Goal: Task Accomplishment & Management: Use online tool/utility

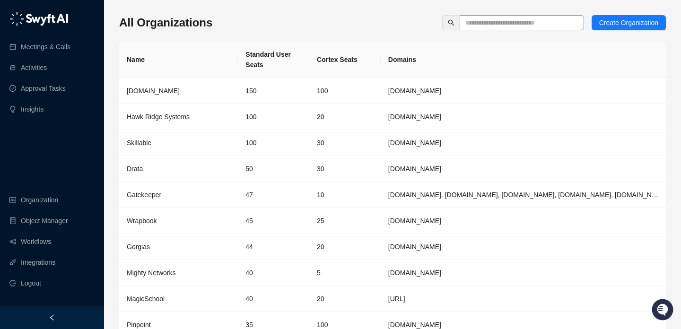
click at [487, 28] on span at bounding box center [522, 22] width 124 height 15
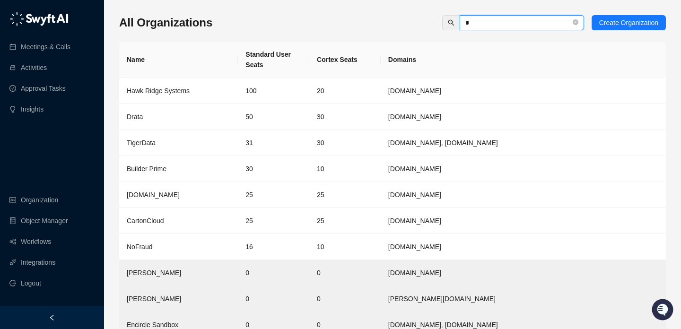
type input "**"
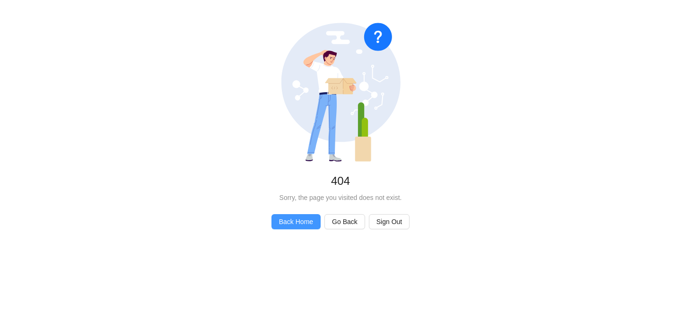
click at [284, 216] on button "Back Home" at bounding box center [296, 221] width 49 height 15
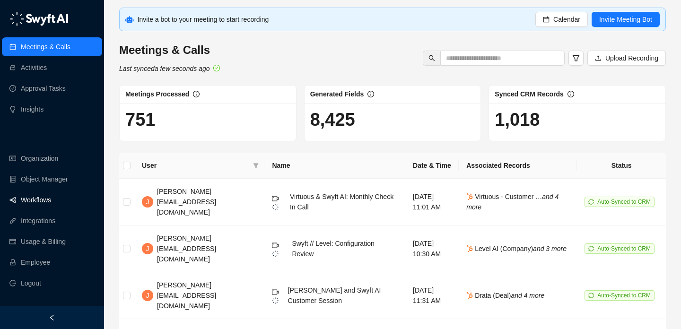
click at [51, 203] on link "Workflows" at bounding box center [36, 200] width 30 height 19
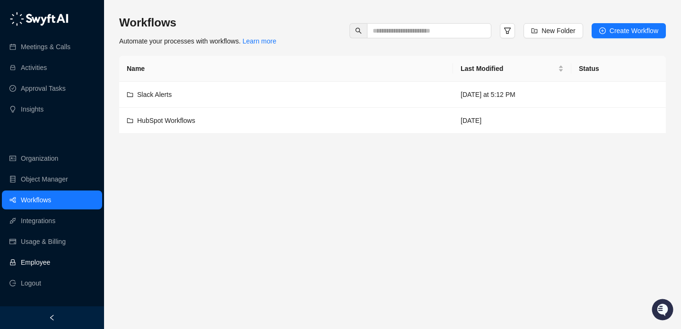
click at [50, 260] on link "Employee" at bounding box center [35, 262] width 29 height 19
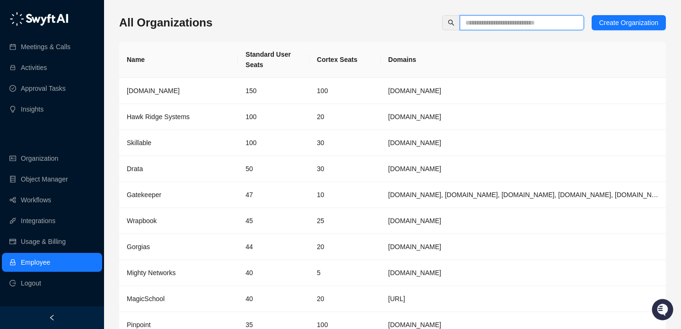
click at [512, 19] on input "text" at bounding box center [518, 23] width 105 height 10
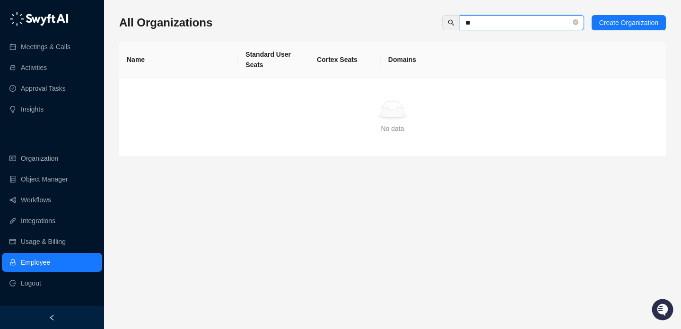
type input "*"
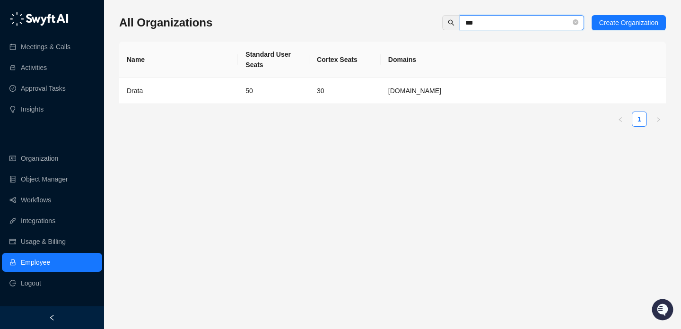
type input "***"
click at [267, 92] on td "50" at bounding box center [273, 91] width 71 height 26
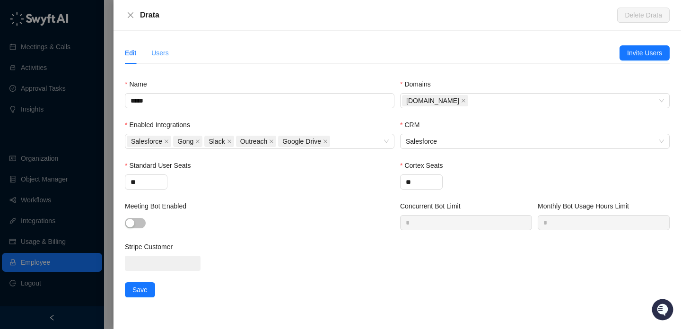
click at [164, 59] on div "Users" at bounding box center [160, 53] width 18 height 22
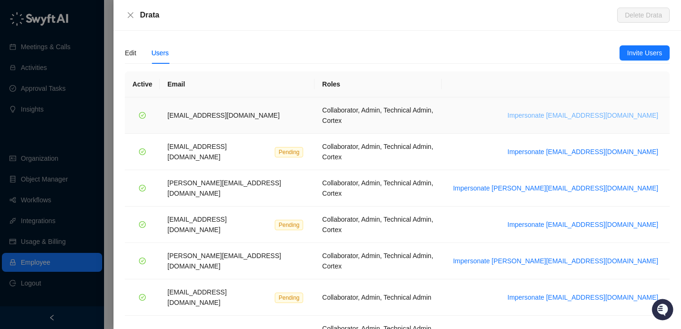
click at [602, 110] on span "Impersonate bradchrisakis@drata.com" at bounding box center [583, 115] width 151 height 10
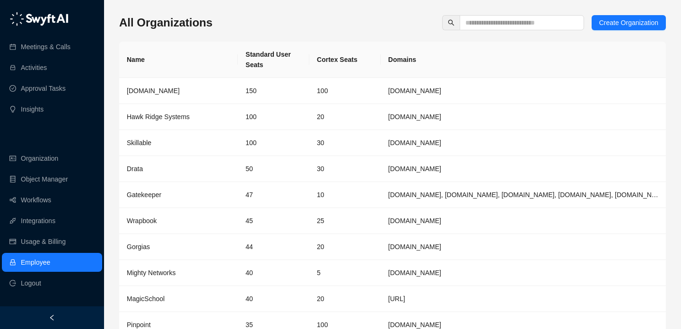
click at [514, 32] on div "All Organizations Create Organization Name Standard User Seats Cortex Seats Dom…" at bounding box center [392, 191] width 547 height 353
click at [515, 28] on span at bounding box center [522, 22] width 124 height 15
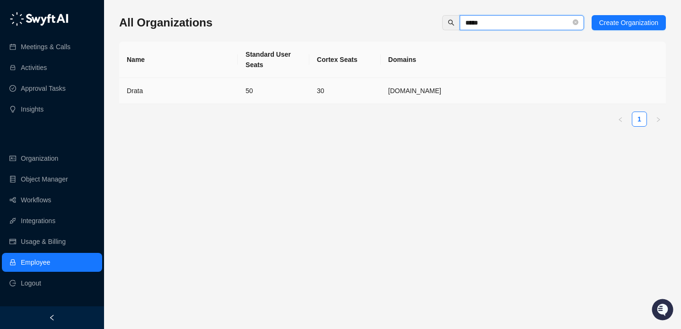
type input "*****"
click at [305, 95] on td "50" at bounding box center [273, 91] width 71 height 26
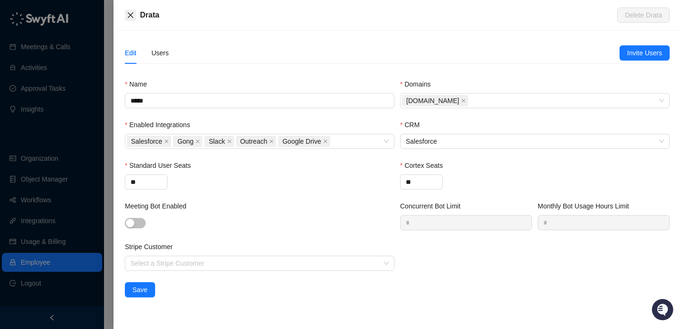
click at [135, 10] on button "Close" at bounding box center [130, 14] width 11 height 11
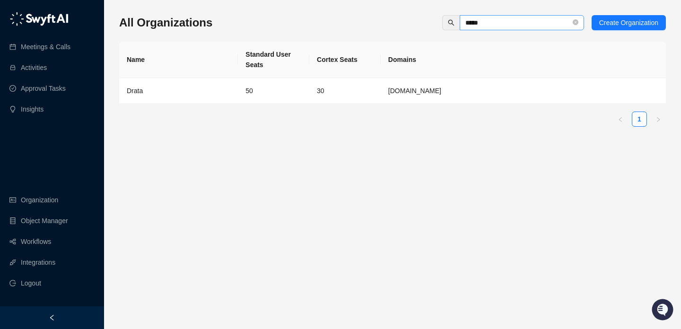
click at [570, 23] on span "*****" at bounding box center [522, 22] width 124 height 15
click at [573, 23] on icon "close-circle" at bounding box center [576, 22] width 6 height 6
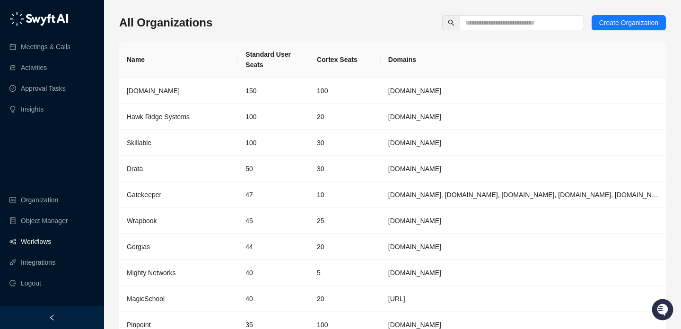
click at [51, 237] on link "Workflows" at bounding box center [36, 241] width 30 height 19
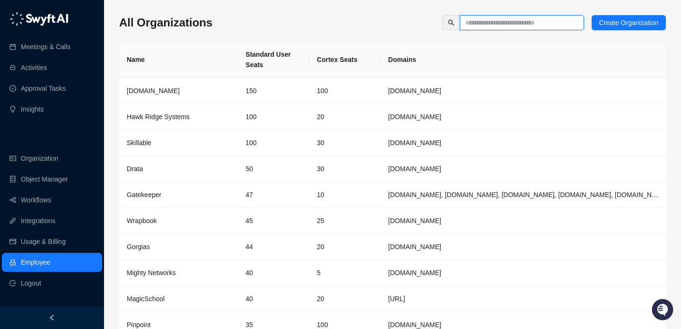
click at [544, 18] on input "text" at bounding box center [518, 23] width 105 height 10
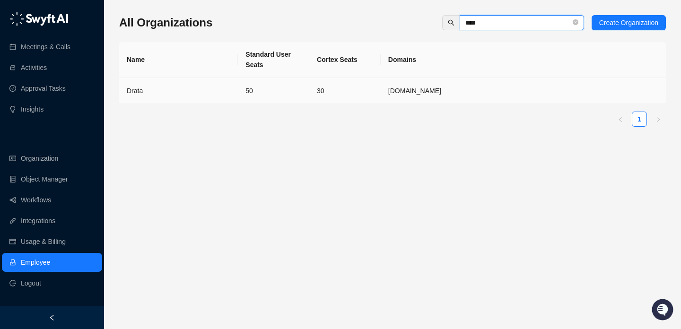
type input "****"
click at [349, 88] on td "30" at bounding box center [344, 91] width 71 height 26
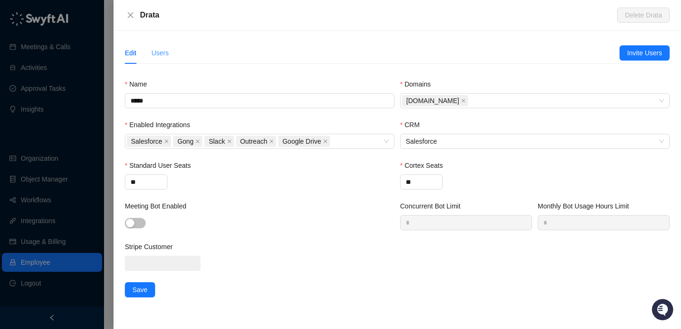
click at [159, 44] on div "Users" at bounding box center [160, 53] width 18 height 22
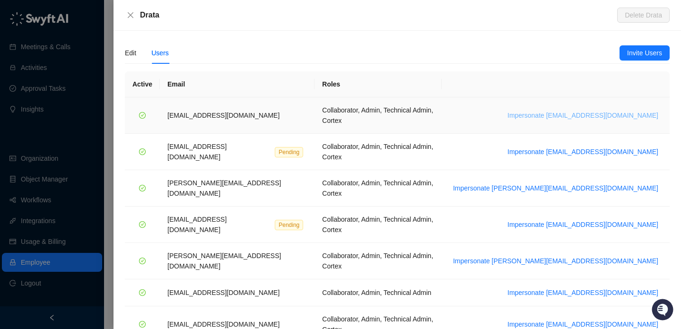
click at [564, 112] on span "Impersonate [EMAIL_ADDRESS][DOMAIN_NAME]" at bounding box center [583, 115] width 151 height 10
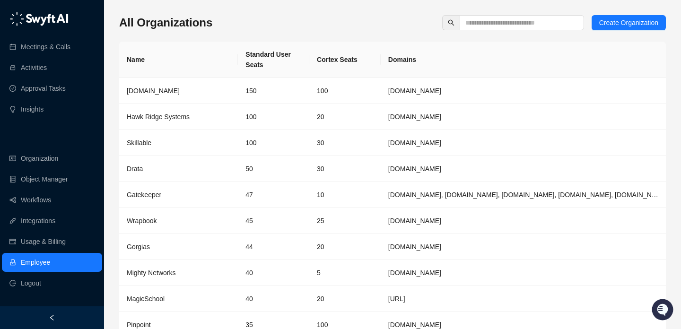
click at [55, 210] on ul "Organization Object Manager Workflows Integrations Usage & Billing Employee Log…" at bounding box center [52, 221] width 104 height 148
click at [51, 202] on link "Workflows" at bounding box center [36, 200] width 30 height 19
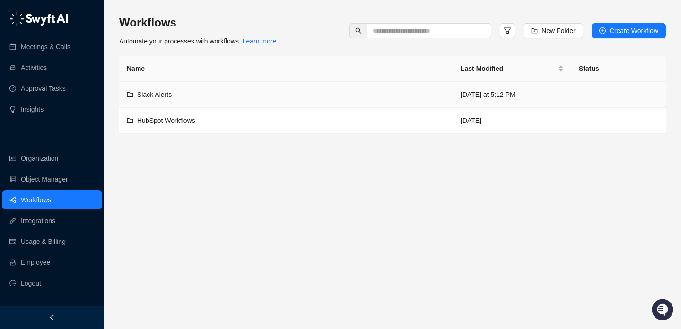
click at [330, 97] on div "Slack Alerts" at bounding box center [286, 94] width 319 height 10
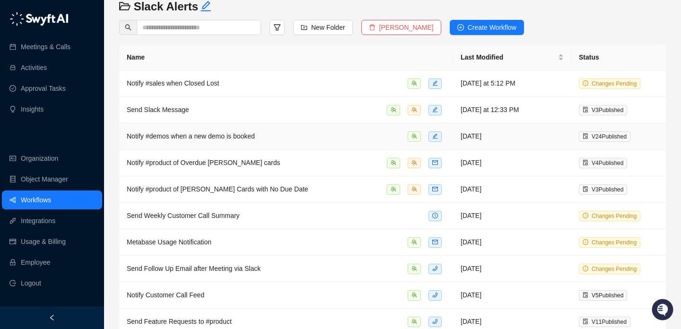
scroll to position [49, 0]
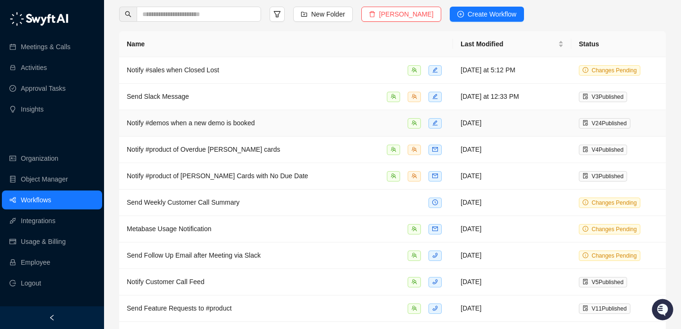
click at [318, 119] on div "Notify #demos when a new demo is booked" at bounding box center [286, 123] width 319 height 11
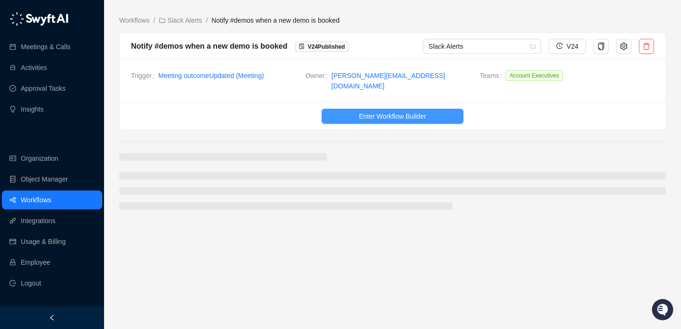
click at [369, 112] on span "Enter Workflow Builder" at bounding box center [392, 116] width 67 height 10
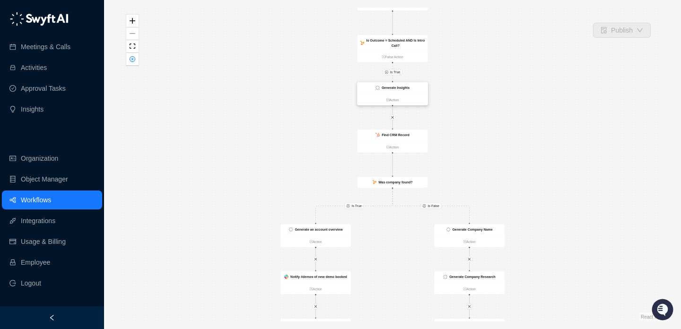
click at [398, 87] on strong "Generate Insights" at bounding box center [396, 88] width 28 height 4
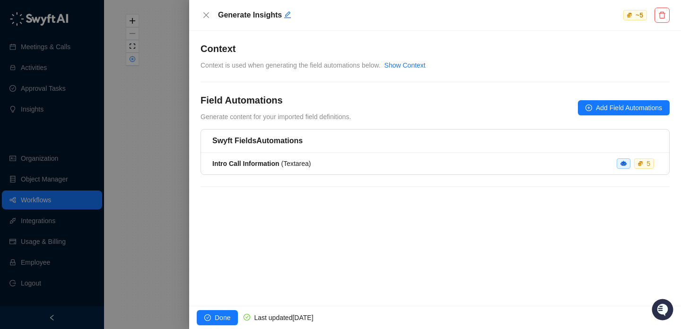
click at [114, 136] on div at bounding box center [340, 164] width 681 height 329
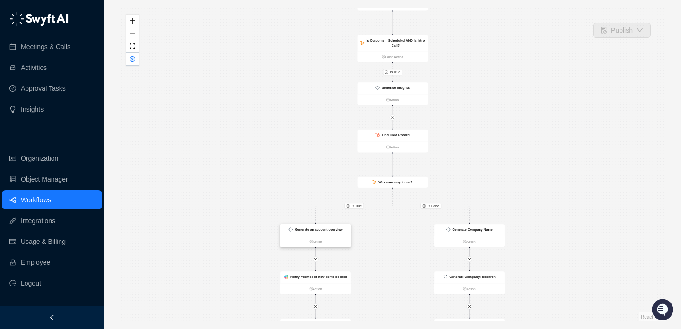
click at [320, 228] on strong "Generate an account overview" at bounding box center [319, 230] width 48 height 4
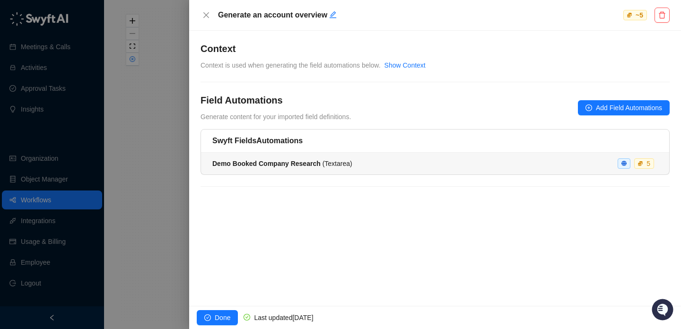
click at [361, 168] on div "Demo Booked Company Research ( Textarea ) 5" at bounding box center [435, 163] width 446 height 10
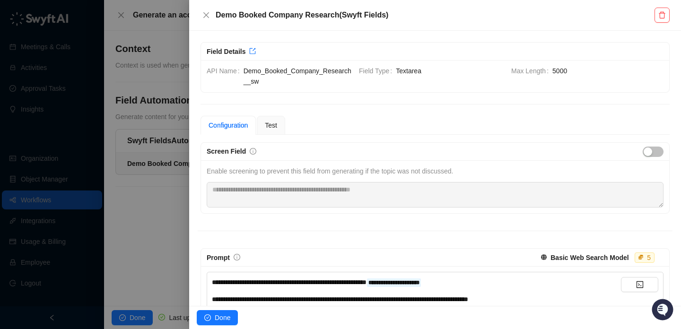
scroll to position [135, 0]
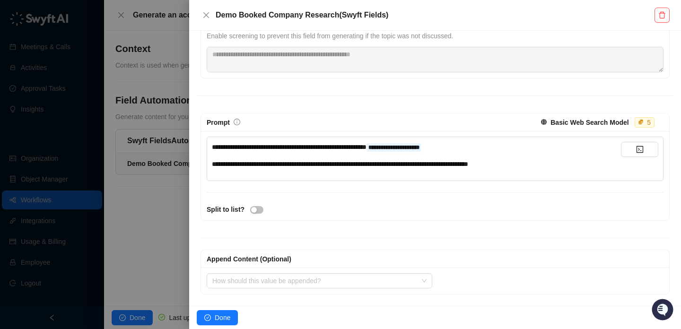
click at [545, 168] on div "**********" at bounding box center [416, 164] width 409 height 10
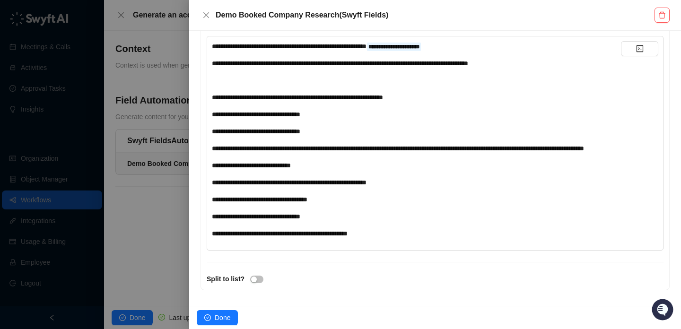
scroll to position [232, 0]
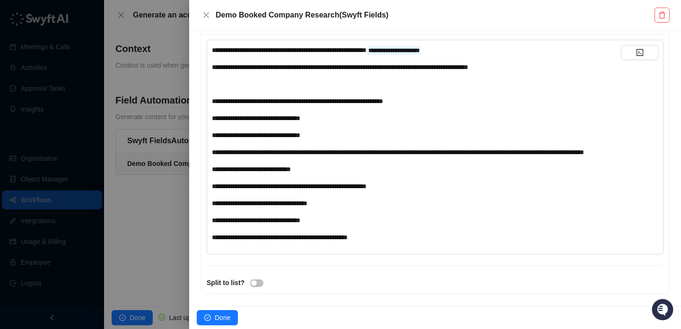
click at [271, 103] on span "**********" at bounding box center [297, 101] width 171 height 7
click at [264, 92] on div "**********" at bounding box center [416, 144] width 409 height 198
click at [268, 86] on div "﻿" at bounding box center [416, 84] width 409 height 10
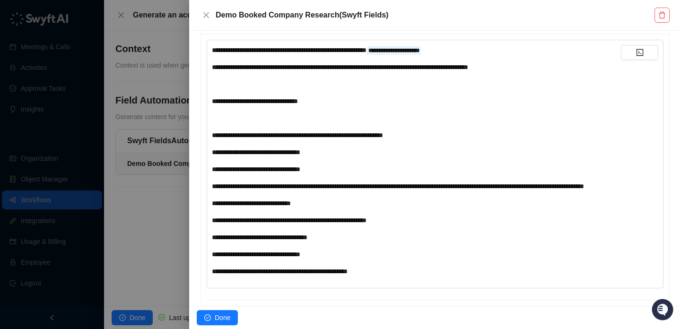
click at [274, 102] on span "**********" at bounding box center [255, 101] width 86 height 7
click at [291, 120] on div "﻿" at bounding box center [416, 118] width 409 height 10
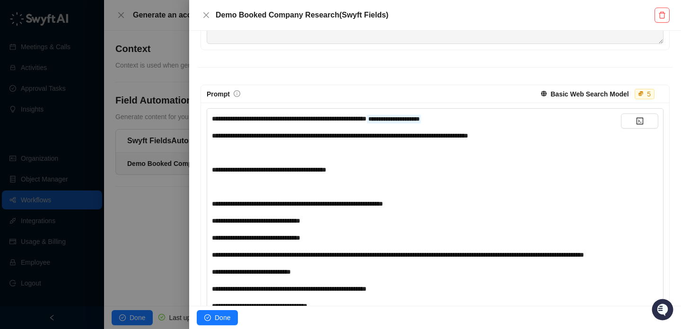
scroll to position [161, 0]
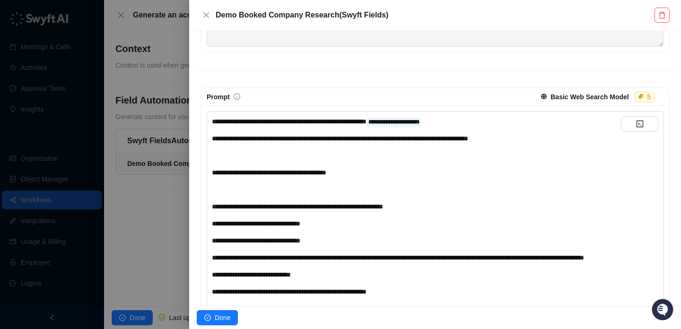
click at [572, 95] on strong "Basic Web Search Model" at bounding box center [590, 97] width 78 height 8
click at [400, 95] on div "Prompt" at bounding box center [371, 97] width 329 height 10
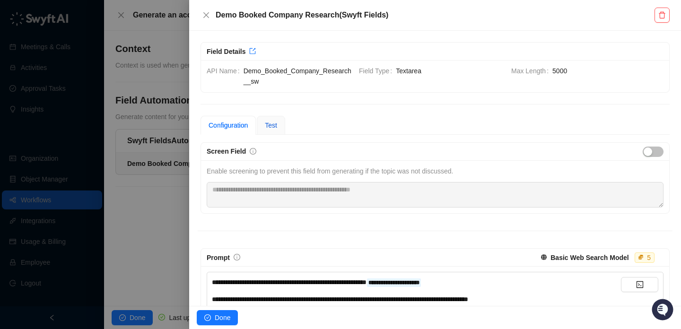
click at [274, 125] on span "Test" at bounding box center [271, 126] width 12 height 8
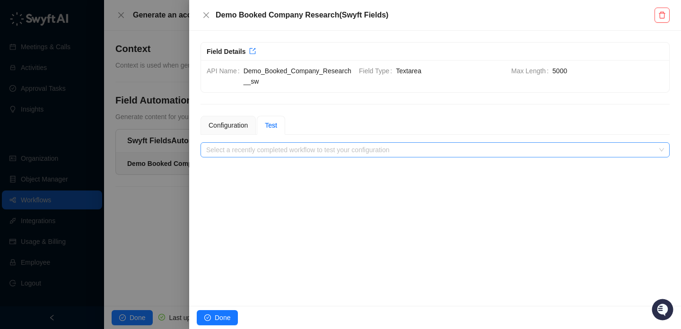
click at [316, 153] on input "search" at bounding box center [432, 150] width 452 height 14
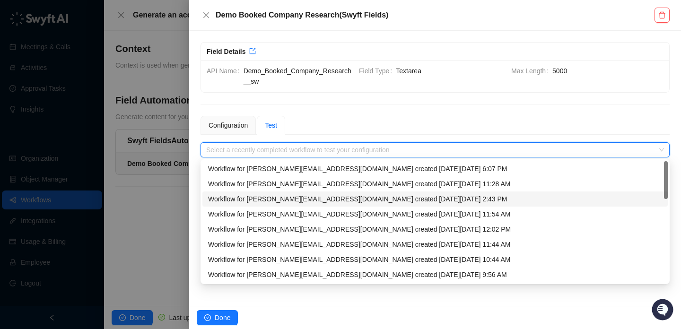
click at [320, 198] on div "Workflow for jake@swyftai.com created on Monday, 10/06/25, 2:43 PM" at bounding box center [435, 199] width 454 height 10
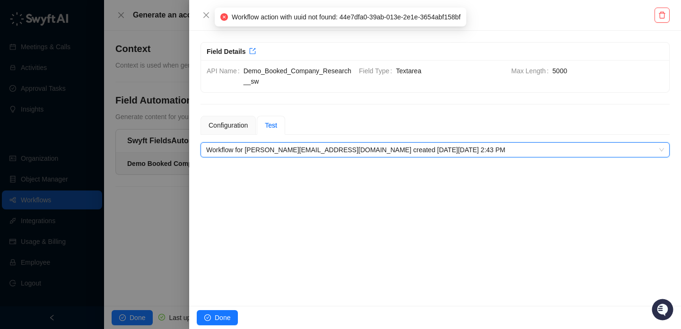
click at [337, 149] on span "Workflow for jake@swyftai.com created on Monday, 10/06/25, 2:43 PM" at bounding box center [435, 150] width 458 height 14
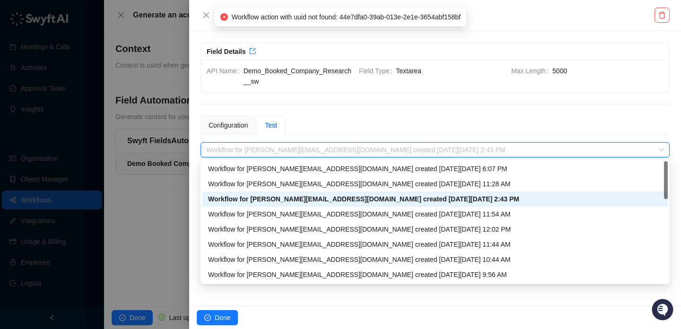
click at [338, 163] on div "Workflow for jake@swyftai.com created on Thursday, 10/09/25, 6:07 PM" at bounding box center [435, 168] width 466 height 15
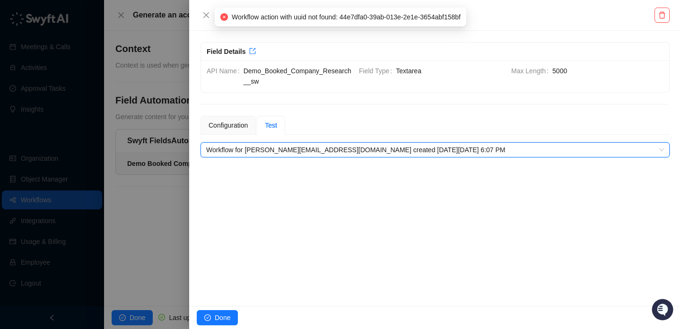
click at [319, 150] on span "Workflow for jake@swyftai.com created on Thursday, 10/09/25, 6:07 PM" at bounding box center [435, 150] width 458 height 14
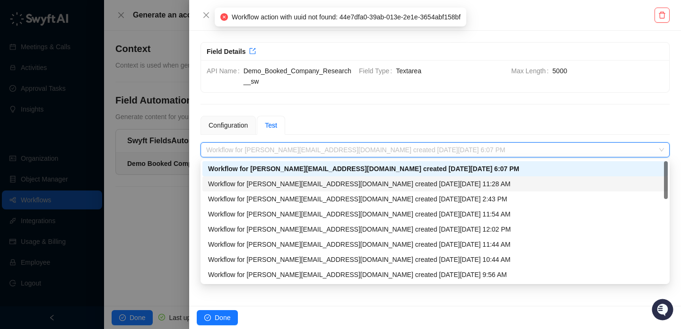
click at [321, 179] on div "Workflow for jake@swyftai.com created on Thursday, 10/09/25, 11:28 AM" at bounding box center [435, 184] width 454 height 10
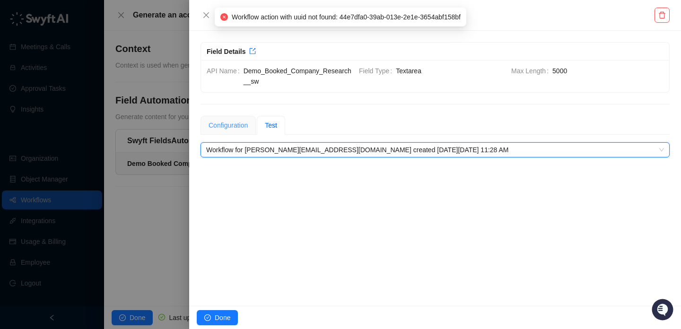
click at [236, 118] on div "Configuration" at bounding box center [228, 125] width 55 height 19
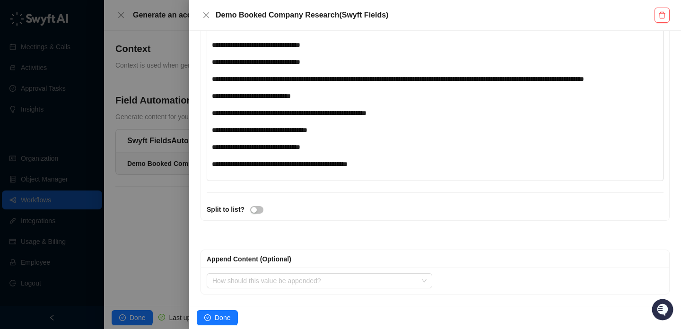
scroll to position [130, 0]
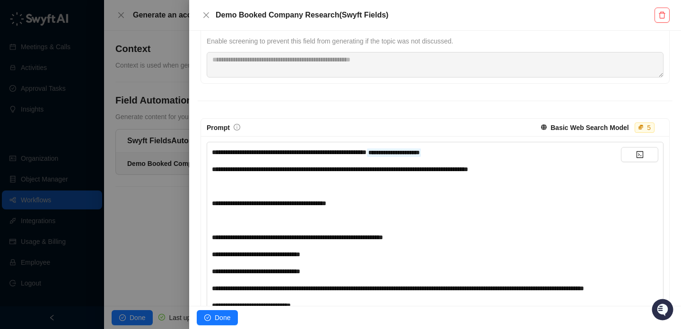
click at [490, 151] on div "**********" at bounding box center [416, 152] width 409 height 10
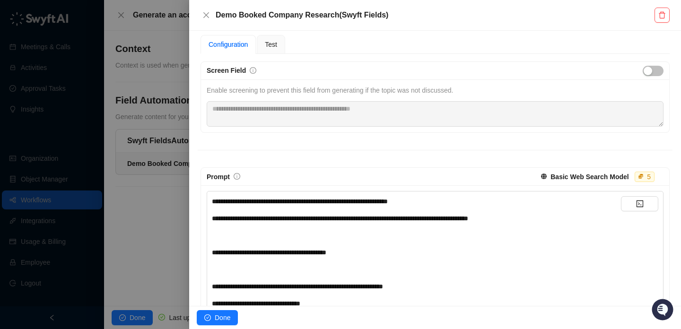
scroll to position [0, 0]
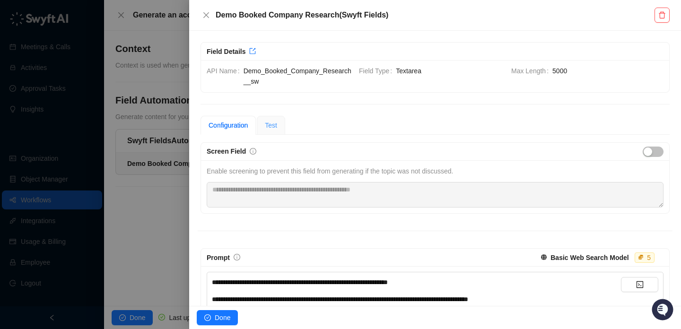
click at [278, 118] on div "Test" at bounding box center [271, 125] width 28 height 19
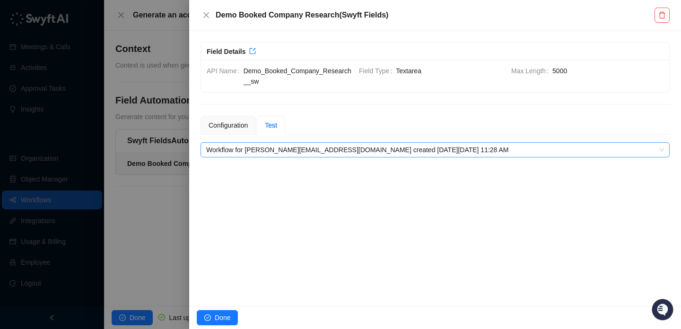
click at [370, 150] on span "Workflow for jake@swyftai.com created on Thursday, 10/09/25, 11:28 AM" at bounding box center [435, 150] width 458 height 14
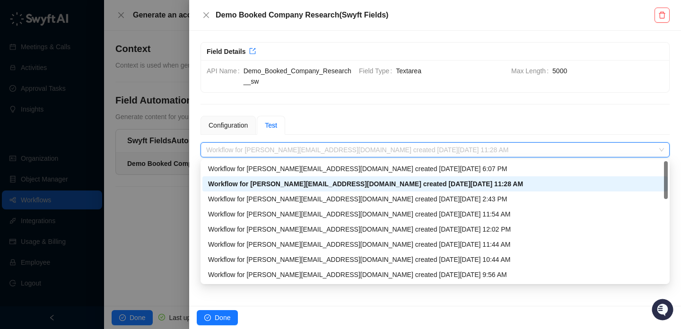
click at [375, 167] on div "Workflow for jake@swyftai.com created on Thursday, 10/09/25, 6:07 PM" at bounding box center [435, 169] width 454 height 10
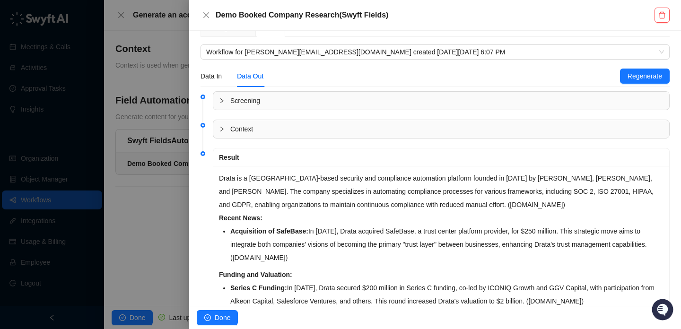
scroll to position [202, 0]
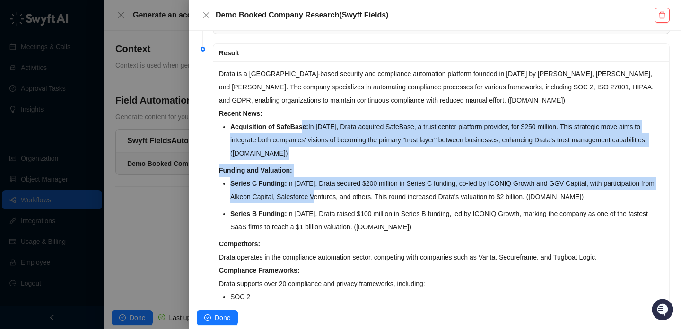
drag, startPoint x: 304, startPoint y: 130, endPoint x: 356, endPoint y: 203, distance: 89.5
click at [356, 203] on p "Series C Funding: In December 2022, Drata secured $200 million in Series C fund…" at bounding box center [446, 190] width 433 height 26
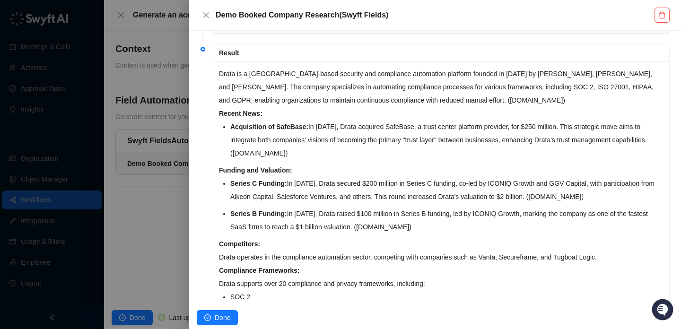
scroll to position [269, 0]
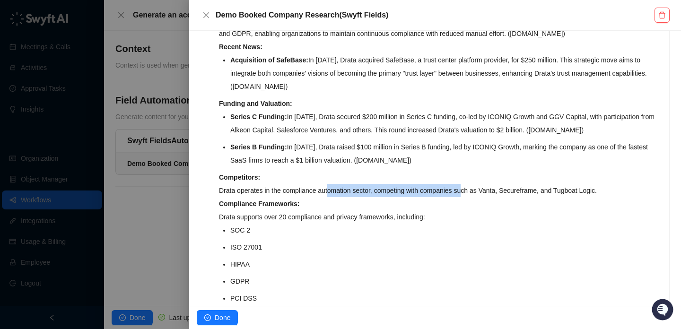
drag, startPoint x: 343, startPoint y: 190, endPoint x: 479, endPoint y: 190, distance: 135.8
click at [479, 190] on p "Drata operates in the compliance automation sector, competing with companies su…" at bounding box center [441, 190] width 445 height 13
drag, startPoint x: 479, startPoint y: 190, endPoint x: 302, endPoint y: 190, distance: 176.9
click at [303, 190] on p "Drata operates in the compliance automation sector, competing with companies su…" at bounding box center [441, 190] width 445 height 13
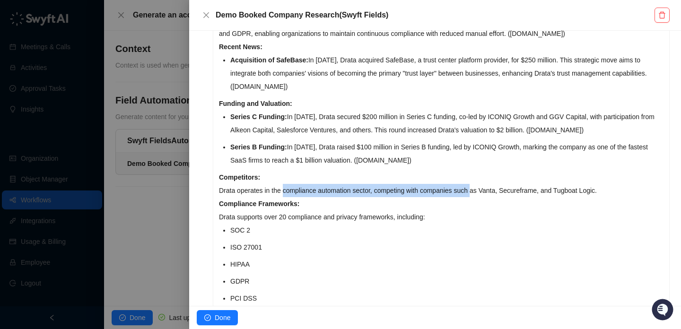
click at [302, 190] on p "Drata operates in the compliance automation sector, competing with companies su…" at bounding box center [441, 190] width 445 height 13
drag, startPoint x: 302, startPoint y: 190, endPoint x: 483, endPoint y: 189, distance: 180.7
click at [483, 190] on p "Drata operates in the compliance automation sector, competing with companies su…" at bounding box center [441, 190] width 445 height 13
click at [483, 189] on p "Drata operates in the compliance automation sector, competing with companies su…" at bounding box center [441, 190] width 445 height 13
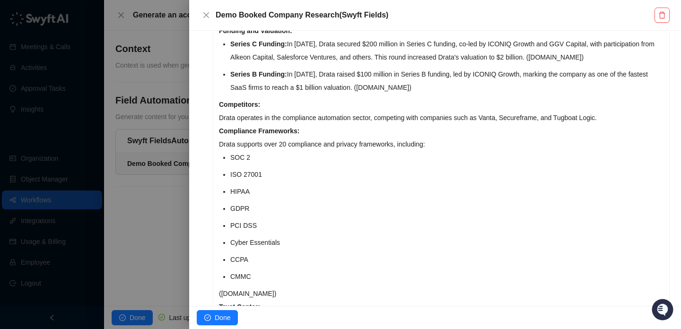
scroll to position [342, 0]
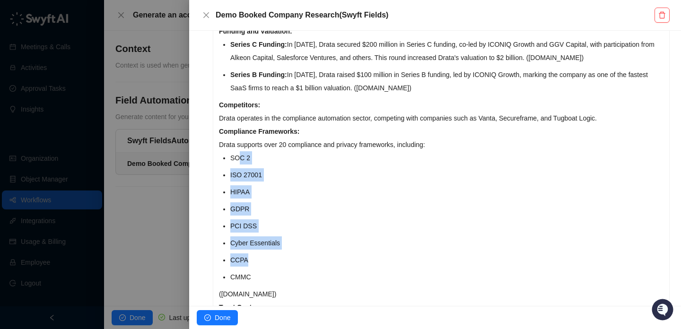
drag, startPoint x: 239, startPoint y: 162, endPoint x: 266, endPoint y: 266, distance: 106.9
click at [266, 266] on ul "SOC 2 ISO 27001 HIPAA GDPR PCI DSS Cyber Essentials CCPA CMMC" at bounding box center [446, 217] width 433 height 132
click at [266, 266] on p "CCPA" at bounding box center [446, 260] width 433 height 13
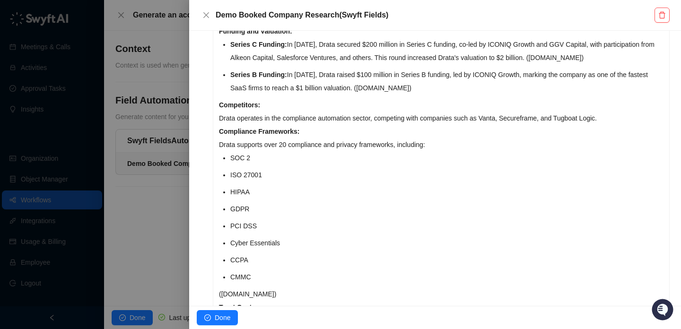
scroll to position [432, 0]
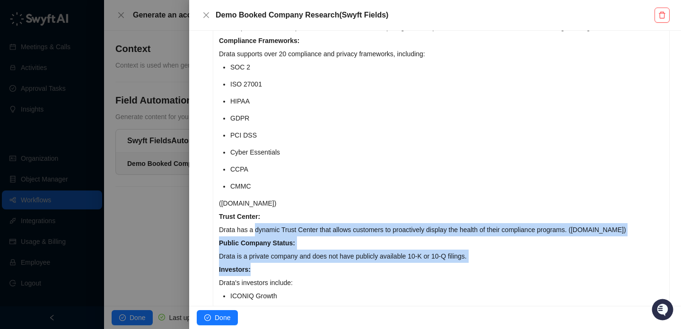
drag, startPoint x: 255, startPoint y: 227, endPoint x: 339, endPoint y: 270, distance: 94.6
click at [339, 270] on div "Drata is a San Diego-based security and compliance automation platform founded …" at bounding box center [441, 223] width 456 height 782
click at [339, 270] on p "Investors:" at bounding box center [441, 269] width 445 height 13
drag, startPoint x: 339, startPoint y: 270, endPoint x: 360, endPoint y: 232, distance: 43.6
click at [360, 232] on div "Drata is a San Diego-based security and compliance automation platform founded …" at bounding box center [441, 223] width 456 height 782
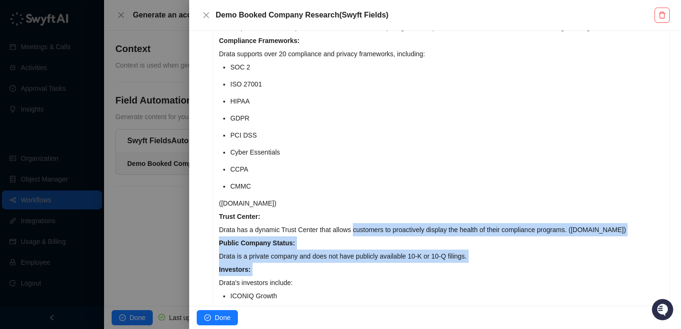
click at [360, 232] on p "Drata has a dynamic Trust Center that allows customers to proactively display t…" at bounding box center [441, 229] width 445 height 13
drag, startPoint x: 360, startPoint y: 232, endPoint x: 411, endPoint y: 299, distance: 83.7
click at [411, 298] on div "Drata is a San Diego-based security and compliance automation platform founded …" at bounding box center [441, 223] width 456 height 782
click at [411, 299] on p "ICONIQ Growth" at bounding box center [446, 296] width 433 height 13
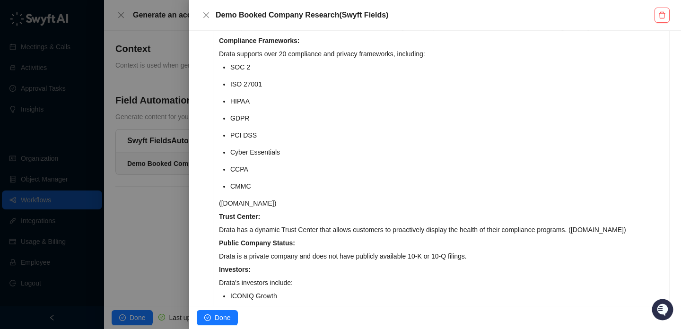
scroll to position [489, 0]
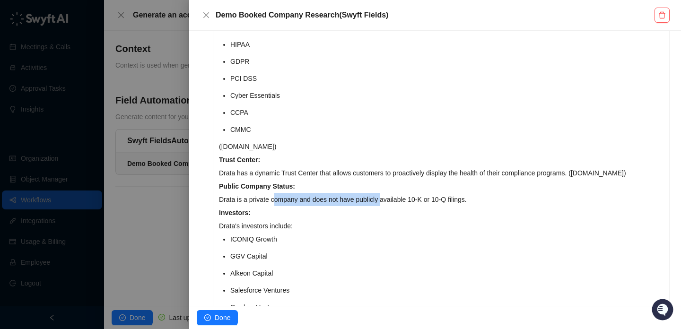
drag, startPoint x: 277, startPoint y: 201, endPoint x: 390, endPoint y: 201, distance: 113.1
click at [390, 201] on p "Drata is a private company and does not have publicly available 10-K or 10-Q fi…" at bounding box center [441, 199] width 445 height 13
drag, startPoint x: 390, startPoint y: 201, endPoint x: 294, endPoint y: 201, distance: 96.0
click at [294, 201] on p "Drata is a private company and does not have publicly available 10-K or 10-Q fi…" at bounding box center [441, 199] width 445 height 13
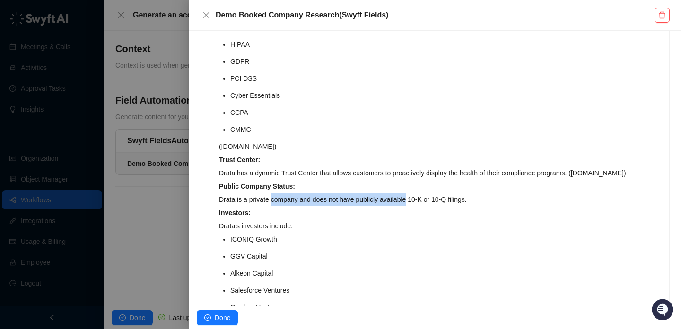
click at [294, 201] on p "Drata is a private company and does not have publicly available 10-K or 10-Q fi…" at bounding box center [441, 199] width 445 height 13
drag, startPoint x: 294, startPoint y: 201, endPoint x: 412, endPoint y: 201, distance: 117.8
click at [412, 201] on p "Drata is a private company and does not have publicly available 10-K or 10-Q fi…" at bounding box center [441, 199] width 445 height 13
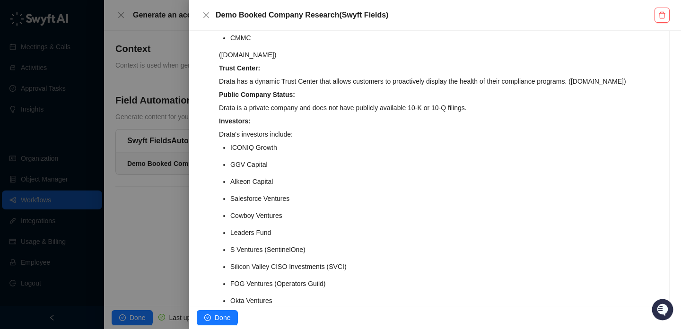
scroll to position [764, 0]
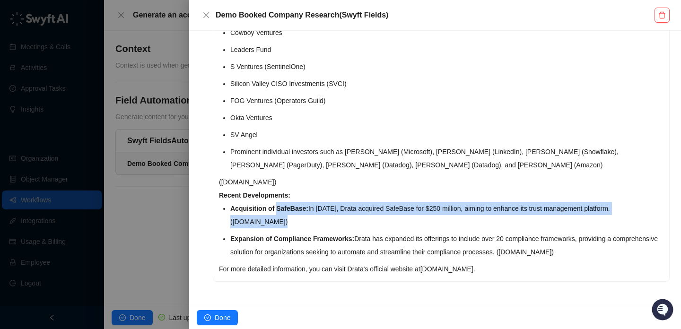
drag, startPoint x: 278, startPoint y: 208, endPoint x: 333, endPoint y: 233, distance: 60.6
click at [333, 233] on ul "Acquisition of SafeBase: In February 2025, Drata acquired SafeBase for $250 mil…" at bounding box center [446, 230] width 433 height 57
click at [333, 233] on p "Expansion of Compliance Frameworks: Drata has expanded its offerings to include…" at bounding box center [446, 245] width 433 height 26
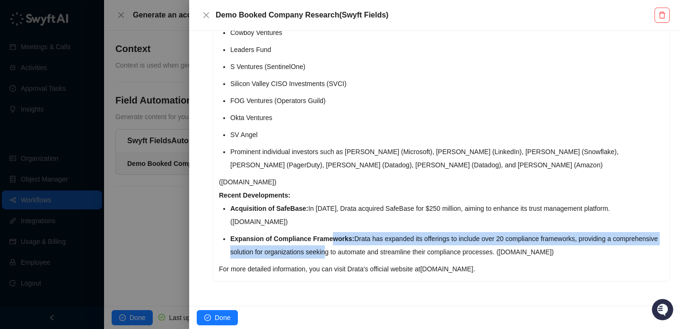
drag, startPoint x: 333, startPoint y: 235, endPoint x: 390, endPoint y: 262, distance: 63.5
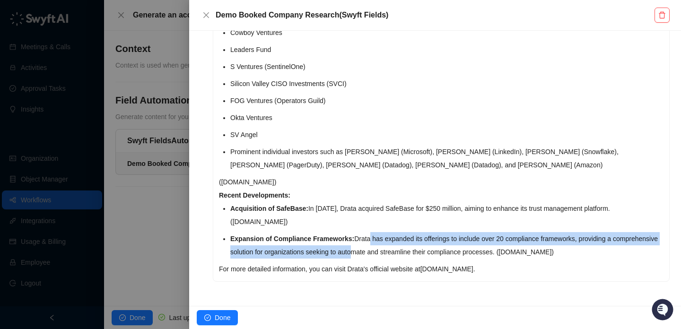
drag, startPoint x: 399, startPoint y: 255, endPoint x: 371, endPoint y: 244, distance: 29.8
click at [371, 244] on p "Expansion of Compliance Frameworks: Drata has expanded its offerings to include…" at bounding box center [446, 245] width 433 height 26
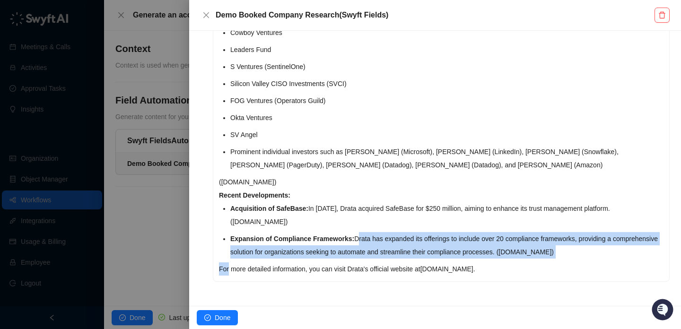
drag, startPoint x: 371, startPoint y: 244, endPoint x: 412, endPoint y: 263, distance: 44.9
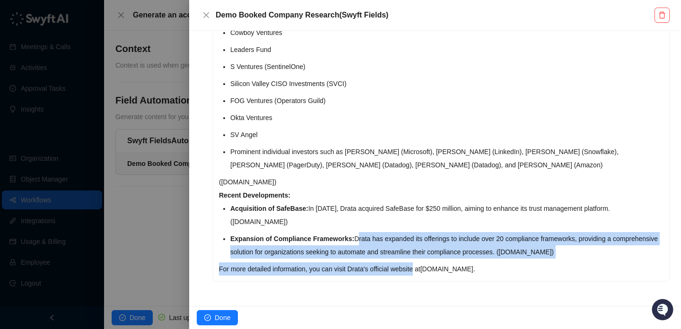
click at [412, 263] on p "For more detailed information, you can visit Drata's official website at drata.…" at bounding box center [441, 269] width 445 height 13
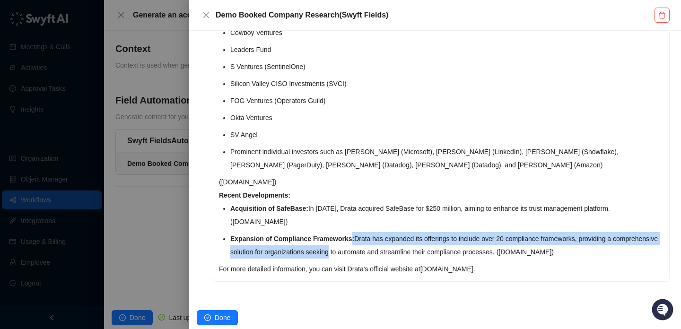
drag, startPoint x: 354, startPoint y: 238, endPoint x: 384, endPoint y: 255, distance: 34.7
click at [384, 255] on p "Expansion of Compliance Frameworks: Drata has expanded its offerings to include…" at bounding box center [446, 245] width 433 height 26
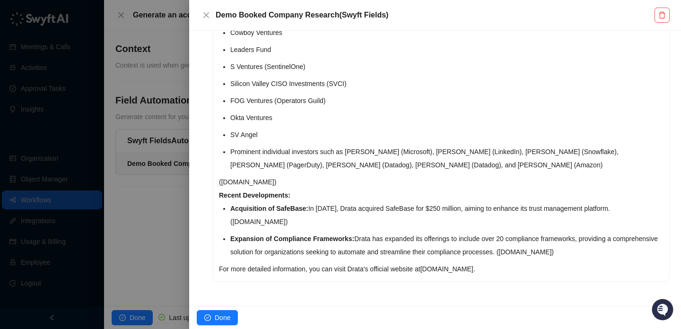
scroll to position [352, 0]
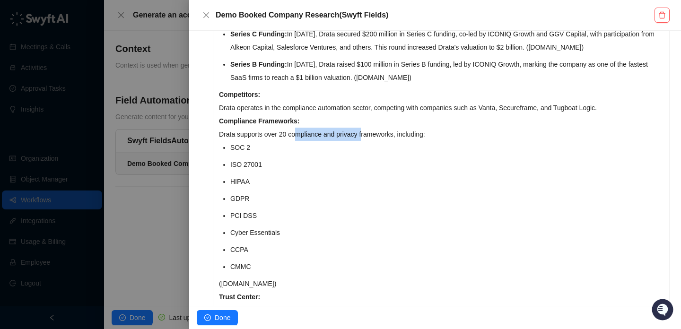
drag, startPoint x: 368, startPoint y: 131, endPoint x: 262, endPoint y: 133, distance: 106.5
click at [262, 133] on p "Drata supports over 20 compliance and privacy frameworks, including:" at bounding box center [441, 134] width 445 height 13
drag, startPoint x: 262, startPoint y: 133, endPoint x: 351, endPoint y: 133, distance: 89.9
click at [351, 133] on p "Drata supports over 20 compliance and privacy frameworks, including:" at bounding box center [441, 134] width 445 height 13
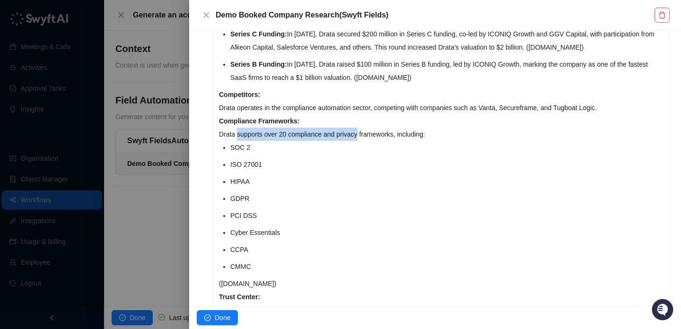
click at [351, 133] on p "Drata supports over 20 compliance and privacy frameworks, including:" at bounding box center [441, 134] width 445 height 13
drag, startPoint x: 351, startPoint y: 133, endPoint x: 270, endPoint y: 133, distance: 81.8
click at [270, 133] on p "Drata supports over 20 compliance and privacy frameworks, including:" at bounding box center [441, 134] width 445 height 13
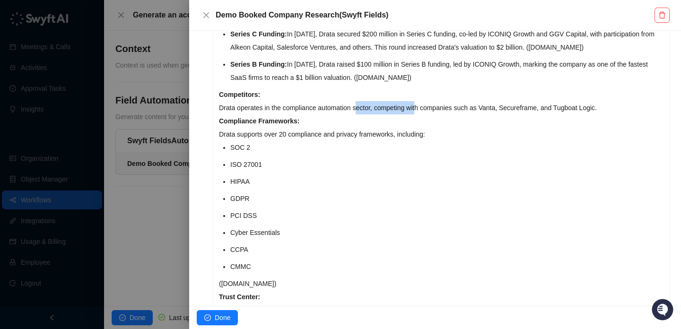
drag, startPoint x: 361, startPoint y: 109, endPoint x: 428, endPoint y: 109, distance: 66.7
click at [428, 109] on p "Drata operates in the compliance automation sector, competing with companies su…" at bounding box center [441, 107] width 445 height 13
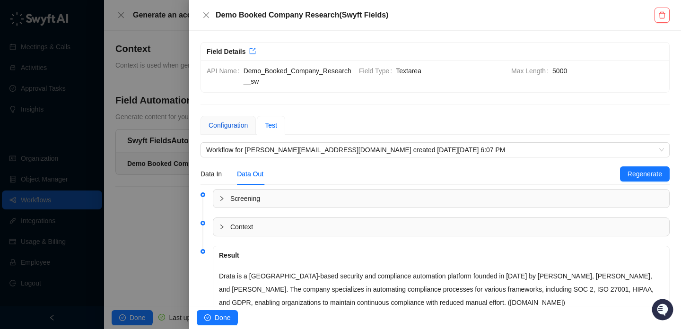
click at [231, 126] on div "Configuration" at bounding box center [228, 125] width 39 height 10
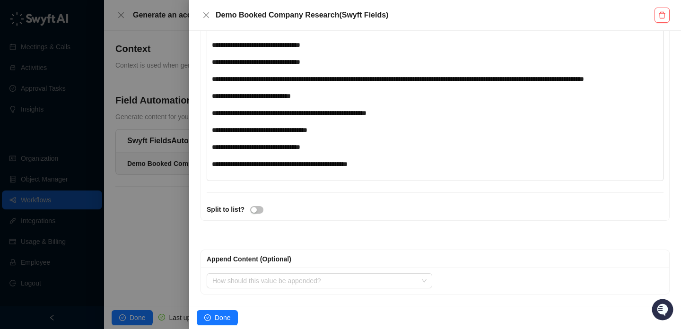
scroll to position [276, 0]
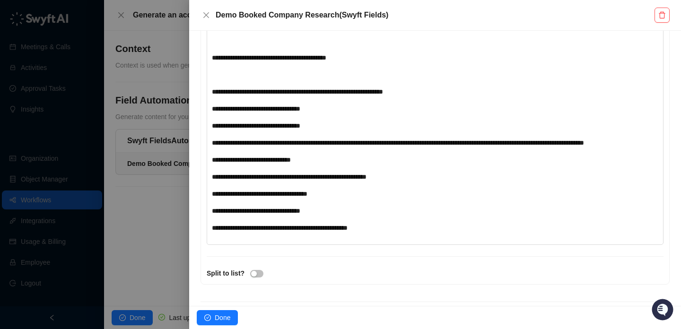
click at [213, 128] on span "**********" at bounding box center [256, 126] width 88 height 7
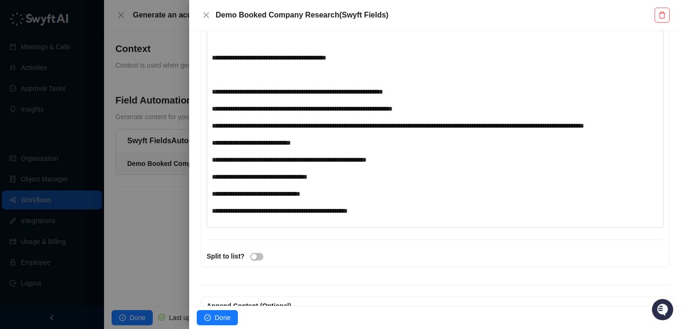
click at [351, 109] on span "**********" at bounding box center [302, 108] width 181 height 7
drag, startPoint x: 367, startPoint y: 110, endPoint x: 346, endPoint y: 111, distance: 20.4
click at [346, 111] on span "**********" at bounding box center [302, 108] width 181 height 7
click at [390, 109] on span "**********" at bounding box center [301, 108] width 178 height 7
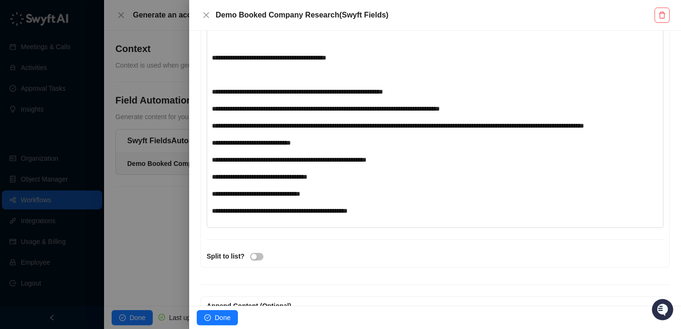
click at [504, 109] on div "**********" at bounding box center [416, 109] width 409 height 10
click at [360, 148] on div "**********" at bounding box center [416, 143] width 409 height 10
click at [211, 153] on div "**********" at bounding box center [435, 112] width 457 height 232
click at [212, 146] on span "**********" at bounding box center [251, 143] width 79 height 7
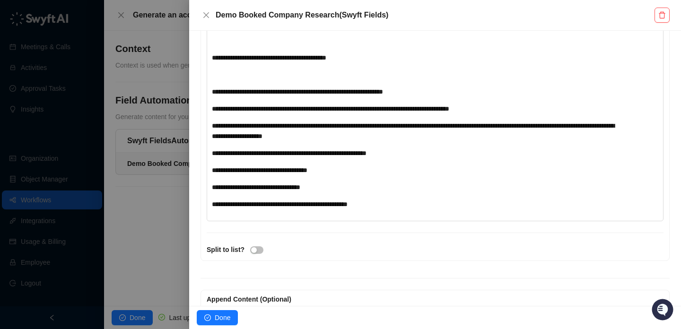
click at [406, 135] on div "**********" at bounding box center [416, 131] width 409 height 21
click at [289, 164] on div "**********" at bounding box center [416, 105] width 409 height 208
click at [211, 153] on div "**********" at bounding box center [435, 108] width 457 height 225
click at [212, 153] on span "**********" at bounding box center [289, 153] width 155 height 7
drag, startPoint x: 481, startPoint y: 154, endPoint x: 413, endPoint y: 156, distance: 67.2
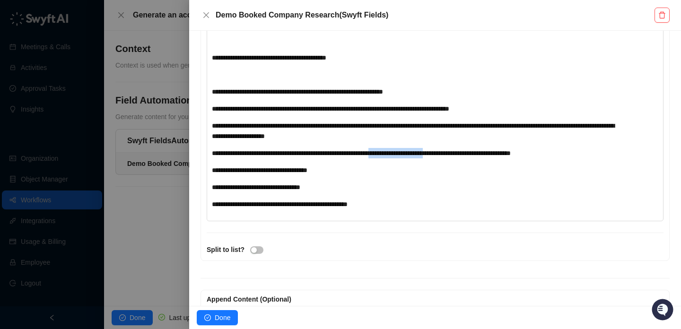
click at [413, 156] on span "**********" at bounding box center [361, 153] width 299 height 7
drag, startPoint x: 524, startPoint y: 156, endPoint x: 399, endPoint y: 154, distance: 124.9
click at [399, 154] on div "**********" at bounding box center [416, 153] width 409 height 10
click at [347, 172] on div "**********" at bounding box center [416, 170] width 409 height 10
click at [212, 187] on span "**********" at bounding box center [256, 187] width 88 height 7
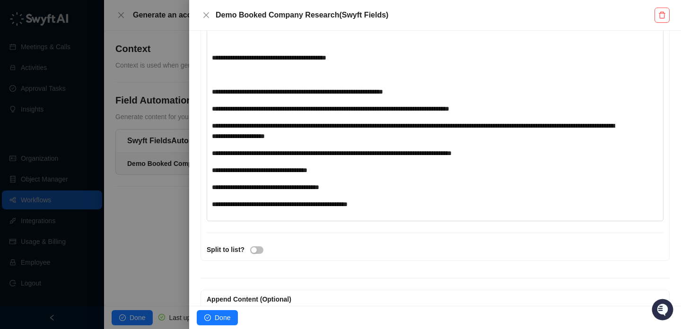
click at [309, 189] on span "**********" at bounding box center [265, 187] width 107 height 7
click at [348, 190] on span "**********" at bounding box center [280, 187] width 136 height 7
click at [430, 187] on div "**********" at bounding box center [416, 187] width 409 height 10
click at [400, 205] on div "**********" at bounding box center [416, 204] width 409 height 10
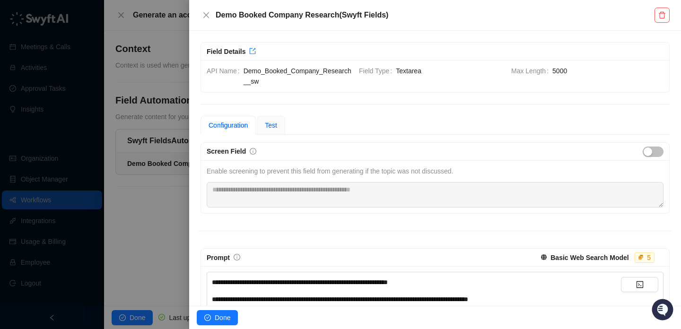
click at [271, 128] on span "Test" at bounding box center [271, 126] width 12 height 8
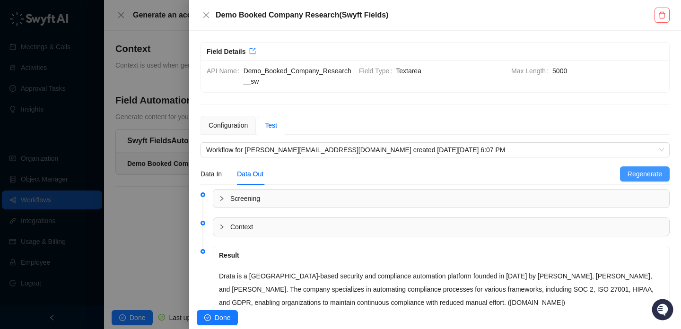
click at [626, 170] on button "Regenerate" at bounding box center [645, 174] width 50 height 15
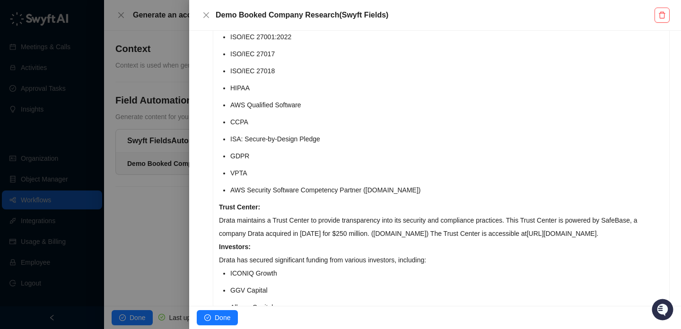
scroll to position [507, 0]
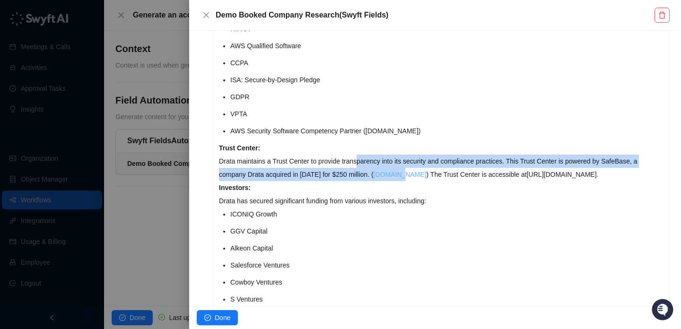
drag, startPoint x: 360, startPoint y: 175, endPoint x: 432, endPoint y: 187, distance: 72.9
click at [432, 181] on p "Trust Center: Drata maintains a Trust Center to provide transparency into its s…" at bounding box center [441, 161] width 445 height 40
click at [427, 178] on link "techcrunch.com" at bounding box center [400, 175] width 53 height 8
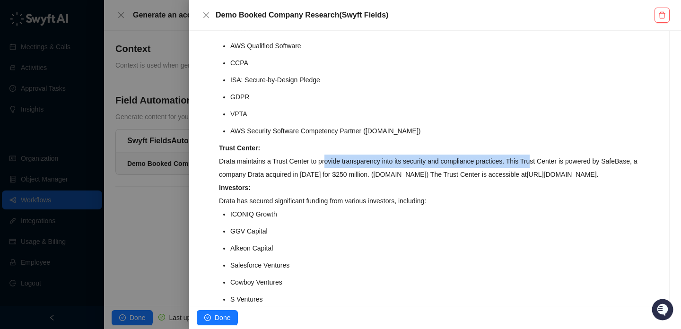
drag, startPoint x: 542, startPoint y: 172, endPoint x: 327, endPoint y: 176, distance: 214.3
click at [327, 176] on p "Trust Center: Drata maintains a Trust Center to provide transparency into its s…" at bounding box center [441, 161] width 445 height 40
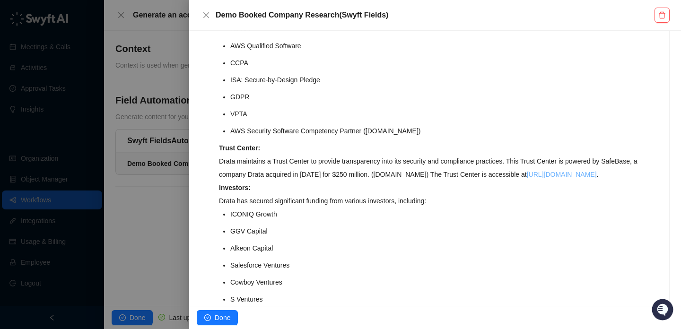
click at [572, 178] on link "https://trust.drata.com/" at bounding box center [562, 175] width 70 height 8
drag, startPoint x: 647, startPoint y: 189, endPoint x: 559, endPoint y: 190, distance: 87.5
click at [559, 181] on p "Trust Center: Drata maintains a Trust Center to provide transparency into its s…" at bounding box center [441, 161] width 445 height 40
copy p "https://trust.drata.com/ ."
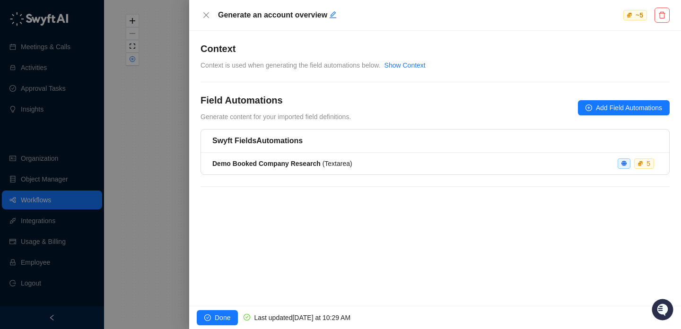
click at [361, 219] on div "**********" at bounding box center [435, 168] width 492 height 275
click at [410, 159] on div "Demo Booked Company Research ( Textarea ) 5" at bounding box center [435, 163] width 446 height 10
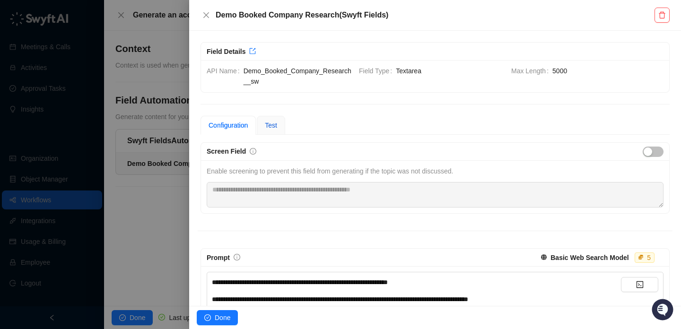
click at [274, 123] on span "Test" at bounding box center [271, 126] width 12 height 8
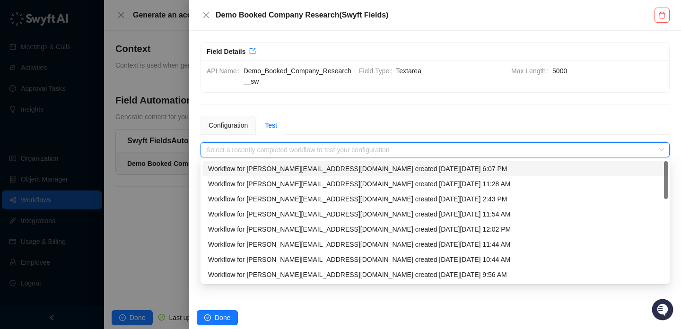
click at [345, 150] on input "search" at bounding box center [432, 150] width 452 height 14
click at [346, 166] on div "Workflow for jake@swyftai.com created on Thursday, 10/09/25, 6:07 PM" at bounding box center [435, 169] width 454 height 10
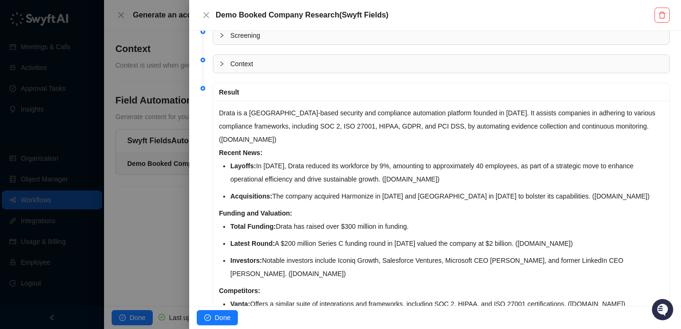
scroll to position [173, 0]
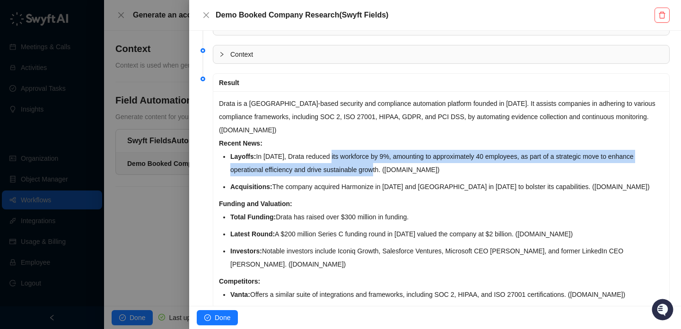
drag, startPoint x: 337, startPoint y: 157, endPoint x: 376, endPoint y: 165, distance: 39.6
click at [376, 165] on li "Layoffs: In September 2024, Drata reduced its workforce by 9%, amounting to app…" at bounding box center [446, 163] width 433 height 26
drag, startPoint x: 376, startPoint y: 165, endPoint x: 342, endPoint y: 162, distance: 34.7
click at [342, 162] on li "Layoffs: In September 2024, Drata reduced its workforce by 9%, amounting to app…" at bounding box center [446, 163] width 433 height 26
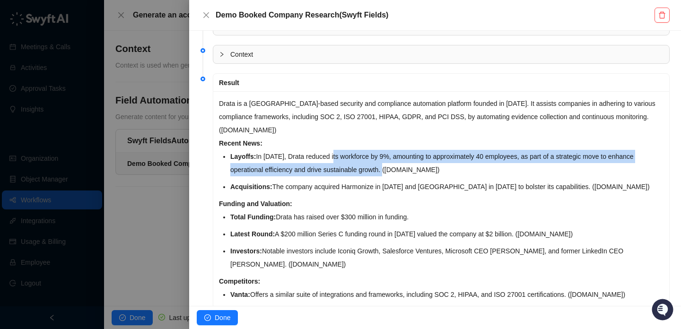
click at [342, 162] on li "Layoffs: In September 2024, Drata reduced its workforce by 9%, amounting to app…" at bounding box center [446, 163] width 433 height 26
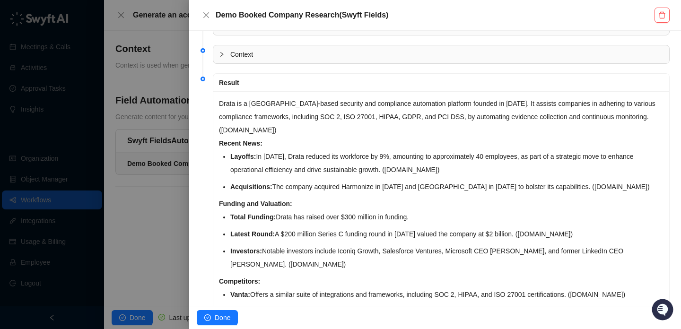
scroll to position [176, 0]
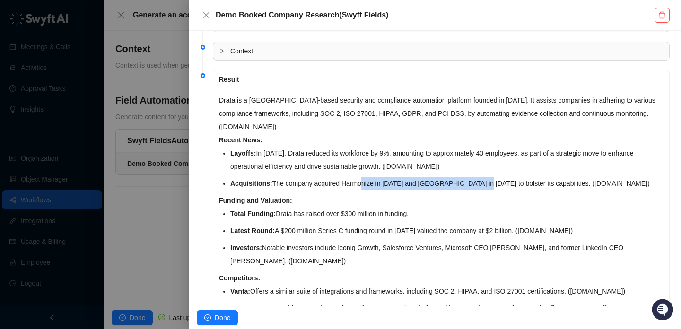
drag, startPoint x: 488, startPoint y: 183, endPoint x: 361, endPoint y: 183, distance: 126.3
click at [361, 183] on li "Acquisitions: The company acquired Harmonize in April 2024 and Oak9 in May 2024…" at bounding box center [446, 183] width 433 height 13
drag, startPoint x: 361, startPoint y: 183, endPoint x: 445, endPoint y: 183, distance: 83.3
click at [445, 183] on li "Acquisitions: The company acquired Harmonize in April 2024 and Oak9 in May 2024…" at bounding box center [446, 183] width 433 height 13
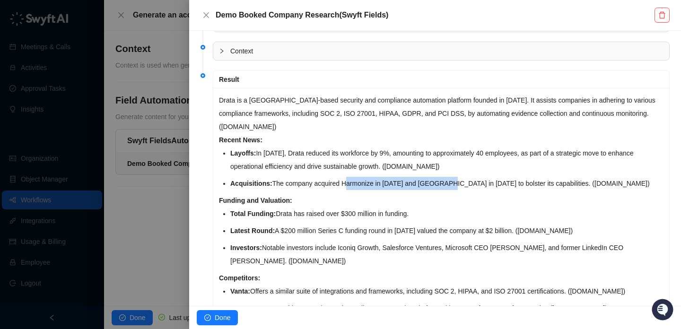
click at [445, 183] on li "Acquisitions: The company acquired Harmonize in April 2024 and Oak9 in May 2024…" at bounding box center [446, 183] width 433 height 13
drag, startPoint x: 445, startPoint y: 183, endPoint x: 343, endPoint y: 183, distance: 102.2
click at [343, 183] on li "Acquisitions: The company acquired Harmonize in April 2024 and Oak9 in May 2024…" at bounding box center [446, 183] width 433 height 13
click at [422, 245] on li "Investors: Notable investors include Iconiq Growth, Salesforce Ventures, Micros…" at bounding box center [446, 254] width 433 height 26
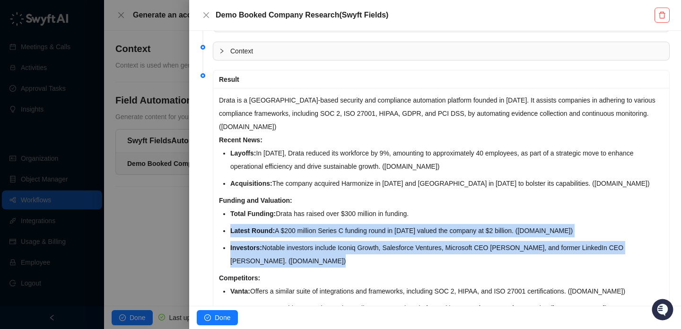
drag, startPoint x: 376, startPoint y: 265, endPoint x: 368, endPoint y: 220, distance: 46.6
click at [367, 220] on ul "Total Funding: Drata has raised over $300 million in funding. Latest Round: A $…" at bounding box center [446, 237] width 433 height 61
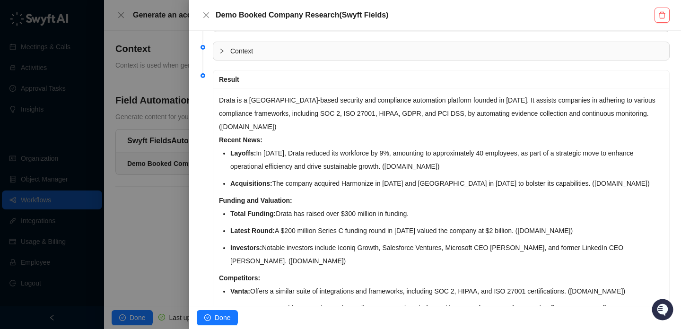
click at [368, 220] on li "Total Funding: Drata has raised over $300 million in funding." at bounding box center [446, 213] width 433 height 13
click at [339, 259] on li "Investors: Notable investors include Iconiq Growth, Salesforce Ventures, Micros…" at bounding box center [446, 254] width 433 height 26
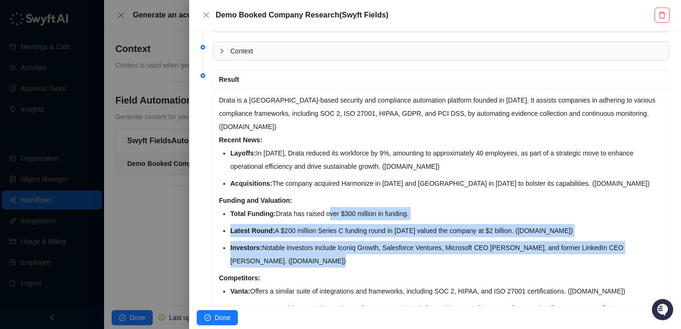
drag, startPoint x: 339, startPoint y: 259, endPoint x: 340, endPoint y: 211, distance: 47.3
click at [340, 211] on ul "Total Funding: Drata has raised over $300 million in funding. Latest Round: A $…" at bounding box center [446, 237] width 433 height 61
click at [340, 211] on li "Total Funding: Drata has raised over $300 million in funding." at bounding box center [446, 213] width 433 height 13
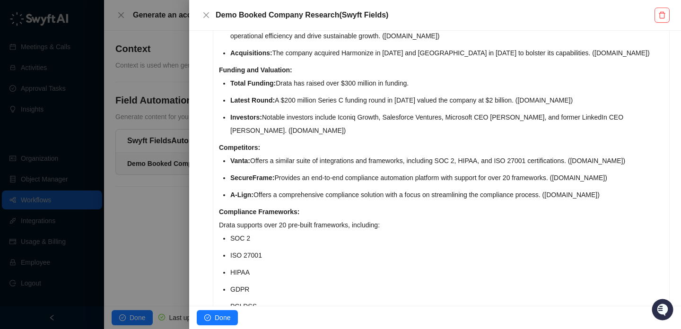
scroll to position [310, 0]
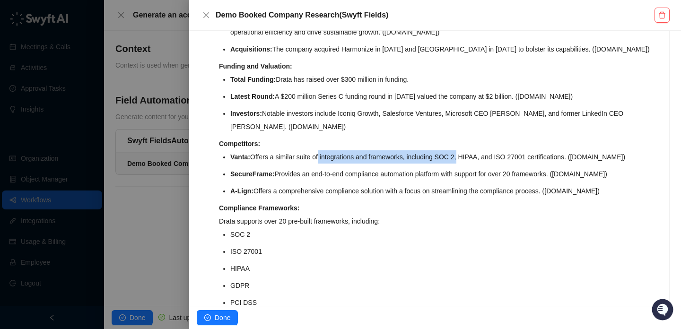
drag, startPoint x: 320, startPoint y: 158, endPoint x: 465, endPoint y: 158, distance: 145.2
click at [465, 158] on li "Vanta: Offers a similar suite of integrations and frameworks, including SOC 2, …" at bounding box center [446, 156] width 433 height 13
drag, startPoint x: 465, startPoint y: 158, endPoint x: 340, endPoint y: 158, distance: 124.9
click at [340, 158] on li "Vanta: Offers a similar suite of integrations and frameworks, including SOC 2, …" at bounding box center [446, 156] width 433 height 13
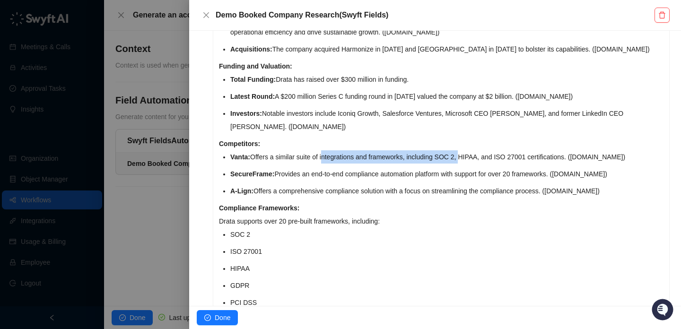
click at [340, 158] on li "Vanta: Offers a similar suite of integrations and frameworks, including SOC 2, …" at bounding box center [446, 156] width 433 height 13
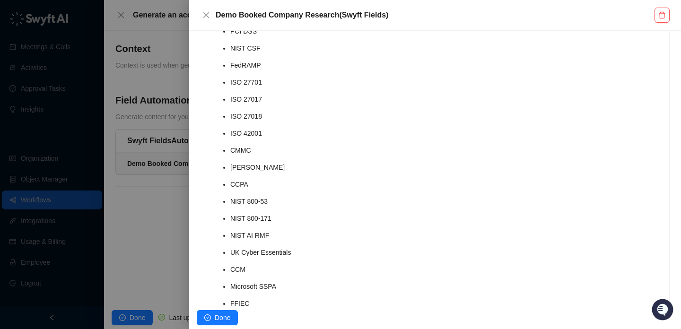
scroll to position [851, 0]
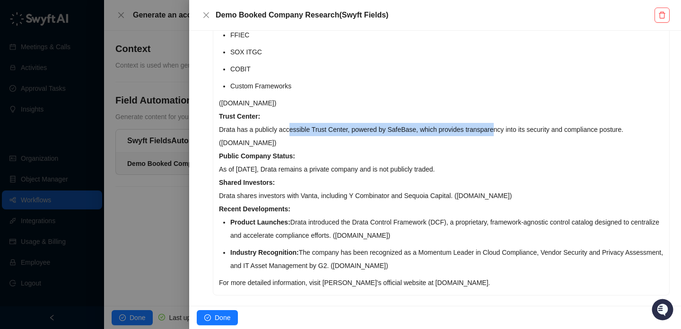
drag, startPoint x: 293, startPoint y: 129, endPoint x: 501, endPoint y: 129, distance: 208.2
click at [501, 129] on p "Trust Center: Drata has a publicly accessible Trust Center, powered by SafeBase…" at bounding box center [441, 130] width 445 height 40
drag, startPoint x: 501, startPoint y: 129, endPoint x: 322, endPoint y: 129, distance: 179.3
click at [322, 129] on p "Trust Center: Drata has a publicly accessible Trust Center, powered by SafeBase…" at bounding box center [441, 130] width 445 height 40
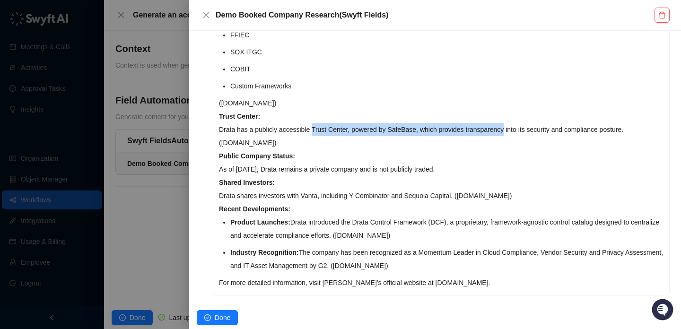
click at [322, 129] on p "Trust Center: Drata has a publicly accessible Trust Center, powered by SafeBase…" at bounding box center [441, 130] width 445 height 40
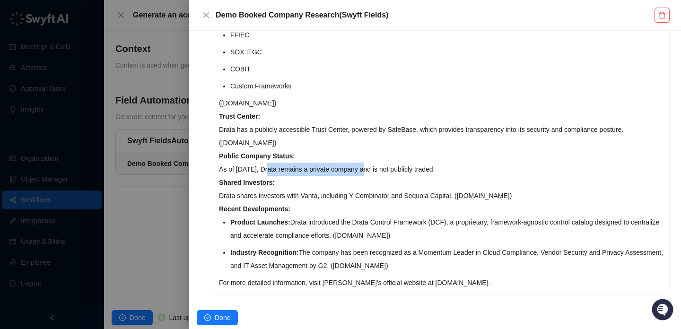
drag, startPoint x: 273, startPoint y: 169, endPoint x: 368, endPoint y: 169, distance: 95.1
click at [368, 169] on p "Public Company Status: As of October 2025, Drata remains a private company and …" at bounding box center [441, 162] width 445 height 26
drag, startPoint x: 368, startPoint y: 169, endPoint x: 248, endPoint y: 169, distance: 120.2
click at [248, 169] on p "Public Company Status: As of October 2025, Drata remains a private company and …" at bounding box center [441, 162] width 445 height 26
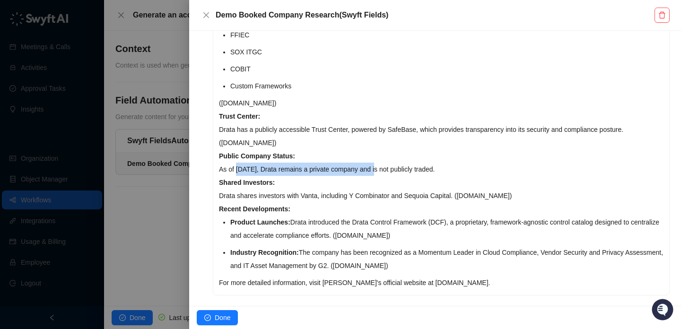
click at [248, 169] on p "Public Company Status: As of October 2025, Drata remains a private company and …" at bounding box center [441, 162] width 445 height 26
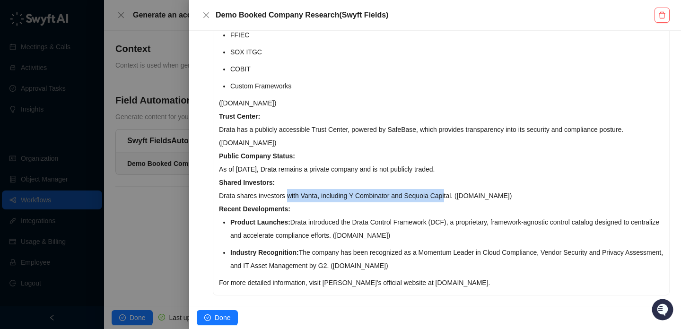
drag, startPoint x: 290, startPoint y: 196, endPoint x: 449, endPoint y: 195, distance: 159.0
click at [449, 195] on p "Shared Investors: Drata shares investors with Vanta, including Y Combinator and…" at bounding box center [441, 189] width 445 height 26
drag, startPoint x: 449, startPoint y: 195, endPoint x: 265, endPoint y: 195, distance: 184.0
click at [265, 195] on p "Shared Investors: Drata shares investors with Vanta, including Y Combinator and…" at bounding box center [441, 189] width 445 height 26
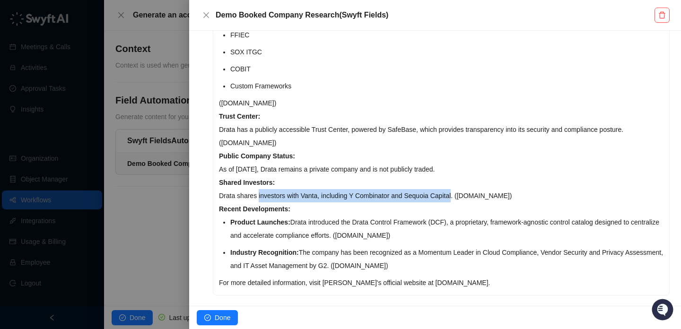
click at [265, 195] on p "Shared Investors: Drata shares investors with Vanta, including Y Combinator and…" at bounding box center [441, 189] width 445 height 26
drag, startPoint x: 265, startPoint y: 195, endPoint x: 420, endPoint y: 195, distance: 154.7
click at [420, 195] on p "Shared Investors: Drata shares investors with Vanta, including Y Combinator and…" at bounding box center [441, 189] width 445 height 26
drag, startPoint x: 420, startPoint y: 195, endPoint x: 288, endPoint y: 195, distance: 132.0
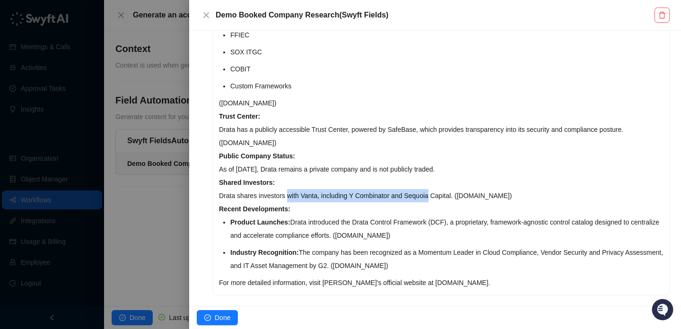
click at [288, 195] on p "Shared Investors: Drata shares investors with Vanta, including Y Combinator and…" at bounding box center [441, 189] width 445 height 26
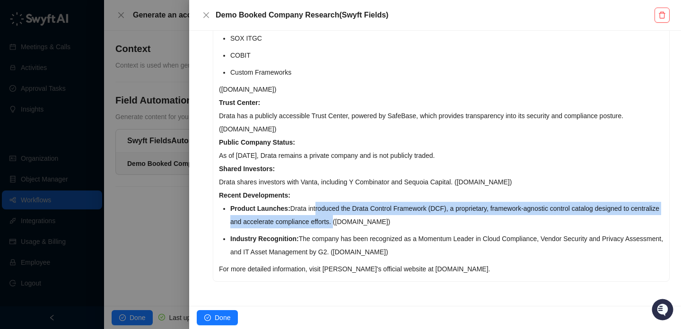
drag, startPoint x: 318, startPoint y: 210, endPoint x: 370, endPoint y: 224, distance: 54.3
click at [370, 224] on li "Product Launches: Drata introduced the Drata Control Framework (DCF), a proprie…" at bounding box center [446, 215] width 433 height 26
drag, startPoint x: 370, startPoint y: 224, endPoint x: 321, endPoint y: 212, distance: 50.6
click at [321, 212] on li "Product Launches: Drata introduced the Drata Control Framework (DCF), a proprie…" at bounding box center [446, 215] width 433 height 26
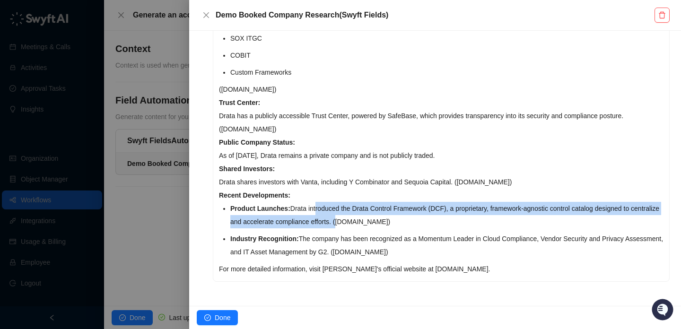
click at [321, 212] on li "Product Launches: Drata introduced the Drata Control Framework (DCF), a proprie…" at bounding box center [446, 215] width 433 height 26
drag, startPoint x: 321, startPoint y: 212, endPoint x: 325, endPoint y: 223, distance: 11.7
click at [325, 223] on li "Product Launches: Drata introduced the Drata Control Framework (DCF), a proprie…" at bounding box center [446, 215] width 433 height 26
drag, startPoint x: 325, startPoint y: 223, endPoint x: 325, endPoint y: 209, distance: 13.7
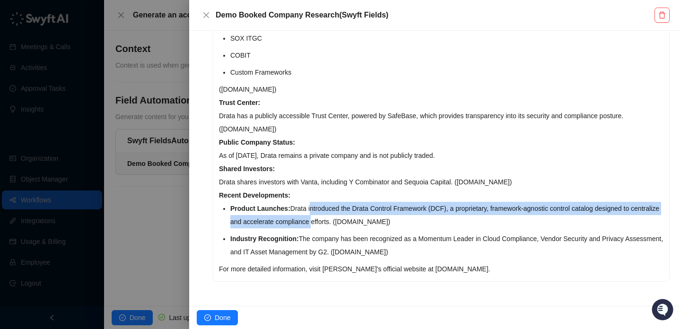
click at [325, 209] on li "Product Launches: Drata introduced the Drata Control Framework (DCF), a proprie…" at bounding box center [446, 215] width 433 height 26
drag, startPoint x: 325, startPoint y: 209, endPoint x: 331, endPoint y: 222, distance: 14.0
click at [331, 222] on li "Product Launches: Drata introduced the Drata Control Framework (DCF), a proprie…" at bounding box center [446, 215] width 433 height 26
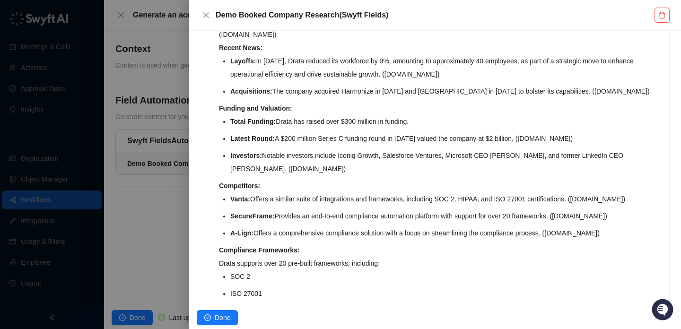
scroll to position [0, 0]
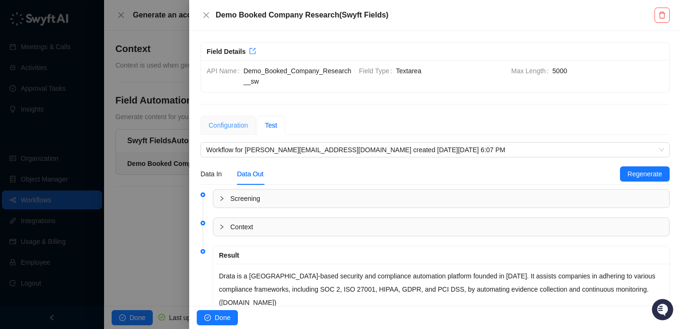
click at [238, 120] on div "Configuration" at bounding box center [228, 125] width 55 height 19
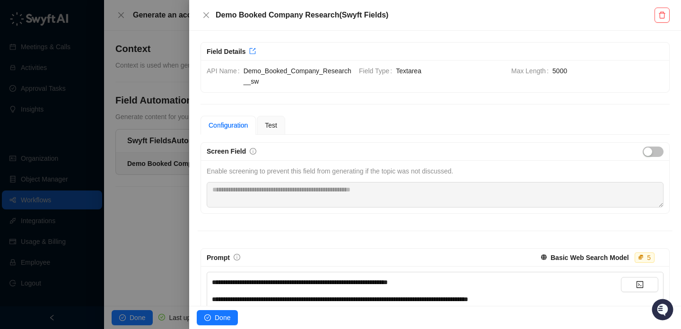
click at [610, 264] on span at bounding box center [597, 257] width 112 height 15
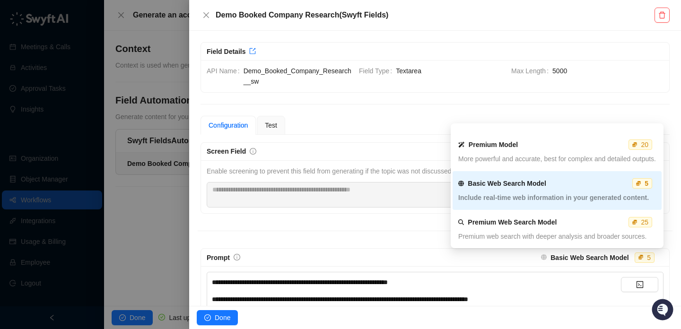
scroll to position [34, 0]
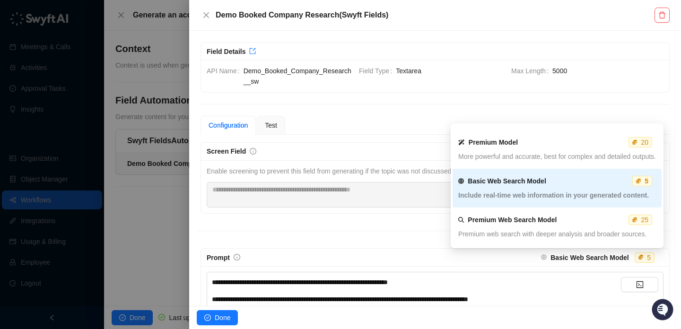
click at [568, 225] on div "Premium Web Search Model 25" at bounding box center [557, 220] width 203 height 10
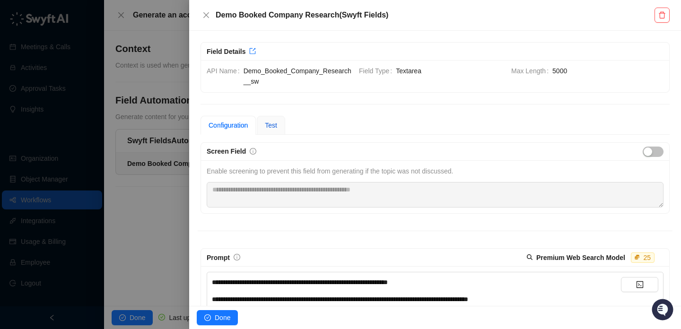
click at [276, 126] on span "Test" at bounding box center [271, 126] width 12 height 8
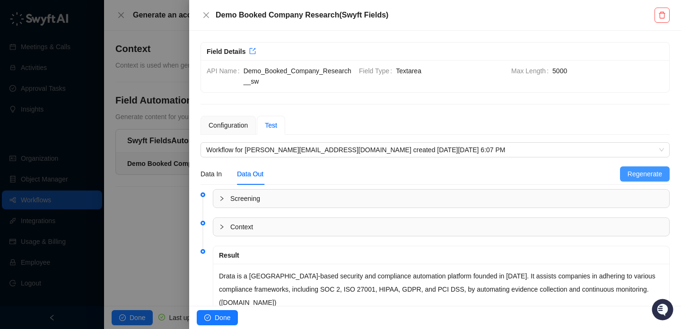
click at [625, 173] on button "Regenerate" at bounding box center [645, 174] width 50 height 15
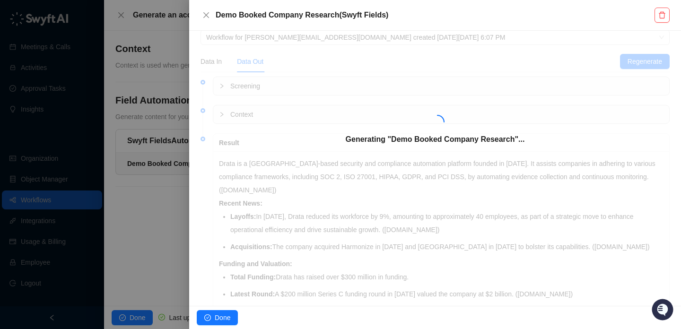
scroll to position [122, 0]
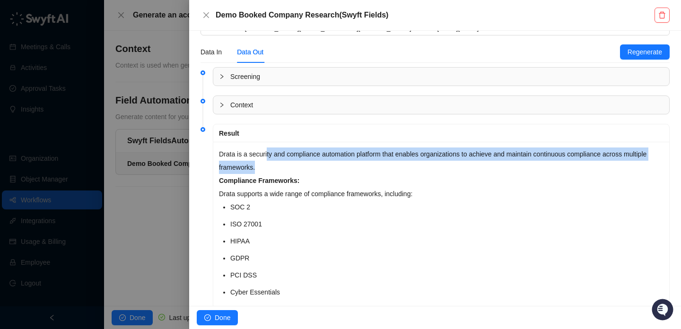
drag, startPoint x: 298, startPoint y: 166, endPoint x: 258, endPoint y: 157, distance: 40.3
click at [258, 157] on p "Drata is a security and compliance automation platform that enables organizatio…" at bounding box center [441, 161] width 445 height 26
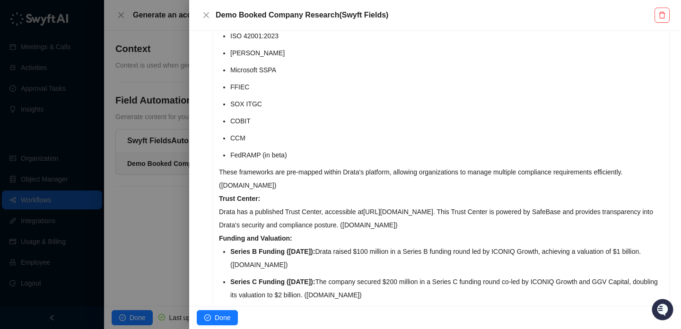
scroll to position [532, 0]
drag, startPoint x: 485, startPoint y: 170, endPoint x: 370, endPoint y: 170, distance: 115.4
click at [370, 170] on p "These frameworks are pre-mapped within Drata's platform, allowing organizations…" at bounding box center [441, 178] width 445 height 26
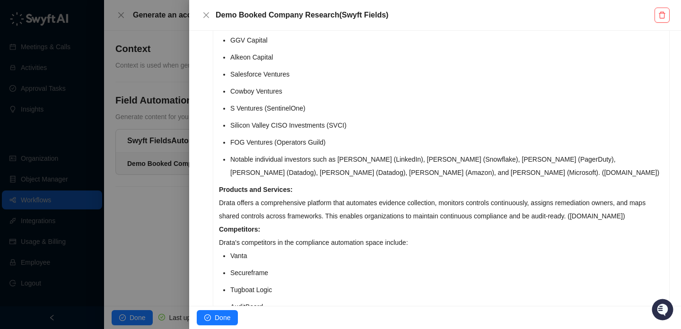
scroll to position [852, 0]
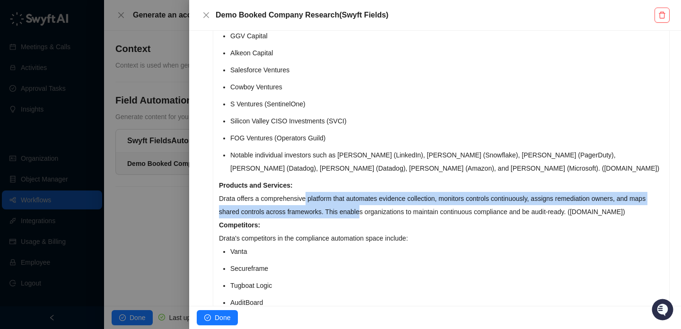
drag, startPoint x: 309, startPoint y: 201, endPoint x: 384, endPoint y: 213, distance: 75.8
click at [384, 213] on p "Products and Services: Drata offers a comprehensive platform that automates evi…" at bounding box center [441, 199] width 445 height 40
drag, startPoint x: 384, startPoint y: 213, endPoint x: 314, endPoint y: 199, distance: 71.3
click at [314, 199] on p "Products and Services: Drata offers a comprehensive platform that automates evi…" at bounding box center [441, 199] width 445 height 40
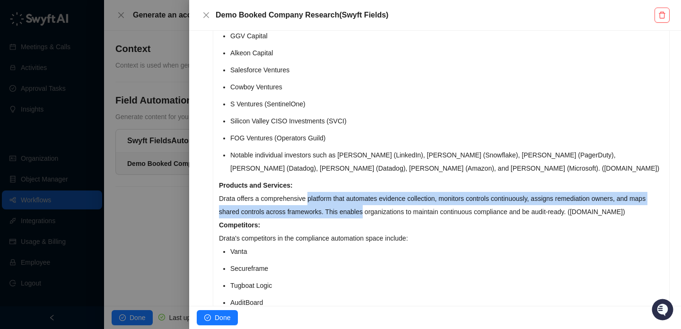
click at [314, 199] on p "Products and Services: Drata offers a comprehensive platform that automates evi…" at bounding box center [441, 199] width 445 height 40
drag, startPoint x: 434, startPoint y: 214, endPoint x: 369, endPoint y: 200, distance: 66.7
click at [369, 200] on p "Products and Services: Drata offers a comprehensive platform that automates evi…" at bounding box center [441, 199] width 445 height 40
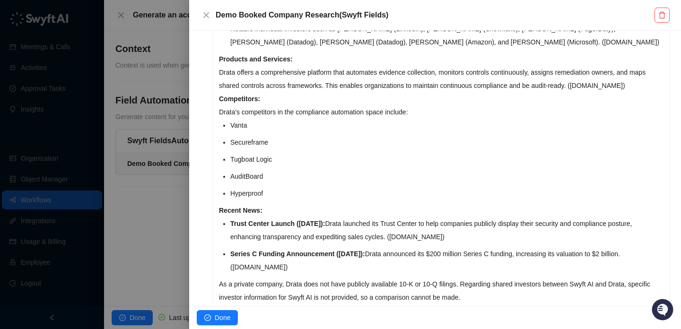
scroll to position [1006, 0]
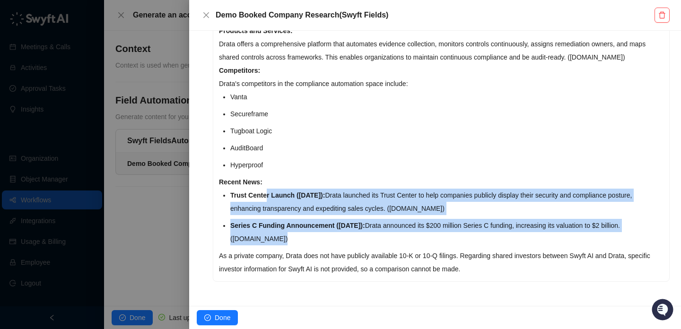
drag, startPoint x: 349, startPoint y: 241, endPoint x: 267, endPoint y: 194, distance: 94.3
click at [267, 194] on ul "Trust Center Launch (June 2022): Drata launched its Trust Center to help compan…" at bounding box center [446, 217] width 433 height 57
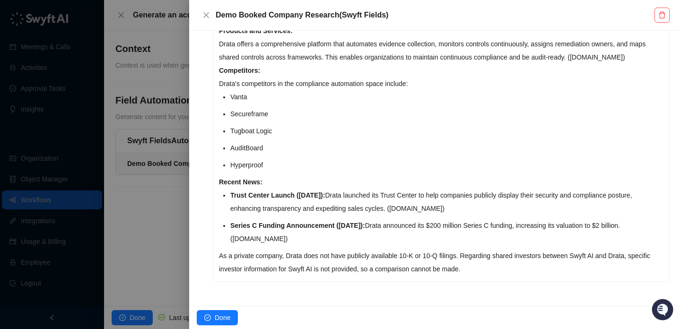
click at [383, 143] on li "AuditBoard" at bounding box center [446, 147] width 433 height 13
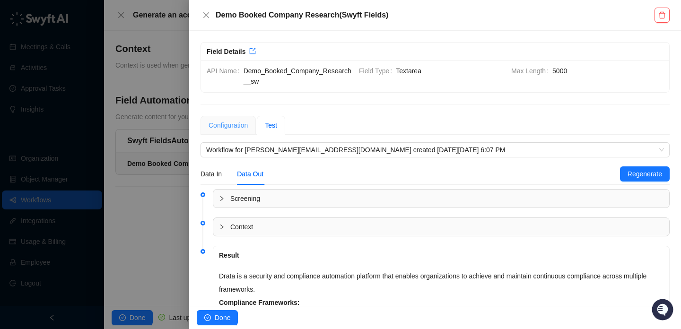
click at [228, 132] on div "Configuration" at bounding box center [228, 125] width 55 height 19
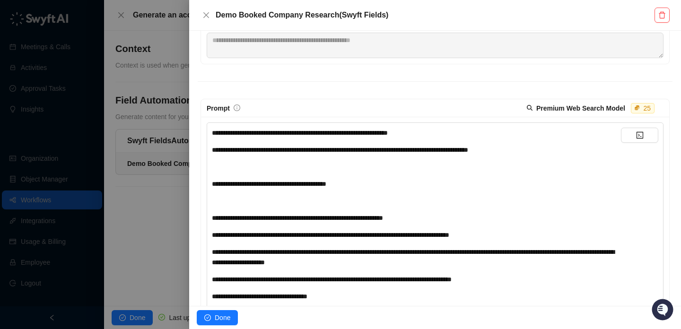
scroll to position [138, 0]
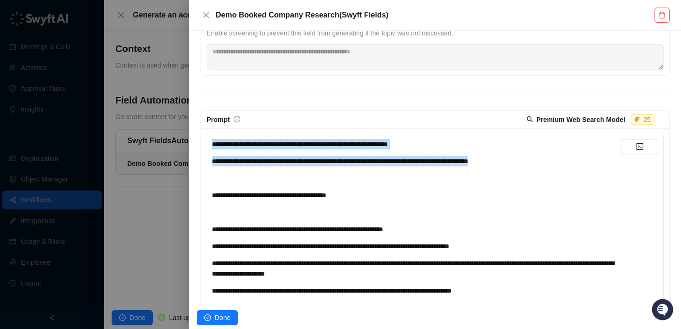
drag, startPoint x: 549, startPoint y: 162, endPoint x: 206, endPoint y: 149, distance: 343.7
click at [205, 149] on div "**********" at bounding box center [435, 263] width 468 height 270
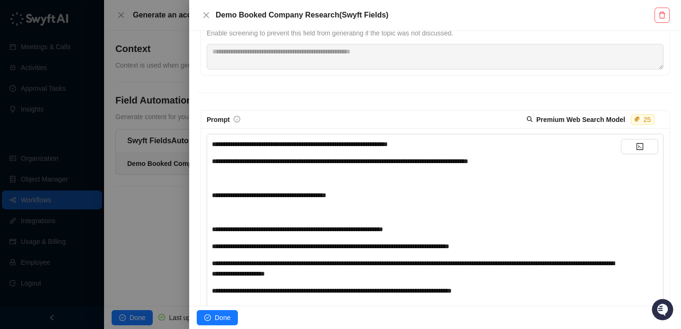
click at [297, 208] on div "﻿" at bounding box center [416, 212] width 409 height 10
click at [377, 199] on div "**********" at bounding box center [416, 195] width 409 height 10
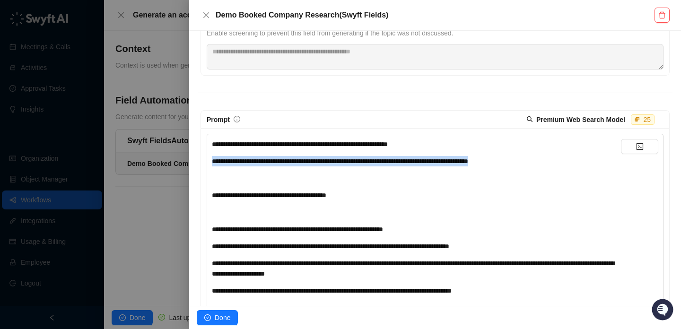
drag, startPoint x: 542, startPoint y: 159, endPoint x: 192, endPoint y: 163, distance: 349.6
click at [192, 164] on div "**********" at bounding box center [435, 168] width 492 height 275
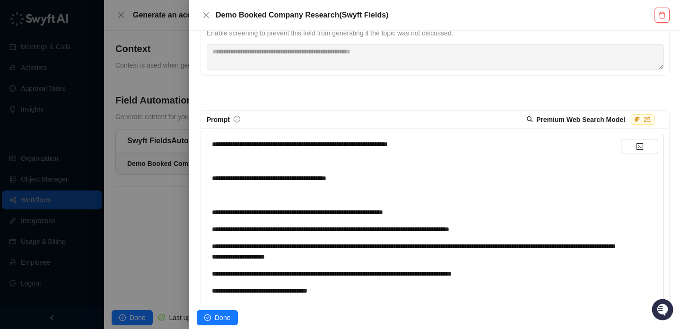
click at [230, 178] on span "**********" at bounding box center [269, 178] width 114 height 7
click at [267, 187] on div "**********" at bounding box center [416, 234] width 409 height 191
click at [449, 213] on div "**********" at bounding box center [416, 212] width 409 height 10
click at [388, 143] on span "**********" at bounding box center [300, 144] width 176 height 7
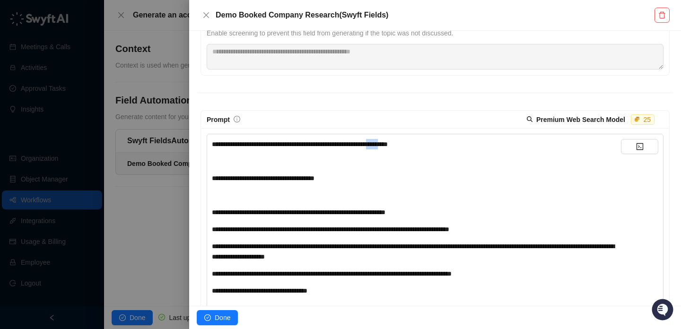
click at [388, 143] on span "**********" at bounding box center [300, 144] width 176 height 7
click at [393, 146] on span "**********" at bounding box center [302, 144] width 181 height 7
click at [412, 154] on div "**********" at bounding box center [416, 234] width 409 height 191
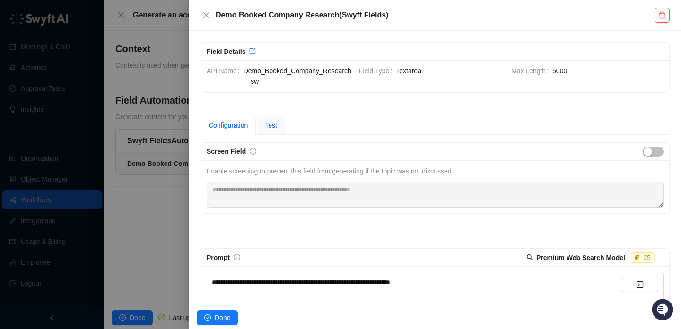
click at [277, 122] on span "Test" at bounding box center [271, 126] width 12 height 8
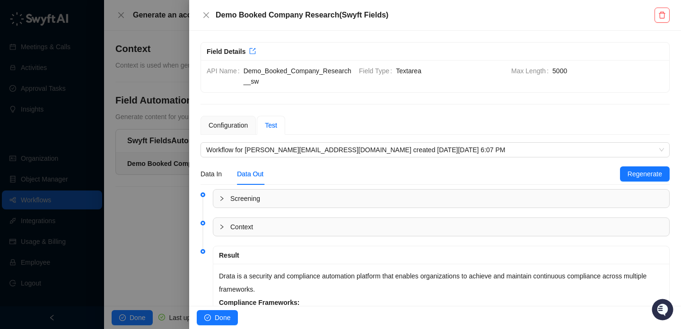
click at [632, 166] on div "Data In Data Out Regenerate" at bounding box center [435, 174] width 469 height 22
click at [622, 176] on button "Regenerate" at bounding box center [645, 174] width 50 height 15
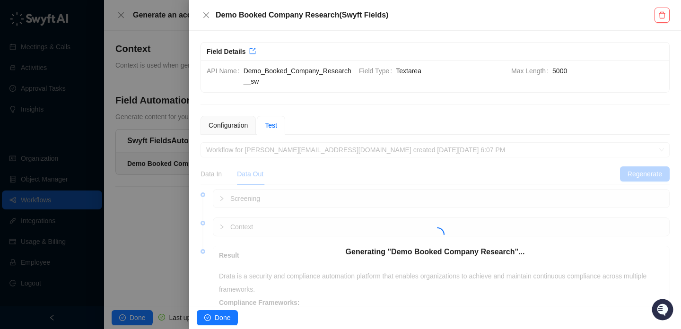
scroll to position [127, 0]
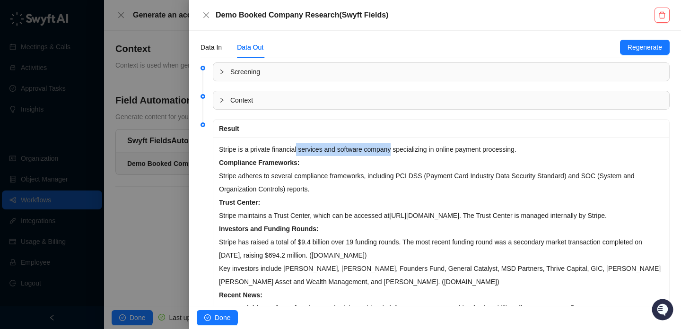
drag, startPoint x: 299, startPoint y: 153, endPoint x: 404, endPoint y: 153, distance: 104.6
click at [404, 153] on p "Stripe is a private financial services and software company specializing in onl…" at bounding box center [441, 149] width 445 height 13
drag, startPoint x: 404, startPoint y: 153, endPoint x: 306, endPoint y: 153, distance: 97.5
click at [306, 153] on p "Stripe is a private financial services and software company specializing in onl…" at bounding box center [441, 149] width 445 height 13
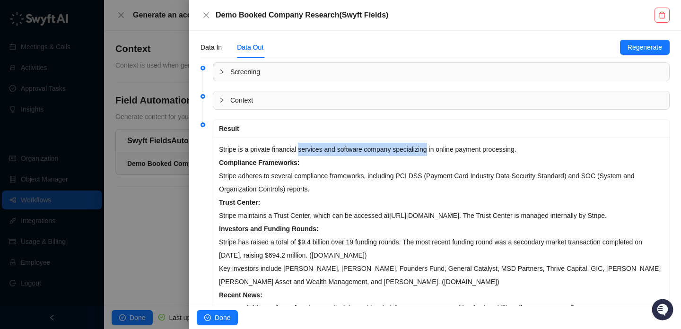
click at [306, 153] on p "Stripe is a private financial services and software company specializing in onl…" at bounding box center [441, 149] width 445 height 13
drag, startPoint x: 306, startPoint y: 153, endPoint x: 423, endPoint y: 153, distance: 117.3
click at [423, 153] on p "Stripe is a private financial services and software company specializing in onl…" at bounding box center [441, 149] width 445 height 13
drag, startPoint x: 423, startPoint y: 153, endPoint x: 298, endPoint y: 153, distance: 125.4
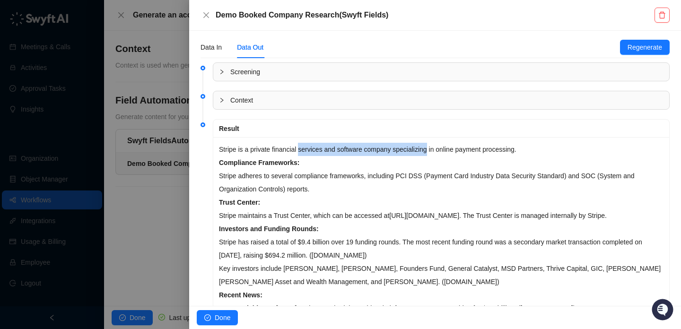
click at [298, 153] on p "Stripe is a private financial services and software company specializing in onl…" at bounding box center [441, 149] width 445 height 13
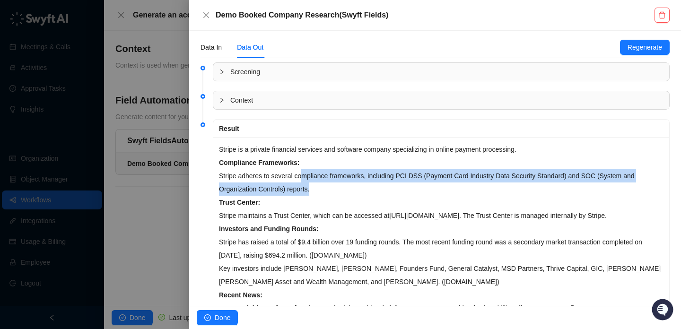
drag, startPoint x: 304, startPoint y: 176, endPoint x: 343, endPoint y: 188, distance: 41.3
click at [343, 188] on p "Compliance Frameworks: Stripe adheres to several compliance frameworks, includi…" at bounding box center [441, 176] width 445 height 40
drag, startPoint x: 343, startPoint y: 188, endPoint x: 276, endPoint y: 172, distance: 69.6
click at [275, 172] on p "Compliance Frameworks: Stripe adheres to several compliance frameworks, includi…" at bounding box center [441, 176] width 445 height 40
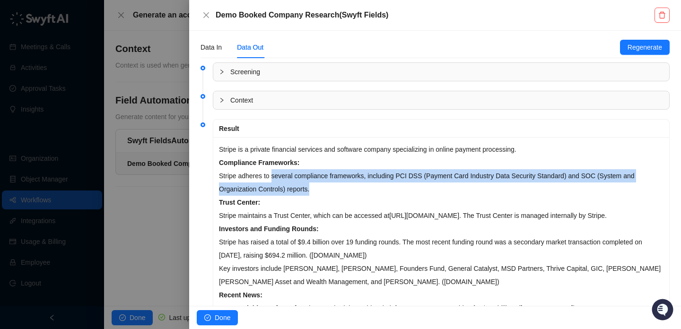
click at [276, 172] on p "Compliance Frameworks: Stripe adheres to several compliance frameworks, includi…" at bounding box center [441, 176] width 445 height 40
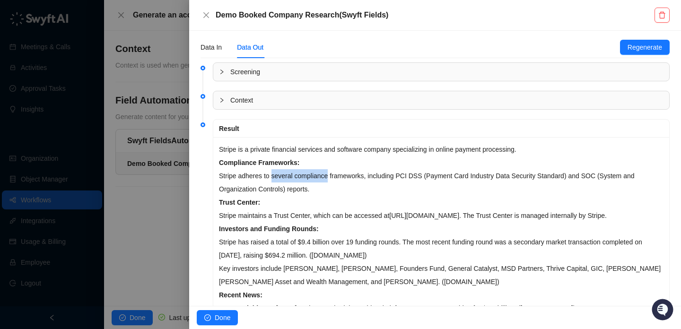
drag, startPoint x: 276, startPoint y: 172, endPoint x: 344, endPoint y: 182, distance: 68.8
click at [344, 182] on p "Compliance Frameworks: Stripe adheres to several compliance frameworks, includi…" at bounding box center [441, 176] width 445 height 40
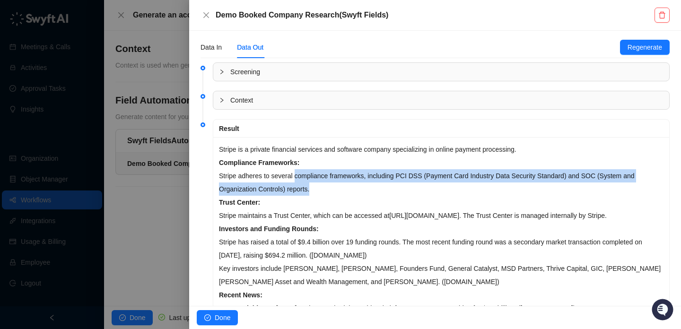
drag, startPoint x: 298, startPoint y: 177, endPoint x: 335, endPoint y: 186, distance: 38.3
click at [335, 186] on p "Compliance Frameworks: Stripe adheres to several compliance frameworks, includi…" at bounding box center [441, 176] width 445 height 40
drag, startPoint x: 335, startPoint y: 186, endPoint x: 264, endPoint y: 176, distance: 72.2
click at [264, 176] on p "Compliance Frameworks: Stripe adheres to several compliance frameworks, includi…" at bounding box center [441, 176] width 445 height 40
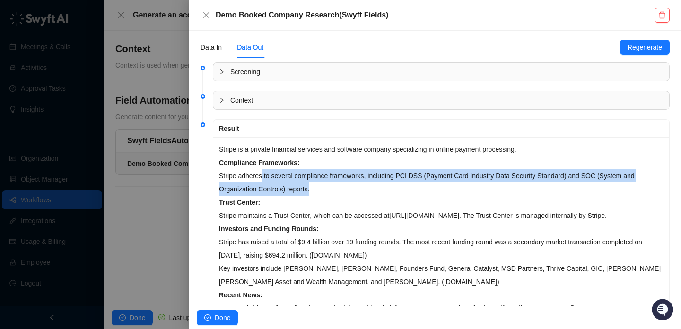
click at [264, 176] on p "Compliance Frameworks: Stripe adheres to several compliance frameworks, includi…" at bounding box center [441, 176] width 445 height 40
drag, startPoint x: 264, startPoint y: 176, endPoint x: 318, endPoint y: 189, distance: 56.0
click at [318, 189] on p "Compliance Frameworks: Stripe adheres to several compliance frameworks, includi…" at bounding box center [441, 176] width 445 height 40
drag, startPoint x: 330, startPoint y: 189, endPoint x: 270, endPoint y: 181, distance: 60.6
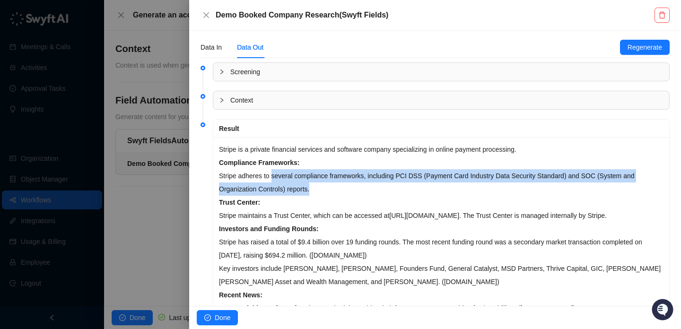
click at [270, 181] on p "Compliance Frameworks: Stripe adheres to several compliance frameworks, includi…" at bounding box center [441, 176] width 445 height 40
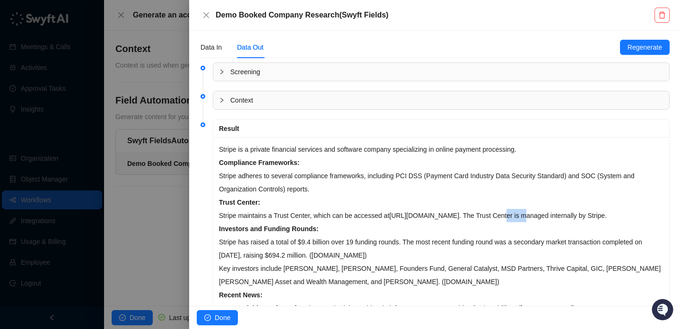
drag, startPoint x: 543, startPoint y: 217, endPoint x: 574, endPoint y: 217, distance: 31.2
click at [573, 217] on p "Trust Center: Stripe maintains a Trust Center, which can be accessed at https:/…" at bounding box center [441, 209] width 445 height 26
click at [574, 217] on p "Trust Center: Stripe maintains a Trust Center, which can be accessed at https:/…" at bounding box center [441, 209] width 445 height 26
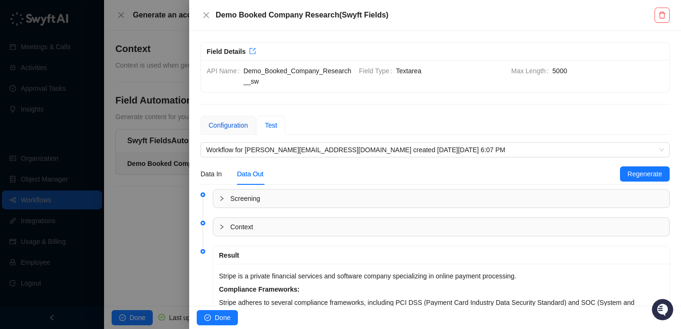
click at [228, 129] on div "Configuration" at bounding box center [228, 125] width 39 height 10
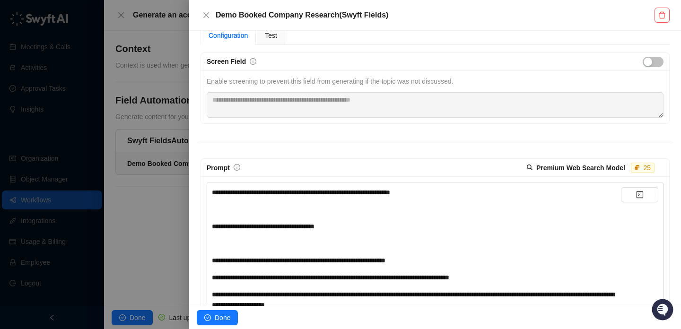
scroll to position [97, 0]
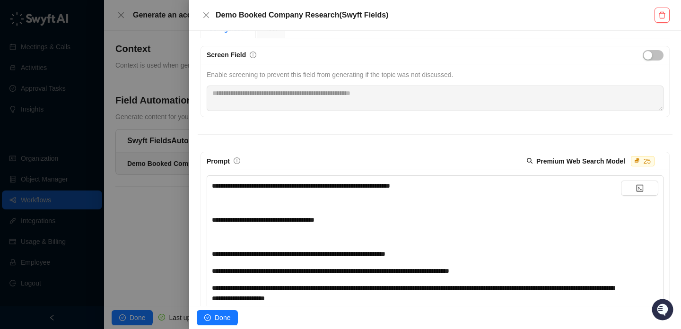
click at [390, 183] on span "**********" at bounding box center [301, 186] width 178 height 7
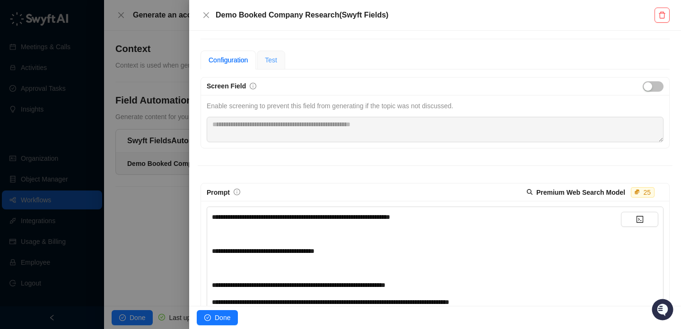
click at [278, 67] on div "Test" at bounding box center [271, 60] width 28 height 19
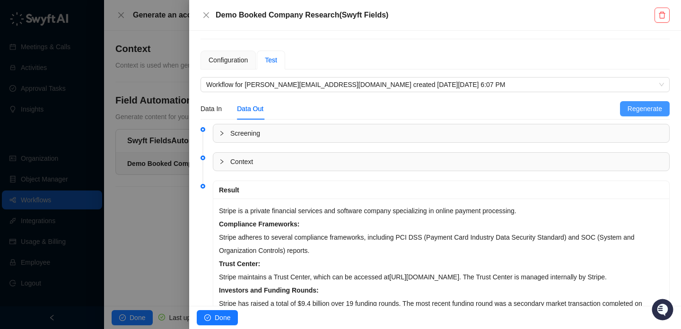
click at [631, 107] on span "Regenerate" at bounding box center [645, 109] width 35 height 10
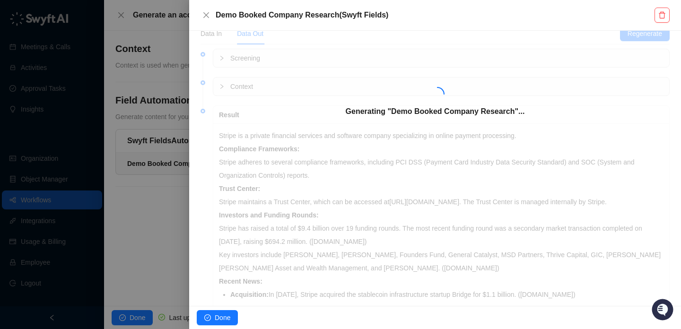
scroll to position [137, 0]
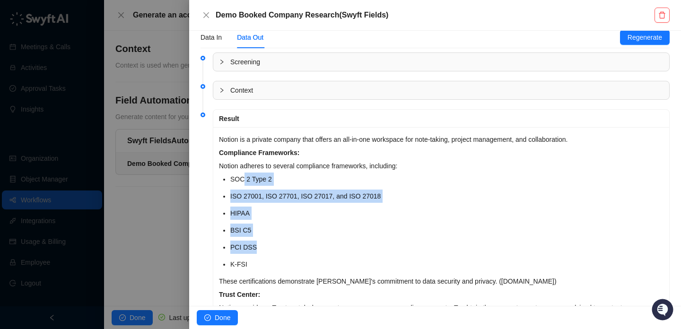
drag, startPoint x: 245, startPoint y: 176, endPoint x: 272, endPoint y: 243, distance: 72.1
click at [272, 243] on ul "SOC 2 Type 2 ISO 27001, ISO 27701, ISO 27017, and ISO 27018 HIPAA BSI C5 PCI DS…" at bounding box center [446, 222] width 433 height 98
click at [272, 243] on li "PCI DSS" at bounding box center [446, 247] width 433 height 13
drag, startPoint x: 272, startPoint y: 243, endPoint x: 258, endPoint y: 193, distance: 52.0
click at [258, 193] on ul "SOC 2 Type 2 ISO 27001, ISO 27701, ISO 27017, and ISO 27018 HIPAA BSI C5 PCI DS…" at bounding box center [446, 222] width 433 height 98
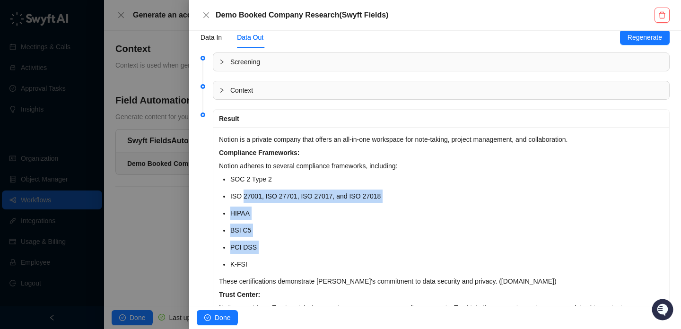
click at [258, 193] on li "ISO 27001, ISO 27701, ISO 27017, and ISO 27018" at bounding box center [446, 196] width 433 height 13
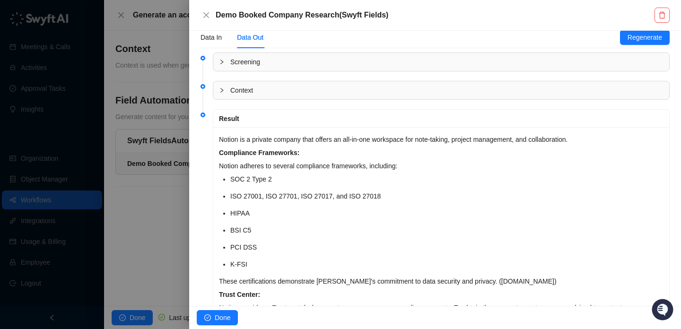
scroll to position [151, 0]
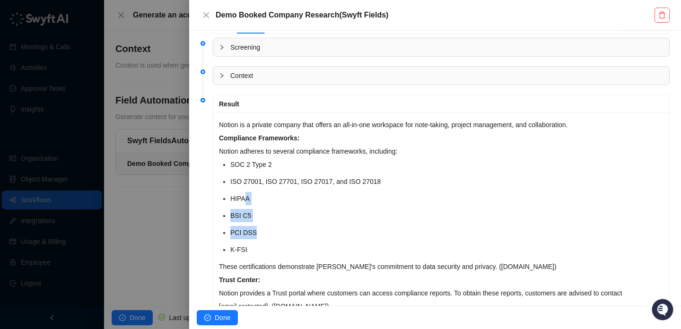
drag, startPoint x: 288, startPoint y: 228, endPoint x: 245, endPoint y: 193, distance: 55.6
click at [245, 193] on ul "SOC 2 Type 2 ISO 27001, ISO 27701, ISO 27017, and ISO 27018 HIPAA BSI C5 PCI DS…" at bounding box center [446, 207] width 433 height 98
click at [245, 193] on li "HIPAA" at bounding box center [446, 198] width 433 height 13
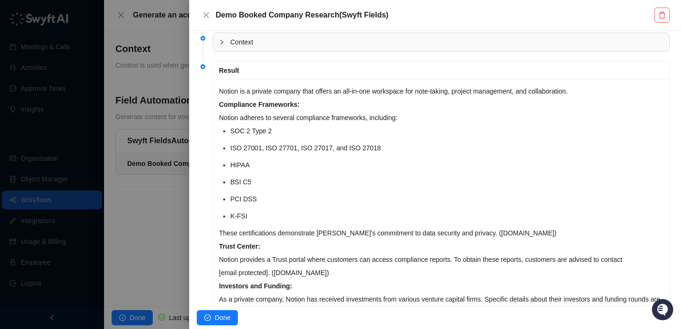
scroll to position [240, 0]
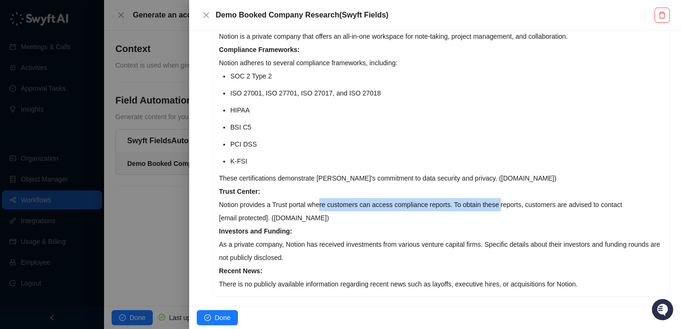
drag, startPoint x: 325, startPoint y: 201, endPoint x: 512, endPoint y: 201, distance: 187.3
click at [512, 201] on p "Trust Center: Notion provides a Trust portal where customers can access complia…" at bounding box center [441, 205] width 445 height 40
drag, startPoint x: 505, startPoint y: 205, endPoint x: 311, endPoint y: 205, distance: 194.0
click at [311, 205] on p "Trust Center: Notion provides a Trust portal where customers can access complia…" at bounding box center [441, 205] width 445 height 40
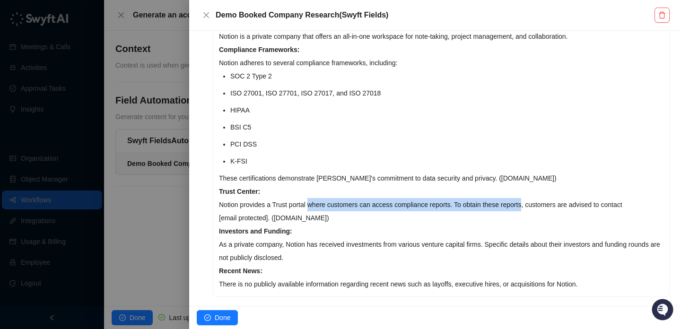
click at [311, 205] on p "Trust Center: Notion provides a Trust portal where customers can access complia…" at bounding box center [441, 205] width 445 height 40
drag, startPoint x: 311, startPoint y: 205, endPoint x: 501, endPoint y: 204, distance: 190.2
click at [501, 204] on p "Trust Center: Notion provides a Trust portal where customers can access complia…" at bounding box center [441, 205] width 445 height 40
drag, startPoint x: 501, startPoint y: 204, endPoint x: 315, endPoint y: 204, distance: 185.9
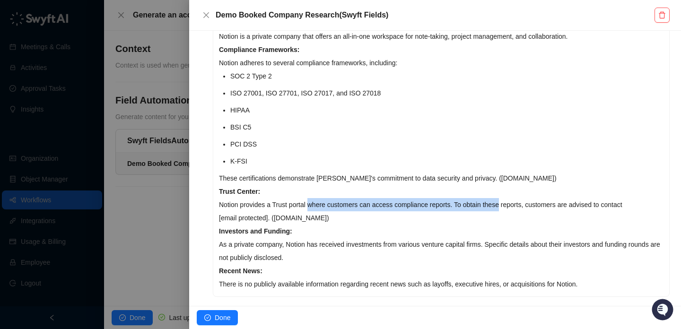
click at [315, 204] on p "Trust Center: Notion provides a Trust portal where customers can access complia…" at bounding box center [441, 205] width 445 height 40
drag, startPoint x: 315, startPoint y: 204, endPoint x: 493, endPoint y: 204, distance: 178.4
click at [493, 204] on p "Trust Center: Notion provides a Trust portal where customers can access complia…" at bounding box center [441, 205] width 445 height 40
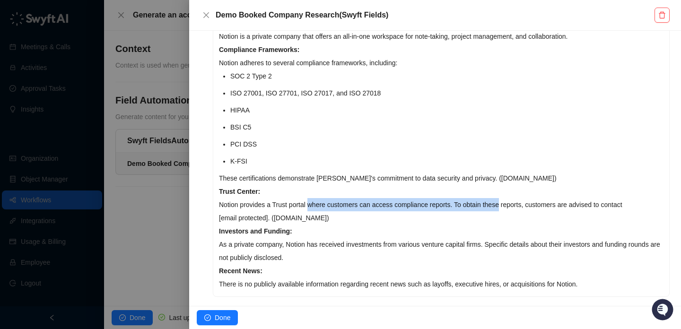
drag, startPoint x: 493, startPoint y: 204, endPoint x: 317, endPoint y: 204, distance: 176.0
click at [317, 204] on p "Trust Center: Notion provides a Trust portal where customers can access complia…" at bounding box center [441, 205] width 445 height 40
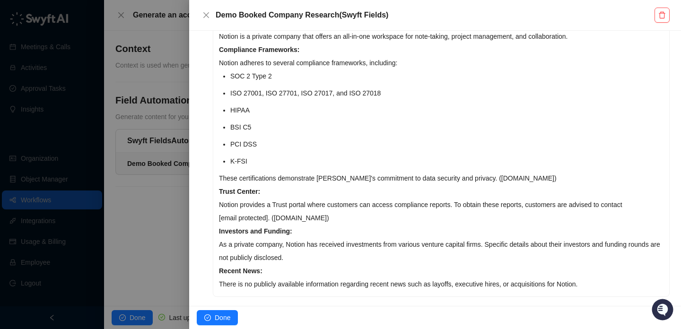
scroll to position [255, 0]
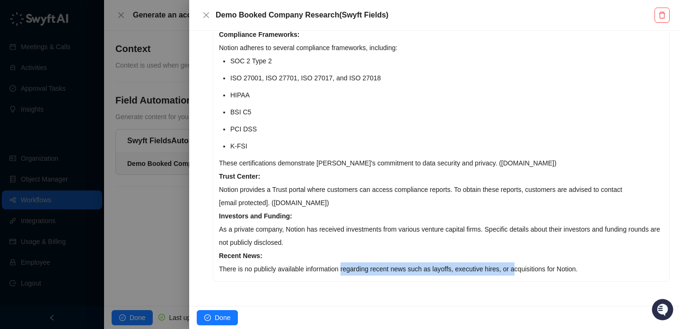
drag, startPoint x: 347, startPoint y: 266, endPoint x: 524, endPoint y: 267, distance: 177.4
click at [524, 268] on p "Recent News: There is no publicly available information regarding recent news s…" at bounding box center [441, 262] width 445 height 26
click at [524, 267] on p "Recent News: There is no publicly available information regarding recent news s…" at bounding box center [441, 262] width 445 height 26
drag, startPoint x: 524, startPoint y: 267, endPoint x: 358, endPoint y: 266, distance: 166.1
click at [359, 267] on p "Recent News: There is no publicly available information regarding recent news s…" at bounding box center [441, 262] width 445 height 26
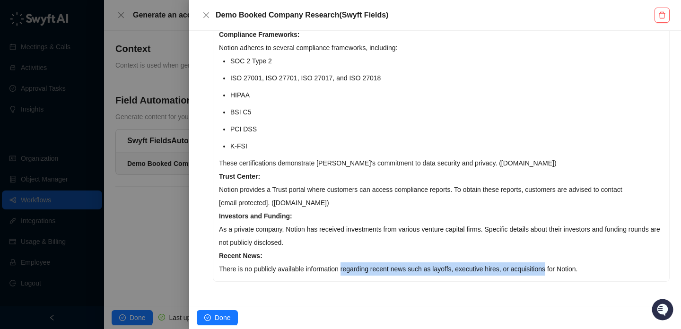
click at [358, 266] on p "Recent News: There is no publicly available information regarding recent news s…" at bounding box center [441, 262] width 445 height 26
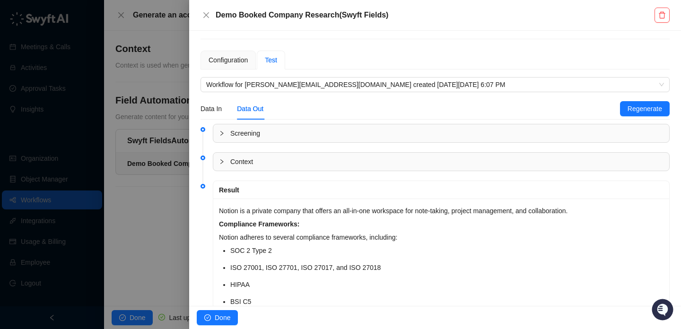
scroll to position [0, 0]
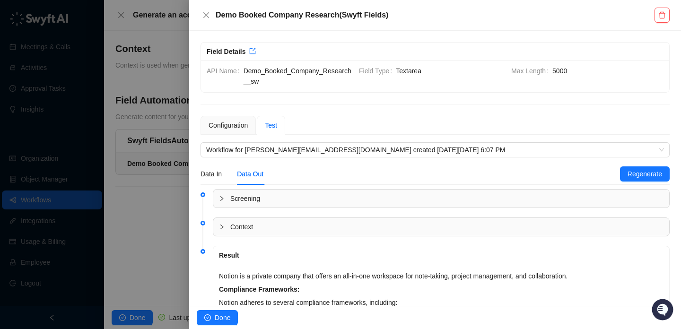
click at [236, 135] on div "**********" at bounding box center [435, 333] width 469 height 434
click at [243, 129] on div "Configuration" at bounding box center [228, 125] width 39 height 10
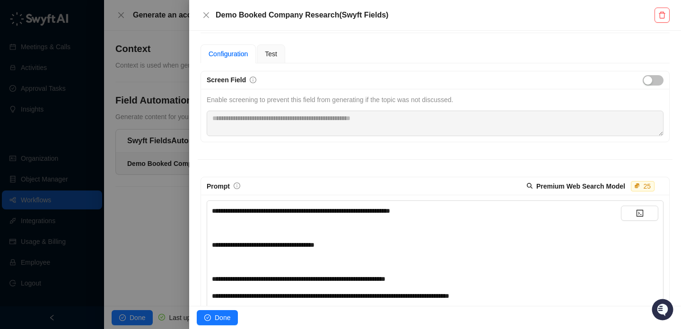
scroll to position [79, 0]
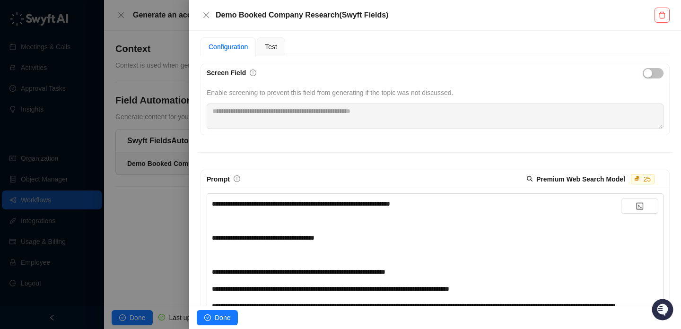
click at [390, 201] on span "**********" at bounding box center [301, 204] width 178 height 7
click at [267, 46] on span "Test" at bounding box center [271, 47] width 12 height 8
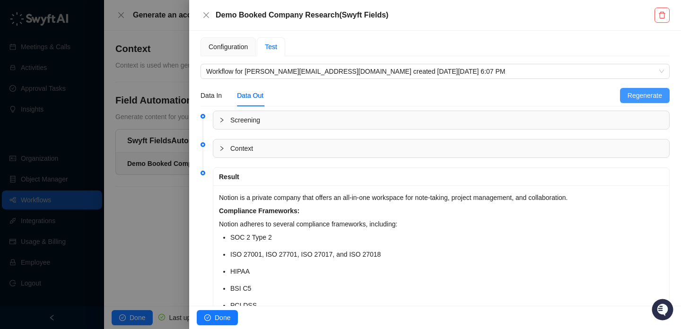
click at [652, 103] on button "Regenerate" at bounding box center [645, 95] width 50 height 15
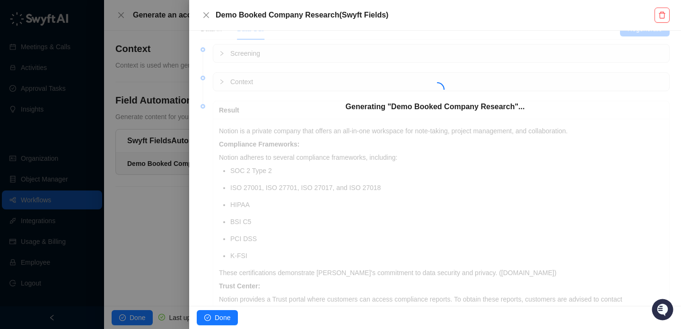
scroll to position [141, 0]
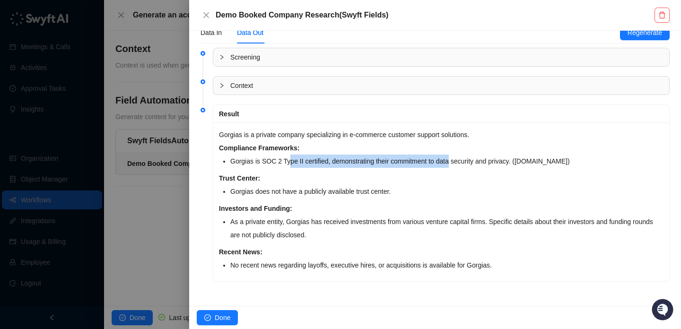
drag, startPoint x: 294, startPoint y: 160, endPoint x: 483, endPoint y: 160, distance: 189.7
click at [483, 160] on li "Gorgias is SOC 2 Type II certified, demonstrating their commitment to data secu…" at bounding box center [446, 161] width 433 height 13
drag, startPoint x: 483, startPoint y: 160, endPoint x: 321, endPoint y: 159, distance: 162.7
click at [321, 160] on li "Gorgias is SOC 2 Type II certified, demonstrating their commitment to data secu…" at bounding box center [446, 161] width 433 height 13
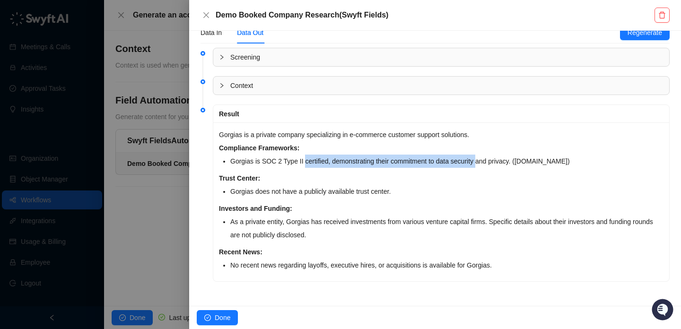
click at [321, 159] on li "Gorgias is SOC 2 Type II certified, demonstrating their commitment to data secu…" at bounding box center [446, 161] width 433 height 13
drag, startPoint x: 321, startPoint y: 159, endPoint x: 471, endPoint y: 159, distance: 150.4
click at [471, 159] on li "Gorgias is SOC 2 Type II certified, demonstrating their commitment to data secu…" at bounding box center [446, 161] width 433 height 13
drag, startPoint x: 471, startPoint y: 159, endPoint x: 301, endPoint y: 160, distance: 169.8
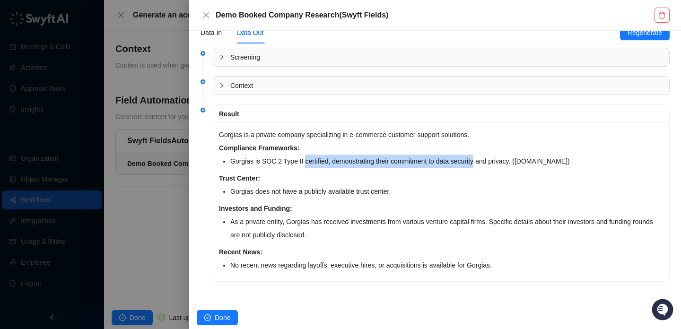
click at [302, 160] on li "Gorgias is SOC 2 Type II certified, demonstrating their commitment to data secu…" at bounding box center [446, 161] width 433 height 13
click at [301, 160] on li "Gorgias is SOC 2 Type II certified, demonstrating their commitment to data secu…" at bounding box center [446, 161] width 433 height 13
drag, startPoint x: 301, startPoint y: 160, endPoint x: 433, endPoint y: 160, distance: 132.0
click at [433, 160] on li "Gorgias is SOC 2 Type II certified, demonstrating their commitment to data secu…" at bounding box center [446, 161] width 433 height 13
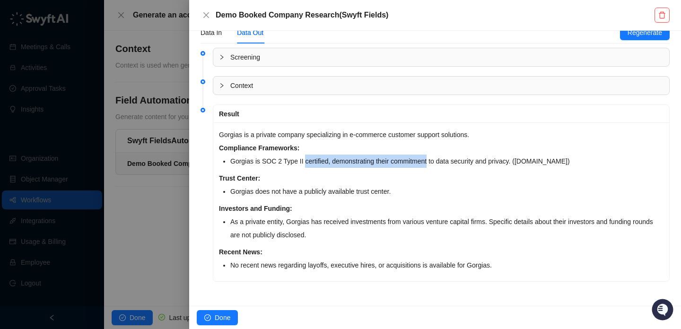
drag, startPoint x: 433, startPoint y: 160, endPoint x: 295, endPoint y: 160, distance: 138.1
click at [295, 160] on li "Gorgias is SOC 2 Type II certified, demonstrating their commitment to data secu…" at bounding box center [446, 161] width 433 height 13
drag, startPoint x: 295, startPoint y: 160, endPoint x: 449, endPoint y: 160, distance: 154.2
click at [449, 160] on li "Gorgias is SOC 2 Type II certified, demonstrating their commitment to data secu…" at bounding box center [446, 161] width 433 height 13
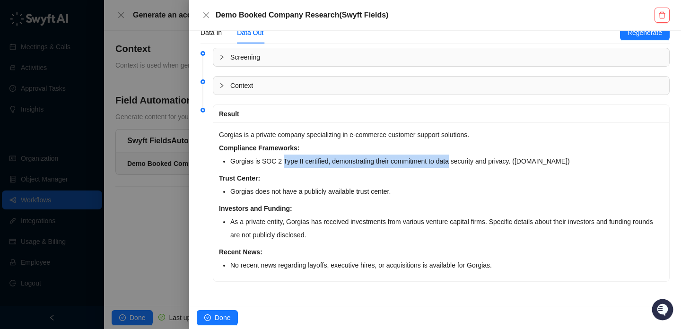
click at [449, 160] on li "Gorgias is SOC 2 Type II certified, demonstrating their commitment to data secu…" at bounding box center [446, 161] width 433 height 13
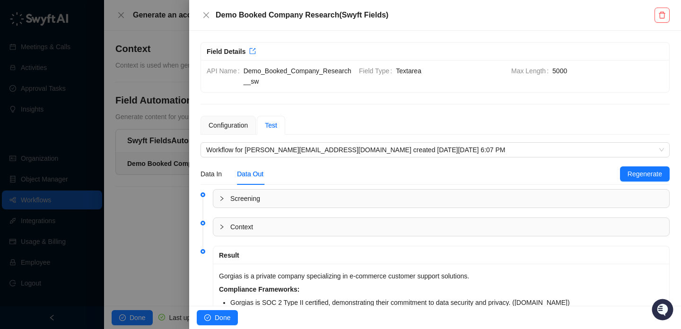
scroll to position [11, 0]
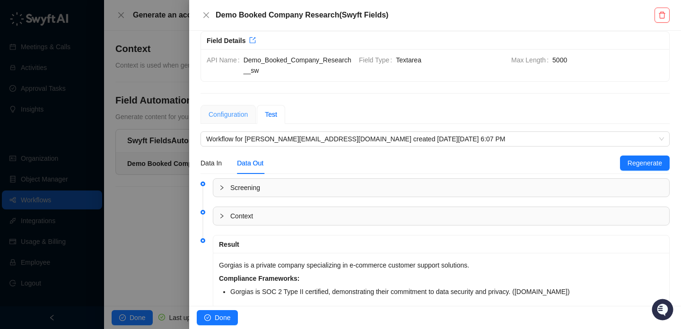
click at [246, 121] on div "Configuration" at bounding box center [228, 114] width 55 height 19
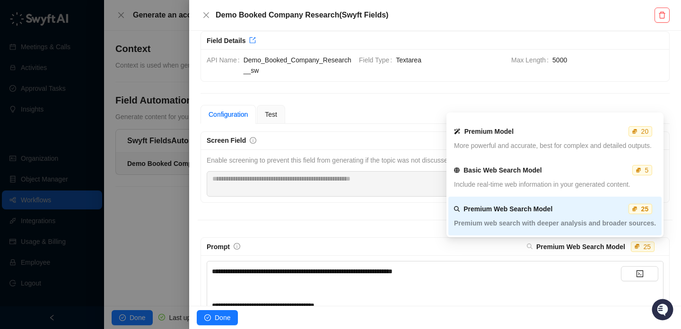
click at [600, 247] on strong "Premium Web Search Model" at bounding box center [580, 247] width 89 height 8
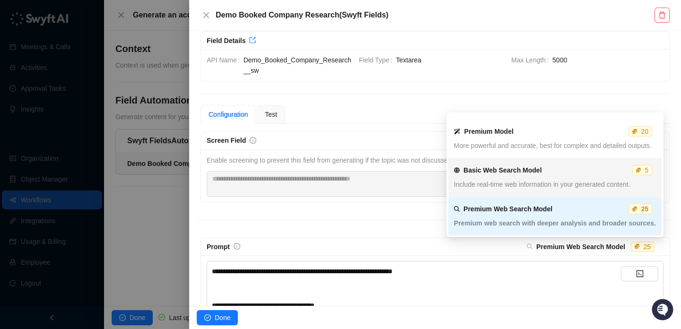
click at [552, 162] on div "Basic Web Search Model 5 Include real-time web information in your generated co…" at bounding box center [555, 177] width 202 height 34
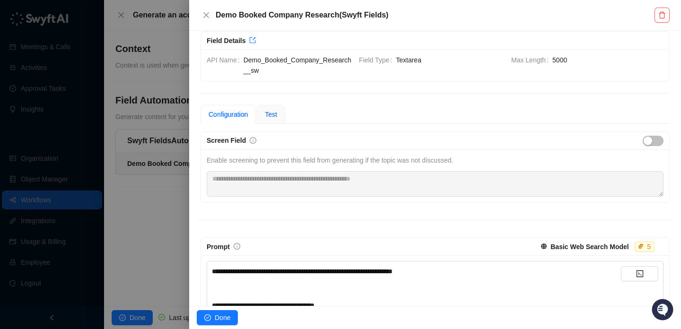
click at [277, 112] on span "Test" at bounding box center [271, 115] width 12 height 8
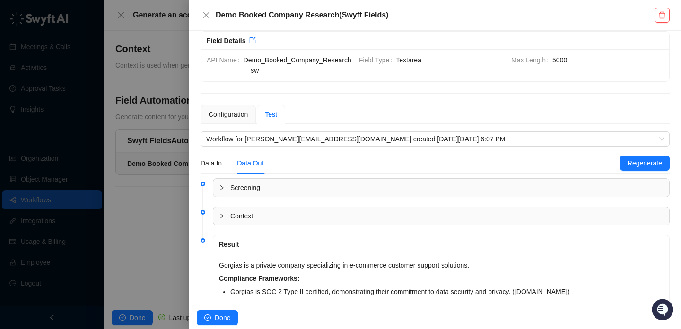
click at [655, 171] on div "Data In Data Out Regenerate" at bounding box center [435, 163] width 469 height 22
click at [615, 167] on div "Data In Data Out" at bounding box center [411, 163] width 420 height 22
click at [628, 167] on span "Regenerate" at bounding box center [645, 163] width 35 height 10
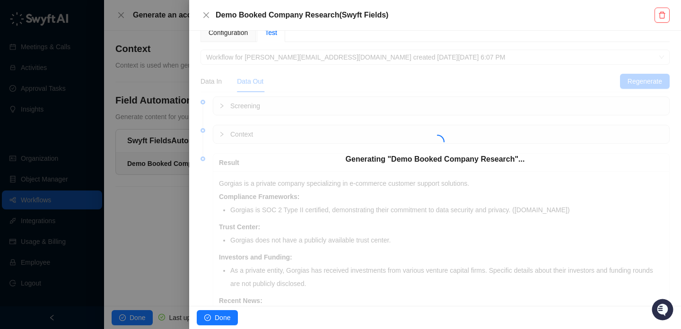
scroll to position [141, 0]
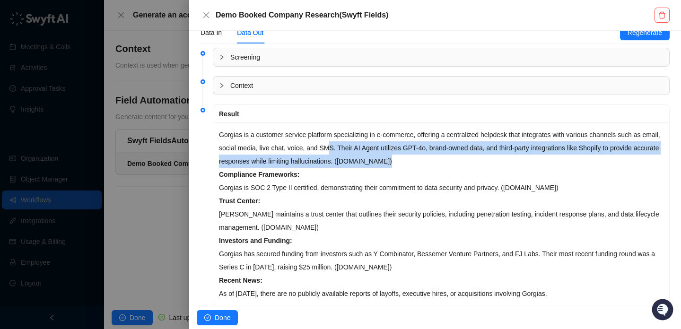
drag, startPoint x: 451, startPoint y: 163, endPoint x: 352, endPoint y: 143, distance: 100.9
click at [351, 142] on p "Gorgias is a customer service platform specializing in e-commerce, offering a c…" at bounding box center [441, 148] width 445 height 40
click at [352, 143] on p "Gorgias is a customer service platform specializing in e-commerce, offering a c…" at bounding box center [441, 148] width 445 height 40
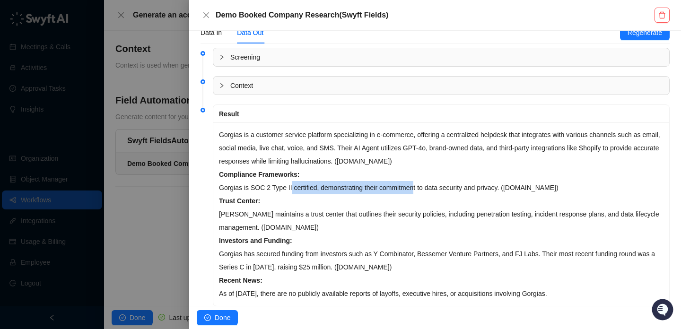
drag, startPoint x: 292, startPoint y: 186, endPoint x: 429, endPoint y: 186, distance: 137.2
click at [429, 186] on p "Compliance Frameworks: Gorgias is SOC 2 Type II certified, demonstrating their …" at bounding box center [441, 181] width 445 height 26
drag, startPoint x: 429, startPoint y: 186, endPoint x: 306, endPoint y: 186, distance: 123.5
click at [306, 186] on p "Compliance Frameworks: Gorgias is SOC 2 Type II certified, demonstrating their …" at bounding box center [441, 181] width 445 height 26
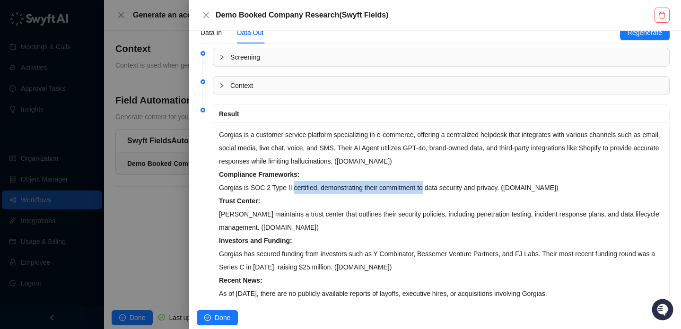
click at [306, 186] on p "Compliance Frameworks: Gorgias is SOC 2 Type II certified, demonstrating their …" at bounding box center [441, 181] width 445 height 26
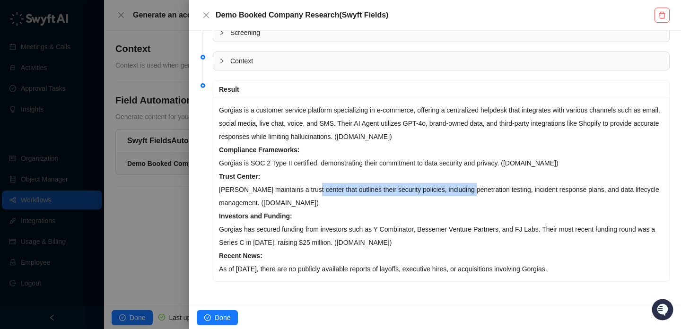
drag, startPoint x: 311, startPoint y: 192, endPoint x: 475, endPoint y: 192, distance: 164.6
click at [475, 192] on p "Trust Center: Gorgias maintains a trust center that outlines their security pol…" at bounding box center [441, 190] width 445 height 40
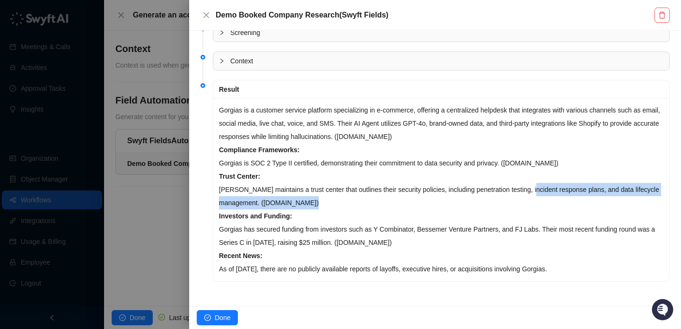
drag, startPoint x: 538, startPoint y: 192, endPoint x: 326, endPoint y: 196, distance: 212.5
click at [326, 197] on p "Trust Center: Gorgias maintains a trust center that outlines their security pol…" at bounding box center [441, 190] width 445 height 40
click at [326, 196] on p "Trust Center: Gorgias maintains a trust center that outlines their security pol…" at bounding box center [441, 190] width 445 height 40
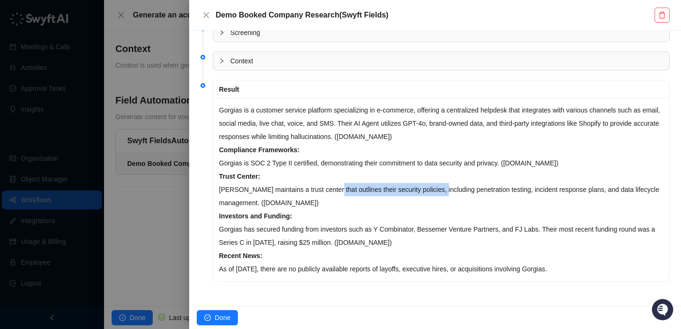
drag, startPoint x: 333, startPoint y: 188, endPoint x: 450, endPoint y: 187, distance: 117.8
click at [450, 187] on p "Trust Center: Gorgias maintains a trust center that outlines their security pol…" at bounding box center [441, 190] width 445 height 40
click at [341, 187] on p "Trust Center: Gorgias maintains a trust center that outlines their security pol…" at bounding box center [441, 190] width 445 height 40
drag, startPoint x: 378, startPoint y: 187, endPoint x: 506, endPoint y: 187, distance: 127.7
click at [506, 187] on p "Trust Center: Gorgias maintains a trust center that outlines their security pol…" at bounding box center [441, 190] width 445 height 40
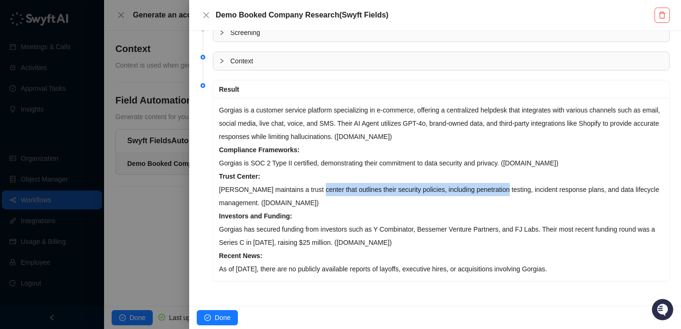
click at [506, 187] on p "Trust Center: Gorgias maintains a trust center that outlines their security pol…" at bounding box center [441, 190] width 445 height 40
drag, startPoint x: 506, startPoint y: 187, endPoint x: 338, endPoint y: 187, distance: 167.9
click at [338, 187] on p "Trust Center: Gorgias maintains a trust center that outlines their security pol…" at bounding box center [441, 190] width 445 height 40
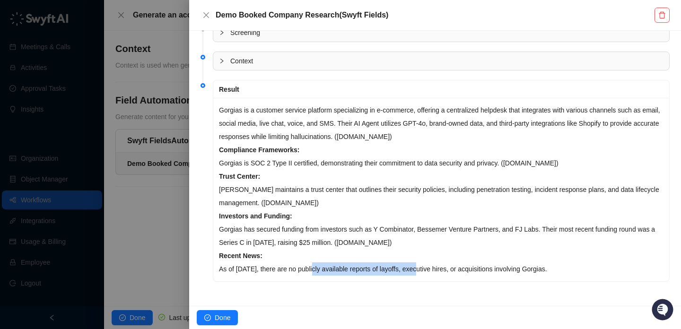
drag, startPoint x: 427, startPoint y: 269, endPoint x: 317, endPoint y: 269, distance: 110.2
click at [317, 269] on p "Recent News: As of October 2025, there are no publicly available reports of lay…" at bounding box center [441, 262] width 445 height 26
drag, startPoint x: 317, startPoint y: 269, endPoint x: 473, endPoint y: 269, distance: 156.1
click at [473, 269] on p "Recent News: As of October 2025, there are no publicly available reports of lay…" at bounding box center [441, 262] width 445 height 26
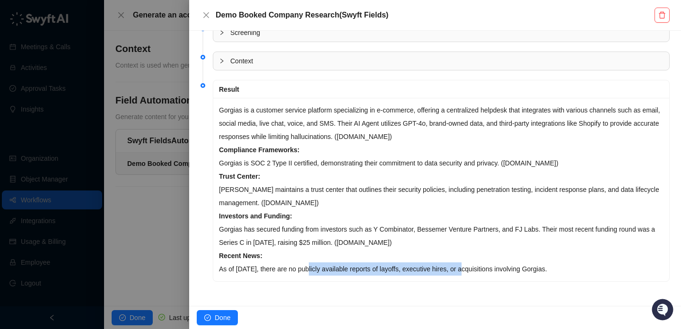
click at [473, 269] on p "Recent News: As of October 2025, there are no publicly available reports of lay…" at bounding box center [441, 262] width 445 height 26
drag, startPoint x: 473, startPoint y: 269, endPoint x: 340, endPoint y: 269, distance: 132.9
click at [341, 269] on p "Recent News: As of October 2025, there are no publicly available reports of lay…" at bounding box center [441, 262] width 445 height 26
click at [340, 269] on p "Recent News: As of October 2025, there are no publicly available reports of lay…" at bounding box center [441, 262] width 445 height 26
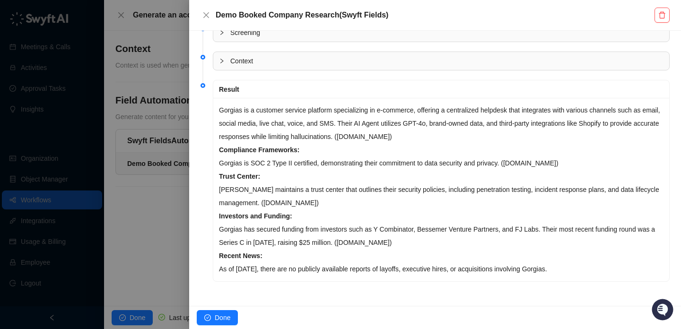
scroll to position [31, 0]
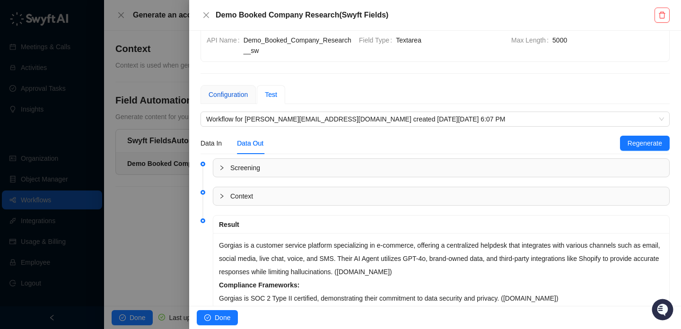
click at [231, 97] on div "Configuration" at bounding box center [228, 94] width 39 height 10
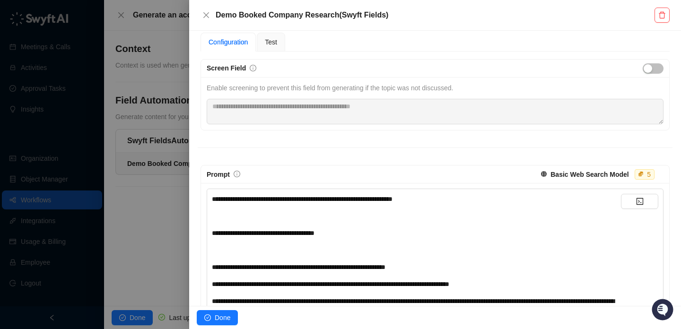
scroll to position [176, 0]
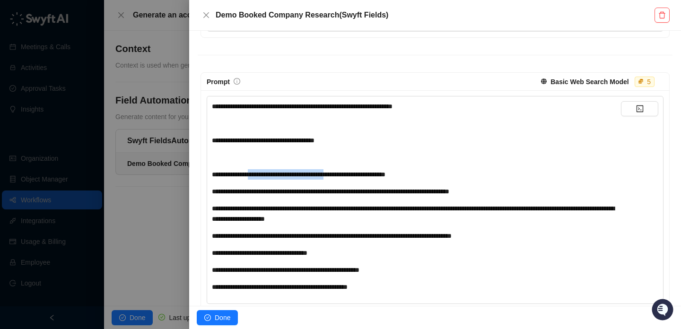
drag, startPoint x: 256, startPoint y: 175, endPoint x: 374, endPoint y: 175, distance: 117.3
click at [374, 175] on span "**********" at bounding box center [299, 174] width 174 height 7
click at [453, 175] on div "**********" at bounding box center [416, 174] width 409 height 10
click at [449, 192] on span "**********" at bounding box center [330, 191] width 237 height 7
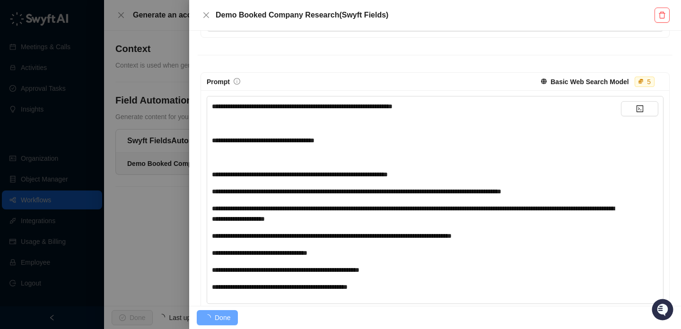
click at [447, 208] on span "**********" at bounding box center [413, 213] width 403 height 17
click at [442, 196] on div "**********" at bounding box center [416, 191] width 409 height 10
click at [564, 195] on div "**********" at bounding box center [416, 191] width 409 height 10
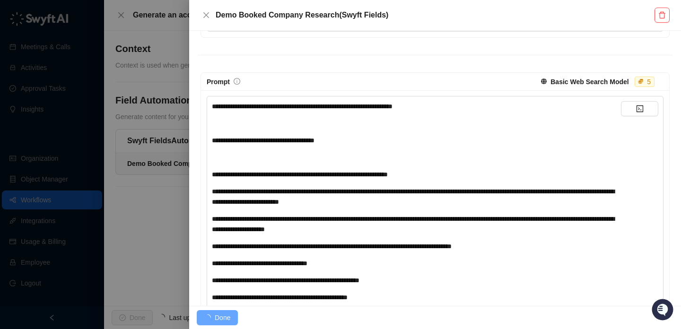
click at [449, 241] on div "**********" at bounding box center [416, 246] width 409 height 10
click at [403, 224] on div "**********" at bounding box center [416, 224] width 409 height 21
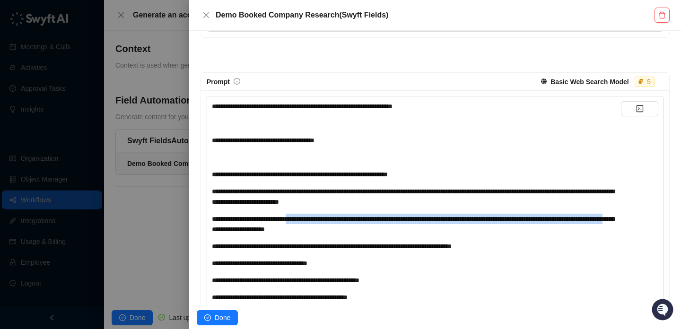
drag, startPoint x: 314, startPoint y: 230, endPoint x: 298, endPoint y: 217, distance: 20.8
click at [298, 217] on span "**********" at bounding box center [413, 224] width 403 height 17
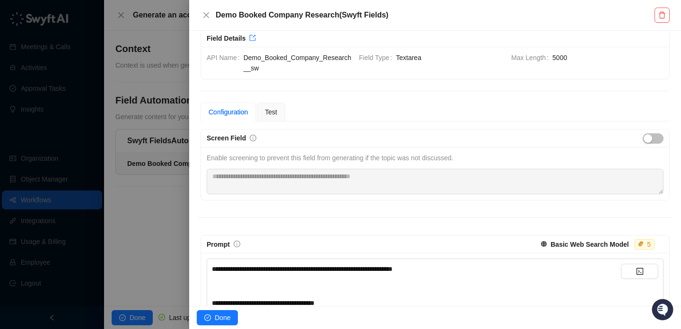
scroll to position [0, 0]
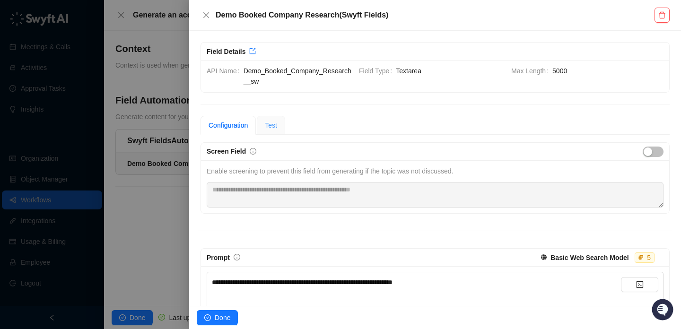
click at [276, 119] on div "Test" at bounding box center [271, 125] width 28 height 19
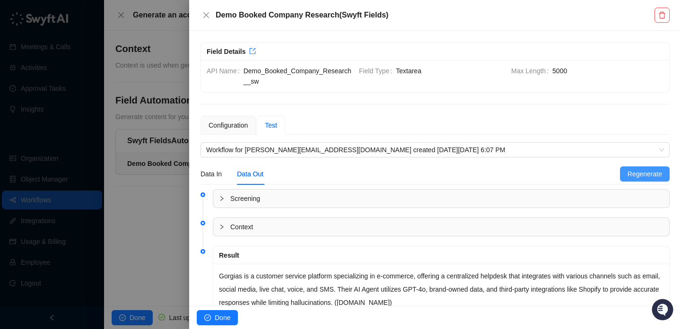
click at [640, 176] on span "Regenerate" at bounding box center [645, 174] width 35 height 10
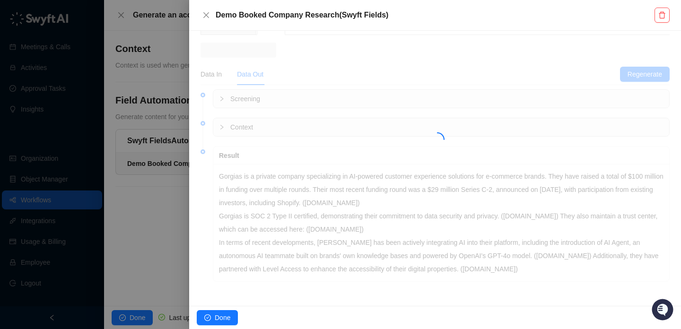
scroll to position [100, 0]
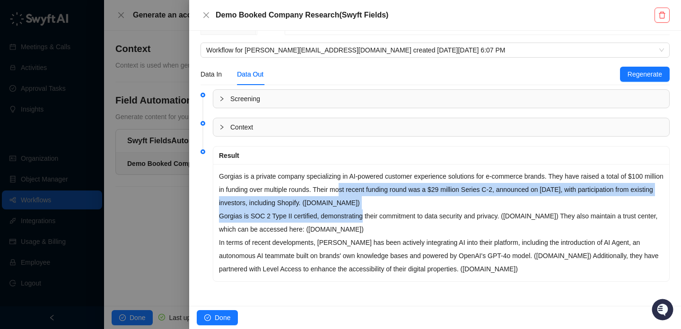
drag, startPoint x: 366, startPoint y: 189, endPoint x: 366, endPoint y: 218, distance: 29.3
click at [366, 218] on div "Gorgias is a private company specializing in AI-powered customer experience sol…" at bounding box center [441, 222] width 456 height 117
click at [366, 218] on p "Gorgias is SOC 2 Type II certified, demonstrating their commitment to data secu…" at bounding box center [441, 223] width 445 height 26
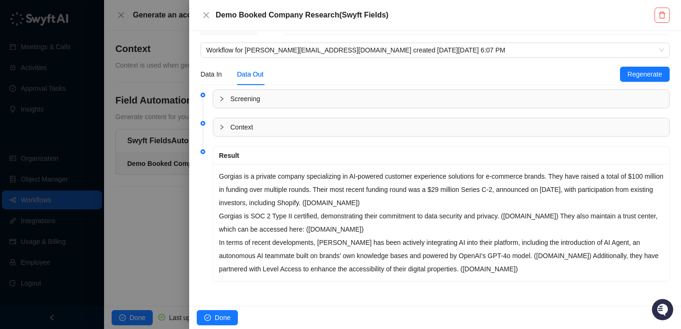
drag, startPoint x: 320, startPoint y: 208, endPoint x: 364, endPoint y: 255, distance: 64.6
click at [364, 255] on div "Gorgias is a private company specializing in AI-powered customer experience sol…" at bounding box center [441, 222] width 456 height 117
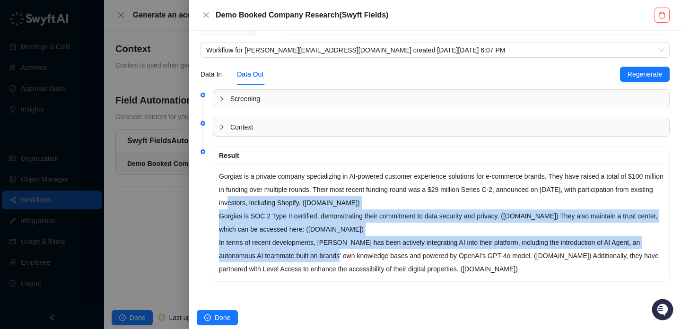
drag, startPoint x: 364, startPoint y: 255, endPoint x: 292, endPoint y: 202, distance: 89.2
click at [292, 202] on div "Gorgias is a private company specializing in AI-powered customer experience sol…" at bounding box center [441, 222] width 456 height 117
click at [292, 202] on p "Gorgias is a private company specializing in AI-powered customer experience sol…" at bounding box center [441, 190] width 445 height 40
drag, startPoint x: 292, startPoint y: 202, endPoint x: 335, endPoint y: 251, distance: 65.4
click at [335, 251] on div "Gorgias is a private company specializing in AI-powered customer experience sol…" at bounding box center [441, 222] width 456 height 117
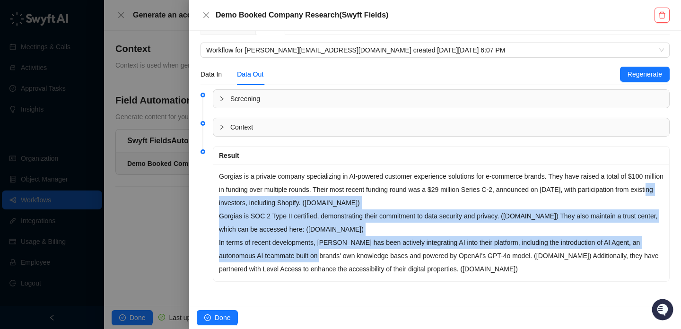
click at [335, 251] on p "In terms of recent developments, Gorgias has been actively integrating AI into …" at bounding box center [441, 256] width 445 height 40
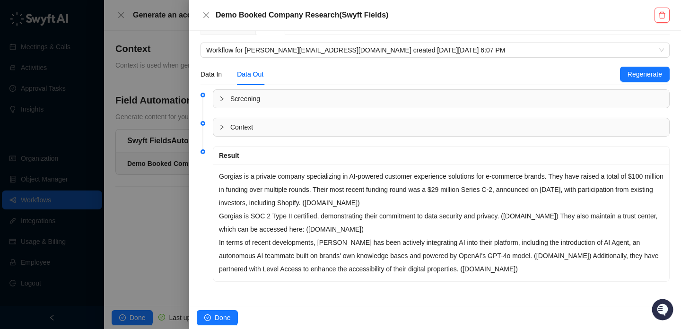
drag, startPoint x: 281, startPoint y: 200, endPoint x: 282, endPoint y: 231, distance: 31.2
click at [282, 231] on div "Gorgias is a private company specializing in AI-powered customer experience sol…" at bounding box center [441, 222] width 456 height 117
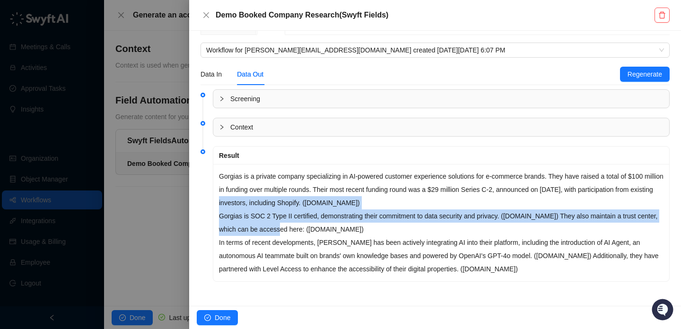
click at [282, 231] on p "Gorgias is SOC 2 Type II certified, demonstrating their commitment to data secu…" at bounding box center [441, 223] width 445 height 26
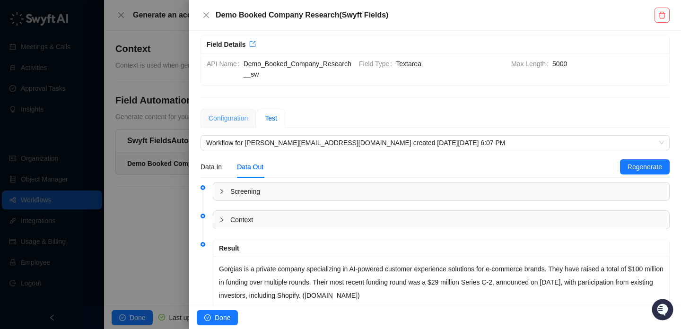
scroll to position [0, 0]
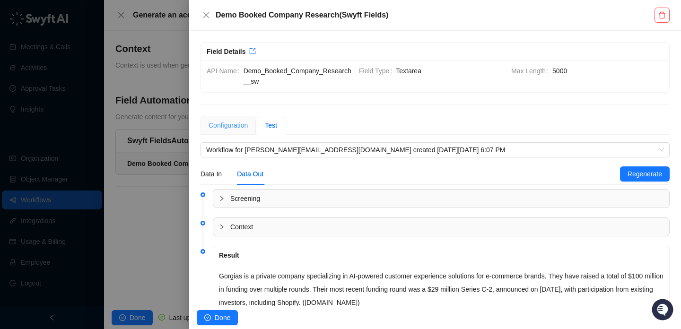
click at [236, 118] on div "Configuration" at bounding box center [228, 125] width 55 height 19
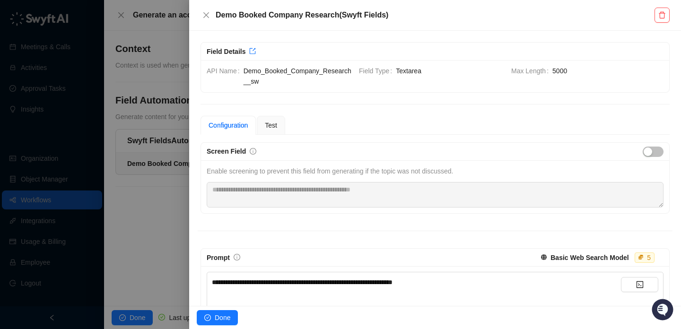
click at [617, 259] on strong "Basic Web Search Model" at bounding box center [590, 258] width 78 height 8
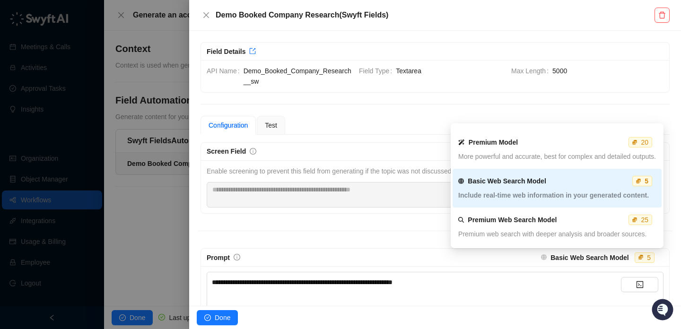
scroll to position [46, 0]
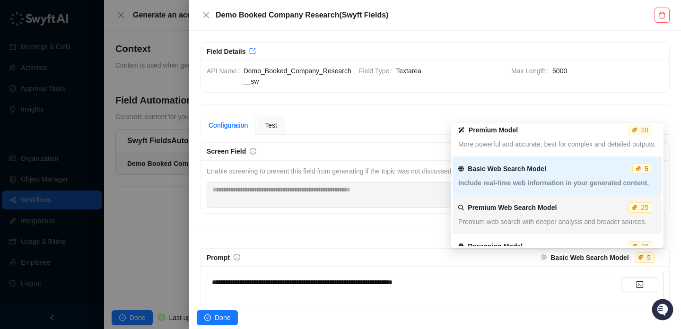
click at [572, 213] on div "Premium Web Search Model 25 Premium web search with deeper analysis and broader…" at bounding box center [557, 215] width 198 height 34
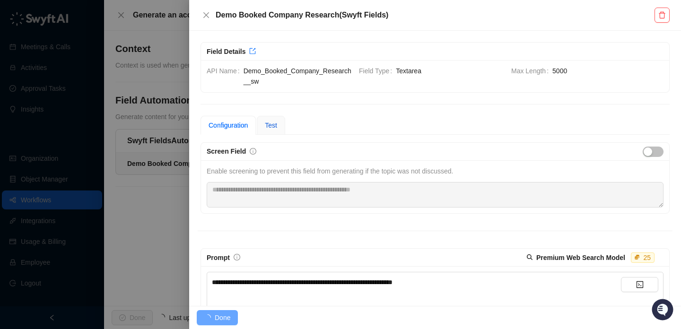
click at [273, 127] on span "Test" at bounding box center [271, 126] width 12 height 8
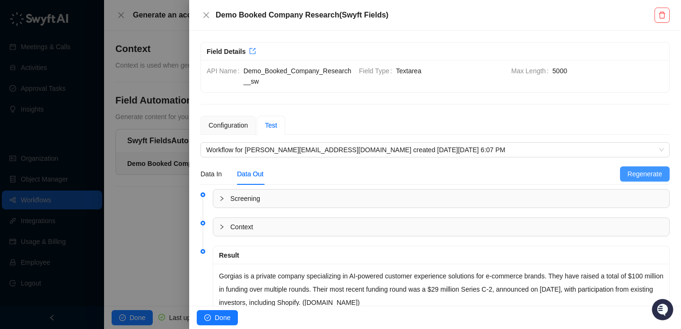
click at [655, 172] on span "Regenerate" at bounding box center [645, 174] width 35 height 10
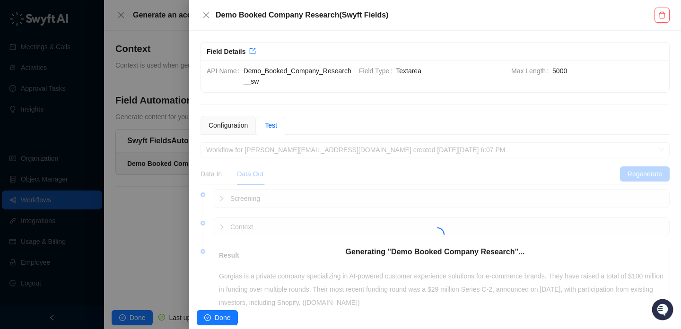
scroll to position [100, 0]
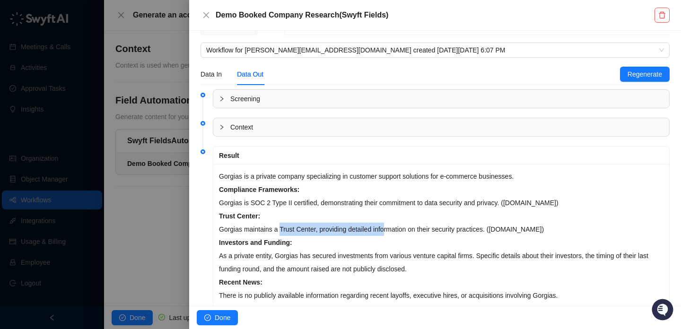
drag, startPoint x: 390, startPoint y: 224, endPoint x: 280, endPoint y: 224, distance: 110.2
click at [280, 224] on p "Trust Center: Gorgias maintains a Trust Center, providing detailed information …" at bounding box center [441, 223] width 445 height 26
drag, startPoint x: 280, startPoint y: 224, endPoint x: 419, endPoint y: 224, distance: 139.1
click at [419, 224] on p "Trust Center: Gorgias maintains a Trust Center, providing detailed information …" at bounding box center [441, 223] width 445 height 26
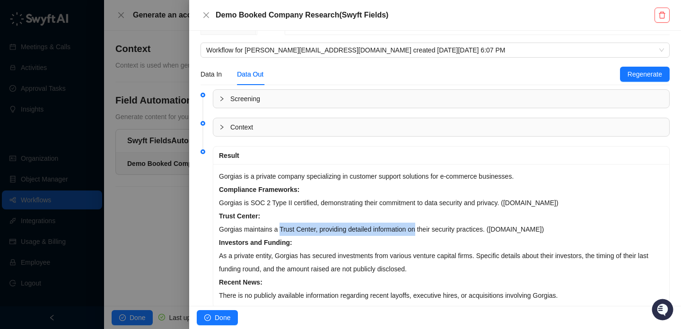
click at [419, 224] on p "Trust Center: Gorgias maintains a Trust Center, providing detailed information …" at bounding box center [441, 223] width 445 height 26
drag, startPoint x: 419, startPoint y: 224, endPoint x: 294, endPoint y: 224, distance: 124.9
click at [295, 224] on p "Trust Center: Gorgias maintains a Trust Center, providing detailed information …" at bounding box center [441, 223] width 445 height 26
click at [294, 224] on p "Trust Center: Gorgias maintains a Trust Center, providing detailed information …" at bounding box center [441, 223] width 445 height 26
drag, startPoint x: 294, startPoint y: 224, endPoint x: 441, endPoint y: 224, distance: 147.1
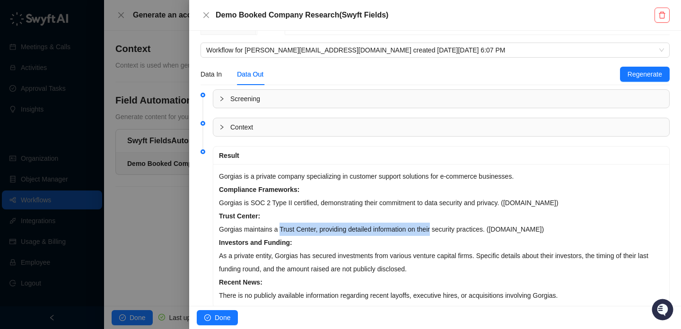
click at [441, 224] on p "Trust Center: Gorgias maintains a Trust Center, providing detailed information …" at bounding box center [441, 223] width 445 height 26
drag, startPoint x: 441, startPoint y: 224, endPoint x: 269, endPoint y: 224, distance: 172.7
click at [270, 224] on p "Trust Center: Gorgias maintains a Trust Center, providing detailed information …" at bounding box center [441, 223] width 445 height 26
click at [269, 224] on p "Trust Center: Gorgias maintains a Trust Center, providing detailed information …" at bounding box center [441, 223] width 445 height 26
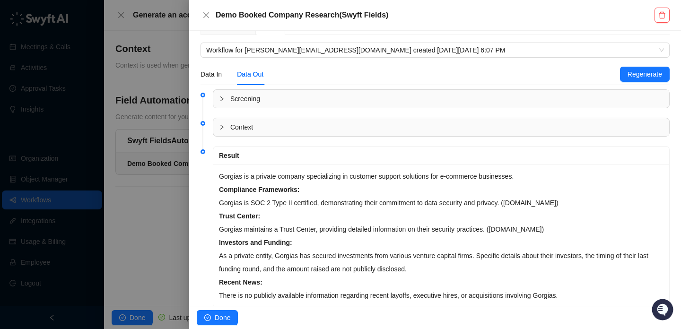
scroll to position [126, 0]
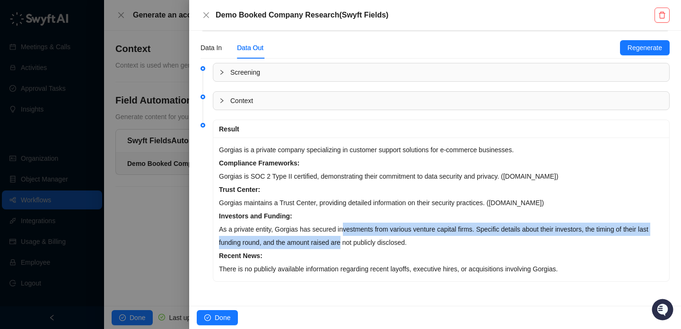
drag, startPoint x: 347, startPoint y: 230, endPoint x: 358, endPoint y: 247, distance: 19.8
click at [358, 247] on p "Investors and Funding: As a private entity, Gorgias has secured investments fro…" at bounding box center [441, 230] width 445 height 40
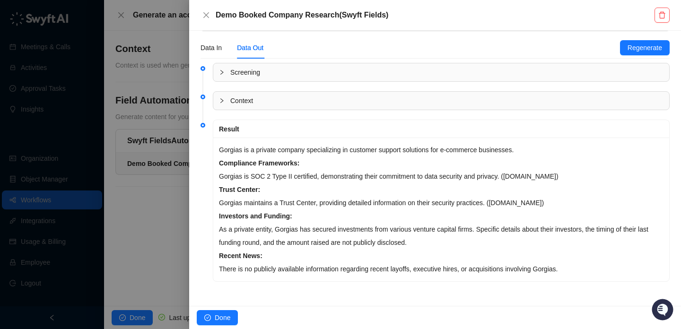
scroll to position [0, 0]
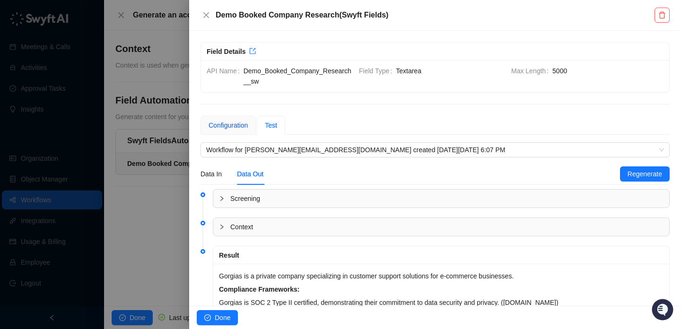
click at [222, 126] on div "Configuration" at bounding box center [228, 125] width 39 height 10
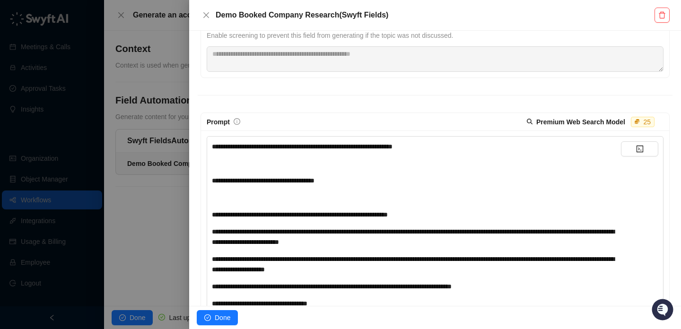
scroll to position [80, 0]
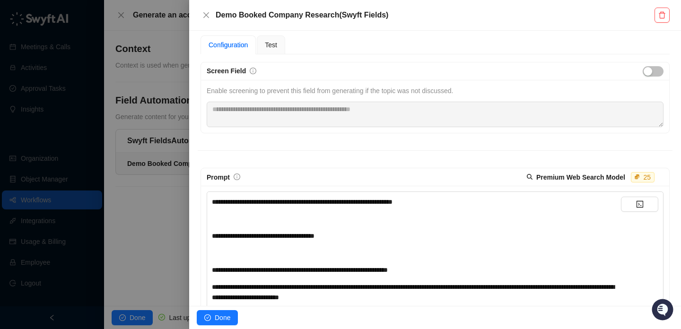
click at [393, 202] on span "**********" at bounding box center [302, 202] width 181 height 7
click at [447, 214] on div "﻿" at bounding box center [416, 219] width 409 height 10
click at [273, 49] on div "Test" at bounding box center [271, 45] width 12 height 10
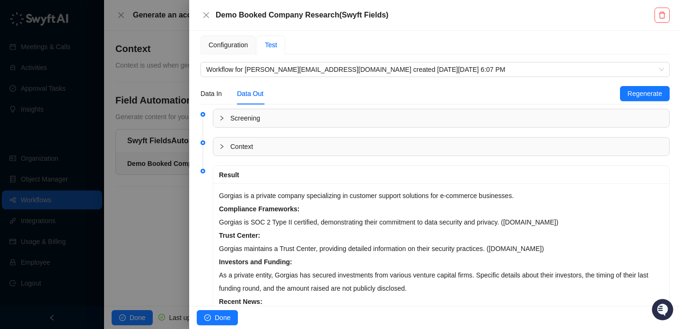
click at [640, 101] on div "Data In Data Out Regenerate" at bounding box center [435, 94] width 469 height 22
click at [640, 89] on span "Regenerate" at bounding box center [645, 93] width 35 height 10
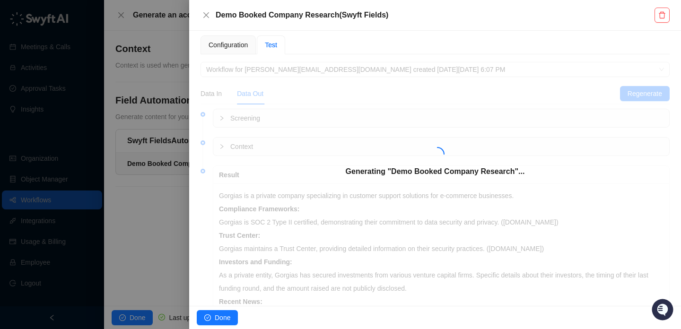
scroll to position [126, 0]
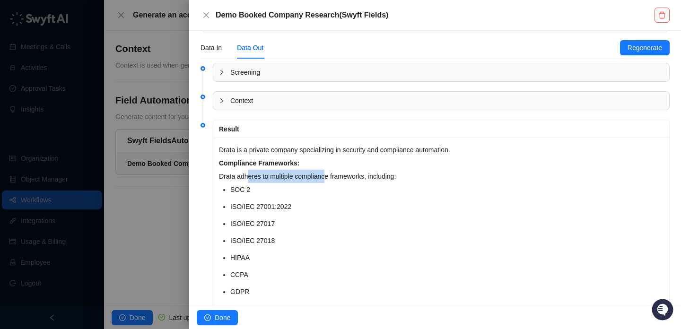
drag, startPoint x: 249, startPoint y: 174, endPoint x: 329, endPoint y: 174, distance: 79.5
click at [329, 174] on p "Compliance Frameworks: Drata adheres to multiple compliance frameworks, includi…" at bounding box center [441, 170] width 445 height 26
drag, startPoint x: 329, startPoint y: 174, endPoint x: 268, endPoint y: 174, distance: 61.0
click at [268, 174] on p "Compliance Frameworks: Drata adheres to multiple compliance frameworks, includi…" at bounding box center [441, 170] width 445 height 26
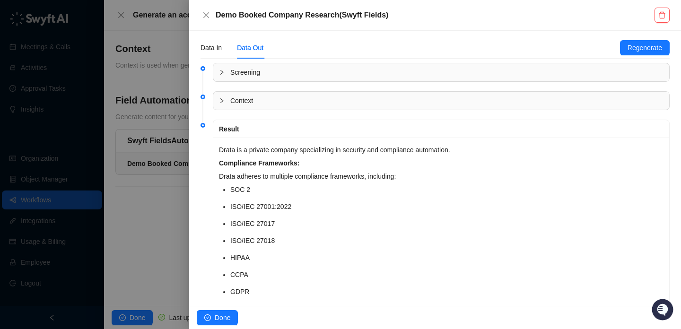
click at [268, 174] on p "Compliance Frameworks: Drata adheres to multiple compliance frameworks, includi…" at bounding box center [441, 170] width 445 height 26
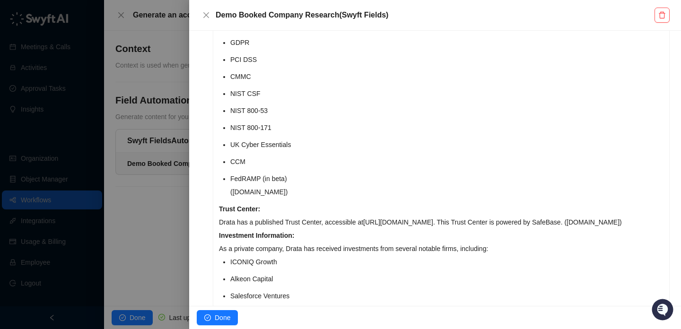
scroll to position [227, 0]
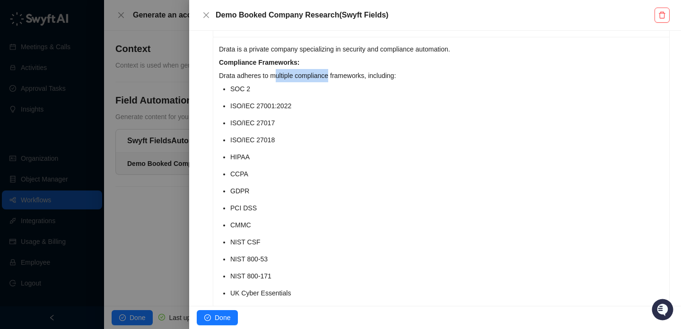
drag, startPoint x: 331, startPoint y: 78, endPoint x: 277, endPoint y: 79, distance: 54.4
click at [277, 79] on p "Compliance Frameworks: Drata adheres to multiple compliance frameworks, includi…" at bounding box center [441, 69] width 445 height 26
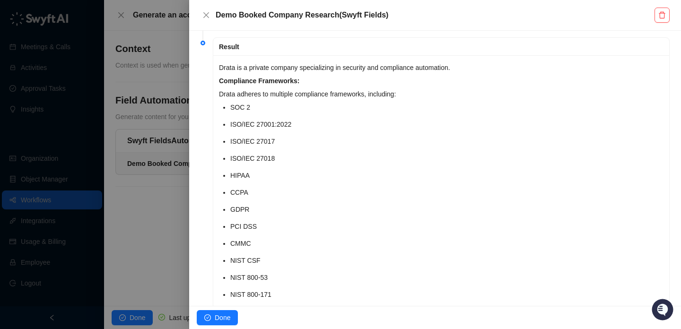
scroll to position [431, 0]
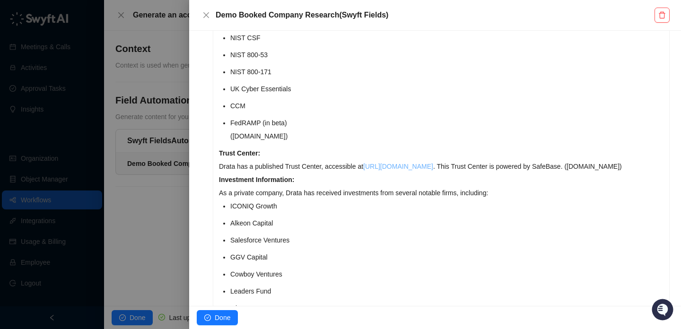
drag, startPoint x: 327, startPoint y: 169, endPoint x: 437, endPoint y: 169, distance: 109.8
click at [437, 169] on p "Trust Center: Drata has a published Trust Center, accessible at https://trust.d…" at bounding box center [441, 160] width 445 height 26
click at [470, 166] on p "Trust Center: Drata has a published Trust Center, accessible at https://trust.d…" at bounding box center [441, 160] width 445 height 26
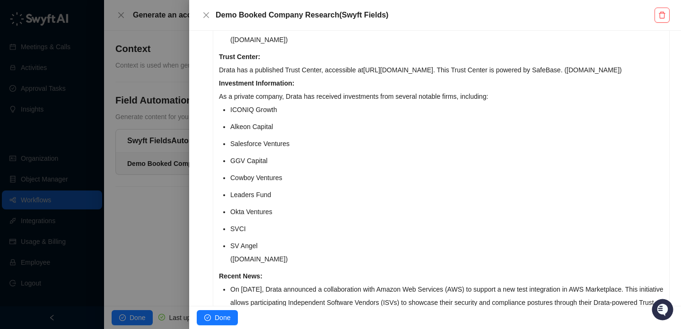
scroll to position [530, 0]
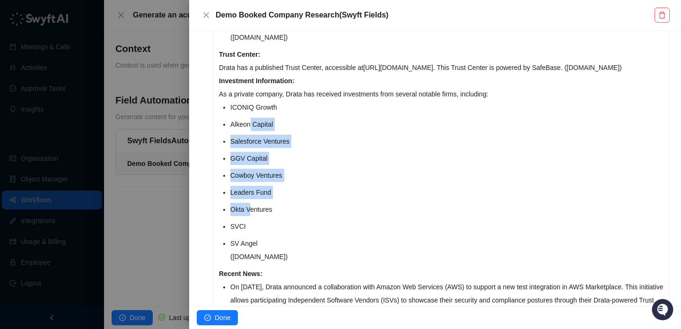
drag, startPoint x: 251, startPoint y: 131, endPoint x: 251, endPoint y: 203, distance: 71.9
click at [251, 203] on ul "ICONIQ Growth Alkeon Capital Salesforce Ventures GGV Capital Cowboy Ventures Le…" at bounding box center [446, 182] width 433 height 163
click at [251, 203] on li "Okta Ventures" at bounding box center [446, 209] width 433 height 13
drag, startPoint x: 251, startPoint y: 203, endPoint x: 251, endPoint y: 124, distance: 78.5
click at [251, 124] on ul "ICONIQ Growth Alkeon Capital Salesforce Ventures GGV Capital Cowboy Ventures Le…" at bounding box center [446, 182] width 433 height 163
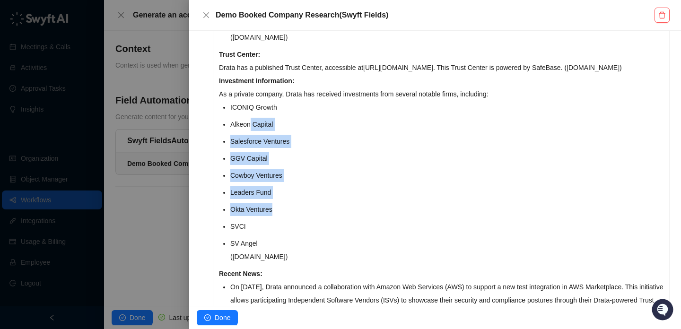
click at [251, 124] on li "Alkeon Capital" at bounding box center [446, 124] width 433 height 13
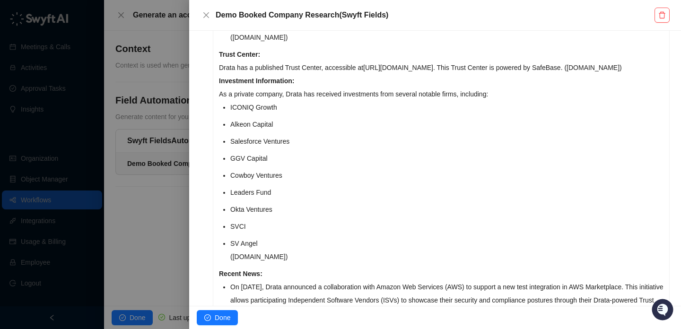
scroll to position [585, 0]
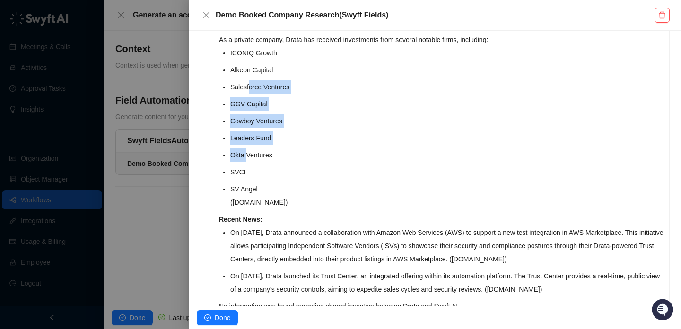
drag, startPoint x: 248, startPoint y: 84, endPoint x: 248, endPoint y: 158, distance: 73.8
click at [248, 158] on ul "ICONIQ Growth Alkeon Capital Salesforce Ventures GGV Capital Cowboy Ventures Le…" at bounding box center [446, 127] width 433 height 163
click at [248, 158] on li "Okta Ventures" at bounding box center [446, 155] width 433 height 13
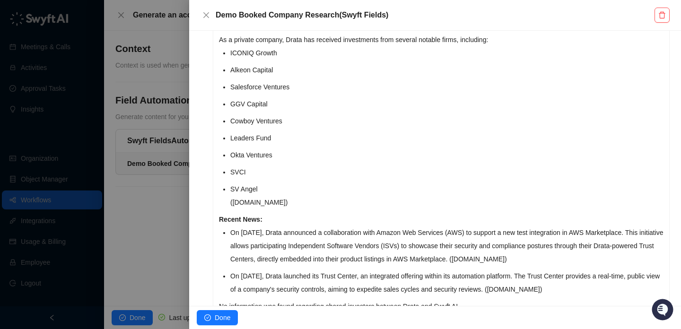
scroll to position [622, 0]
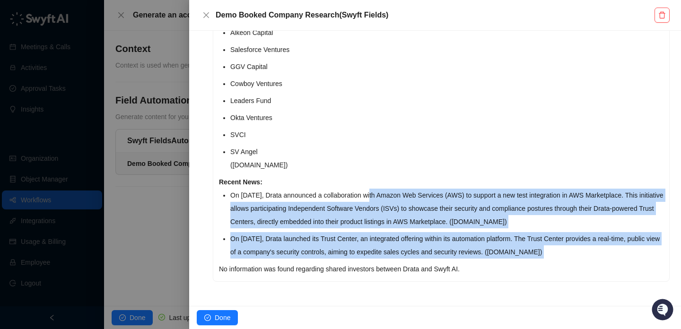
drag, startPoint x: 373, startPoint y: 195, endPoint x: 427, endPoint y: 261, distance: 85.0
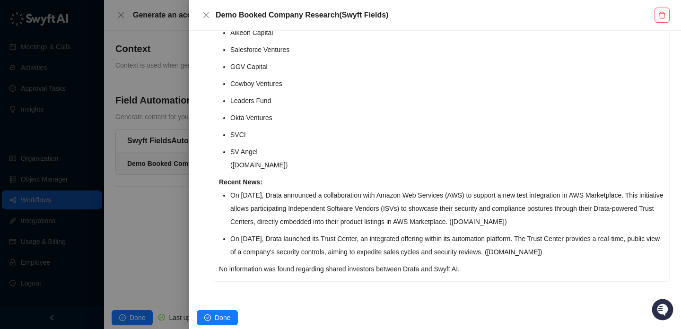
click at [429, 264] on p "No information was found regarding shared investors between Drata and Swyft AI." at bounding box center [441, 269] width 445 height 13
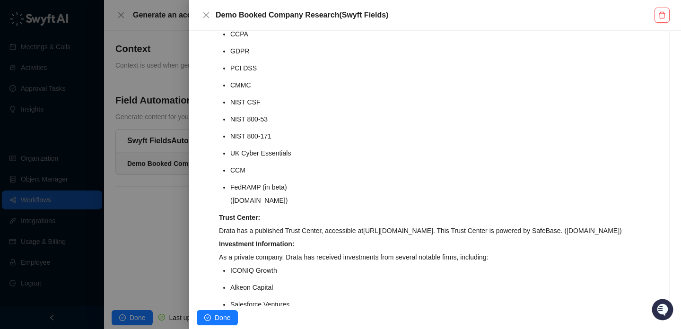
scroll to position [0, 0]
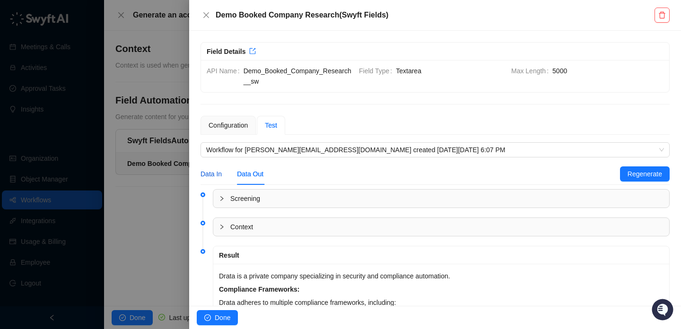
click at [217, 169] on div "Data In" at bounding box center [211, 174] width 21 height 10
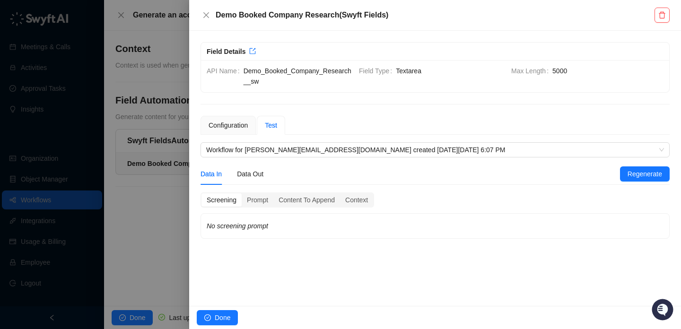
click at [228, 136] on div "**********" at bounding box center [435, 177] width 469 height 123
click at [242, 129] on div "Configuration" at bounding box center [228, 125] width 39 height 10
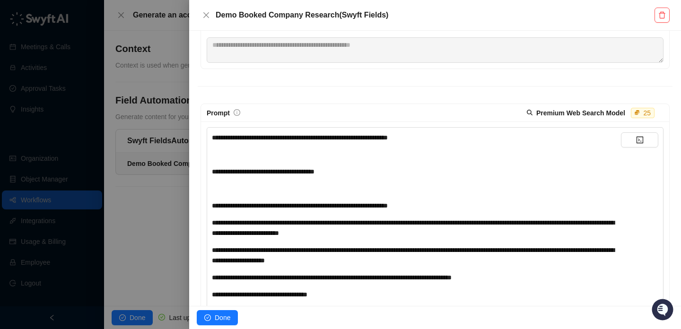
scroll to position [212, 0]
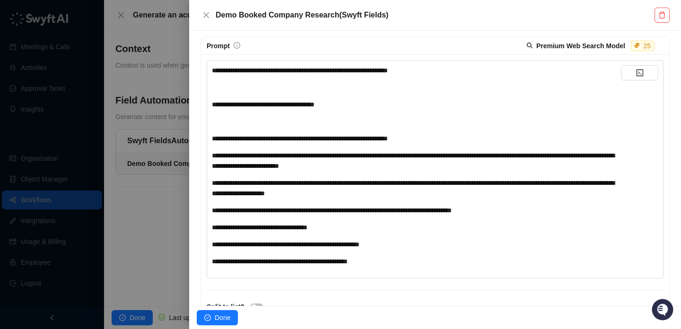
click at [426, 248] on div "**********" at bounding box center [416, 244] width 409 height 10
click at [434, 232] on div "**********" at bounding box center [416, 227] width 409 height 10
click at [332, 128] on div "**********" at bounding box center [416, 166] width 409 height 202
click at [396, 261] on div "**********" at bounding box center [416, 261] width 409 height 10
click at [415, 246] on div "**********" at bounding box center [416, 244] width 409 height 10
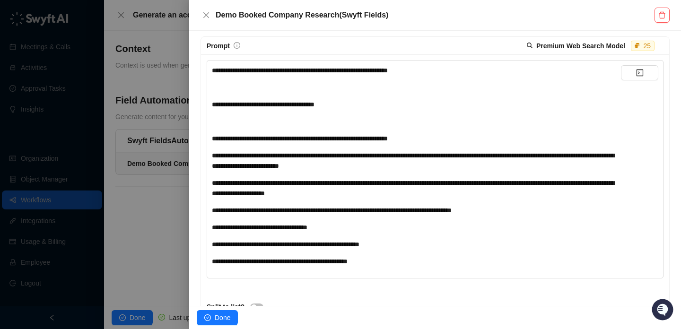
click at [384, 232] on div "**********" at bounding box center [416, 227] width 409 height 10
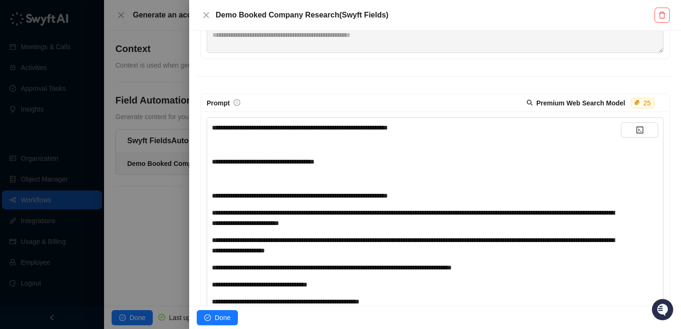
scroll to position [145, 0]
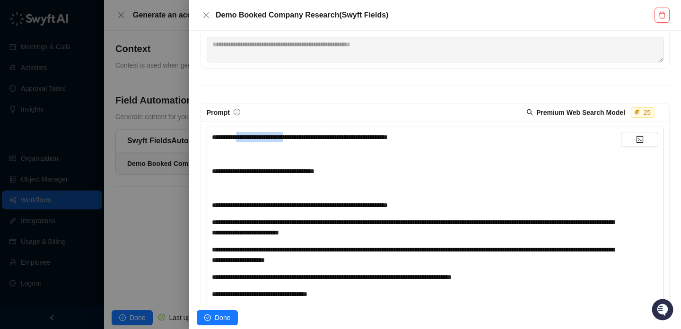
drag, startPoint x: 303, startPoint y: 137, endPoint x: 244, endPoint y: 138, distance: 58.7
click at [244, 138] on span "**********" at bounding box center [300, 137] width 176 height 7
click at [275, 141] on div "**********" at bounding box center [416, 137] width 409 height 10
click at [337, 153] on div "﻿" at bounding box center [416, 154] width 409 height 10
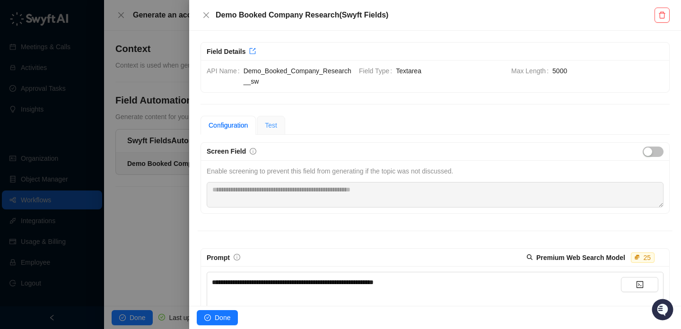
click at [281, 129] on div "Test" at bounding box center [271, 125] width 28 height 19
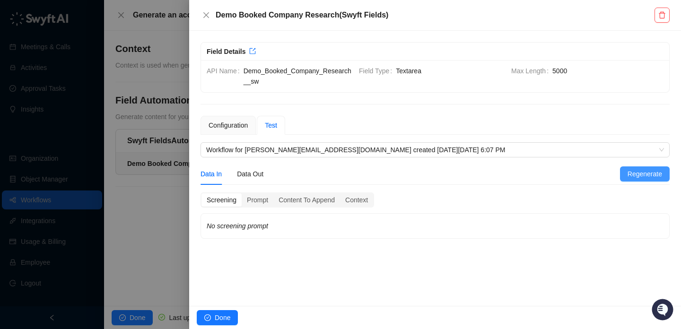
click at [632, 177] on span "Regenerate" at bounding box center [645, 174] width 35 height 10
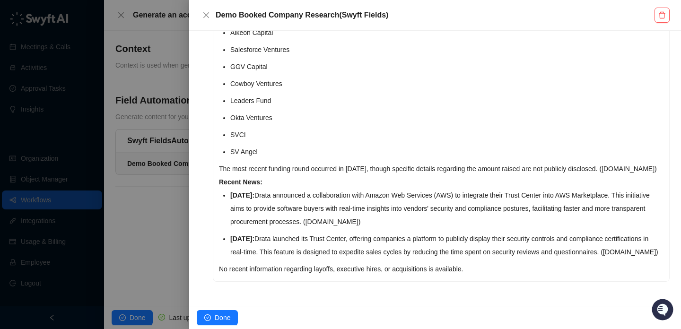
scroll to position [791, 0]
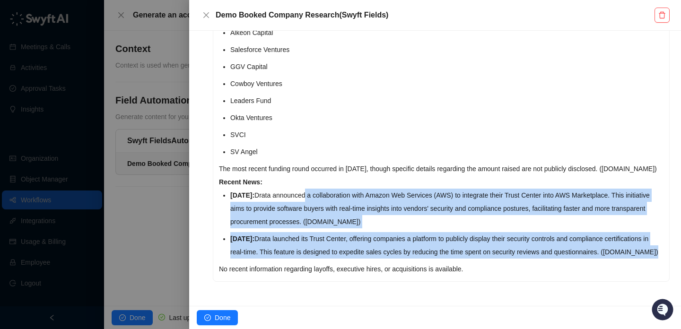
drag, startPoint x: 374, startPoint y: 249, endPoint x: 324, endPoint y: 185, distance: 81.9
click at [324, 189] on ul "June 11, 2025: Drata announced a collaboration with Amazon Web Services (AWS) t…" at bounding box center [446, 224] width 433 height 70
click at [324, 189] on p "June 11, 2025: Drata announced a collaboration with Amazon Web Services (AWS) t…" at bounding box center [446, 209] width 433 height 40
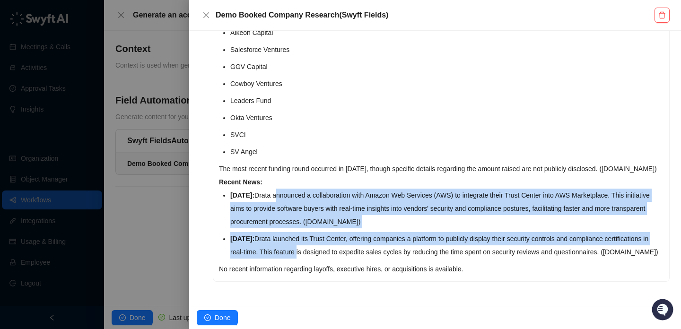
drag, startPoint x: 324, startPoint y: 185, endPoint x: 324, endPoint y: 239, distance: 54.9
click at [324, 239] on ul "June 11, 2025: Drata announced a collaboration with Amazon Web Services (AWS) t…" at bounding box center [446, 224] width 433 height 70
click at [324, 239] on p "June 2, 2022: Drata launched its Trust Center, offering companies a platform to…" at bounding box center [446, 245] width 433 height 26
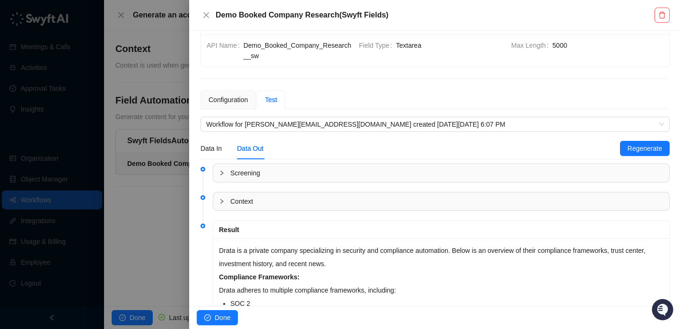
scroll to position [0, 0]
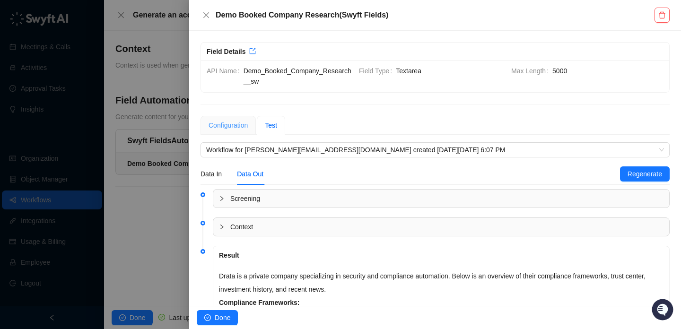
click at [225, 119] on div "Configuration" at bounding box center [228, 125] width 55 height 19
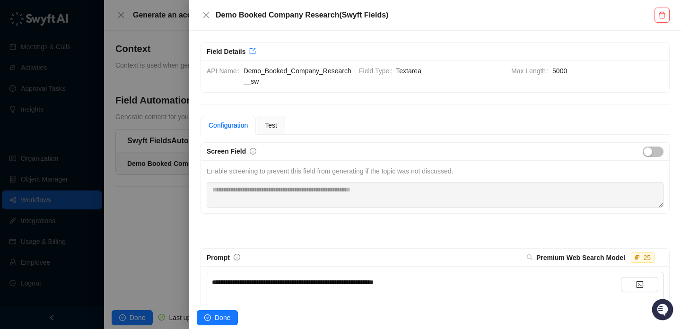
click at [589, 255] on strong "Premium Web Search Model" at bounding box center [580, 258] width 89 height 8
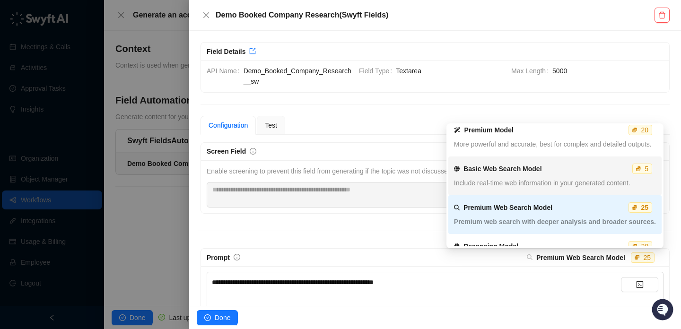
click at [556, 163] on div "Basic Web Search Model 5 Include real-time web information in your generated co…" at bounding box center [555, 176] width 202 height 34
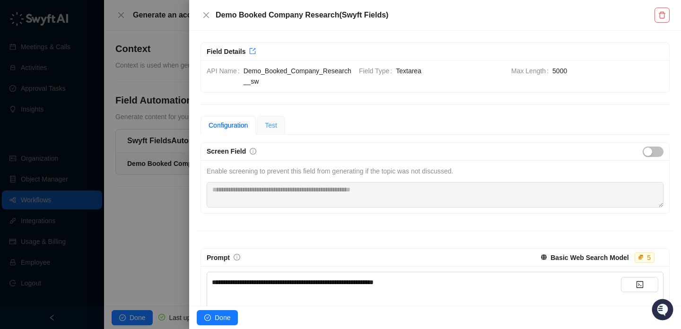
click at [275, 117] on div "Test" at bounding box center [271, 125] width 28 height 19
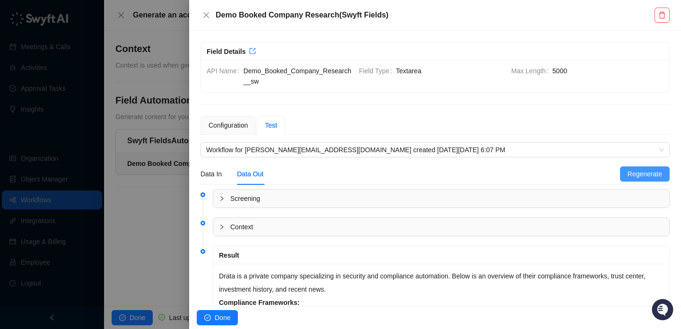
click at [652, 167] on button "Regenerate" at bounding box center [645, 174] width 50 height 15
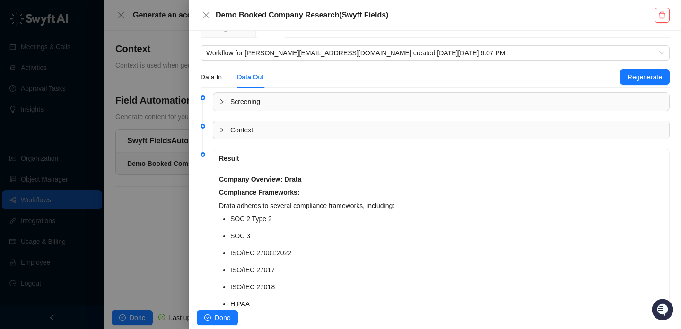
scroll to position [57, 0]
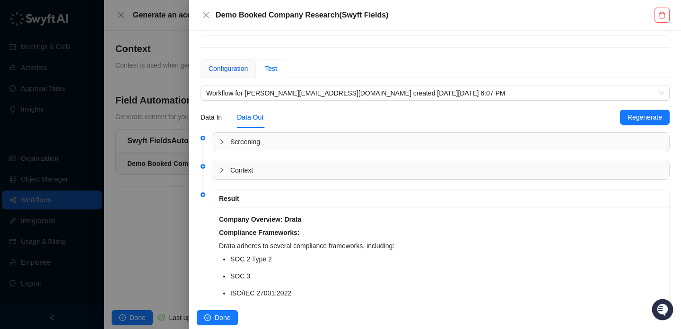
click at [234, 70] on div "Configuration" at bounding box center [228, 68] width 39 height 10
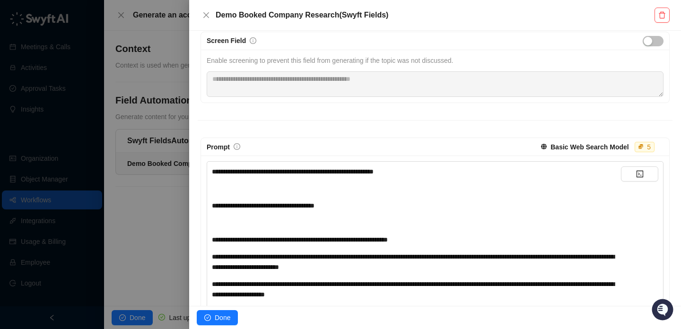
scroll to position [116, 0]
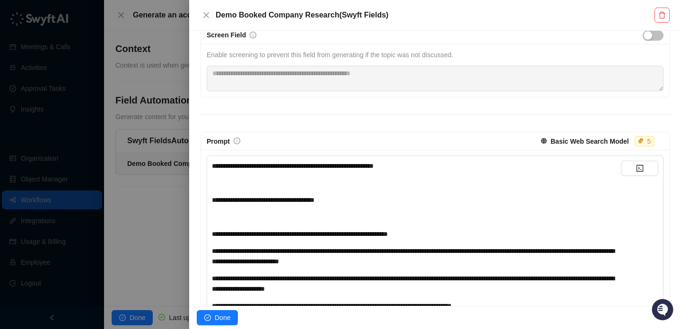
click at [467, 167] on div "**********" at bounding box center [416, 166] width 409 height 10
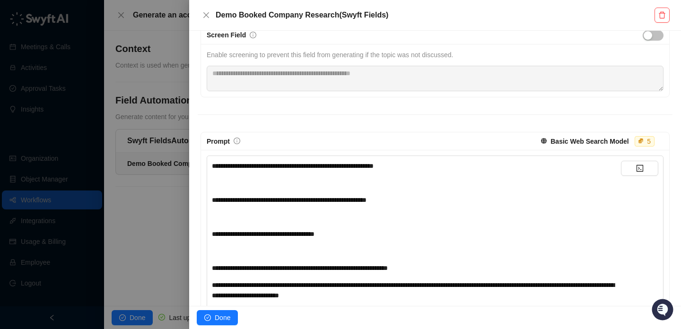
click at [351, 201] on span "**********" at bounding box center [289, 200] width 155 height 7
click at [446, 197] on div "**********" at bounding box center [416, 200] width 409 height 10
drag, startPoint x: 388, startPoint y: 201, endPoint x: 491, endPoint y: 200, distance: 102.7
click at [484, 201] on div "**********" at bounding box center [416, 200] width 409 height 10
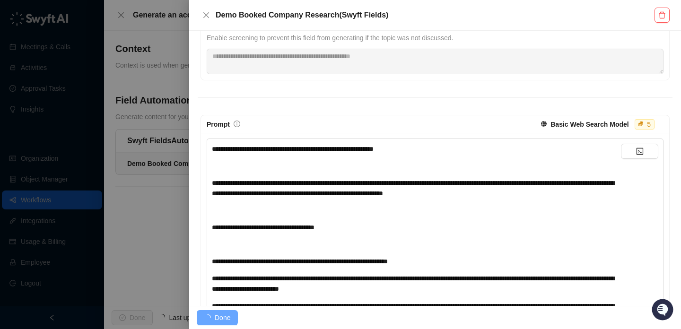
scroll to position [23, 0]
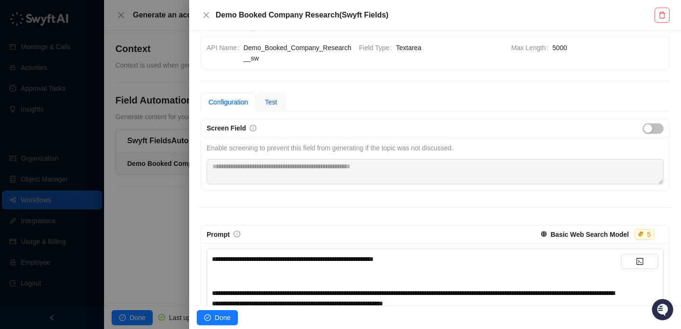
click at [277, 102] on span "Test" at bounding box center [271, 102] width 12 height 8
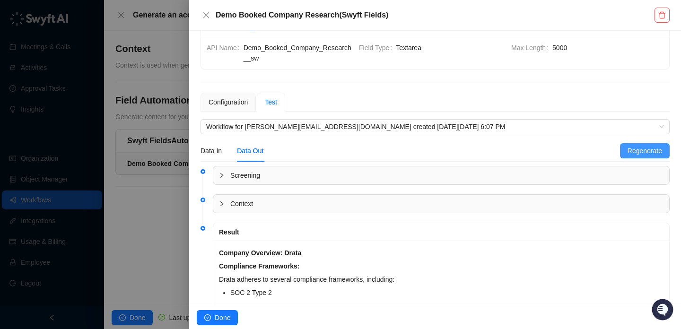
click at [624, 152] on button "Regenerate" at bounding box center [645, 150] width 50 height 15
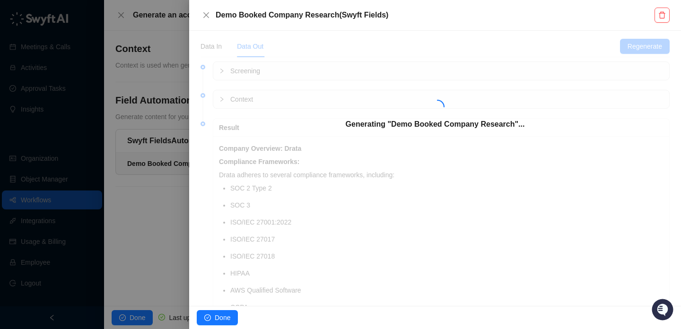
scroll to position [125, 0]
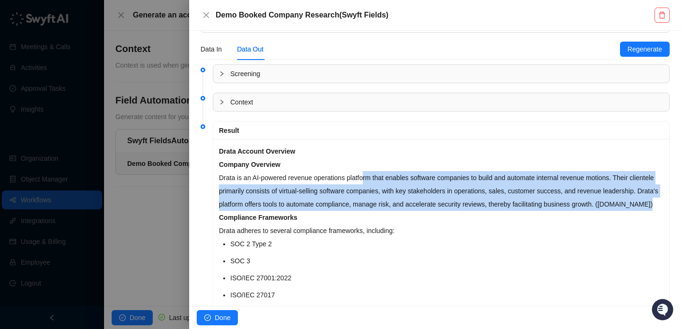
drag, startPoint x: 369, startPoint y: 181, endPoint x: 407, endPoint y: 216, distance: 51.6
click at [407, 211] on p "Drata is an AI-powered revenue operations platform that enables software compan…" at bounding box center [441, 191] width 445 height 40
drag, startPoint x: 407, startPoint y: 216, endPoint x: 410, endPoint y: 179, distance: 36.5
click at [410, 180] on p "Drata is an AI-powered revenue operations platform that enables software compan…" at bounding box center [441, 191] width 445 height 40
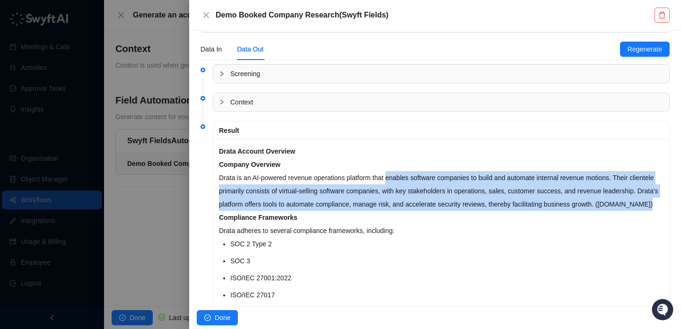
click at [410, 179] on p "Drata is an AI-powered revenue operations platform that enables software compan…" at bounding box center [441, 191] width 445 height 40
drag, startPoint x: 410, startPoint y: 179, endPoint x: 441, endPoint y: 219, distance: 50.2
click at [441, 211] on p "Drata is an AI-powered revenue operations platform that enables software compan…" at bounding box center [441, 191] width 445 height 40
drag, startPoint x: 435, startPoint y: 214, endPoint x: 419, endPoint y: 183, distance: 35.1
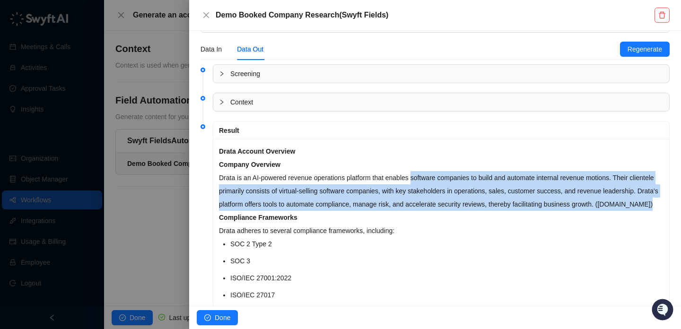
click at [419, 183] on p "Drata is an AI-powered revenue operations platform that enables software compan…" at bounding box center [441, 191] width 445 height 40
drag, startPoint x: 419, startPoint y: 183, endPoint x: 438, endPoint y: 215, distance: 37.1
click at [438, 211] on p "Drata is an AI-powered revenue operations platform that enables software compan…" at bounding box center [441, 191] width 445 height 40
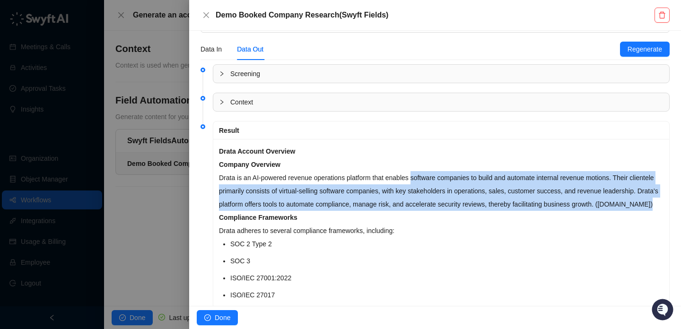
drag, startPoint x: 438, startPoint y: 215, endPoint x: 430, endPoint y: 180, distance: 35.8
click at [430, 180] on p "Drata is an AI-powered revenue operations platform that enables software compan…" at bounding box center [441, 191] width 445 height 40
drag, startPoint x: 430, startPoint y: 180, endPoint x: 451, endPoint y: 224, distance: 49.3
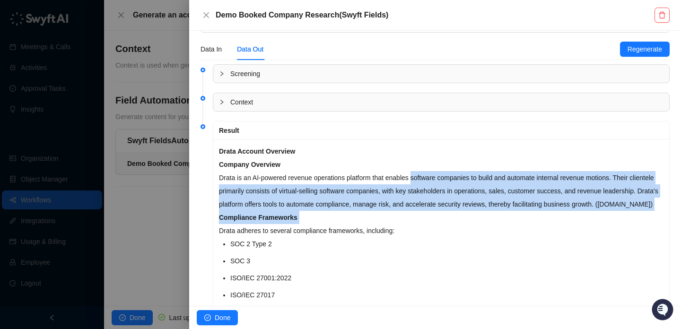
click at [451, 224] on p "Compliance Frameworks" at bounding box center [441, 217] width 445 height 13
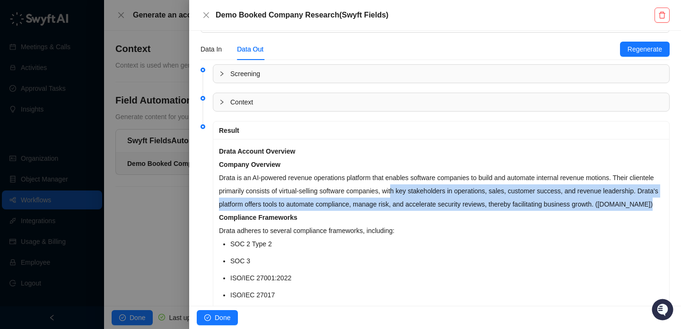
drag, startPoint x: 445, startPoint y: 217, endPoint x: 426, endPoint y: 189, distance: 34.0
click at [426, 189] on p "Drata is an AI-powered revenue operations platform that enables software compan…" at bounding box center [441, 191] width 445 height 40
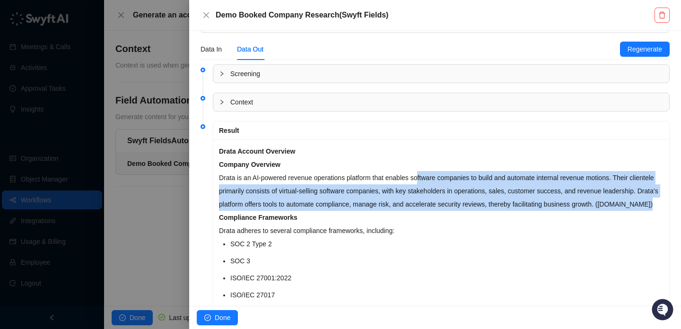
drag, startPoint x: 425, startPoint y: 180, endPoint x: 436, endPoint y: 221, distance: 42.6
click at [436, 211] on p "Drata is an AI-powered revenue operations platform that enables software compan…" at bounding box center [441, 191] width 445 height 40
drag, startPoint x: 436, startPoint y: 221, endPoint x: 426, endPoint y: 184, distance: 38.6
click at [426, 184] on p "Drata is an AI-powered revenue operations platform that enables software compan…" at bounding box center [441, 191] width 445 height 40
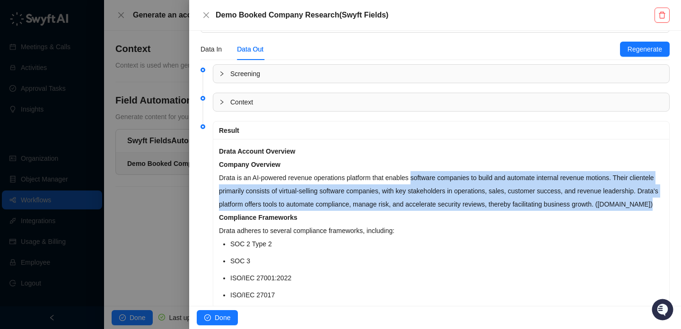
click at [426, 184] on p "Drata is an AI-powered revenue operations platform that enables software compan…" at bounding box center [441, 191] width 445 height 40
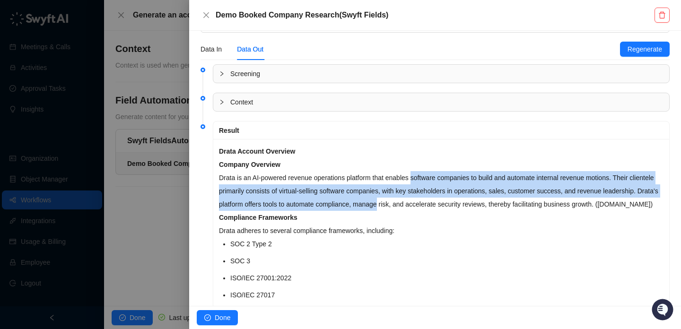
drag, startPoint x: 426, startPoint y: 184, endPoint x: 426, endPoint y: 208, distance: 24.1
click at [426, 208] on p "Drata is an AI-powered revenue operations platform that enables software compan…" at bounding box center [441, 191] width 445 height 40
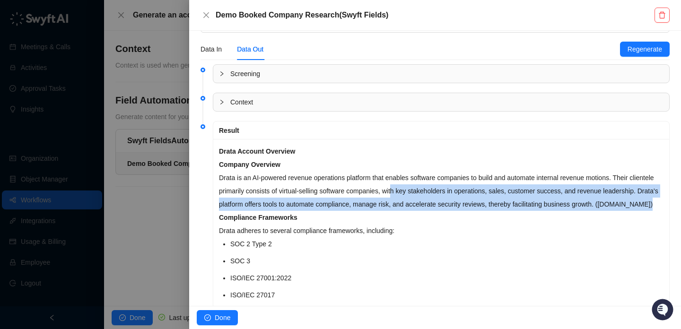
drag, startPoint x: 427, startPoint y: 213, endPoint x: 427, endPoint y: 185, distance: 28.4
click at [427, 185] on p "Drata is an AI-powered revenue operations platform that enables software compan…" at bounding box center [441, 191] width 445 height 40
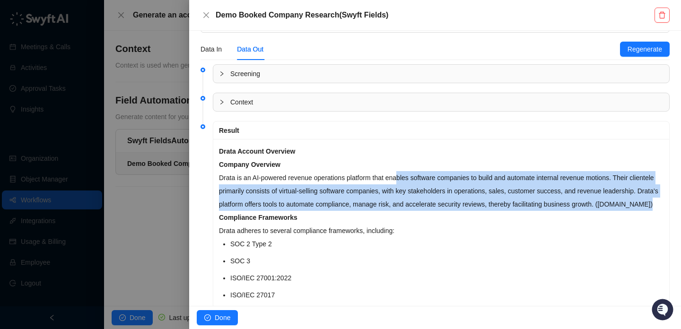
drag, startPoint x: 404, startPoint y: 176, endPoint x: 428, endPoint y: 211, distance: 42.6
click at [428, 211] on p "Drata is an AI-powered revenue operations platform that enables software compan…" at bounding box center [441, 191] width 445 height 40
drag, startPoint x: 428, startPoint y: 211, endPoint x: 428, endPoint y: 178, distance: 33.6
click at [428, 178] on p "Drata is an AI-powered revenue operations platform that enables software compan…" at bounding box center [441, 191] width 445 height 40
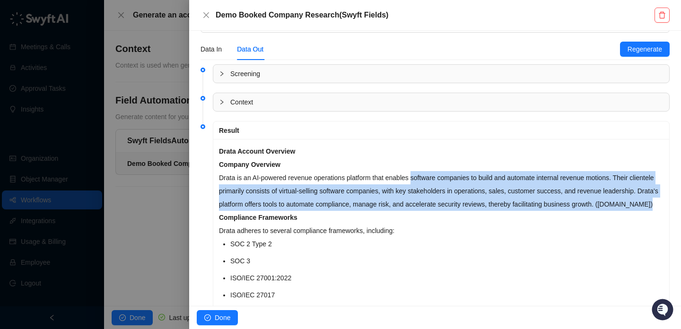
click at [428, 178] on p "Drata is an AI-powered revenue operations platform that enables software compan…" at bounding box center [441, 191] width 445 height 40
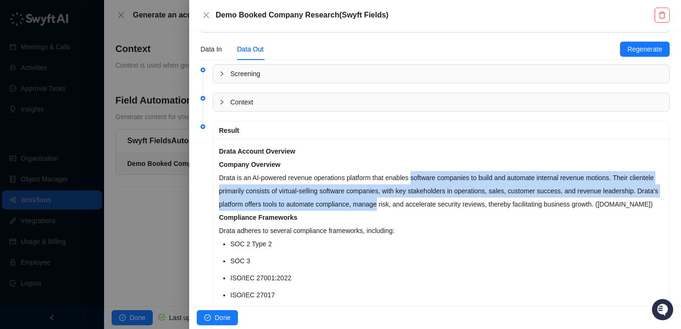
drag, startPoint x: 428, startPoint y: 178, endPoint x: 443, endPoint y: 213, distance: 38.6
click at [443, 211] on p "Drata is an AI-powered revenue operations platform that enables software compan…" at bounding box center [441, 191] width 445 height 40
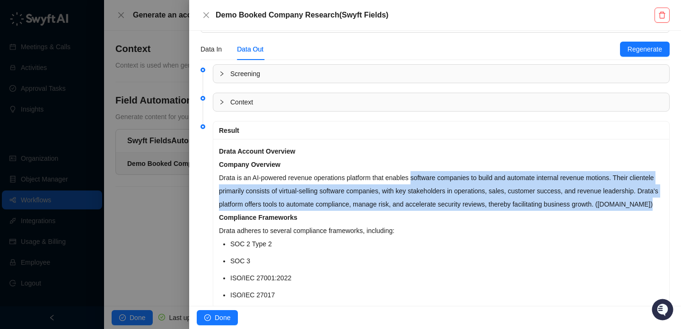
click at [443, 211] on p "Drata is an AI-powered revenue operations platform that enables software compan…" at bounding box center [441, 191] width 445 height 40
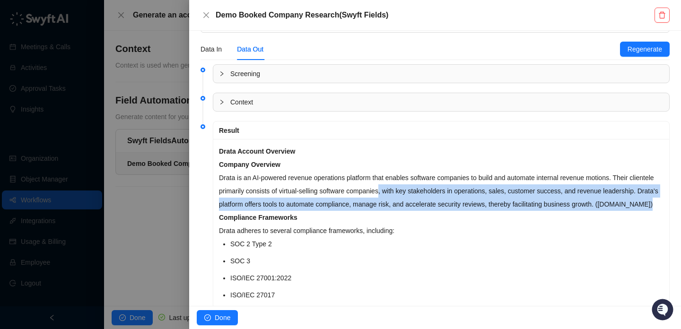
drag, startPoint x: 443, startPoint y: 213, endPoint x: 414, endPoint y: 183, distance: 41.8
click at [414, 183] on p "Drata is an AI-powered revenue operations platform that enables software compan…" at bounding box center [441, 191] width 445 height 40
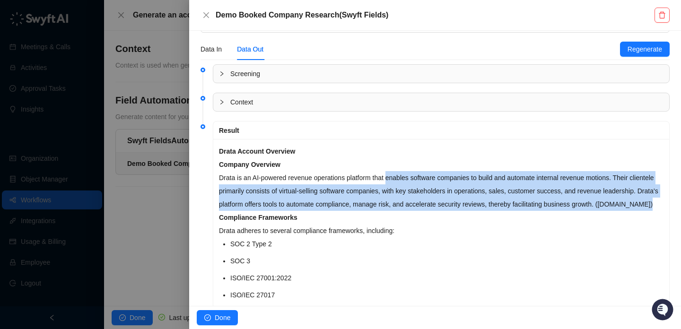
click at [414, 183] on p "Drata is an AI-powered revenue operations platform that enables software compan…" at bounding box center [441, 191] width 445 height 40
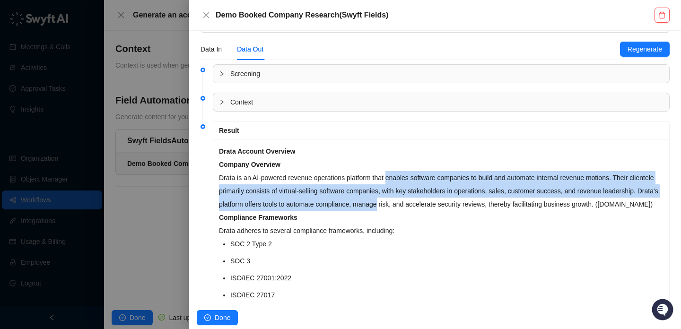
drag, startPoint x: 414, startPoint y: 183, endPoint x: 428, endPoint y: 217, distance: 36.5
click at [428, 211] on p "Drata is an AI-powered revenue operations platform that enables software compan…" at bounding box center [441, 191] width 445 height 40
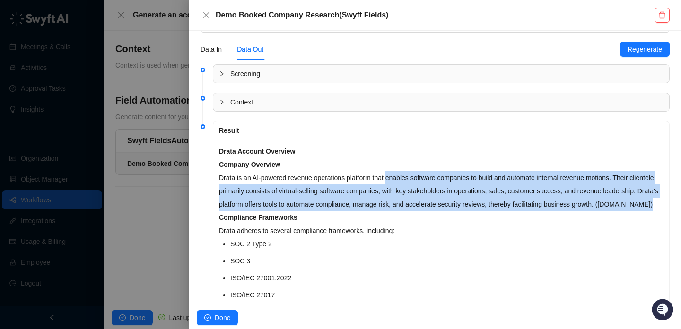
click at [428, 211] on p "Drata is an AI-powered revenue operations platform that enables software compan…" at bounding box center [441, 191] width 445 height 40
drag, startPoint x: 428, startPoint y: 217, endPoint x: 407, endPoint y: 173, distance: 48.5
click at [407, 173] on p "Drata is an AI-powered revenue operations platform that enables software compan…" at bounding box center [441, 191] width 445 height 40
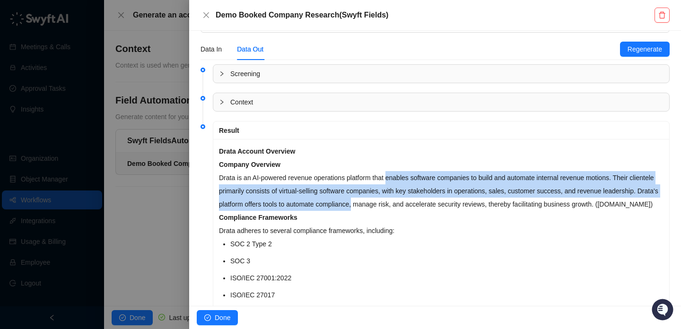
drag, startPoint x: 407, startPoint y: 173, endPoint x: 417, endPoint y: 207, distance: 35.9
click at [417, 207] on p "Drata is an AI-powered revenue operations platform that enables software compan…" at bounding box center [441, 191] width 445 height 40
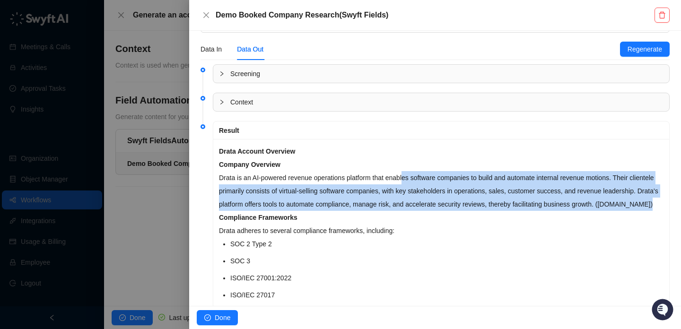
drag, startPoint x: 421, startPoint y: 217, endPoint x: 410, endPoint y: 174, distance: 43.9
click at [410, 174] on p "Drata is an AI-powered revenue operations platform that enables software compan…" at bounding box center [441, 191] width 445 height 40
drag, startPoint x: 410, startPoint y: 174, endPoint x: 442, endPoint y: 218, distance: 54.1
click at [442, 211] on p "Drata is an AI-powered revenue operations platform that enables software compan…" at bounding box center [441, 191] width 445 height 40
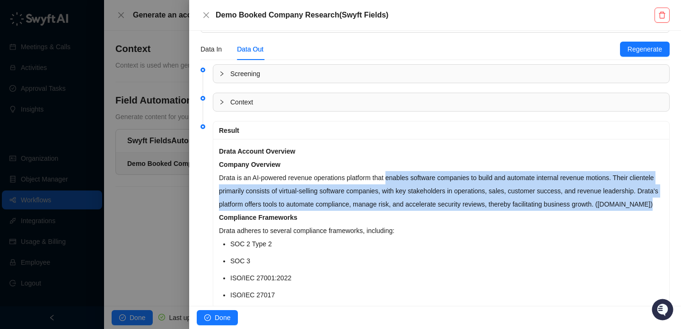
click at [442, 211] on p "Drata is an AI-powered revenue operations platform that enables software compan…" at bounding box center [441, 191] width 445 height 40
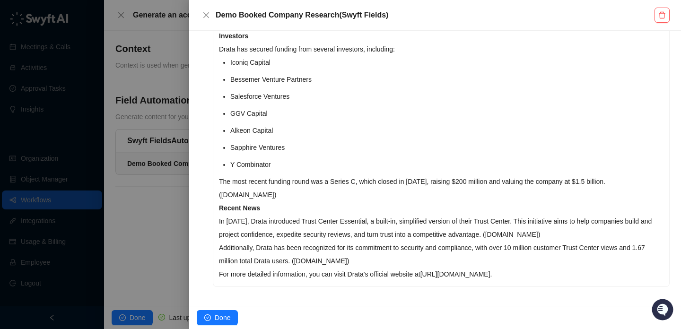
scroll to position [649, 0]
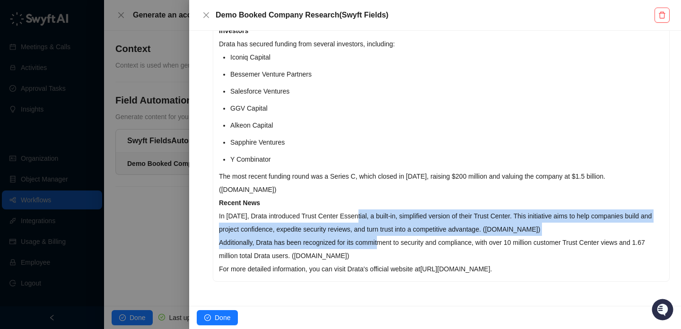
drag, startPoint x: 362, startPoint y: 218, endPoint x: 388, endPoint y: 247, distance: 39.6
click at [388, 247] on p "Additionally, Drata has been recognized for its commitment to security and comp…" at bounding box center [441, 249] width 445 height 26
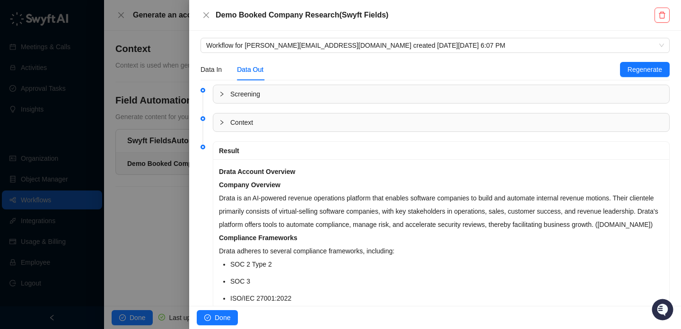
scroll to position [0, 0]
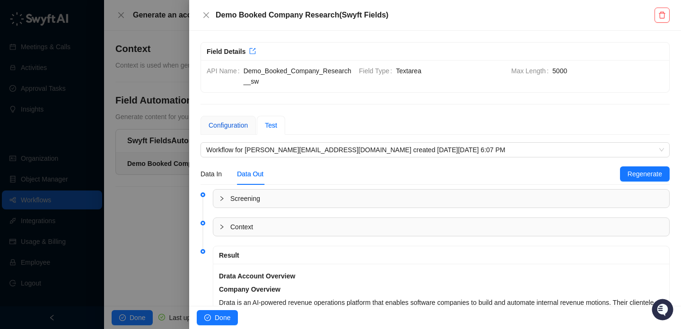
click at [229, 123] on div "Configuration" at bounding box center [228, 125] width 39 height 10
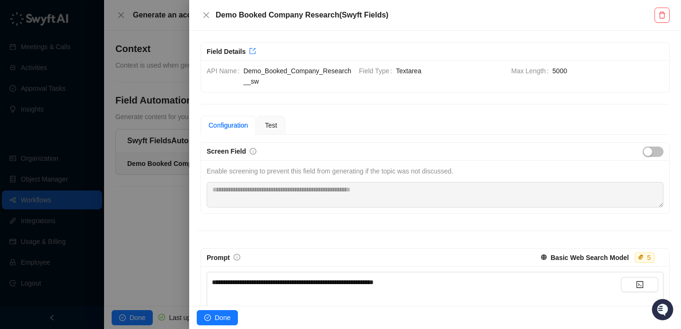
scroll to position [298, 0]
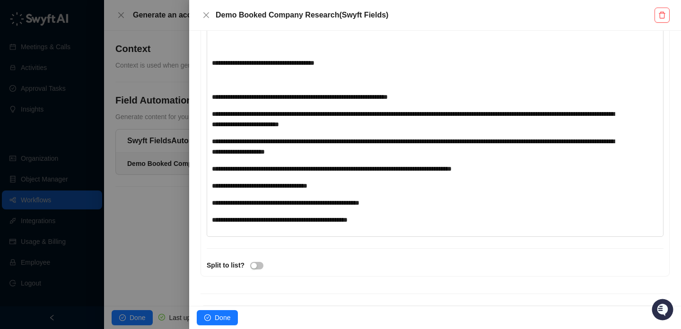
click at [420, 202] on div "**********" at bounding box center [416, 203] width 409 height 10
click at [266, 219] on span "**********" at bounding box center [280, 220] width 136 height 7
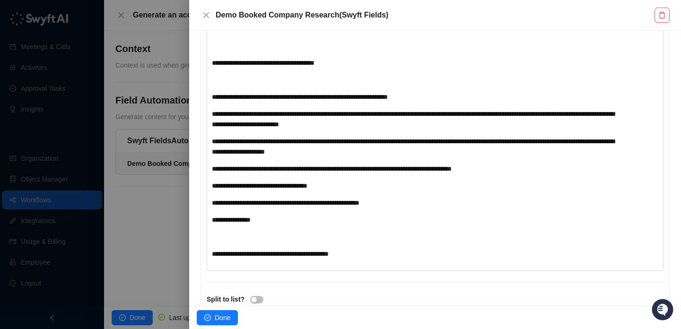
click at [262, 254] on span "**********" at bounding box center [270, 254] width 117 height 7
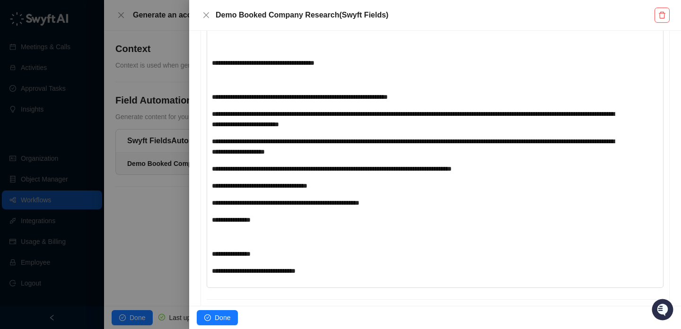
click at [263, 270] on span "**********" at bounding box center [254, 271] width 84 height 7
drag, startPoint x: 285, startPoint y: 289, endPoint x: 277, endPoint y: 289, distance: 8.0
click at [274, 289] on span "**********" at bounding box center [243, 288] width 62 height 7
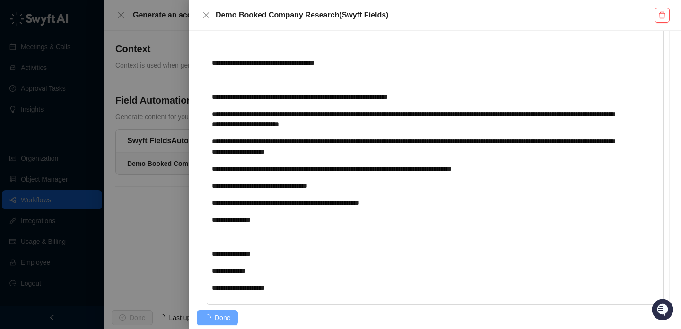
click at [296, 291] on div "**********" at bounding box center [416, 288] width 409 height 10
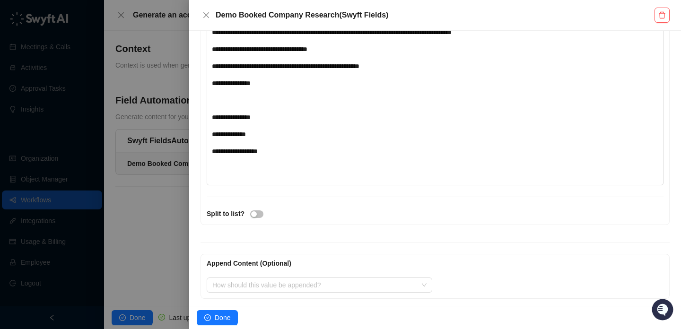
scroll to position [422, 0]
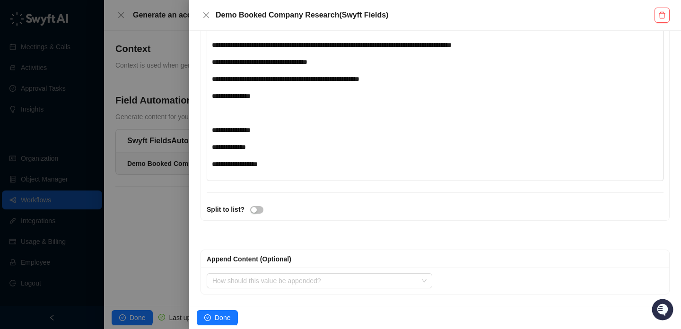
click at [426, 81] on div "**********" at bounding box center [416, 79] width 409 height 10
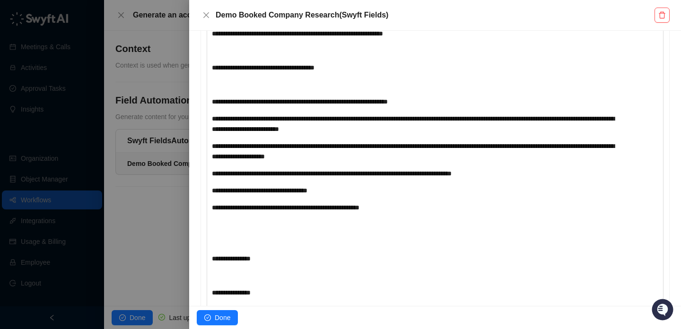
scroll to position [299, 0]
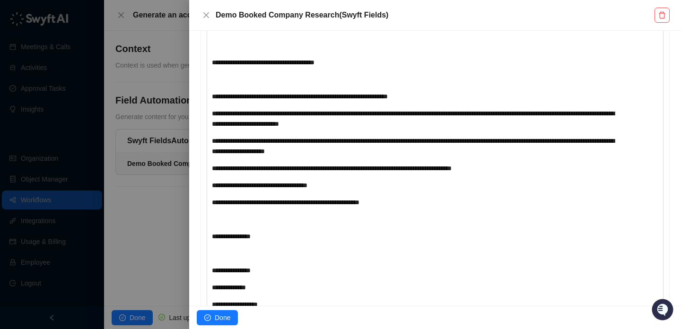
click at [440, 154] on div "**********" at bounding box center [416, 146] width 409 height 21
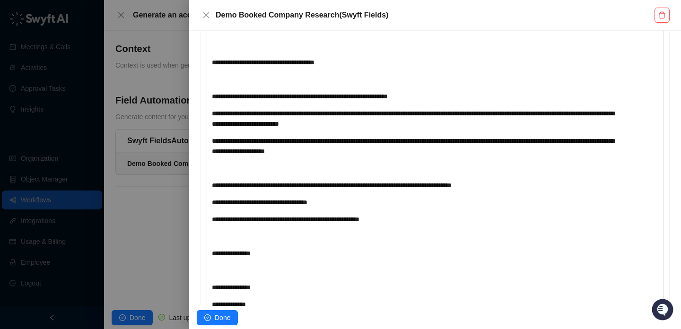
click at [407, 124] on div "**********" at bounding box center [416, 118] width 409 height 21
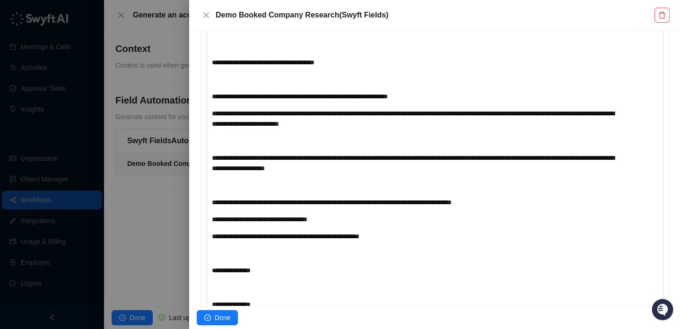
click at [475, 101] on div "**********" at bounding box center [416, 96] width 409 height 10
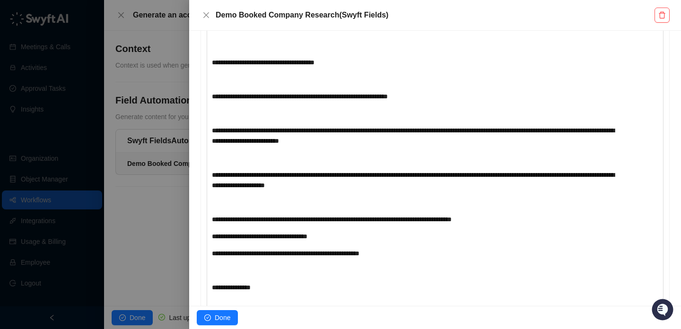
click at [392, 148] on div "**********" at bounding box center [416, 170] width 409 height 382
click at [423, 151] on div "**********" at bounding box center [416, 170] width 409 height 382
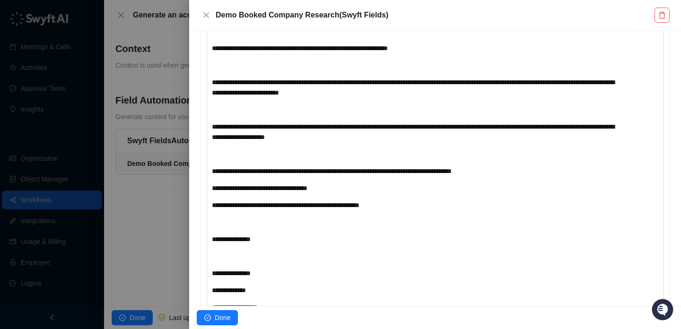
scroll to position [450, 0]
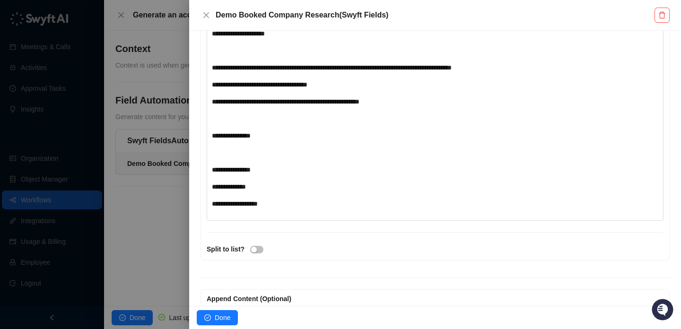
click at [324, 187] on div "**********" at bounding box center [416, 187] width 409 height 10
drag, startPoint x: 309, startPoint y: 174, endPoint x: 336, endPoint y: 206, distance: 41.7
click at [336, 206] on div "**********" at bounding box center [416, 18] width 409 height 382
click at [336, 205] on div "**********" at bounding box center [416, 204] width 409 height 10
drag, startPoint x: 336, startPoint y: 205, endPoint x: 237, endPoint y: 167, distance: 106.5
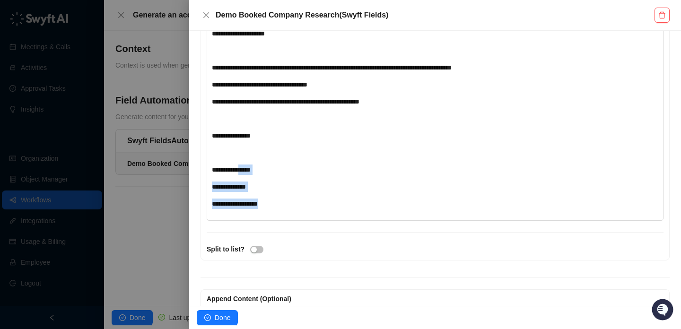
click at [237, 167] on div "**********" at bounding box center [416, 18] width 409 height 382
click at [237, 167] on span "**********" at bounding box center [231, 170] width 39 height 7
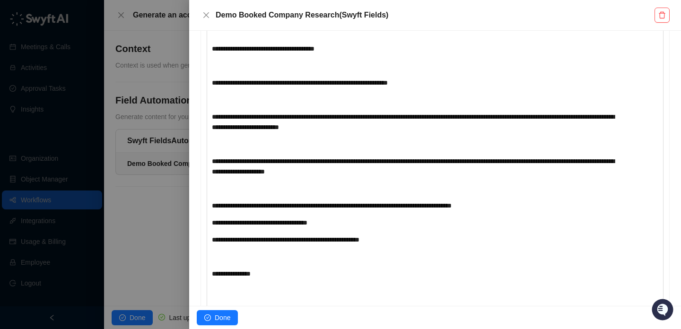
scroll to position [0, 0]
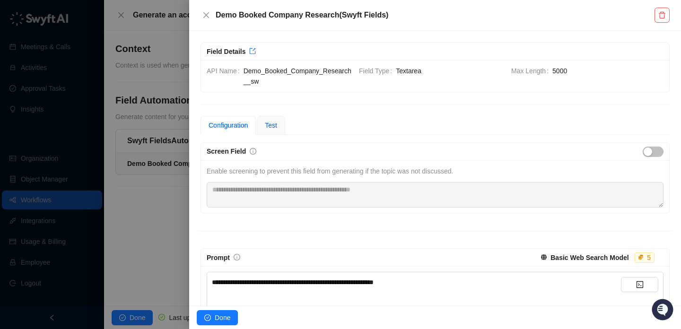
click at [273, 124] on span "Test" at bounding box center [271, 126] width 12 height 8
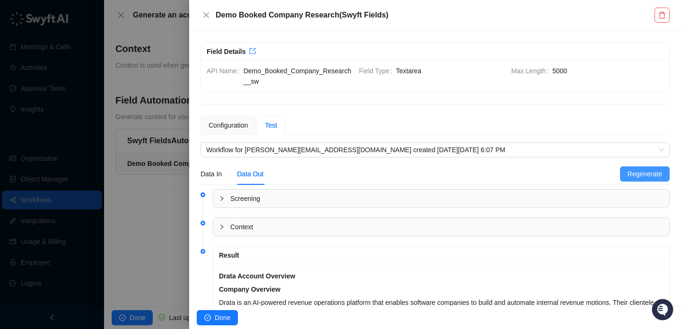
click at [631, 175] on span "Regenerate" at bounding box center [645, 174] width 35 height 10
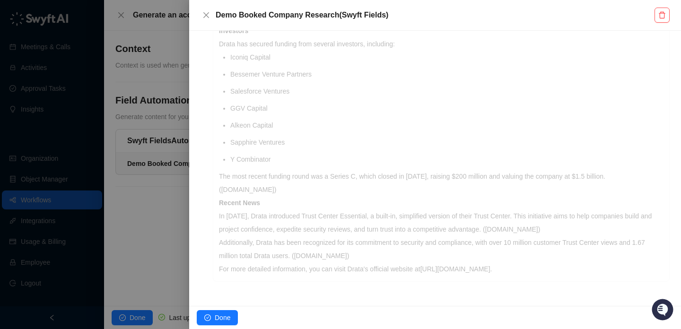
scroll to position [397, 0]
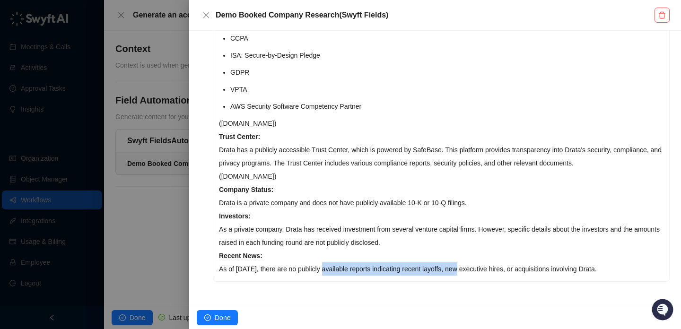
drag, startPoint x: 330, startPoint y: 268, endPoint x: 478, endPoint y: 268, distance: 148.5
click at [478, 268] on p "As of October 10, 2025, there are no publicly available reports indicating rece…" at bounding box center [441, 269] width 445 height 13
drag, startPoint x: 506, startPoint y: 268, endPoint x: 313, endPoint y: 267, distance: 193.0
click at [313, 267] on p "As of October 10, 2025, there are no publicly available reports indicating rece…" at bounding box center [441, 269] width 445 height 13
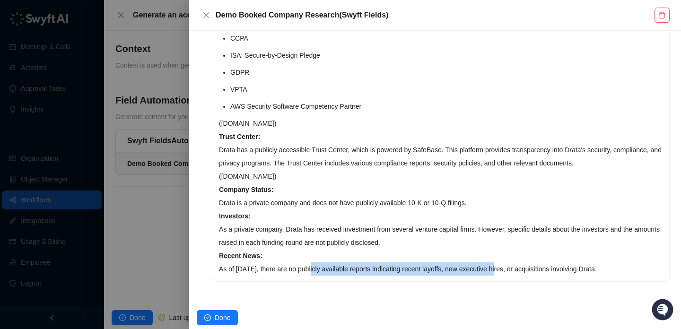
click at [313, 267] on p "As of October 10, 2025, there are no publicly available reports indicating rece…" at bounding box center [441, 269] width 445 height 13
drag, startPoint x: 313, startPoint y: 267, endPoint x: 527, endPoint y: 267, distance: 213.8
click at [527, 267] on p "As of October 10, 2025, there are no publicly available reports indicating rece…" at bounding box center [441, 269] width 445 height 13
drag, startPoint x: 527, startPoint y: 267, endPoint x: 361, endPoint y: 267, distance: 165.6
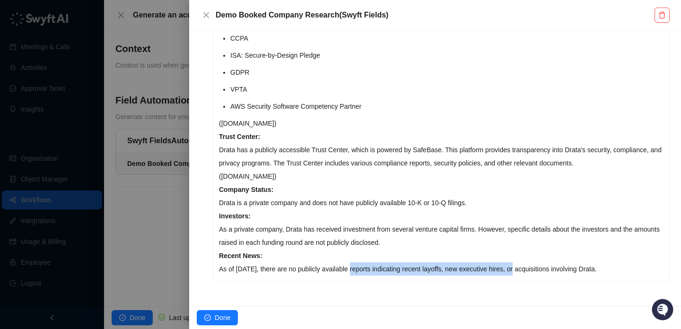
click at [361, 267] on p "As of October 10, 2025, there are no publicly available reports indicating rece…" at bounding box center [441, 269] width 445 height 13
drag, startPoint x: 361, startPoint y: 267, endPoint x: 555, endPoint y: 267, distance: 194.0
click at [555, 267] on p "As of October 10, 2025, there are no publicly available reports indicating rece…" at bounding box center [441, 269] width 445 height 13
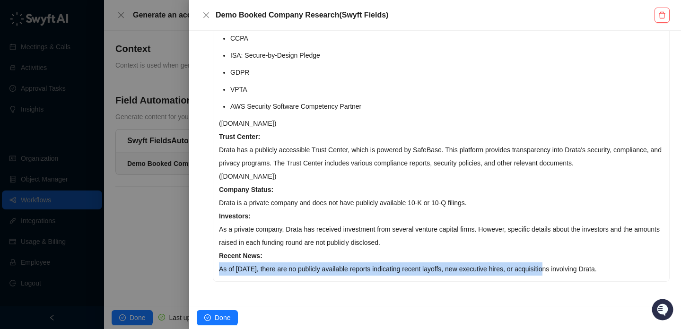
drag, startPoint x: 555, startPoint y: 267, endPoint x: 297, endPoint y: 261, distance: 258.4
click at [297, 261] on div "Drata Account Overview Compliance Frameworks: Drata adheres to several complian…" at bounding box center [441, 74] width 456 height 414
click at [297, 261] on p "Recent News:" at bounding box center [441, 255] width 445 height 13
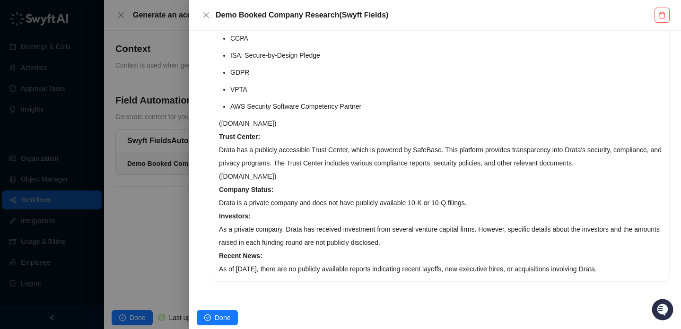
scroll to position [348, 0]
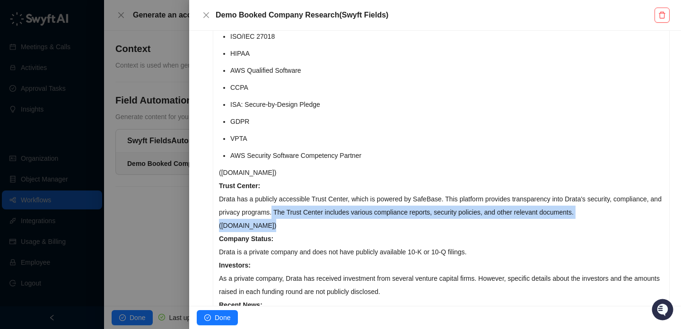
drag, startPoint x: 315, startPoint y: 229, endPoint x: 326, endPoint y: 205, distance: 27.1
click at [326, 205] on div "Drata Account Overview Compliance Frameworks: Drata adheres to several complian…" at bounding box center [441, 123] width 456 height 414
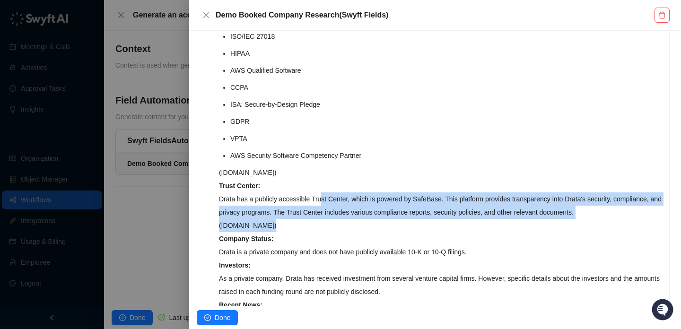
click at [326, 205] on p "Drata has a publicly accessible Trust Center, which is powered by SafeBase. Thi…" at bounding box center [441, 206] width 445 height 26
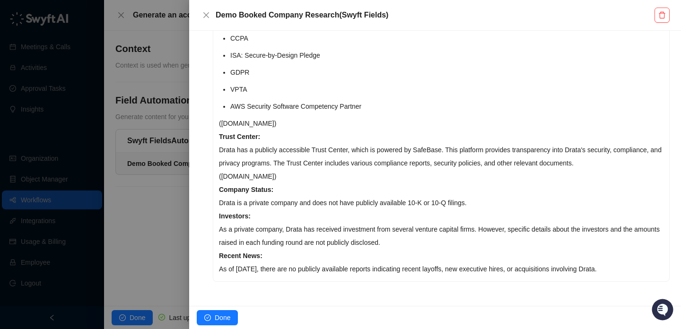
scroll to position [0, 0]
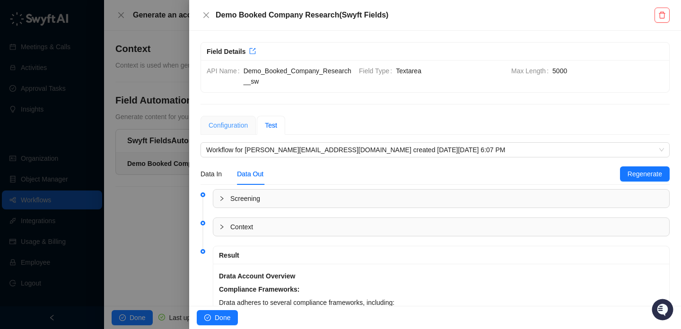
click at [220, 117] on div "Configuration" at bounding box center [228, 125] width 55 height 19
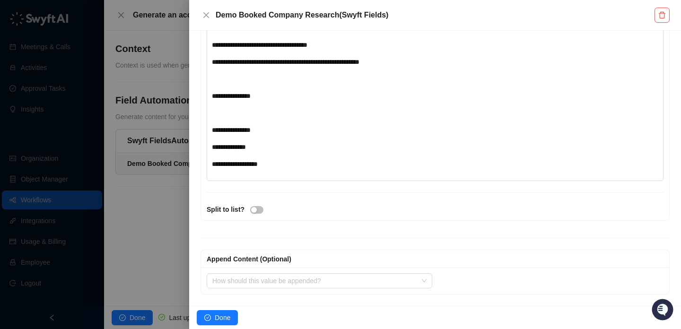
scroll to position [426, 0]
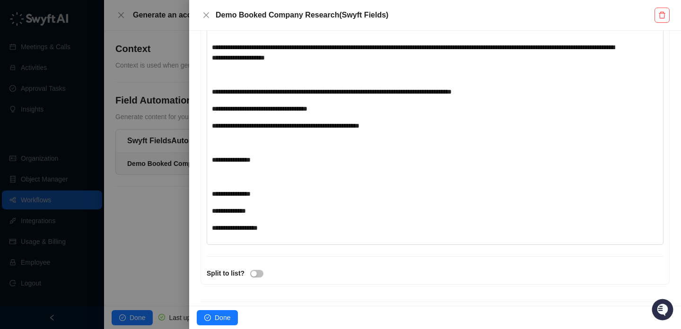
click at [296, 172] on div "﻿" at bounding box center [416, 177] width 409 height 10
click at [310, 135] on div "**********" at bounding box center [416, 42] width 409 height 382
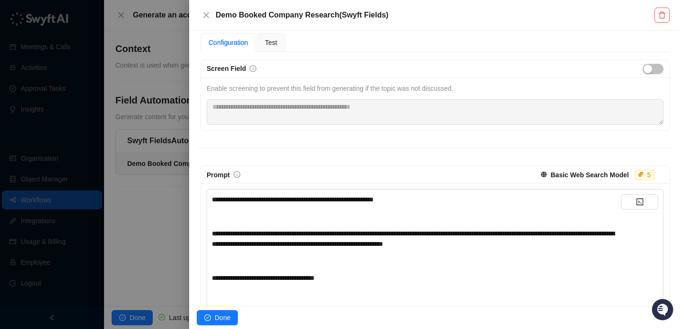
scroll to position [0, 0]
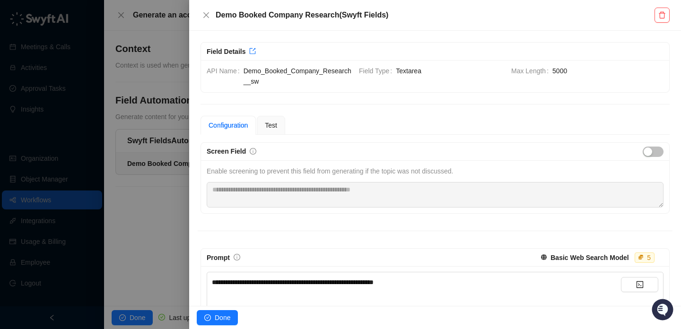
click at [115, 223] on div at bounding box center [340, 164] width 681 height 329
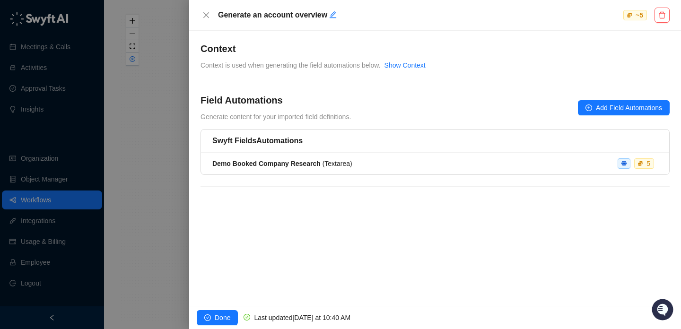
click at [396, 73] on div "**********" at bounding box center [435, 120] width 469 height 156
click at [396, 70] on div "Show Context" at bounding box center [405, 65] width 41 height 10
click at [401, 65] on link "Show Context" at bounding box center [405, 66] width 41 height 8
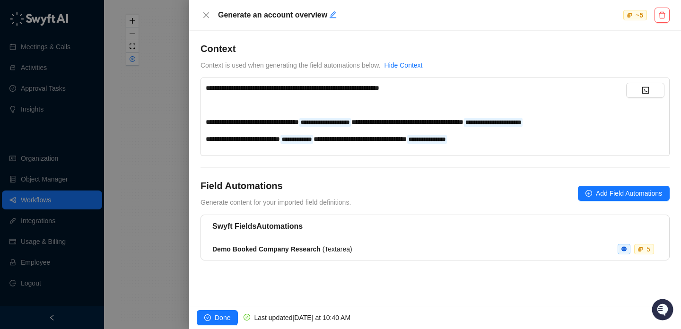
click at [395, 250] on div "Demo Booked Company Research ( Textarea ) 5" at bounding box center [435, 249] width 446 height 10
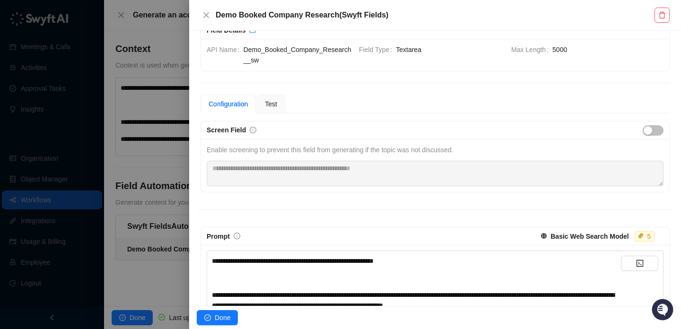
scroll to position [26, 0]
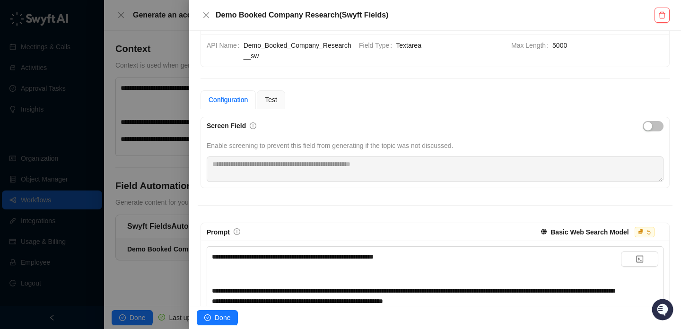
click at [572, 231] on strong "Basic Web Search Model" at bounding box center [590, 232] width 78 height 8
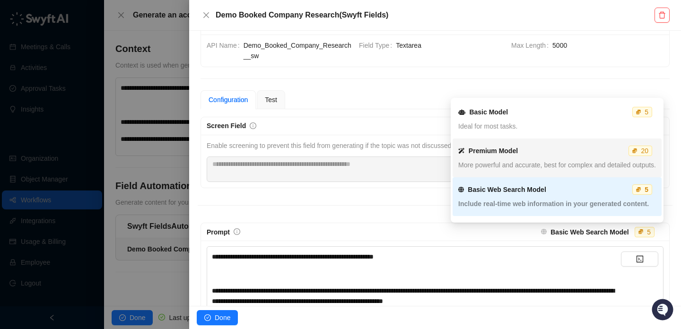
scroll to position [73, 0]
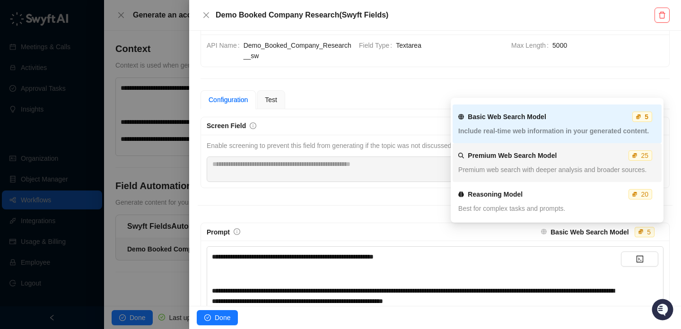
click at [545, 168] on span "Premium web search with deeper analysis and broader sources." at bounding box center [552, 170] width 188 height 8
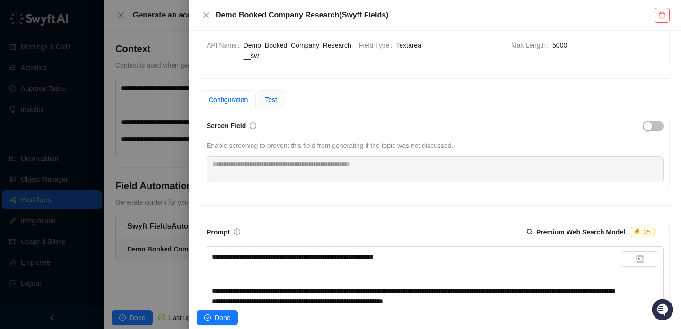
click at [272, 102] on span "Test" at bounding box center [271, 100] width 12 height 8
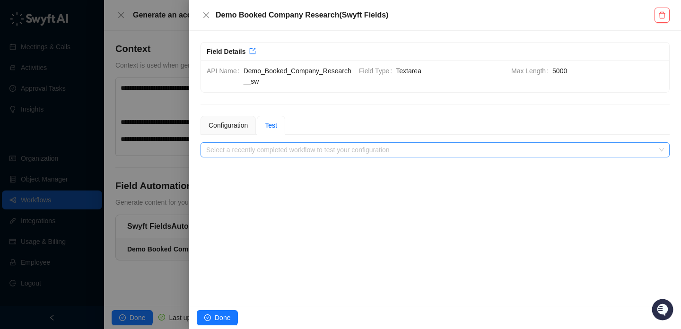
click at [572, 148] on input "search" at bounding box center [432, 150] width 452 height 14
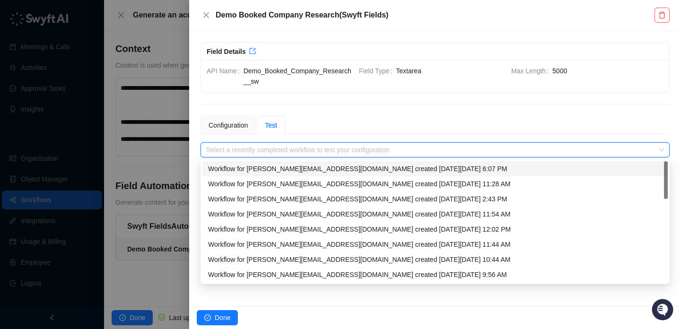
click at [447, 168] on div "Workflow for jake@swyftai.com created on Thursday, 10/09/25, 6:07 PM" at bounding box center [435, 169] width 454 height 10
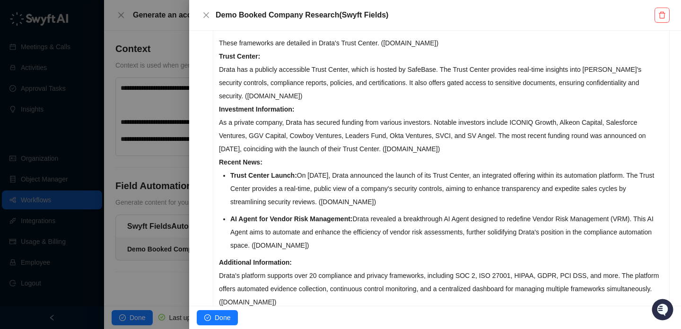
scroll to position [550, 0]
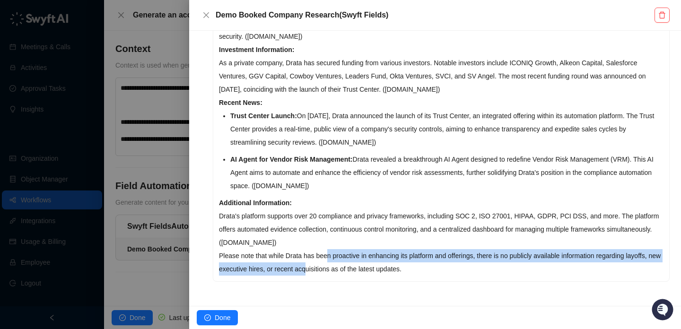
drag, startPoint x: 332, startPoint y: 256, endPoint x: 346, endPoint y: 270, distance: 19.8
click at [347, 270] on p "Please note that while Drata has been proactive in enhancing its platform and o…" at bounding box center [441, 262] width 445 height 26
click at [346, 270] on p "Please note that while Drata has been proactive in enhancing its platform and o…" at bounding box center [441, 262] width 445 height 26
drag, startPoint x: 346, startPoint y: 270, endPoint x: 319, endPoint y: 256, distance: 29.8
click at [319, 256] on p "Please note that while Drata has been proactive in enhancing its platform and o…" at bounding box center [441, 262] width 445 height 26
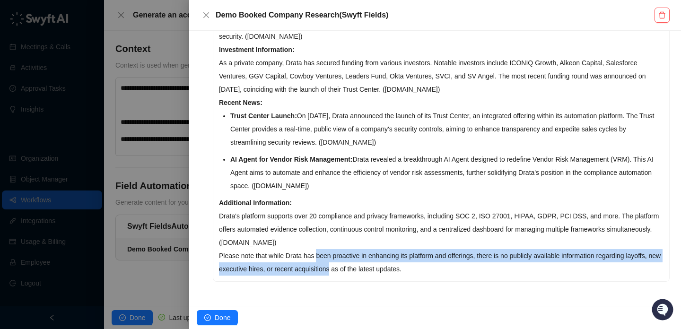
click at [319, 256] on p "Please note that while Drata has been proactive in enhancing its platform and o…" at bounding box center [441, 262] width 445 height 26
drag, startPoint x: 319, startPoint y: 256, endPoint x: 345, endPoint y: 266, distance: 27.9
click at [345, 266] on p "Please note that while Drata has been proactive in enhancing its platform and o…" at bounding box center [441, 262] width 445 height 26
drag, startPoint x: 345, startPoint y: 266, endPoint x: 319, endPoint y: 254, distance: 29.0
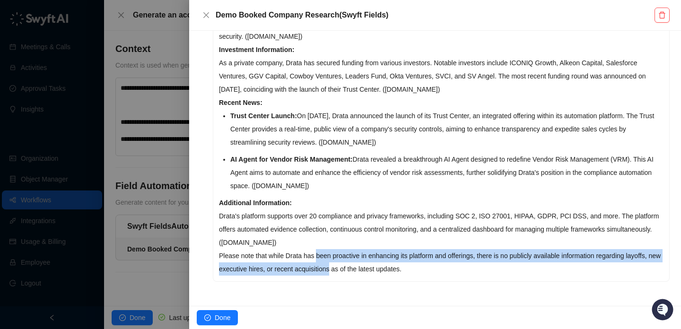
click at [319, 254] on p "Please note that while Drata has been proactive in enhancing its platform and o…" at bounding box center [441, 262] width 445 height 26
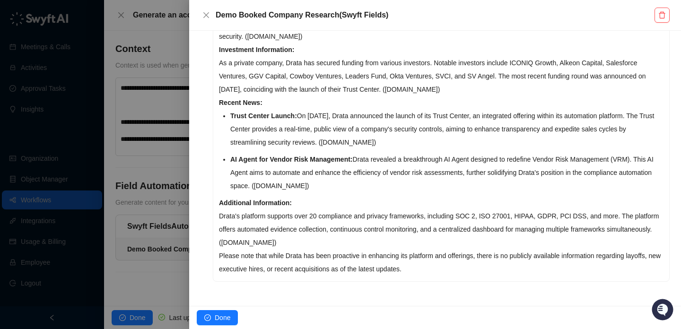
scroll to position [0, 0]
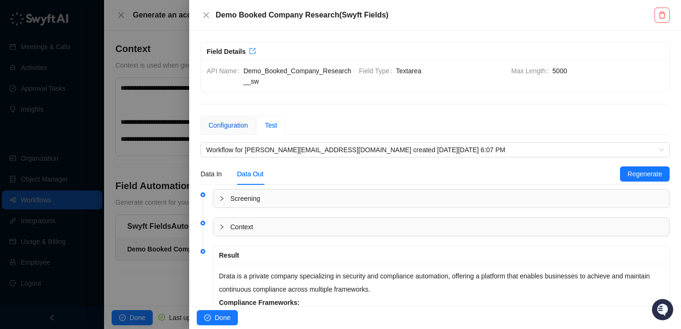
click at [238, 129] on div "Configuration" at bounding box center [228, 125] width 39 height 10
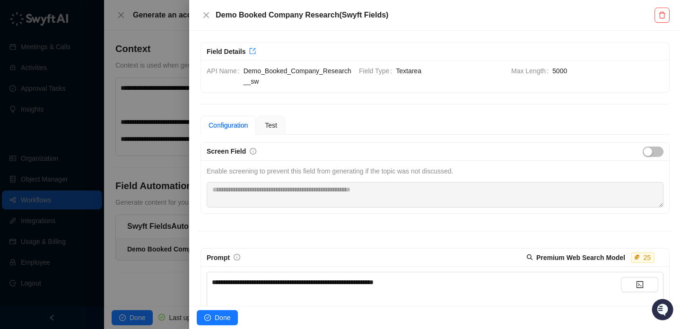
scroll to position [473, 0]
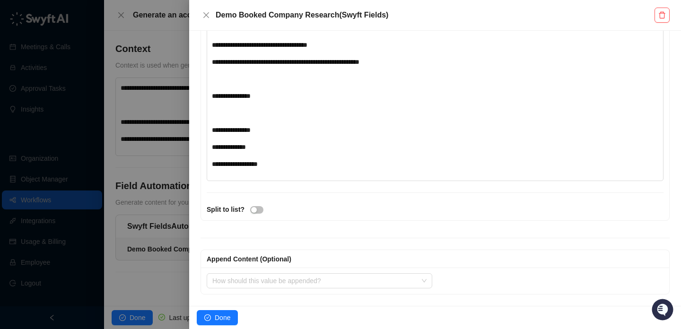
click at [411, 168] on div "**********" at bounding box center [416, 164] width 409 height 10
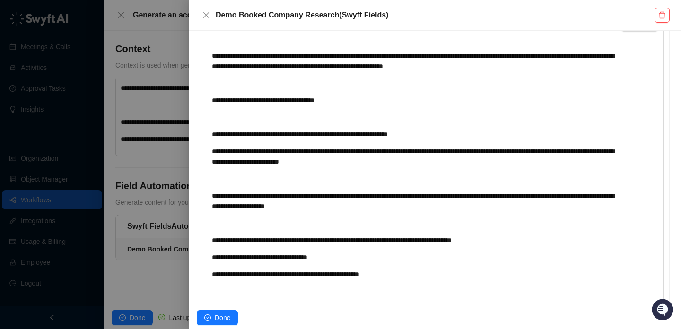
scroll to position [0, 0]
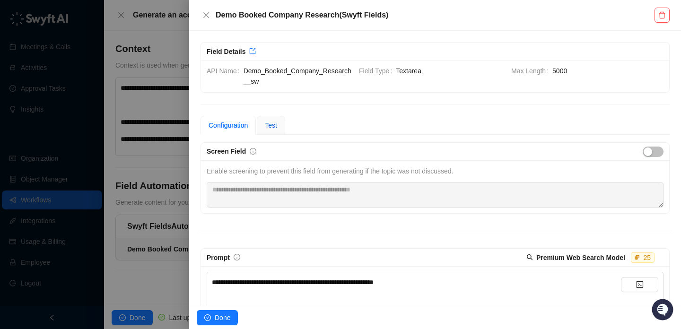
click at [270, 126] on span "Test" at bounding box center [271, 126] width 12 height 8
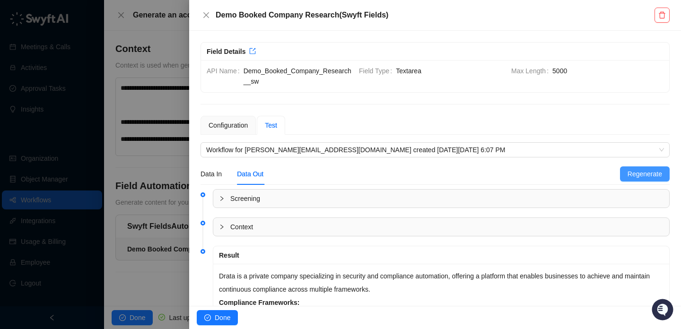
click at [644, 178] on span "Regenerate" at bounding box center [645, 174] width 35 height 10
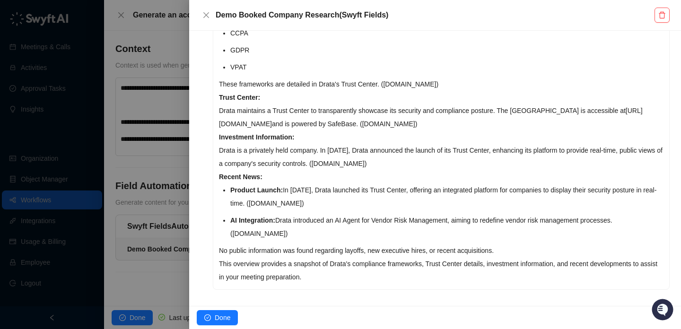
scroll to position [393, 0]
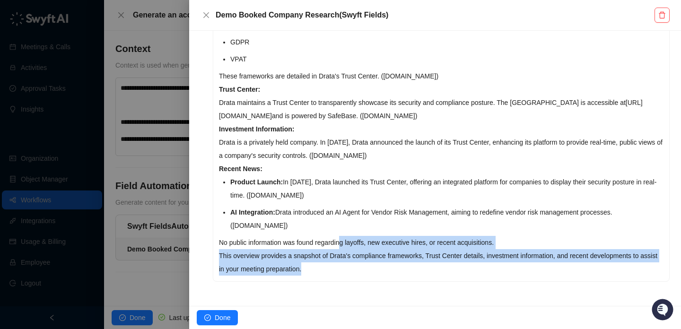
drag, startPoint x: 346, startPoint y: 244, endPoint x: 369, endPoint y: 264, distance: 31.2
click at [369, 264] on div "Drata is a private company specializing in security and compliance automation. …" at bounding box center [441, 76] width 456 height 411
click at [369, 264] on p "This overview provides a snapshot of Drata's compliance frameworks, Trust Cente…" at bounding box center [441, 262] width 445 height 26
drag, startPoint x: 369, startPoint y: 264, endPoint x: 313, endPoint y: 244, distance: 60.5
click at [313, 244] on div "Drata is a private company specializing in security and compliance automation. …" at bounding box center [441, 76] width 456 height 411
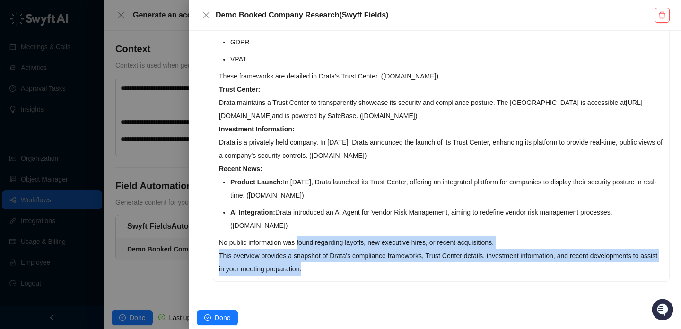
click at [313, 244] on p "No public information was found regarding layoffs, new executive hires, or rece…" at bounding box center [441, 242] width 445 height 13
drag, startPoint x: 313, startPoint y: 244, endPoint x: 350, endPoint y: 271, distance: 45.7
click at [350, 271] on div "Drata is a private company specializing in security and compliance automation. …" at bounding box center [441, 76] width 456 height 411
click at [350, 271] on p "This overview provides a snapshot of Drata's compliance frameworks, Trust Cente…" at bounding box center [441, 262] width 445 height 26
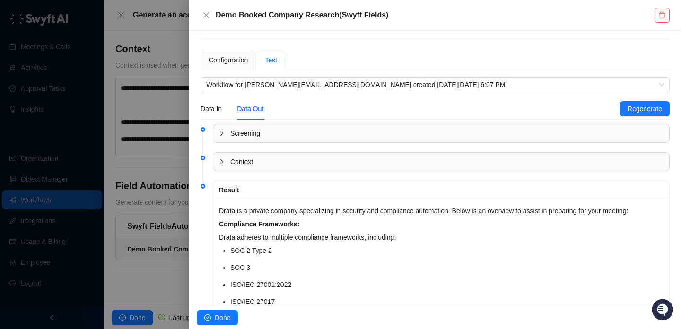
scroll to position [0, 0]
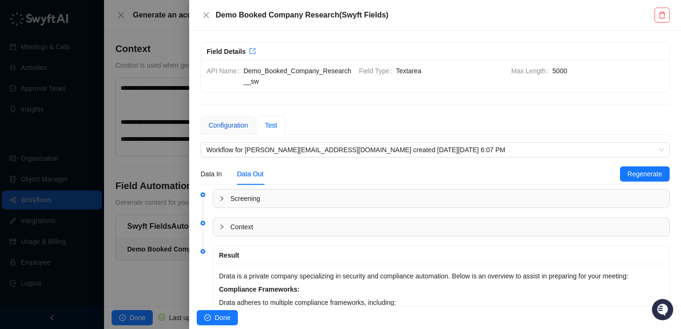
click at [233, 120] on div "Configuration" at bounding box center [228, 125] width 39 height 10
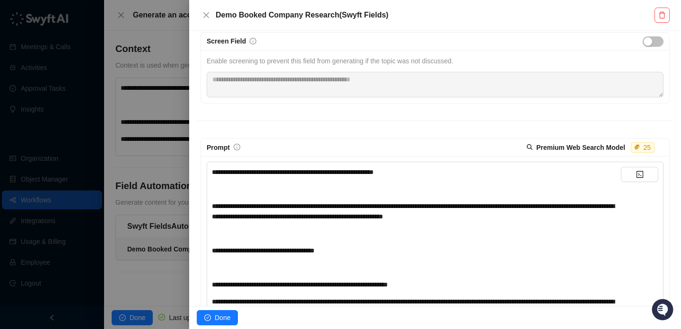
scroll to position [174, 0]
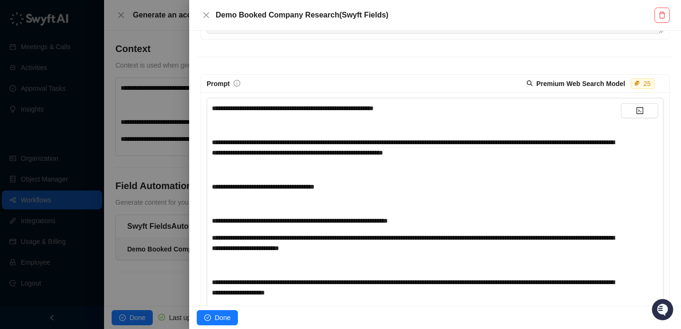
click at [374, 109] on span "**********" at bounding box center [293, 108] width 162 height 7
click at [485, 102] on div "**********" at bounding box center [435, 306] width 457 height 416
click at [485, 106] on div "**********" at bounding box center [416, 108] width 409 height 10
click at [404, 162] on div "**********" at bounding box center [416, 302] width 409 height 399
click at [410, 125] on div "﻿" at bounding box center [416, 125] width 409 height 10
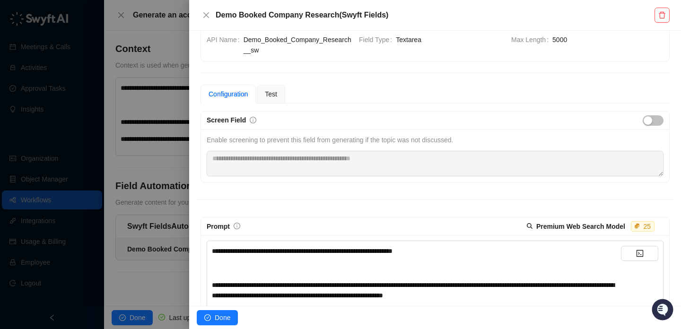
scroll to position [0, 0]
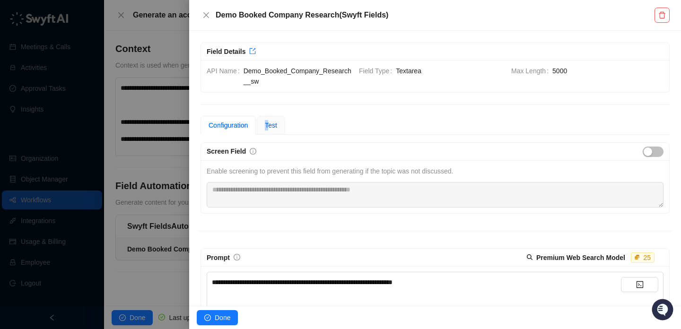
click at [272, 120] on div "Test" at bounding box center [271, 125] width 12 height 10
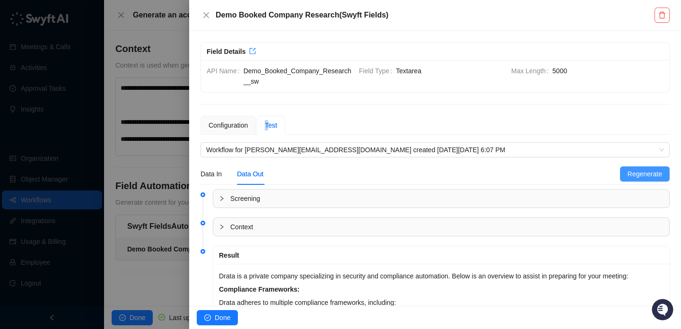
click at [652, 177] on span "Regenerate" at bounding box center [645, 174] width 35 height 10
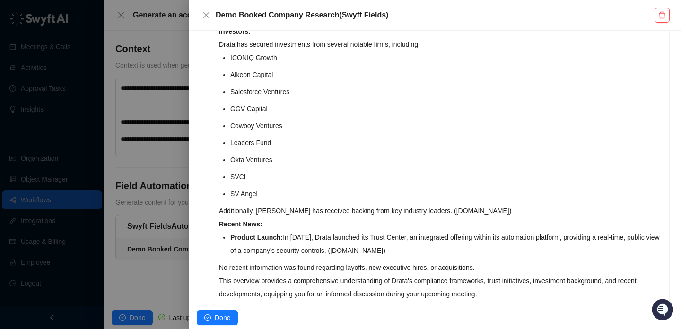
scroll to position [590, 0]
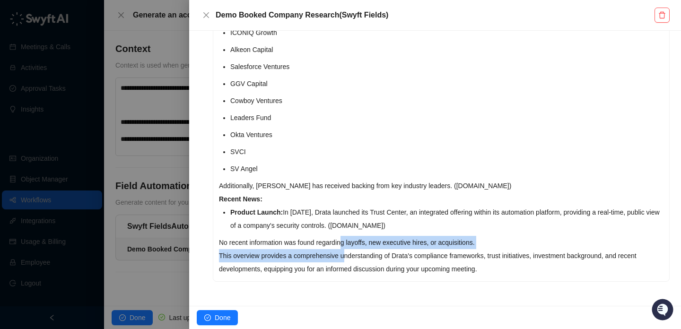
drag, startPoint x: 346, startPoint y: 242, endPoint x: 349, endPoint y: 263, distance: 21.5
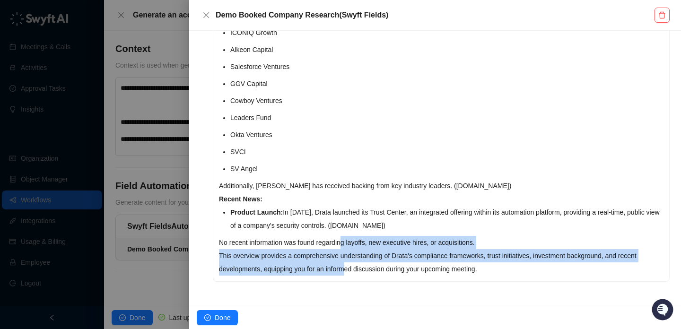
click at [349, 263] on p "This overview provides a comprehensive understanding of Drata's compliance fram…" at bounding box center [441, 262] width 445 height 26
drag, startPoint x: 349, startPoint y: 263, endPoint x: 332, endPoint y: 243, distance: 26.2
click at [332, 243] on p "No recent information was found regarding layoffs, new executive hires, or acqu…" at bounding box center [441, 242] width 445 height 13
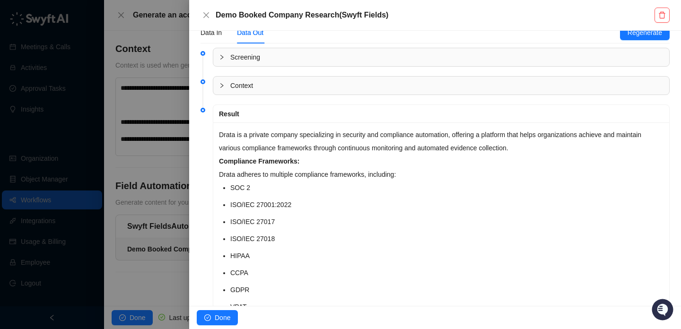
scroll to position [0, 0]
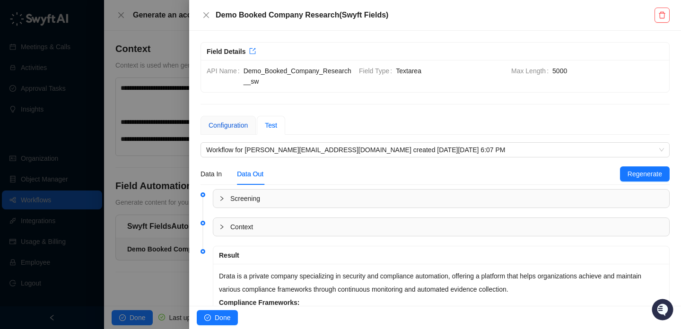
click at [241, 123] on div "Configuration" at bounding box center [228, 125] width 39 height 10
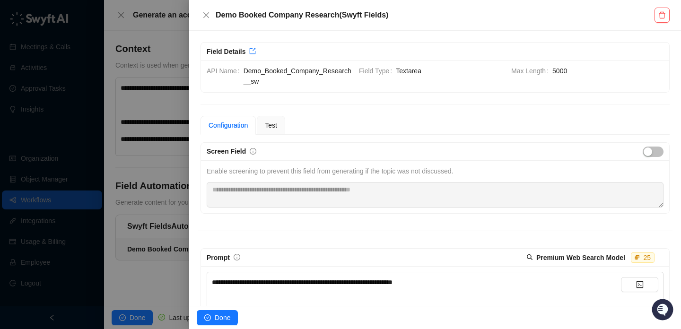
scroll to position [507, 0]
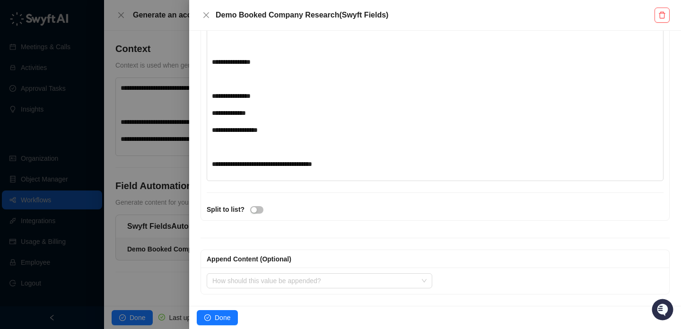
click at [330, 111] on div "**********" at bounding box center [416, 113] width 409 height 10
click at [333, 130] on div "**********" at bounding box center [416, 130] width 409 height 10
click at [300, 132] on span "**********" at bounding box center [284, 130] width 145 height 7
click at [321, 146] on div "﻿" at bounding box center [416, 147] width 409 height 10
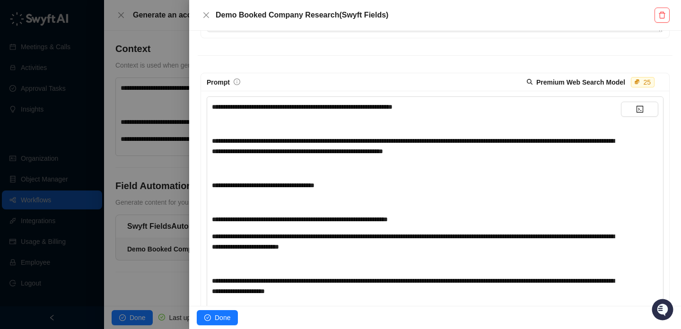
scroll to position [0, 0]
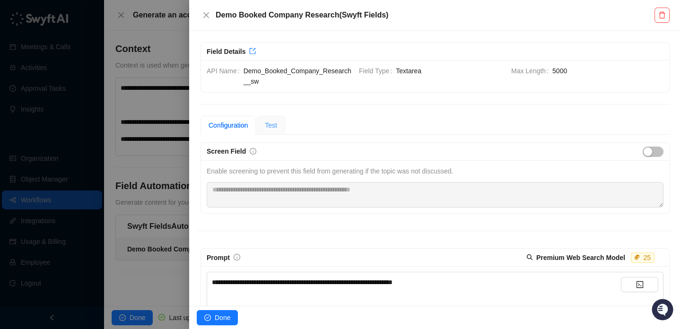
click at [267, 118] on div "Test" at bounding box center [271, 125] width 28 height 19
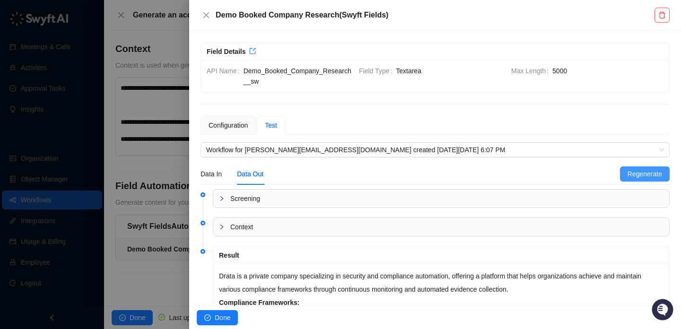
click at [637, 175] on span "Regenerate" at bounding box center [645, 174] width 35 height 10
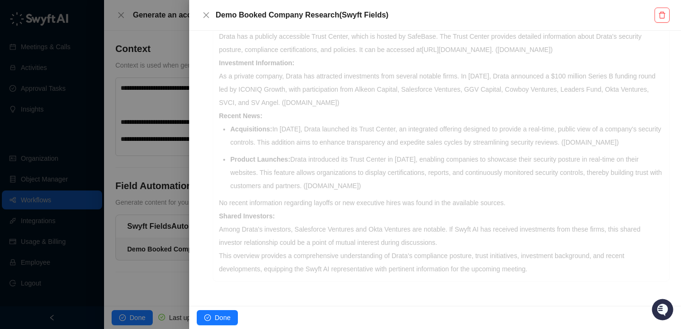
scroll to position [537, 0]
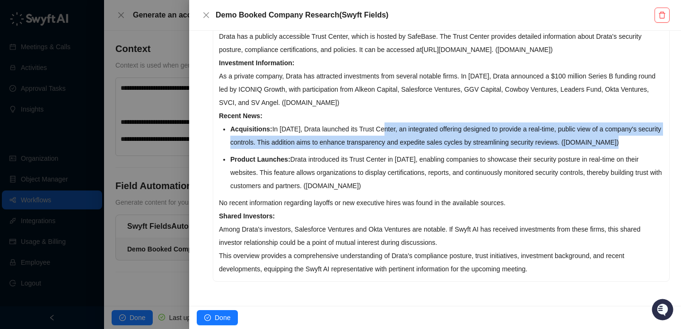
drag, startPoint x: 368, startPoint y: 146, endPoint x: 389, endPoint y: 115, distance: 37.4
click at [389, 123] on p "Acquisitions: In June 2022, Drata launched its Trust Center, an integrated offe…" at bounding box center [446, 136] width 433 height 26
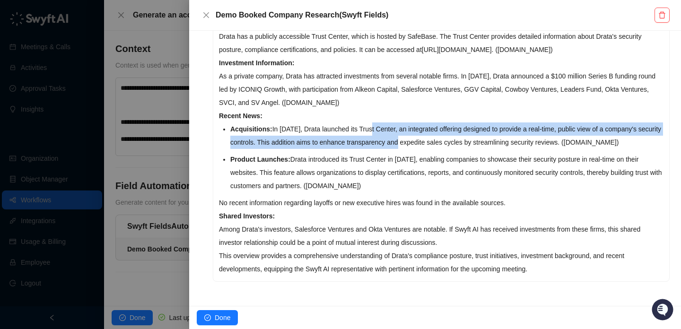
drag, startPoint x: 389, startPoint y: 115, endPoint x: 419, endPoint y: 135, distance: 36.2
click at [419, 135] on p "Acquisitions: In June 2022, Drata launched its Trust Center, an integrated offe…" at bounding box center [446, 136] width 433 height 26
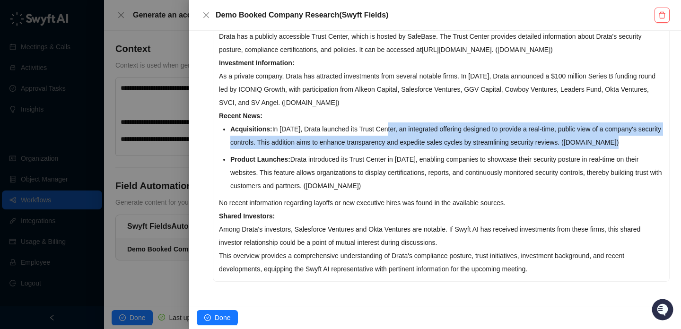
drag, startPoint x: 419, startPoint y: 142, endPoint x: 390, endPoint y: 111, distance: 42.5
click at [390, 123] on p "Acquisitions: In June 2022, Drata launched its Trust Center, an integrated offe…" at bounding box center [446, 136] width 433 height 26
drag, startPoint x: 390, startPoint y: 111, endPoint x: 423, endPoint y: 152, distance: 52.5
click at [423, 152] on ul "Acquisitions: In June 2022, Drata launched its Trust Center, an integrated offe…" at bounding box center [446, 158] width 433 height 70
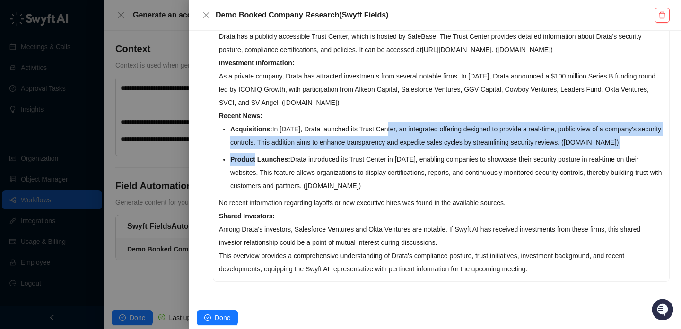
click at [423, 152] on ul "Acquisitions: In June 2022, Drata launched its Trust Center, an integrated offe…" at bounding box center [446, 158] width 433 height 70
drag, startPoint x: 403, startPoint y: 144, endPoint x: 380, endPoint y: 114, distance: 38.2
click at [380, 123] on p "Acquisitions: In June 2022, Drata launched its Trust Center, an integrated offe…" at bounding box center [446, 136] width 433 height 26
drag, startPoint x: 380, startPoint y: 114, endPoint x: 438, endPoint y: 145, distance: 65.8
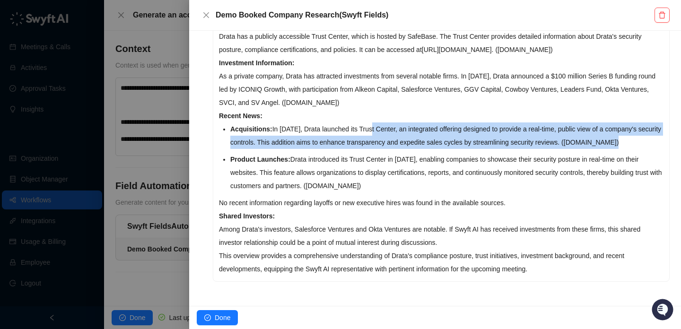
click at [438, 145] on p "Acquisitions: In June 2022, Drata launched its Trust Center, an integrated offe…" at bounding box center [446, 136] width 433 height 26
drag, startPoint x: 438, startPoint y: 145, endPoint x: 384, endPoint y: 103, distance: 68.8
click at [383, 102] on div "Drata is a private company specializing in security and compliance automation, …" at bounding box center [441, 10] width 456 height 541
click at [384, 109] on p "Recent News:" at bounding box center [441, 115] width 445 height 13
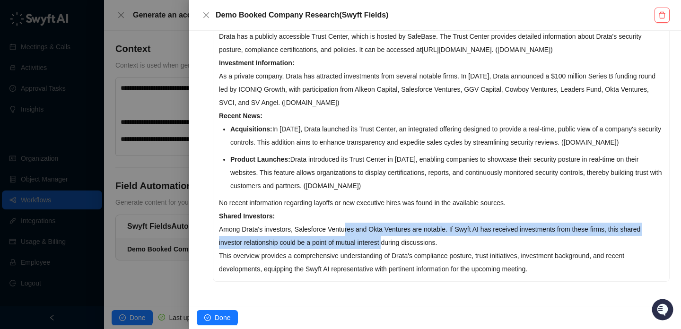
drag, startPoint x: 348, startPoint y: 230, endPoint x: 389, endPoint y: 248, distance: 44.3
click at [389, 248] on p "Shared Investors: Among Drata's investors, Salesforce Ventures and Okta Venture…" at bounding box center [441, 230] width 445 height 40
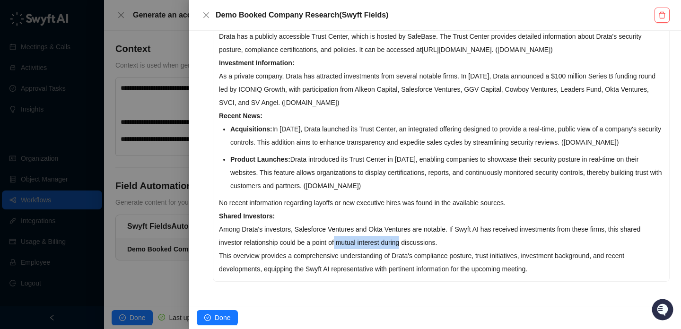
drag, startPoint x: 389, startPoint y: 248, endPoint x: 339, endPoint y: 236, distance: 51.2
click at [339, 236] on p "Shared Investors: Among Drata's investors, Salesforce Ventures and Okta Venture…" at bounding box center [441, 230] width 445 height 40
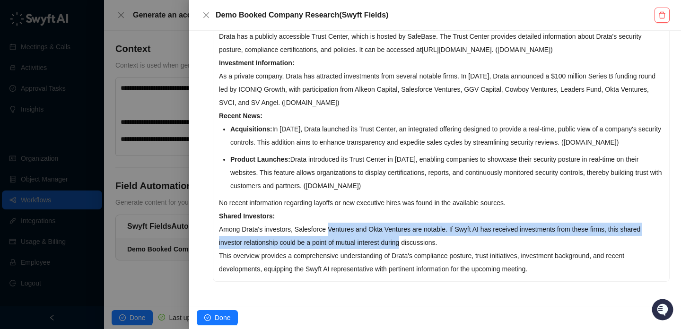
click at [339, 236] on p "Shared Investors: Among Drata's investors, Salesforce Ventures and Okta Venture…" at bounding box center [441, 230] width 445 height 40
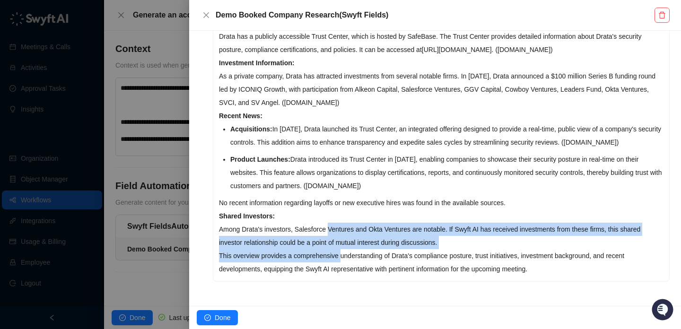
drag, startPoint x: 339, startPoint y: 236, endPoint x: 343, endPoint y: 261, distance: 25.9
click at [343, 262] on div "Drata is a private company specializing in security and compliance automation, …" at bounding box center [441, 10] width 456 height 541
click at [343, 261] on p "This overview provides a comprehensive understanding of Drata's compliance post…" at bounding box center [441, 262] width 445 height 26
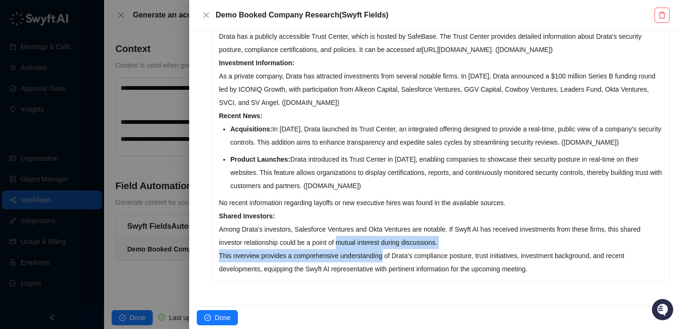
drag, startPoint x: 343, startPoint y: 261, endPoint x: 343, endPoint y: 244, distance: 17.5
click at [343, 244] on div "Drata is a private company specializing in security and compliance automation, …" at bounding box center [441, 10] width 456 height 541
click at [343, 244] on p "Shared Investors: Among Drata's investors, Salesforce Ventures and Okta Venture…" at bounding box center [441, 230] width 445 height 40
drag, startPoint x: 343, startPoint y: 244, endPoint x: 355, endPoint y: 260, distance: 19.7
click at [355, 260] on div "Drata is a private company specializing in security and compliance automation, …" at bounding box center [441, 10] width 456 height 541
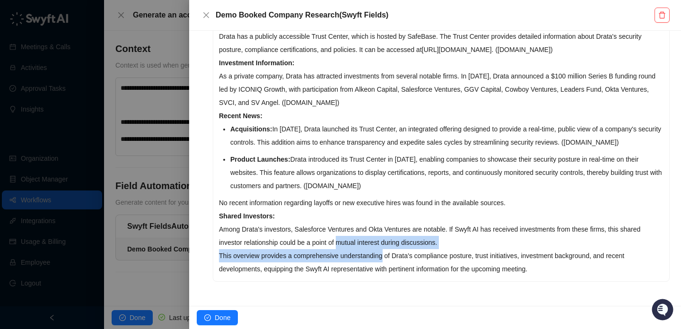
click at [355, 260] on p "This overview provides a comprehensive understanding of Drata's compliance post…" at bounding box center [441, 262] width 445 height 26
drag, startPoint x: 355, startPoint y: 260, endPoint x: 317, endPoint y: 240, distance: 42.1
click at [317, 240] on div "Drata is a private company specializing in security and compliance automation, …" at bounding box center [441, 10] width 456 height 541
click at [317, 240] on p "Shared Investors: Among Drata's investors, Salesforce Ventures and Okta Venture…" at bounding box center [441, 230] width 445 height 40
drag, startPoint x: 317, startPoint y: 240, endPoint x: 361, endPoint y: 254, distance: 45.6
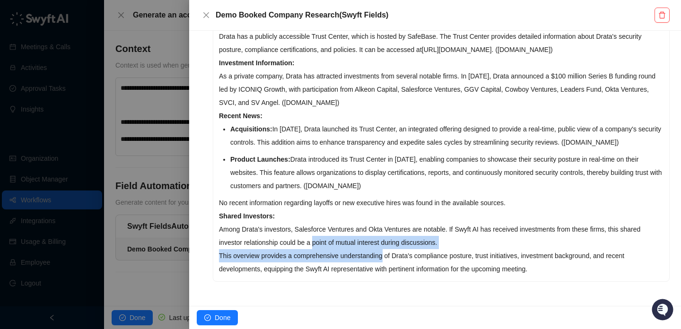
click at [361, 254] on div "Drata is a private company specializing in security and compliance automation, …" at bounding box center [441, 10] width 456 height 541
click at [361, 254] on p "This overview provides a comprehensive understanding of Drata's compliance post…" at bounding box center [441, 262] width 445 height 26
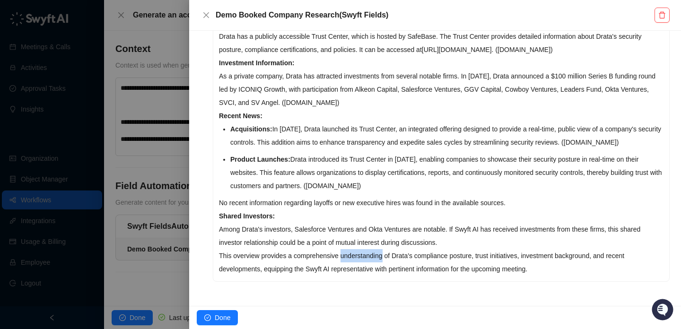
drag, startPoint x: 361, startPoint y: 254, endPoint x: 342, endPoint y: 241, distance: 22.8
click at [343, 241] on div "Drata is a private company specializing in security and compliance automation, …" at bounding box center [441, 10] width 456 height 541
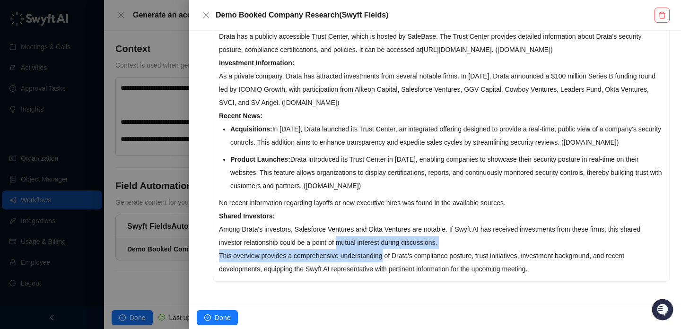
click at [342, 241] on p "Shared Investors: Among Drata's investors, Salesforce Ventures and Okta Venture…" at bounding box center [441, 230] width 445 height 40
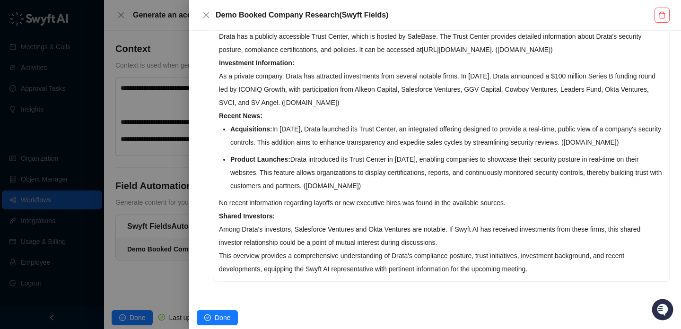
scroll to position [536, 0]
drag, startPoint x: 381, startPoint y: 209, endPoint x: 287, endPoint y: 201, distance: 94.9
click at [287, 201] on p "No recent information regarding layoffs or new executive hires was found in the…" at bounding box center [441, 202] width 445 height 13
drag, startPoint x: 287, startPoint y: 201, endPoint x: 378, endPoint y: 201, distance: 90.8
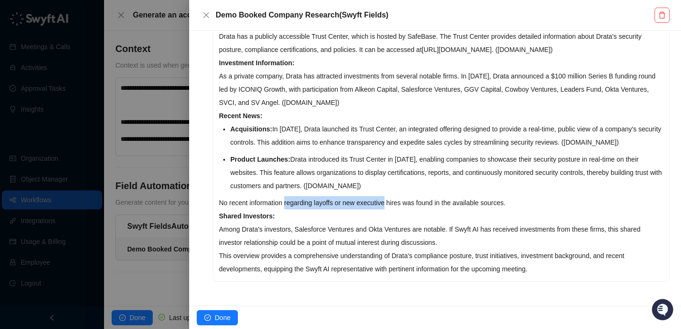
click at [378, 201] on p "No recent information regarding layoffs or new executive hires was found in the…" at bounding box center [441, 202] width 445 height 13
drag, startPoint x: 378, startPoint y: 201, endPoint x: 286, endPoint y: 201, distance: 91.8
click at [286, 201] on p "No recent information regarding layoffs or new executive hires was found in the…" at bounding box center [441, 202] width 445 height 13
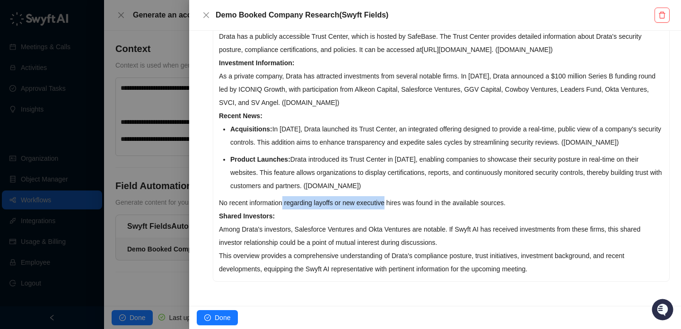
drag, startPoint x: 286, startPoint y: 201, endPoint x: 401, endPoint y: 201, distance: 115.4
click at [401, 201] on p "No recent information regarding layoffs or new executive hires was found in the…" at bounding box center [441, 202] width 445 height 13
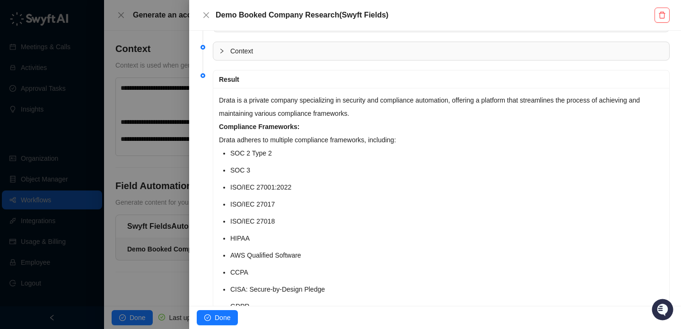
scroll to position [0, 0]
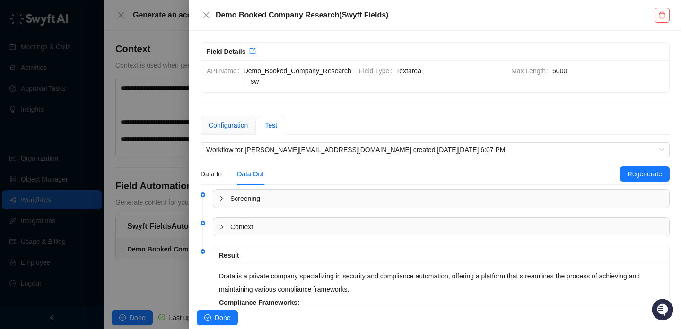
click at [240, 128] on div "Configuration" at bounding box center [228, 125] width 39 height 10
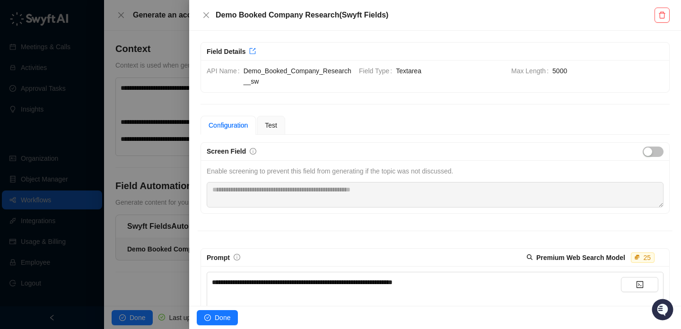
click at [581, 257] on strong "Premium Web Search Model" at bounding box center [580, 258] width 89 height 8
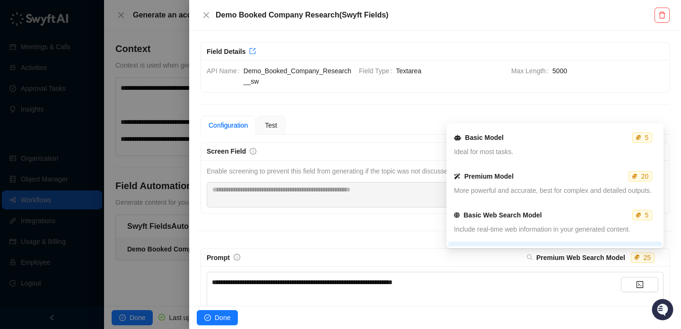
scroll to position [34, 0]
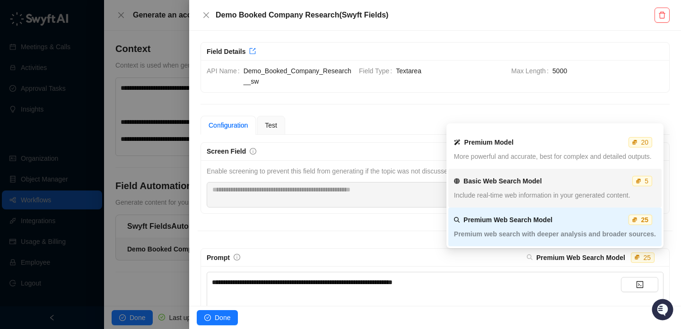
click at [552, 178] on div "Basic Web Search Model 5" at bounding box center [555, 181] width 208 height 10
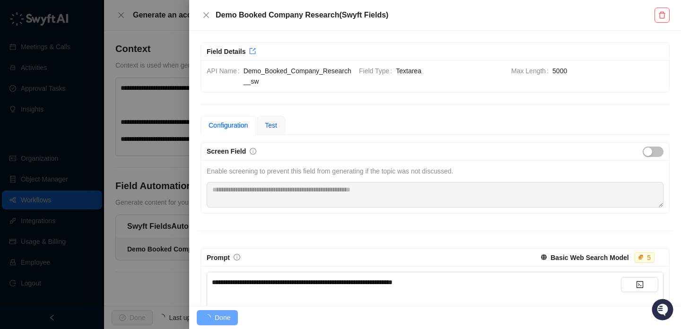
click at [276, 126] on span "Test" at bounding box center [271, 126] width 12 height 8
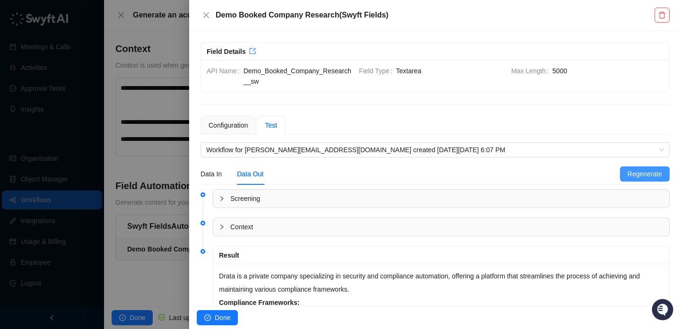
click at [662, 169] on span "Regenerate" at bounding box center [645, 174] width 35 height 10
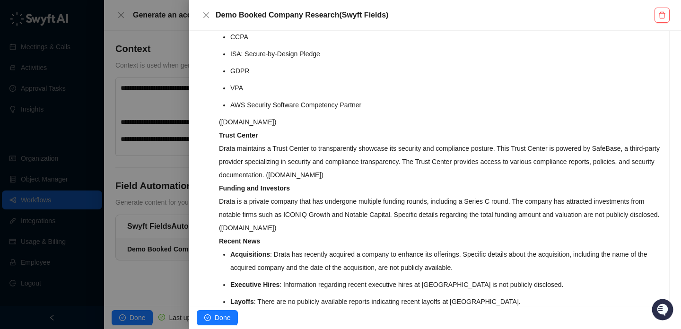
scroll to position [489, 0]
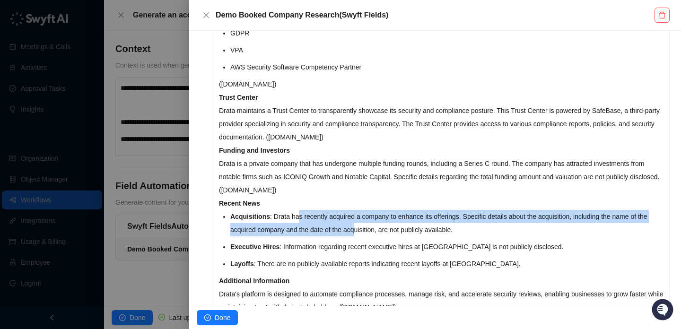
drag, startPoint x: 300, startPoint y: 214, endPoint x: 372, endPoint y: 227, distance: 73.0
click at [372, 227] on p "Acquisitions : Drata has recently acquired a company to enhance its offerings. …" at bounding box center [446, 223] width 433 height 26
drag, startPoint x: 372, startPoint y: 227, endPoint x: 341, endPoint y: 218, distance: 32.8
click at [341, 218] on p "Acquisitions : Drata has recently acquired a company to enhance its offerings. …" at bounding box center [446, 223] width 433 height 26
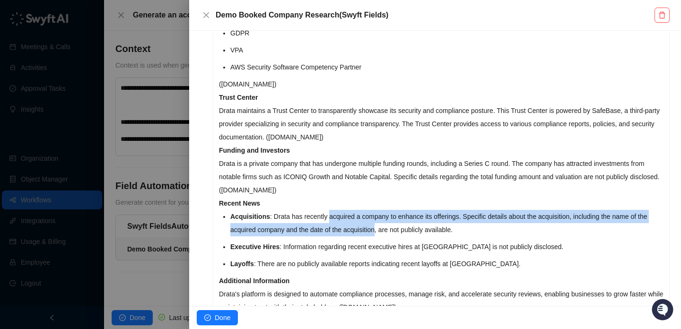
click at [341, 218] on p "Acquisitions : Drata has recently acquired a company to enhance its offerings. …" at bounding box center [446, 223] width 433 height 26
drag, startPoint x: 341, startPoint y: 218, endPoint x: 368, endPoint y: 229, distance: 29.1
click at [368, 229] on p "Acquisitions : Drata has recently acquired a company to enhance its offerings. …" at bounding box center [446, 223] width 433 height 26
drag, startPoint x: 368, startPoint y: 229, endPoint x: 345, endPoint y: 220, distance: 24.6
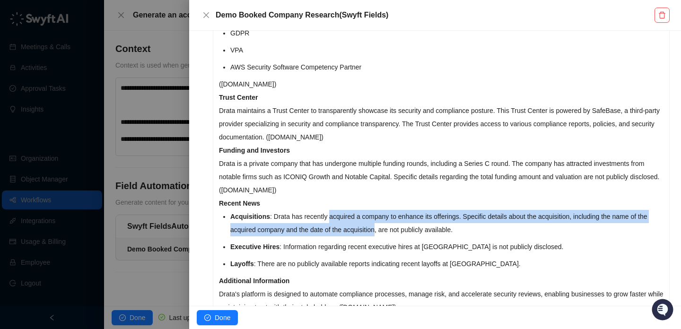
click at [345, 220] on p "Acquisitions : Drata has recently acquired a company to enhance its offerings. …" at bounding box center [446, 223] width 433 height 26
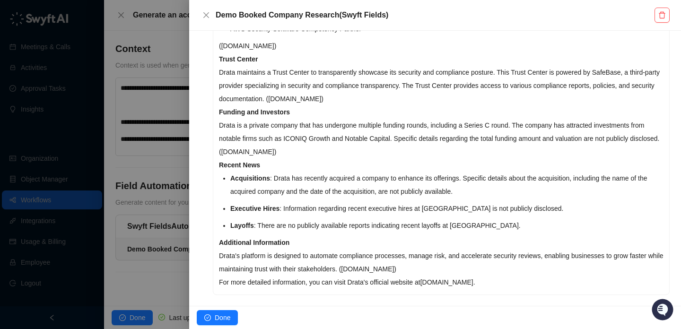
scroll to position [529, 0]
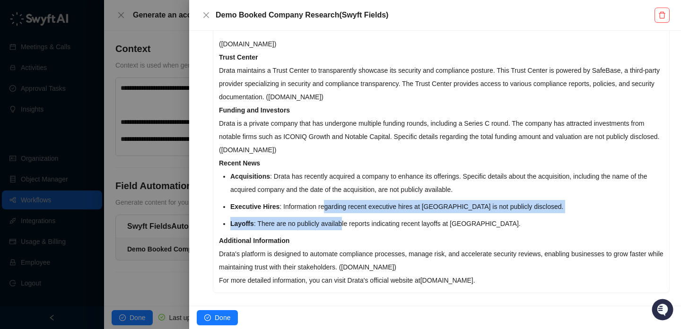
drag, startPoint x: 329, startPoint y: 208, endPoint x: 351, endPoint y: 223, distance: 27.6
click at [351, 223] on ul "Acquisitions : Drata has recently acquired a company to enhance its offerings. …" at bounding box center [446, 200] width 433 height 61
click at [351, 223] on p "Layoffs : There are no publicly available reports indicating recent layoffs at …" at bounding box center [446, 223] width 433 height 13
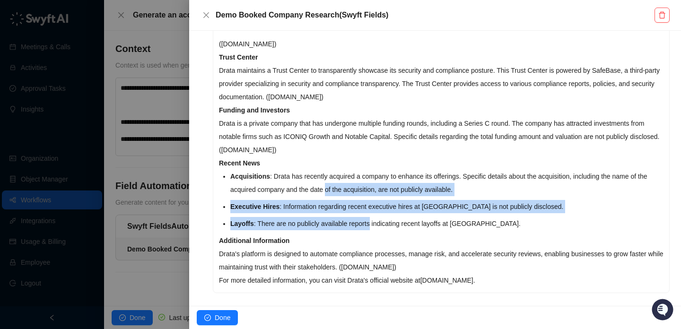
drag, startPoint x: 351, startPoint y: 223, endPoint x: 340, endPoint y: 187, distance: 38.3
click at [340, 187] on ul "Acquisitions : Drata has recently acquired a company to enhance its offerings. …" at bounding box center [446, 200] width 433 height 61
click at [340, 187] on p "Acquisitions : Drata has recently acquired a company to enhance its offerings. …" at bounding box center [446, 183] width 433 height 26
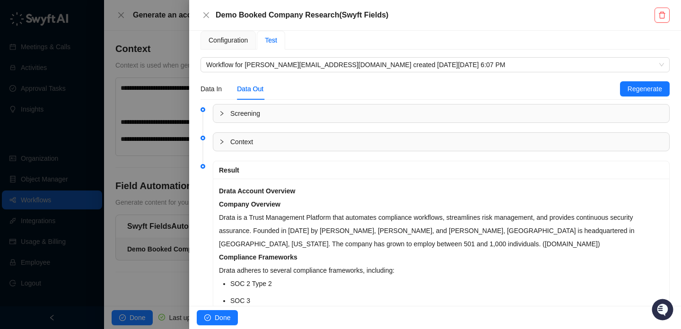
scroll to position [5, 0]
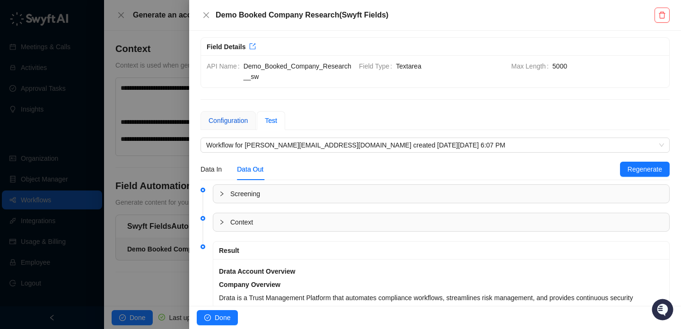
click at [238, 115] on div "Configuration" at bounding box center [228, 120] width 39 height 10
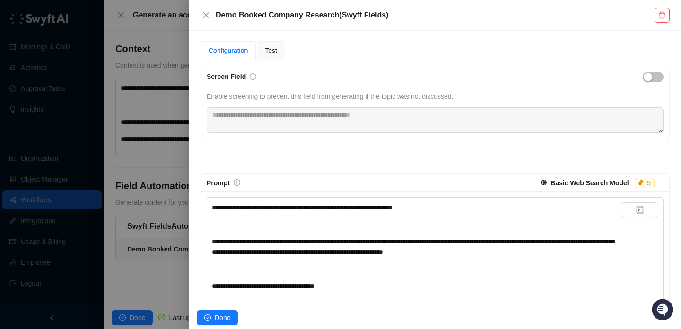
scroll to position [79, 0]
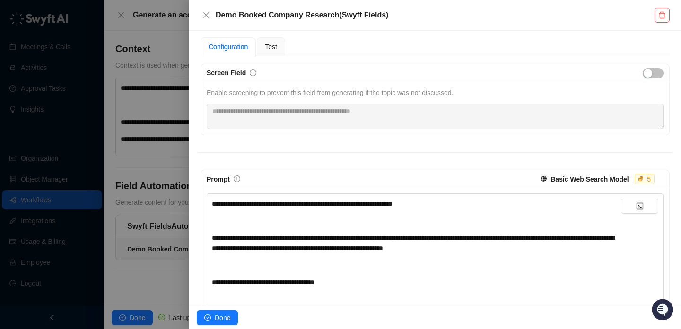
click at [502, 204] on div "**********" at bounding box center [416, 204] width 409 height 10
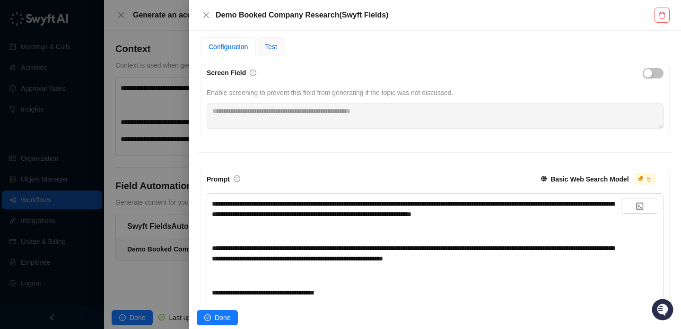
click at [277, 49] on span "Test" at bounding box center [271, 47] width 12 height 8
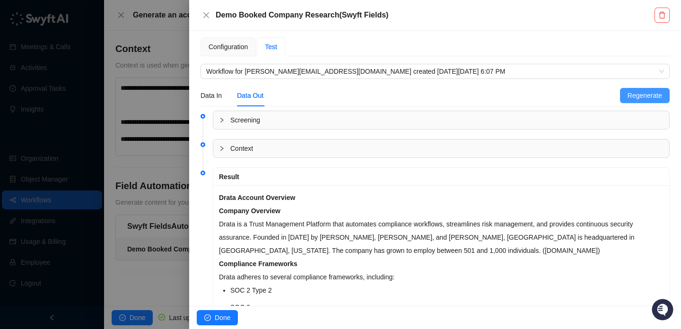
click at [643, 93] on span "Regenerate" at bounding box center [645, 95] width 35 height 10
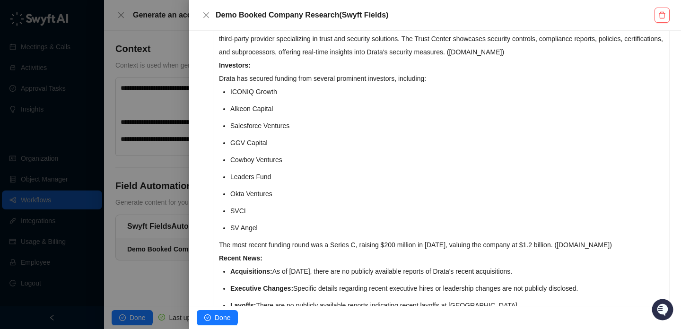
scroll to position [759, 0]
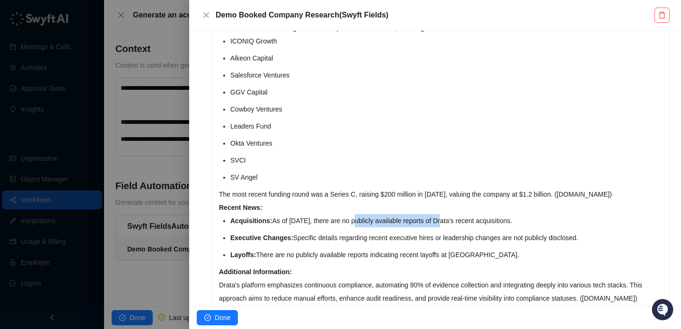
drag, startPoint x: 450, startPoint y: 220, endPoint x: 359, endPoint y: 220, distance: 91.8
click at [359, 220] on p "Acquisitions: As of October 2025, there are no publicly available reports of Dr…" at bounding box center [446, 220] width 433 height 13
drag, startPoint x: 359, startPoint y: 220, endPoint x: 317, endPoint y: 220, distance: 41.2
click at [317, 220] on p "Acquisitions: As of October 2025, there are no publicly available reports of Dr…" at bounding box center [446, 220] width 433 height 13
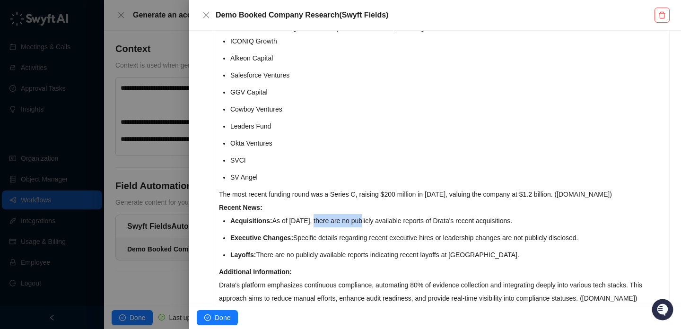
click at [317, 220] on p "Acquisitions: As of October 2025, there are no publicly available reports of Dr…" at bounding box center [446, 220] width 433 height 13
drag, startPoint x: 317, startPoint y: 220, endPoint x: 487, endPoint y: 219, distance: 169.8
click at [487, 220] on p "Acquisitions: As of October 2025, there are no publicly available reports of Dr…" at bounding box center [446, 220] width 433 height 13
click at [487, 219] on p "Acquisitions: As of October 2025, there are no publicly available reports of Dr…" at bounding box center [446, 220] width 433 height 13
drag, startPoint x: 487, startPoint y: 219, endPoint x: 457, endPoint y: 219, distance: 29.8
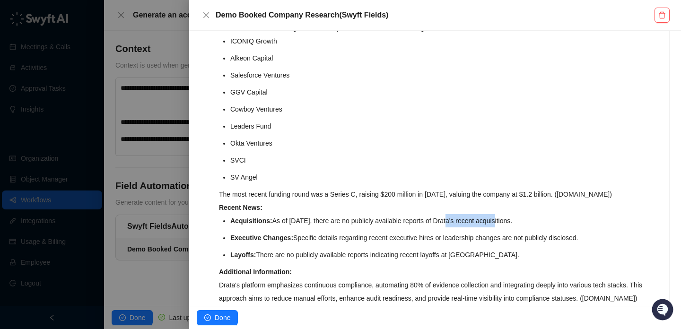
click at [457, 219] on p "Acquisitions: As of October 2025, there are no publicly available reports of Dr…" at bounding box center [446, 220] width 433 height 13
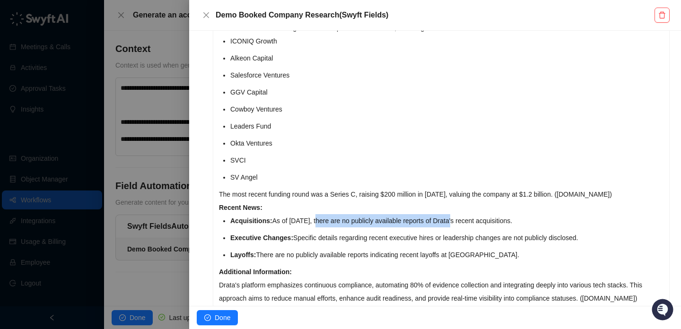
drag, startPoint x: 457, startPoint y: 219, endPoint x: 303, endPoint y: 218, distance: 154.2
click at [303, 218] on p "Acquisitions: As of October 2025, there are no publicly available reports of Dr…" at bounding box center [446, 220] width 433 height 13
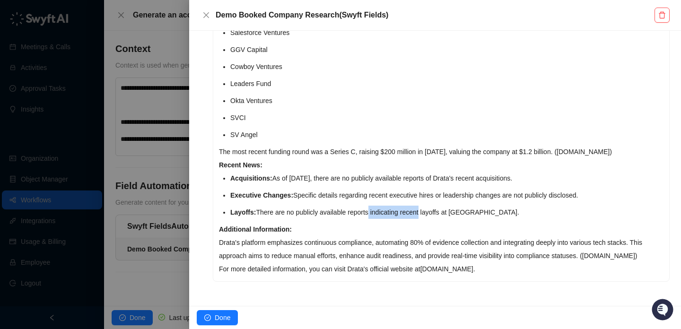
drag, startPoint x: 370, startPoint y: 214, endPoint x: 435, endPoint y: 213, distance: 64.8
click at [437, 214] on p "Layoffs: There are no publicly available reports indicating recent layoffs at D…" at bounding box center [446, 212] width 433 height 13
click at [435, 213] on p "Layoffs: There are no publicly available reports indicating recent layoffs at D…" at bounding box center [446, 212] width 433 height 13
drag, startPoint x: 435, startPoint y: 213, endPoint x: 312, endPoint y: 213, distance: 123.5
click at [312, 213] on p "Layoffs: There are no publicly available reports indicating recent layoffs at D…" at bounding box center [446, 212] width 433 height 13
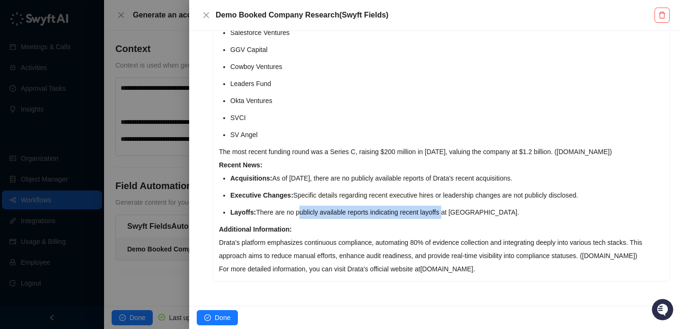
click at [312, 213] on p "Layoffs: There are no publicly available reports indicating recent layoffs at D…" at bounding box center [446, 212] width 433 height 13
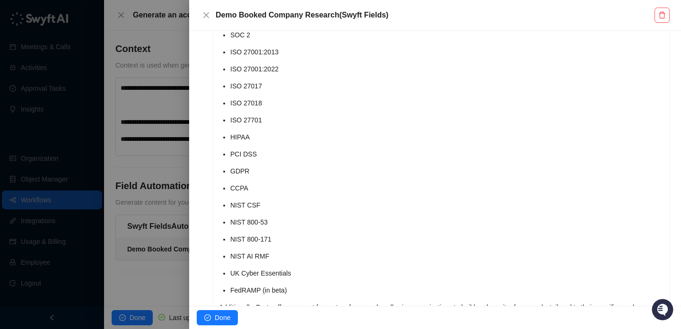
scroll to position [0, 0]
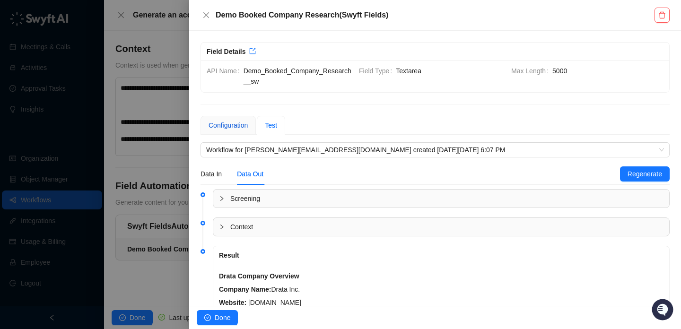
click at [237, 123] on div "Configuration" at bounding box center [228, 125] width 39 height 10
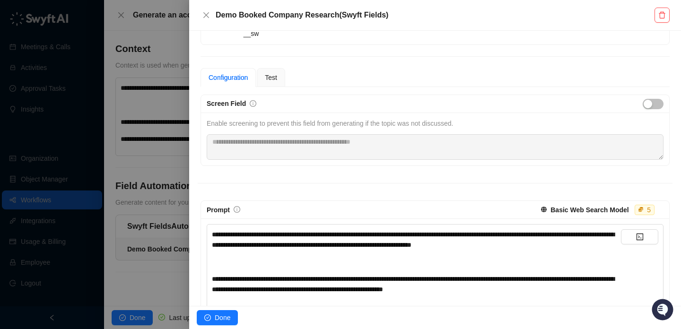
scroll to position [52, 0]
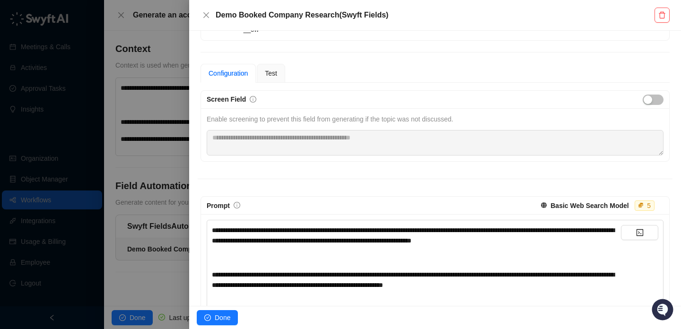
click at [606, 239] on div "**********" at bounding box center [416, 235] width 409 height 21
click at [270, 77] on span "Test" at bounding box center [271, 74] width 12 height 8
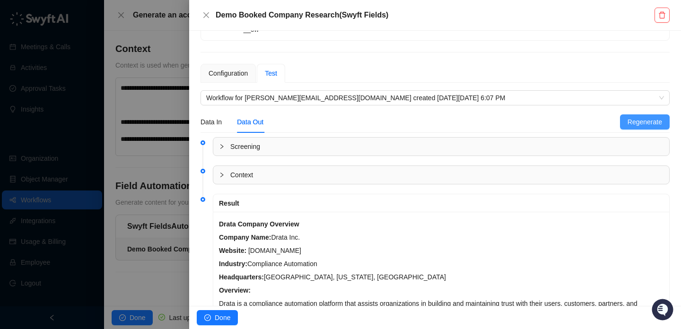
click at [656, 124] on span "Regenerate" at bounding box center [645, 122] width 35 height 10
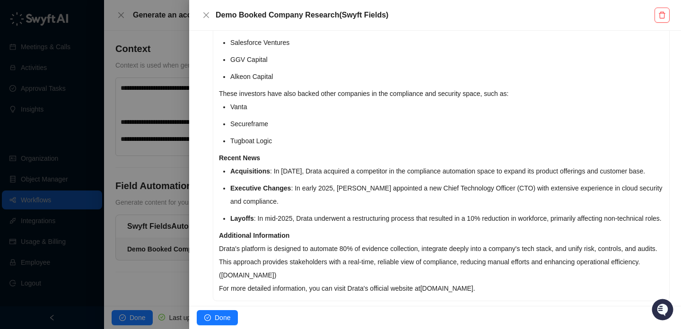
scroll to position [794, 0]
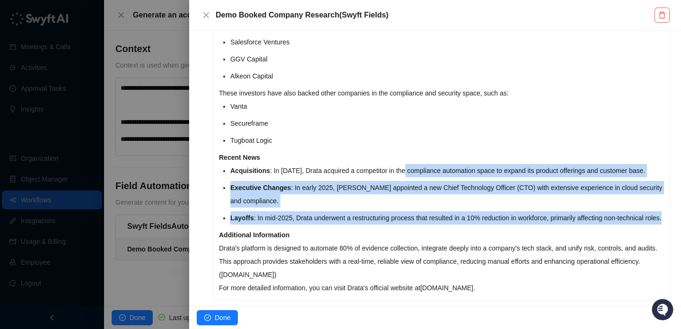
drag, startPoint x: 413, startPoint y: 229, endPoint x: 410, endPoint y: 168, distance: 61.6
click at [410, 168] on ul "Acquisitions : In 2024, Drata acquired a competitor in the compliance automatio…" at bounding box center [446, 194] width 433 height 61
click at [410, 168] on p "Acquisitions : In 2024, Drata acquired a competitor in the compliance automatio…" at bounding box center [446, 170] width 433 height 13
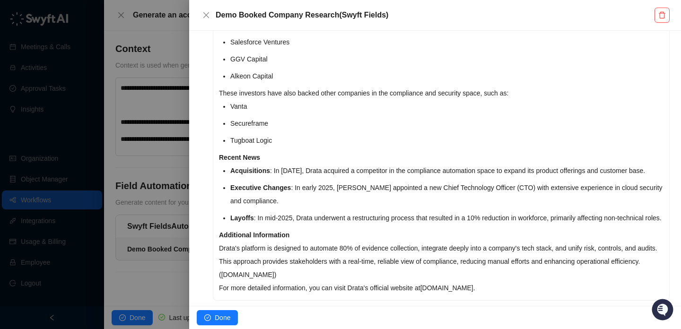
scroll to position [826, 0]
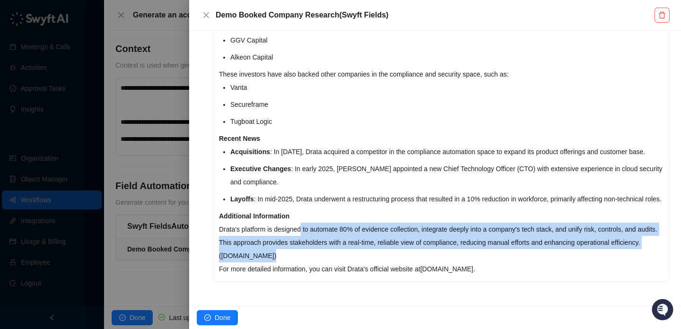
drag, startPoint x: 305, startPoint y: 232, endPoint x: 350, endPoint y: 257, distance: 51.1
click at [350, 257] on p "Drata's platform is designed to automate 80% of evidence collection, integrate …" at bounding box center [441, 243] width 445 height 40
drag, startPoint x: 350, startPoint y: 257, endPoint x: 284, endPoint y: 233, distance: 69.4
click at [284, 233] on p "Drata's platform is designed to automate 80% of evidence collection, integrate …" at bounding box center [441, 243] width 445 height 40
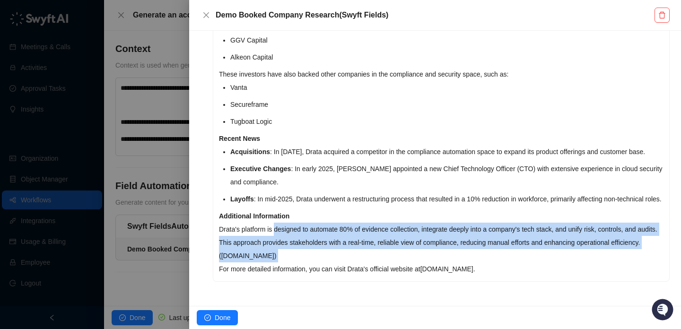
click at [284, 233] on p "Drata's platform is designed to automate 80% of evidence collection, integrate …" at bounding box center [441, 243] width 445 height 40
drag, startPoint x: 284, startPoint y: 233, endPoint x: 337, endPoint y: 259, distance: 59.0
click at [337, 259] on p "Drata's platform is designed to automate 80% of evidence collection, integrate …" at bounding box center [441, 243] width 445 height 40
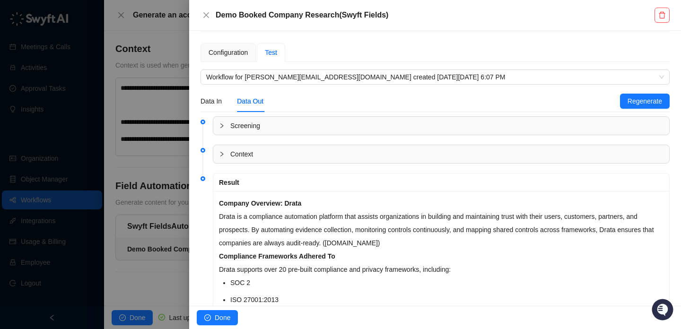
scroll to position [0, 0]
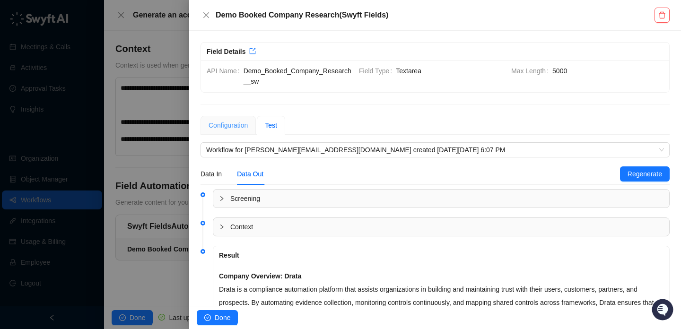
click at [230, 133] on div "Configuration" at bounding box center [228, 125] width 55 height 19
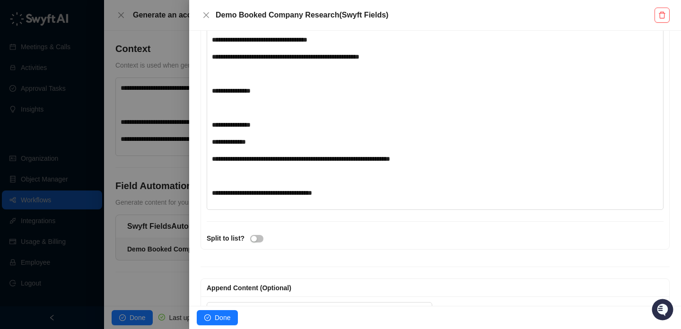
scroll to position [480, 0]
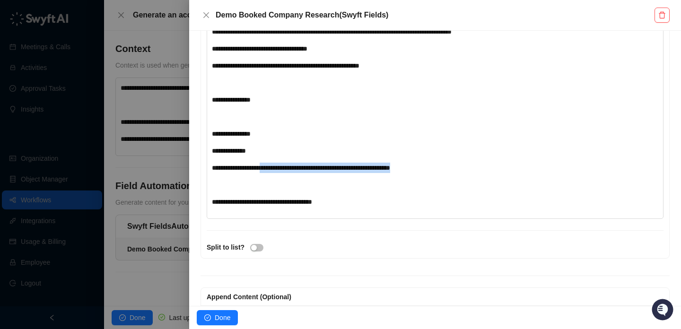
drag, startPoint x: 272, startPoint y: 176, endPoint x: 472, endPoint y: 171, distance: 199.2
click at [468, 172] on div "**********" at bounding box center [416, 3] width 409 height 410
click at [459, 173] on div "**********" at bounding box center [416, 3] width 409 height 410
click at [459, 173] on div "**********" at bounding box center [416, 168] width 409 height 10
drag, startPoint x: 459, startPoint y: 176, endPoint x: 270, endPoint y: 174, distance: 189.2
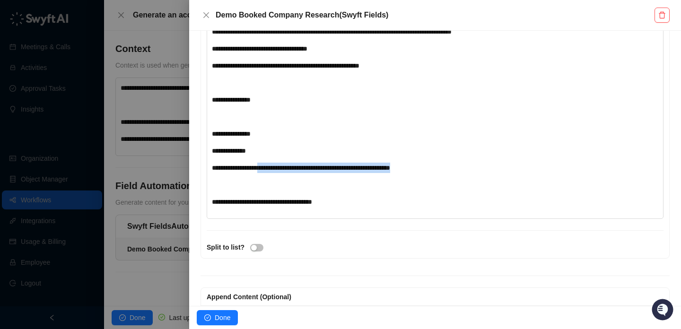
click at [270, 173] on div "**********" at bounding box center [416, 168] width 409 height 10
click at [281, 186] on div "**********" at bounding box center [416, 3] width 409 height 410
click at [305, 122] on div "﻿" at bounding box center [416, 117] width 409 height 10
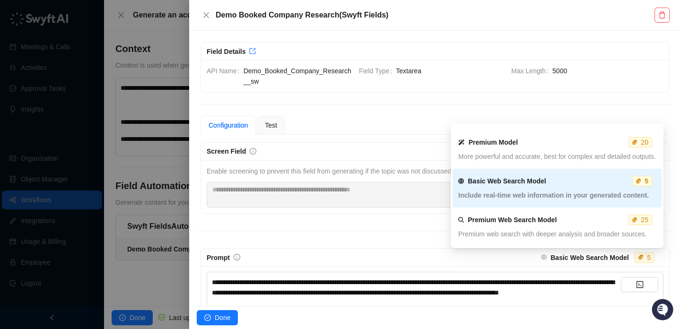
click at [562, 255] on strong "Basic Web Search Model" at bounding box center [590, 258] width 78 height 8
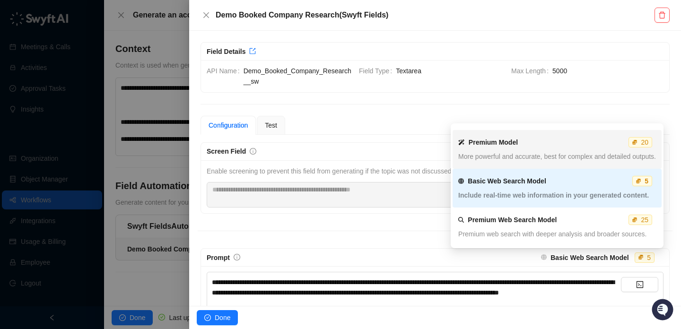
click at [557, 158] on span "More powerful and accurate, best for complex and detailed outputs." at bounding box center [557, 157] width 198 height 8
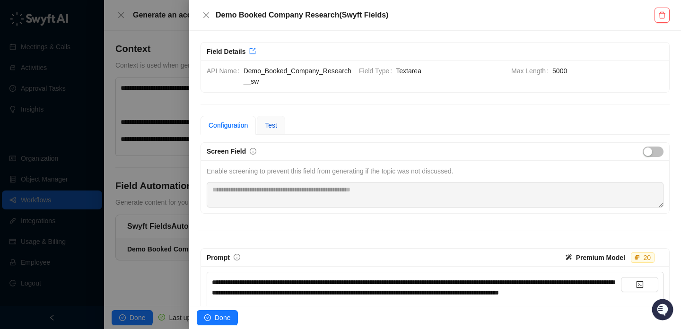
click at [274, 126] on span "Test" at bounding box center [271, 126] width 12 height 8
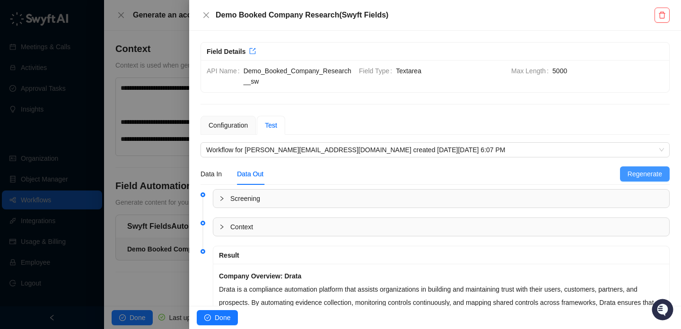
click at [661, 179] on span "Regenerate" at bounding box center [645, 174] width 35 height 10
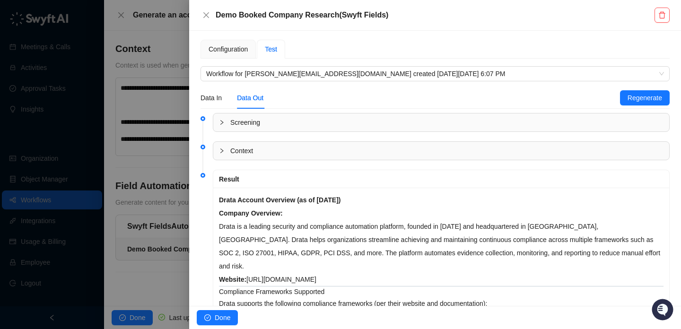
scroll to position [78, 0]
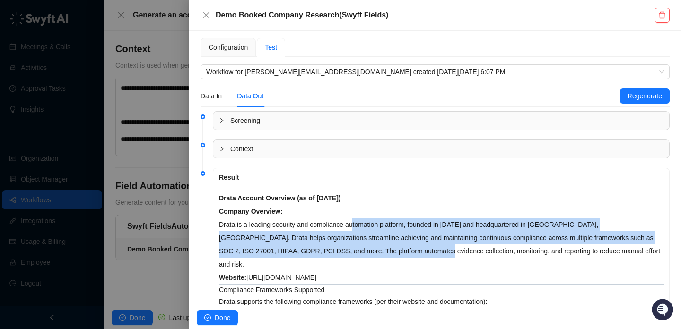
drag, startPoint x: 356, startPoint y: 226, endPoint x: 389, endPoint y: 251, distance: 41.8
click at [389, 251] on p "Company Overview: Drata is a leading security and compliance automation platfor…" at bounding box center [441, 238] width 445 height 66
drag, startPoint x: 389, startPoint y: 251, endPoint x: 361, endPoint y: 224, distance: 39.1
click at [361, 224] on p "Company Overview: Drata is a leading security and compliance automation platfor…" at bounding box center [441, 238] width 445 height 66
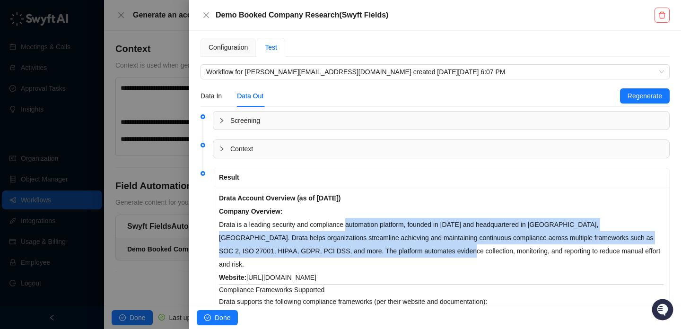
click at [361, 224] on p "Company Overview: Drata is a leading security and compliance automation platfor…" at bounding box center [441, 238] width 445 height 66
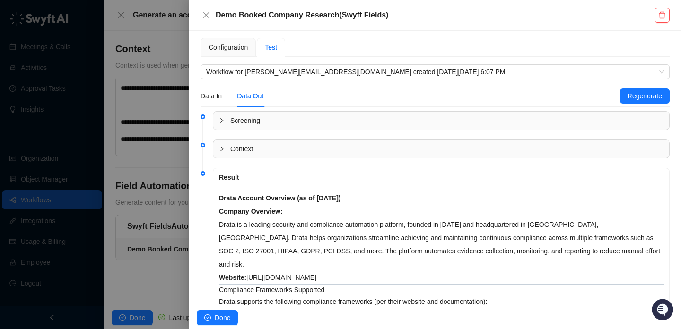
drag, startPoint x: 361, startPoint y: 224, endPoint x: 386, endPoint y: 239, distance: 29.1
click at [405, 252] on p "Company Overview: Drata is a leading security and compliance automation platfor…" at bounding box center [441, 238] width 445 height 66
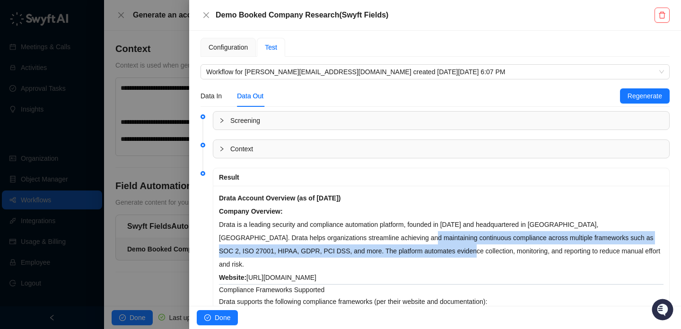
drag, startPoint x: 386, startPoint y: 239, endPoint x: 377, endPoint y: 232, distance: 11.5
click at [377, 232] on p "Company Overview: Drata is a leading security and compliance automation platfor…" at bounding box center [441, 238] width 445 height 66
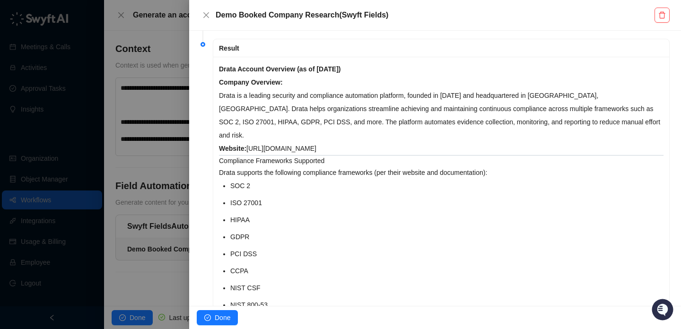
scroll to position [521, 0]
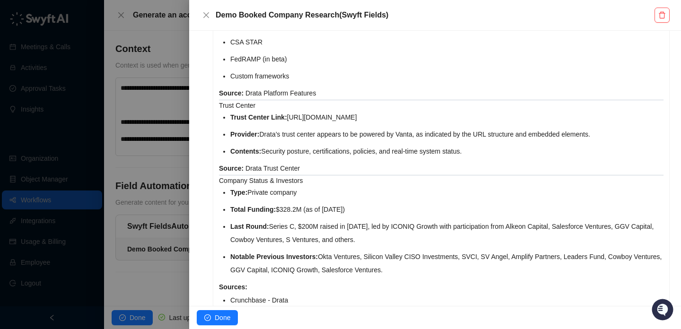
drag, startPoint x: 325, startPoint y: 120, endPoint x: 518, endPoint y: 119, distance: 194.0
click at [520, 128] on li "Provider: Drata’s trust center appears to be powered by Vanta, as indicated by …" at bounding box center [446, 134] width 433 height 13
drag, startPoint x: 518, startPoint y: 119, endPoint x: 367, endPoint y: 120, distance: 151.9
click at [367, 128] on li "Provider: Drata’s trust center appears to be powered by Vanta, as indicated by …" at bounding box center [446, 134] width 433 height 13
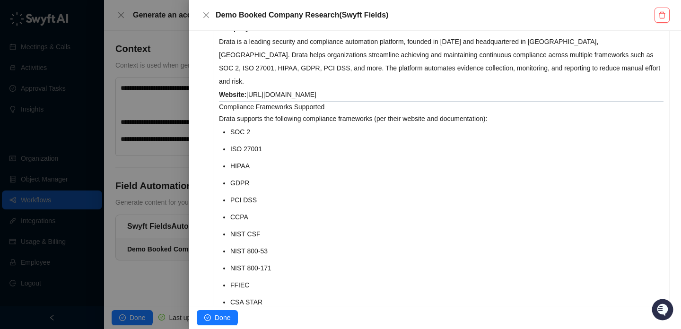
scroll to position [0, 0]
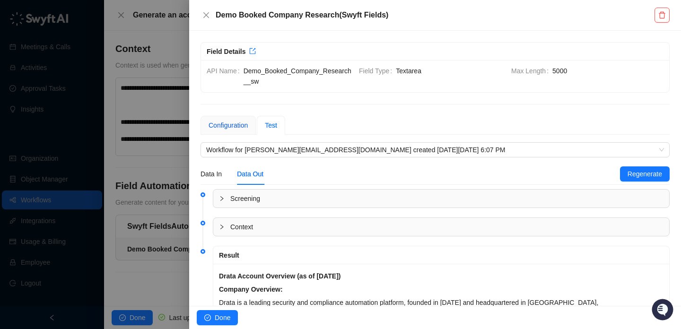
click at [233, 130] on div "Configuration" at bounding box center [228, 125] width 39 height 10
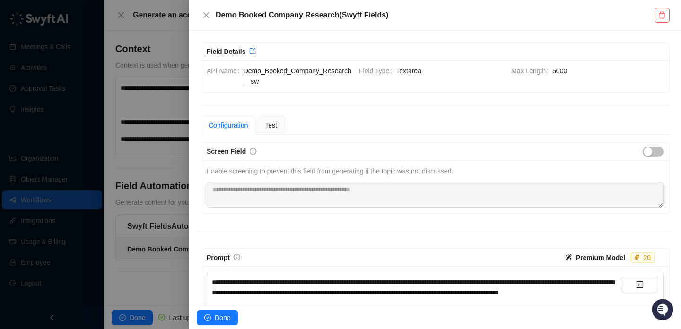
click at [604, 251] on div "Premium Model" at bounding box center [600, 258] width 49 height 14
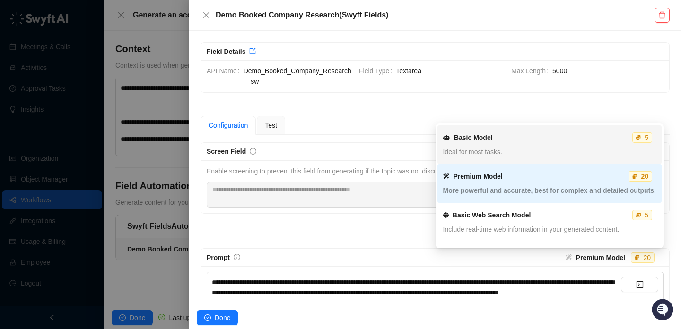
click at [548, 152] on div "Ideal for most tasks." at bounding box center [549, 152] width 213 height 10
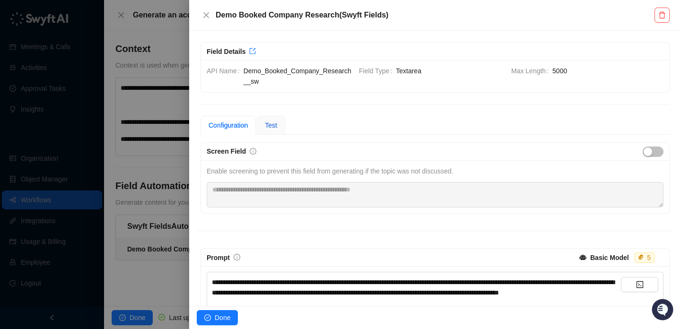
click at [276, 125] on span "Test" at bounding box center [271, 126] width 12 height 8
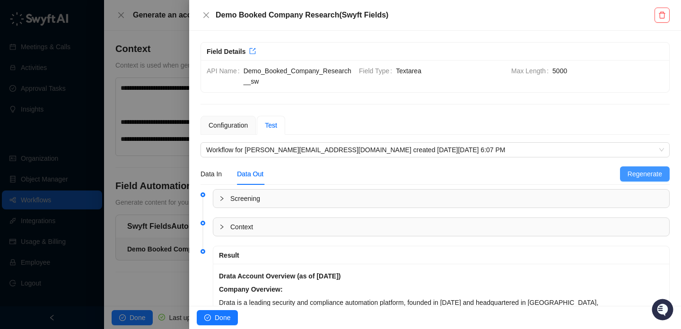
click at [631, 169] on span "Regenerate" at bounding box center [645, 174] width 35 height 10
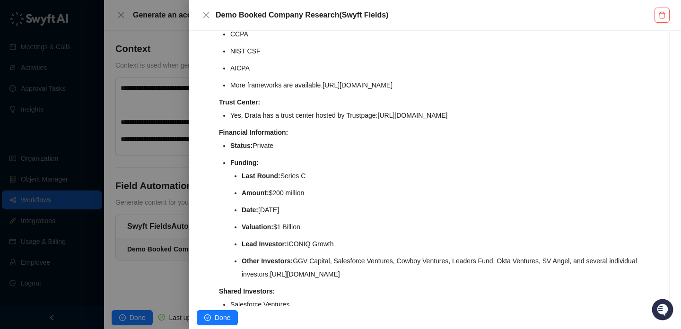
scroll to position [374, 0]
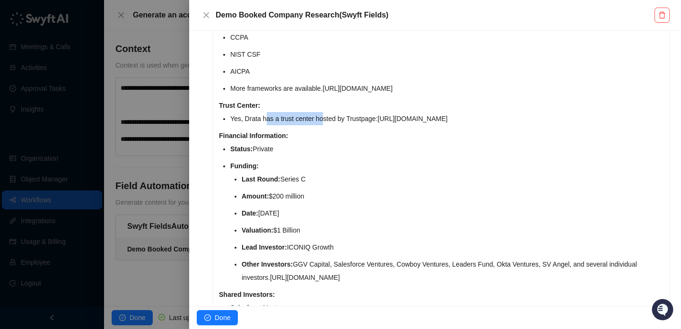
drag, startPoint x: 265, startPoint y: 112, endPoint x: 329, endPoint y: 114, distance: 63.4
click at [329, 114] on li "Yes, Drata has a trust center hosted by Trustpage: https://trust.drata.com/" at bounding box center [446, 118] width 433 height 13
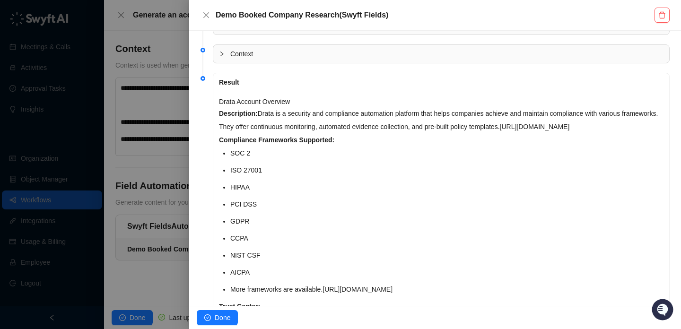
scroll to position [138, 0]
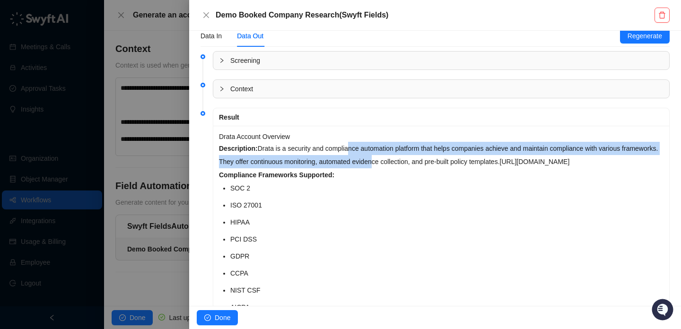
drag, startPoint x: 352, startPoint y: 149, endPoint x: 418, endPoint y: 162, distance: 67.0
click at [418, 162] on p "Description: Drata is a security and compliance automation platform that helps …" at bounding box center [441, 155] width 445 height 26
drag, startPoint x: 418, startPoint y: 162, endPoint x: 375, endPoint y: 149, distance: 45.2
click at [375, 149] on p "Description: Drata is a security and compliance automation platform that helps …" at bounding box center [441, 155] width 445 height 26
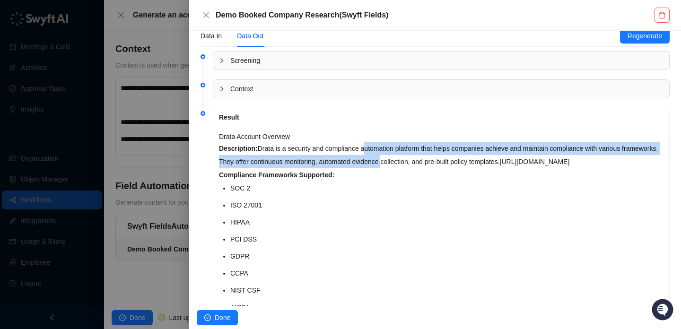
click at [375, 149] on p "Description: Drata is a security and compliance automation platform that helps …" at bounding box center [441, 155] width 445 height 26
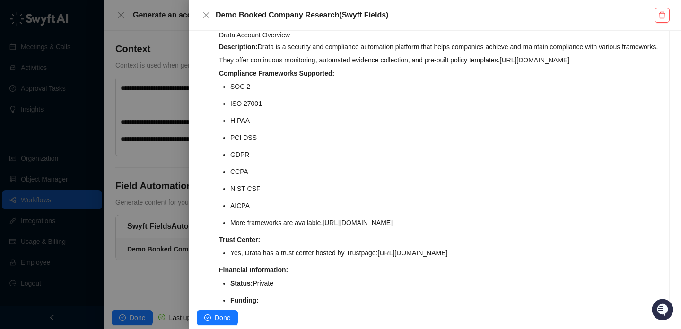
scroll to position [352, 0]
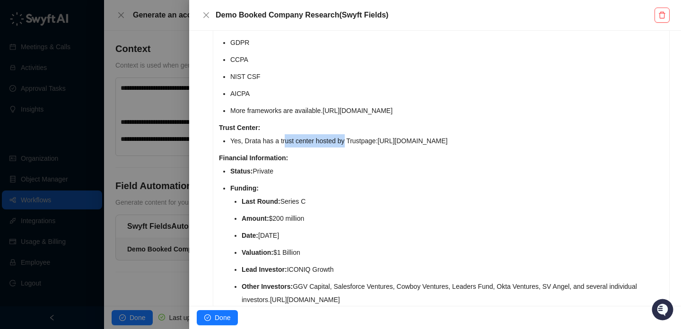
drag, startPoint x: 286, startPoint y: 141, endPoint x: 349, endPoint y: 141, distance: 62.4
click at [349, 141] on li "Yes, Drata has a trust center hosted by Trustpage: https://trust.drata.com/" at bounding box center [446, 140] width 433 height 13
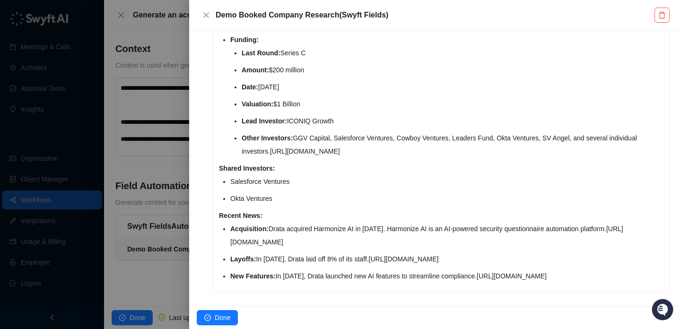
scroll to position [525, 0]
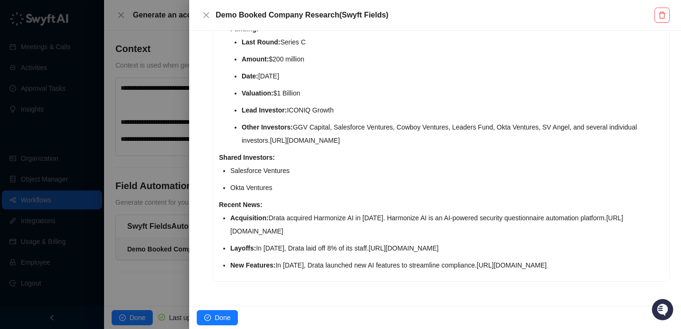
drag, startPoint x: 436, startPoint y: 224, endPoint x: 313, endPoint y: 208, distance: 124.1
click at [313, 211] on li "Acquisition: Drata acquired Harmonize AI in September 2023. Harmonize AI is an …" at bounding box center [446, 224] width 433 height 26
drag, startPoint x: 313, startPoint y: 208, endPoint x: 319, endPoint y: 220, distance: 13.6
click at [319, 220] on li "Acquisition: Drata acquired Harmonize AI in September 2023. Harmonize AI is an …" at bounding box center [446, 224] width 433 height 26
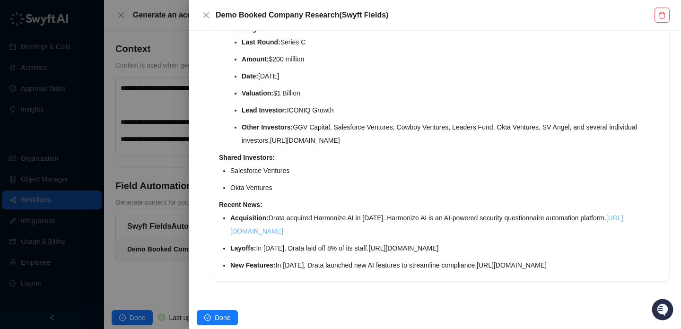
click at [319, 220] on link "https://drata.com/blog/drata-acquires-harmonize-ai" at bounding box center [426, 224] width 393 height 21
drag, startPoint x: 319, startPoint y: 220, endPoint x: 350, endPoint y: 169, distance: 59.0
click at [350, 170] on div "Drata Account Overview Description: Drata is a security and compliance automati…" at bounding box center [441, 17] width 456 height 529
drag, startPoint x: 366, startPoint y: 203, endPoint x: 366, endPoint y: 217, distance: 13.2
click at [366, 217] on li "Acquisition: Drata acquired Harmonize AI in September 2023. Harmonize AI is an …" at bounding box center [446, 224] width 433 height 26
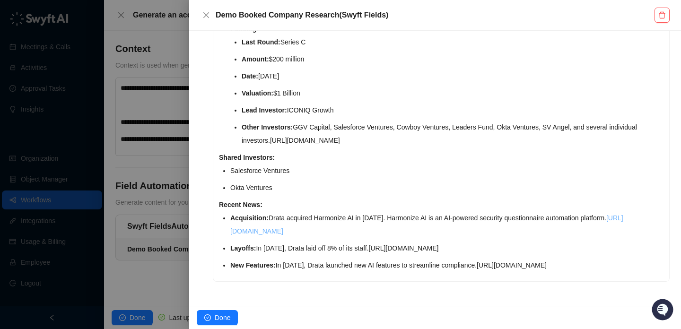
click at [366, 216] on link "https://drata.com/blog/drata-acquires-harmonize-ai" at bounding box center [426, 224] width 393 height 21
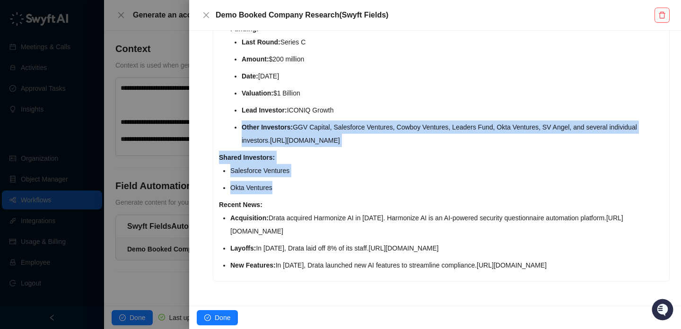
drag, startPoint x: 377, startPoint y: 169, endPoint x: 384, endPoint y: 102, distance: 67.0
click at [384, 102] on div "Drata Account Overview Description: Drata is a security and compliance automati…" at bounding box center [441, 17] width 456 height 529
click at [384, 104] on li "Lead Investor: ICONIQ Growth" at bounding box center [453, 110] width 422 height 13
drag, startPoint x: 404, startPoint y: 71, endPoint x: 404, endPoint y: 188, distance: 116.9
click at [404, 189] on div "Drata Account Overview Description: Drata is a security and compliance automati…" at bounding box center [441, 17] width 456 height 529
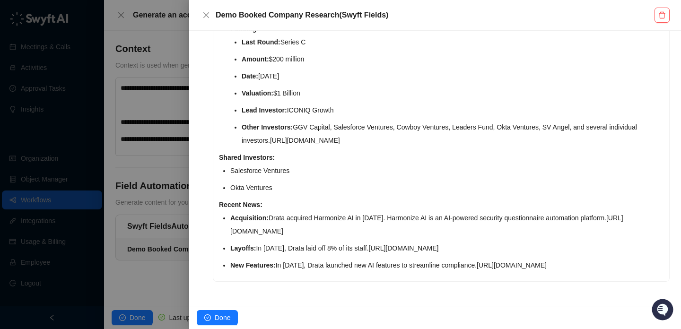
click at [404, 181] on li "Okta Ventures" at bounding box center [446, 187] width 433 height 13
drag, startPoint x: 404, startPoint y: 168, endPoint x: 421, endPoint y: 56, distance: 113.9
click at [421, 56] on div "Drata Account Overview Description: Drata is a security and compliance automati…" at bounding box center [441, 17] width 456 height 529
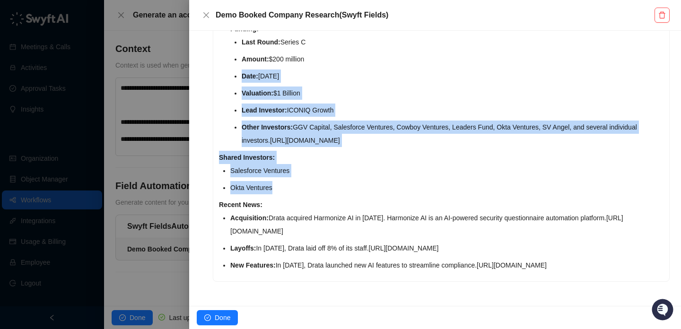
click at [421, 70] on li "Date: November 15, 2021" at bounding box center [453, 76] width 422 height 13
drag, startPoint x: 421, startPoint y: 56, endPoint x: 421, endPoint y: 170, distance: 114.0
click at [421, 170] on div "Drata Account Overview Description: Drata is a security and compliance automati…" at bounding box center [441, 17] width 456 height 529
click at [421, 181] on li "Okta Ventures" at bounding box center [446, 187] width 433 height 13
drag, startPoint x: 421, startPoint y: 170, endPoint x: 431, endPoint y: 87, distance: 83.9
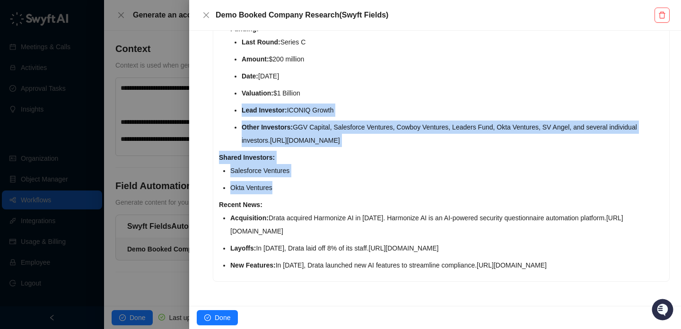
click at [431, 87] on div "Drata Account Overview Description: Drata is a security and compliance automati…" at bounding box center [441, 17] width 456 height 529
click at [431, 87] on ul "Last Round: Series C Amount: $200 million Date: November 15, 2021 Valuation: $1…" at bounding box center [453, 91] width 422 height 112
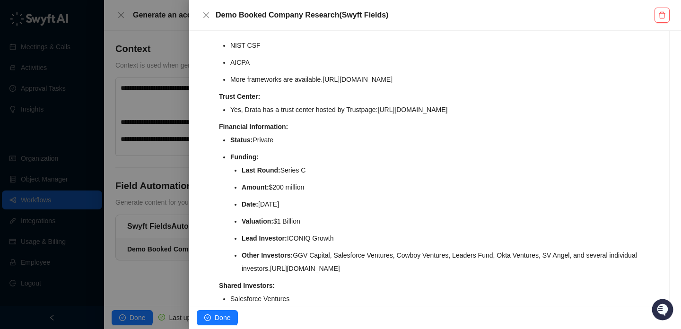
scroll to position [377, 0]
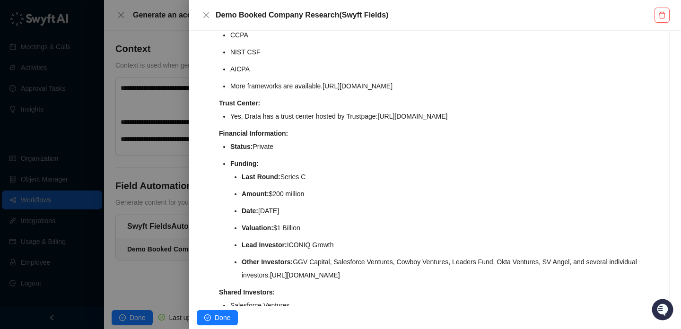
drag, startPoint x: 415, startPoint y: 172, endPoint x: 422, endPoint y: 246, distance: 74.1
click at [422, 246] on ul "Last Round: Series C Amount: $200 million Date: November 15, 2021 Valuation: $1…" at bounding box center [453, 226] width 422 height 112
click at [422, 246] on li "Lead Investor: ICONIQ Growth" at bounding box center [453, 244] width 422 height 13
drag, startPoint x: 422, startPoint y: 246, endPoint x: 422, endPoint y: 162, distance: 83.3
click at [422, 162] on li "Funding: Last Round: Series C Amount: $200 million Date: November 15, 2021 Valu…" at bounding box center [446, 219] width 433 height 125
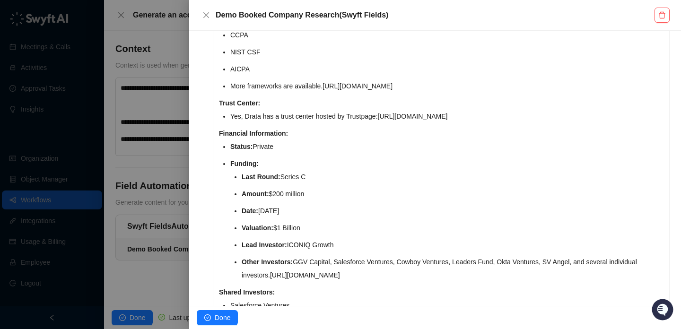
click at [422, 162] on li "Funding: Last Round: Series C Amount: $200 million Date: November 15, 2021 Valu…" at bounding box center [446, 219] width 433 height 125
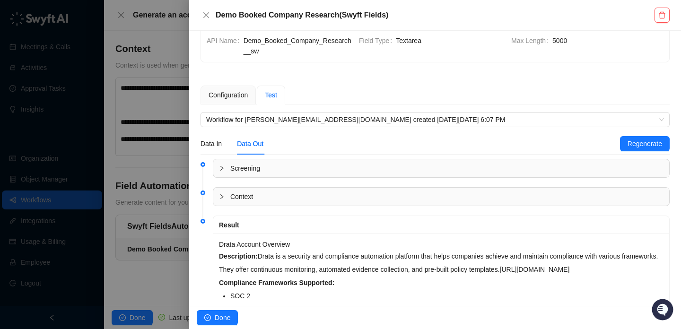
scroll to position [0, 0]
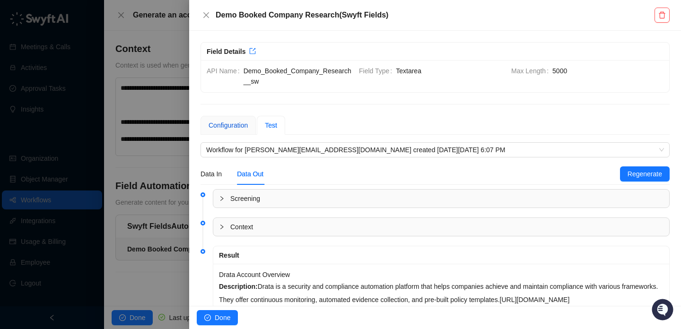
click at [239, 121] on div "Configuration" at bounding box center [228, 125] width 39 height 10
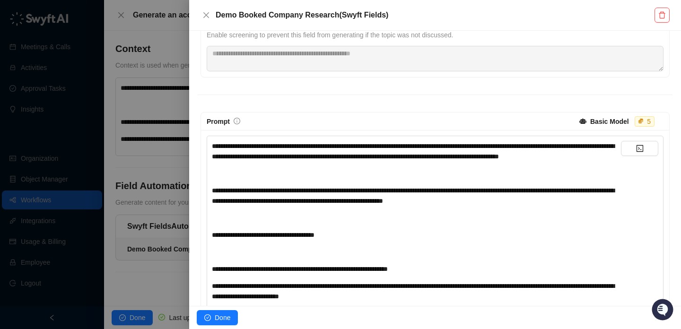
scroll to position [149, 0]
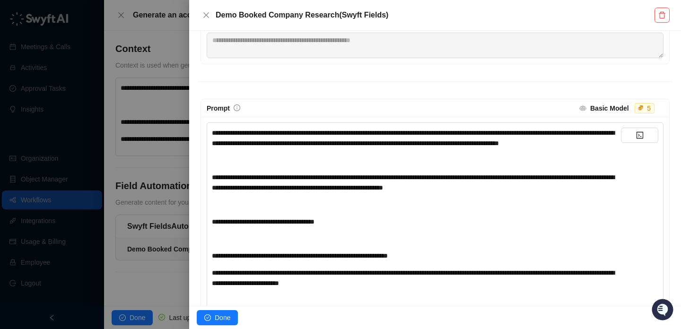
click at [592, 109] on strong "Basic Model" at bounding box center [609, 109] width 39 height 8
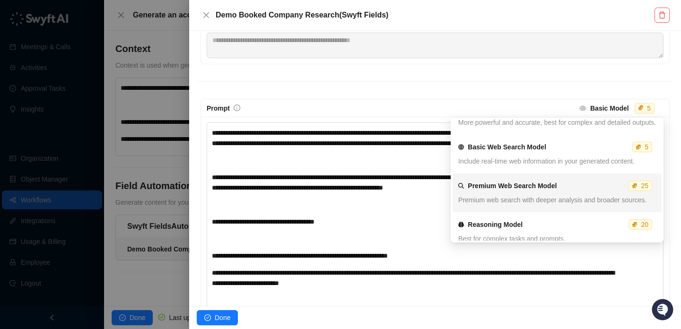
scroll to position [63, 0]
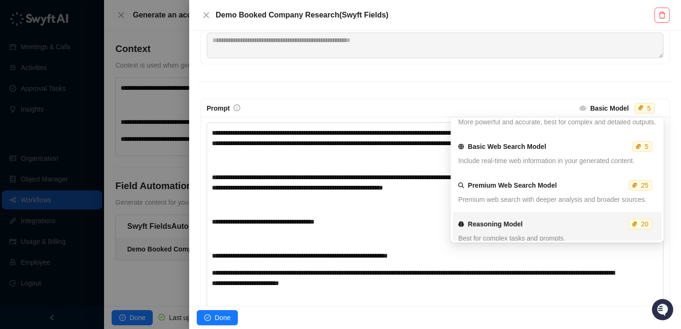
click at [578, 228] on div "Reasoning Model 20" at bounding box center [557, 224] width 203 height 10
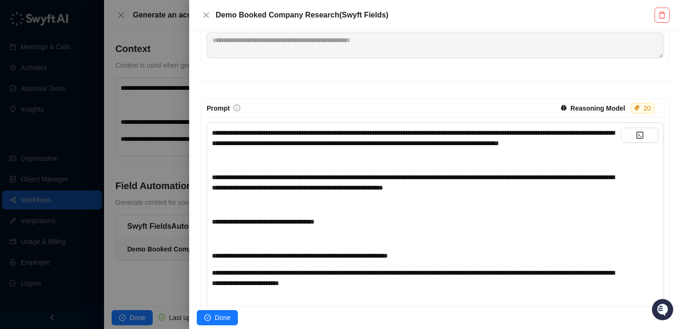
scroll to position [0, 0]
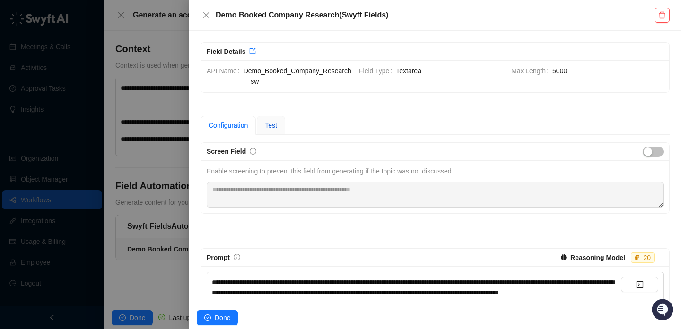
click at [273, 123] on span "Test" at bounding box center [271, 126] width 12 height 8
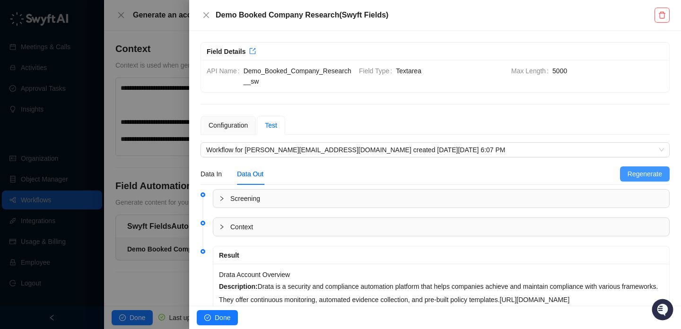
click at [635, 173] on span "Regenerate" at bounding box center [645, 174] width 35 height 10
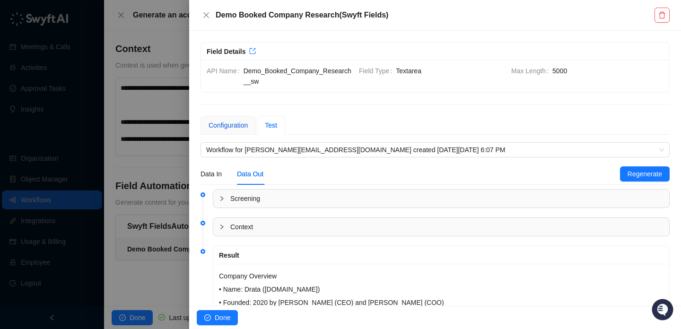
click at [237, 124] on div "Configuration" at bounding box center [228, 125] width 39 height 10
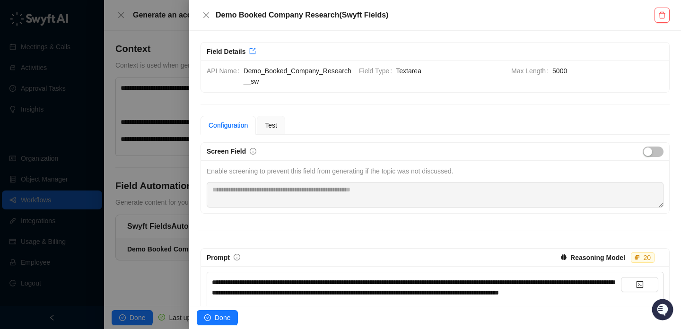
click at [611, 257] on strong "Reasoning Model" at bounding box center [598, 258] width 55 height 8
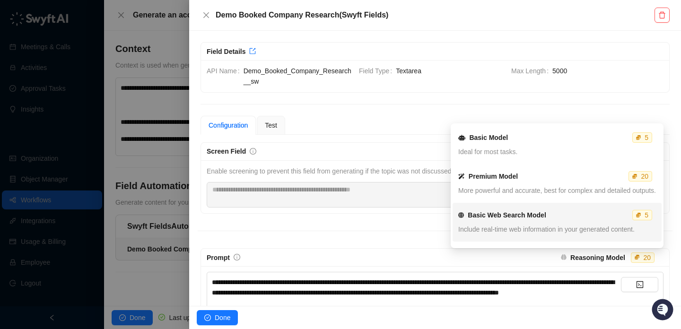
click at [573, 216] on div "Basic Web Search Model 5" at bounding box center [557, 215] width 203 height 10
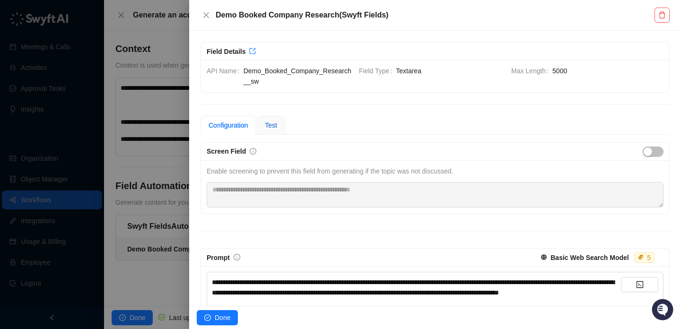
click at [275, 127] on span "Test" at bounding box center [271, 126] width 12 height 8
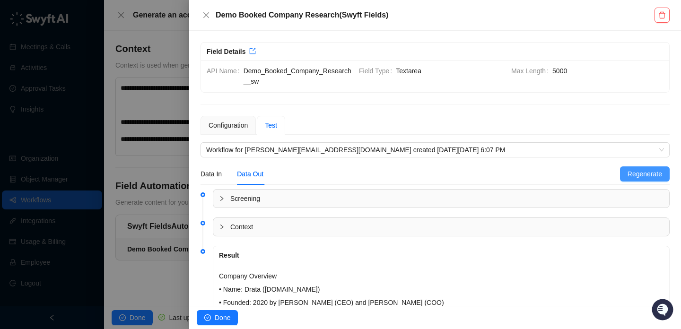
click at [633, 174] on span "Regenerate" at bounding box center [645, 174] width 35 height 10
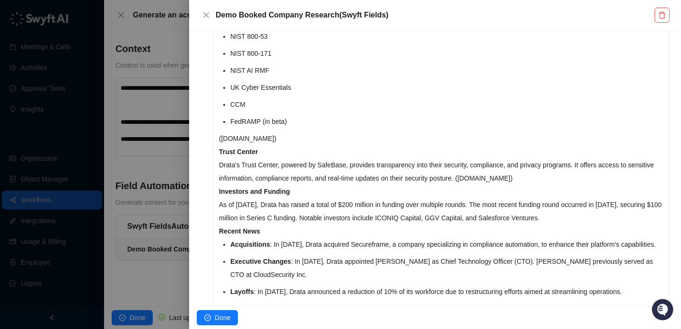
scroll to position [622, 0]
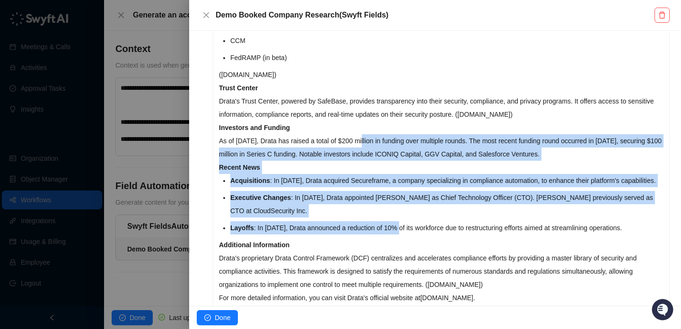
drag, startPoint x: 369, startPoint y: 149, endPoint x: 405, endPoint y: 238, distance: 96.3
click at [405, 235] on p "Layoffs : In August 2023, Drata announced a reduction of 10% of its workforce d…" at bounding box center [446, 227] width 433 height 13
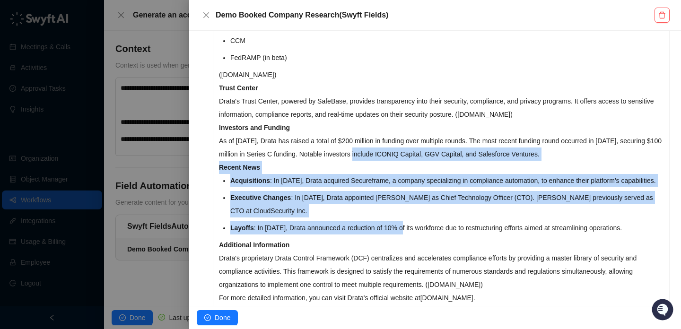
drag, startPoint x: 405, startPoint y: 238, endPoint x: 405, endPoint y: 151, distance: 86.6
click at [405, 151] on p "As of October 2025, Drata has raised a total of $200 million in funding over mu…" at bounding box center [441, 147] width 445 height 26
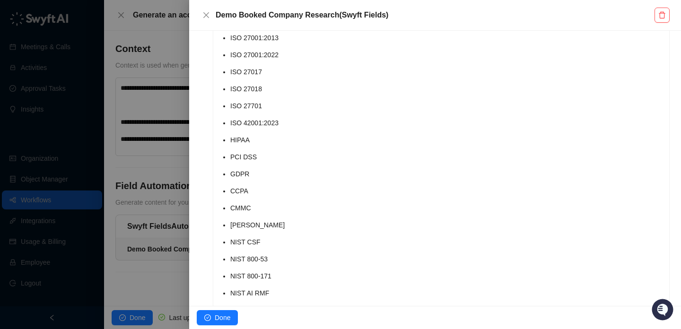
scroll to position [88, 0]
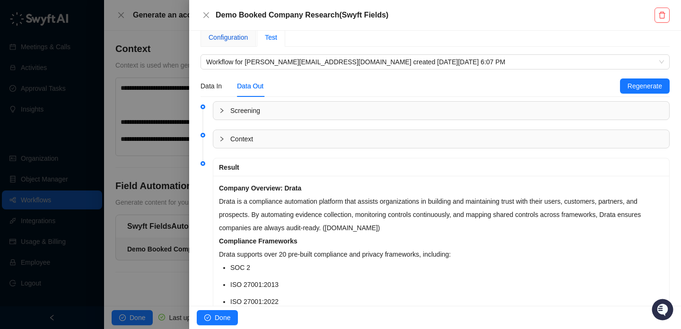
click at [225, 38] on div "Configuration" at bounding box center [228, 37] width 39 height 10
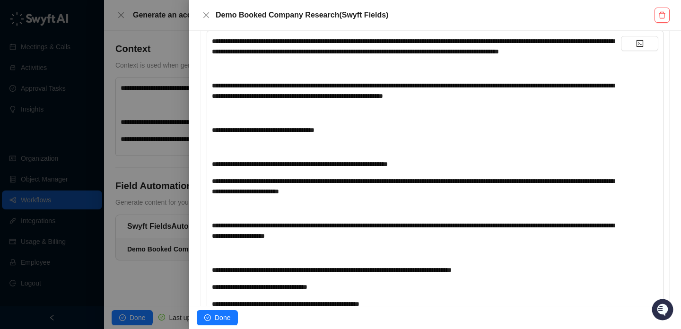
scroll to position [90, 0]
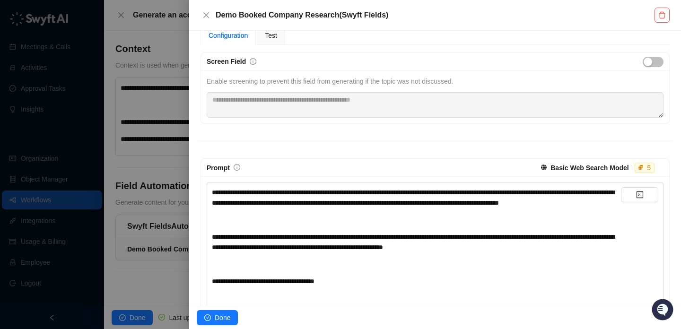
click at [333, 208] on div "**********" at bounding box center [416, 197] width 409 height 21
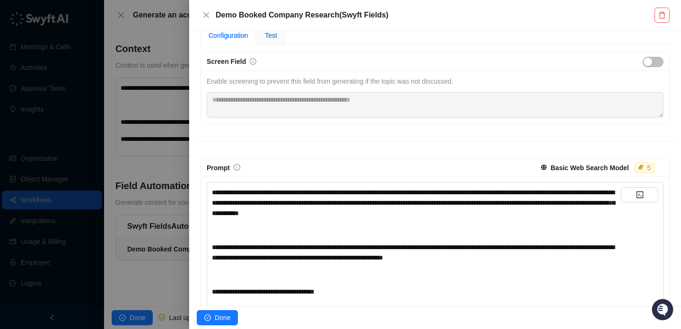
click at [272, 38] on span "Test" at bounding box center [271, 36] width 12 height 8
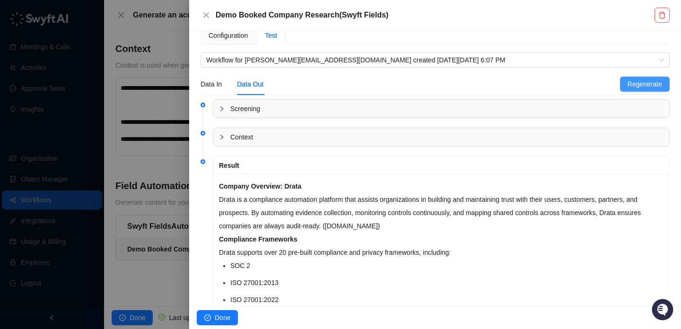
click at [653, 81] on span "Regenerate" at bounding box center [645, 84] width 35 height 10
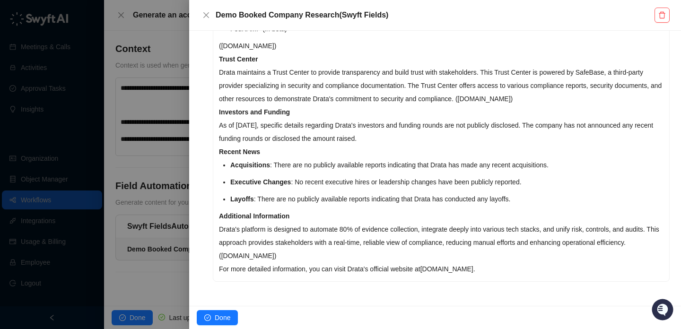
scroll to position [0, 0]
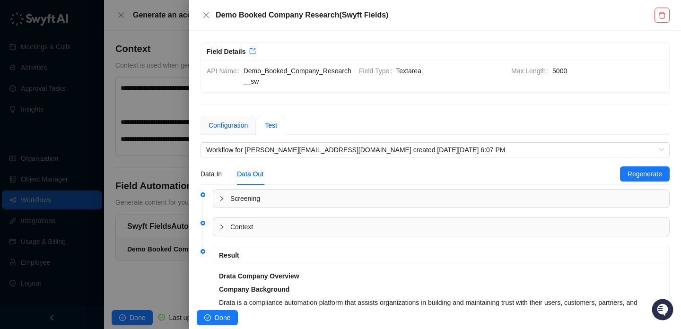
click at [230, 125] on div "Configuration" at bounding box center [228, 125] width 39 height 10
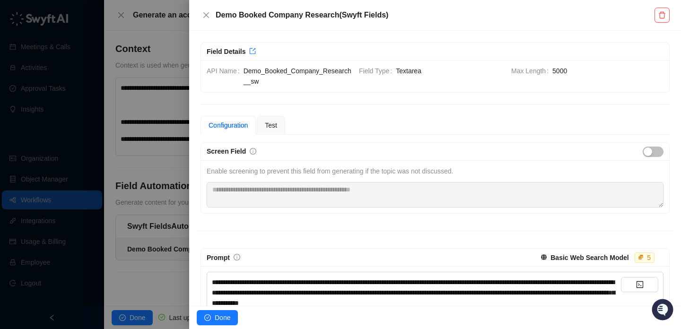
click at [605, 252] on div "Basic Web Search Model" at bounding box center [590, 258] width 78 height 14
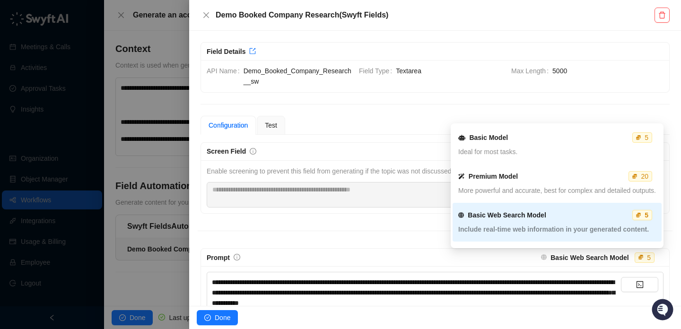
scroll to position [36, 0]
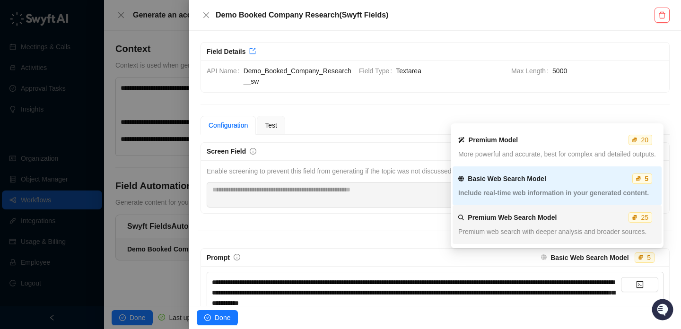
click at [559, 228] on span "Premium web search with deeper analysis and broader sources." at bounding box center [552, 232] width 188 height 8
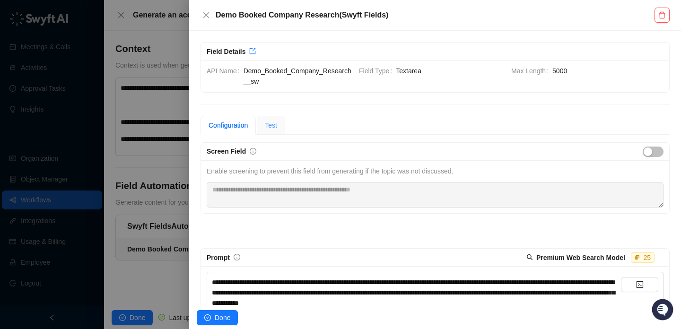
click at [277, 116] on div "Test" at bounding box center [271, 125] width 28 height 19
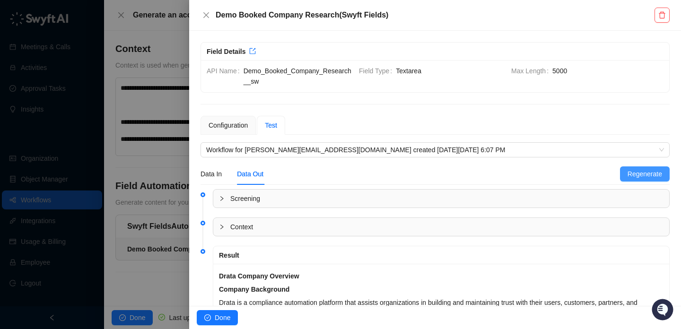
click at [647, 171] on span "Regenerate" at bounding box center [645, 174] width 35 height 10
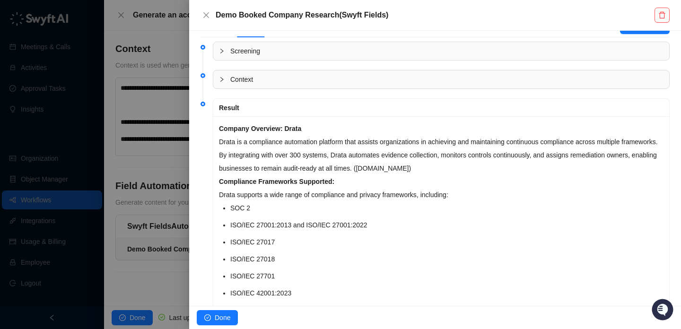
scroll to position [158, 0]
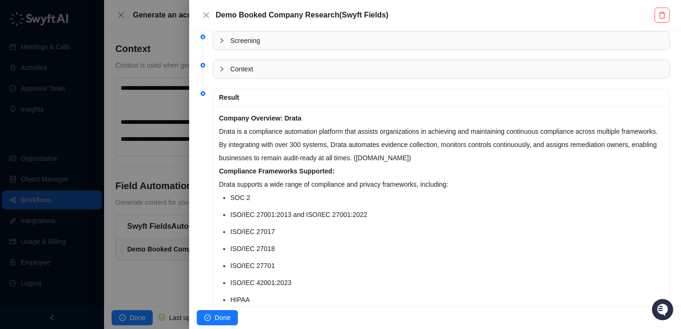
drag, startPoint x: 325, startPoint y: 157, endPoint x: 325, endPoint y: 138, distance: 18.5
click at [325, 138] on p "Drata is a compliance automation platform that assists organizations in achievi…" at bounding box center [441, 145] width 445 height 40
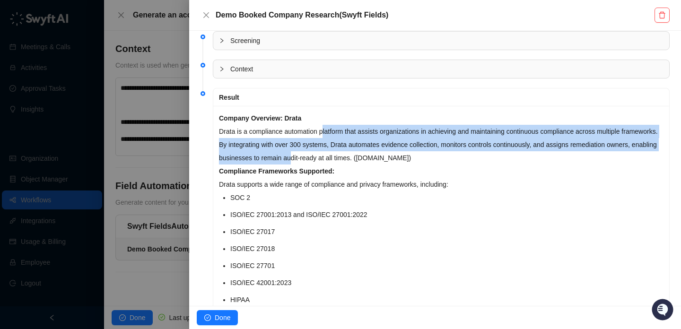
drag, startPoint x: 325, startPoint y: 132, endPoint x: 346, endPoint y: 163, distance: 37.7
click at [346, 163] on p "Drata is a compliance automation platform that assists organizations in achievi…" at bounding box center [441, 145] width 445 height 40
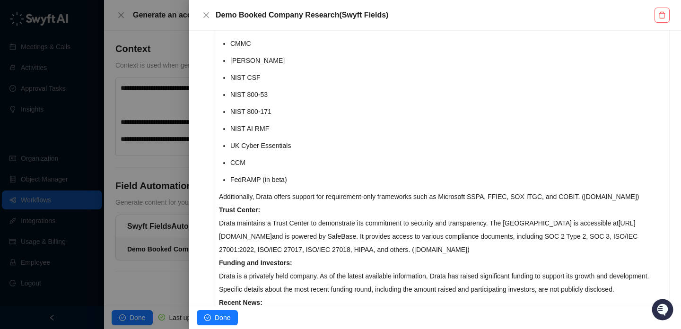
scroll to position [538, 0]
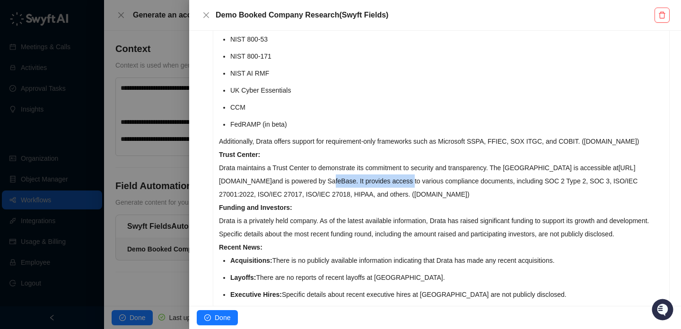
drag, startPoint x: 436, startPoint y: 179, endPoint x: 348, endPoint y: 179, distance: 88.5
click at [348, 179] on p "Drata maintains a Trust Center to demonstrate its commitment to security and tr…" at bounding box center [441, 181] width 445 height 40
drag, startPoint x: 348, startPoint y: 179, endPoint x: 465, endPoint y: 179, distance: 116.9
click at [465, 179] on p "Drata maintains a Trust Center to demonstrate its commitment to security and tr…" at bounding box center [441, 181] width 445 height 40
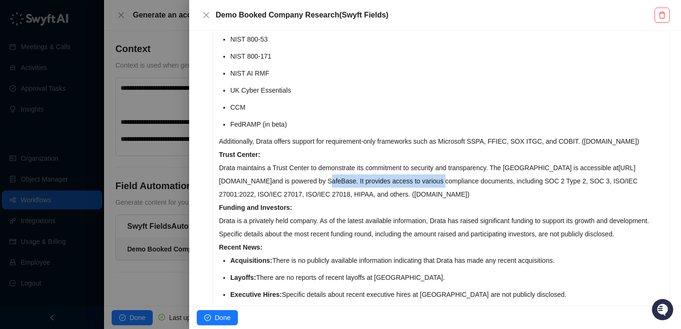
click at [465, 179] on p "Drata maintains a Trust Center to demonstrate its commitment to security and tr…" at bounding box center [441, 181] width 445 height 40
drag, startPoint x: 465, startPoint y: 179, endPoint x: 332, endPoint y: 179, distance: 132.9
click at [332, 179] on p "Drata maintains a Trust Center to demonstrate its commitment to security and tr…" at bounding box center [441, 181] width 445 height 40
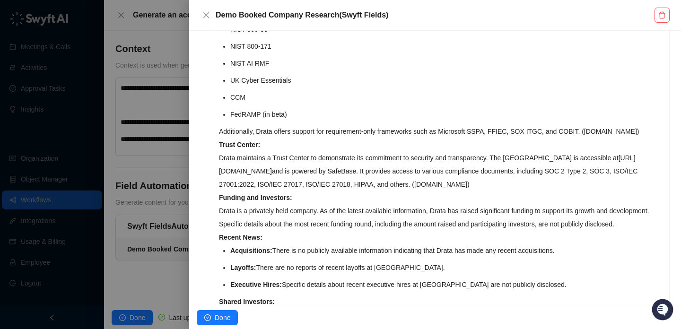
scroll to position [549, 0]
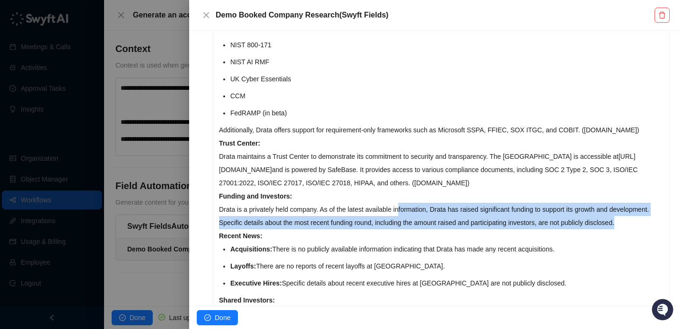
drag, startPoint x: 404, startPoint y: 207, endPoint x: 449, endPoint y: 243, distance: 58.3
click at [449, 243] on div "Company Overview: Drata Drata is a compliance automation platform that assists …" at bounding box center [441, 47] width 456 height 664
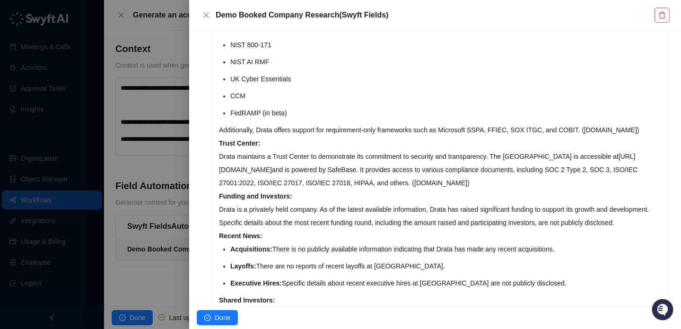
click at [450, 227] on p "Drata is a privately held company. As of the latest available information, Drat…" at bounding box center [441, 216] width 445 height 26
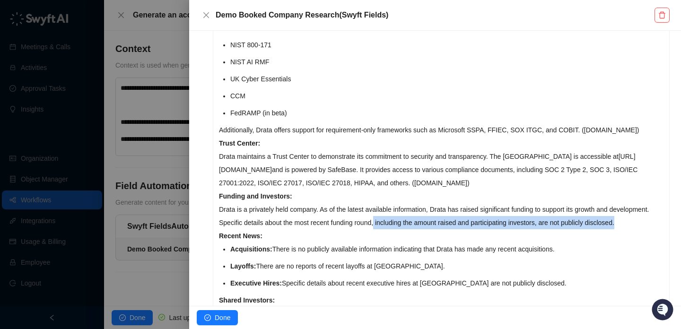
drag, startPoint x: 451, startPoint y: 230, endPoint x: 425, endPoint y: 217, distance: 29.0
click at [425, 217] on p "Drata is a privately held company. As of the latest available information, Drat…" at bounding box center [441, 216] width 445 height 26
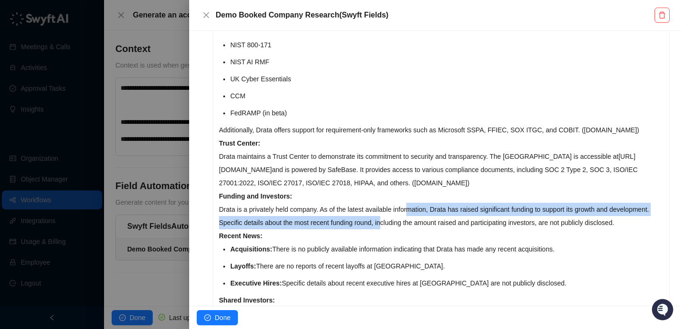
drag, startPoint x: 415, startPoint y: 209, endPoint x: 431, endPoint y: 228, distance: 24.6
click at [431, 228] on p "Drata is a privately held company. As of the latest available information, Drat…" at bounding box center [441, 216] width 445 height 26
click at [430, 228] on p "Drata is a privately held company. As of the latest available information, Drat…" at bounding box center [441, 216] width 445 height 26
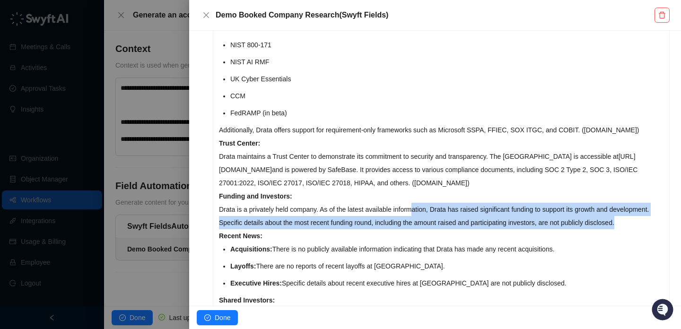
drag, startPoint x: 433, startPoint y: 232, endPoint x: 418, endPoint y: 211, distance: 25.7
click at [418, 211] on p "Drata is a privately held company. As of the latest available information, Drat…" at bounding box center [441, 216] width 445 height 26
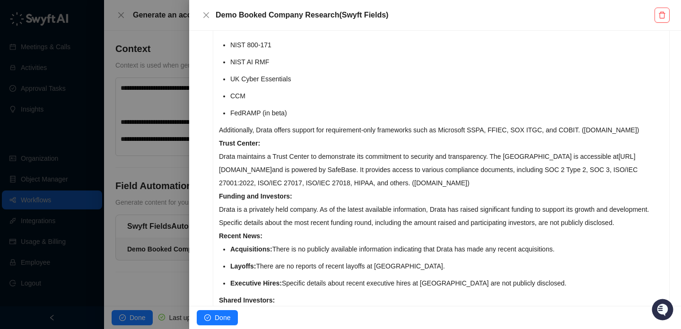
scroll to position [638, 0]
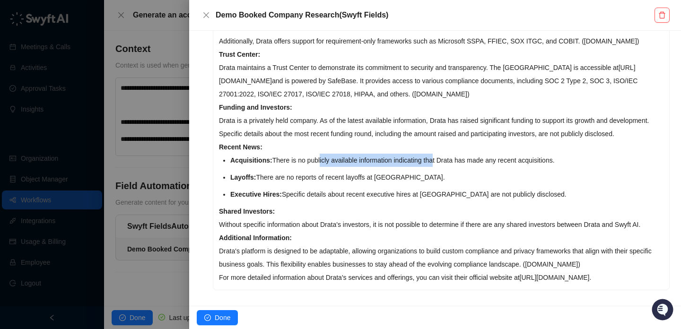
drag, startPoint x: 370, startPoint y: 169, endPoint x: 450, endPoint y: 169, distance: 80.4
click at [450, 167] on p "Acquisitions: There is no publicly available information indicating that Drata …" at bounding box center [446, 160] width 433 height 13
drag, startPoint x: 450, startPoint y: 169, endPoint x: 331, endPoint y: 169, distance: 119.2
click at [333, 167] on p "Acquisitions: There is no publicly available information indicating that Drata …" at bounding box center [446, 160] width 433 height 13
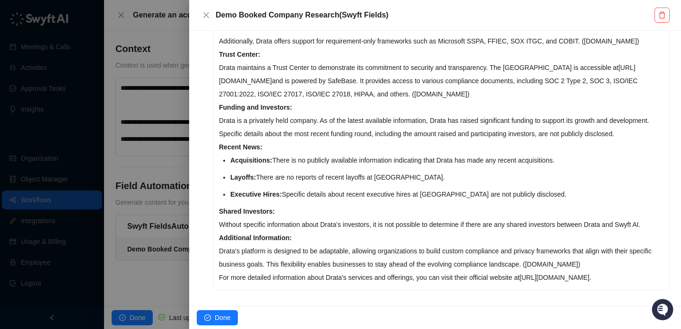
click at [331, 167] on p "Acquisitions: There is no publicly available information indicating that Drata …" at bounding box center [446, 160] width 433 height 13
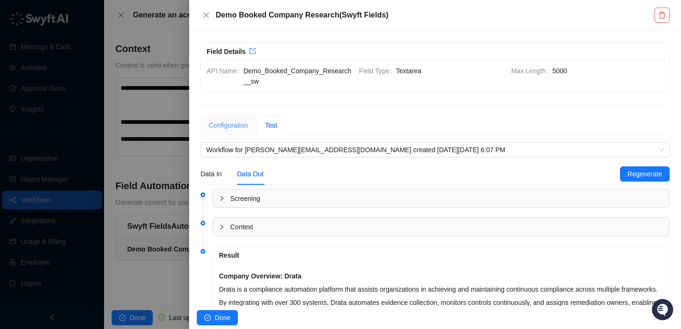
click at [239, 132] on div "Configuration" at bounding box center [228, 125] width 55 height 19
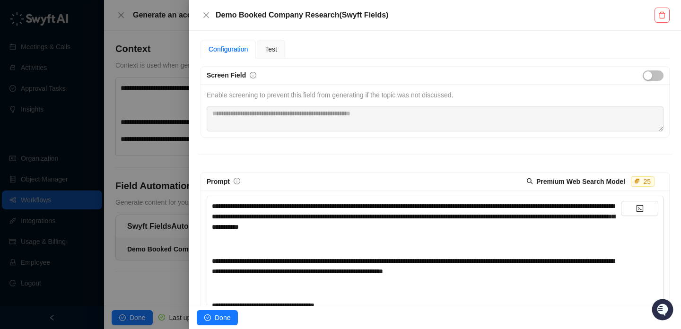
scroll to position [77, 0]
click at [359, 228] on span "**********" at bounding box center [413, 215] width 403 height 27
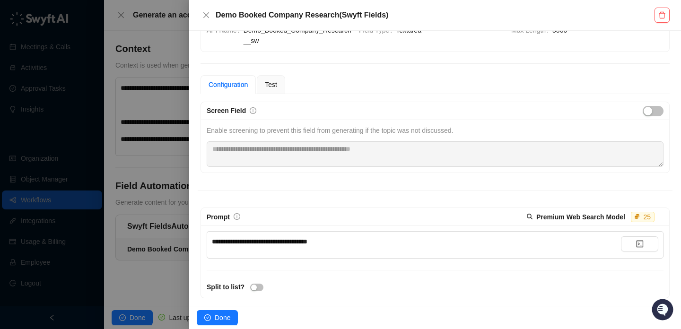
scroll to position [16, 0]
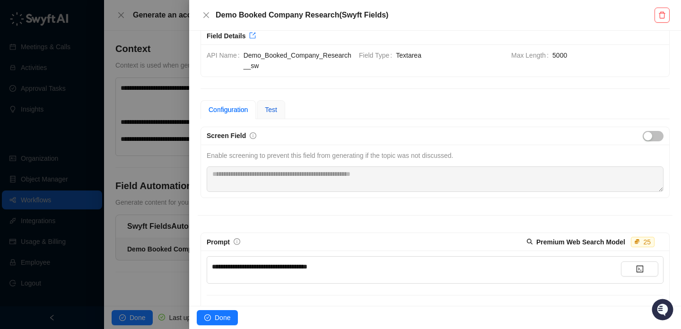
click at [272, 106] on span "Test" at bounding box center [271, 110] width 12 height 8
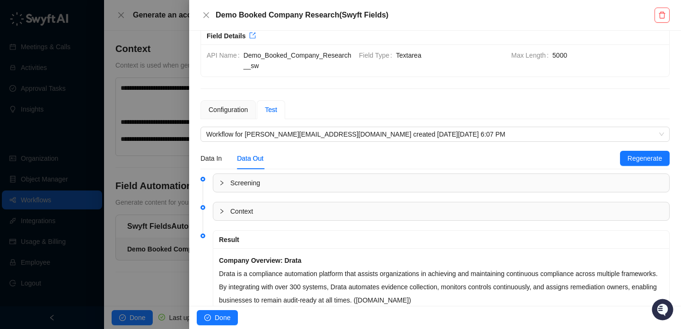
click at [616, 154] on div "Data In Data Out" at bounding box center [411, 159] width 420 height 22
click at [628, 155] on span "Regenerate" at bounding box center [645, 158] width 35 height 10
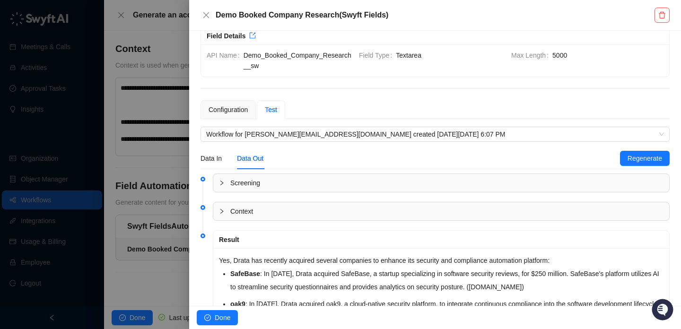
scroll to position [98, 0]
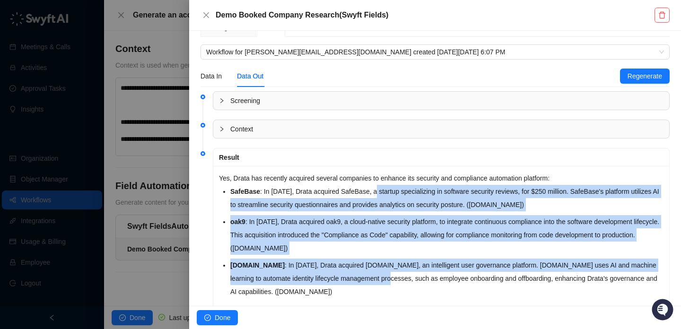
drag, startPoint x: 381, startPoint y: 197, endPoint x: 391, endPoint y: 277, distance: 80.6
click at [391, 277] on ul "SafeBase : In February 2025, Drata acquired SafeBase, a startup specializing in…" at bounding box center [446, 242] width 433 height 114
click at [391, 277] on p "Harmonize.io : In April 2024, Drata acquired Harmonize.io, an intelligent user …" at bounding box center [446, 279] width 433 height 40
drag, startPoint x: 391, startPoint y: 277, endPoint x: 354, endPoint y: 192, distance: 92.8
click at [354, 186] on ul "SafeBase : In February 2025, Drata acquired SafeBase, a startup specializing in…" at bounding box center [446, 242] width 433 height 114
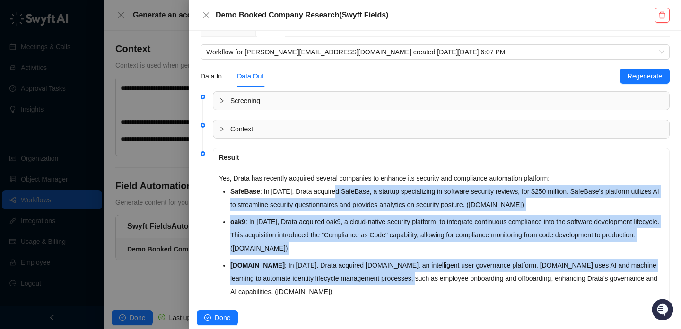
click at [354, 193] on p "SafeBase : In February 2025, Drata acquired SafeBase, a startup specializing in…" at bounding box center [446, 198] width 433 height 26
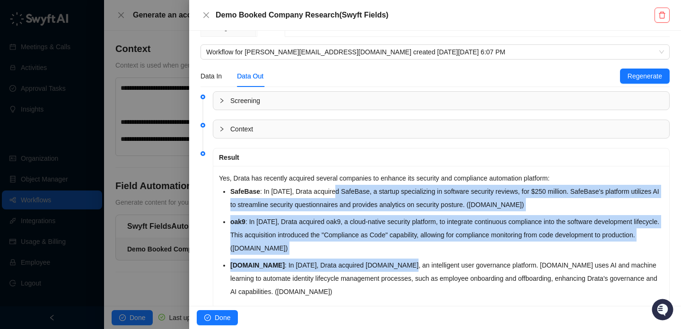
drag, startPoint x: 354, startPoint y: 193, endPoint x: 377, endPoint y: 269, distance: 79.3
click at [377, 269] on ul "SafeBase : In February 2025, Drata acquired SafeBase, a startup specializing in…" at bounding box center [446, 242] width 433 height 114
click at [377, 269] on p "Harmonize.io : In April 2024, Drata acquired Harmonize.io, an intelligent user …" at bounding box center [446, 279] width 433 height 40
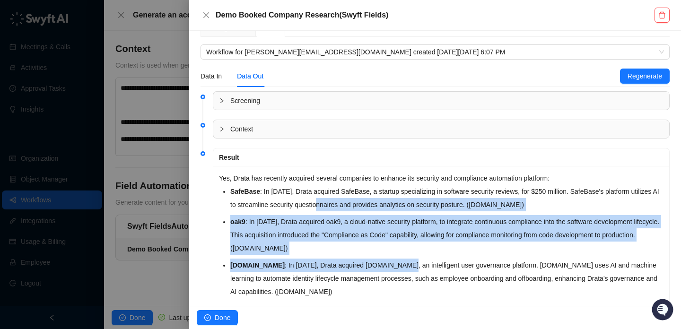
drag, startPoint x: 377, startPoint y: 269, endPoint x: 376, endPoint y: 197, distance: 71.9
click at [376, 197] on ul "SafeBase : In February 2025, Drata acquired SafeBase, a startup specializing in…" at bounding box center [446, 242] width 433 height 114
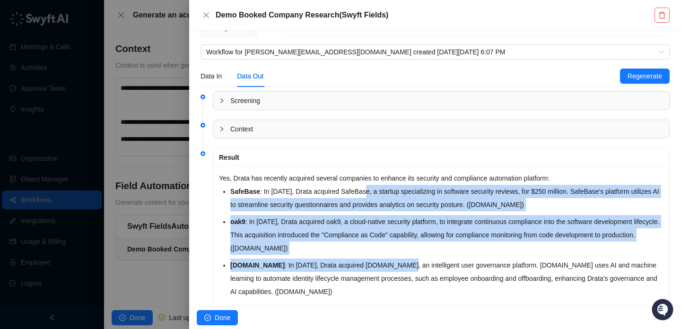
click at [376, 197] on p "SafeBase : In February 2025, Drata acquired SafeBase, a startup specializing in…" at bounding box center [446, 198] width 433 height 26
drag, startPoint x: 376, startPoint y: 197, endPoint x: 395, endPoint y: 268, distance: 73.6
click at [396, 268] on ul "SafeBase : In February 2025, Drata acquired SafeBase, a startup specializing in…" at bounding box center [446, 242] width 433 height 114
click at [395, 268] on p "Harmonize.io : In April 2024, Drata acquired Harmonize.io, an intelligent user …" at bounding box center [446, 279] width 433 height 40
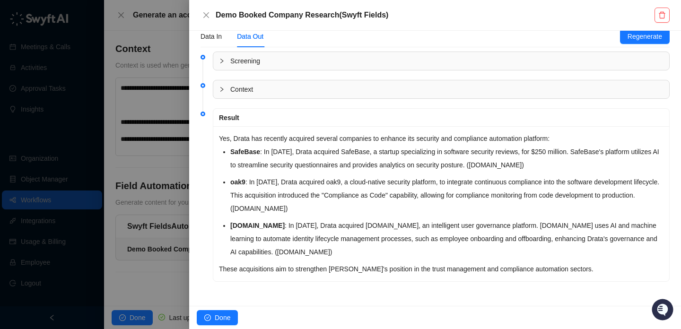
scroll to position [0, 0]
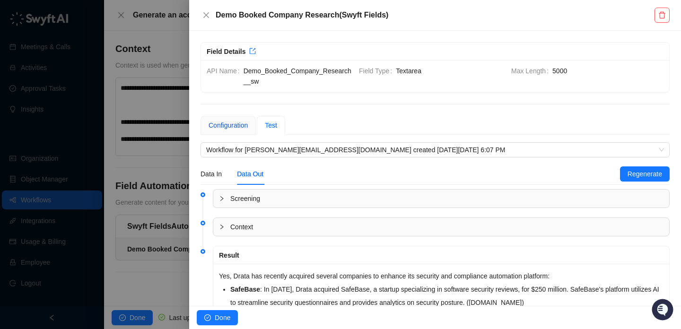
click at [243, 130] on div "Configuration" at bounding box center [228, 125] width 39 height 10
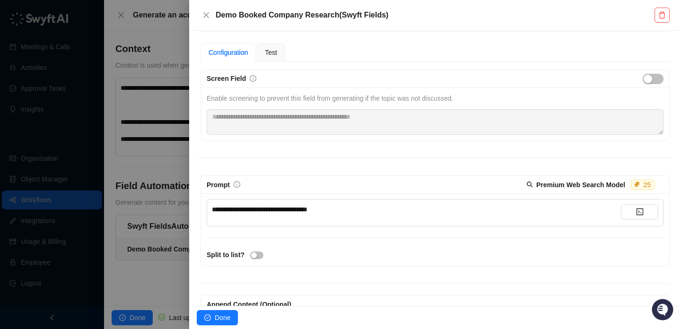
scroll to position [85, 0]
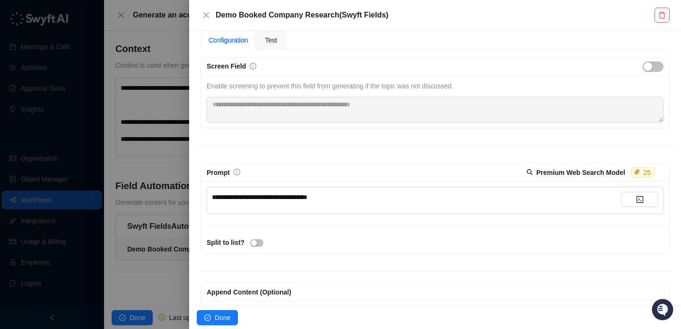
click at [380, 195] on div "**********" at bounding box center [416, 197] width 409 height 10
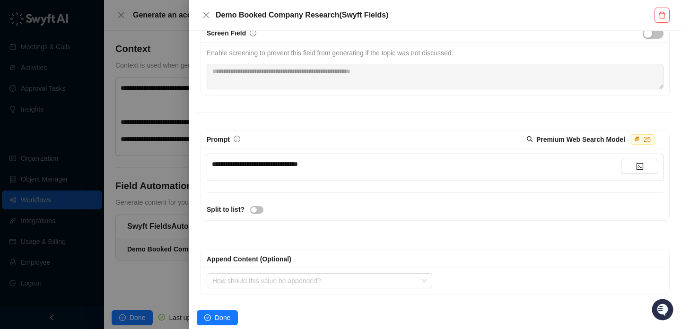
scroll to position [26, 0]
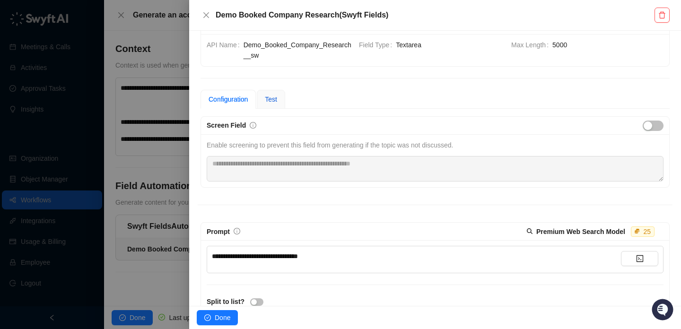
click at [274, 97] on span "Test" at bounding box center [271, 100] width 12 height 8
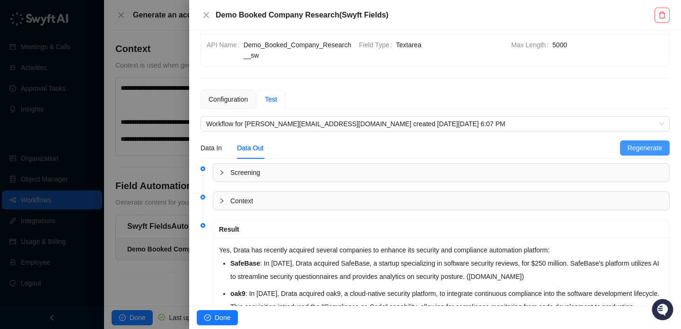
click at [637, 143] on span "Regenerate" at bounding box center [645, 148] width 35 height 10
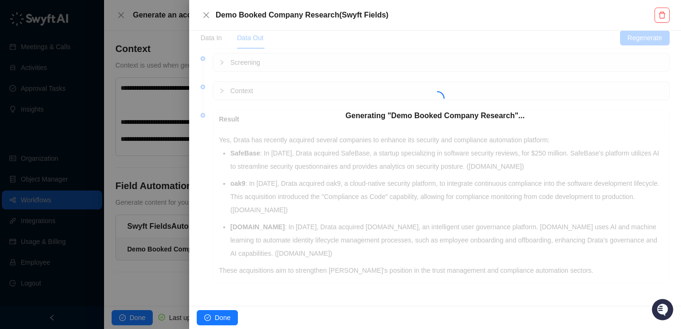
scroll to position [34, 0]
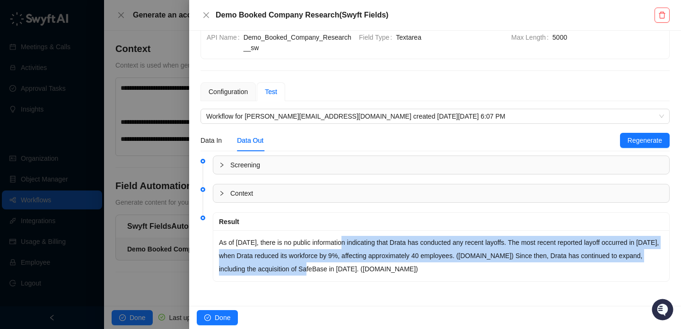
drag, startPoint x: 347, startPoint y: 241, endPoint x: 415, endPoint y: 270, distance: 73.4
click at [415, 270] on p "As of October 10, 2025, there is no public information indicating that Drata ha…" at bounding box center [441, 256] width 445 height 40
drag, startPoint x: 415, startPoint y: 270, endPoint x: 382, endPoint y: 246, distance: 40.0
click at [382, 246] on p "As of October 10, 2025, there is no public information indicating that Drata ha…" at bounding box center [441, 256] width 445 height 40
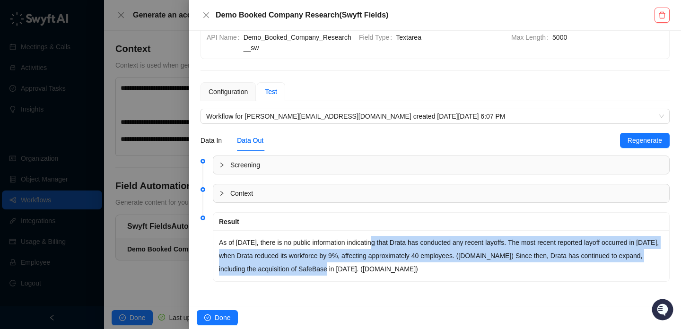
click at [382, 246] on p "As of October 10, 2025, there is no public information indicating that Drata ha…" at bounding box center [441, 256] width 445 height 40
drag, startPoint x: 382, startPoint y: 246, endPoint x: 394, endPoint y: 274, distance: 30.1
click at [394, 274] on p "As of October 10, 2025, there is no public information indicating that Drata ha…" at bounding box center [441, 256] width 445 height 40
drag, startPoint x: 394, startPoint y: 272, endPoint x: 364, endPoint y: 243, distance: 40.8
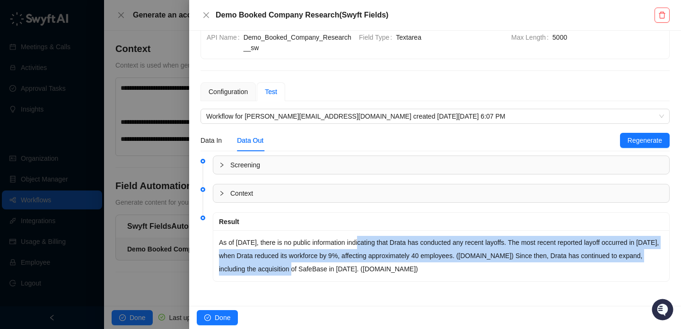
click at [364, 244] on p "As of October 10, 2025, there is no public information indicating that Drata ha…" at bounding box center [441, 256] width 445 height 40
click at [364, 243] on p "As of October 10, 2025, there is no public information indicating that Drata ha…" at bounding box center [441, 256] width 445 height 40
drag, startPoint x: 364, startPoint y: 243, endPoint x: 408, endPoint y: 273, distance: 53.0
click at [408, 273] on p "As of October 10, 2025, there is no public information indicating that Drata ha…" at bounding box center [441, 256] width 445 height 40
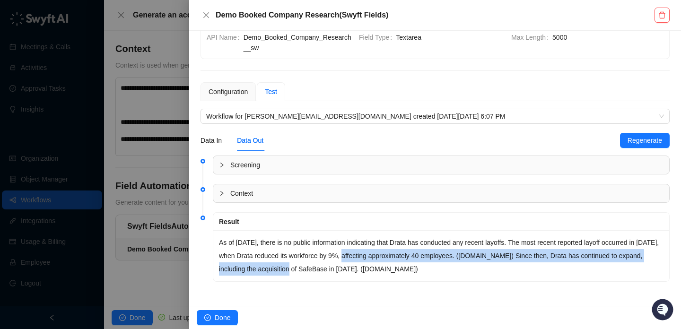
drag, startPoint x: 379, startPoint y: 255, endPoint x: 404, endPoint y: 280, distance: 35.8
click at [403, 279] on div "As of October 10, 2025, there is no public information indicating that Drata ha…" at bounding box center [441, 255] width 456 height 51
click at [404, 280] on div "As of October 10, 2025, there is no public information indicating that Drata ha…" at bounding box center [441, 255] width 456 height 51
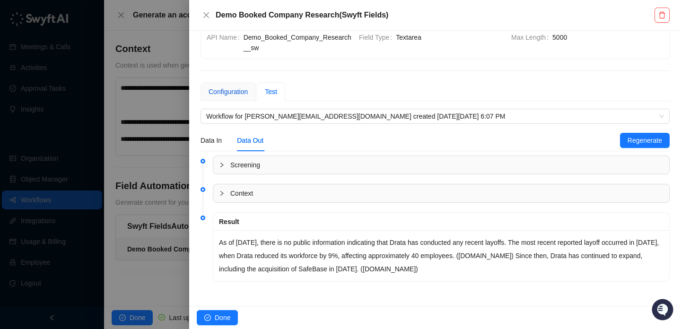
click at [243, 97] on div "Configuration" at bounding box center [228, 92] width 39 height 10
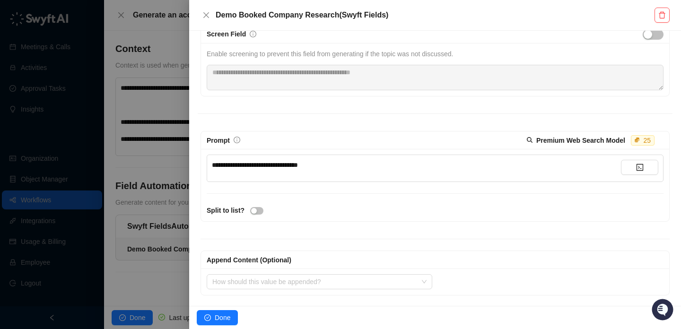
scroll to position [36, 0]
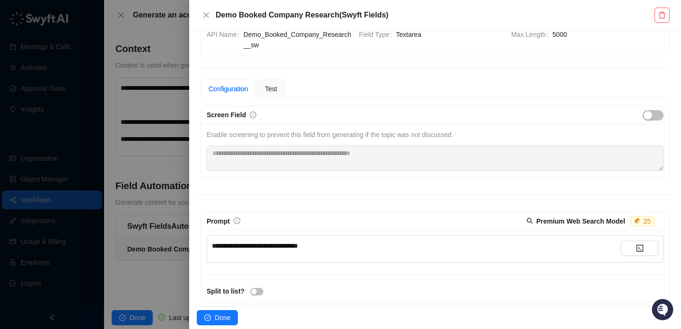
click at [298, 244] on span "**********" at bounding box center [255, 246] width 86 height 7
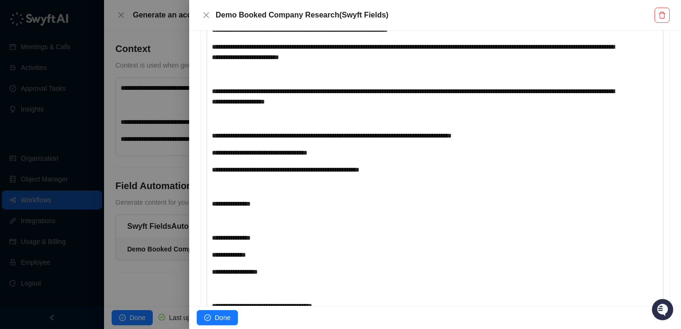
scroll to position [379, 0]
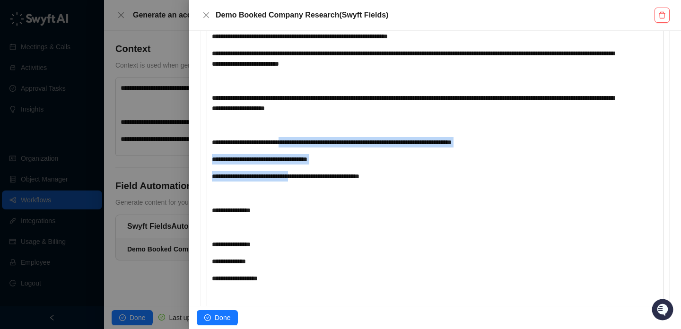
drag, startPoint x: 293, startPoint y: 141, endPoint x: 312, endPoint y: 174, distance: 38.8
click at [312, 175] on div "**********" at bounding box center [416, 108] width 409 height 420
click at [312, 174] on span "**********" at bounding box center [286, 176] width 148 height 7
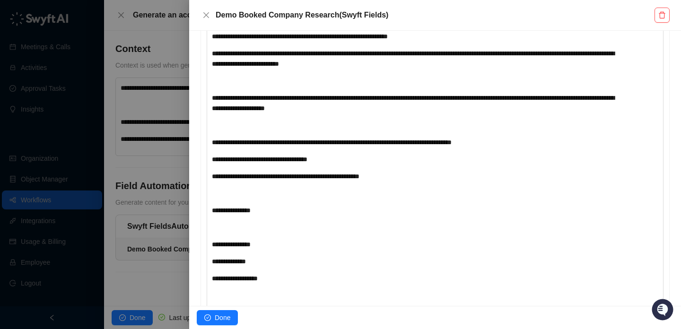
scroll to position [331, 0]
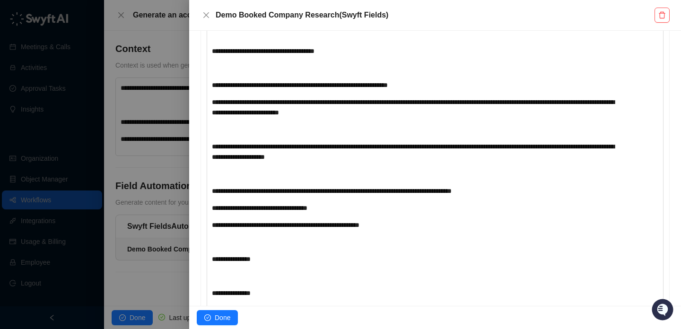
click at [446, 86] on div "**********" at bounding box center [416, 85] width 409 height 10
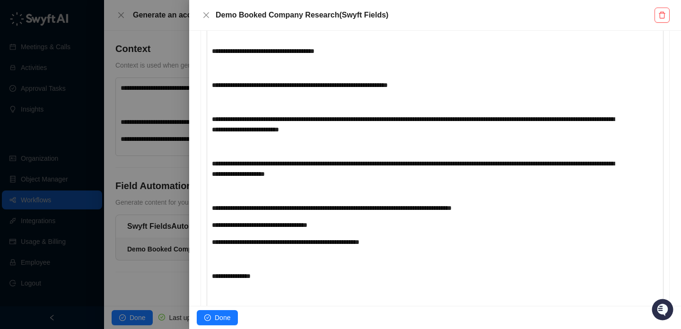
click at [296, 145] on div "﻿" at bounding box center [416, 146] width 409 height 10
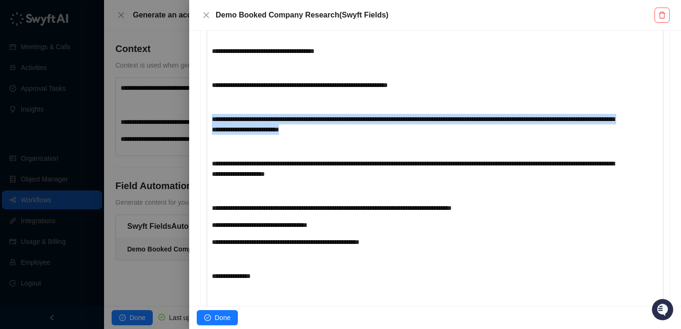
drag, startPoint x: 393, startPoint y: 128, endPoint x: 301, endPoint y: 109, distance: 94.2
click at [301, 109] on div "**********" at bounding box center [416, 165] width 409 height 437
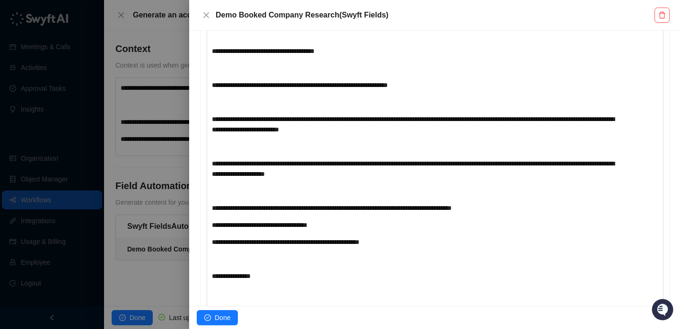
click at [369, 146] on div "﻿" at bounding box center [416, 146] width 409 height 10
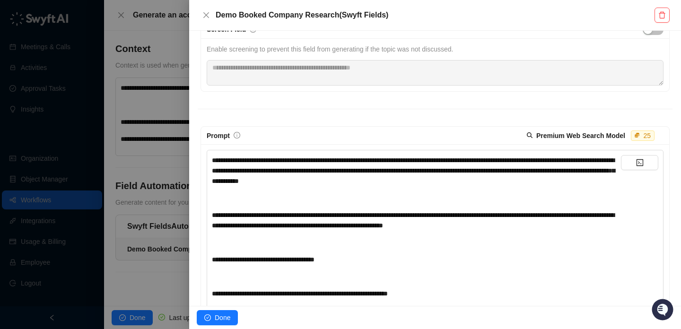
scroll to position [58, 0]
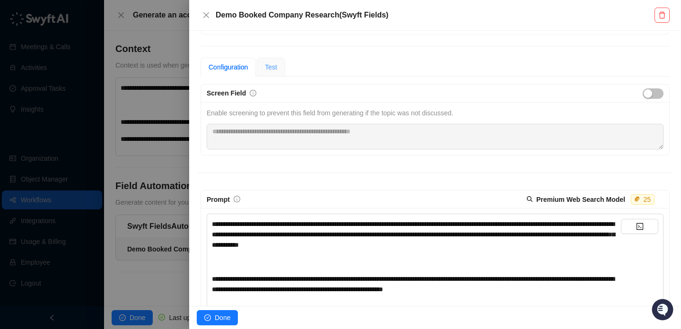
click at [283, 73] on div "Test" at bounding box center [271, 67] width 28 height 19
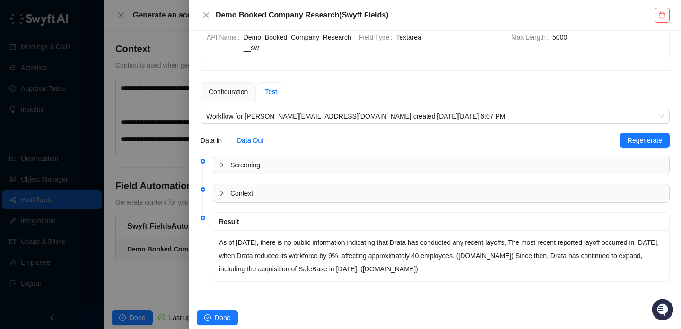
scroll to position [34, 0]
click at [238, 90] on div "Configuration" at bounding box center [228, 92] width 39 height 10
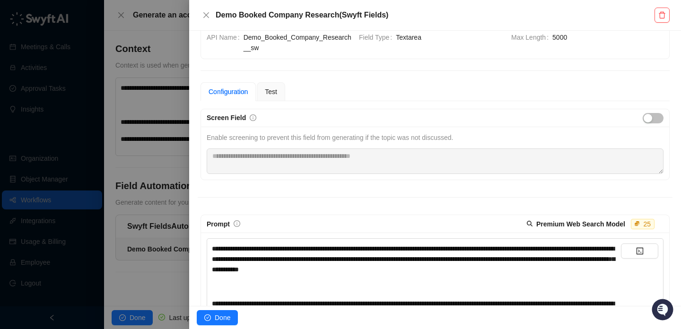
click at [356, 263] on span "**********" at bounding box center [413, 259] width 403 height 27
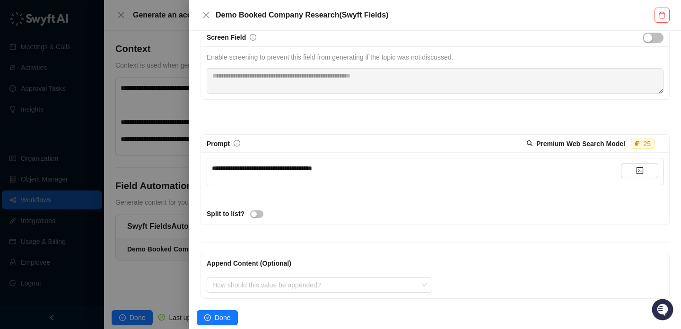
scroll to position [118, 0]
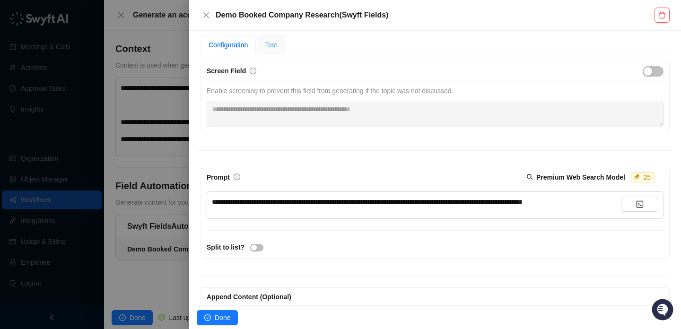
click at [274, 50] on div "Test" at bounding box center [271, 44] width 28 height 19
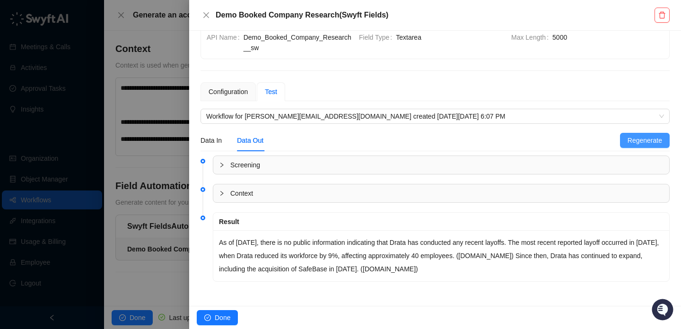
click at [625, 148] on button "Regenerate" at bounding box center [645, 140] width 50 height 15
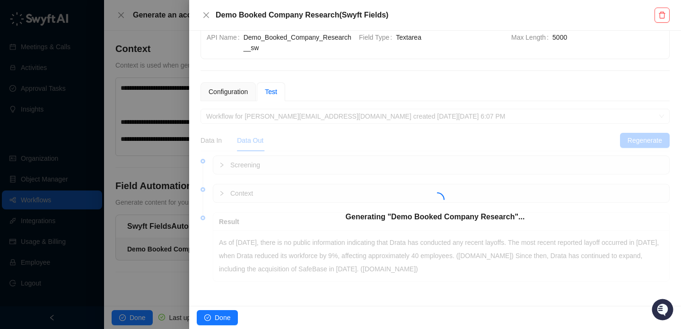
scroll to position [20, 0]
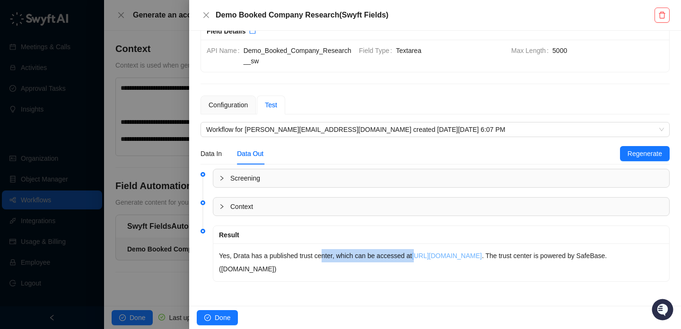
drag, startPoint x: 324, startPoint y: 256, endPoint x: 422, endPoint y: 256, distance: 97.9
click at [422, 256] on p "Yes, Drata has a published trust center, which can be accessed at https://trust…" at bounding box center [441, 262] width 445 height 26
click at [336, 257] on p "Yes, Drata has a published trust center, which can be accessed at https://trust…" at bounding box center [441, 262] width 445 height 26
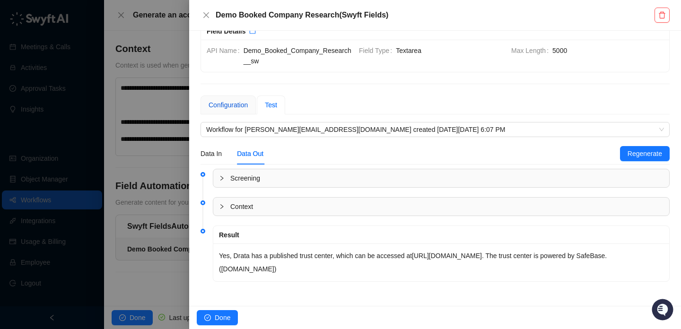
click at [221, 103] on div "Configuration" at bounding box center [228, 105] width 39 height 10
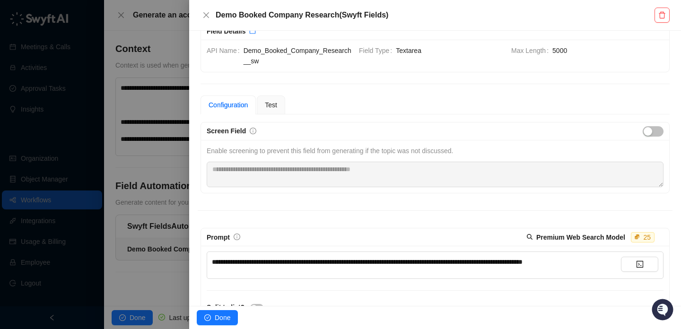
scroll to position [74, 0]
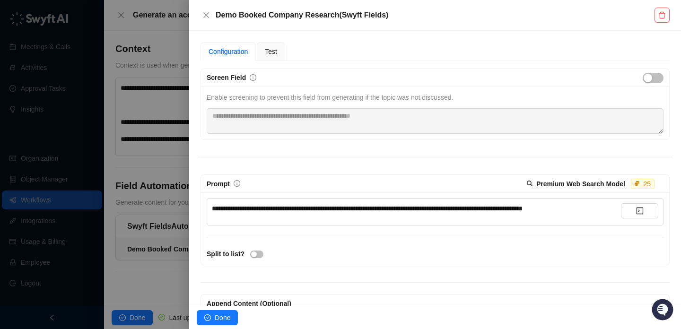
click at [392, 204] on div "**********" at bounding box center [416, 208] width 409 height 10
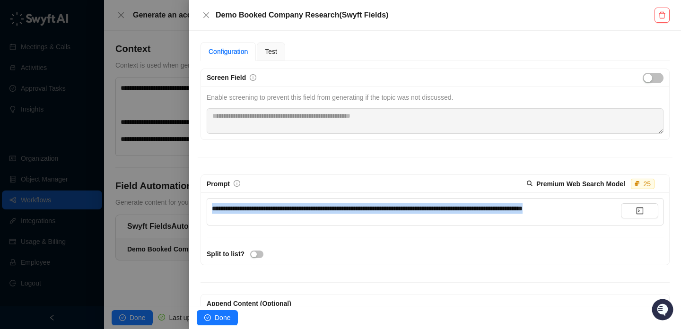
click at [392, 204] on div "**********" at bounding box center [416, 208] width 409 height 10
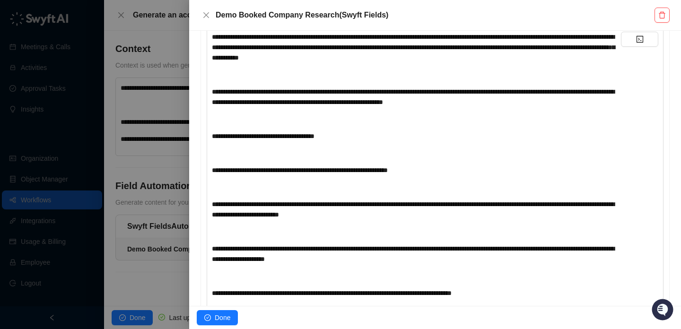
scroll to position [161, 0]
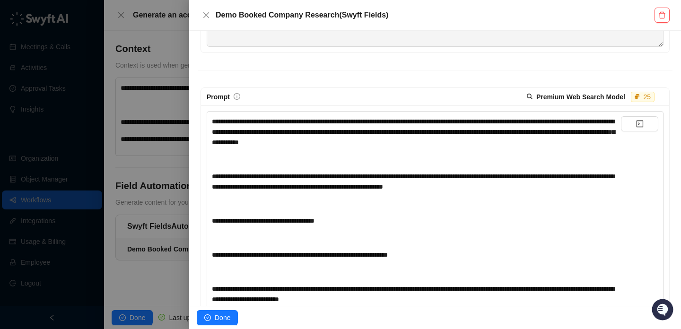
click at [346, 210] on div "**********" at bounding box center [416, 334] width 409 height 437
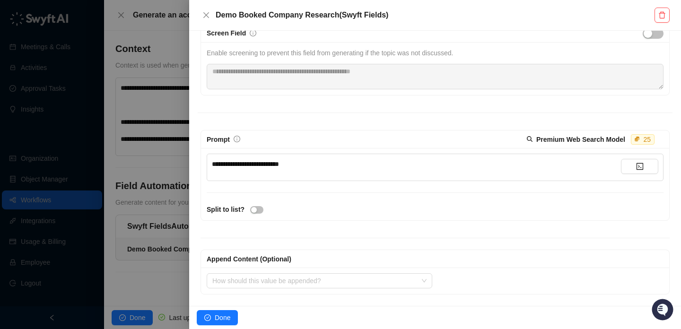
click at [332, 161] on div "**********" at bounding box center [416, 164] width 409 height 10
click
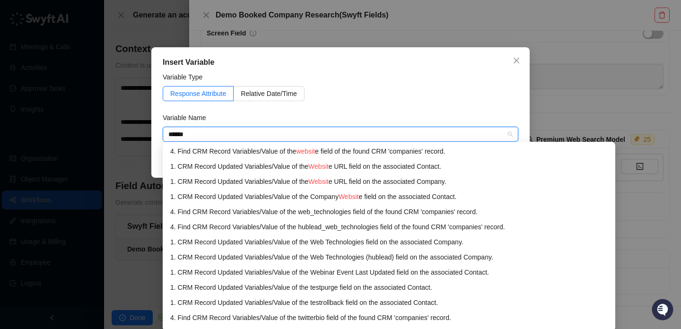
type input "*******"
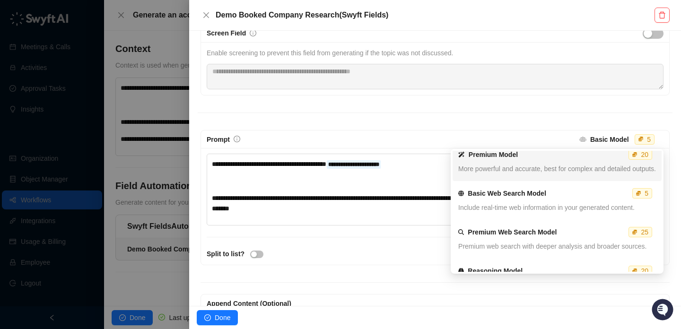
scroll to position [48, 0]
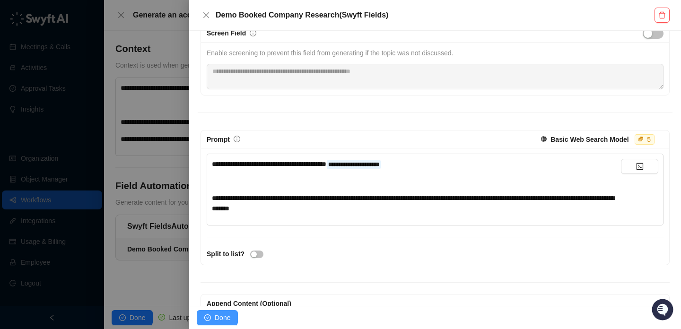
scroll to position [0, 0]
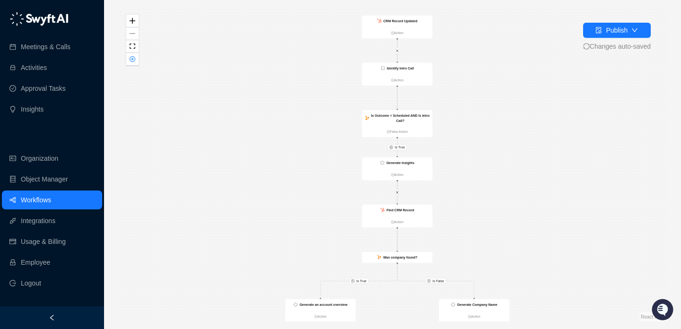
drag, startPoint x: 479, startPoint y: 175, endPoint x: 479, endPoint y: 196, distance: 21.3
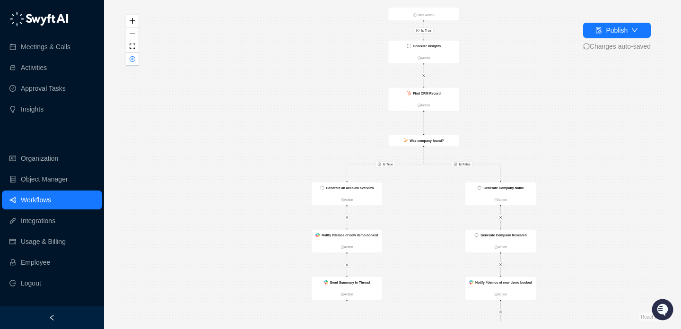
drag, startPoint x: 506, startPoint y: 205, endPoint x: 534, endPoint y: 83, distance: 124.7
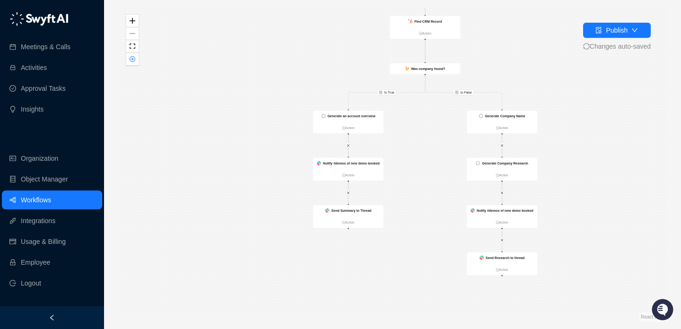
drag, startPoint x: 564, startPoint y: 229, endPoint x: 564, endPoint y: 161, distance: 67.7
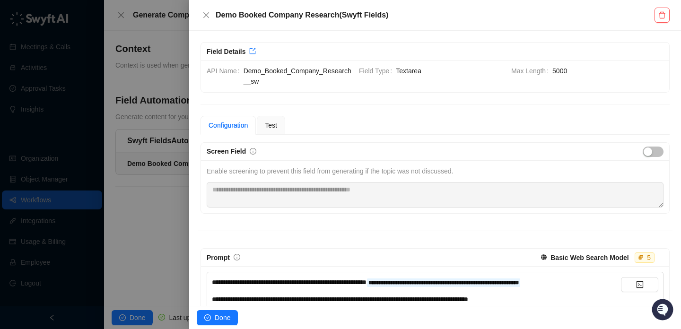
scroll to position [75, 0]
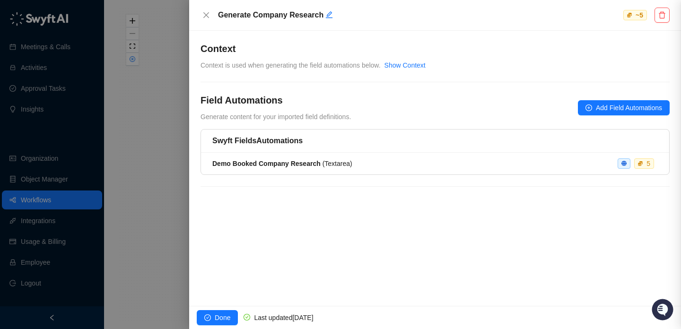
scroll to position [0, 0]
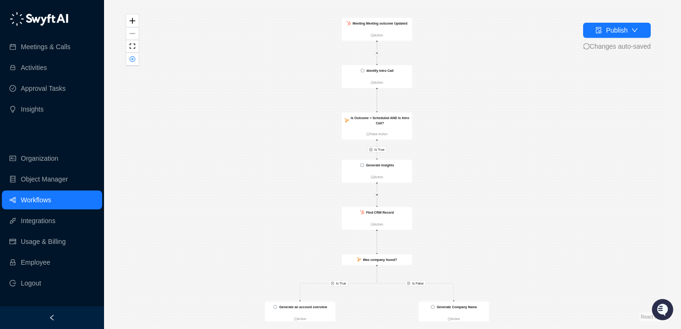
drag, startPoint x: 308, startPoint y: 133, endPoint x: 291, endPoint y: 210, distance: 78.8
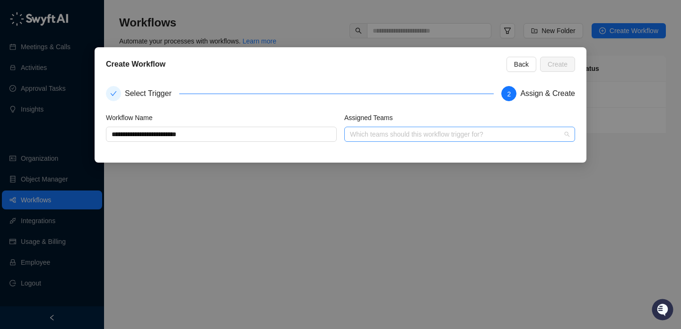
type input "**********"
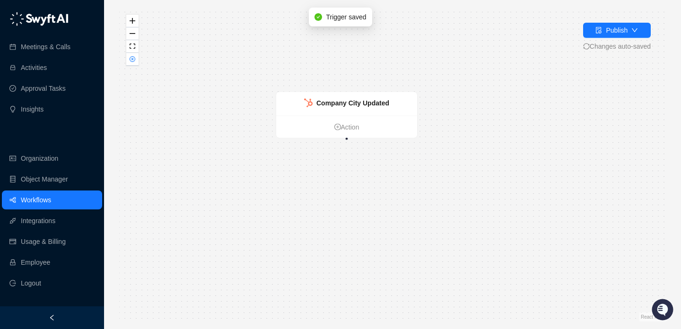
drag, startPoint x: 277, startPoint y: 167, endPoint x: 225, endPoint y: 111, distance: 76.3
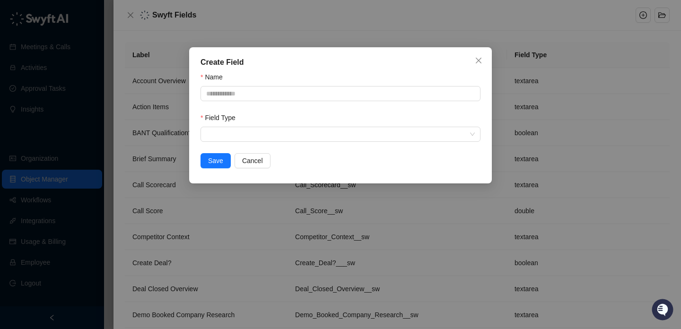
drag, startPoint x: 479, startPoint y: 167, endPoint x: 492, endPoint y: 166, distance: 13.3
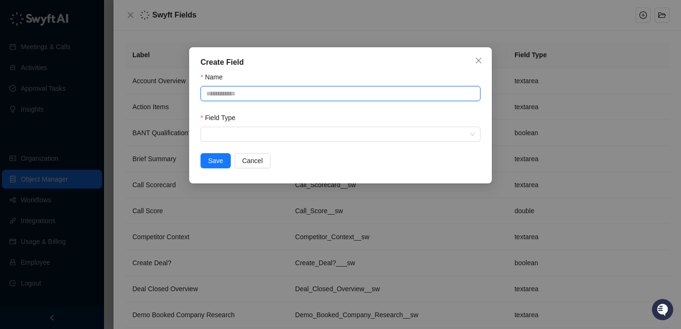
paste input "**********"
drag, startPoint x: 273, startPoint y: 94, endPoint x: 196, endPoint y: 94, distance: 77.1
click at [196, 94] on div "**********" at bounding box center [340, 115] width 303 height 136
type input "**********"
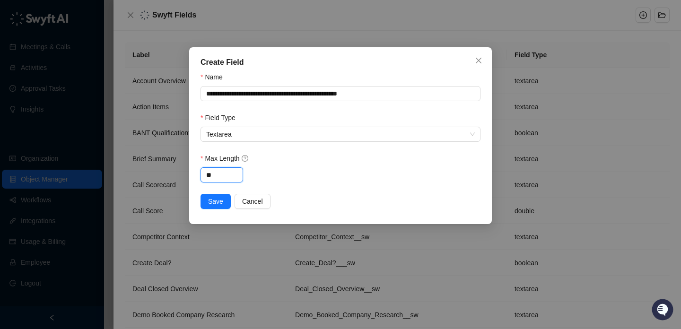
type input "*"
type input "****"
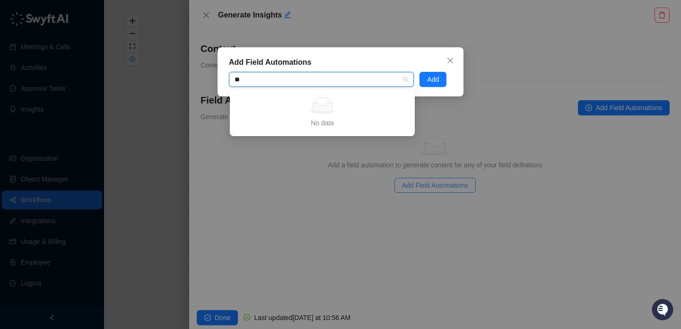
type input "*"
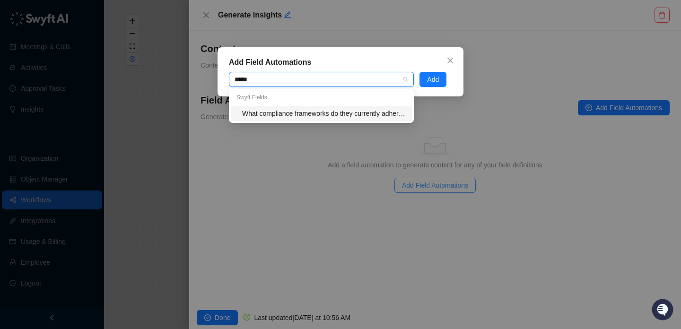
type input "******"
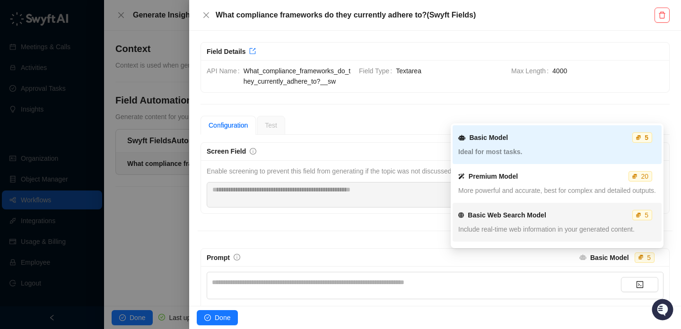
scroll to position [73, 0]
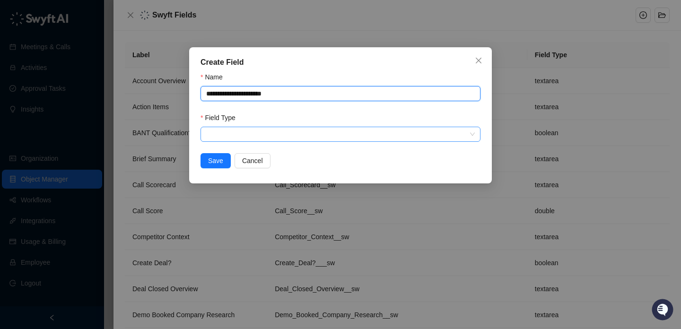
type input "**********"
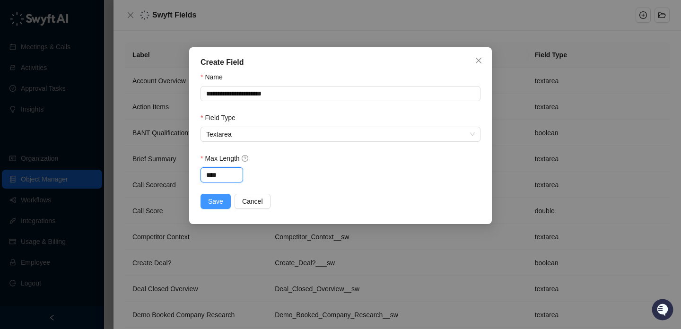
type input "****"
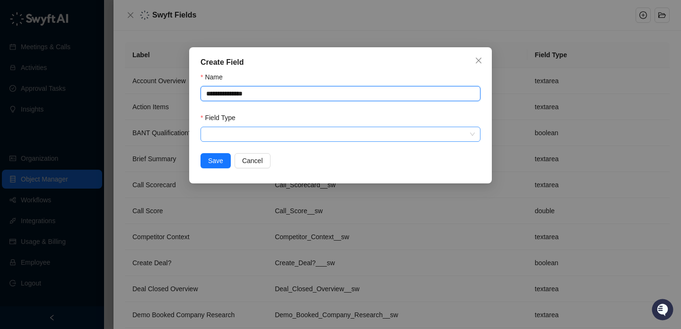
type input "**********"
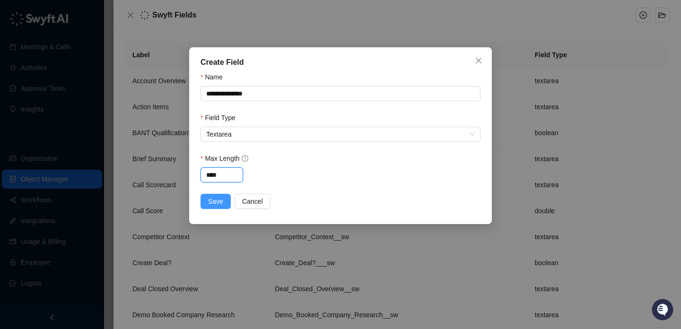
type input "****"
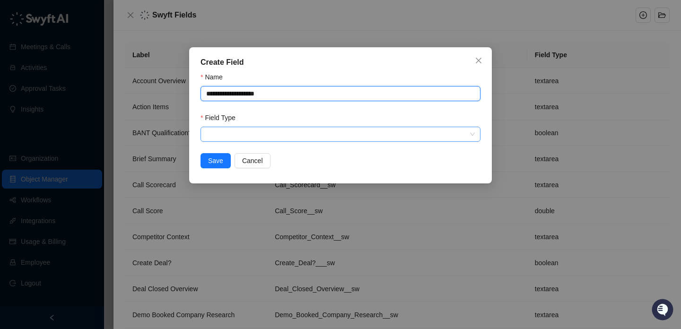
type input "**********"
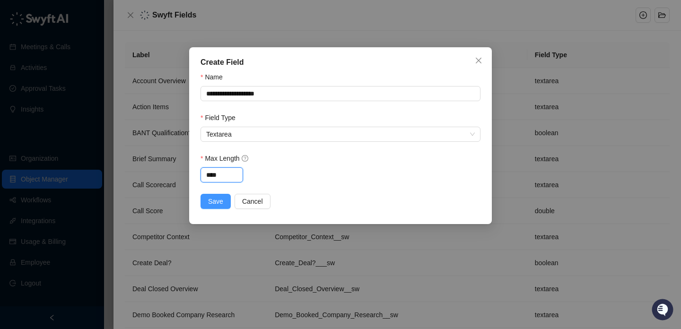
type input "****"
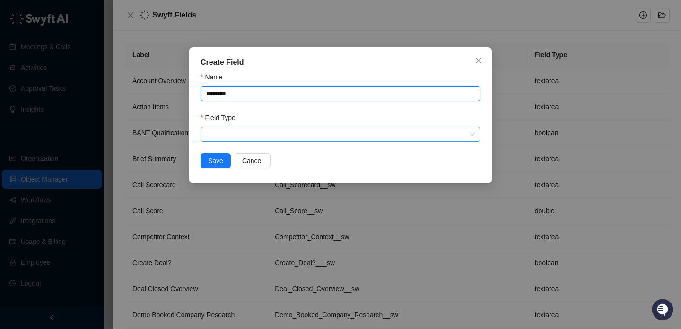
type input "********"
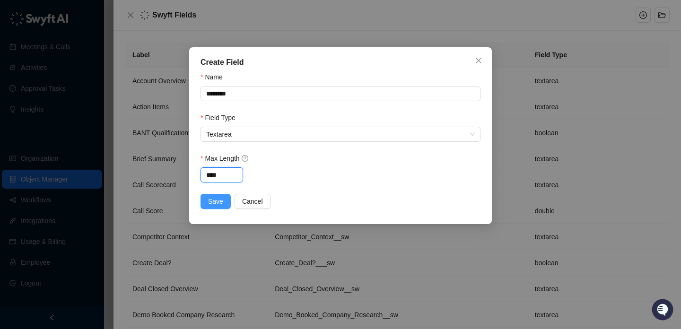
type input "****"
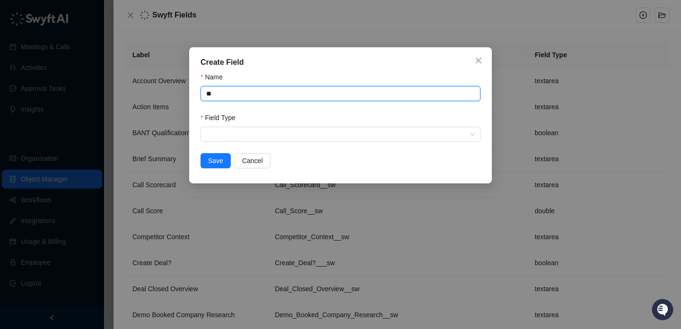
type input "*"
type input "**********"
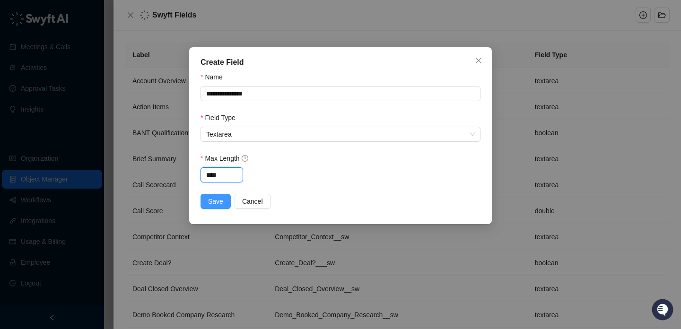
type input "****"
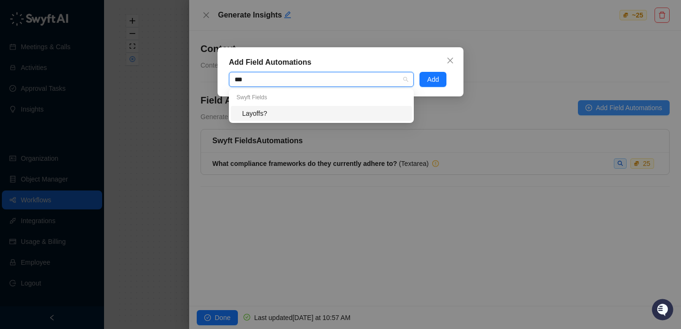
type input "****"
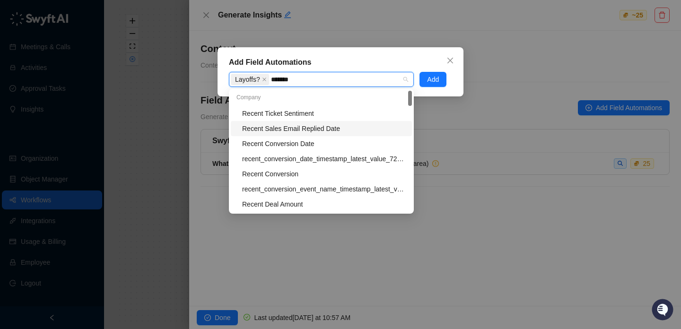
type input "********"
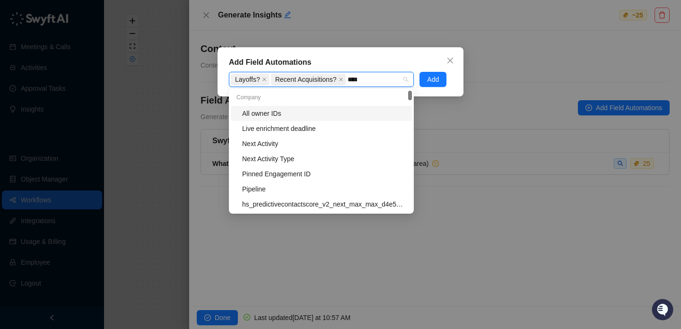
type input "*****"
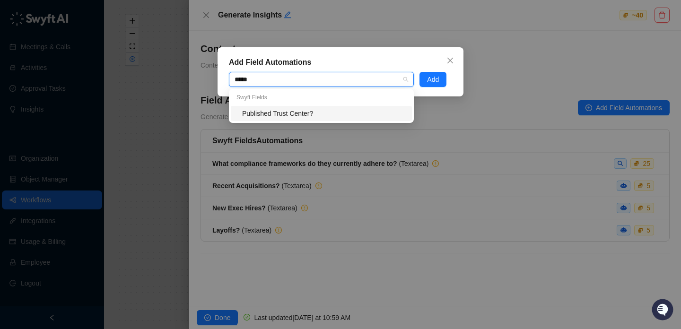
type input "*****"
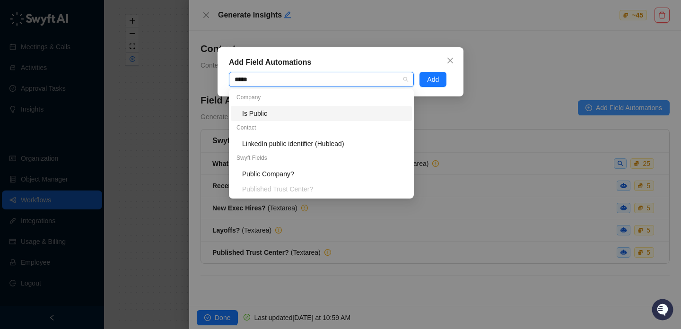
type input "******"
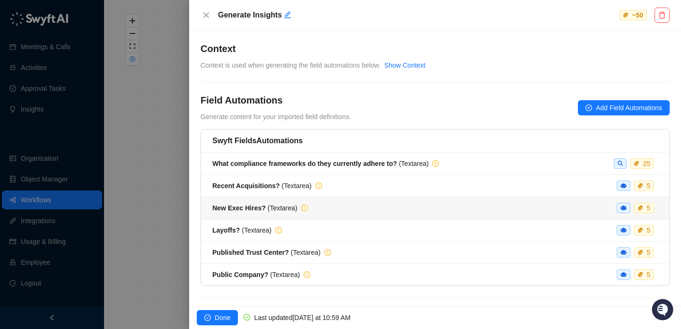
scroll to position [15, 0]
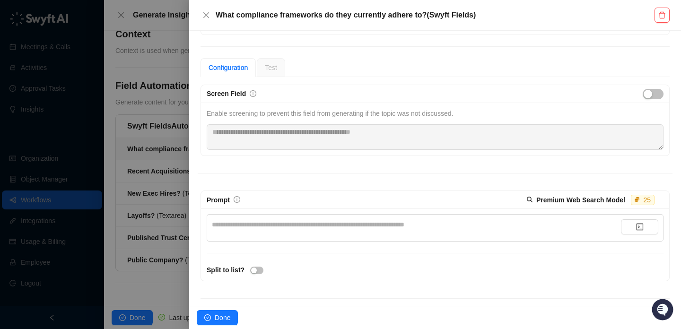
scroll to position [118, 0]
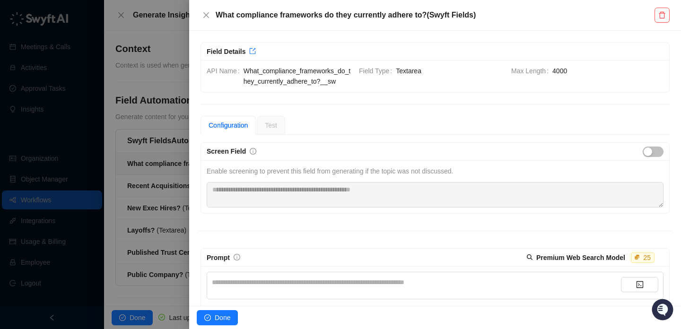
scroll to position [118, 0]
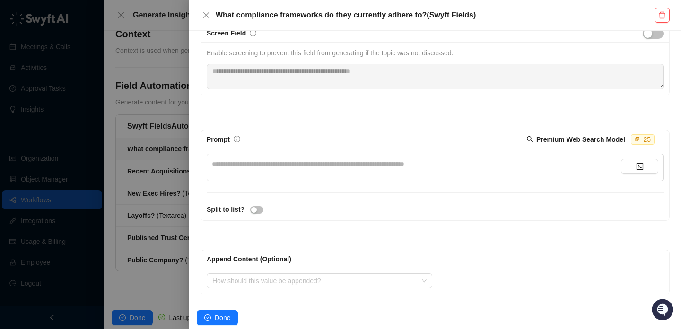
click at [343, 162] on div "**********" at bounding box center [416, 164] width 409 height 10
click at [371, 164] on span "**********" at bounding box center [297, 164] width 171 height 7
click at [493, 161] on div "**********" at bounding box center [416, 164] width 409 height 10
click at [414, 162] on span "**********" at bounding box center [313, 164] width 202 height 7
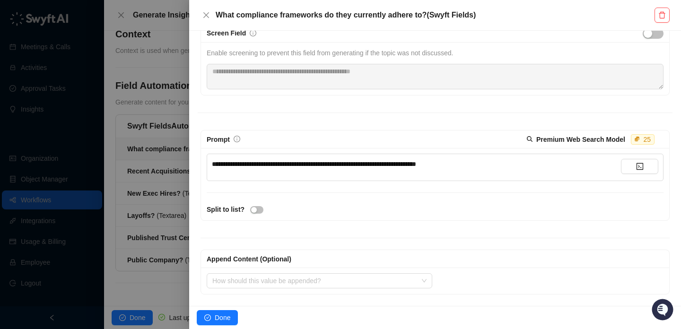
click at [508, 164] on div "**********" at bounding box center [416, 164] width 409 height 10
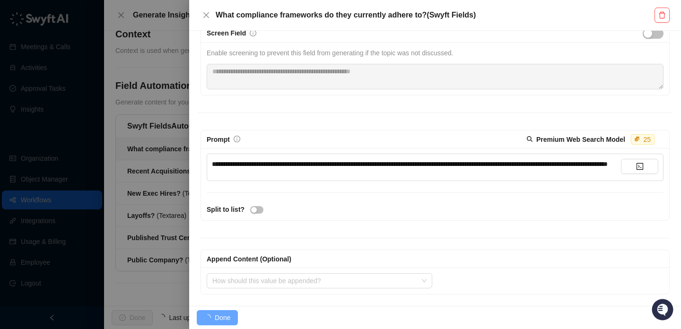
click at [385, 215] on div "Split to list?" at bounding box center [435, 209] width 463 height 10
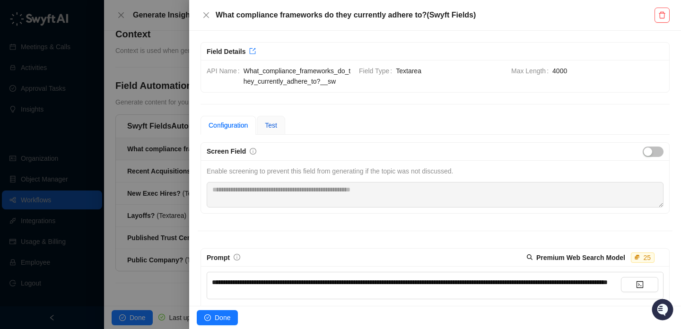
click at [277, 125] on span "Test" at bounding box center [271, 126] width 12 height 8
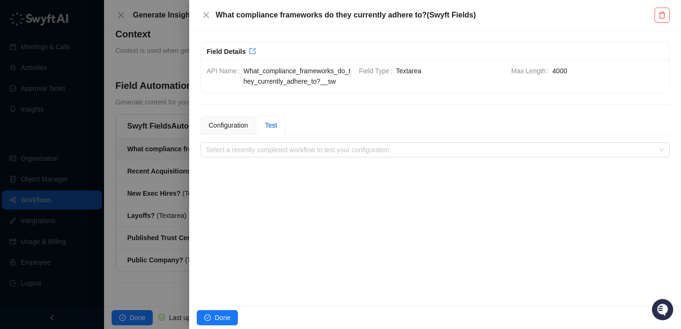
click at [316, 158] on div "**********" at bounding box center [435, 168] width 492 height 275
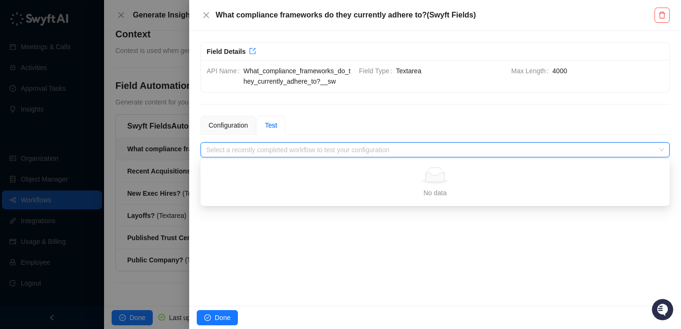
click at [317, 156] on input "search" at bounding box center [432, 150] width 452 height 14
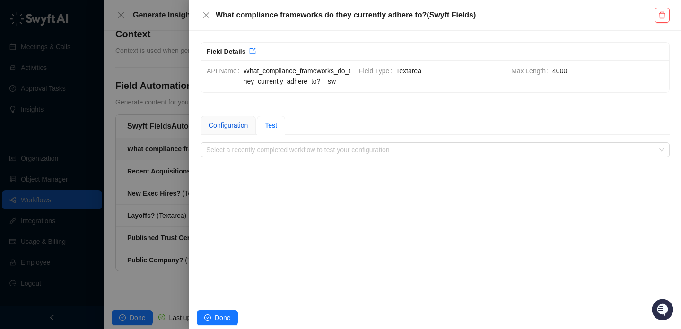
click at [228, 125] on div "Configuration" at bounding box center [228, 125] width 39 height 10
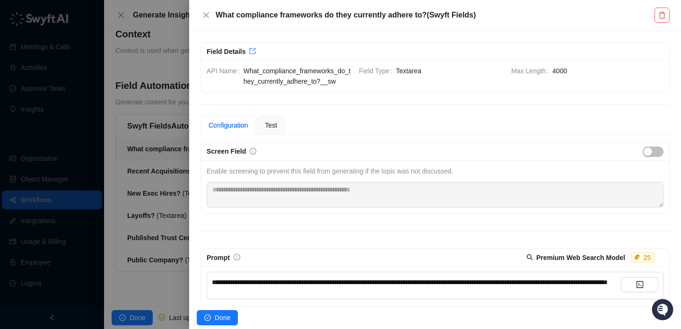
click at [153, 159] on div at bounding box center [340, 164] width 681 height 329
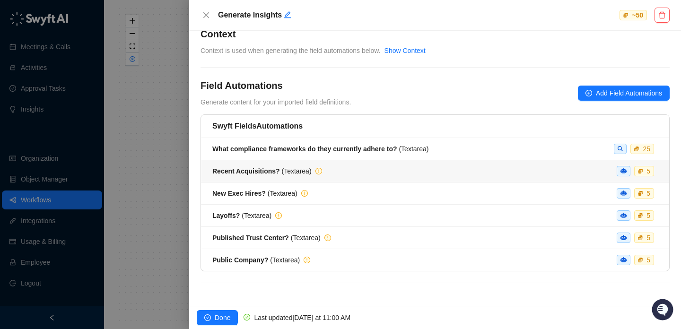
click at [335, 166] on div "Recent Acquisitions? ( Textarea ) 5" at bounding box center [435, 171] width 446 height 10
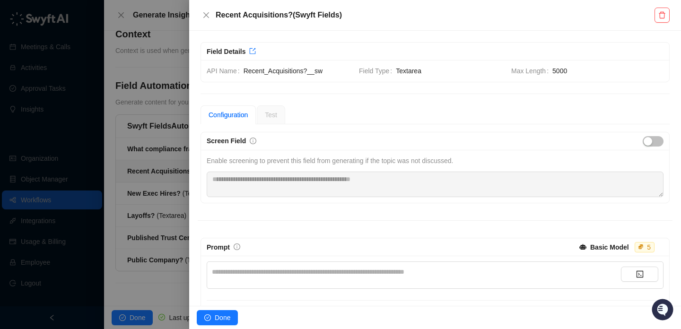
click at [289, 273] on div "**********" at bounding box center [416, 272] width 409 height 10
click at [323, 270] on span "**********" at bounding box center [276, 272] width 129 height 7
click at [355, 269] on span "**********" at bounding box center [283, 272] width 143 height 7
click at [418, 256] on div "**********" at bounding box center [435, 292] width 468 height 72
click at [587, 246] on div "Basic Model" at bounding box center [605, 247] width 50 height 14
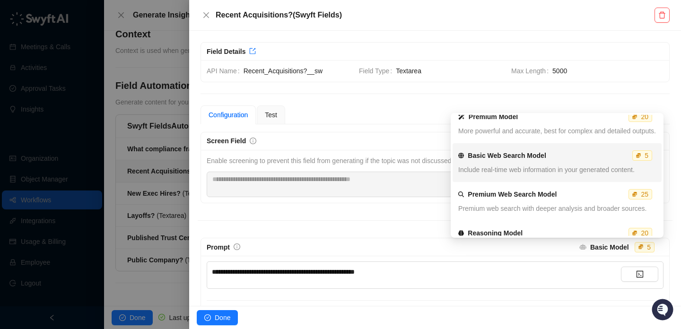
scroll to position [50, 0]
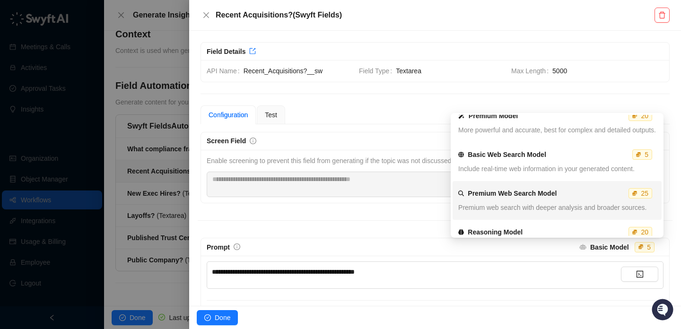
click at [545, 204] on span "Premium web search with deeper analysis and broader sources." at bounding box center [552, 208] width 188 height 8
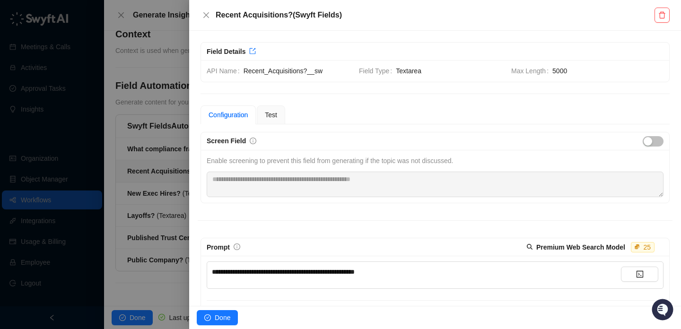
scroll to position [108, 0]
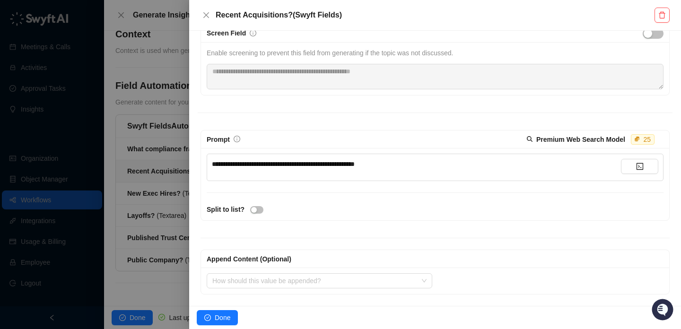
click at [158, 161] on div at bounding box center [340, 164] width 681 height 329
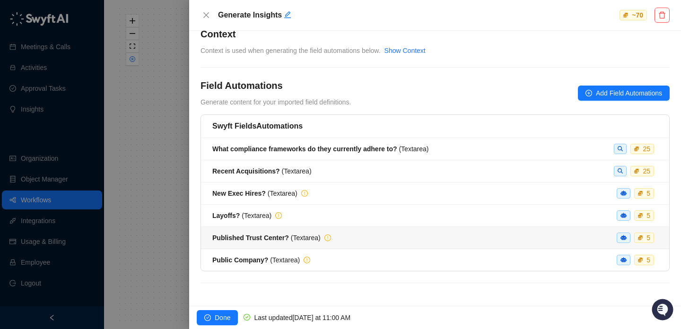
click at [307, 238] on span "Published Trust Center? ( Textarea )" at bounding box center [266, 238] width 108 height 8
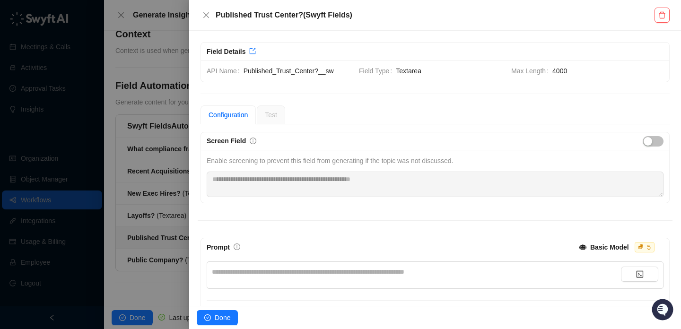
click at [341, 277] on div "**********" at bounding box center [416, 275] width 409 height 17
click at [349, 270] on div "**********" at bounding box center [416, 272] width 409 height 10
paste div
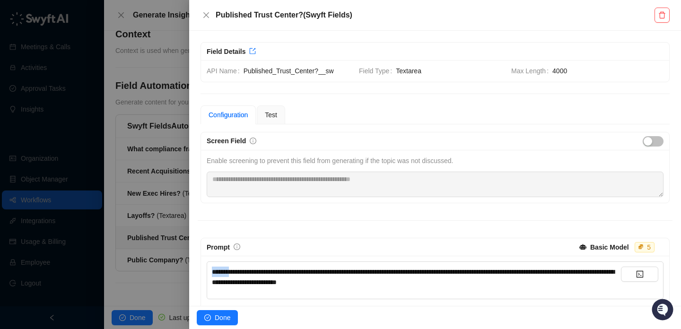
drag, startPoint x: 231, startPoint y: 272, endPoint x: 144, endPoint y: 270, distance: 87.1
click at [144, 270] on div "**********" at bounding box center [340, 164] width 681 height 329
click at [447, 280] on div "**********" at bounding box center [416, 277] width 409 height 21
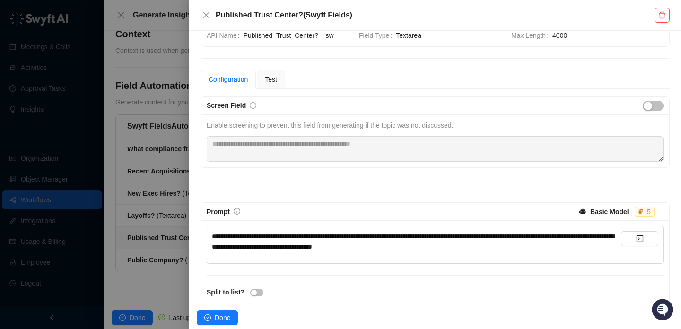
scroll to position [43, 0]
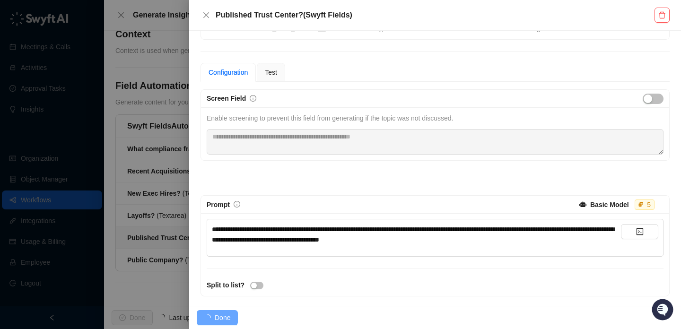
click at [598, 207] on strong "Basic Model" at bounding box center [609, 205] width 39 height 8
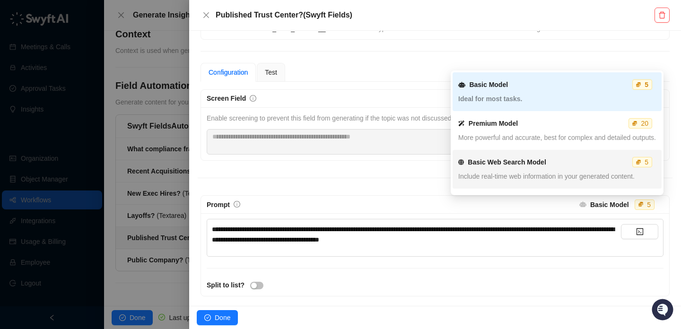
scroll to position [73, 0]
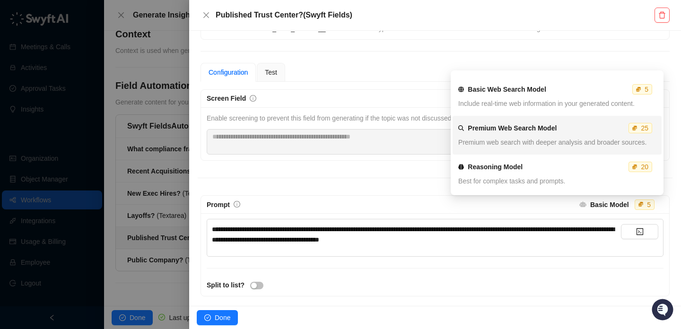
click at [529, 139] on span "Premium web search with deeper analysis and broader sources." at bounding box center [552, 143] width 188 height 8
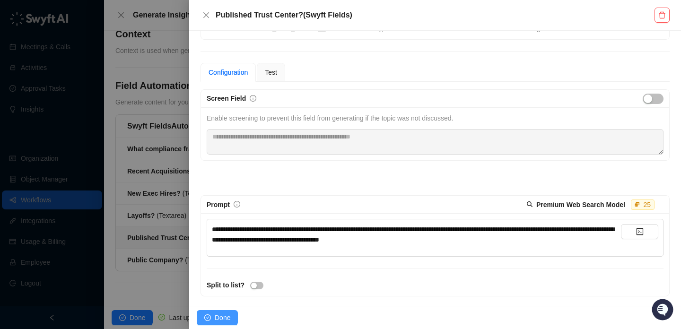
click at [214, 321] on button "Done" at bounding box center [217, 317] width 41 height 15
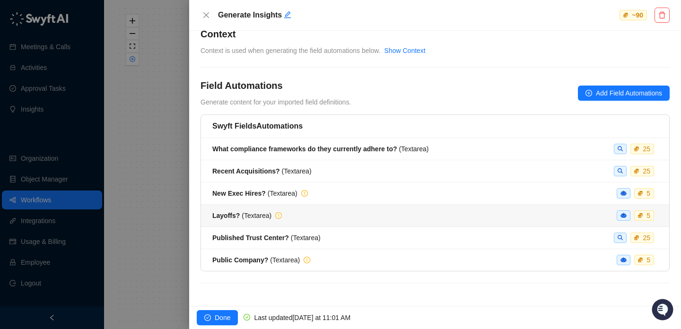
click at [260, 218] on span "Layoffs? ( Textarea )" at bounding box center [241, 216] width 59 height 8
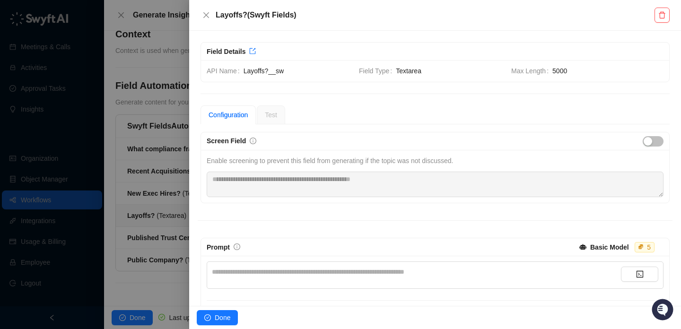
click at [255, 268] on div "**********" at bounding box center [416, 272] width 409 height 10
click at [150, 215] on div at bounding box center [340, 164] width 681 height 329
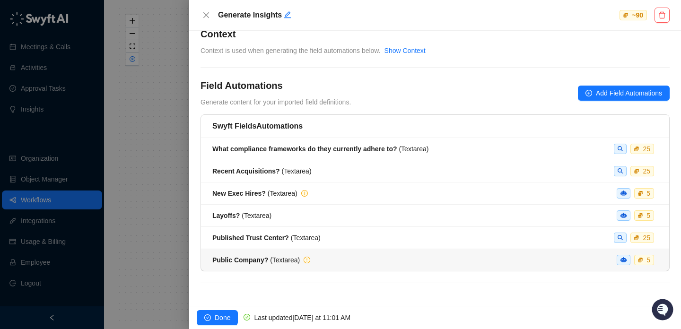
click at [336, 257] on div "Public Company? ( Textarea ) 5" at bounding box center [435, 260] width 446 height 10
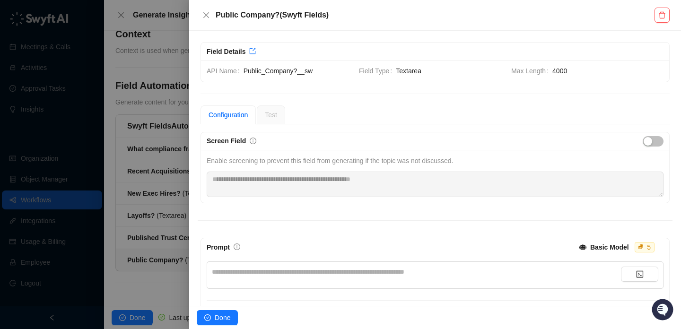
click at [351, 273] on div "**********" at bounding box center [416, 272] width 409 height 10
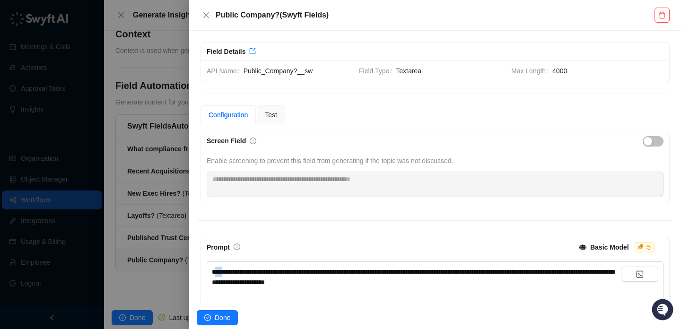
drag, startPoint x: 221, startPoint y: 270, endPoint x: 190, endPoint y: 270, distance: 31.7
click at [190, 270] on div "**********" at bounding box center [435, 168] width 492 height 275
click at [332, 273] on span "**********" at bounding box center [413, 277] width 403 height 17
click at [545, 280] on div "**********" at bounding box center [416, 277] width 409 height 21
click at [372, 283] on span "**********" at bounding box center [413, 277] width 403 height 17
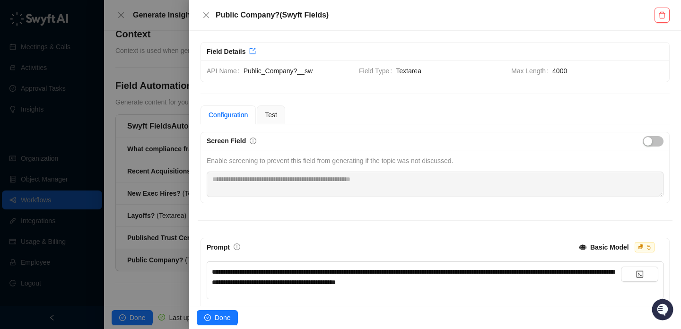
click at [478, 283] on div "**********" at bounding box center [416, 277] width 409 height 21
click at [398, 226] on div "**********" at bounding box center [435, 272] width 475 height 281
click at [624, 247] on div "Insert a dynamic variable" at bounding box center [638, 253] width 81 height 16
click at [595, 247] on strong "Basic Model" at bounding box center [609, 248] width 39 height 8
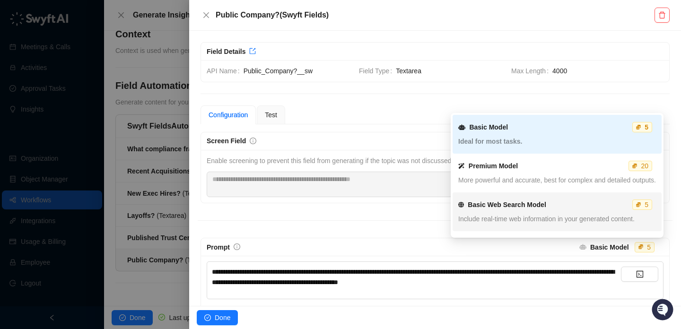
scroll to position [73, 0]
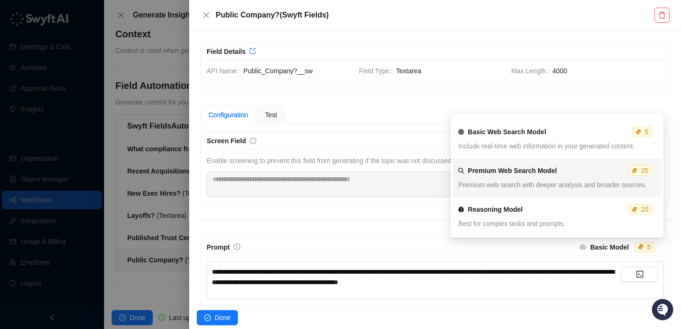
click at [555, 167] on div "Premium Web Search Model 25" at bounding box center [557, 171] width 203 height 10
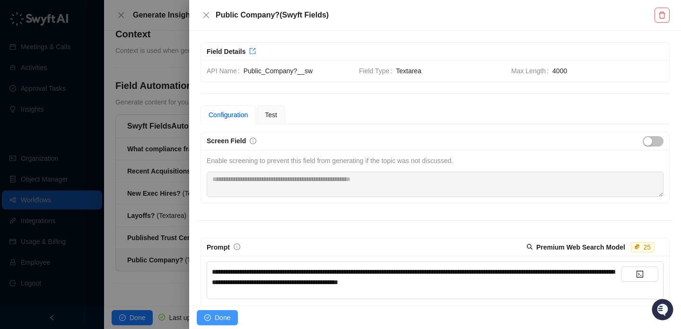
click at [220, 316] on span "Done" at bounding box center [223, 318] width 16 height 10
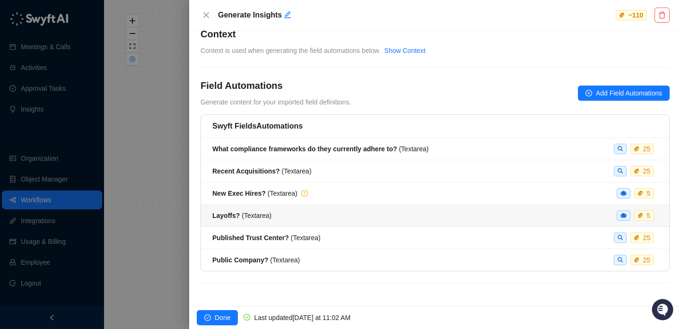
click at [460, 218] on div "Layoffs? ( Textarea ) 5" at bounding box center [435, 216] width 446 height 10
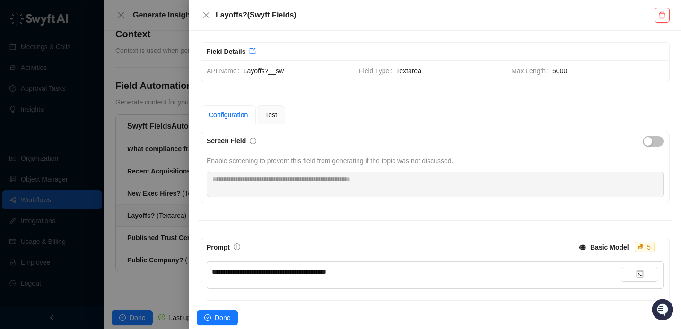
click at [590, 241] on div "Basic Model" at bounding box center [609, 247] width 39 height 14
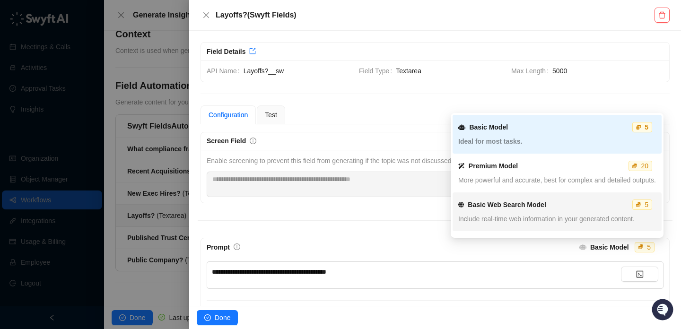
scroll to position [73, 0]
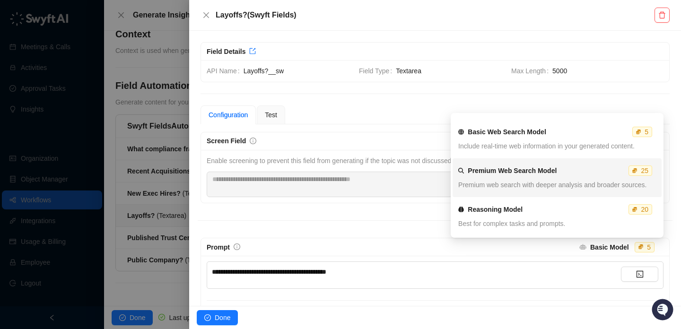
click at [555, 179] on div "Premium Web Search Model 25 Premium web search with deeper analysis and broader…" at bounding box center [557, 178] width 198 height 34
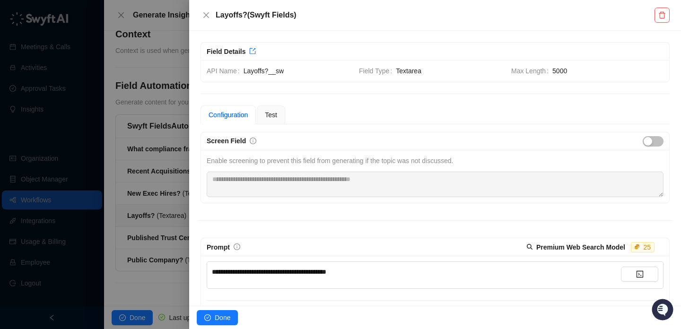
click at [147, 225] on div at bounding box center [340, 164] width 681 height 329
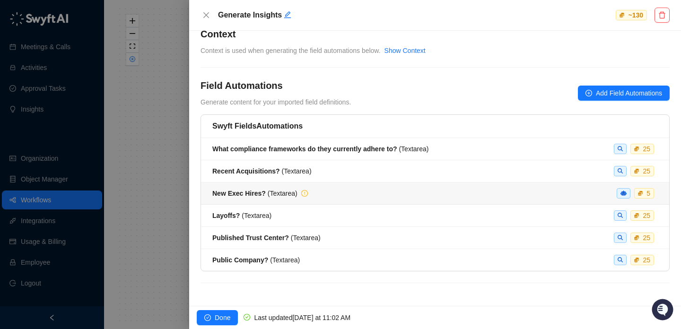
click at [341, 192] on div "New Exec Hires? ( Textarea ) 5" at bounding box center [435, 193] width 446 height 10
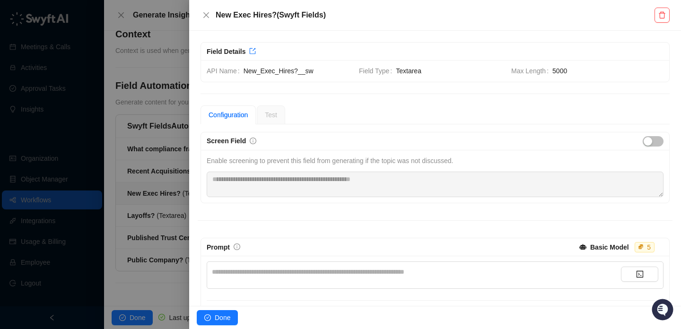
scroll to position [108, 0]
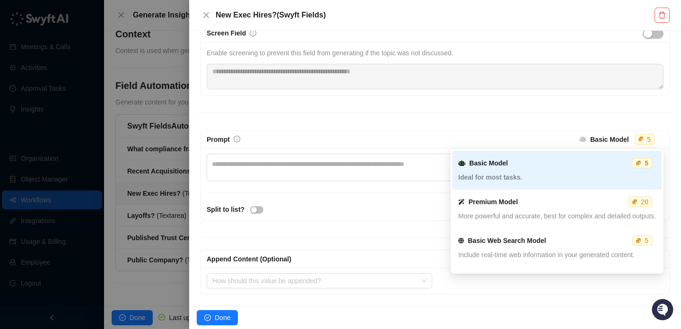
click at [606, 137] on strong "Basic Model" at bounding box center [609, 140] width 39 height 8
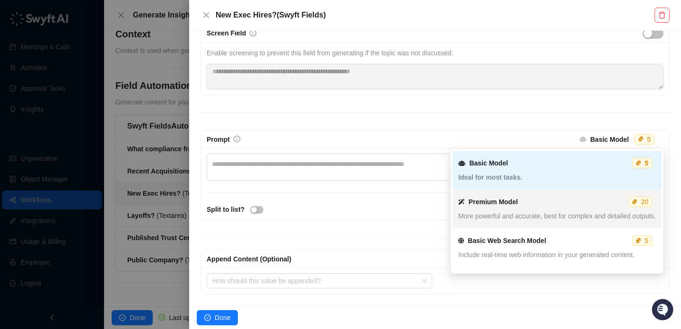
scroll to position [73, 0]
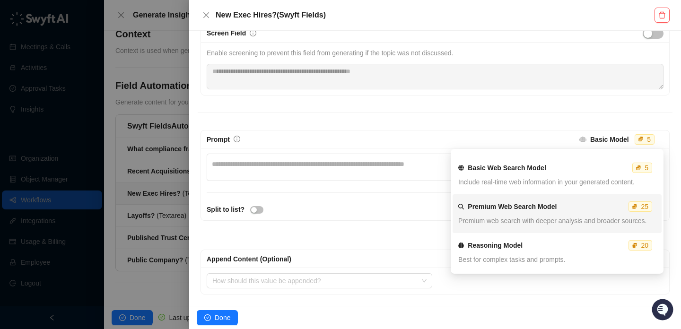
click at [507, 218] on span "Premium web search with deeper analysis and broader sources." at bounding box center [552, 221] width 188 height 8
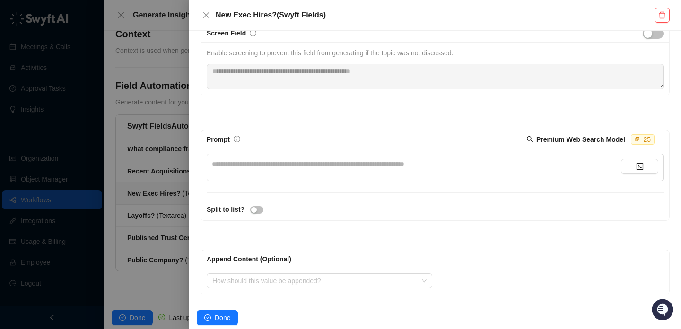
click at [442, 163] on div "**********" at bounding box center [416, 164] width 409 height 10
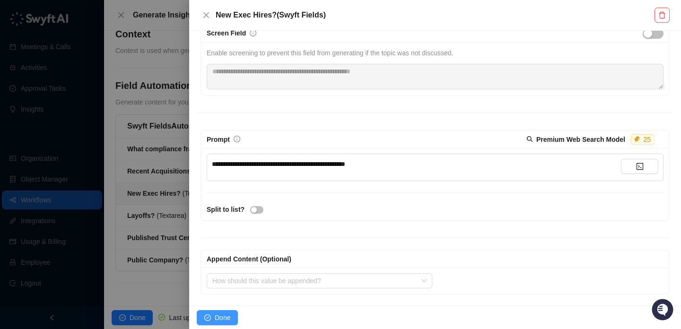
click at [219, 321] on span "Done" at bounding box center [223, 318] width 16 height 10
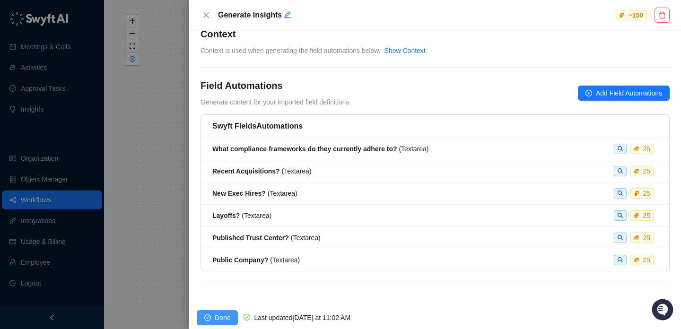
click at [220, 315] on span "Done" at bounding box center [223, 318] width 16 height 10
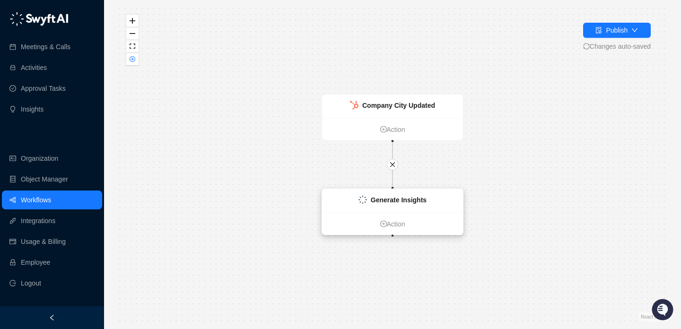
click at [393, 203] on strong "Generate Insights" at bounding box center [399, 200] width 56 height 8
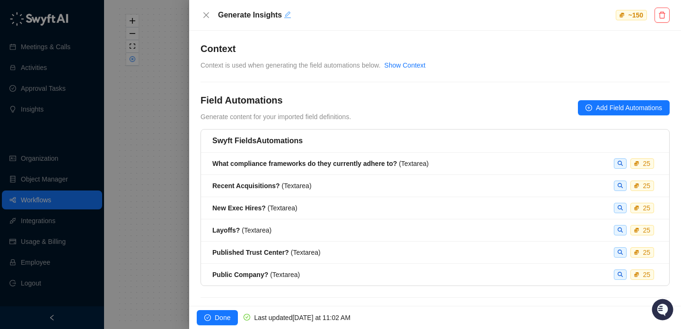
click at [288, 14] on icon "edit" at bounding box center [288, 15] width 8 height 8
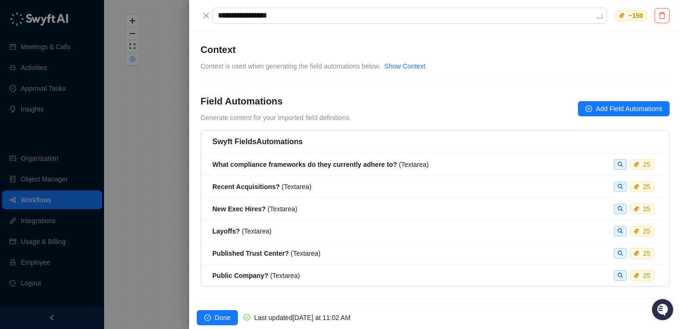
click at [288, 14] on textarea "**********" at bounding box center [409, 16] width 395 height 16
type textarea "**********"
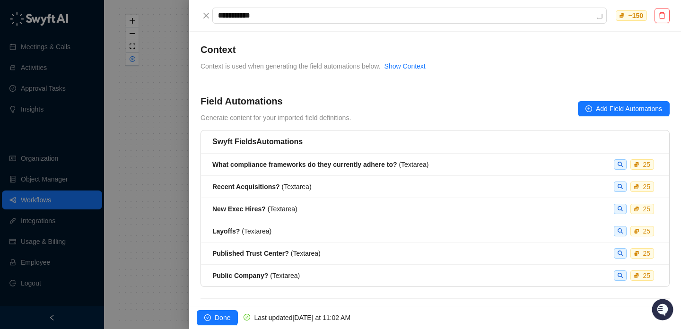
type textarea "**********"
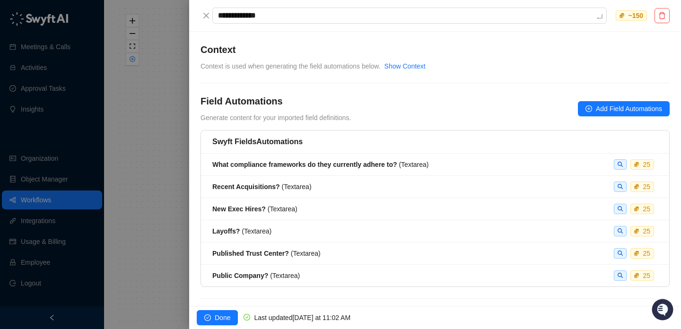
type textarea "**********"
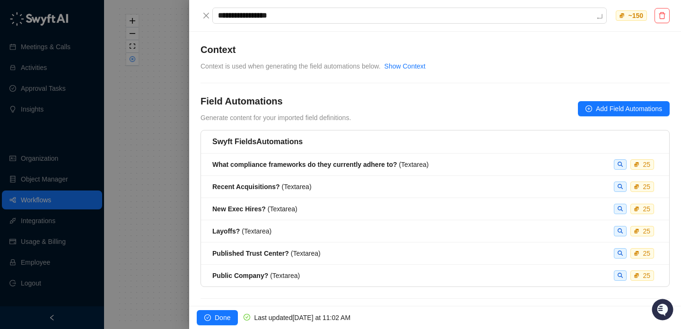
type textarea "**********"
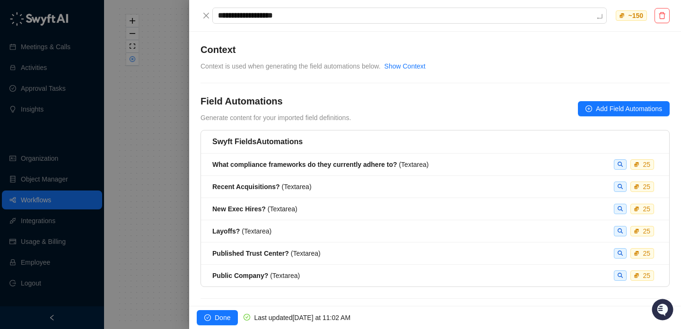
type textarea "**********"
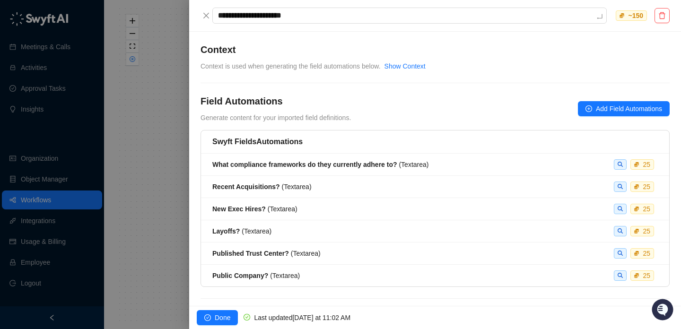
type textarea "**********"
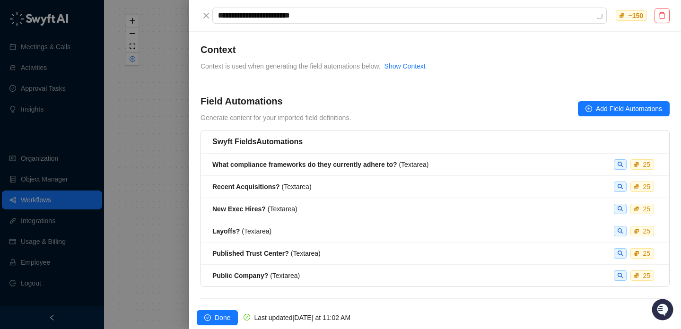
type textarea "**********"
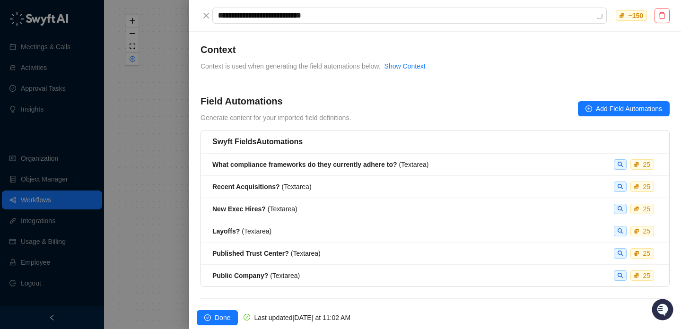
type textarea "**********"
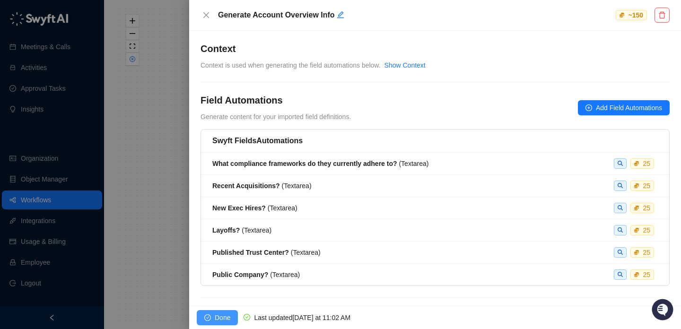
click at [217, 319] on span "Done" at bounding box center [223, 318] width 16 height 10
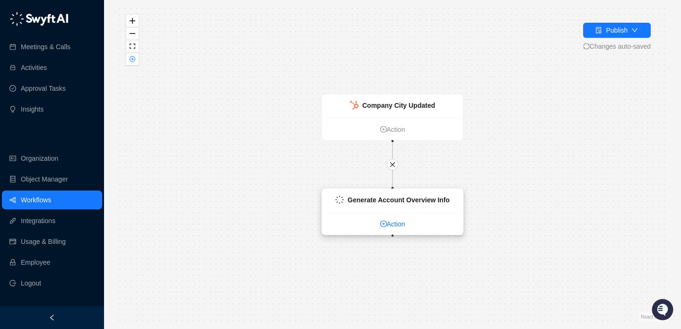
click at [389, 221] on link "Action" at bounding box center [392, 224] width 141 height 10
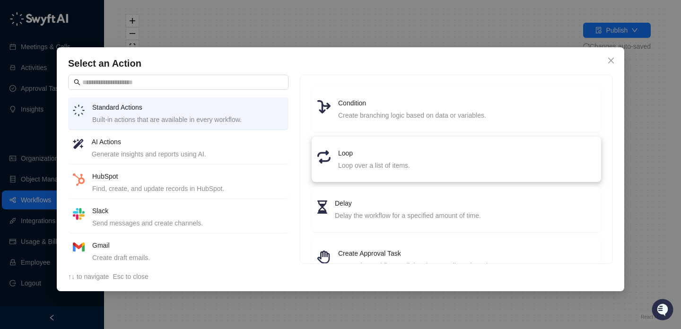
click at [368, 153] on h4 "Loop" at bounding box center [466, 153] width 257 height 10
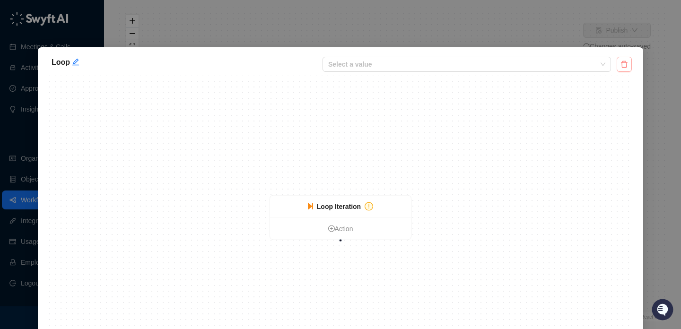
click at [617, 65] on button "button" at bounding box center [624, 64] width 15 height 15
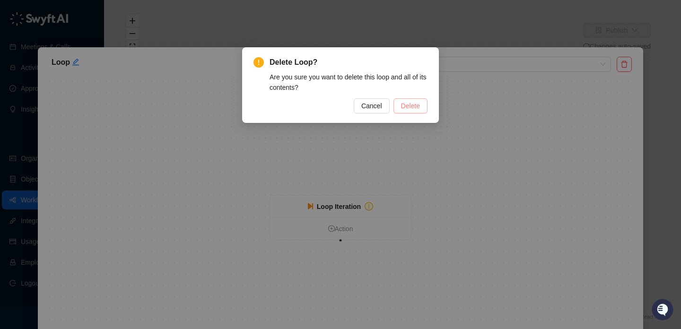
click at [407, 101] on span "Delete" at bounding box center [410, 106] width 19 height 10
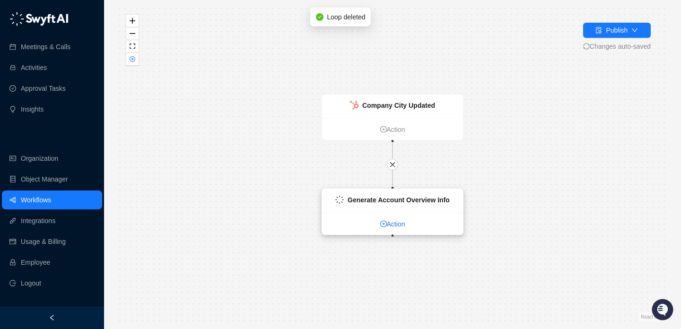
click at [390, 220] on link "Action" at bounding box center [392, 224] width 141 height 10
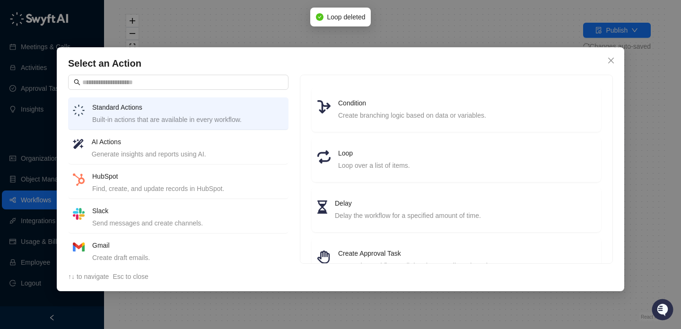
click at [185, 139] on h4 "AI Actions" at bounding box center [188, 142] width 192 height 10
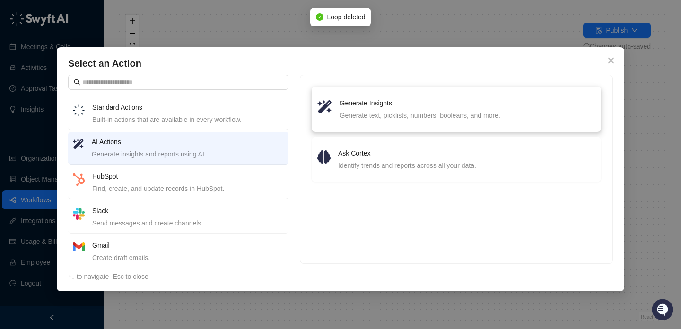
click at [373, 109] on div "Generate Insights Generate text, picklists, numbers, booleans, and more." at bounding box center [467, 109] width 255 height 23
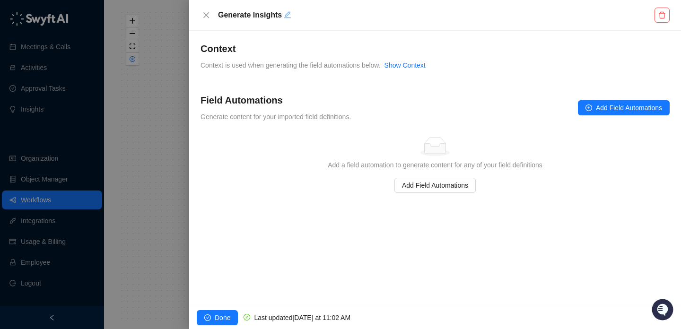
click at [287, 16] on icon "edit" at bounding box center [288, 15] width 8 height 8
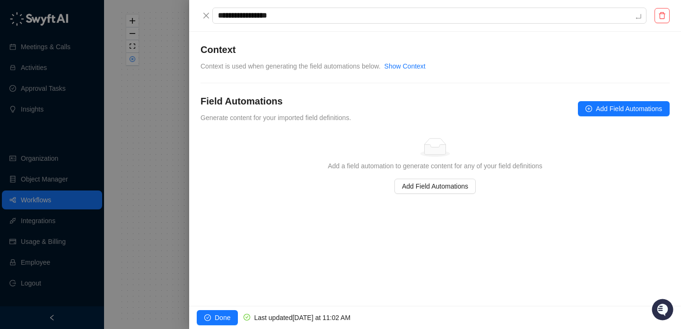
click at [287, 16] on textarea "**********" at bounding box center [429, 16] width 434 height 16
type textarea "**********"
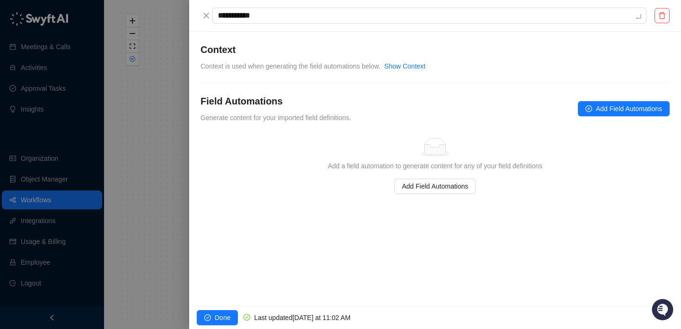
type textarea "**********"
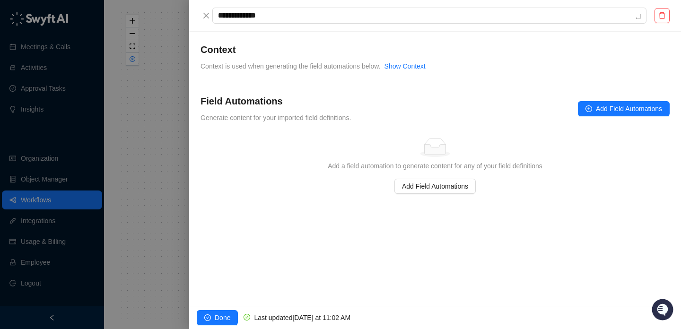
type textarea "**********"
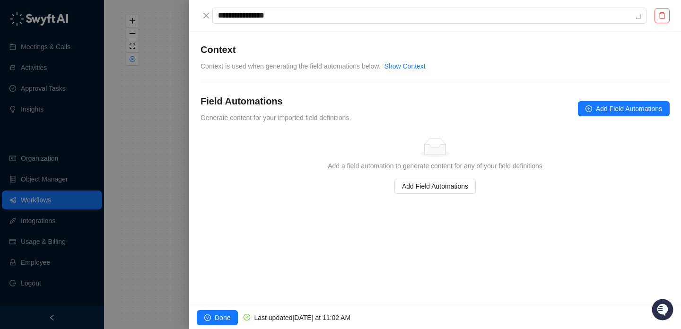
type textarea "**********"
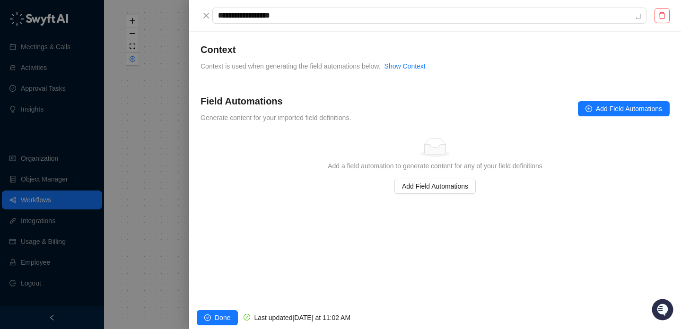
type textarea "**********"
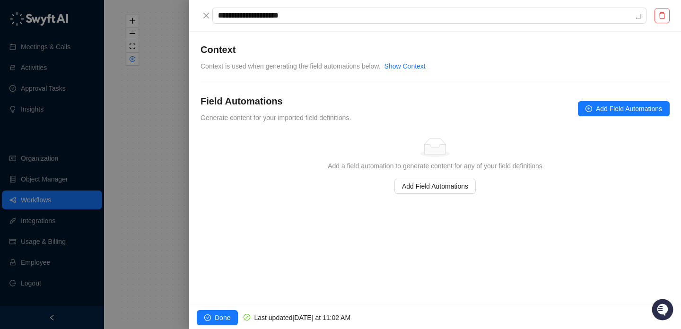
type textarea "**********"
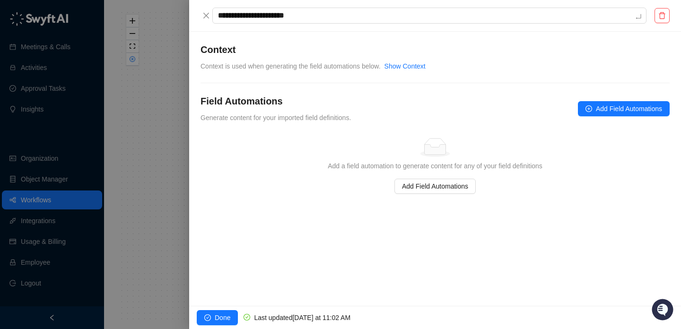
type textarea "**********"
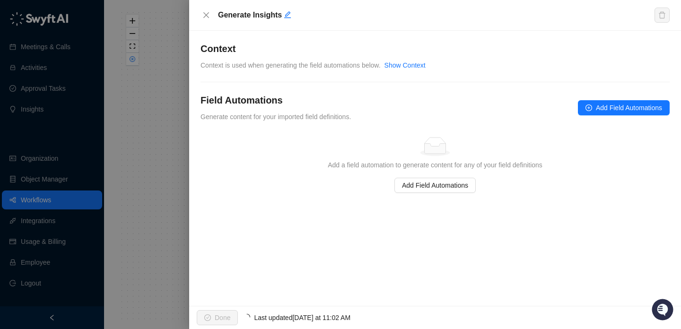
click at [356, 123] on div "**********" at bounding box center [435, 117] width 469 height 151
click at [420, 180] on button "Add Field Automations" at bounding box center [435, 185] width 81 height 15
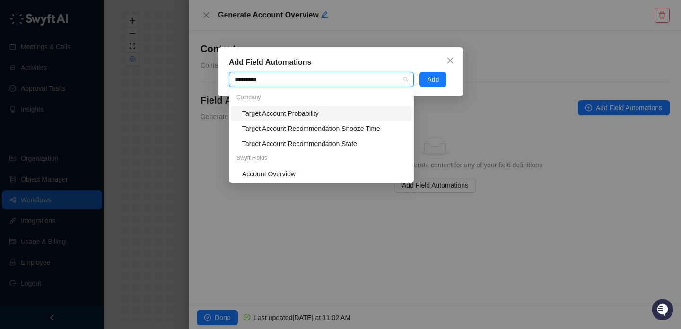
type input "**********"
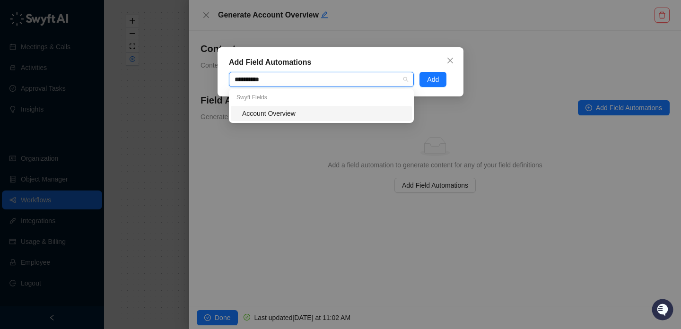
click at [273, 114] on div "Account Overview" at bounding box center [324, 113] width 164 height 10
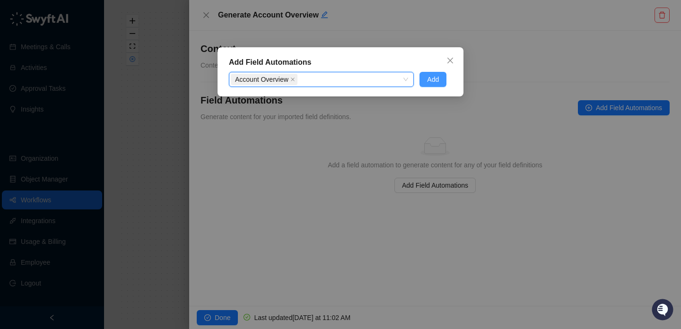
click at [440, 86] on button "Add" at bounding box center [433, 79] width 27 height 15
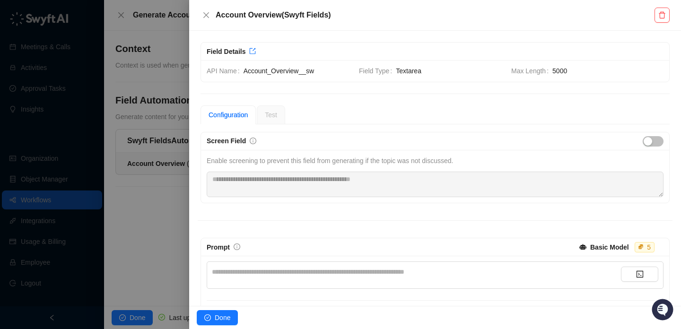
click at [448, 275] on div "**********" at bounding box center [416, 272] width 409 height 10
click at [614, 246] on strong "Basic Model" at bounding box center [609, 248] width 39 height 8
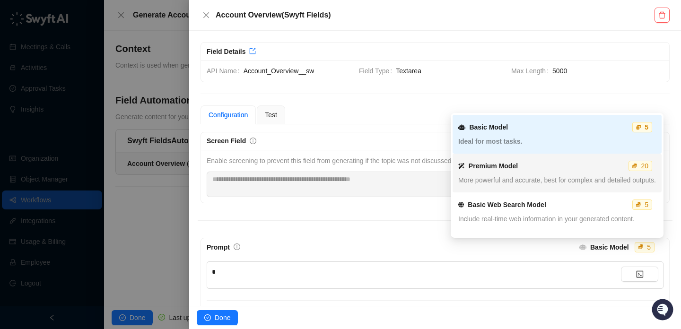
click at [576, 183] on span "More powerful and accurate, best for complex and detailed outputs." at bounding box center [557, 180] width 198 height 8
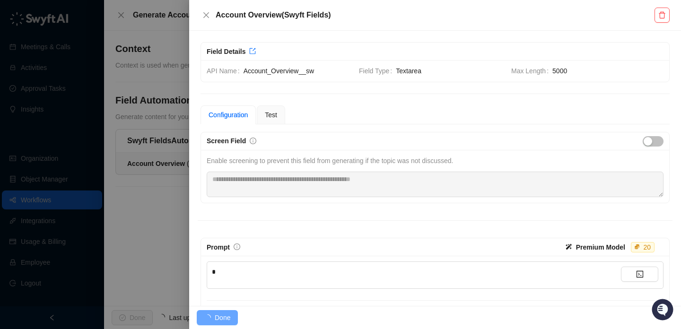
click at [341, 272] on div "*" at bounding box center [416, 272] width 409 height 10
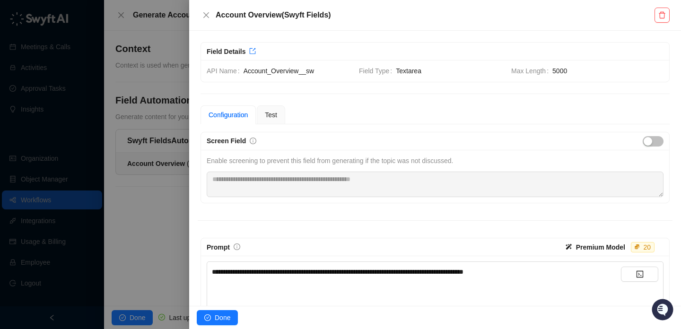
scroll to position [138, 0]
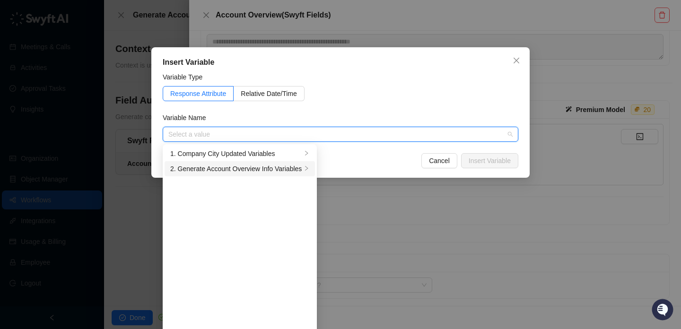
click at [275, 171] on div "2. Generate Account Overview Info Variables" at bounding box center [236, 169] width 132 height 10
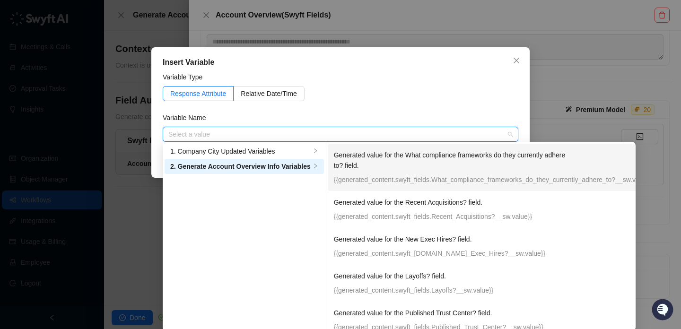
click at [436, 172] on div "Generated value for the What compliance frameworks do they currently adhere to?…" at bounding box center [493, 167] width 319 height 35
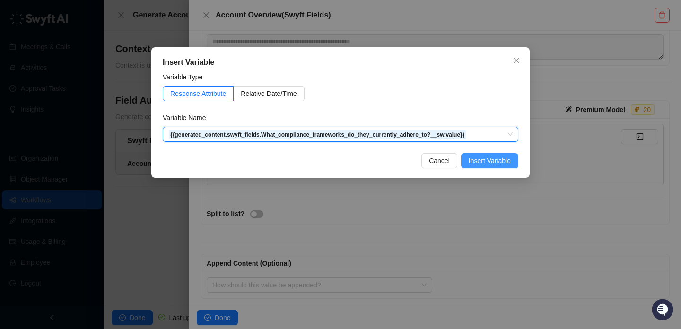
click at [483, 160] on span "Insert Variable" at bounding box center [490, 161] width 42 height 10
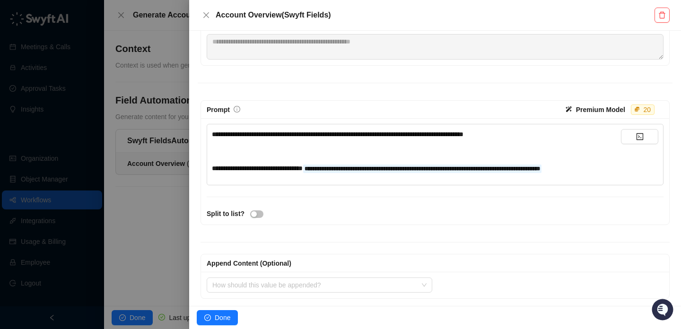
click at [377, 174] on div "**********" at bounding box center [416, 168] width 409 height 10
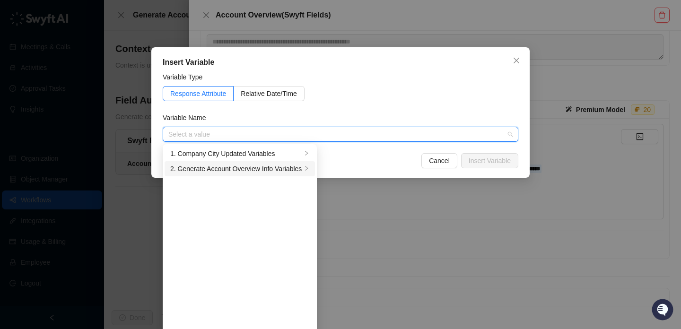
click at [228, 169] on div "2. Generate Account Overview Info Variables" at bounding box center [236, 169] width 132 height 10
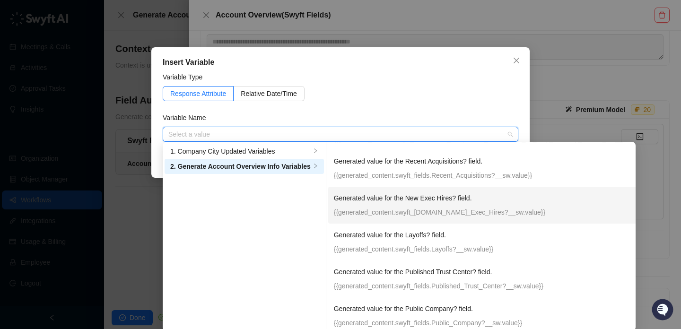
scroll to position [46, 0]
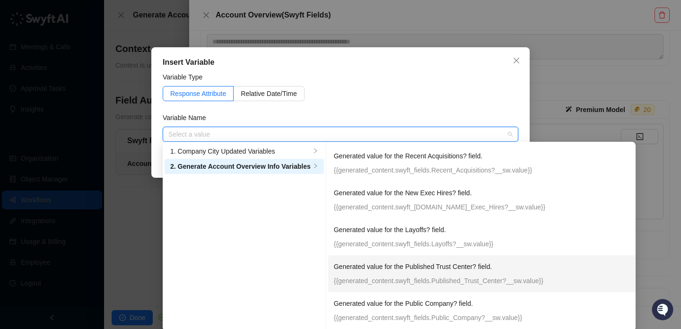
click at [441, 274] on div "Generated value for the Published Trust Center? field. {{generated_content.swyf…" at bounding box center [493, 274] width 319 height 25
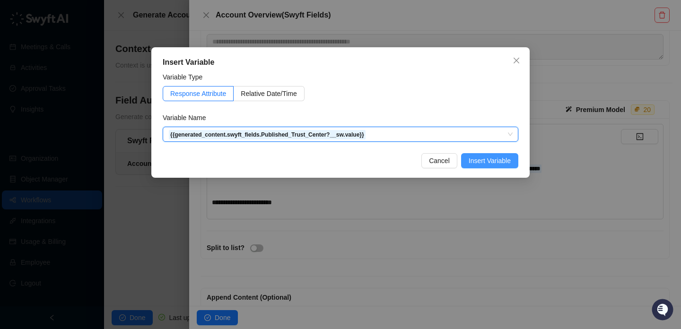
click at [482, 163] on span "Insert Variable" at bounding box center [490, 161] width 42 height 10
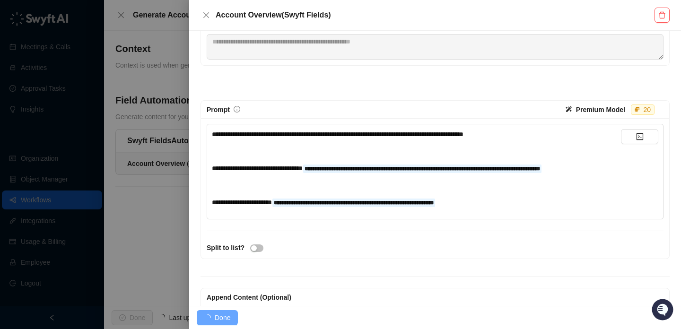
click at [513, 208] on div "**********" at bounding box center [416, 202] width 409 height 10
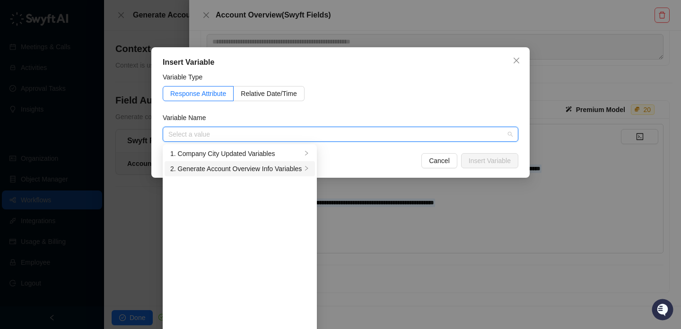
click at [244, 170] on div "2. Generate Account Overview Info Variables" at bounding box center [236, 169] width 132 height 10
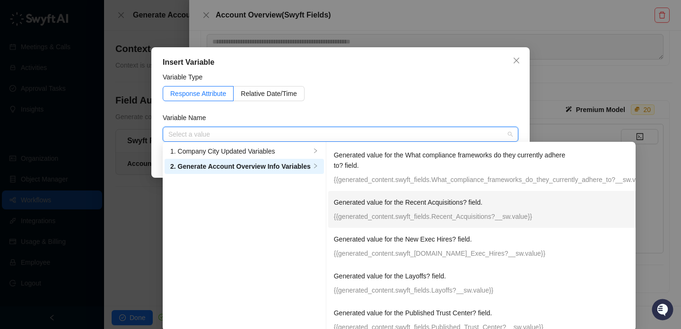
scroll to position [45, 0]
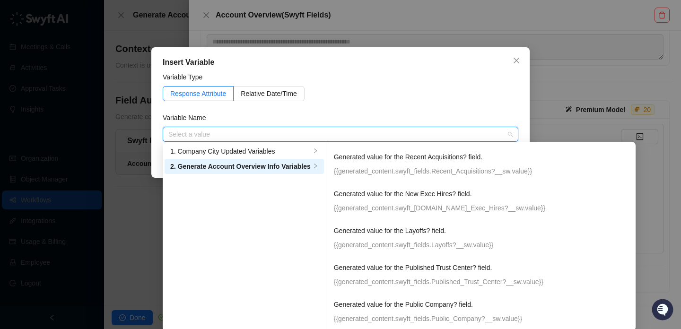
click at [431, 246] on p "{{generated_content.swyft_fields.Layoffs?__sw.value}}" at bounding box center [493, 245] width 319 height 10
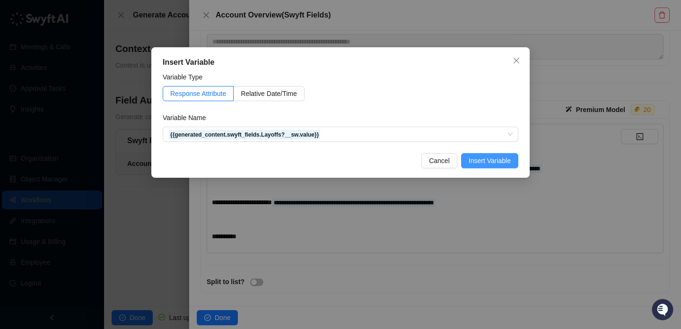
click at [486, 166] on span "Insert Variable" at bounding box center [490, 161] width 42 height 10
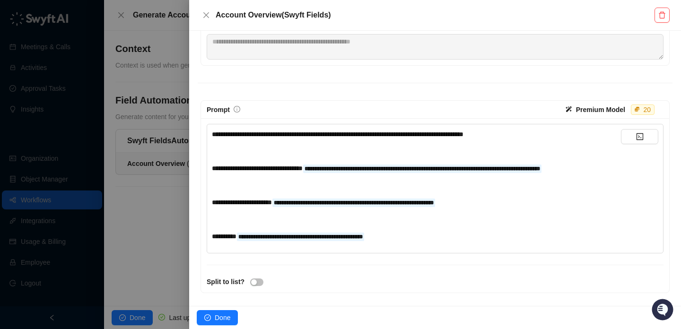
click at [463, 242] on div "**********" at bounding box center [416, 236] width 409 height 10
click at [303, 169] on span "**********" at bounding box center [257, 168] width 91 height 7
click at [360, 276] on div "**********" at bounding box center [416, 270] width 409 height 10
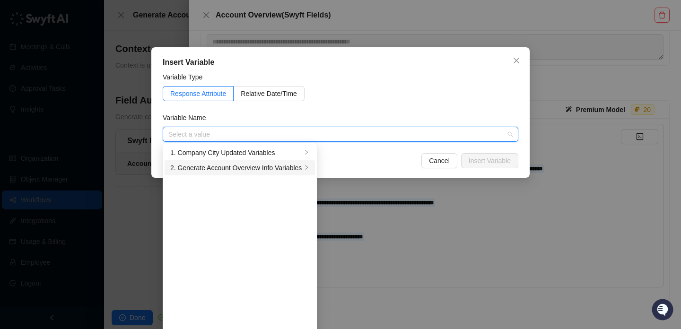
click at [279, 171] on div "2. Generate Account Overview Info Variables" at bounding box center [236, 168] width 132 height 10
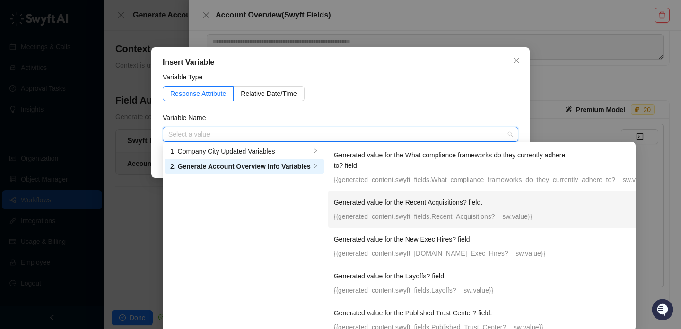
click at [448, 207] on p "Generated value for the Recent Acquisitions? field." at bounding box center [452, 202] width 237 height 10
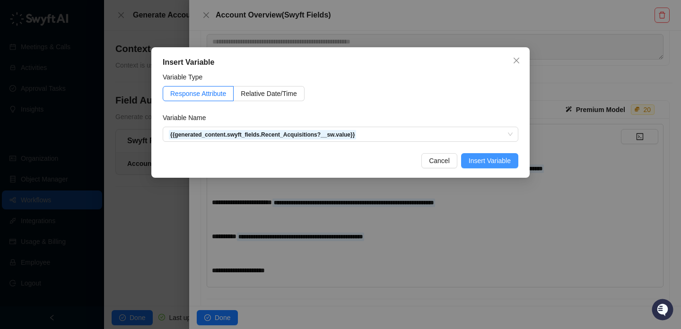
click at [492, 159] on span "Insert Variable" at bounding box center [490, 161] width 42 height 10
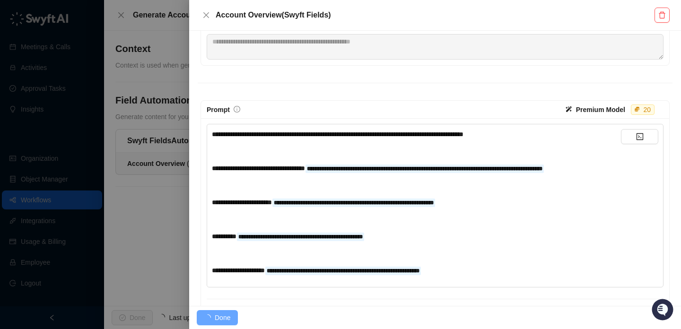
click at [509, 276] on div "**********" at bounding box center [416, 270] width 409 height 10
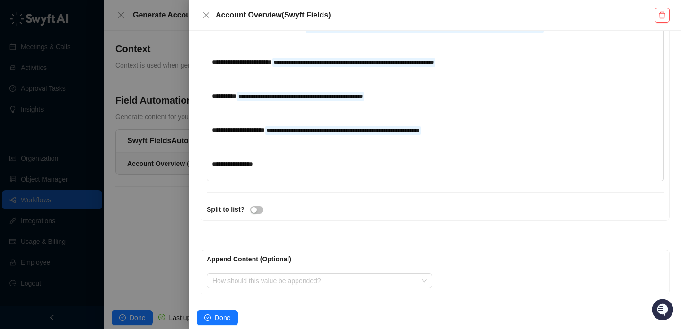
click at [309, 169] on div "**********" at bounding box center [416, 164] width 409 height 10
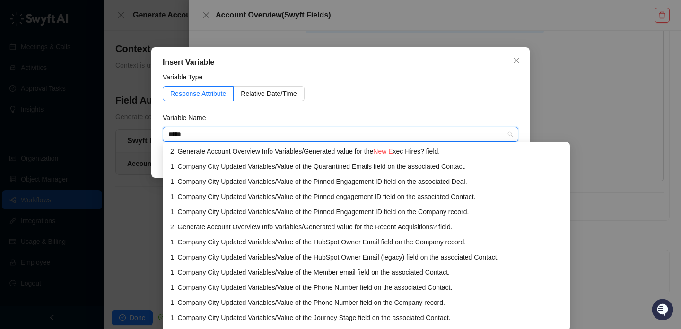
type input "******"
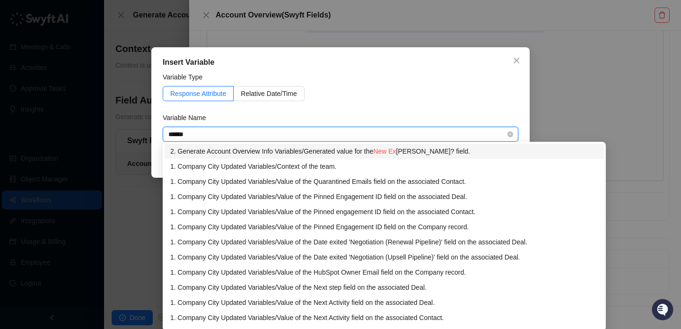
click at [312, 148] on div "2. Generate Account Overview Info Variables / Generated value for the New Ex ec…" at bounding box center [384, 151] width 428 height 10
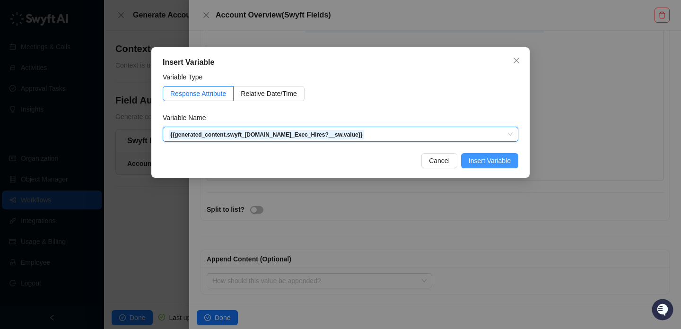
click at [485, 160] on span "Insert Variable" at bounding box center [490, 161] width 42 height 10
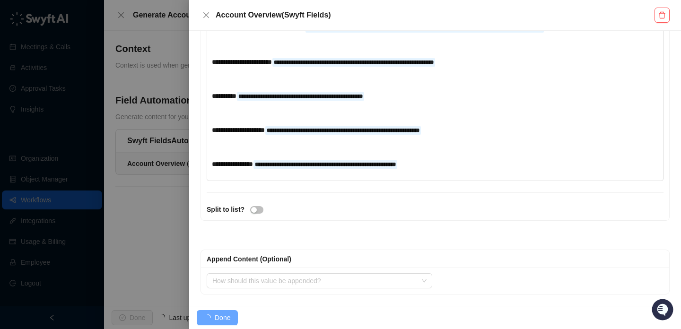
click at [486, 168] on div "**********" at bounding box center [416, 164] width 409 height 10
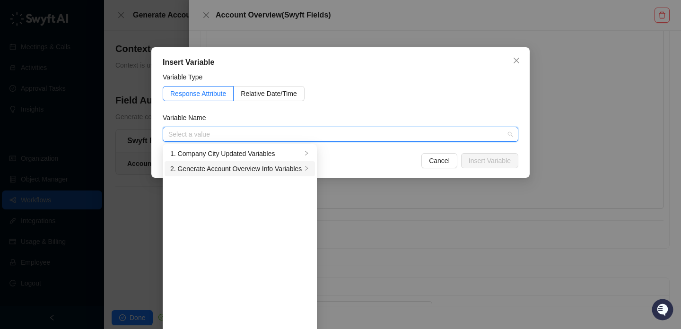
click at [286, 167] on div "2. Generate Account Overview Info Variables" at bounding box center [236, 169] width 132 height 10
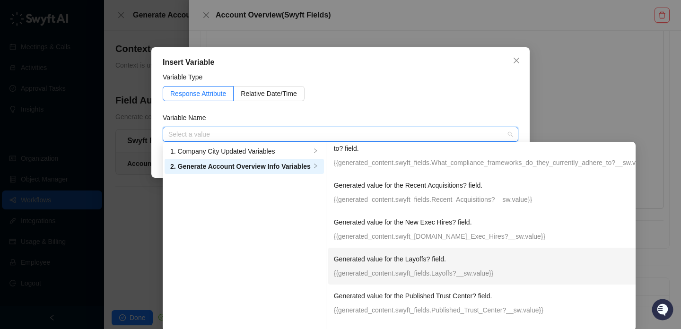
scroll to position [46, 0]
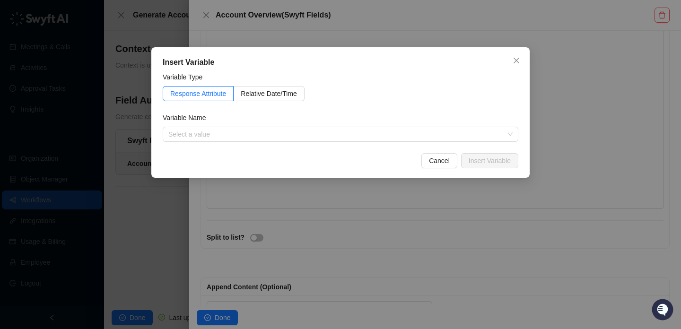
click at [484, 76] on div "Variable Type" at bounding box center [341, 79] width 356 height 14
click at [445, 159] on span "Cancel" at bounding box center [439, 161] width 21 height 10
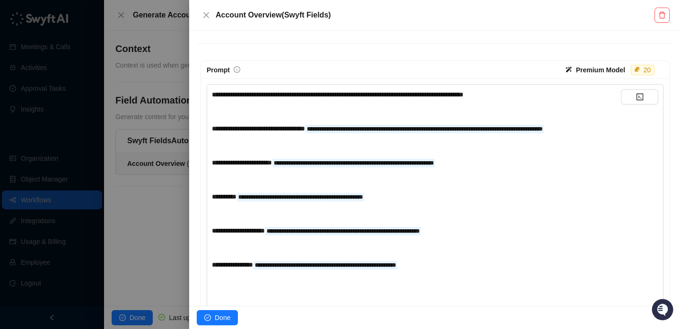
scroll to position [202, 0]
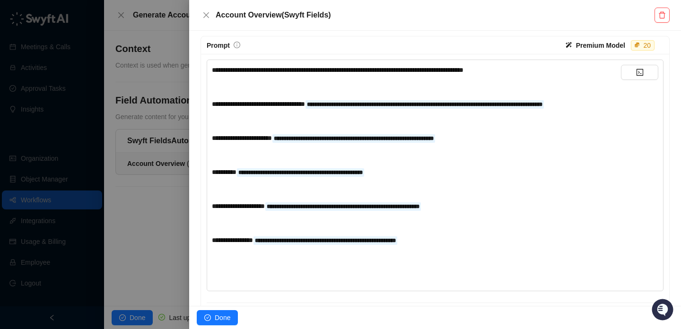
click at [234, 277] on div "**********" at bounding box center [416, 172] width 409 height 215
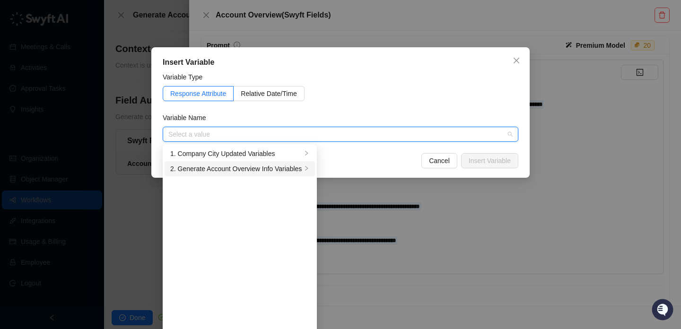
click at [221, 167] on div "2. Generate Account Overview Info Variables" at bounding box center [236, 169] width 132 height 10
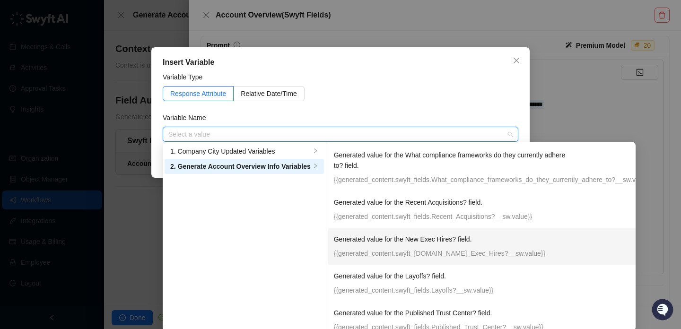
scroll to position [46, 0]
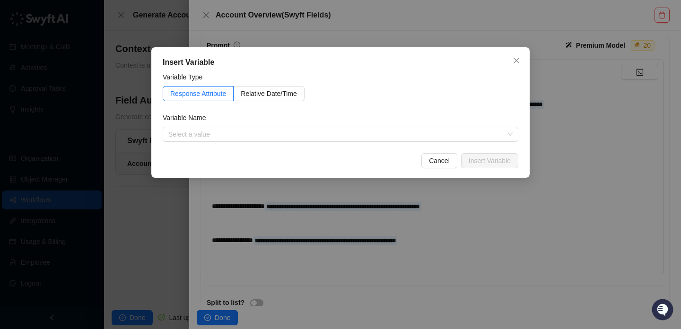
click at [492, 86] on div "Response Attribute Relative Date/Time" at bounding box center [341, 93] width 356 height 15
click at [591, 101] on div "Insert Variable Variable Type Response Attribute Relative Date/Time Variable Na…" at bounding box center [340, 164] width 681 height 329
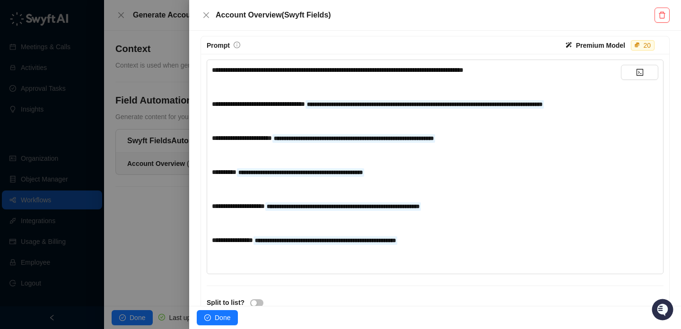
click at [329, 269] on div "**********" at bounding box center [416, 167] width 409 height 204
click at [333, 263] on div "﻿" at bounding box center [416, 257] width 409 height 10
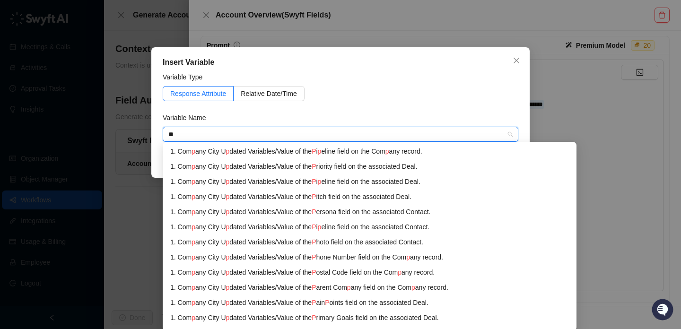
type input "***"
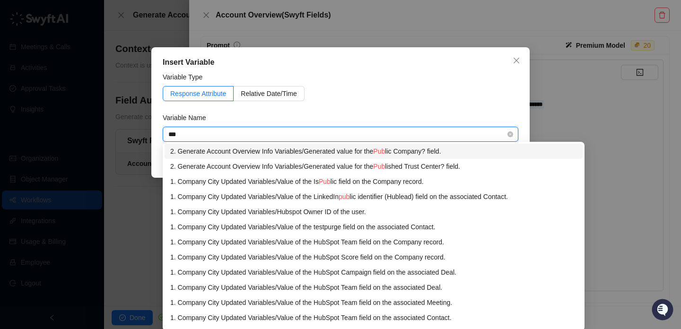
click at [335, 155] on div "2. Generate Account Overview Info Variables / Generated value for the Pub lic C…" at bounding box center [373, 151] width 407 height 10
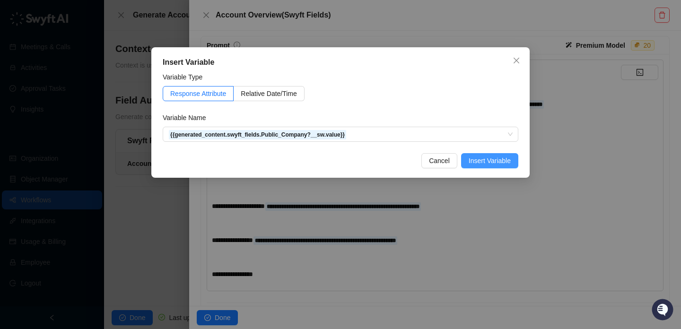
click at [483, 161] on span "Insert Variable" at bounding box center [490, 161] width 42 height 10
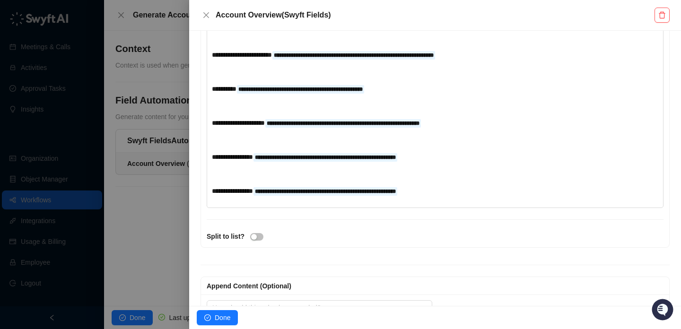
scroll to position [318, 0]
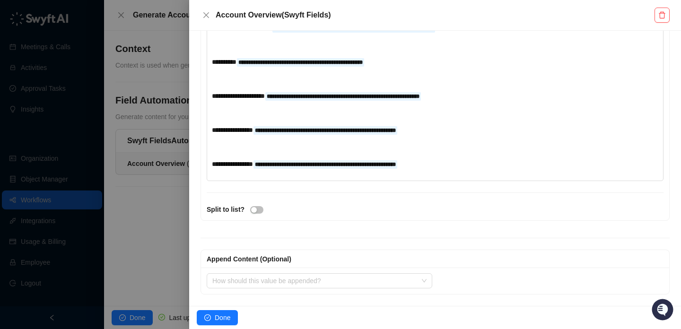
click at [503, 169] on div "**********" at bounding box center [416, 164] width 409 height 10
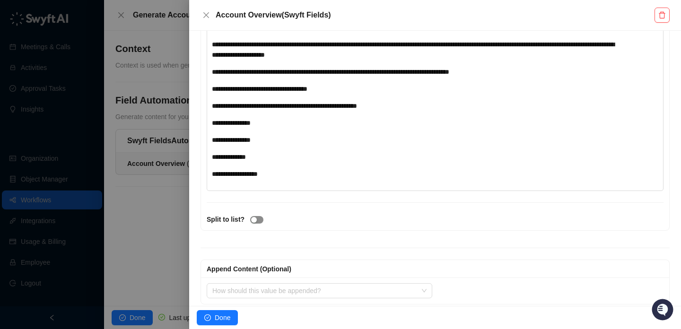
scroll to position [624, 0]
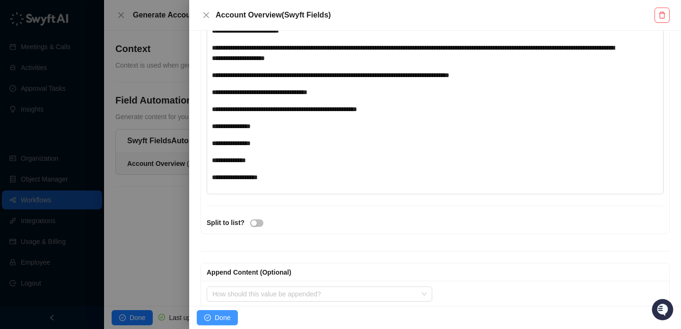
click at [218, 313] on span "Done" at bounding box center [223, 318] width 16 height 10
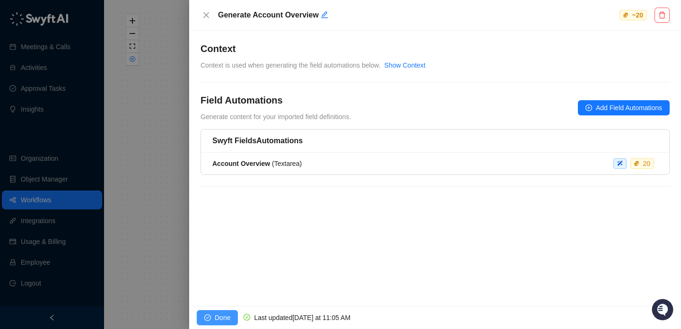
click at [211, 310] on button "Done" at bounding box center [217, 317] width 41 height 15
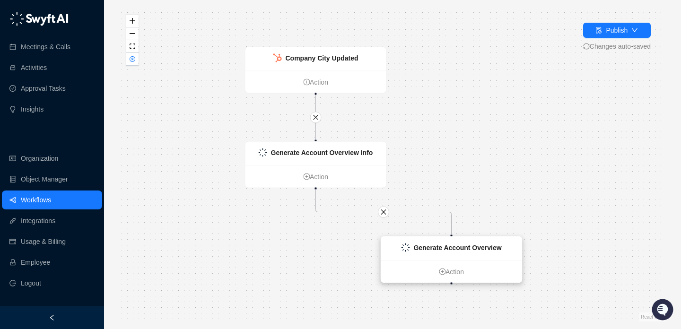
drag, startPoint x: 432, startPoint y: 246, endPoint x: 290, endPoint y: 230, distance: 142.8
click at [413, 244] on strong "Generate Account Overview" at bounding box center [457, 248] width 88 height 8
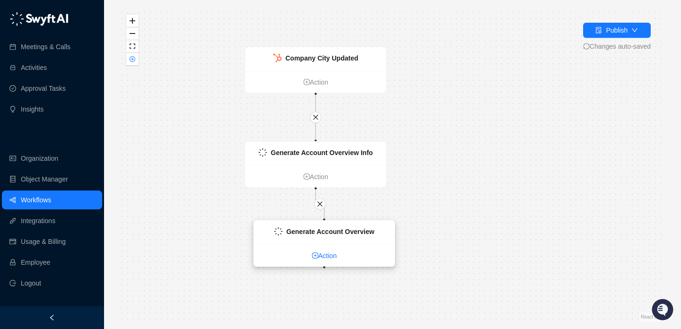
click at [328, 252] on link "Action" at bounding box center [324, 256] width 141 height 10
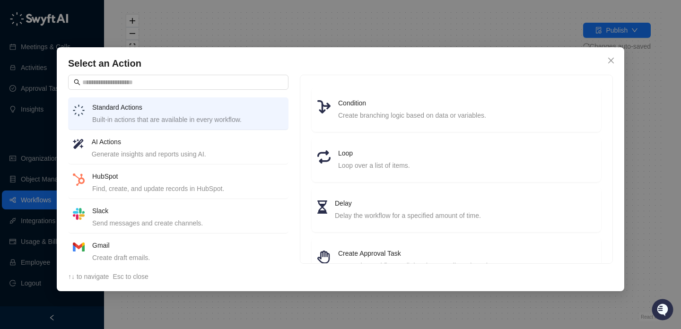
click at [222, 212] on h4 "Slack" at bounding box center [188, 211] width 192 height 10
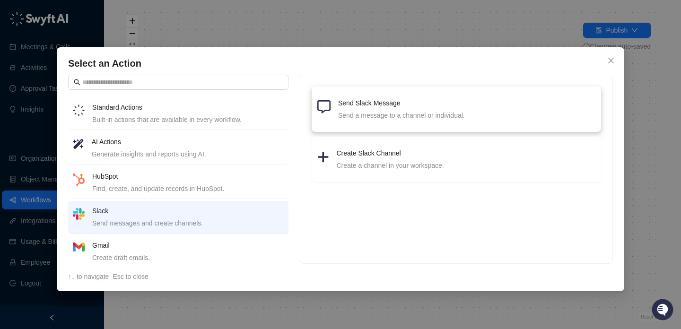
click at [391, 108] on div "Send Slack Message Send a message to a channel or individual." at bounding box center [466, 109] width 257 height 23
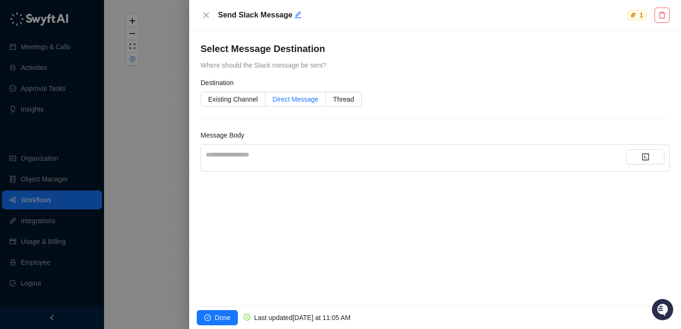
click at [287, 97] on span "Direct Message" at bounding box center [295, 100] width 46 height 8
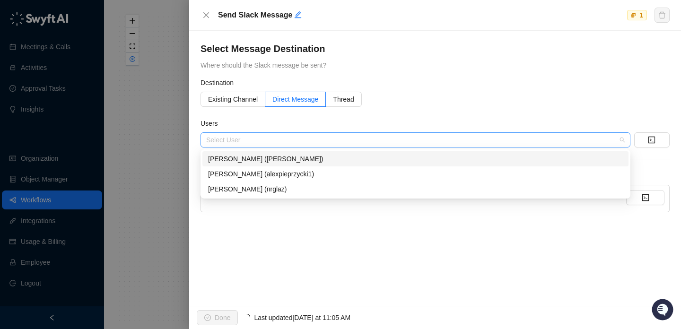
click at [267, 138] on div at bounding box center [410, 140] width 416 height 7
click at [274, 162] on div "Jake (jake)" at bounding box center [415, 159] width 415 height 10
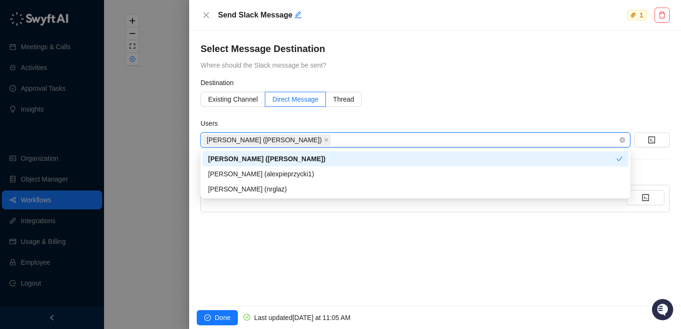
click at [322, 141] on div "Jake (jake)" at bounding box center [410, 139] width 416 height 13
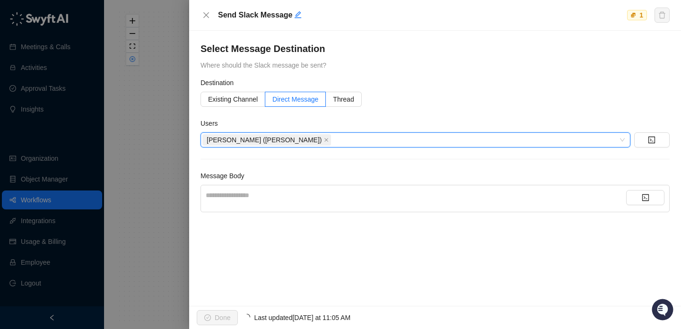
click at [374, 108] on form "**********" at bounding box center [435, 145] width 469 height 135
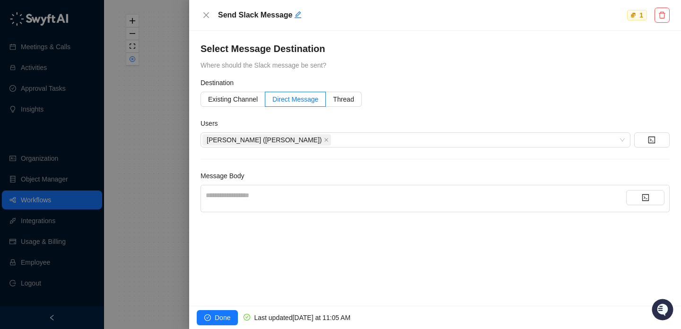
click at [366, 193] on div "**********" at bounding box center [416, 195] width 421 height 10
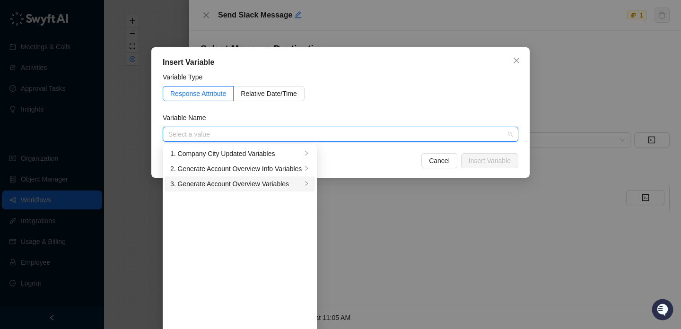
click at [281, 184] on div "3. Generate Account Overview Variables" at bounding box center [236, 184] width 132 height 10
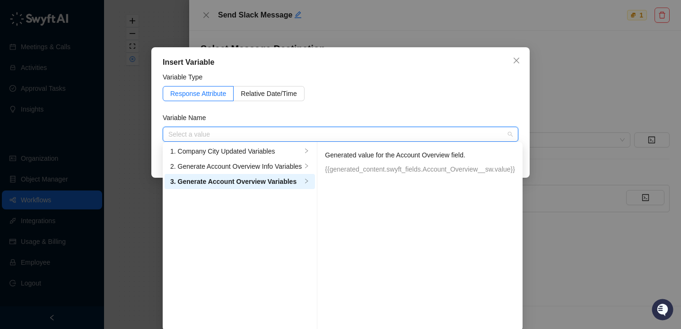
click at [388, 171] on p "{{generated_content.swyft_fields.Account_Overview__sw.value}}" at bounding box center [420, 169] width 190 height 10
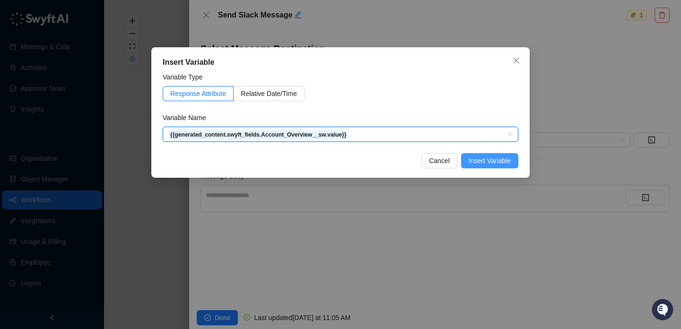
click at [496, 160] on span "Insert Variable" at bounding box center [490, 161] width 42 height 10
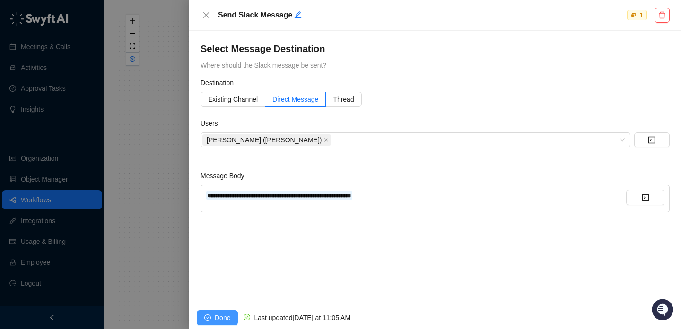
click at [226, 318] on span "Done" at bounding box center [223, 318] width 16 height 10
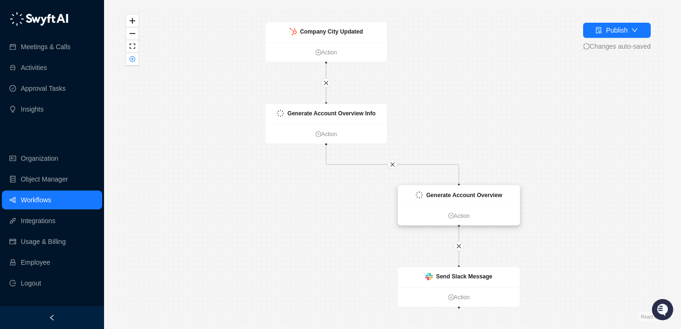
click at [454, 193] on strong "Generate Account Overview" at bounding box center [464, 195] width 76 height 7
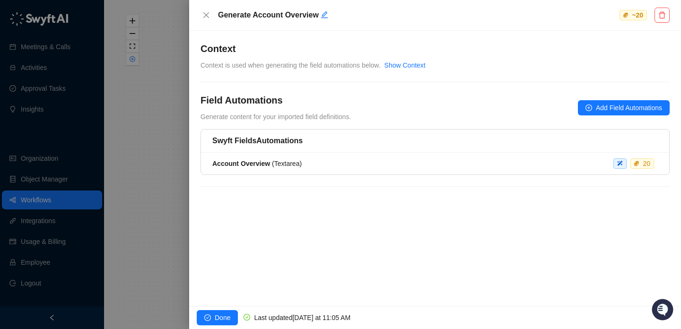
click at [293, 152] on div "Swyft Fields Automations" at bounding box center [435, 141] width 468 height 23
click at [294, 157] on li "Account Overview ( Textarea ) 20" at bounding box center [435, 164] width 468 height 22
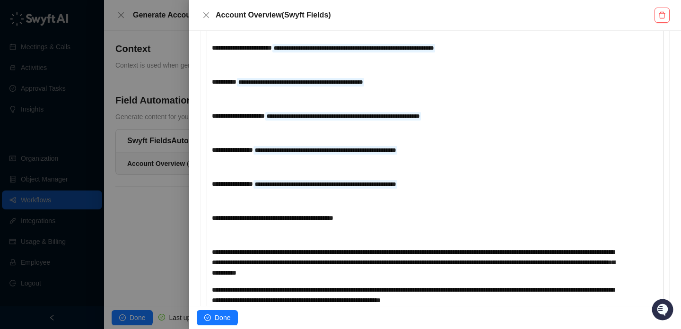
scroll to position [407, 0]
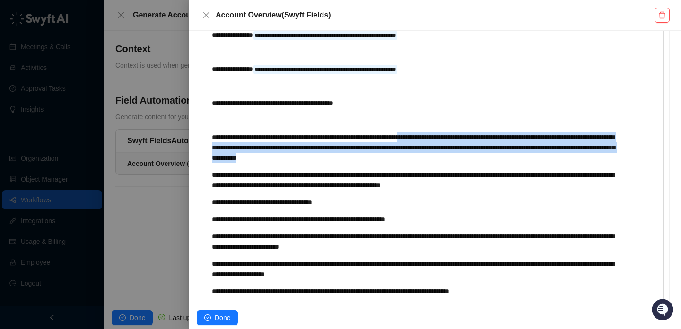
drag, startPoint x: 455, startPoint y: 149, endPoint x: 499, endPoint y: 168, distance: 48.3
click at [499, 163] on div "**********" at bounding box center [416, 147] width 409 height 31
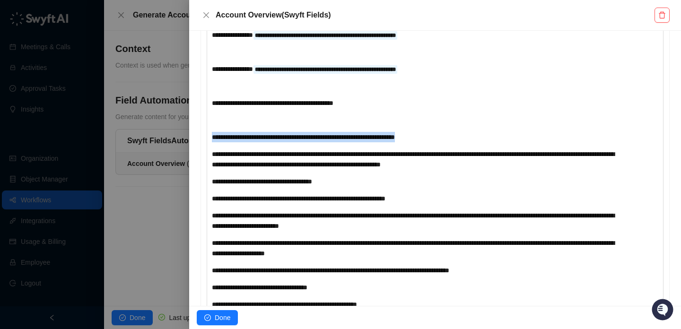
drag, startPoint x: 461, startPoint y: 145, endPoint x: 206, endPoint y: 152, distance: 255.5
click at [206, 152] on div "**********" at bounding box center [435, 139] width 468 height 580
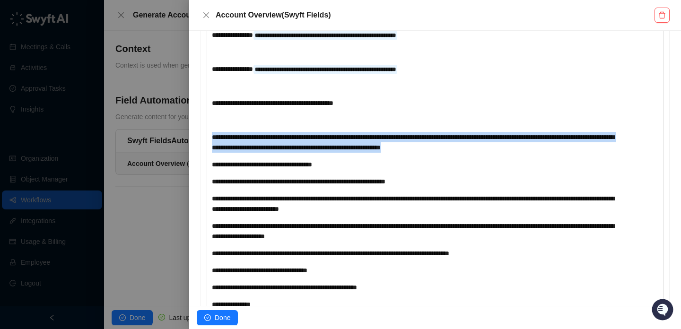
drag, startPoint x: 563, startPoint y: 158, endPoint x: 207, endPoint y: 145, distance: 356.9
click at [207, 145] on div "**********" at bounding box center [435, 113] width 457 height 518
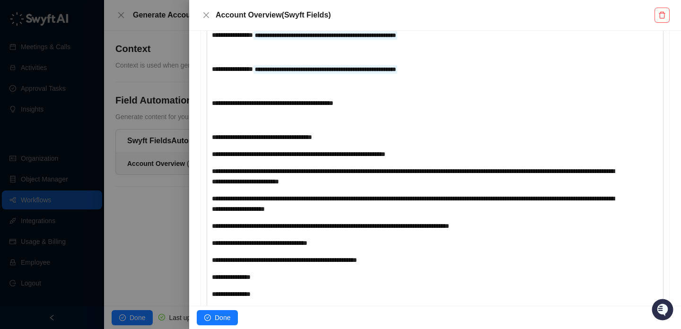
click at [282, 141] on span "**********" at bounding box center [262, 137] width 100 height 7
click at [386, 158] on span "**********" at bounding box center [299, 154] width 174 height 7
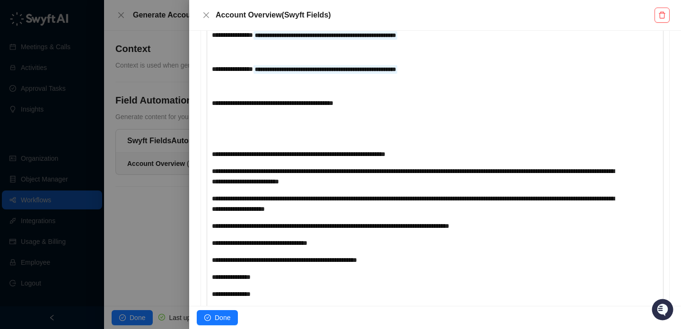
click at [429, 158] on div "**********" at bounding box center [416, 96] width 409 height 474
click at [425, 153] on div "**********" at bounding box center [416, 96] width 409 height 474
click at [402, 142] on div "﻿" at bounding box center [416, 137] width 409 height 10
drag, startPoint x: 295, startPoint y: 165, endPoint x: 189, endPoint y: 165, distance: 106.4
click at [189, 165] on div "**********" at bounding box center [435, 168] width 492 height 275
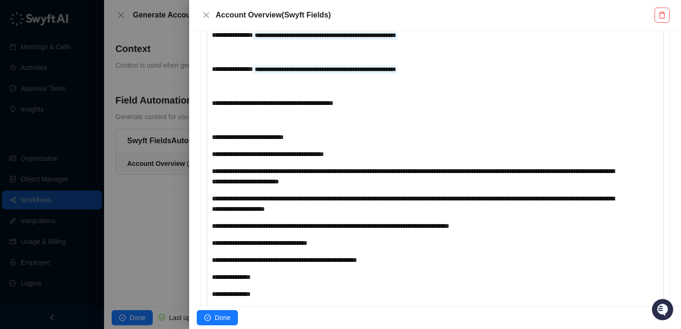
click at [384, 159] on div "**********" at bounding box center [416, 154] width 409 height 10
drag, startPoint x: 259, startPoint y: 183, endPoint x: 184, endPoint y: 181, distance: 75.2
click at [184, 181] on div "**********" at bounding box center [340, 164] width 681 height 329
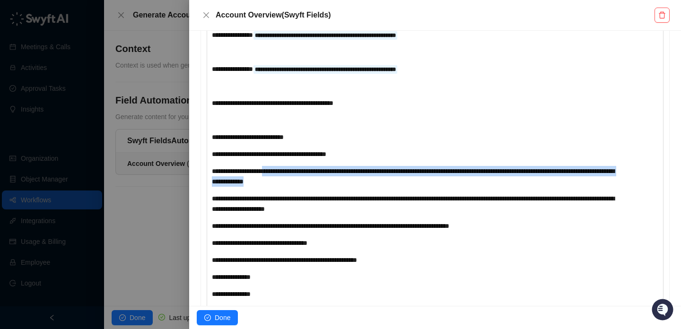
drag, startPoint x: 362, startPoint y: 192, endPoint x: 278, endPoint y: 182, distance: 84.3
click at [278, 182] on div "**********" at bounding box center [416, 176] width 409 height 21
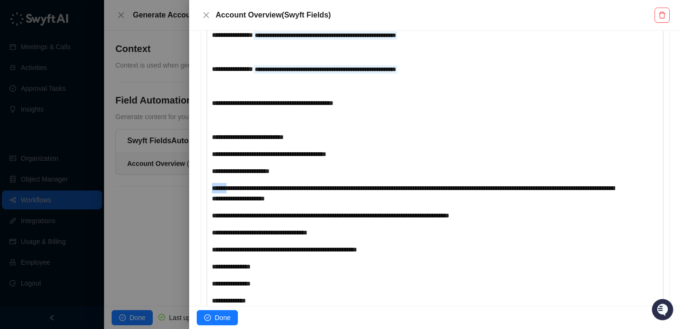
drag, startPoint x: 225, startPoint y: 198, endPoint x: 201, endPoint y: 198, distance: 24.1
click at [201, 198] on div "**********" at bounding box center [435, 112] width 468 height 526
click at [413, 204] on div "**********" at bounding box center [416, 193] width 409 height 21
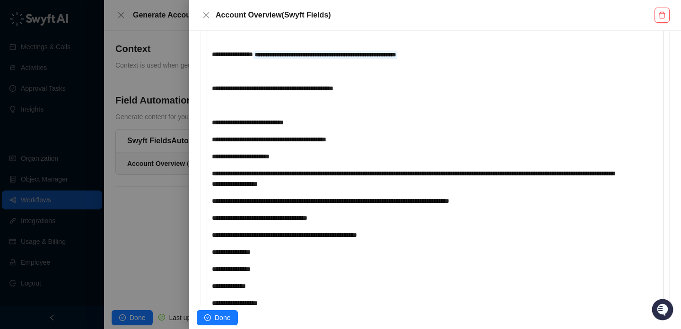
scroll to position [423, 0]
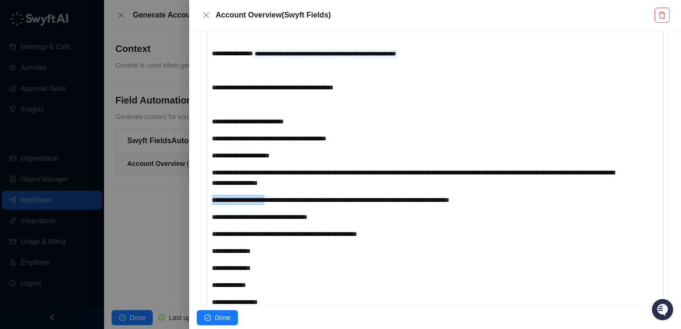
drag, startPoint x: 274, startPoint y: 210, endPoint x: 197, endPoint y: 210, distance: 77.1
click at [197, 210] on div "**********" at bounding box center [435, 168] width 492 height 275
drag, startPoint x: 459, startPoint y: 211, endPoint x: 235, endPoint y: 209, distance: 223.8
click at [235, 205] on div "**********" at bounding box center [416, 200] width 409 height 10
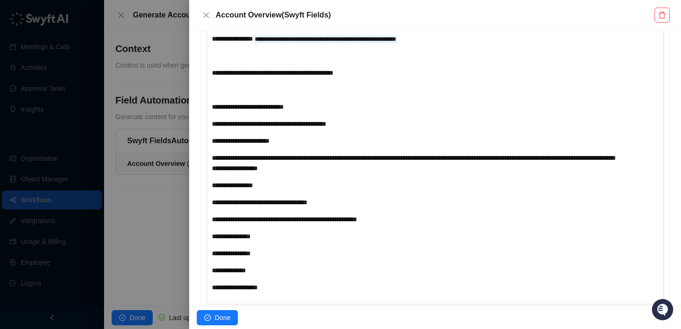
scroll to position [467, 0]
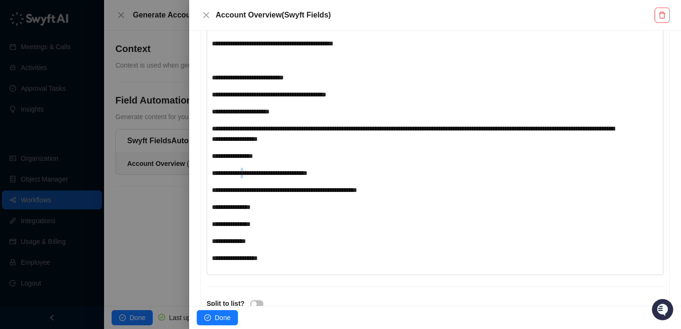
click at [244, 176] on span "**********" at bounding box center [260, 173] width 96 height 7
click at [239, 176] on span "**********" at bounding box center [260, 173] width 96 height 7
click at [378, 178] on div "**********" at bounding box center [416, 173] width 409 height 10
drag, startPoint x: 282, startPoint y: 201, endPoint x: 204, endPoint y: 201, distance: 77.6
click at [204, 201] on div "**********" at bounding box center [435, 52] width 468 height 526
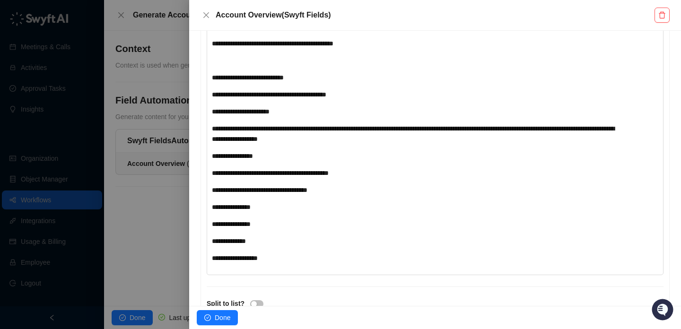
click at [226, 193] on span "**********" at bounding box center [260, 190] width 96 height 7
drag, startPoint x: 378, startPoint y: 198, endPoint x: 269, endPoint y: 197, distance: 109.3
click at [269, 195] on div "**********" at bounding box center [416, 190] width 409 height 10
drag, startPoint x: 280, startPoint y: 216, endPoint x: 211, endPoint y: 217, distance: 69.1
click at [211, 217] on div "**********" at bounding box center [435, 35] width 457 height 481
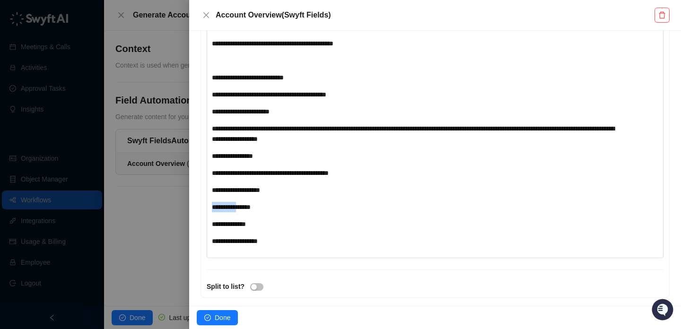
drag, startPoint x: 241, startPoint y: 217, endPoint x: 192, endPoint y: 215, distance: 49.2
click at [192, 215] on div "**********" at bounding box center [435, 168] width 492 height 275
click at [272, 212] on div "**********" at bounding box center [416, 207] width 409 height 10
click at [268, 229] on div "**********" at bounding box center [416, 224] width 409 height 10
click at [282, 246] on div "**********" at bounding box center [416, 241] width 409 height 10
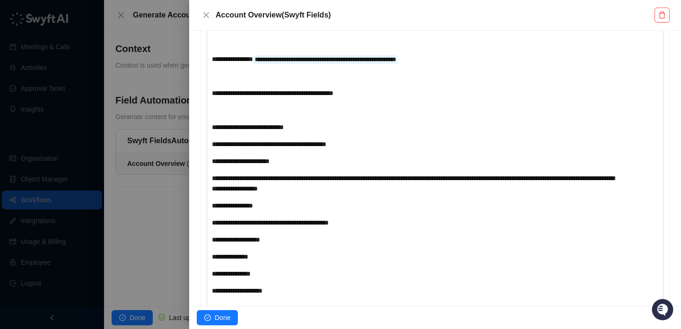
scroll to position [398, 0]
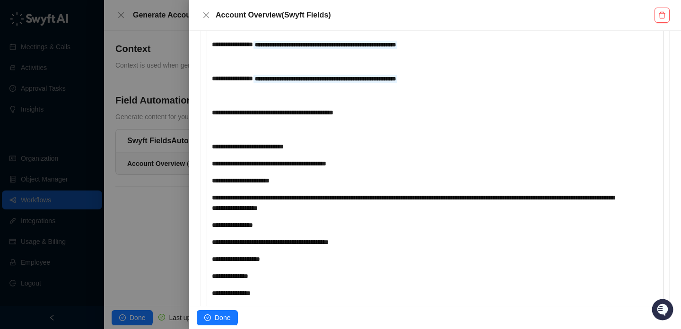
click at [356, 152] on div "**********" at bounding box center [416, 146] width 409 height 10
click at [360, 149] on div "**********" at bounding box center [416, 92] width 409 height 447
click at [354, 186] on div "**********" at bounding box center [416, 181] width 409 height 10
click at [381, 165] on div "**********" at bounding box center [416, 92] width 409 height 447
click at [383, 152] on div "**********" at bounding box center [416, 146] width 409 height 10
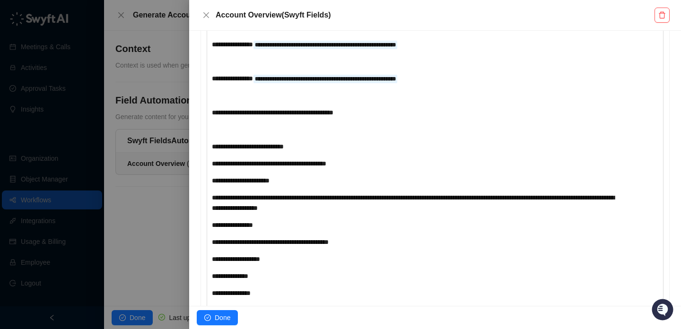
scroll to position [400, 0]
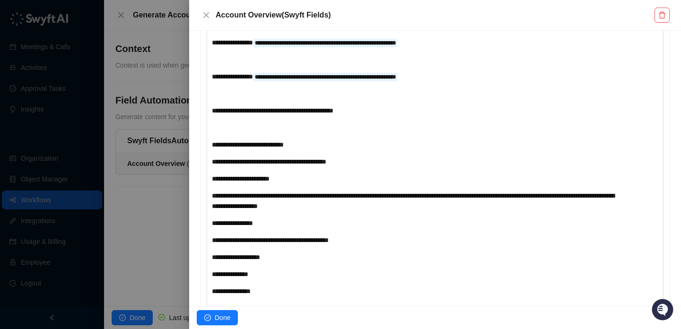
click at [404, 133] on div "﻿" at bounding box center [416, 128] width 409 height 10
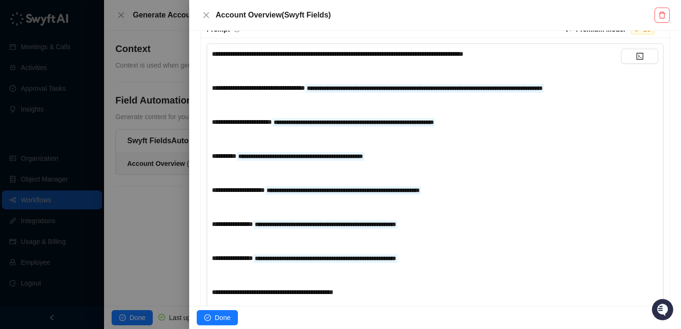
scroll to position [202, 0]
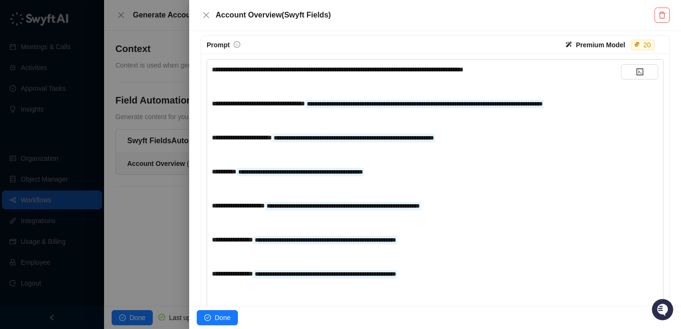
click at [270, 109] on div "**********" at bounding box center [416, 103] width 409 height 10
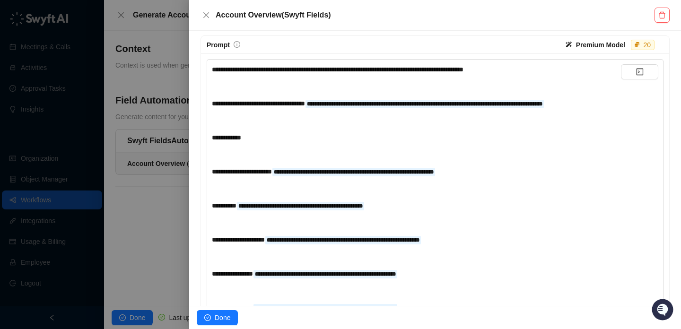
click at [158, 180] on div at bounding box center [340, 164] width 681 height 329
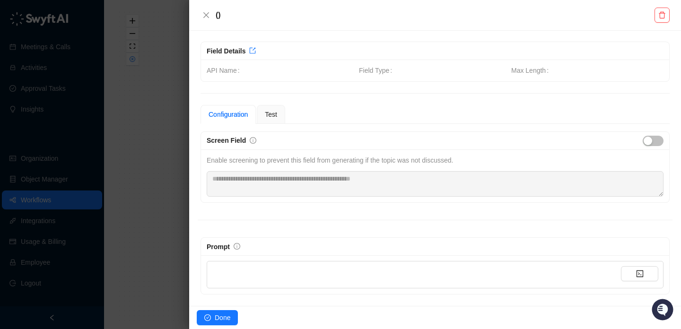
scroll to position [0, 0]
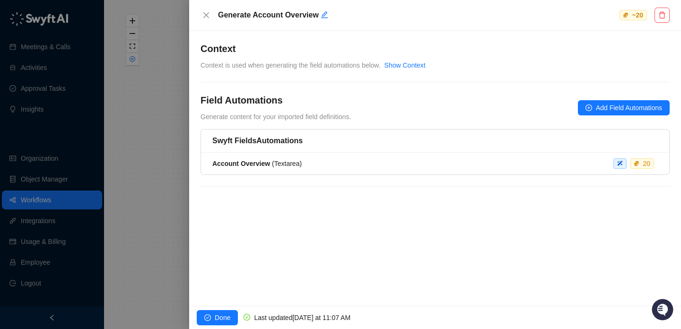
click at [228, 309] on div "Done Last updated Today at 11:07 AM" at bounding box center [435, 317] width 492 height 23
click at [222, 321] on span "Done" at bounding box center [223, 318] width 16 height 10
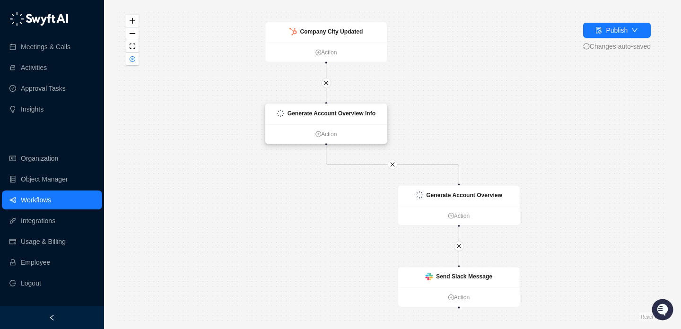
click at [338, 121] on div "Generate Account Overview Info" at bounding box center [326, 114] width 122 height 20
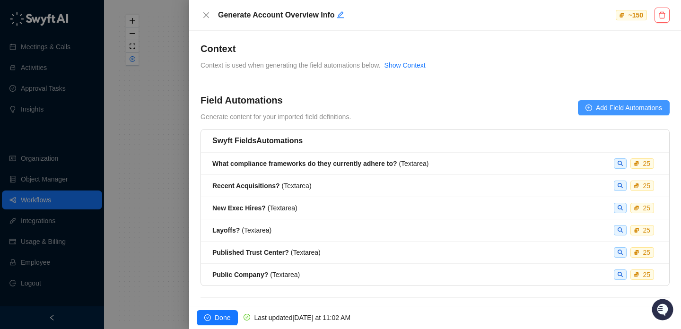
click at [623, 105] on span "Add Field Automations" at bounding box center [629, 108] width 66 height 10
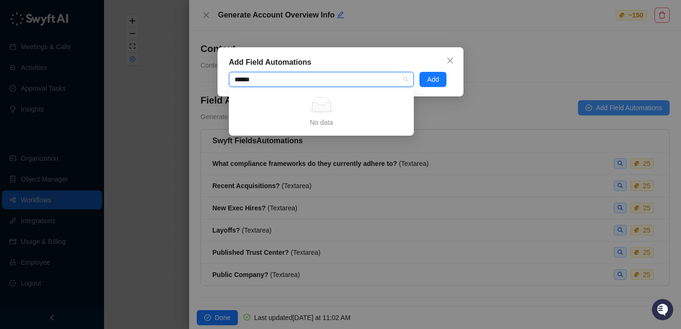
type input "*******"
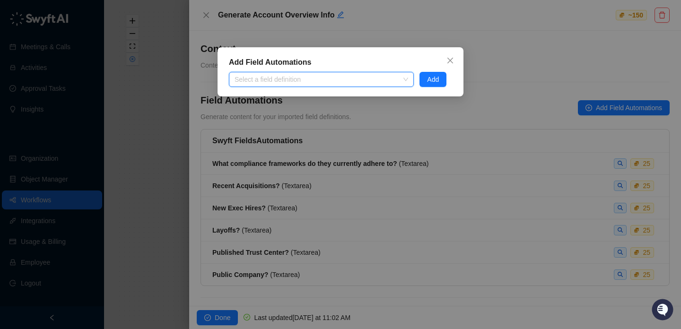
click at [448, 69] on div "Add Field Automations Select a field definition Add" at bounding box center [341, 71] width 246 height 49
click at [449, 60] on icon "close" at bounding box center [451, 61] width 8 height 8
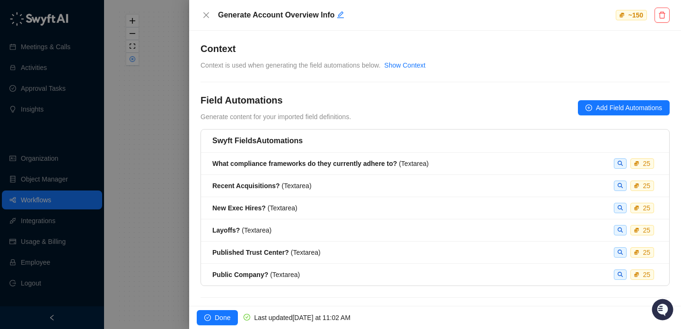
click at [63, 179] on div at bounding box center [340, 164] width 681 height 329
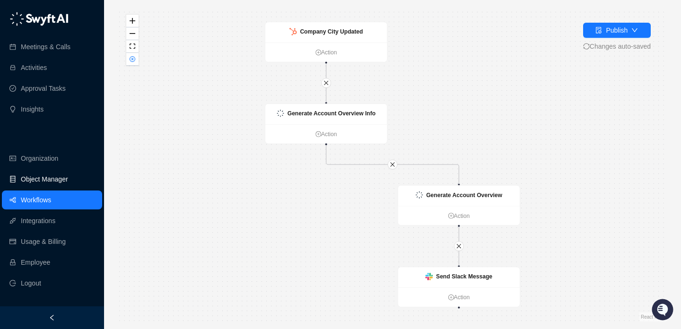
click at [66, 182] on link "Object Manager" at bounding box center [44, 179] width 47 height 19
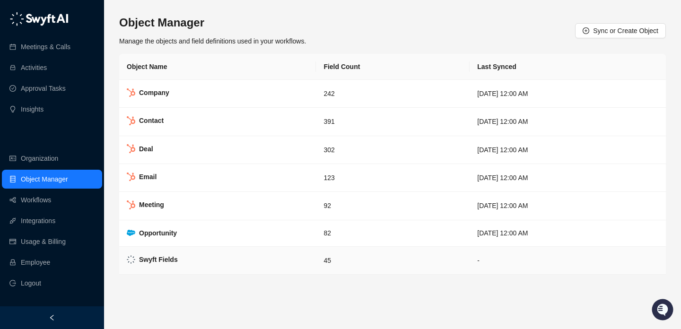
click at [316, 257] on td "45" at bounding box center [393, 261] width 154 height 28
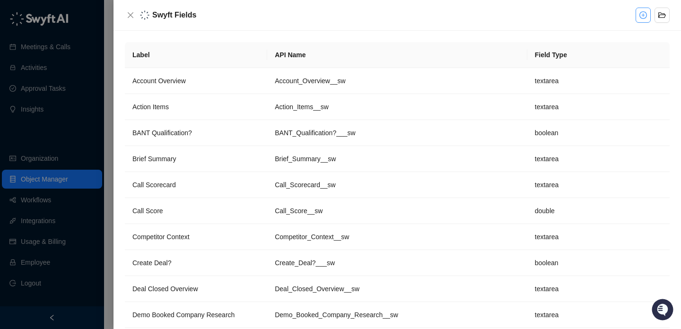
click at [643, 13] on icon "plus-circle" at bounding box center [644, 15] width 8 height 8
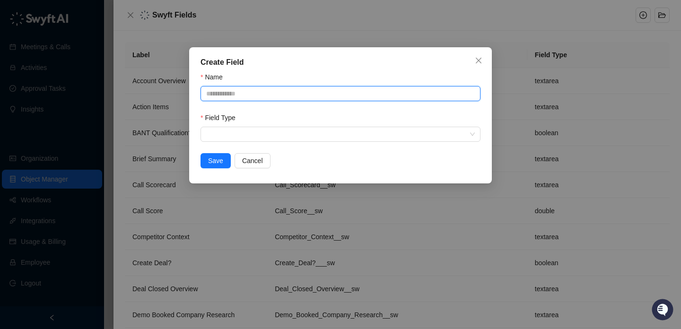
click at [360, 100] on input "Name" at bounding box center [341, 93] width 280 height 15
type input "**********"
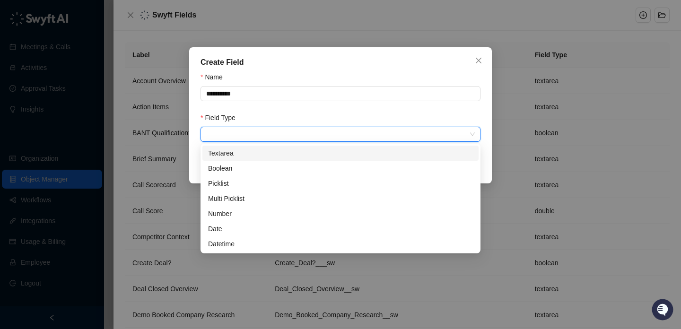
click at [347, 131] on input "search" at bounding box center [337, 134] width 263 height 14
click at [351, 150] on div "Textarea" at bounding box center [340, 153] width 265 height 10
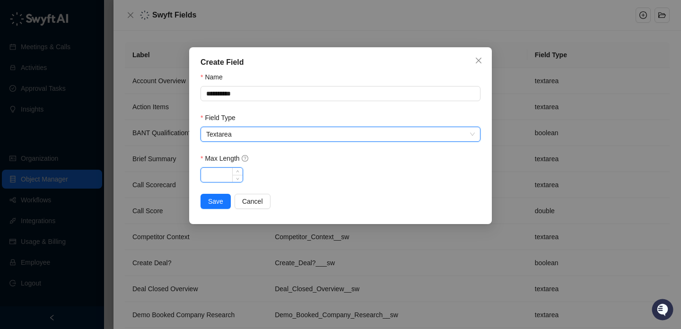
click at [222, 175] on input "Max Length" at bounding box center [222, 175] width 42 height 14
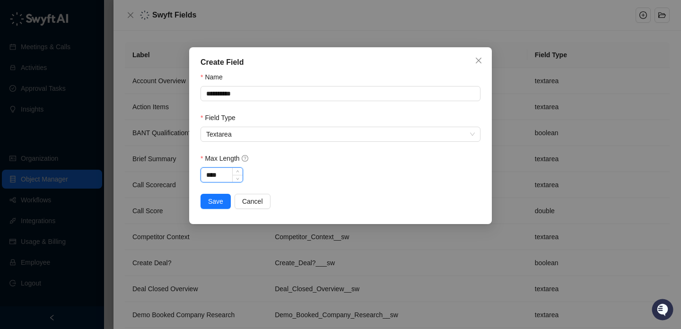
click at [209, 176] on input "****" at bounding box center [222, 175] width 42 height 14
type input "****"
click at [213, 190] on form "**********" at bounding box center [341, 140] width 280 height 137
click at [214, 196] on span "Save" at bounding box center [215, 201] width 15 height 10
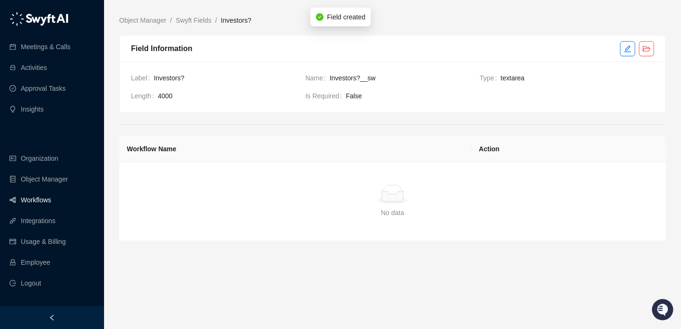
click at [51, 196] on link "Workflows" at bounding box center [36, 200] width 30 height 19
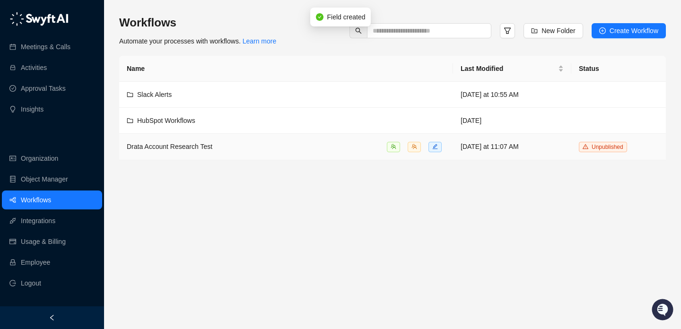
click at [245, 150] on div "Drata Account Research Test" at bounding box center [286, 146] width 319 height 11
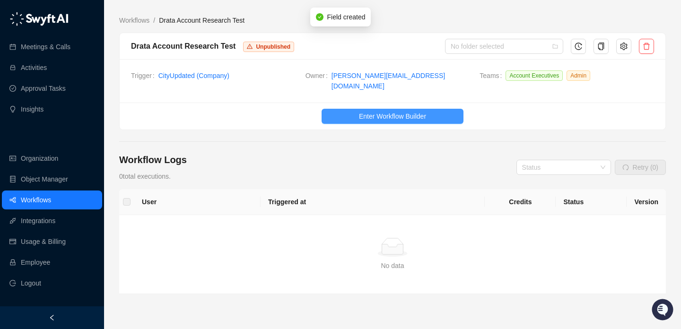
click at [360, 112] on span "Enter Workflow Builder" at bounding box center [392, 116] width 67 height 10
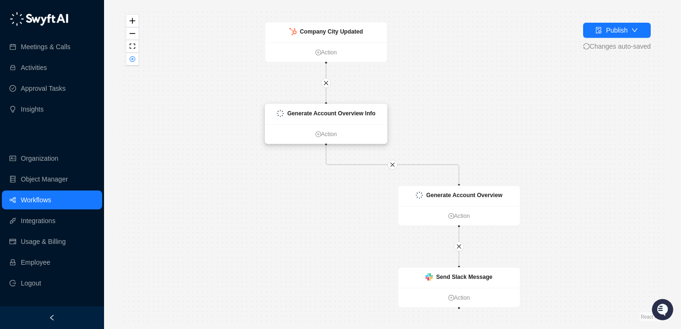
click at [344, 115] on strong "Generate Account Overview Info" at bounding box center [331, 113] width 88 height 7
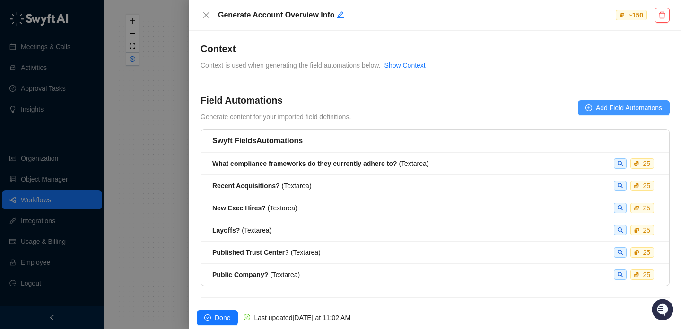
click at [588, 112] on button "Add Field Automations" at bounding box center [624, 107] width 92 height 15
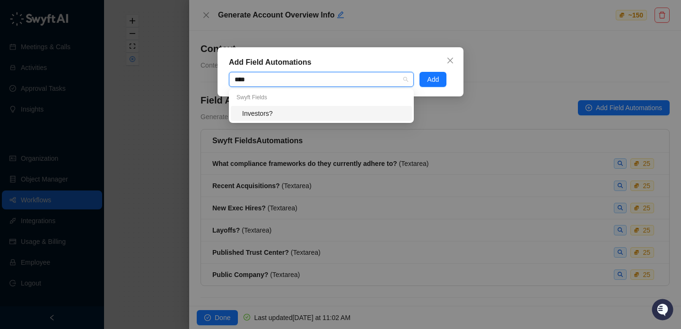
type input "*****"
click at [406, 118] on div "Investors?" at bounding box center [324, 113] width 164 height 10
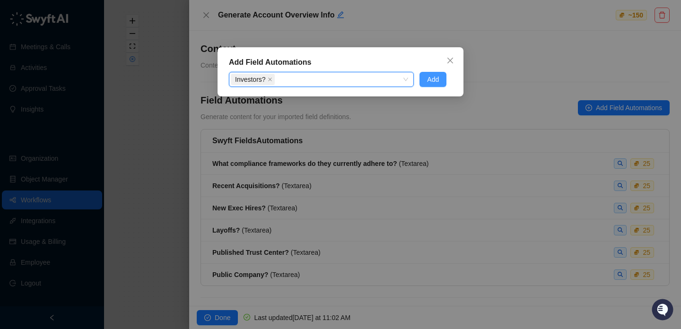
click at [443, 79] on button "Add" at bounding box center [433, 79] width 27 height 15
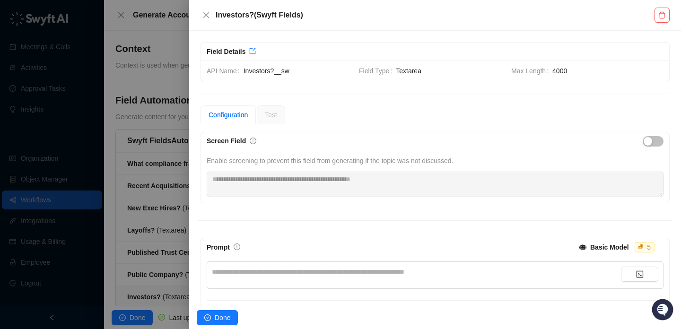
scroll to position [108, 0]
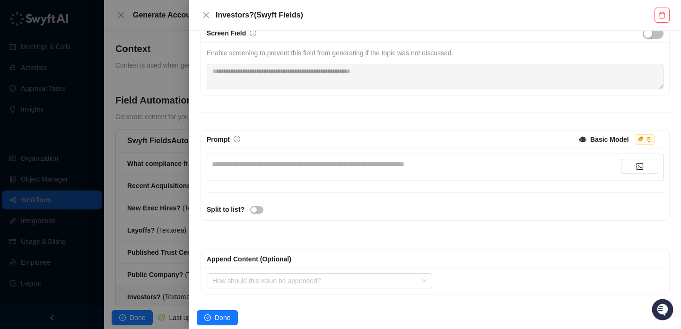
click at [329, 169] on div "**********" at bounding box center [416, 164] width 409 height 10
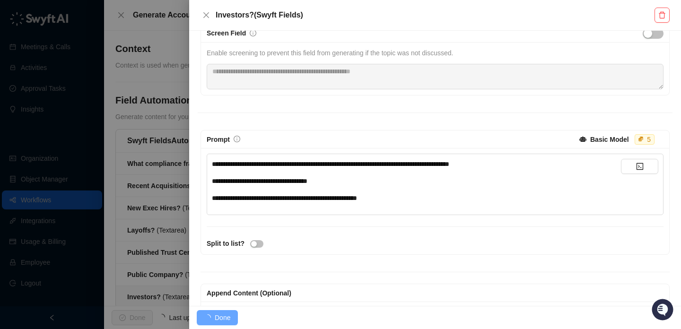
click at [621, 136] on strong "Basic Model" at bounding box center [609, 140] width 39 height 8
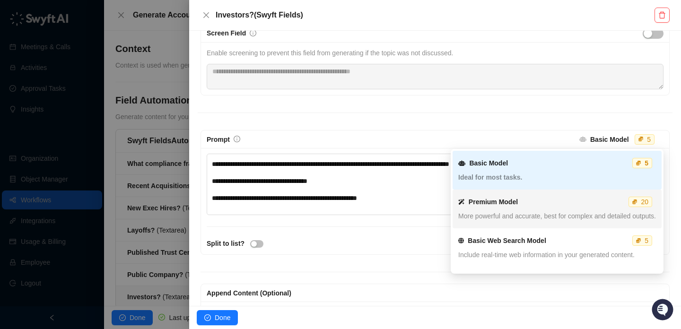
click at [563, 220] on div "More powerful and accurate, best for complex and detailed outputs." at bounding box center [557, 216] width 198 height 10
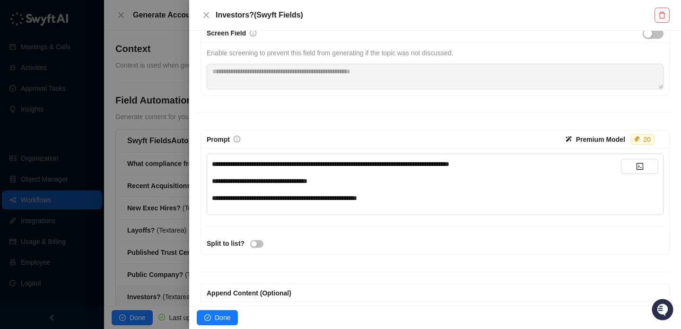
click at [592, 141] on strong "Premium Model" at bounding box center [600, 140] width 49 height 8
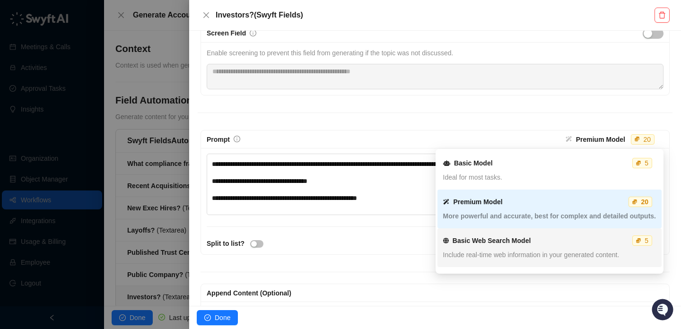
scroll to position [73, 0]
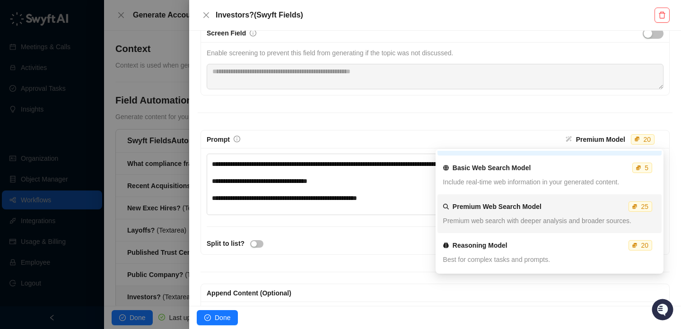
click at [569, 215] on div "Premium Web Search Model 25 Premium web search with deeper analysis and broader…" at bounding box center [549, 214] width 213 height 34
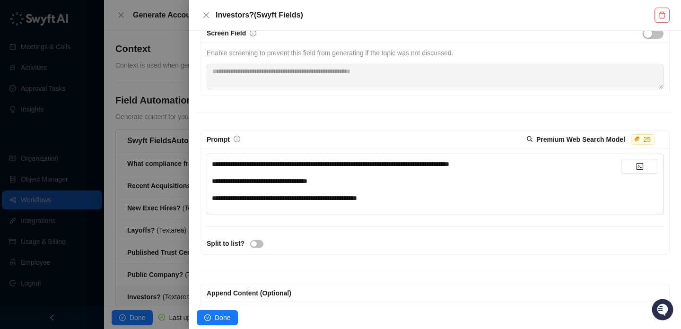
click at [291, 164] on span "**********" at bounding box center [330, 164] width 237 height 7
drag, startPoint x: 291, startPoint y: 164, endPoint x: 373, endPoint y: 164, distance: 81.8
click at [373, 164] on span "**********" at bounding box center [330, 164] width 237 height 7
drag, startPoint x: 373, startPoint y: 164, endPoint x: 254, endPoint y: 164, distance: 118.7
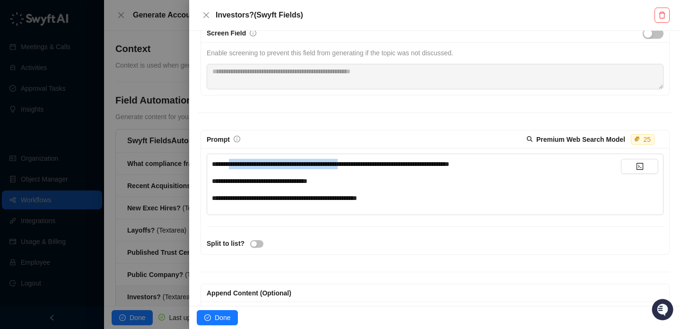
click at [254, 164] on span "**********" at bounding box center [330, 164] width 237 height 7
drag, startPoint x: 254, startPoint y: 164, endPoint x: 419, endPoint y: 164, distance: 164.6
click at [418, 164] on span "**********" at bounding box center [330, 164] width 237 height 7
click at [419, 164] on span "**********" at bounding box center [330, 164] width 237 height 7
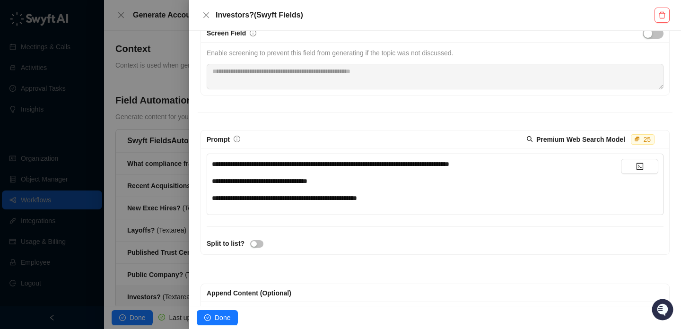
click at [402, 183] on div "**********" at bounding box center [416, 181] width 409 height 10
click at [428, 200] on div "**********" at bounding box center [416, 198] width 409 height 10
click at [246, 195] on span "**********" at bounding box center [284, 198] width 145 height 7
click at [263, 199] on span "**********" at bounding box center [284, 198] width 145 height 7
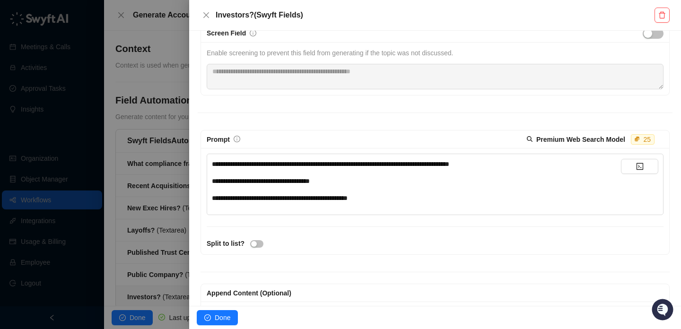
click at [277, 199] on span "**********" at bounding box center [280, 198] width 136 height 7
click at [441, 199] on div "**********" at bounding box center [416, 198] width 409 height 10
click at [385, 179] on div "**********" at bounding box center [416, 181] width 409 height 10
click at [442, 193] on div "**********" at bounding box center [416, 198] width 409 height 10
click at [403, 183] on div "**********" at bounding box center [416, 181] width 409 height 10
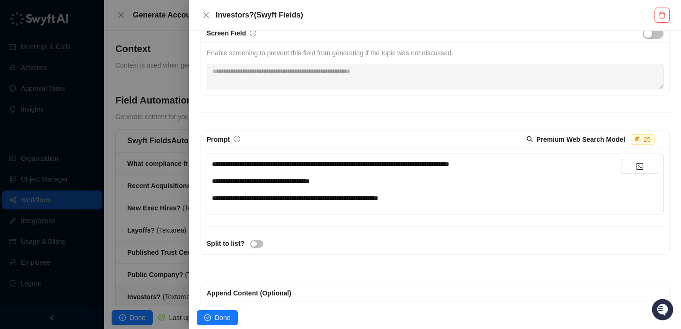
click at [356, 172] on div "**********" at bounding box center [416, 181] width 409 height 44
click at [371, 162] on span "**********" at bounding box center [330, 164] width 237 height 7
drag, startPoint x: 371, startPoint y: 162, endPoint x: 297, endPoint y: 162, distance: 74.3
click at [297, 162] on span "**********" at bounding box center [330, 164] width 237 height 7
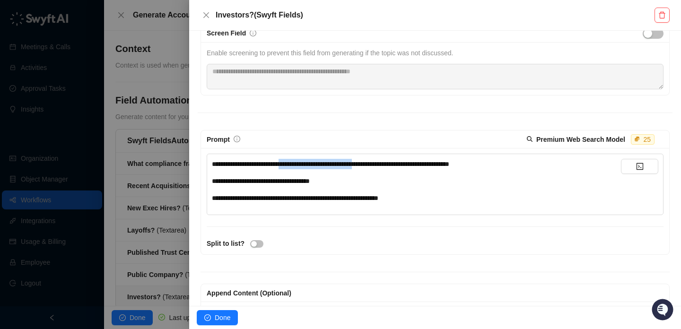
drag, startPoint x: 297, startPoint y: 162, endPoint x: 435, endPoint y: 162, distance: 138.1
click at [435, 162] on span "**********" at bounding box center [330, 164] width 237 height 7
click at [465, 174] on div "**********" at bounding box center [416, 181] width 409 height 44
click at [467, 182] on div "**********" at bounding box center [416, 181] width 409 height 10
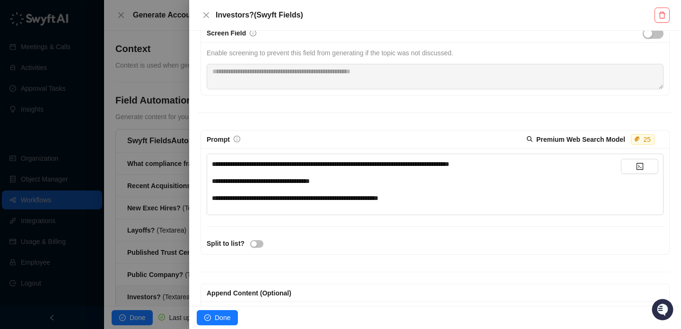
click at [387, 164] on span "**********" at bounding box center [330, 164] width 237 height 7
click at [398, 177] on div "**********" at bounding box center [416, 181] width 409 height 10
click at [225, 314] on span "Done" at bounding box center [223, 318] width 16 height 10
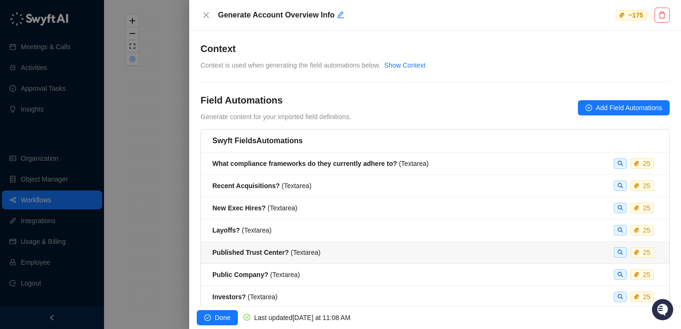
scroll to position [37, 0]
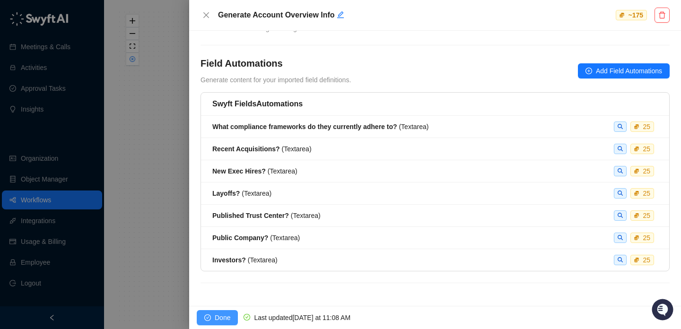
click at [225, 320] on span "Done" at bounding box center [223, 318] width 16 height 10
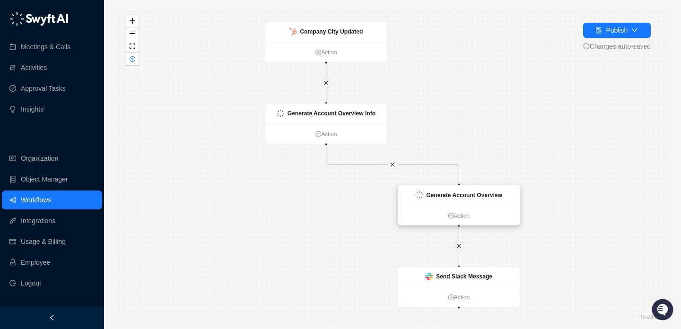
click at [432, 203] on div "Generate Account Overview" at bounding box center [459, 195] width 122 height 20
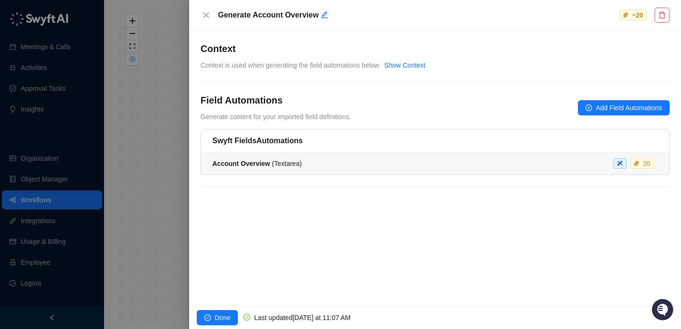
click at [339, 162] on div "Account Overview ( Textarea ) 20" at bounding box center [435, 163] width 446 height 10
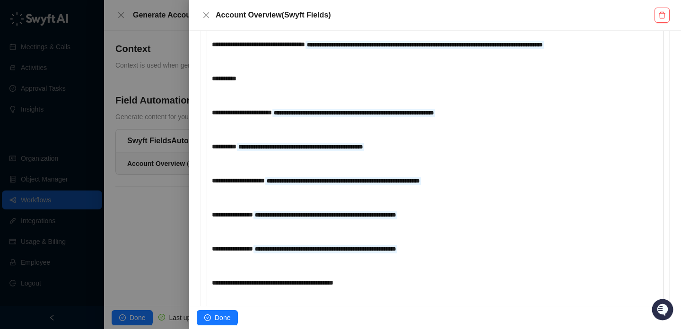
scroll to position [265, 0]
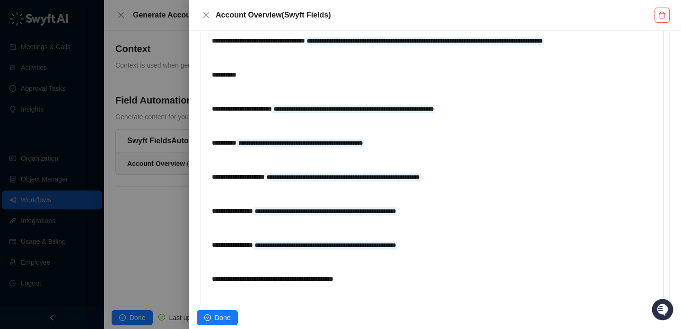
click at [270, 80] on div "**********" at bounding box center [416, 75] width 409 height 10
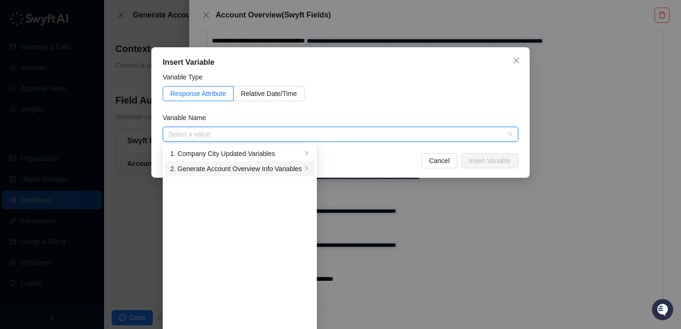
click at [245, 168] on div "2. Generate Account Overview Info Variables" at bounding box center [236, 169] width 132 height 10
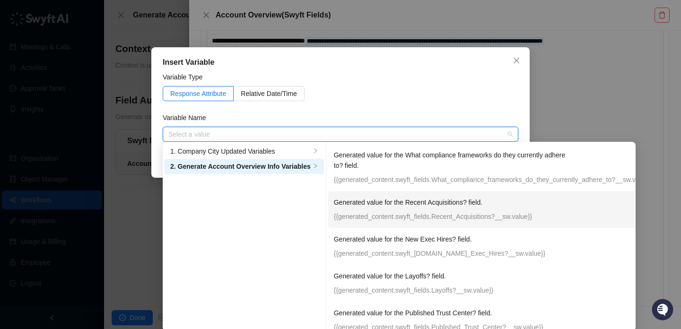
scroll to position [83, 0]
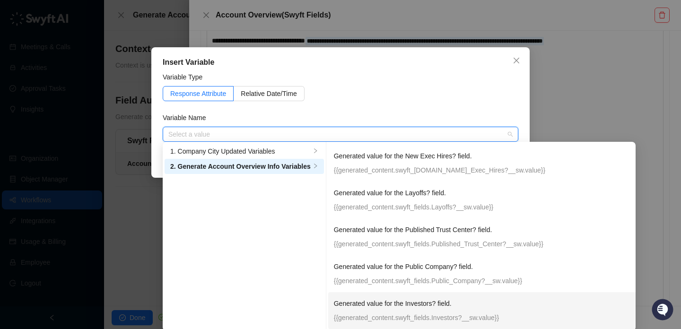
click at [442, 313] on p "{{generated_content.swyft_fields.Investors?__sw.value}}" at bounding box center [493, 318] width 319 height 10
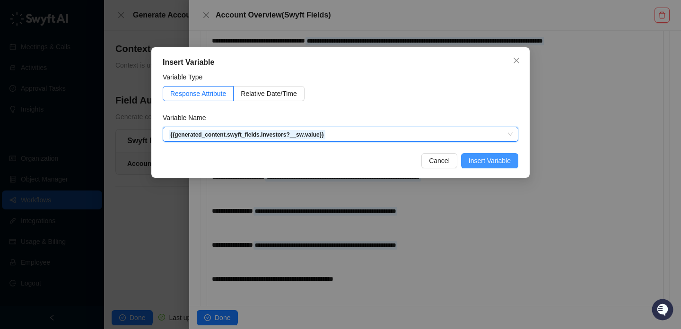
click at [482, 153] on button "Insert Variable" at bounding box center [489, 160] width 57 height 15
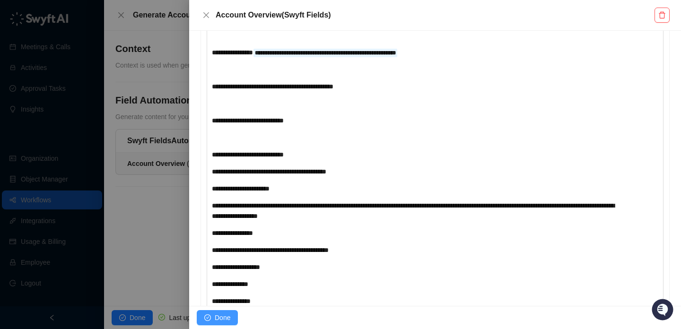
click at [227, 316] on span "Done" at bounding box center [223, 318] width 16 height 10
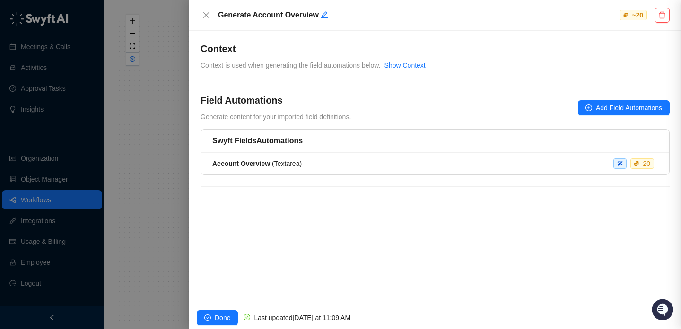
scroll to position [0, 0]
click at [226, 319] on span "Done" at bounding box center [223, 318] width 16 height 10
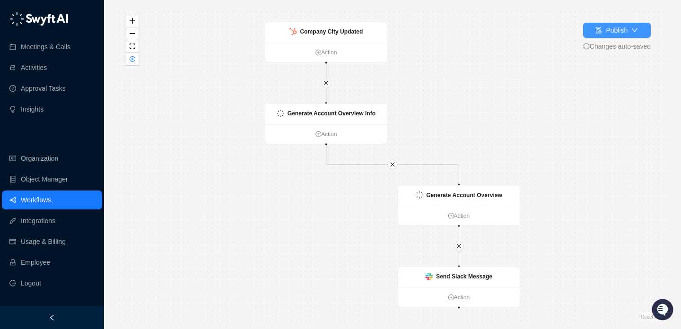
click at [628, 26] on button "Publish" at bounding box center [617, 30] width 68 height 15
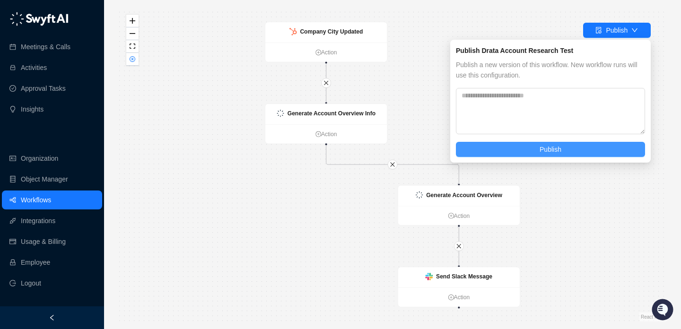
click at [577, 145] on button "Publish" at bounding box center [550, 149] width 189 height 15
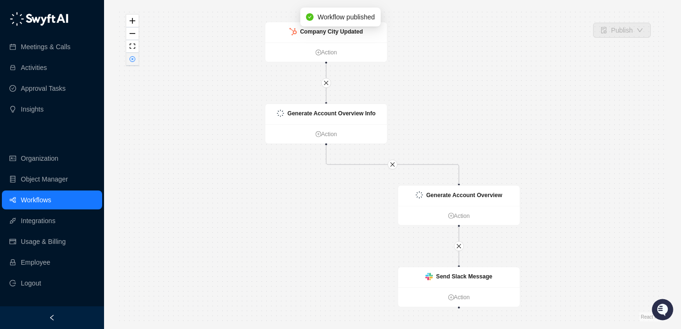
click at [131, 58] on icon "close-circle" at bounding box center [132, 59] width 5 height 5
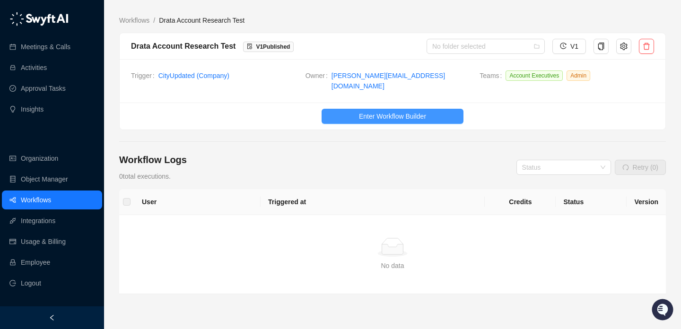
click at [369, 112] on span "Enter Workflow Builder" at bounding box center [392, 116] width 67 height 10
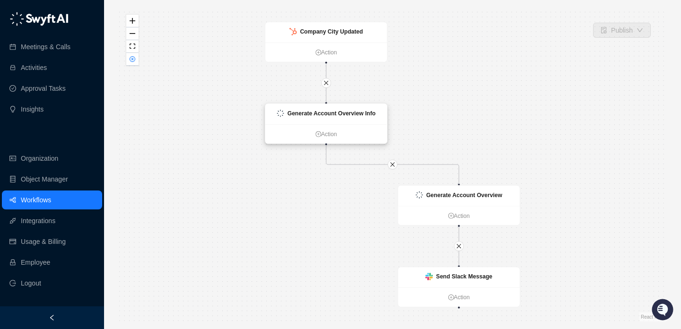
click at [329, 118] on div "Generate Account Overview Info" at bounding box center [326, 114] width 122 height 20
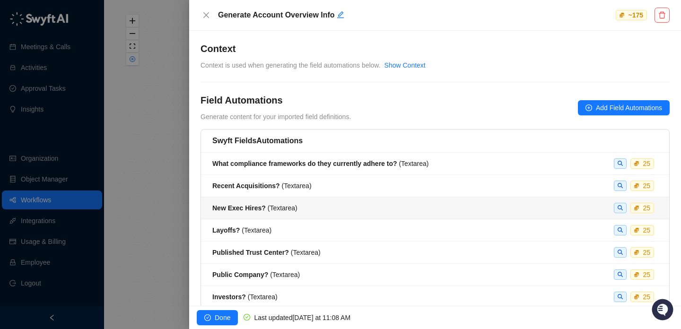
scroll to position [37, 0]
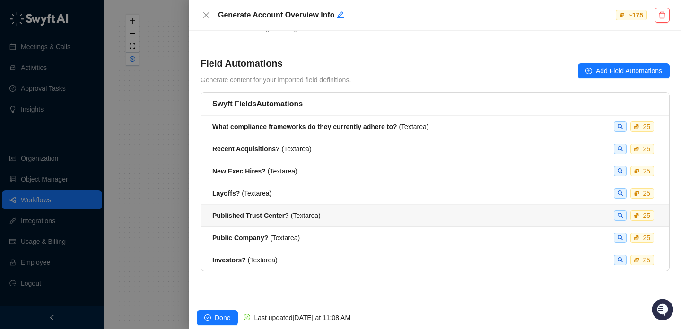
click at [306, 216] on span "Published Trust Center? ( Textarea )" at bounding box center [266, 216] width 108 height 8
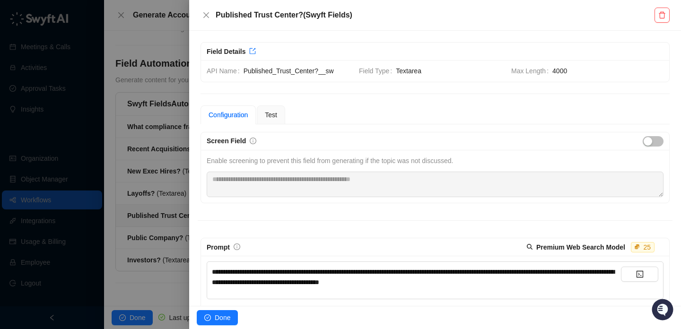
click at [174, 194] on div at bounding box center [340, 164] width 681 height 329
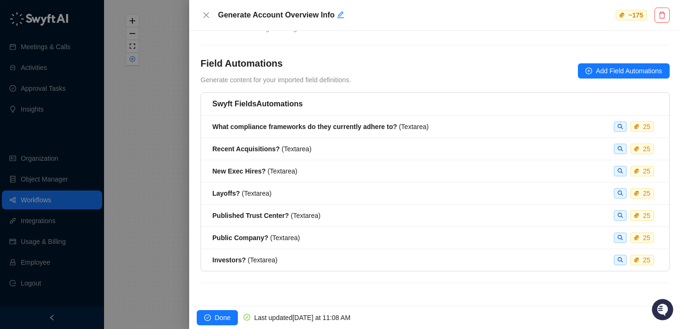
click at [165, 185] on div at bounding box center [340, 164] width 681 height 329
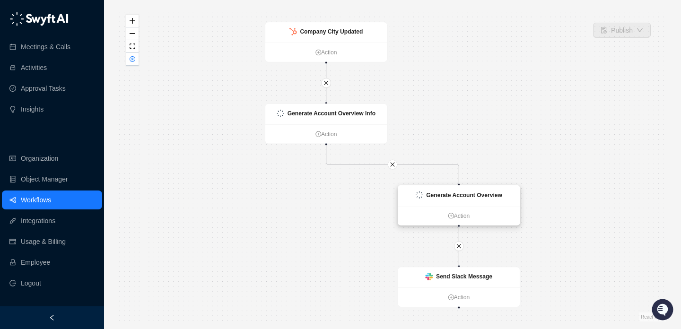
click at [452, 198] on div "Generate Account Overview" at bounding box center [464, 195] width 76 height 9
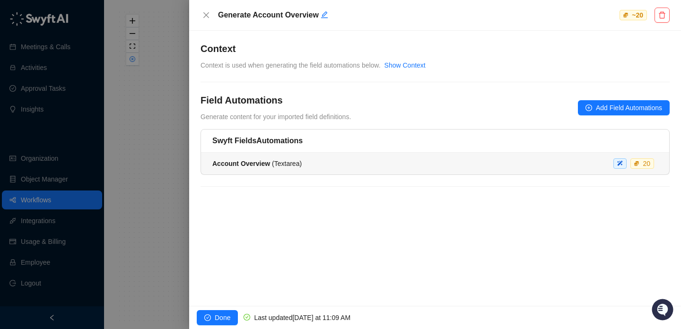
click at [353, 174] on li "Account Overview ( Textarea ) 20" at bounding box center [435, 164] width 468 height 22
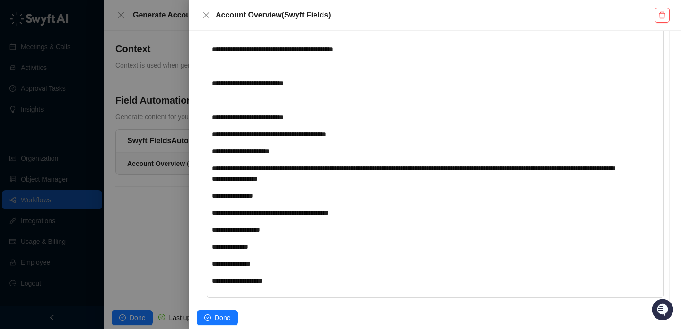
scroll to position [497, 0]
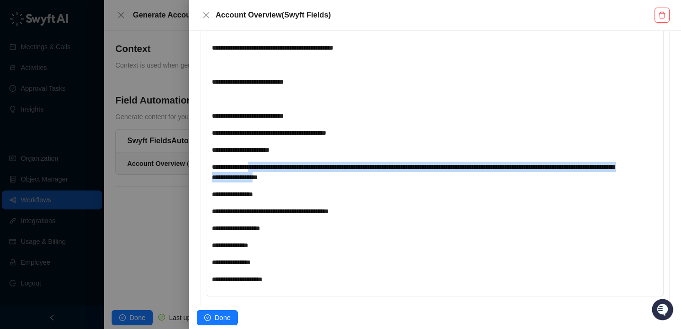
drag, startPoint x: 395, startPoint y: 190, endPoint x: 261, endPoint y: 179, distance: 134.8
click at [261, 179] on span "**********" at bounding box center [413, 172] width 403 height 17
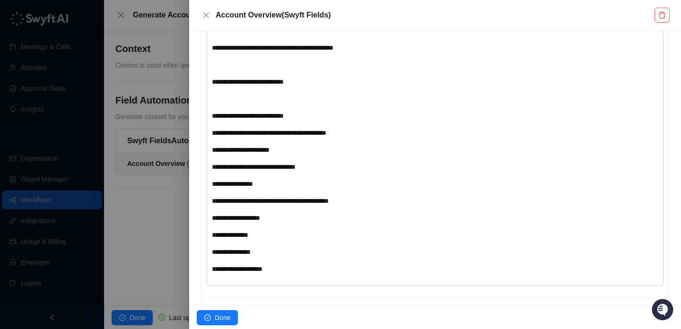
click at [283, 204] on span "**********" at bounding box center [270, 201] width 117 height 7
click at [290, 220] on div "**********" at bounding box center [416, 22] width 409 height 504
click at [296, 189] on div "**********" at bounding box center [416, 184] width 409 height 10
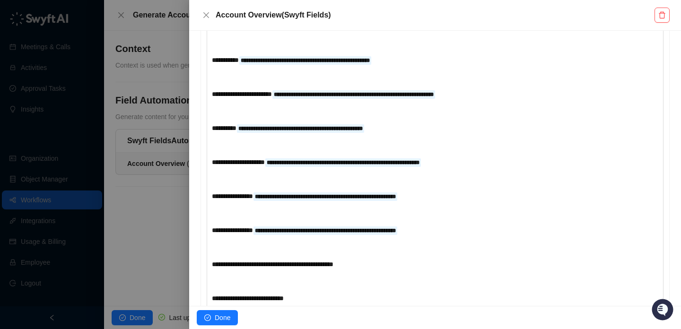
scroll to position [0, 0]
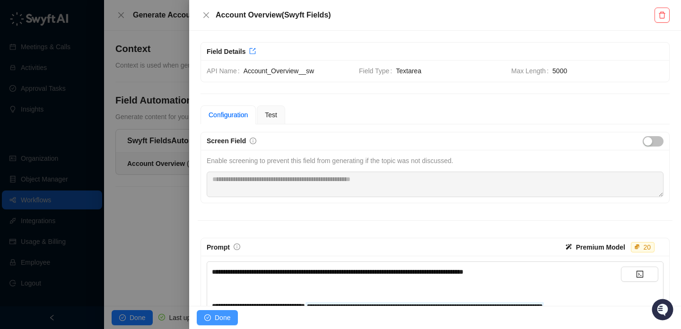
click at [219, 316] on span "Done" at bounding box center [223, 318] width 16 height 10
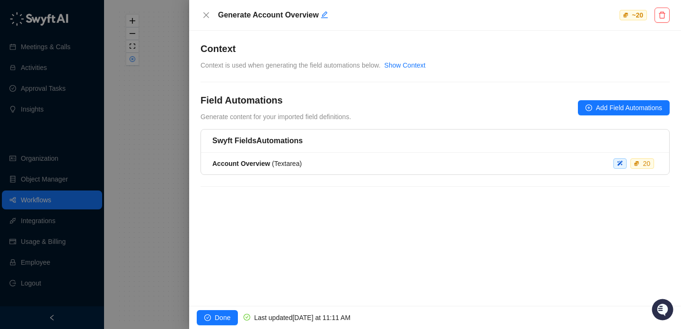
click at [155, 170] on div at bounding box center [340, 164] width 681 height 329
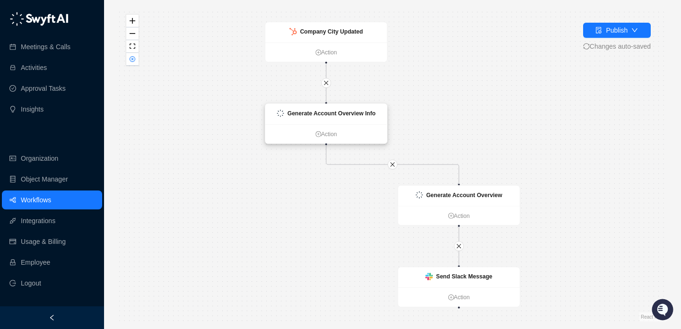
click at [359, 114] on strong "Generate Account Overview Info" at bounding box center [332, 113] width 88 height 7
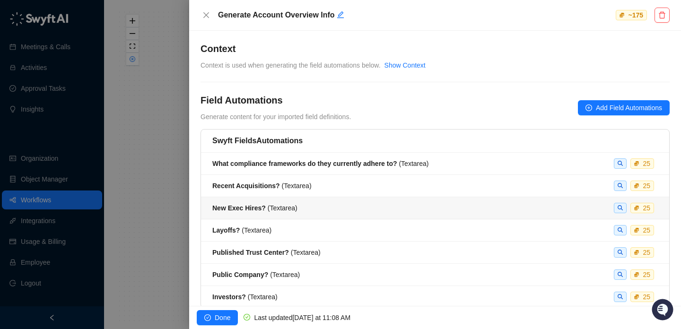
scroll to position [37, 0]
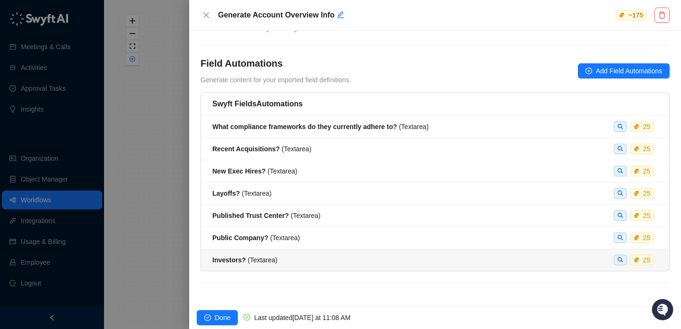
click at [359, 256] on div "Investors? ( Textarea ) 25" at bounding box center [435, 260] width 446 height 10
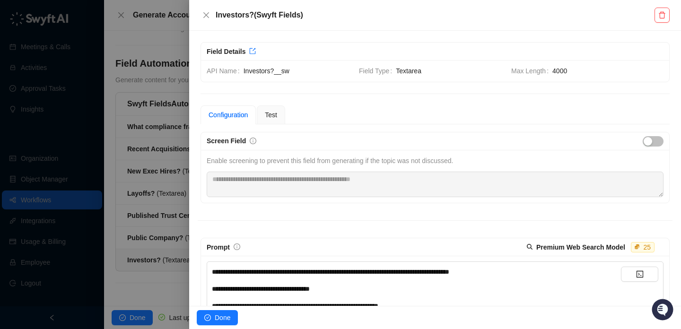
scroll to position [45, 0]
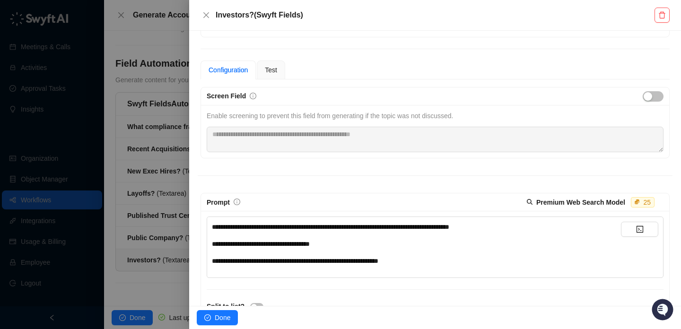
click at [394, 227] on span "**********" at bounding box center [330, 227] width 237 height 7
click at [399, 241] on div "**********" at bounding box center [416, 244] width 409 height 10
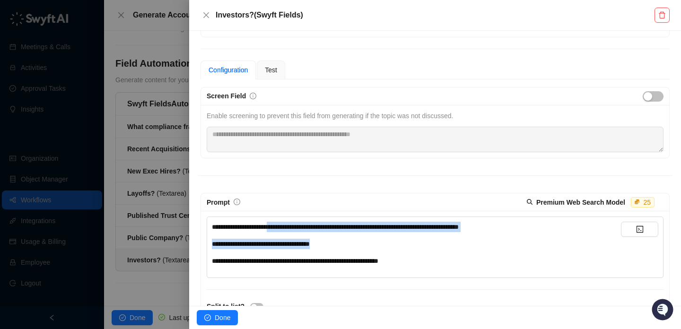
drag, startPoint x: 389, startPoint y: 247, endPoint x: 281, endPoint y: 229, distance: 110.3
click at [279, 229] on div "**********" at bounding box center [416, 244] width 409 height 44
click at [281, 229] on span "**********" at bounding box center [335, 227] width 247 height 7
drag, startPoint x: 281, startPoint y: 229, endPoint x: 349, endPoint y: 254, distance: 72.4
click at [349, 254] on div "**********" at bounding box center [416, 244] width 409 height 44
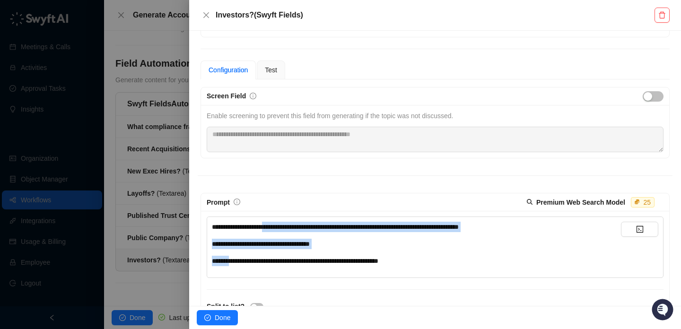
click at [349, 254] on div "**********" at bounding box center [416, 244] width 409 height 44
drag, startPoint x: 353, startPoint y: 263, endPoint x: 317, endPoint y: 226, distance: 51.2
click at [317, 226] on div "**********" at bounding box center [416, 244] width 409 height 44
click at [317, 226] on span "**********" at bounding box center [335, 227] width 247 height 7
drag, startPoint x: 317, startPoint y: 226, endPoint x: 350, endPoint y: 265, distance: 50.7
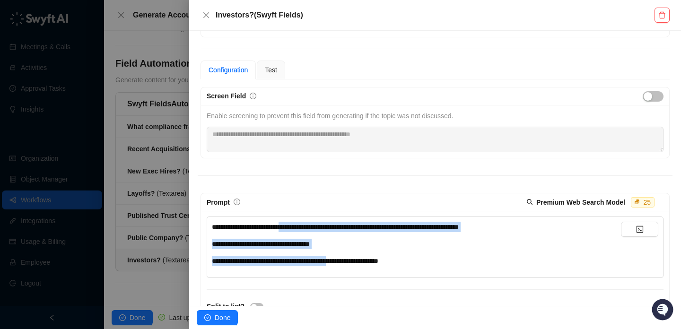
click at [350, 265] on div "**********" at bounding box center [416, 244] width 409 height 44
click at [350, 265] on div "**********" at bounding box center [416, 261] width 409 height 10
drag, startPoint x: 350, startPoint y: 265, endPoint x: 312, endPoint y: 230, distance: 51.2
click at [312, 230] on div "**********" at bounding box center [416, 244] width 409 height 44
click at [312, 230] on span "**********" at bounding box center [335, 227] width 247 height 7
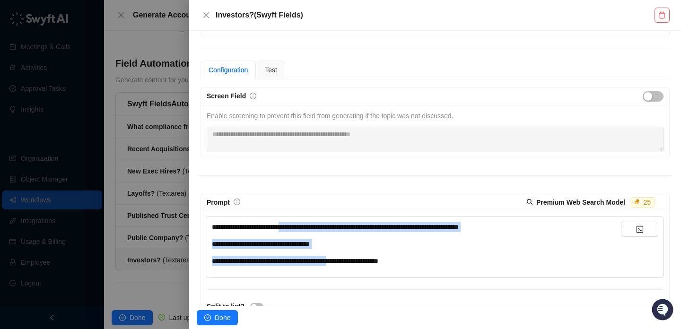
drag, startPoint x: 312, startPoint y: 230, endPoint x: 345, endPoint y: 264, distance: 47.5
click at [345, 264] on div "**********" at bounding box center [416, 244] width 409 height 44
click at [345, 264] on span "**********" at bounding box center [295, 261] width 167 height 7
drag, startPoint x: 345, startPoint y: 264, endPoint x: 316, endPoint y: 227, distance: 47.9
click at [316, 227] on div "**********" at bounding box center [416, 244] width 409 height 44
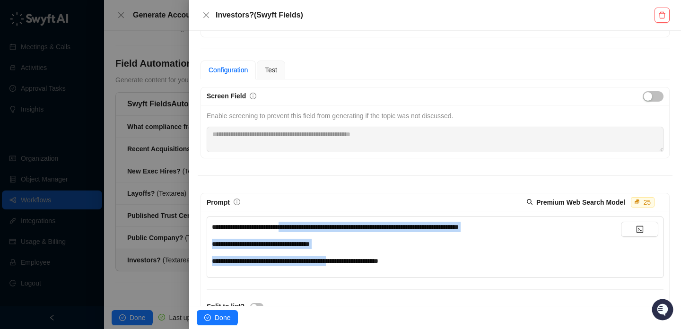
click at [316, 227] on span "**********" at bounding box center [335, 227] width 247 height 7
drag, startPoint x: 316, startPoint y: 227, endPoint x: 366, endPoint y: 272, distance: 68.3
click at [366, 272] on div "**********" at bounding box center [416, 247] width 409 height 51
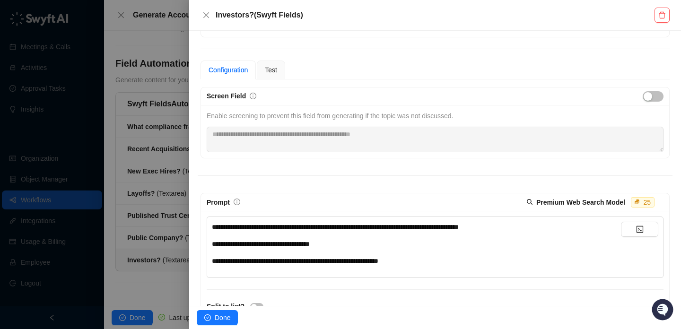
click at [366, 272] on div "**********" at bounding box center [416, 247] width 409 height 51
click at [381, 254] on div "**********" at bounding box center [416, 244] width 409 height 44
click at [428, 246] on div "**********" at bounding box center [416, 244] width 409 height 10
click at [339, 228] on span "**********" at bounding box center [335, 227] width 247 height 7
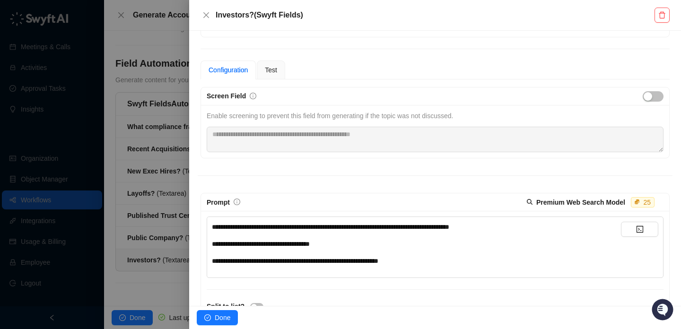
click at [373, 245] on div "**********" at bounding box center [416, 244] width 409 height 10
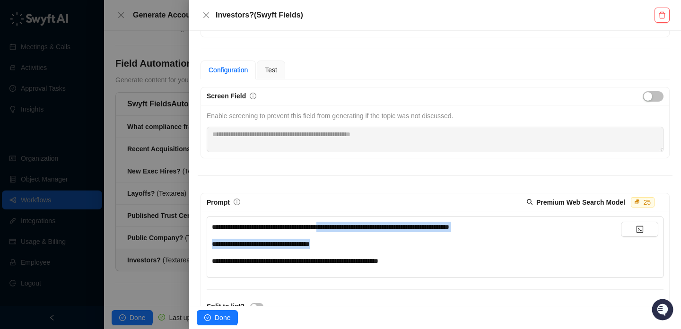
drag, startPoint x: 373, startPoint y: 245, endPoint x: 347, endPoint y: 231, distance: 29.4
click at [347, 231] on div "**********" at bounding box center [416, 244] width 409 height 44
click at [347, 231] on div "**********" at bounding box center [416, 227] width 409 height 10
drag, startPoint x: 347, startPoint y: 231, endPoint x: 355, endPoint y: 241, distance: 13.4
click at [355, 241] on div "**********" at bounding box center [416, 244] width 409 height 44
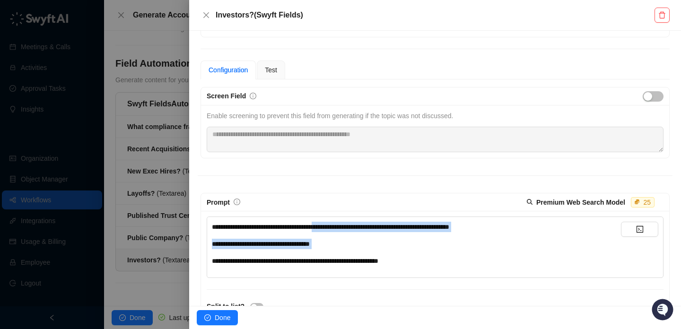
click at [355, 241] on div "**********" at bounding box center [416, 244] width 409 height 10
drag, startPoint x: 355, startPoint y: 241, endPoint x: 321, endPoint y: 222, distance: 39.0
click at [321, 222] on div "**********" at bounding box center [416, 244] width 409 height 44
click at [321, 222] on div "**********" at bounding box center [416, 227] width 409 height 10
drag, startPoint x: 321, startPoint y: 222, endPoint x: 356, endPoint y: 248, distance: 43.0
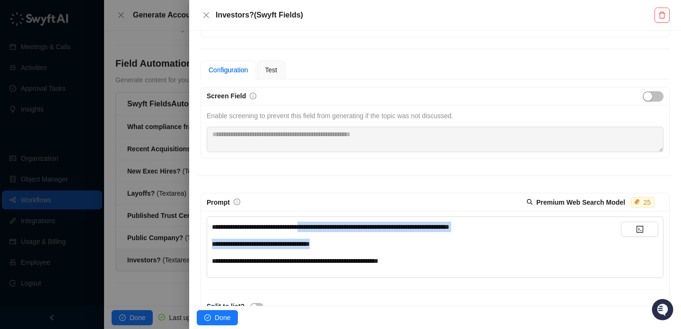
click at [356, 248] on div "**********" at bounding box center [416, 244] width 409 height 44
click at [356, 248] on div "**********" at bounding box center [416, 244] width 409 height 10
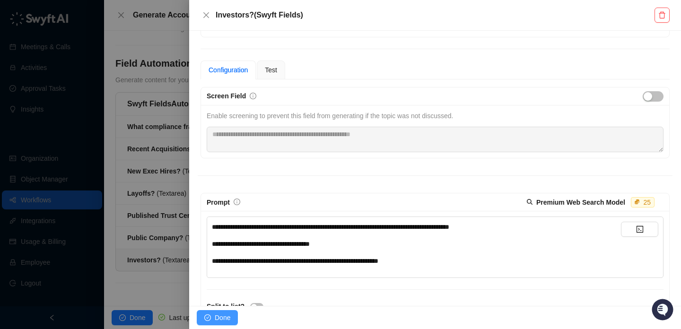
click at [224, 317] on span "Done" at bounding box center [223, 318] width 16 height 10
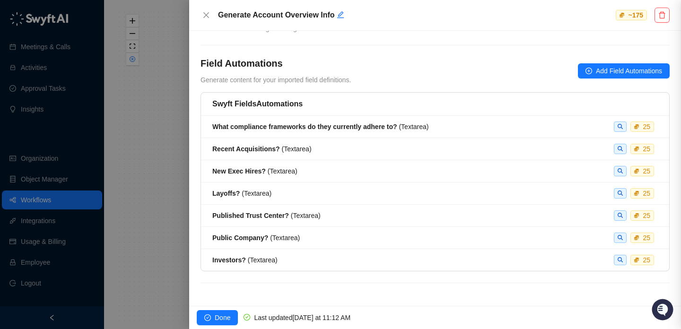
scroll to position [0, 0]
click at [215, 313] on span "Done" at bounding box center [223, 318] width 16 height 10
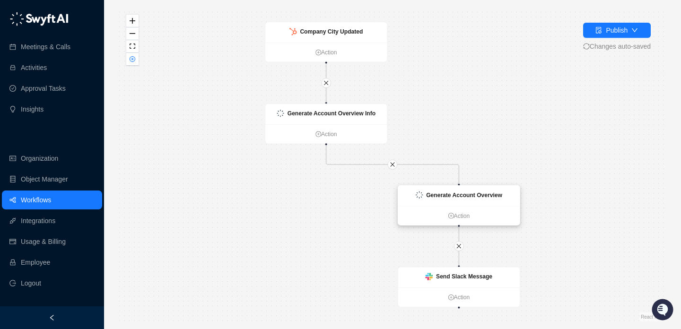
click at [477, 203] on div "Generate Account Overview" at bounding box center [459, 195] width 122 height 20
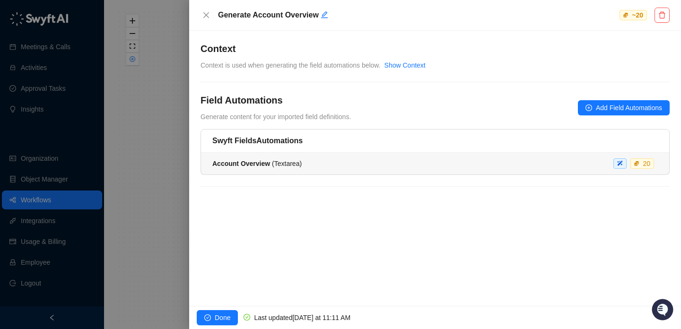
click at [371, 170] on li "Account Overview ( Textarea ) 20" at bounding box center [435, 164] width 468 height 22
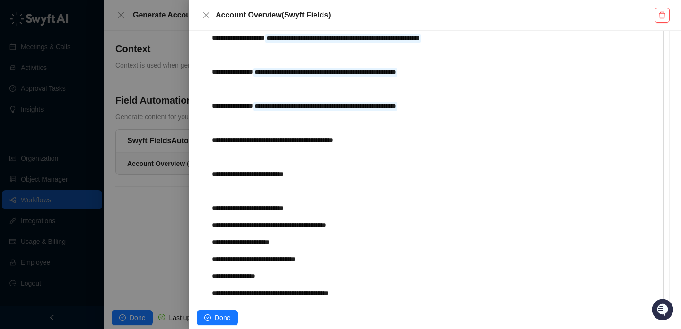
scroll to position [405, 0]
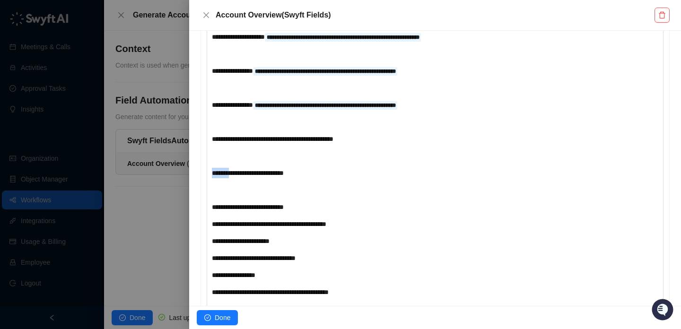
drag, startPoint x: 230, startPoint y: 182, endPoint x: 200, endPoint y: 182, distance: 29.8
click at [200, 182] on div "**********" at bounding box center [435, 125] width 475 height 585
click at [345, 161] on div "﻿" at bounding box center [416, 156] width 409 height 10
click at [373, 144] on div "**********" at bounding box center [416, 139] width 409 height 10
click at [334, 142] on span "**********" at bounding box center [273, 139] width 122 height 7
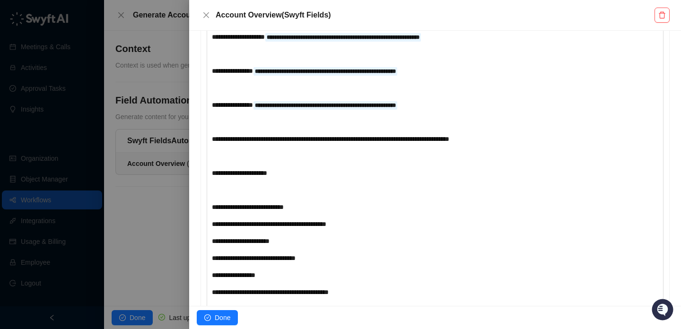
scroll to position [0, 0]
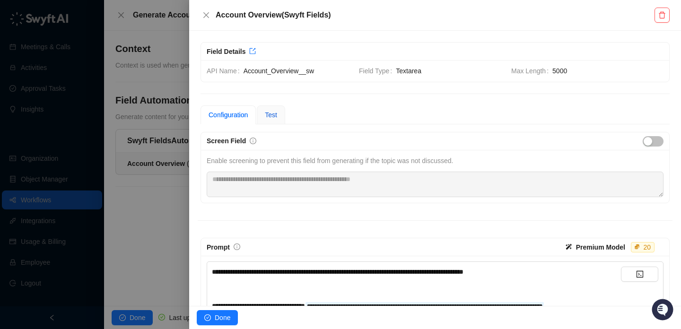
click at [274, 115] on span "Test" at bounding box center [271, 115] width 12 height 8
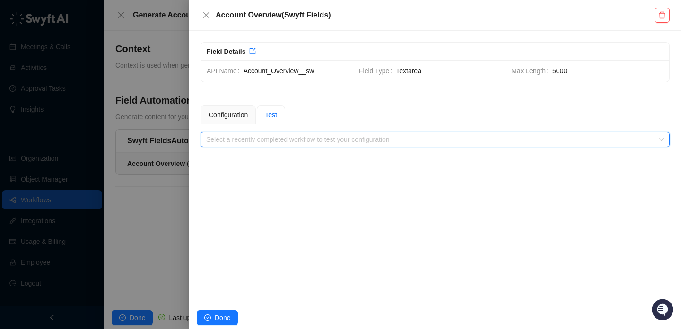
click at [300, 143] on input "search" at bounding box center [432, 139] width 452 height 14
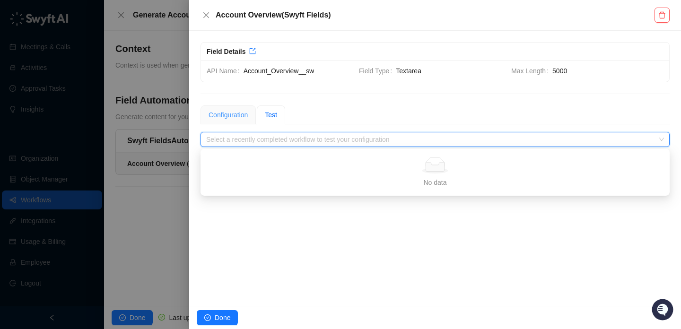
click at [239, 123] on div "Configuration" at bounding box center [228, 114] width 55 height 19
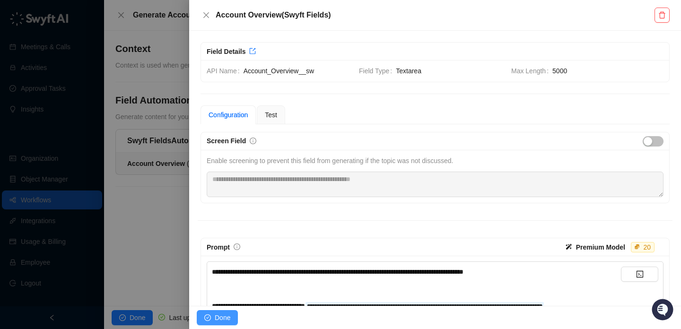
click at [222, 317] on span "Done" at bounding box center [223, 318] width 16 height 10
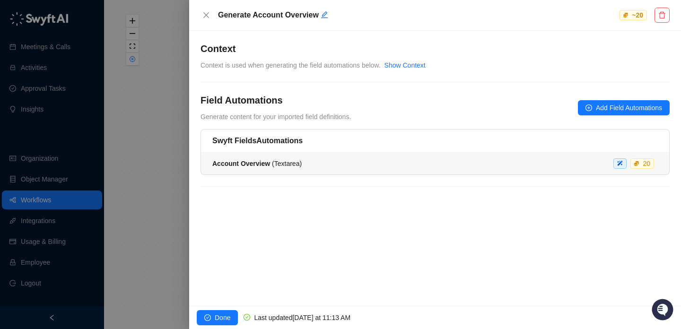
click at [332, 164] on div "Account Overview ( Textarea ) 20" at bounding box center [435, 163] width 446 height 10
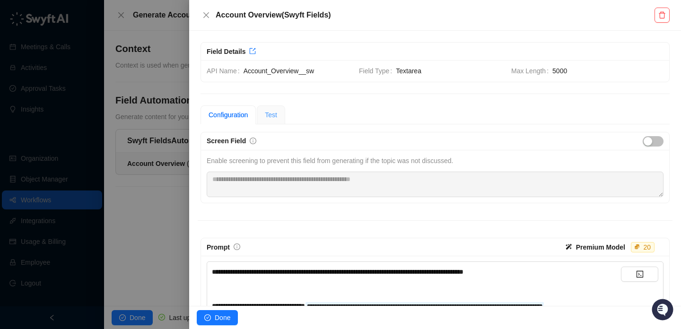
click at [282, 119] on div "Test" at bounding box center [271, 114] width 28 height 19
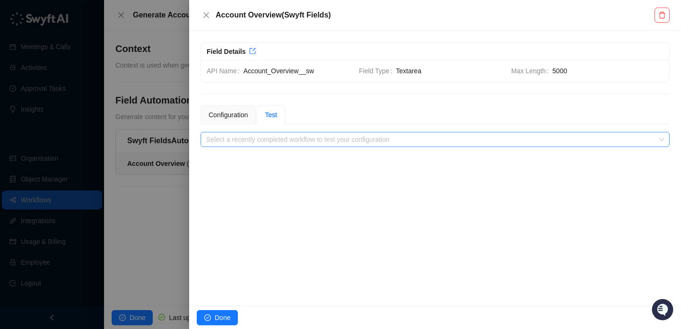
click at [307, 137] on input "search" at bounding box center [432, 139] width 452 height 14
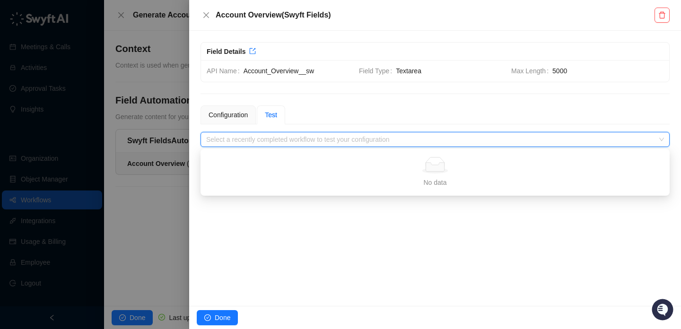
click at [307, 149] on div "Simple Empty No data" at bounding box center [435, 172] width 469 height 47
click at [232, 103] on div "**********" at bounding box center [435, 168] width 492 height 275
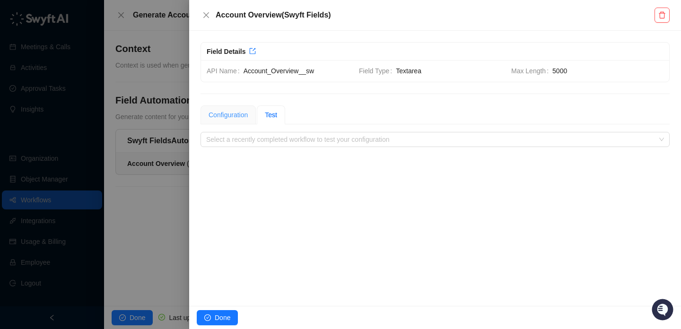
click at [232, 123] on div "Configuration" at bounding box center [228, 114] width 55 height 19
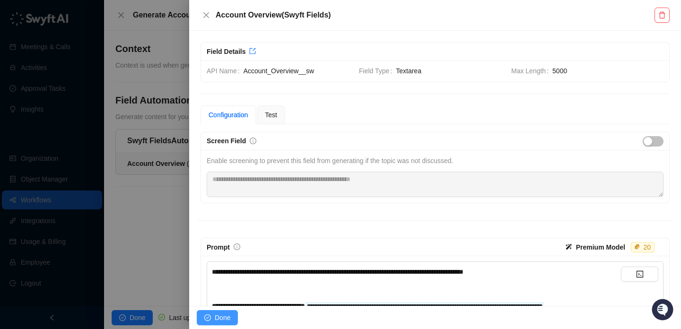
click at [224, 314] on span "Done" at bounding box center [223, 318] width 16 height 10
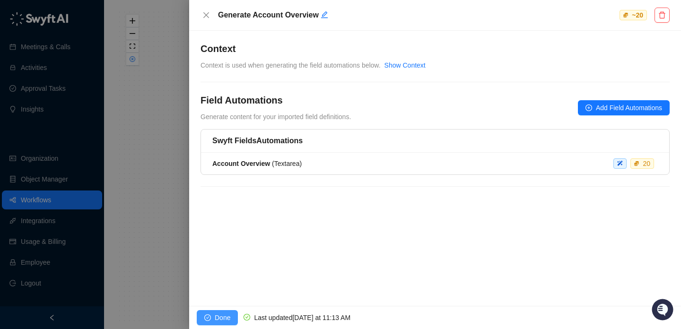
click at [218, 315] on span "Done" at bounding box center [223, 318] width 16 height 10
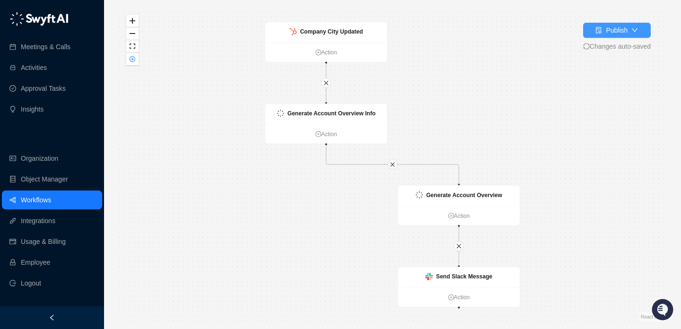
click at [588, 35] on button "Publish" at bounding box center [617, 30] width 68 height 15
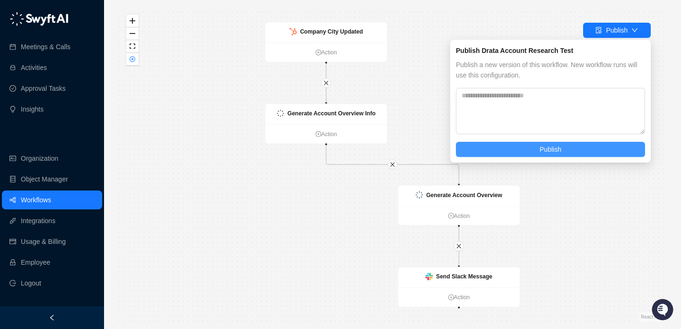
click at [565, 147] on button "Publish" at bounding box center [550, 149] width 189 height 15
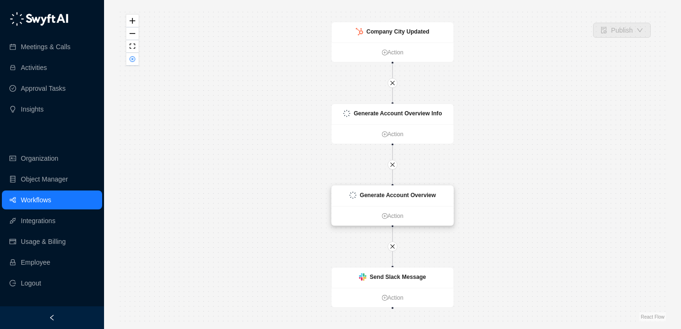
click at [397, 191] on div "Generate Account Overview" at bounding box center [398, 195] width 76 height 9
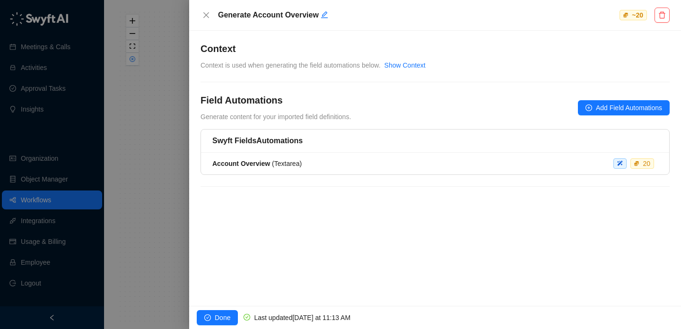
click at [305, 158] on li "Account Overview ( Textarea ) 20" at bounding box center [435, 164] width 468 height 22
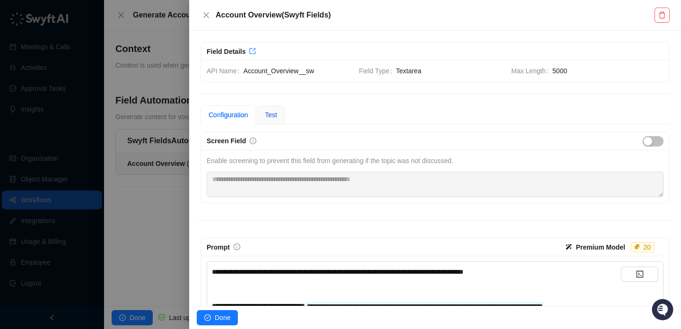
click at [272, 117] on span "Test" at bounding box center [271, 115] width 12 height 8
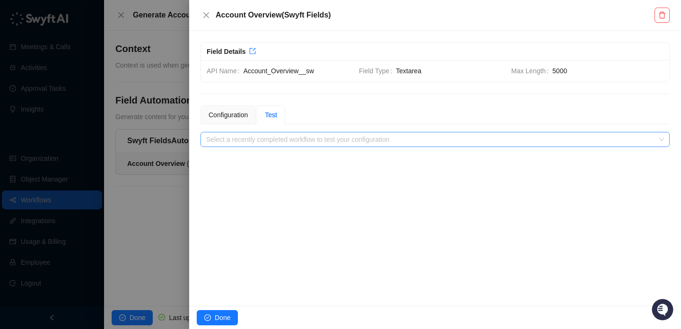
click at [349, 145] on input "search" at bounding box center [432, 139] width 452 height 14
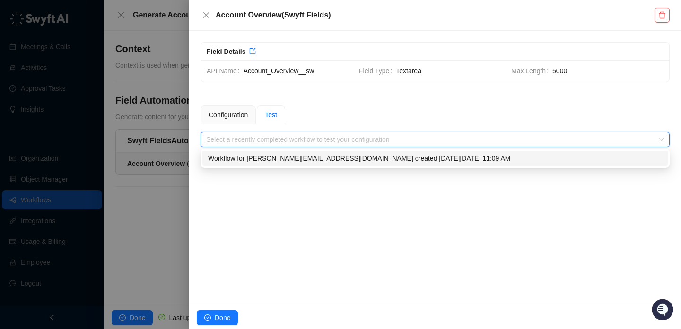
click at [349, 160] on div "Workflow for [PERSON_NAME][EMAIL_ADDRESS][DOMAIN_NAME] created [DATE][DATE] 11:…" at bounding box center [435, 158] width 454 height 10
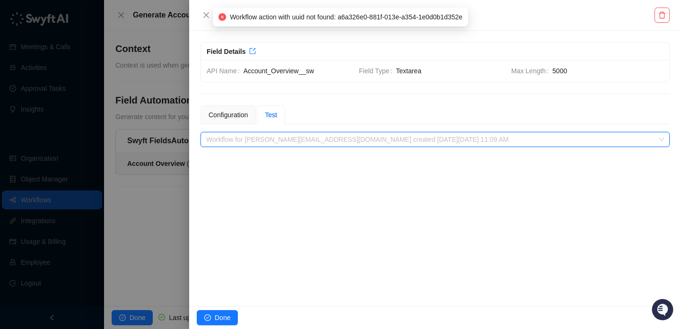
click at [349, 139] on span "Workflow for [PERSON_NAME][EMAIL_ADDRESS][DOMAIN_NAME] created [DATE][DATE] 11:…" at bounding box center [435, 139] width 458 height 14
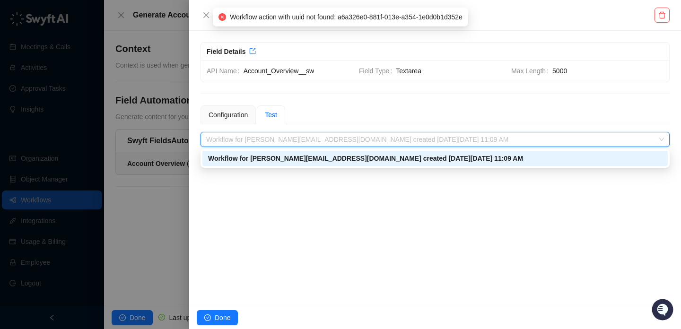
click at [349, 161] on div "Workflow for [PERSON_NAME][EMAIL_ADDRESS][DOMAIN_NAME] created [DATE][DATE] 11:…" at bounding box center [435, 158] width 454 height 10
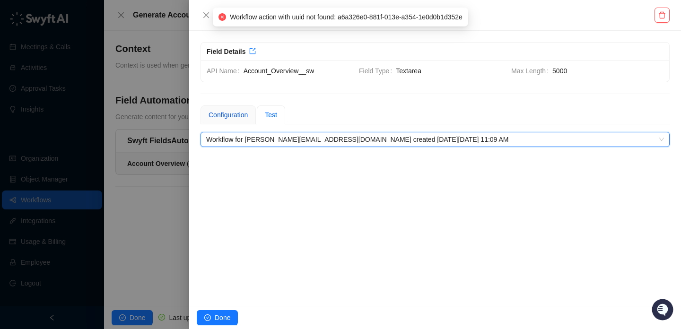
click at [237, 114] on div "Configuration" at bounding box center [228, 115] width 39 height 10
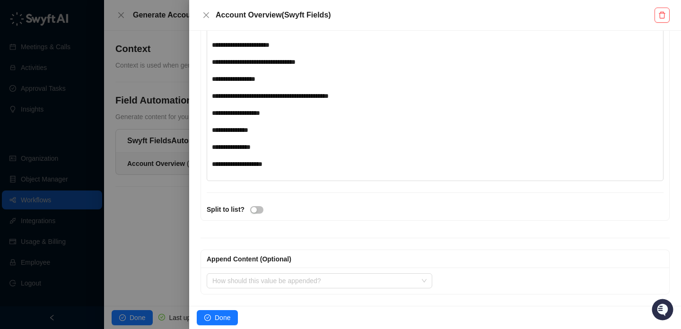
click at [187, 223] on div at bounding box center [340, 164] width 681 height 329
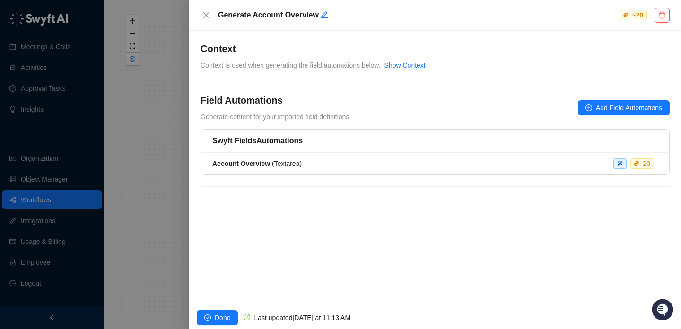
click at [154, 125] on div at bounding box center [340, 164] width 681 height 329
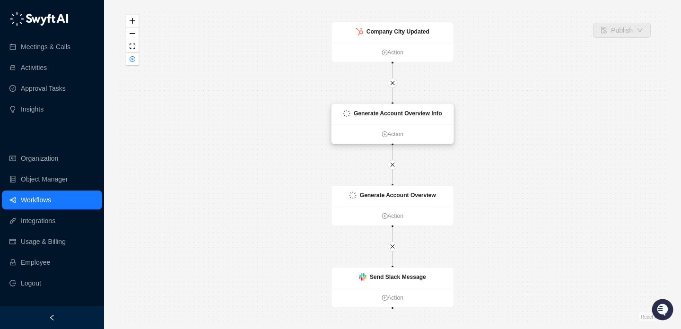
click at [361, 108] on div "Generate Account Overview Info" at bounding box center [393, 114] width 122 height 20
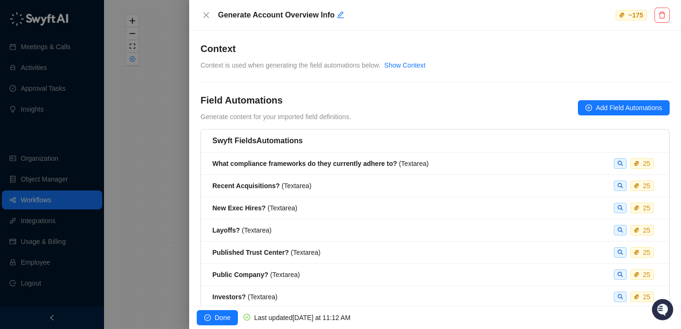
click at [316, 143] on h5 "Swyft Fields Automations" at bounding box center [435, 140] width 446 height 11
click at [325, 162] on strong "What compliance frameworks do they currently adhere to?" at bounding box center [304, 164] width 185 height 8
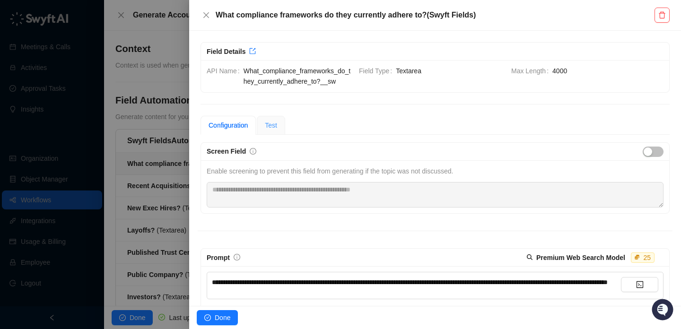
click at [279, 133] on div "Test" at bounding box center [271, 125] width 28 height 19
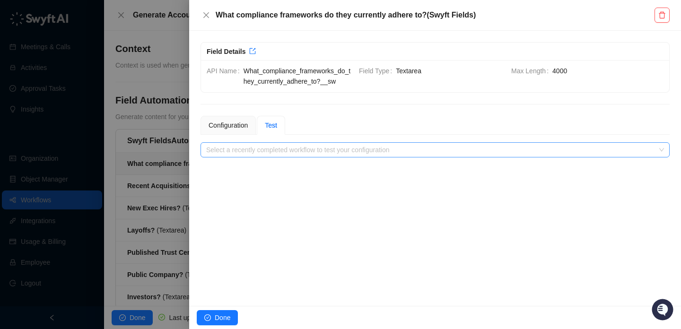
click at [294, 157] on div "Select a recently completed workflow to test your configuration" at bounding box center [435, 149] width 469 height 15
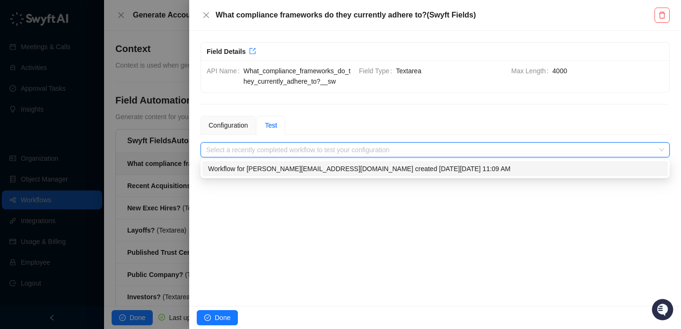
click at [294, 169] on div "Workflow for jake@swyftai.com created on Friday, 10/10/25, 11:09 AM" at bounding box center [435, 169] width 454 height 10
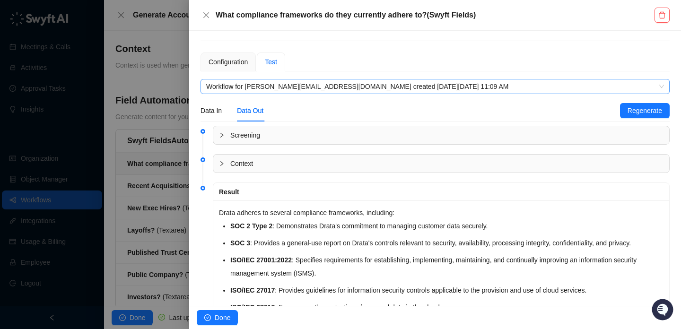
scroll to position [70, 0]
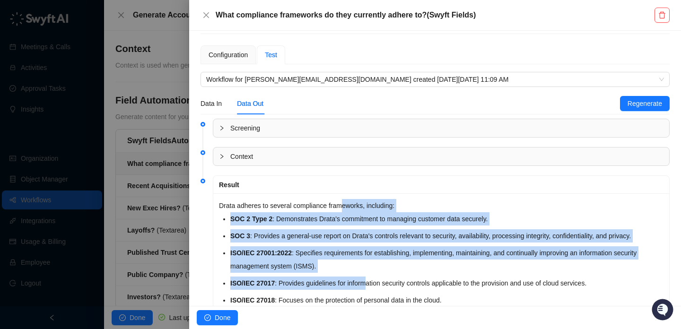
drag, startPoint x: 347, startPoint y: 213, endPoint x: 372, endPoint y: 280, distance: 71.7
click at [372, 280] on div "Drata adheres to several compliance frameworks, including: SOC 2 Type 2 : Demon…" at bounding box center [441, 327] width 456 height 269
click at [372, 280] on p "ISO/IEC 27017 : Provides guidelines for information security controls applicabl…" at bounding box center [446, 283] width 433 height 13
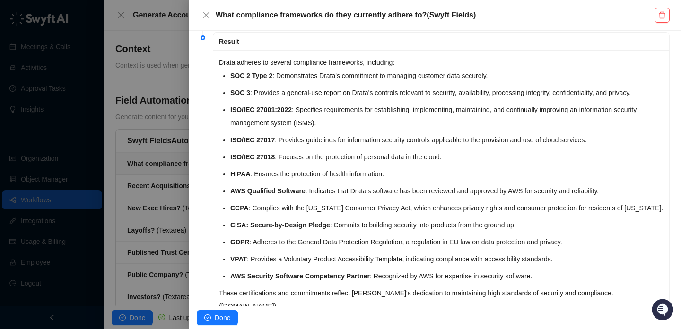
scroll to position [211, 0]
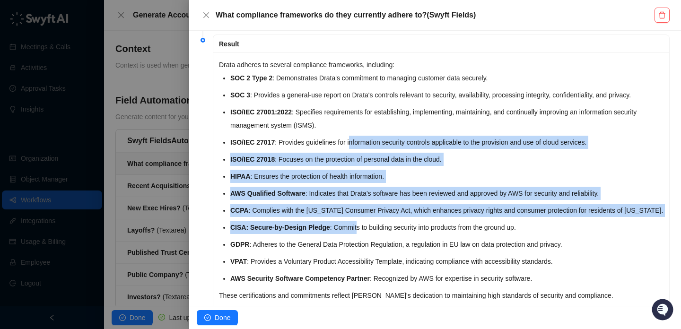
drag, startPoint x: 360, startPoint y: 228, endPoint x: 352, endPoint y: 141, distance: 86.5
click at [352, 141] on p "ISO/IEC 27017 : Provides guidelines for information security controls applicabl…" at bounding box center [446, 142] width 433 height 13
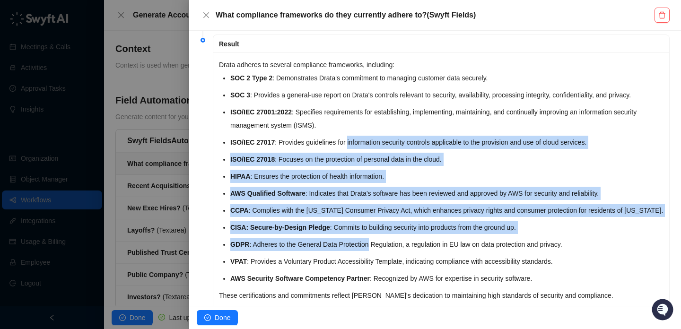
drag, startPoint x: 352, startPoint y: 141, endPoint x: 352, endPoint y: 242, distance: 100.8
click at [352, 242] on ul "SOC 2 Type 2 : Demonstrates Drata's commitment to managing customer data secure…" at bounding box center [446, 178] width 433 height 214
click at [352, 242] on p "GDPR : Adheres to the General Data Protection Regulation, a regulation in EU la…" at bounding box center [446, 244] width 433 height 13
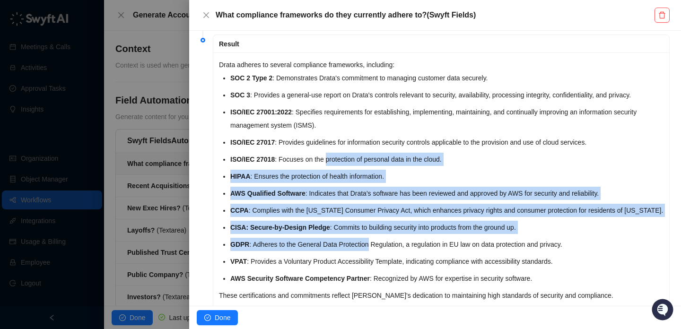
drag, startPoint x: 352, startPoint y: 242, endPoint x: 353, endPoint y: 144, distance: 98.4
click at [353, 145] on ul "SOC 2 Type 2 : Demonstrates Drata's commitment to managing customer data secure…" at bounding box center [446, 178] width 433 height 214
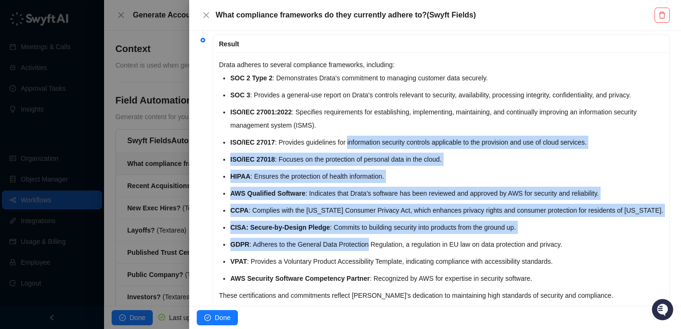
click at [353, 144] on p "ISO/IEC 27017 : Provides guidelines for information security controls applicabl…" at bounding box center [446, 142] width 433 height 13
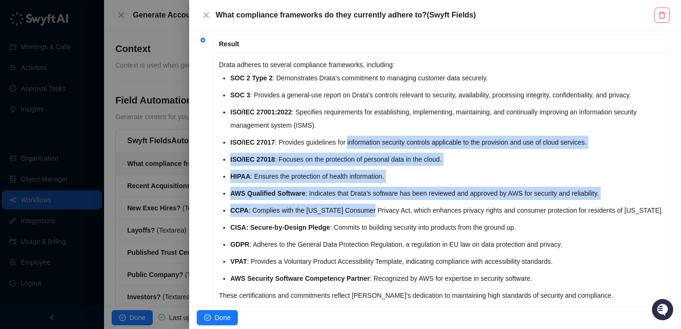
drag, startPoint x: 353, startPoint y: 144, endPoint x: 353, endPoint y: 233, distance: 88.9
click at [353, 233] on ul "SOC 2 Type 2 : Demonstrates Drata's commitment to managing customer data secure…" at bounding box center [446, 178] width 433 height 214
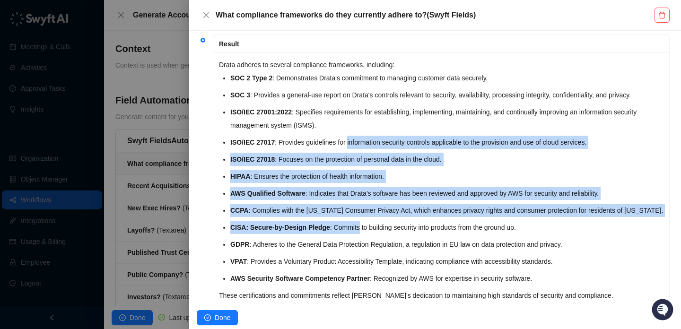
click at [353, 233] on p "CISA: Secure-by-Design Pledge : Commits to building security into products from…" at bounding box center [446, 227] width 433 height 13
drag, startPoint x: 353, startPoint y: 233, endPoint x: 353, endPoint y: 141, distance: 91.8
click at [353, 141] on ul "SOC 2 Type 2 : Demonstrates Drata's commitment to managing customer data secure…" at bounding box center [446, 178] width 433 height 214
click at [353, 141] on p "ISO/IEC 27017 : Provides guidelines for information security controls applicabl…" at bounding box center [446, 142] width 433 height 13
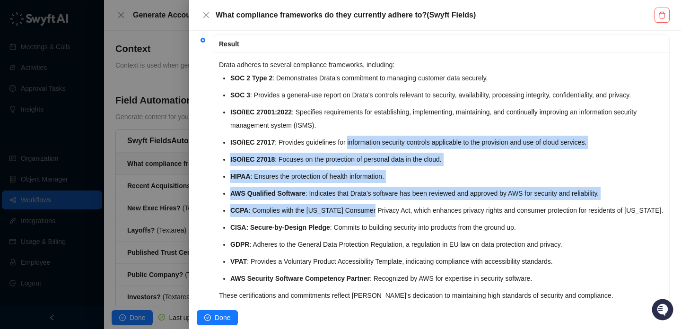
drag, startPoint x: 353, startPoint y: 141, endPoint x: 353, endPoint y: 233, distance: 92.3
click at [353, 233] on ul "SOC 2 Type 2 : Demonstrates Drata's commitment to managing customer data secure…" at bounding box center [446, 178] width 433 height 214
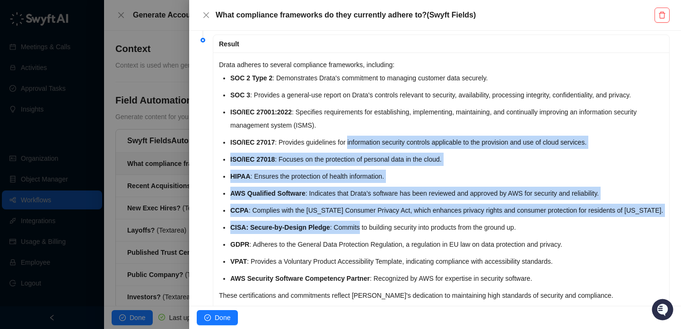
click at [353, 233] on p "CISA: Secure-by-Design Pledge : Commits to building security into products from…" at bounding box center [446, 227] width 433 height 13
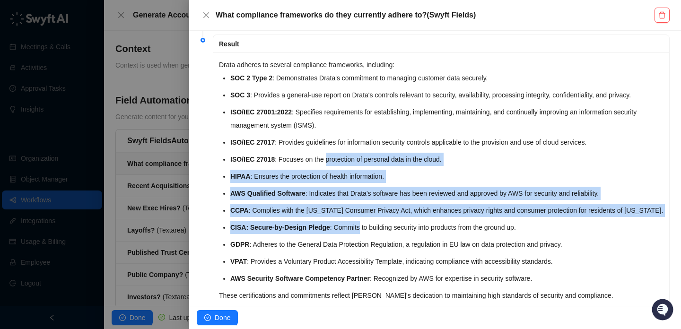
drag, startPoint x: 353, startPoint y: 233, endPoint x: 353, endPoint y: 133, distance: 99.8
click at [353, 133] on ul "SOC 2 Type 2 : Demonstrates Drata's commitment to managing customer data secure…" at bounding box center [446, 178] width 433 height 214
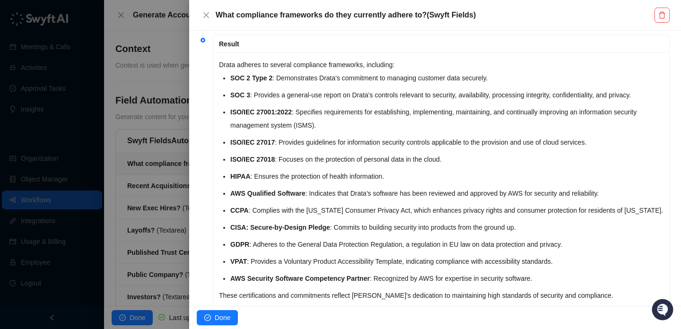
click at [353, 133] on ul "SOC 2 Type 2 : Demonstrates Drata's commitment to managing customer data secure…" at bounding box center [446, 178] width 433 height 214
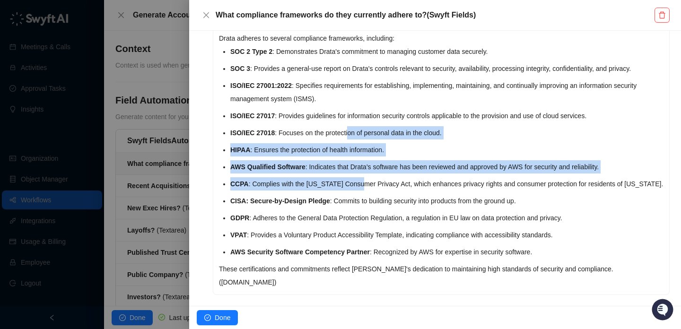
drag, startPoint x: 353, startPoint y: 133, endPoint x: 360, endPoint y: 208, distance: 74.6
click at [360, 208] on ul "SOC 2 Type 2 : Demonstrates Drata's commitment to managing customer data secure…" at bounding box center [446, 152] width 433 height 214
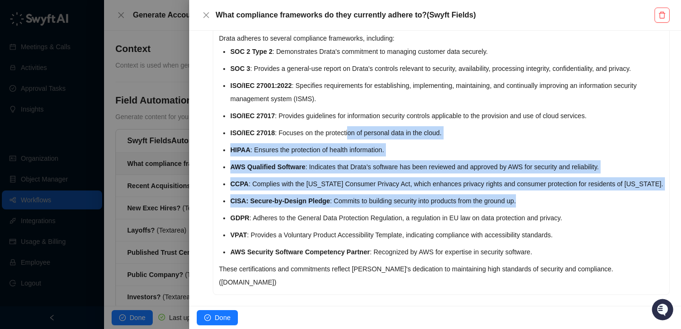
click at [360, 208] on ul "SOC 2 Type 2 : Demonstrates Drata's commitment to managing customer data secure…" at bounding box center [446, 152] width 433 height 214
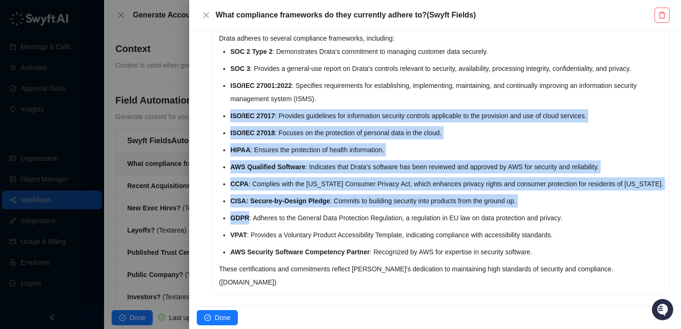
drag, startPoint x: 360, startPoint y: 208, endPoint x: 360, endPoint y: 103, distance: 104.6
click at [360, 104] on ul "SOC 2 Type 2 : Demonstrates Drata's commitment to managing customer data secure…" at bounding box center [446, 152] width 433 height 214
click at [360, 103] on p "ISO/IEC 27001:2022 : Specifies requirements for establishing, implementing, mai…" at bounding box center [446, 92] width 433 height 26
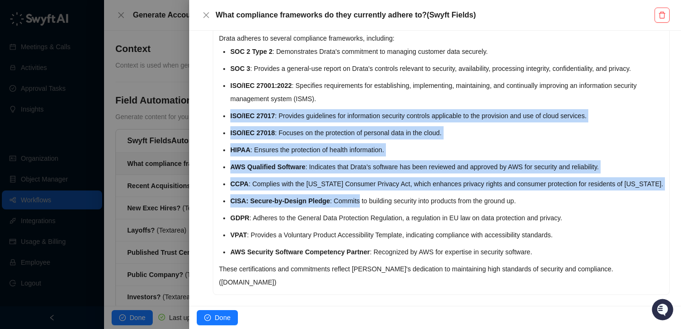
drag, startPoint x: 360, startPoint y: 103, endPoint x: 360, endPoint y: 195, distance: 92.3
click at [360, 195] on ul "SOC 2 Type 2 : Demonstrates Drata's commitment to managing customer data secure…" at bounding box center [446, 152] width 433 height 214
click at [360, 195] on p "CISA: Secure-by-Design Pledge : Commits to building security into products from…" at bounding box center [446, 200] width 433 height 13
drag, startPoint x: 360, startPoint y: 195, endPoint x: 360, endPoint y: 113, distance: 82.3
click at [360, 113] on ul "SOC 2 Type 2 : Demonstrates Drata's commitment to managing customer data secure…" at bounding box center [446, 152] width 433 height 214
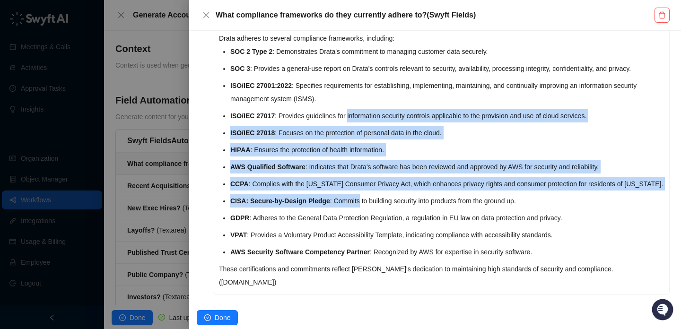
click at [360, 113] on p "ISO/IEC 27017 : Provides guidelines for information security controls applicabl…" at bounding box center [446, 115] width 433 height 13
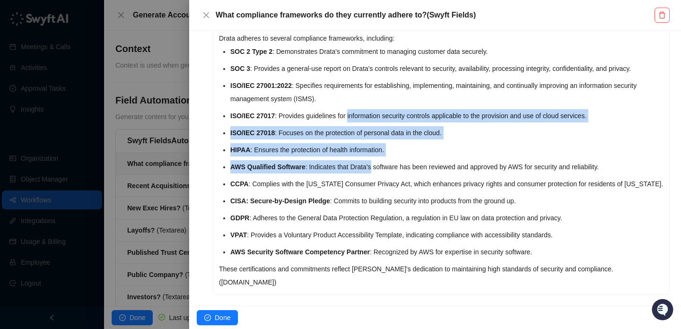
drag, startPoint x: 360, startPoint y: 113, endPoint x: 364, endPoint y: 189, distance: 76.3
click at [364, 189] on ul "SOC 2 Type 2 : Demonstrates Drata's commitment to managing customer data secure…" at bounding box center [446, 152] width 433 height 214
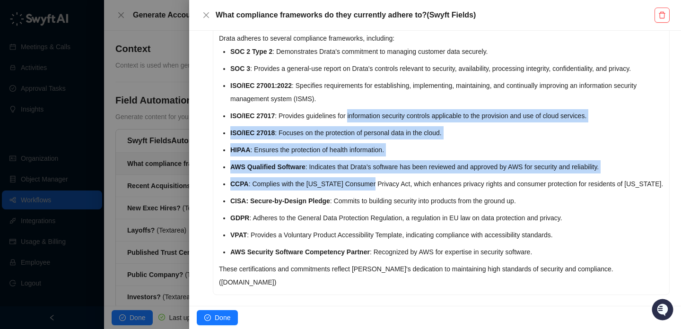
click at [364, 189] on p "CCPA : Complies with the California Consumer Privacy Act, which enhances privac…" at bounding box center [446, 183] width 433 height 13
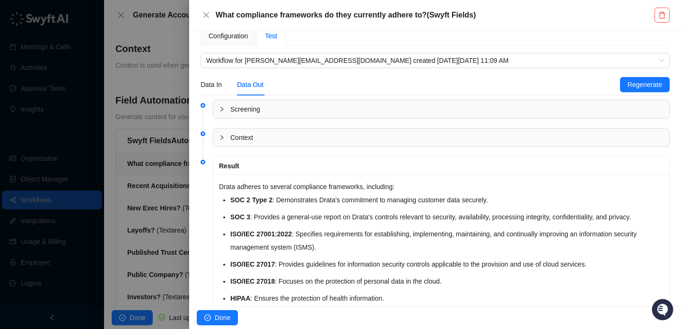
scroll to position [0, 0]
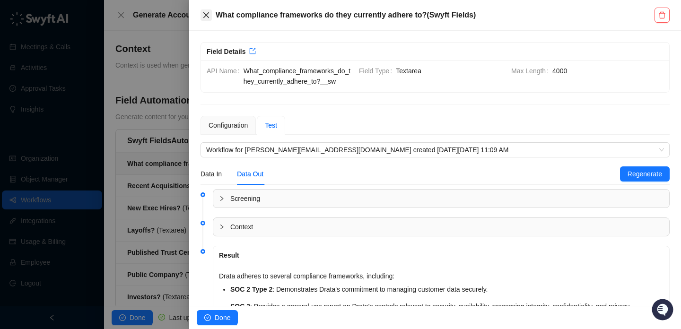
click at [203, 15] on icon "close" at bounding box center [206, 15] width 8 height 8
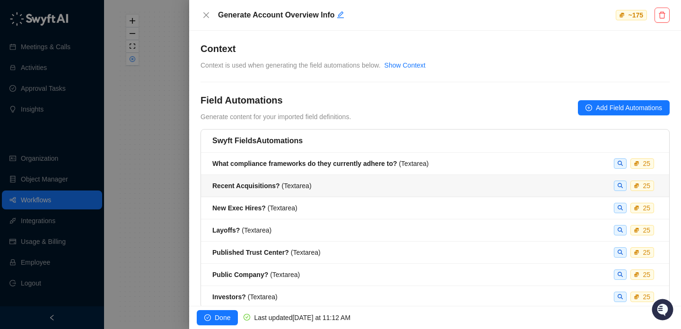
scroll to position [37, 0]
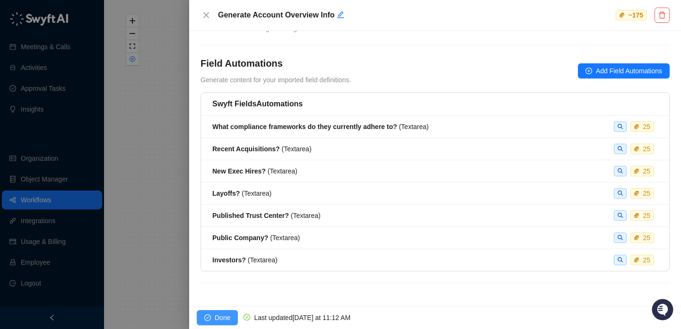
click at [215, 317] on span "Done" at bounding box center [223, 318] width 16 height 10
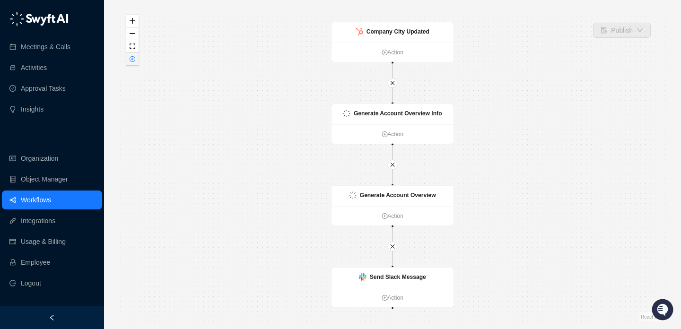
click at [133, 62] on icon "close-circle" at bounding box center [133, 59] width 6 height 6
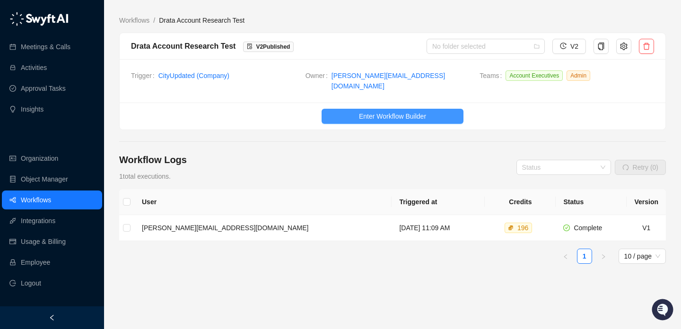
click at [355, 109] on button "Enter Workflow Builder" at bounding box center [393, 116] width 142 height 15
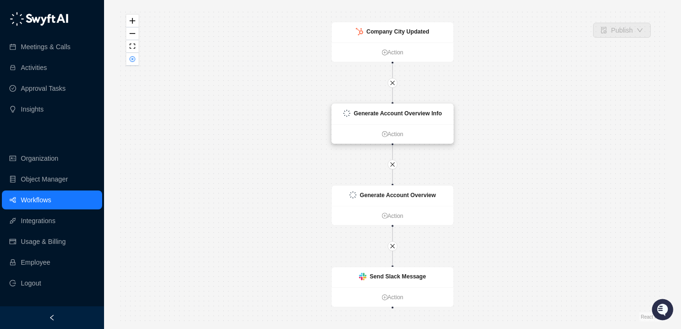
click at [425, 120] on div "Generate Account Overview Info" at bounding box center [393, 114] width 122 height 20
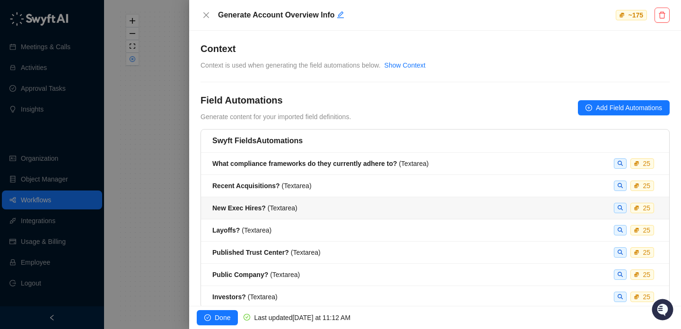
scroll to position [37, 0]
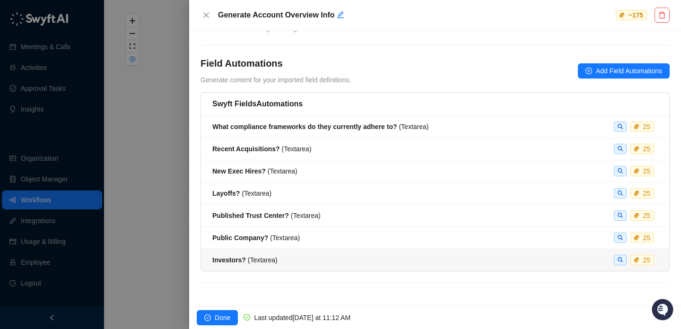
click at [321, 262] on div "Investors? ( Textarea ) 25" at bounding box center [435, 260] width 446 height 10
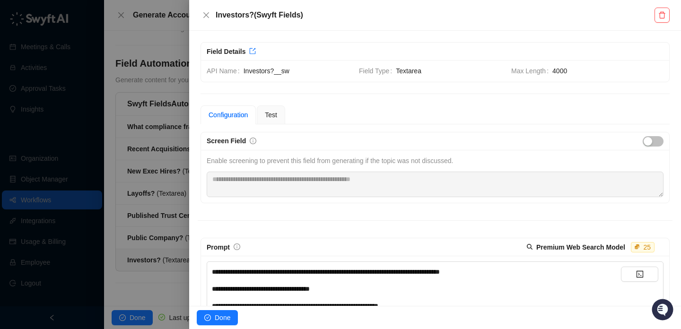
scroll to position [87, 0]
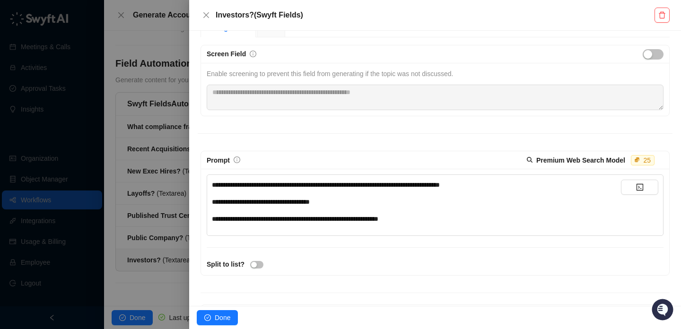
click at [363, 186] on span "**********" at bounding box center [326, 185] width 228 height 7
click at [380, 197] on div "**********" at bounding box center [416, 202] width 409 height 10
click at [218, 316] on span "Done" at bounding box center [223, 318] width 16 height 10
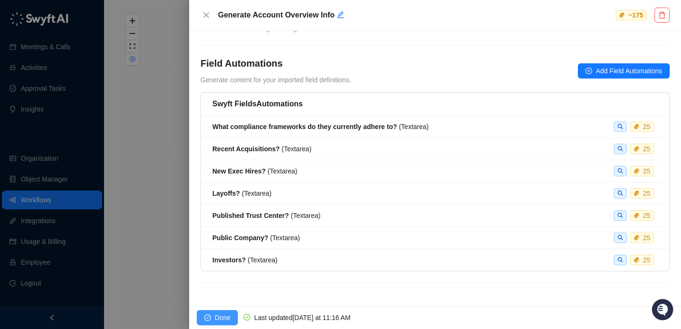
click at [213, 319] on button "Done" at bounding box center [217, 317] width 41 height 15
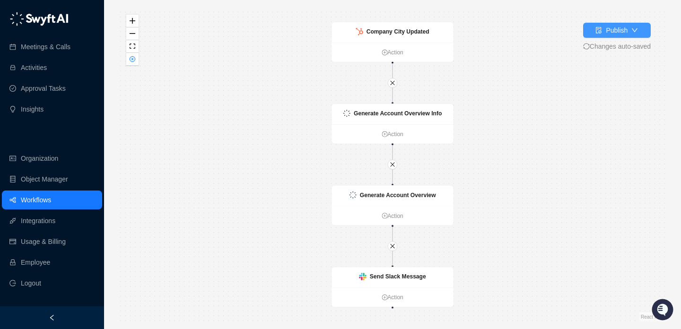
click at [618, 35] on div "Publish" at bounding box center [617, 30] width 22 height 10
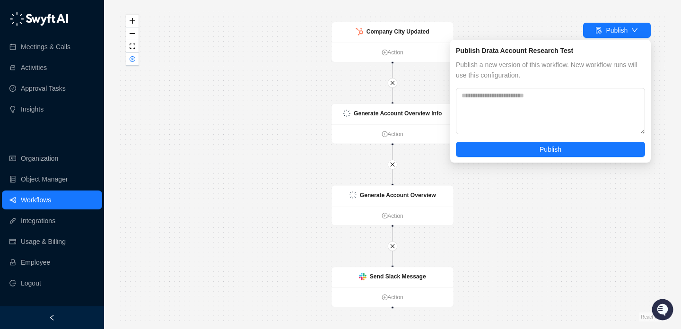
click at [582, 138] on div "Publish a new version of this workflow. New workflow runs will use this configu…" at bounding box center [550, 108] width 189 height 97
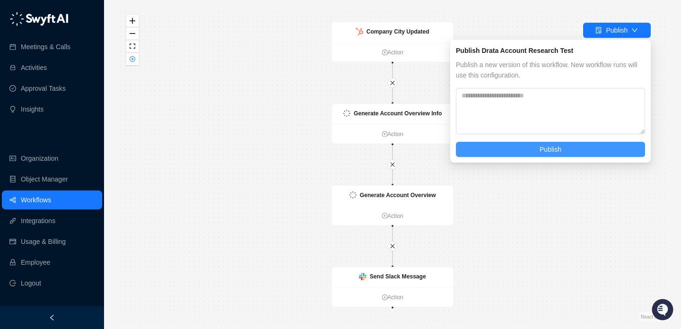
click at [586, 149] on button "Publish" at bounding box center [550, 149] width 189 height 15
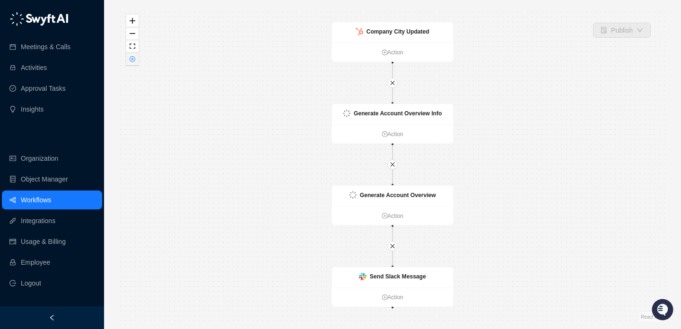
click at [132, 62] on button "button" at bounding box center [132, 59] width 12 height 13
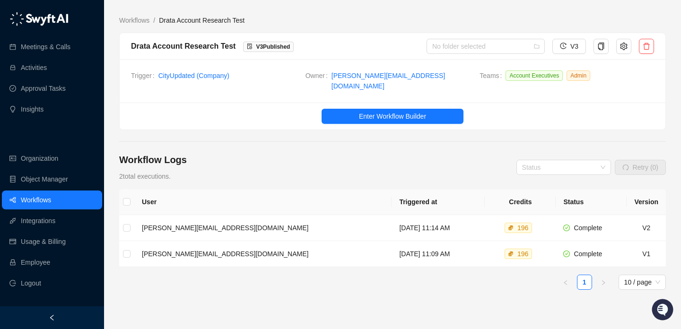
click at [363, 127] on main "Workflows / Drata Account Research Test Drata Account Research Test V 3 Publish…" at bounding box center [392, 191] width 547 height 353
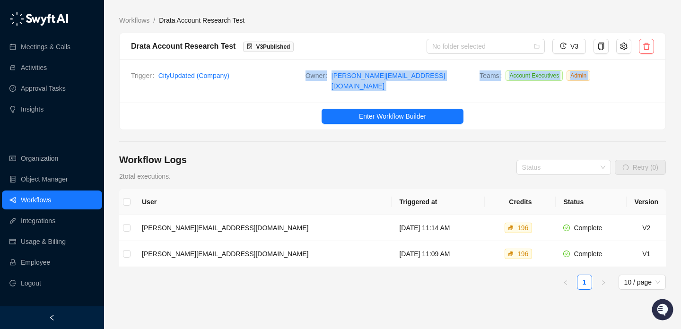
drag, startPoint x: 248, startPoint y: 74, endPoint x: 279, endPoint y: 140, distance: 72.0
click at [279, 140] on main "Workflows / Drata Account Research Test Drata Account Research Test V 3 Publish…" at bounding box center [392, 191] width 547 height 353
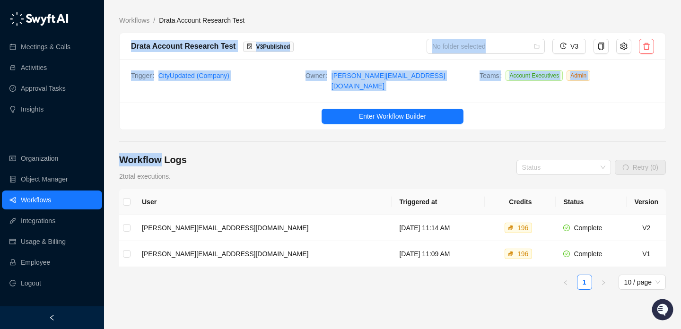
drag, startPoint x: 279, startPoint y: 140, endPoint x: 253, endPoint y: 31, distance: 111.9
click at [252, 31] on main "Workflows / Drata Account Research Test Drata Account Research Test V 3 Publish…" at bounding box center [392, 191] width 547 height 353
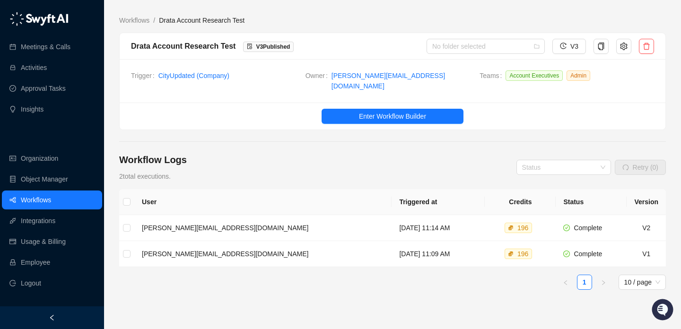
click at [253, 31] on main "Workflows / Drata Account Research Test Drata Account Research Test V 3 Publish…" at bounding box center [392, 191] width 547 height 353
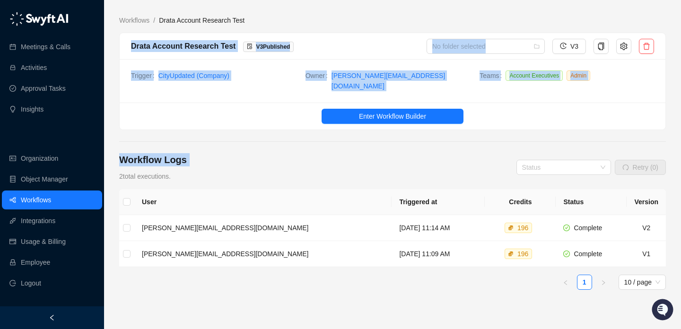
drag, startPoint x: 253, startPoint y: 31, endPoint x: 284, endPoint y: 157, distance: 130.1
click at [284, 157] on main "Workflows / Drata Account Research Test Drata Account Research Test V 3 Publish…" at bounding box center [392, 191] width 547 height 353
click at [284, 157] on div "Workflow Logs 2 total executions. Status Retry (0)" at bounding box center [392, 167] width 547 height 28
drag, startPoint x: 284, startPoint y: 157, endPoint x: 290, endPoint y: 10, distance: 146.8
click at [290, 10] on div "Workflows / Drata Account Research Test Drata Account Research Test V 3 Publish…" at bounding box center [392, 188] width 547 height 361
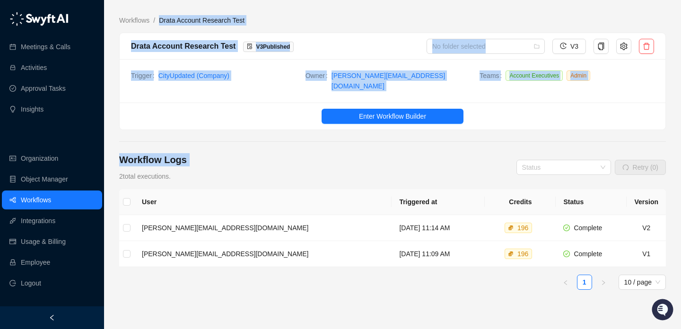
click at [290, 10] on div "Workflows / Drata Account Research Test Drata Account Research Test V 3 Publish…" at bounding box center [392, 188] width 547 height 361
drag, startPoint x: 290, startPoint y: 10, endPoint x: 290, endPoint y: 168, distance: 157.5
click at [290, 168] on div "Workflows / Drata Account Research Test Drata Account Research Test V 3 Publish…" at bounding box center [392, 188] width 547 height 361
click at [290, 168] on div "Workflow Logs 2 total executions. Status Retry (0)" at bounding box center [392, 167] width 547 height 28
drag, startPoint x: 290, startPoint y: 168, endPoint x: 296, endPoint y: 11, distance: 157.2
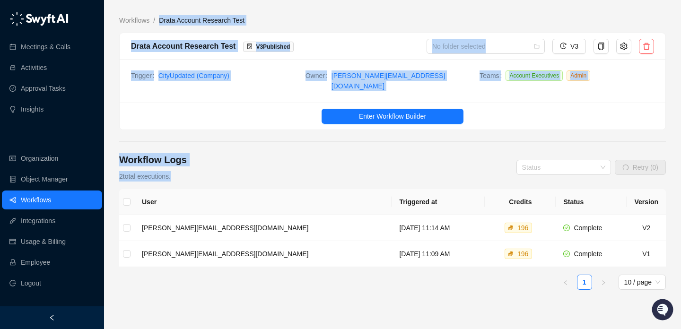
click at [296, 11] on div "Workflows / Drata Account Research Test Drata Account Research Test V 3 Publish…" at bounding box center [392, 188] width 547 height 361
drag, startPoint x: 296, startPoint y: 11, endPoint x: 295, endPoint y: 185, distance: 173.6
click at [295, 185] on div "Workflows / Drata Account Research Test Drata Account Research Test V 3 Publish…" at bounding box center [392, 188] width 547 height 361
click at [392, 189] on th "Triggered at" at bounding box center [438, 202] width 93 height 26
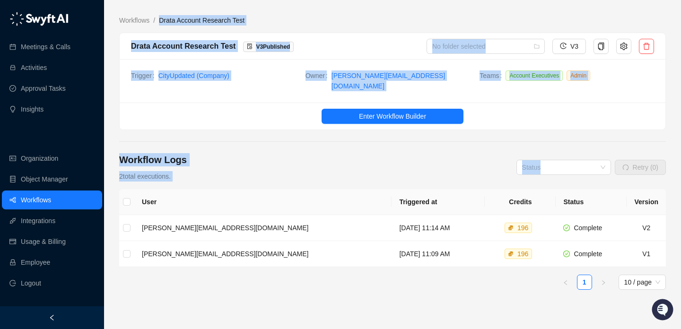
drag, startPoint x: 275, startPoint y: 183, endPoint x: 275, endPoint y: 15, distance: 168.4
click at [275, 15] on main "Workflows / Drata Account Research Test Drata Account Research Test V 3 Publish…" at bounding box center [392, 191] width 547 height 353
click at [275, 15] on div "Workflows / Drata Account Research Test Drata Account Research Test V 3 Publish…" at bounding box center [392, 188] width 547 height 361
drag, startPoint x: 275, startPoint y: 15, endPoint x: 282, endPoint y: 184, distance: 169.1
click at [283, 184] on div "Workflows / Drata Account Research Test Drata Account Research Test V 3 Publish…" at bounding box center [392, 188] width 547 height 361
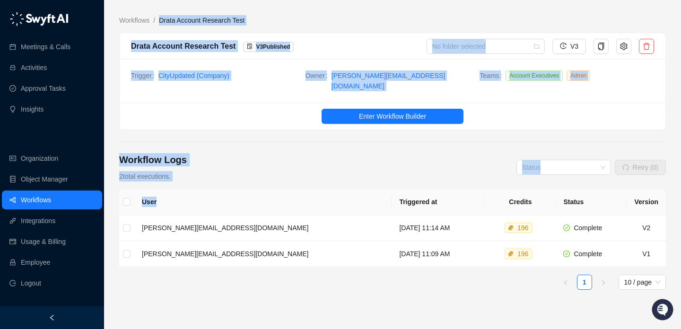
click at [282, 189] on th "User" at bounding box center [262, 202] width 257 height 26
drag, startPoint x: 282, startPoint y: 184, endPoint x: 267, endPoint y: 13, distance: 171.5
click at [267, 13] on div "Workflows / Drata Account Research Test Drata Account Research Test V 3 Publish…" at bounding box center [392, 188] width 547 height 361
drag, startPoint x: 267, startPoint y: 13, endPoint x: 271, endPoint y: 199, distance: 186.4
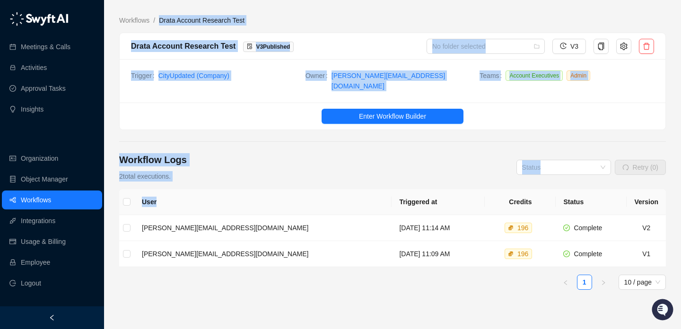
click at [271, 199] on div "Workflows / Drata Account Research Test Drata Account Research Test V 3 Publish…" at bounding box center [392, 188] width 547 height 361
click at [271, 199] on th "User" at bounding box center [262, 202] width 257 height 26
drag, startPoint x: 271, startPoint y: 199, endPoint x: 274, endPoint y: 2, distance: 196.8
click at [274, 2] on div "Workflows / Drata Account Research Test Drata Account Research Test V 3 Publish…" at bounding box center [392, 188] width 577 height 376
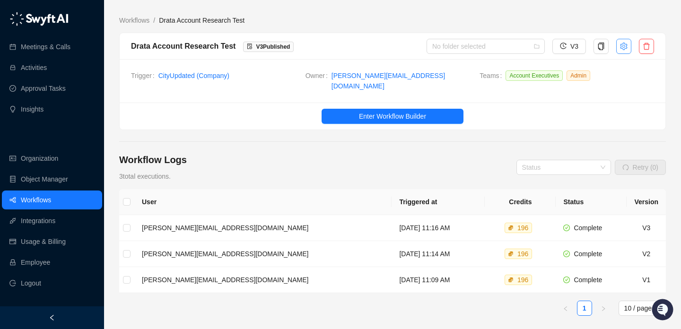
click at [623, 52] on button "button" at bounding box center [623, 46] width 15 height 15
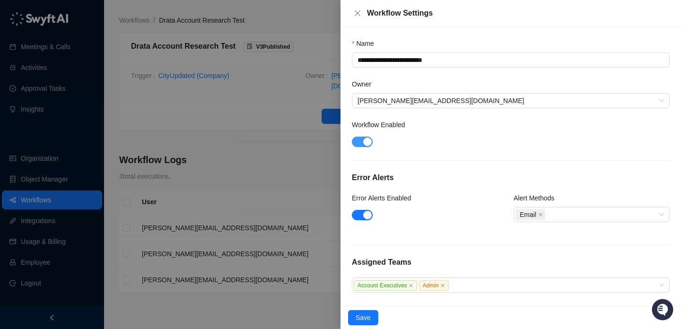
click at [367, 138] on div "button" at bounding box center [367, 142] width 9 height 9
click at [364, 317] on span "Save" at bounding box center [363, 318] width 15 height 10
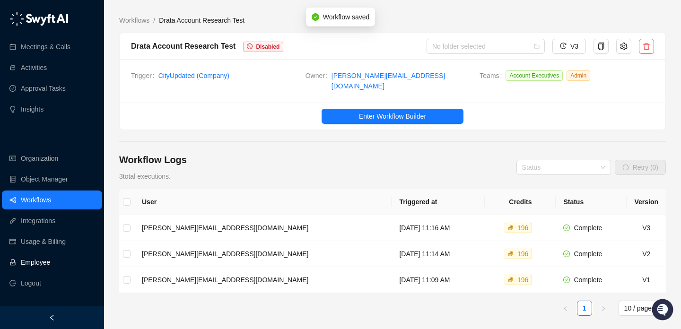
click at [50, 258] on link "Employee" at bounding box center [35, 262] width 29 height 19
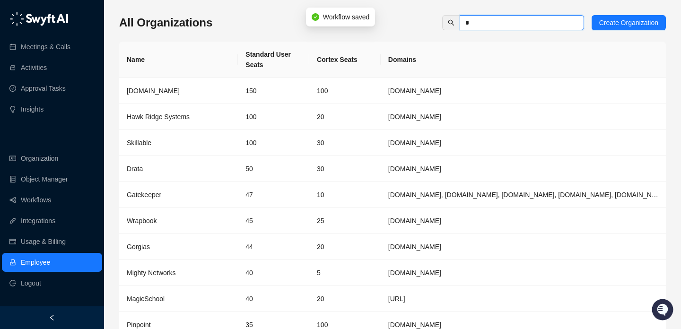
click at [530, 25] on input "*" at bounding box center [518, 23] width 105 height 10
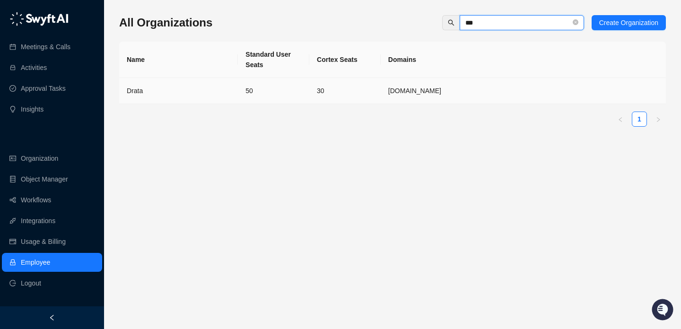
type input "***"
click at [277, 92] on td "50" at bounding box center [273, 91] width 71 height 26
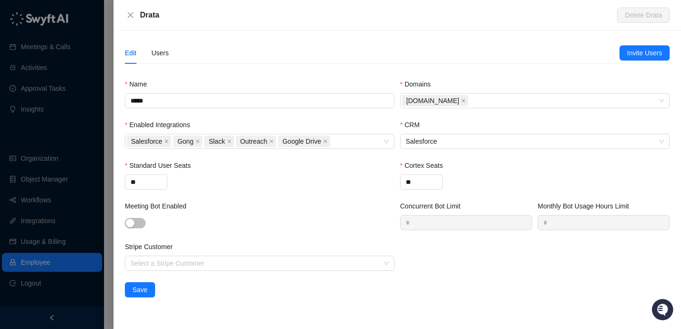
click at [166, 70] on div "Edit Users Invite Users Name ***** Domains Drata.com Enabled Integrations Sales…" at bounding box center [397, 169] width 545 height 255
click at [160, 62] on div "Users" at bounding box center [160, 53] width 18 height 22
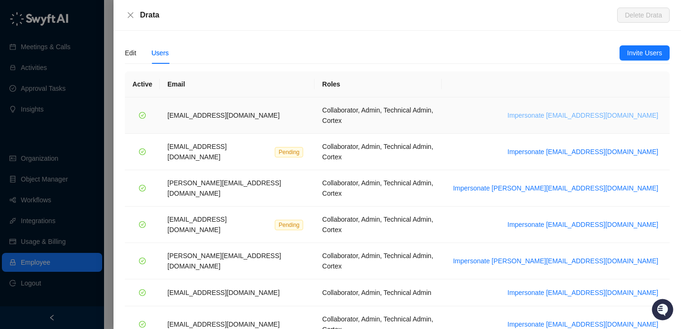
click at [603, 112] on span "Impersonate bradchrisakis@drata.com" at bounding box center [583, 115] width 151 height 10
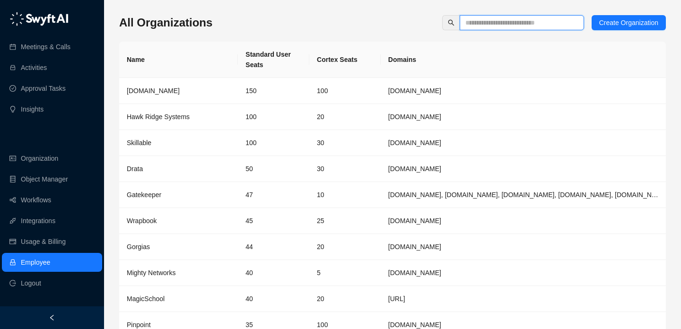
click at [529, 21] on input "text" at bounding box center [518, 23] width 105 height 10
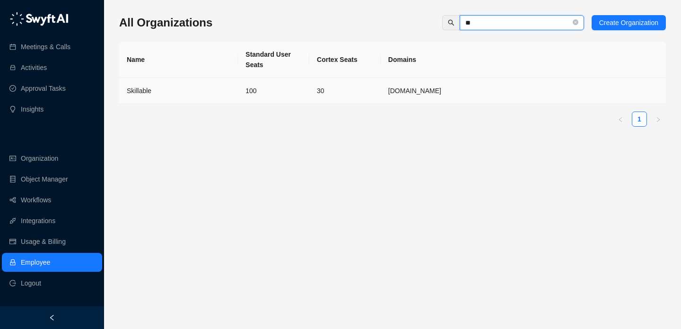
type input "**"
click at [268, 99] on td "100" at bounding box center [273, 91] width 71 height 26
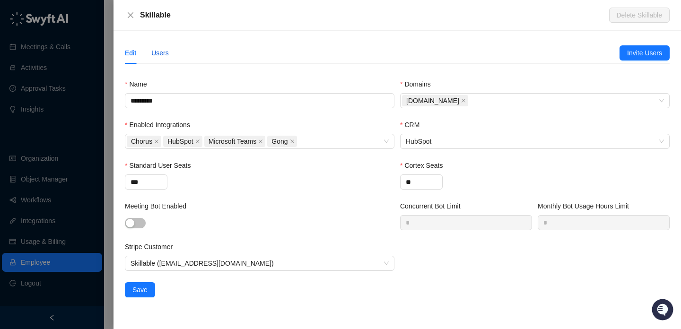
click at [158, 54] on div "Users" at bounding box center [160, 53] width 18 height 10
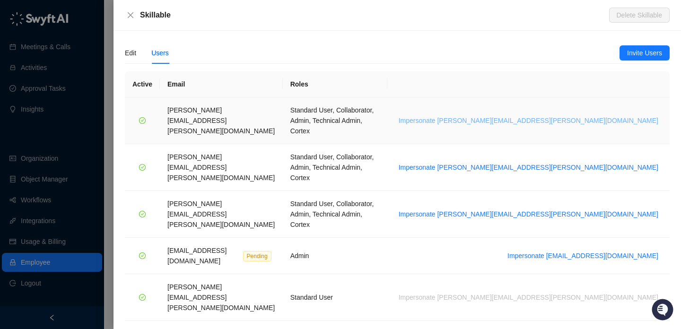
click at [581, 115] on span "Impersonate [PERSON_NAME][EMAIL_ADDRESS][PERSON_NAME][DOMAIN_NAME]" at bounding box center [529, 120] width 260 height 10
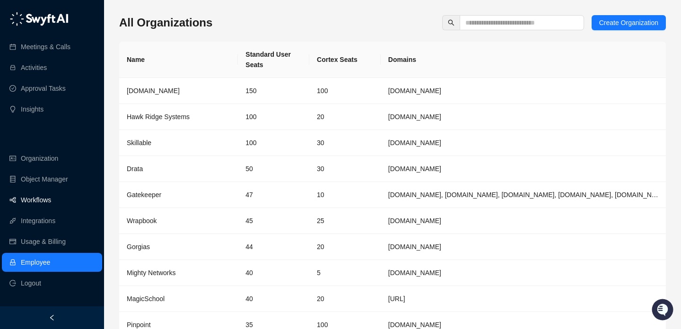
click at [51, 205] on link "Workflows" at bounding box center [36, 200] width 30 height 19
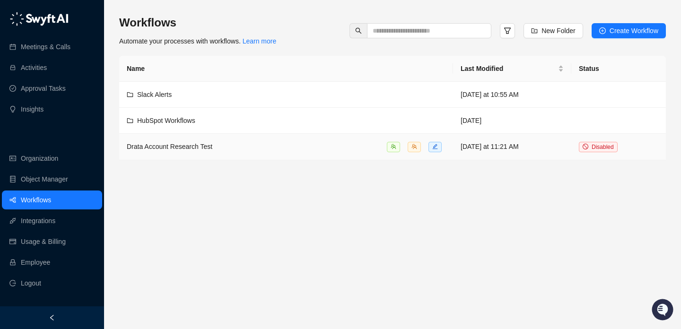
click at [284, 146] on div "Drata Account Research Test" at bounding box center [286, 146] width 319 height 11
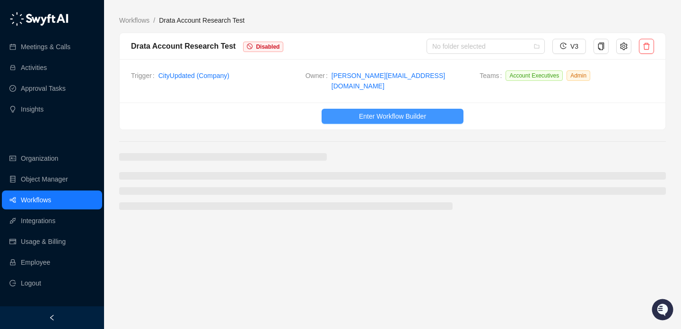
click at [395, 111] on span "Enter Workflow Builder" at bounding box center [392, 116] width 67 height 10
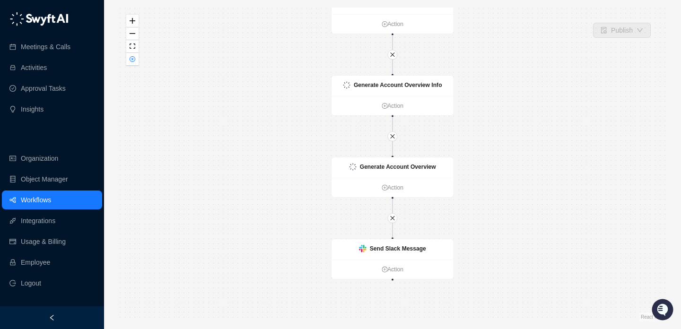
drag, startPoint x: 484, startPoint y: 245, endPoint x: 484, endPoint y: 182, distance: 62.9
click at [484, 182] on div "Company City Updated Action Send Slack Message Action Generate Account Overview…" at bounding box center [392, 165] width 547 height 314
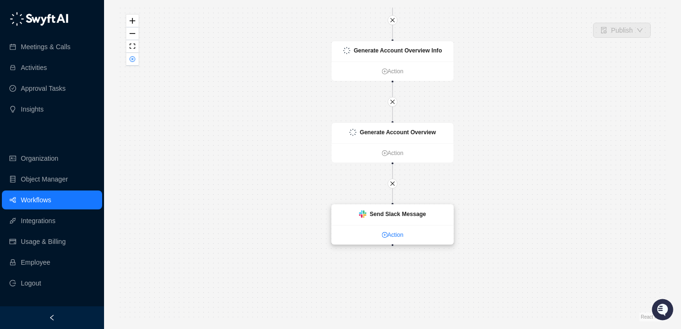
click at [390, 235] on link "Action" at bounding box center [393, 234] width 122 height 9
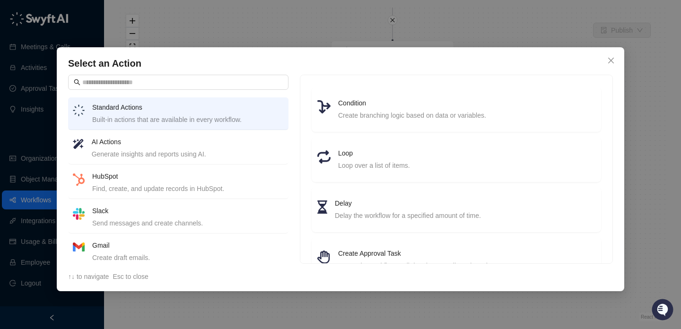
click at [205, 185] on div "Find, create, and update records in HubSpot." at bounding box center [188, 189] width 192 height 10
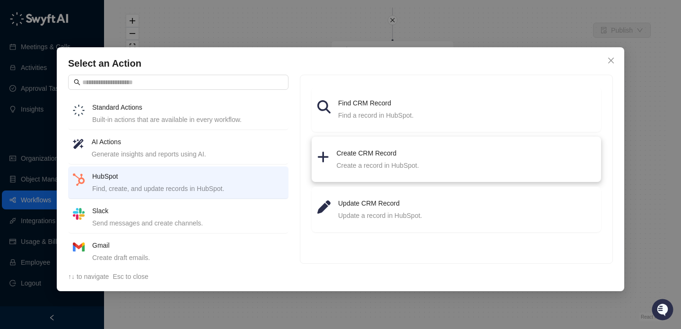
click at [407, 166] on div "Create a record in HubSpot." at bounding box center [466, 165] width 259 height 10
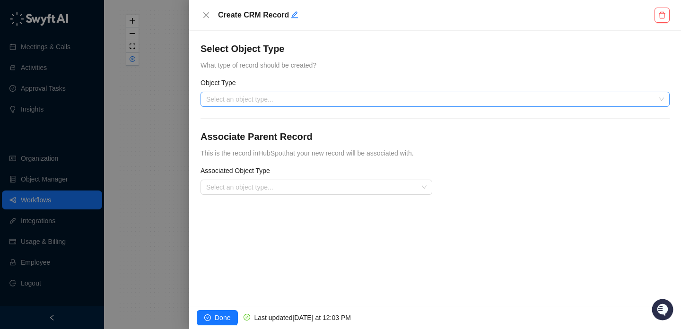
click at [298, 97] on input "search" at bounding box center [432, 99] width 452 height 14
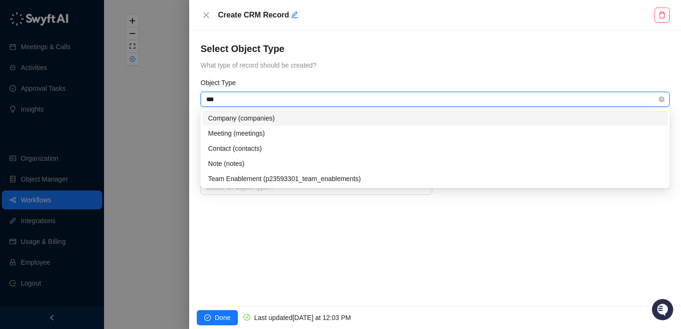
type input "****"
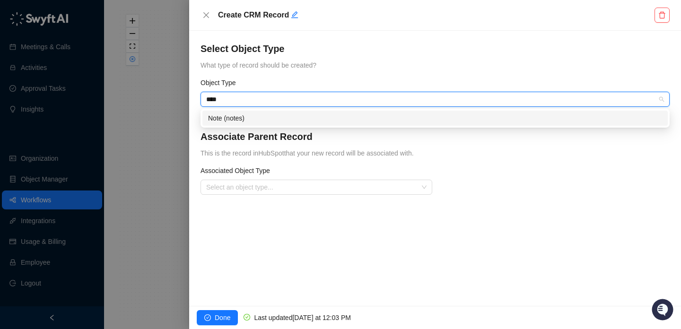
click at [291, 116] on div "Note (notes)" at bounding box center [435, 118] width 454 height 10
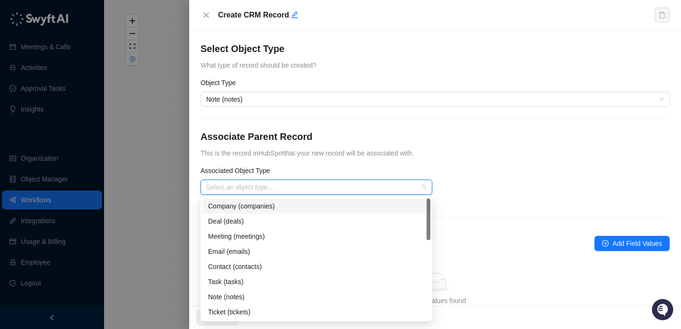
click at [342, 190] on input "search" at bounding box center [313, 187] width 215 height 14
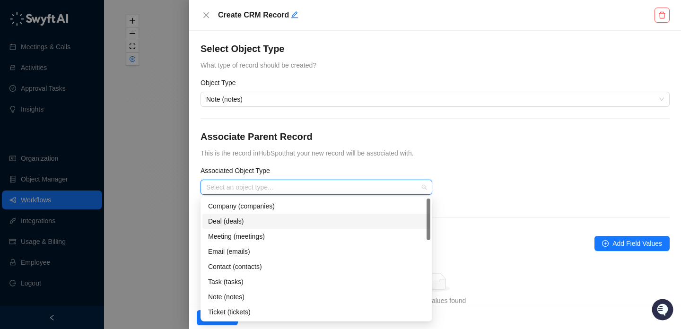
click at [327, 219] on div "Deal (deals)" at bounding box center [316, 221] width 217 height 10
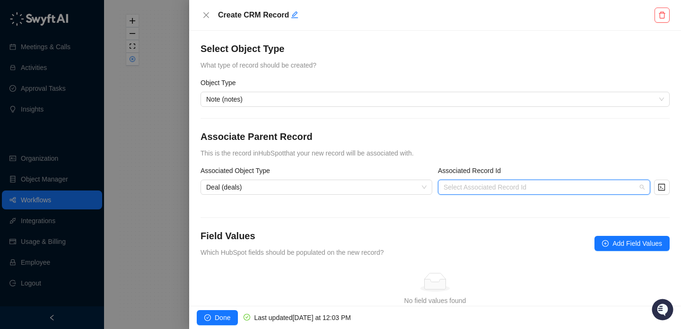
click at [457, 190] on input "search" at bounding box center [541, 187] width 195 height 14
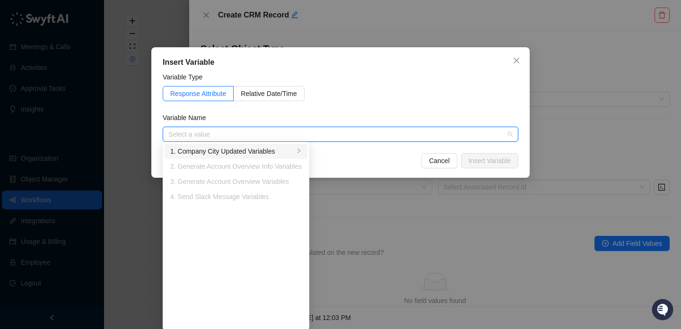
click at [283, 152] on div "1. Company City Updated Variables" at bounding box center [232, 151] width 124 height 10
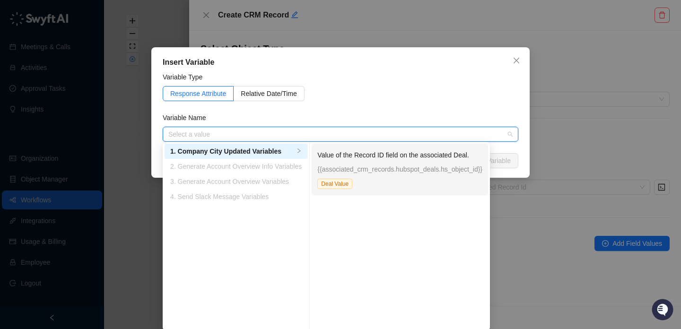
click at [397, 163] on div "Value of the Record ID field on the associated Deal. {{associated_crm_records.h…" at bounding box center [399, 169] width 165 height 39
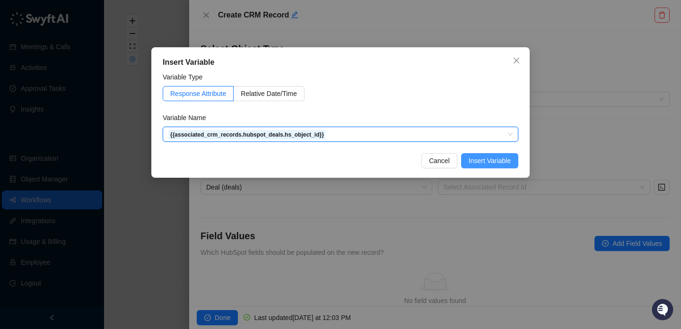
click at [510, 162] on span "Insert Variable" at bounding box center [490, 161] width 42 height 10
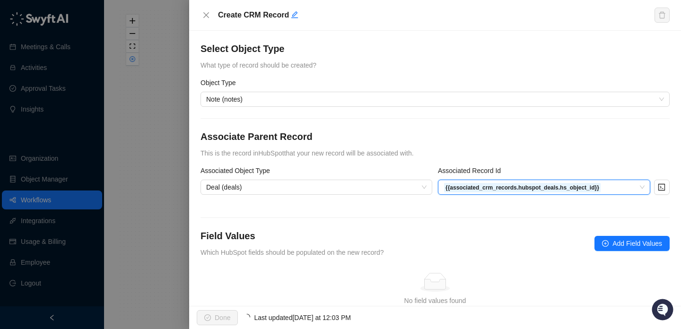
scroll to position [49, 0]
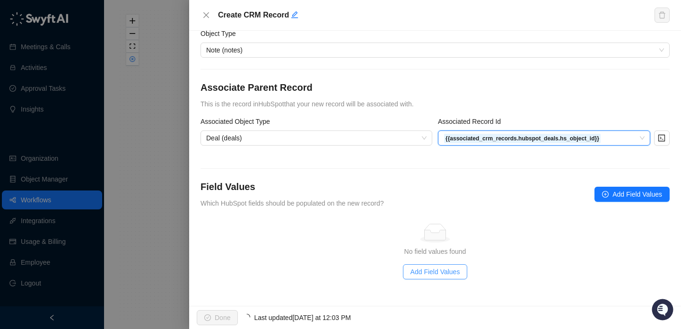
click at [451, 272] on span "Add Field Values" at bounding box center [436, 272] width 50 height 10
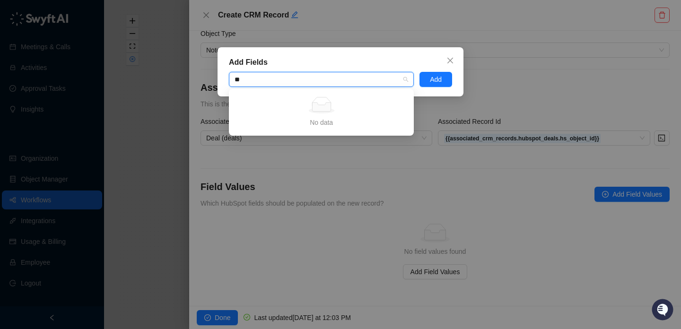
type input "*"
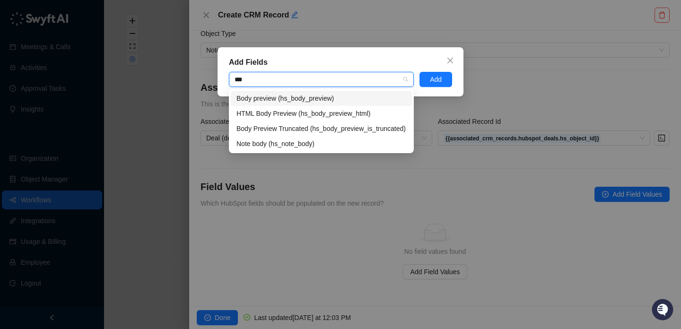
type input "****"
click at [298, 97] on div "Body preview (hs_body_preview)" at bounding box center [322, 98] width 170 height 10
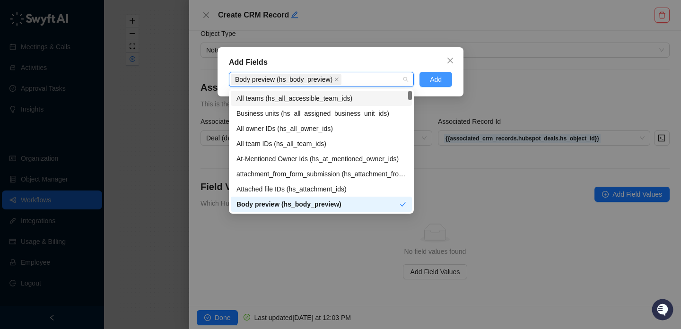
click at [432, 79] on span "Add" at bounding box center [436, 79] width 12 height 10
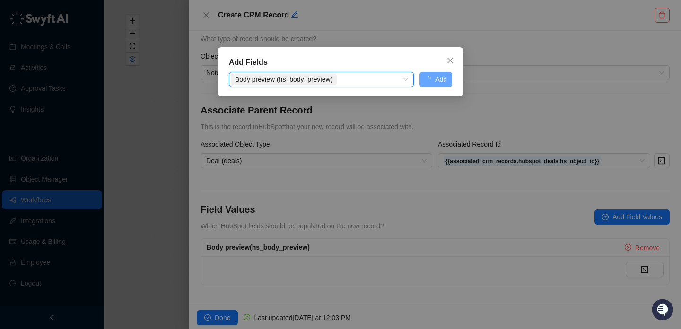
scroll to position [26, 0]
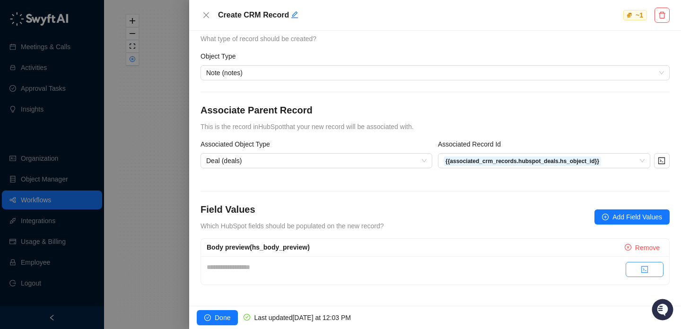
click at [646, 264] on button "button" at bounding box center [645, 269] width 38 height 15
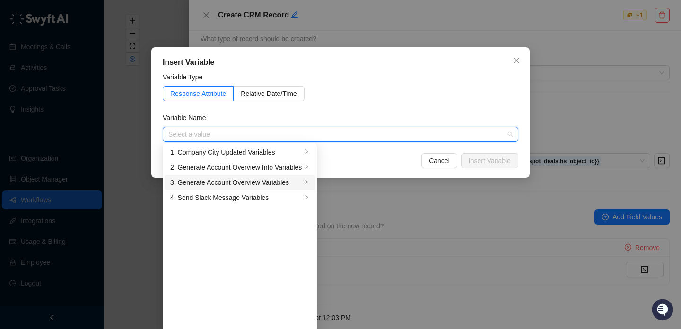
click at [276, 185] on div "3. Generate Account Overview Variables" at bounding box center [236, 182] width 132 height 10
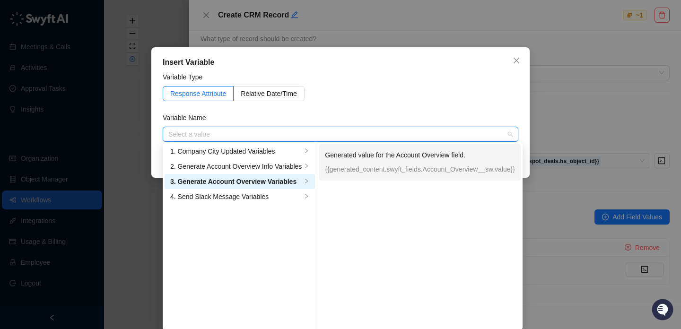
click at [347, 176] on div "Generated value for the Account Overview field. {{generated_content.swyft_field…" at bounding box center [420, 162] width 190 height 32
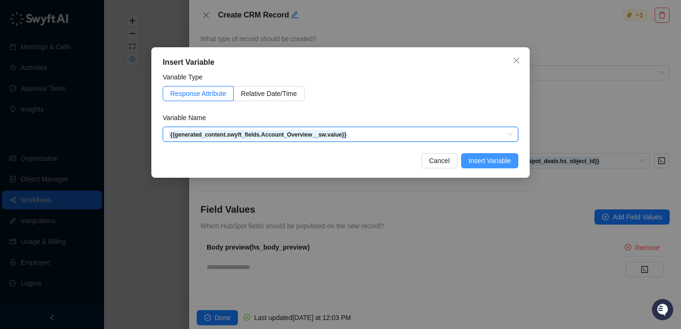
click at [492, 158] on span "Insert Variable" at bounding box center [490, 161] width 42 height 10
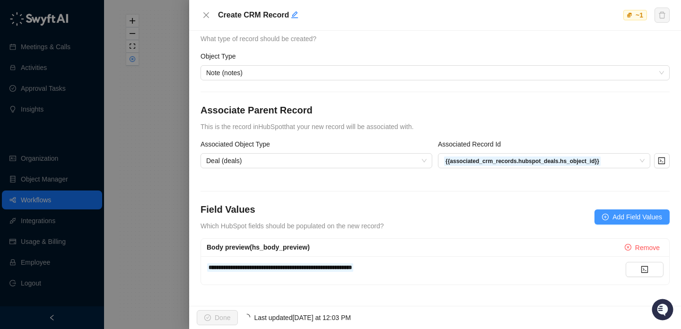
click at [636, 217] on span "Add Field Values" at bounding box center [638, 217] width 50 height 10
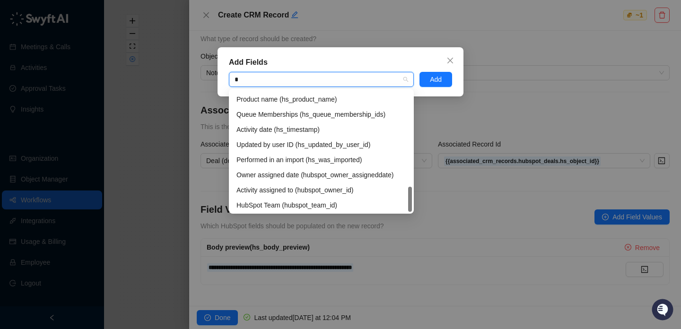
scroll to position [106, 0]
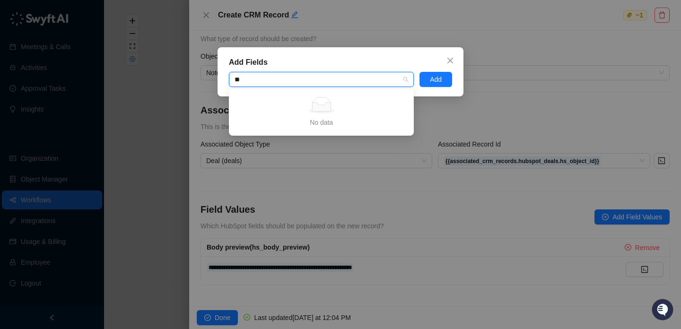
type input "***"
click at [454, 59] on icon "close" at bounding box center [451, 61] width 8 height 8
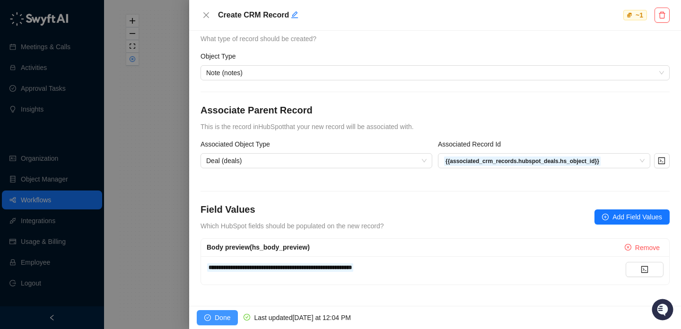
click at [228, 315] on span "Done" at bounding box center [223, 318] width 16 height 10
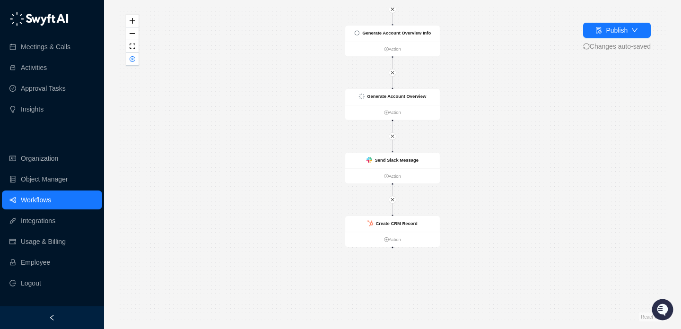
drag, startPoint x: 247, startPoint y: 215, endPoint x: 247, endPoint y: 151, distance: 63.4
click at [247, 153] on div "Company City Updated Action Send Slack Message Action Generate Account Overview…" at bounding box center [392, 165] width 547 height 314
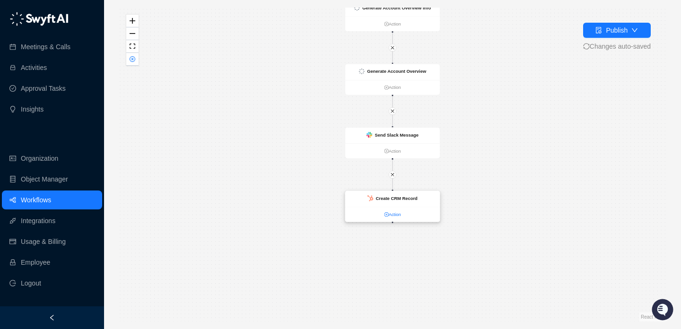
click at [393, 213] on link "Action" at bounding box center [392, 214] width 95 height 7
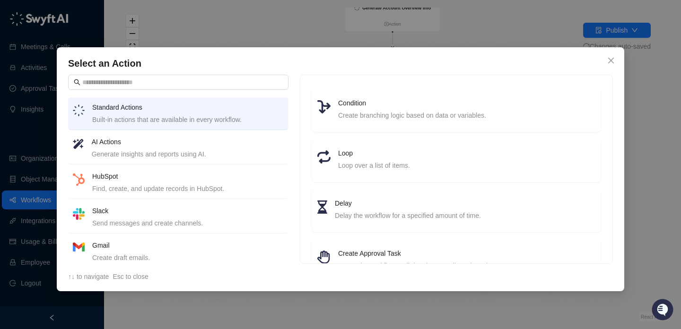
click at [227, 179] on h4 "HubSpot" at bounding box center [188, 176] width 192 height 10
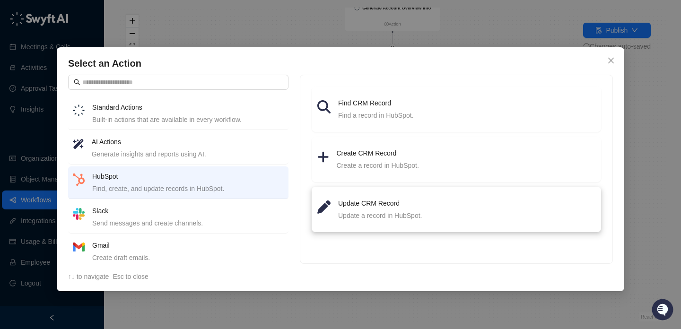
click at [373, 206] on h4 "Update CRM Record" at bounding box center [466, 203] width 257 height 10
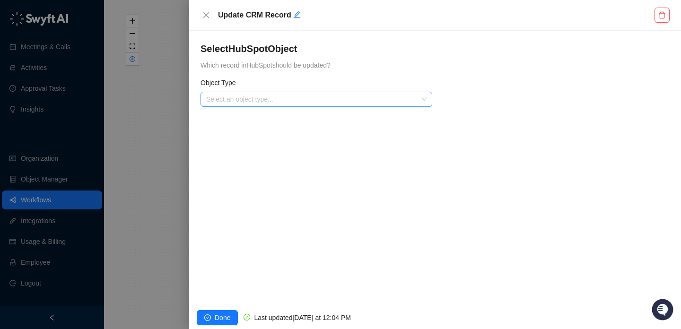
click at [317, 98] on input "search" at bounding box center [313, 99] width 215 height 14
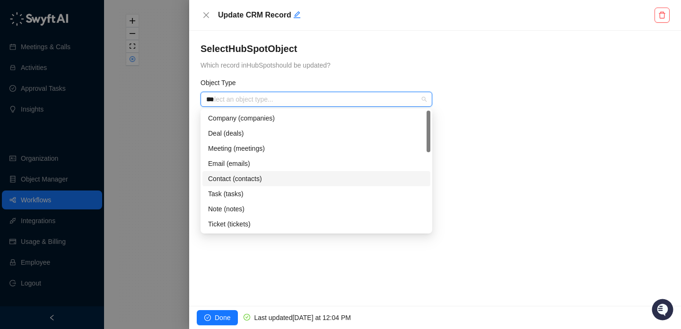
type input "****"
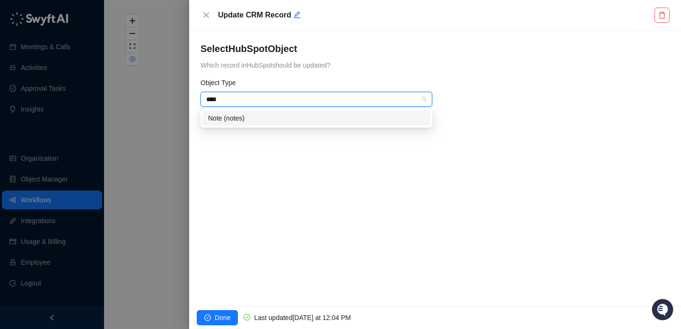
click at [295, 115] on div "Note (notes)" at bounding box center [316, 118] width 217 height 10
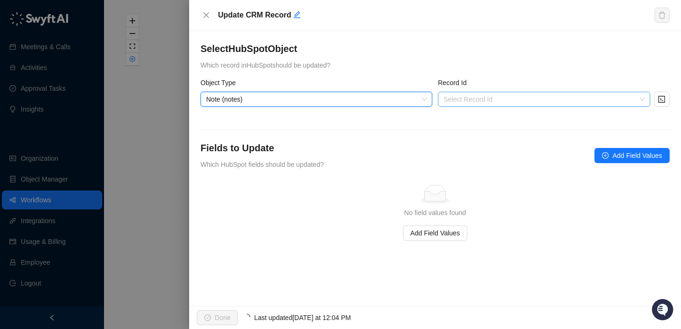
click at [481, 96] on input "search" at bounding box center [541, 99] width 195 height 14
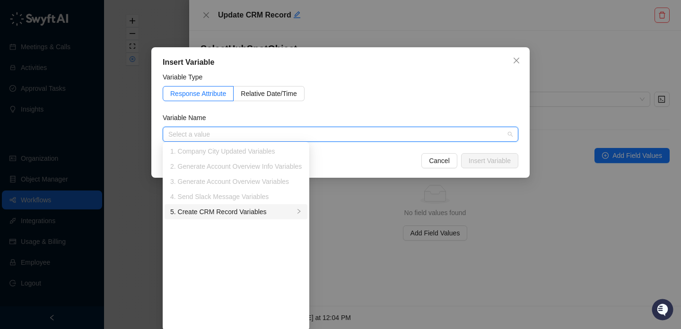
click at [259, 211] on div "5. Create CRM Record Variables" at bounding box center [232, 212] width 124 height 10
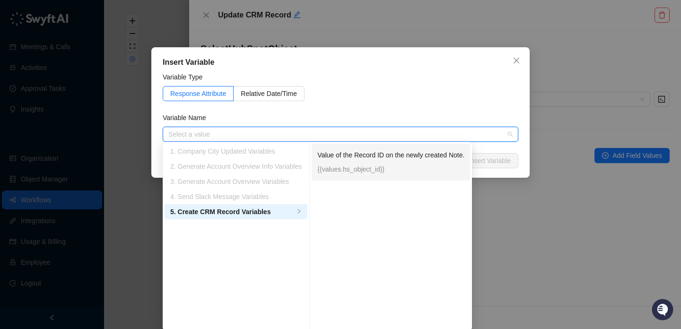
click at [378, 167] on p "{{values.hs_object_id}}" at bounding box center [390, 169] width 147 height 10
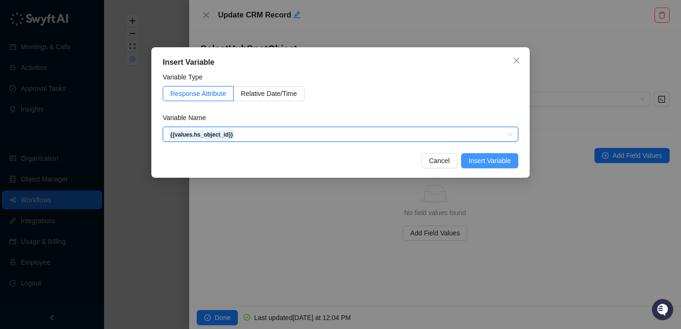
click at [483, 160] on span "Insert Variable" at bounding box center [490, 161] width 42 height 10
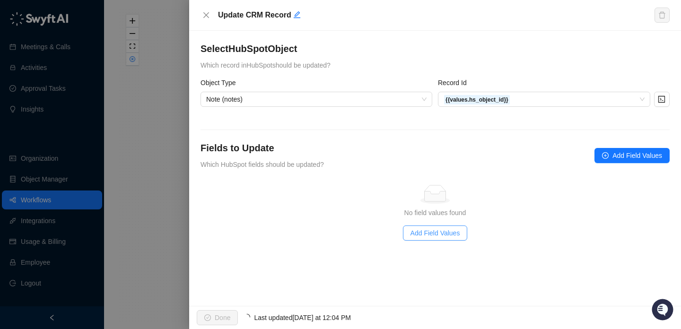
click at [439, 233] on span "Add Field Values" at bounding box center [436, 233] width 50 height 10
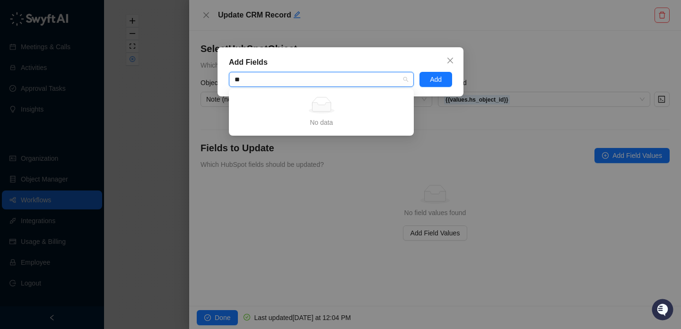
type input "*"
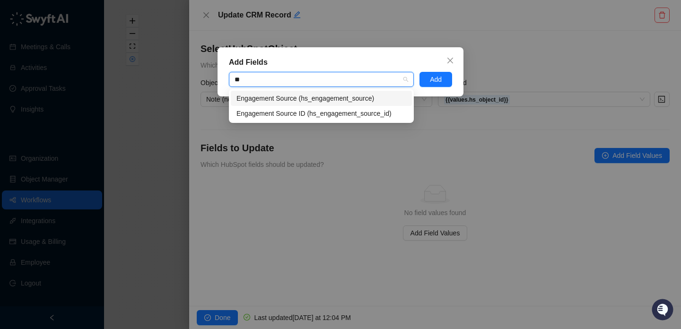
type input "*"
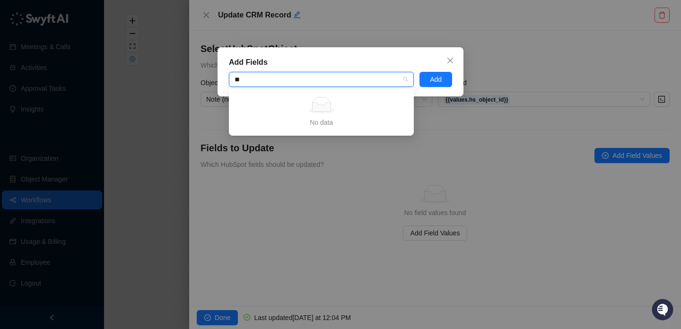
type input "***"
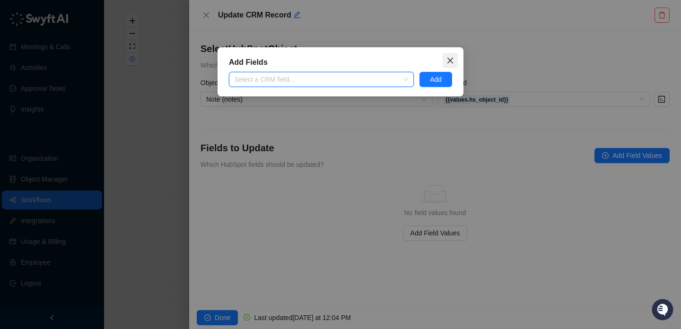
click at [448, 61] on icon "close" at bounding box center [451, 61] width 8 height 8
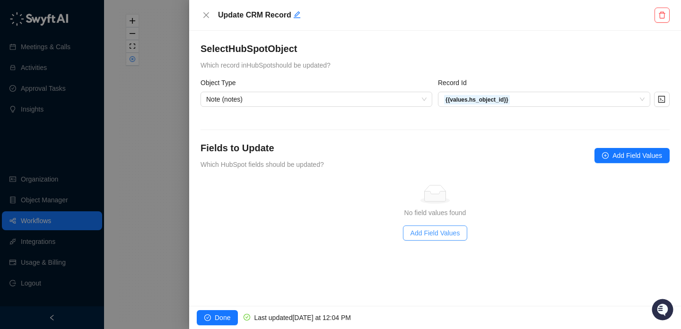
click at [451, 232] on span "Add Field Values" at bounding box center [436, 233] width 50 height 10
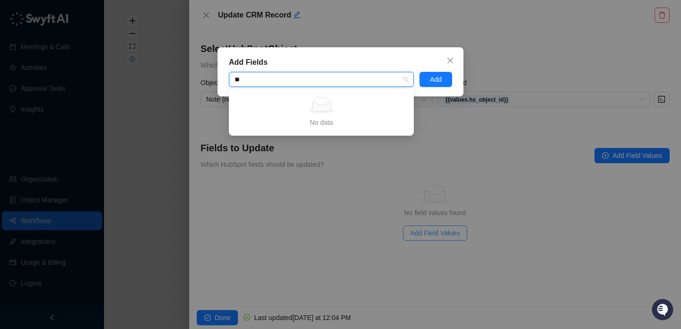
type input "*"
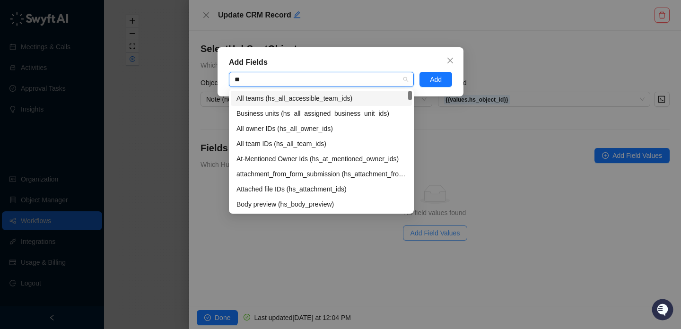
type input "*"
click at [453, 60] on icon "close" at bounding box center [451, 61] width 8 height 8
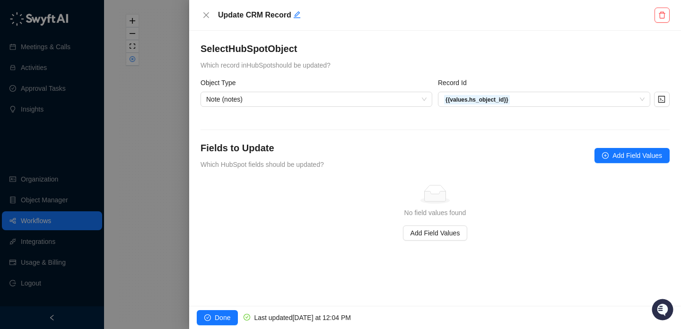
click at [131, 120] on div at bounding box center [340, 164] width 681 height 329
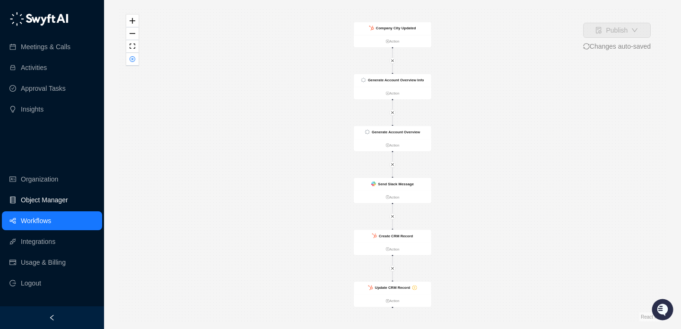
click at [45, 202] on link "Object Manager" at bounding box center [44, 200] width 47 height 19
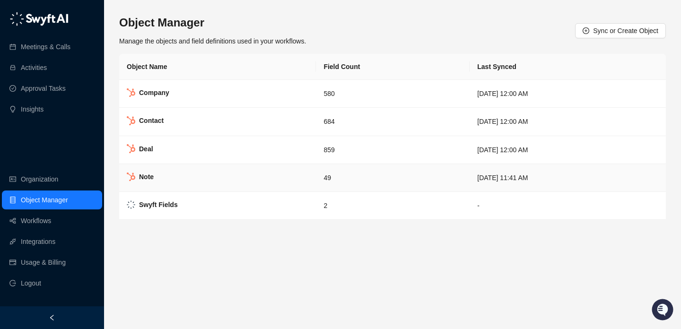
click at [230, 185] on td "Note" at bounding box center [217, 178] width 197 height 28
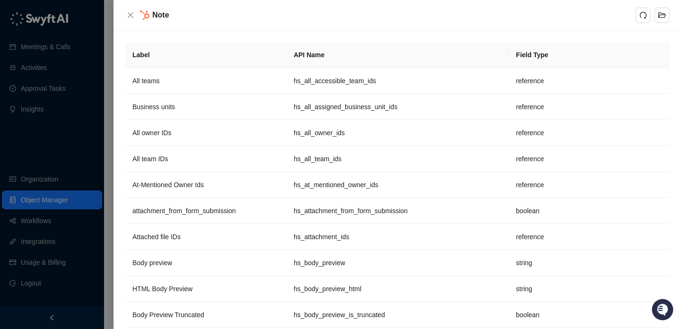
scroll to position [759, 0]
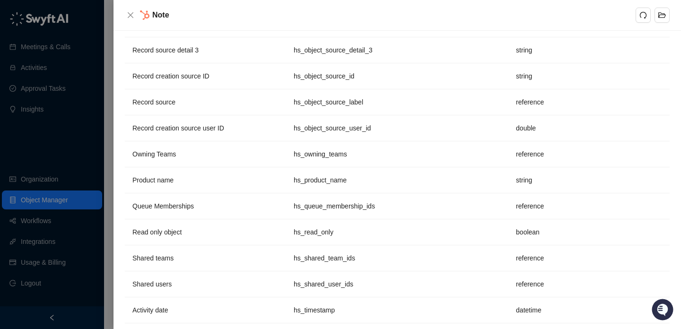
click at [124, 16] on div "Note" at bounding box center [398, 15] width 568 height 31
click at [135, 16] on button "Close" at bounding box center [130, 14] width 11 height 11
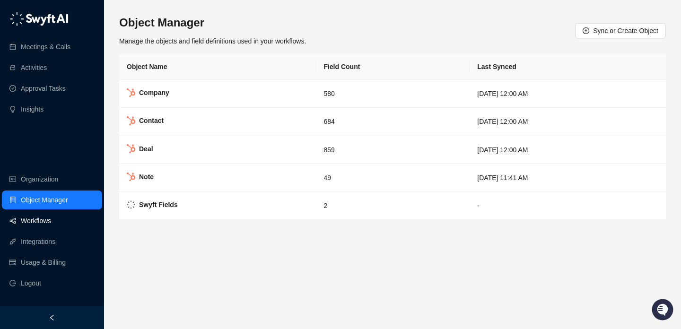
click at [51, 223] on link "Workflows" at bounding box center [36, 220] width 30 height 19
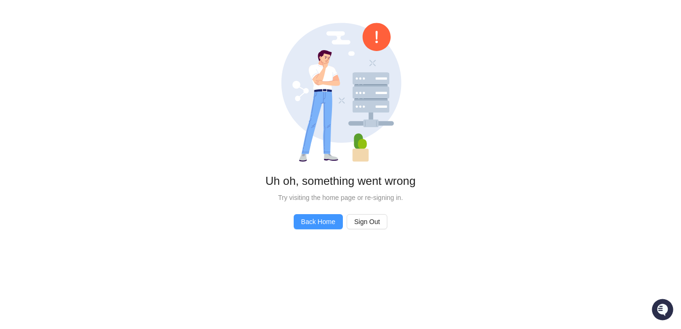
click at [322, 227] on span "Back Home" at bounding box center [318, 222] width 34 height 10
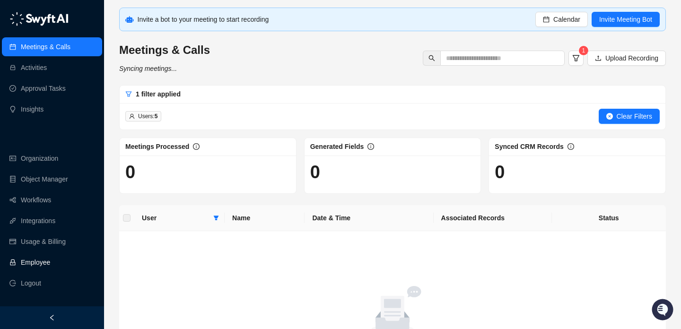
click at [50, 261] on link "Employee" at bounding box center [35, 262] width 29 height 19
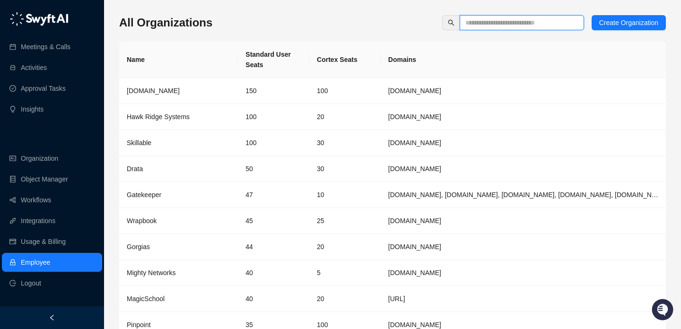
click at [506, 25] on input "text" at bounding box center [518, 23] width 105 height 10
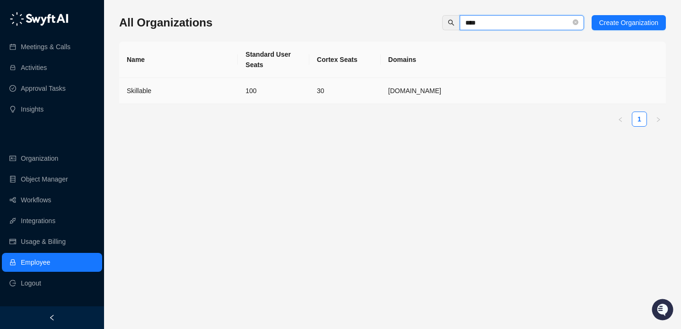
type input "****"
click at [444, 85] on td "[DOMAIN_NAME]" at bounding box center [523, 91] width 285 height 26
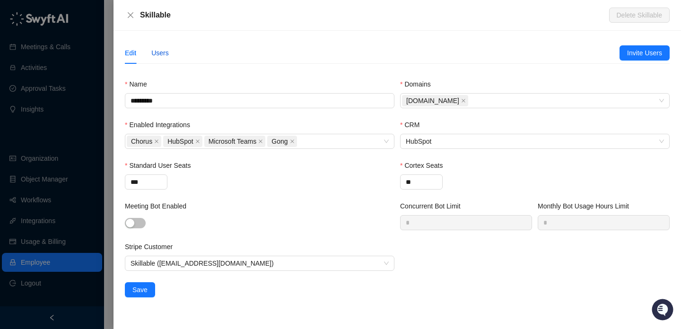
click at [168, 50] on div "Users" at bounding box center [160, 53] width 18 height 10
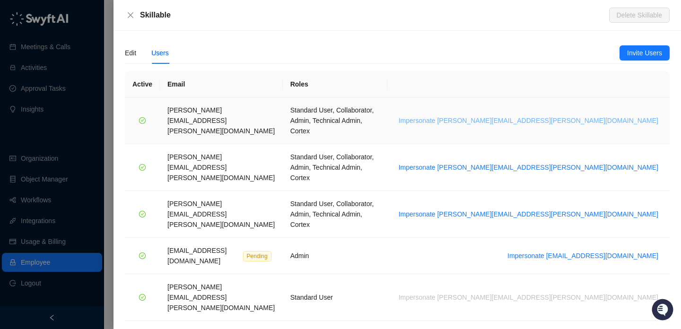
click at [559, 115] on span "Impersonate [PERSON_NAME][EMAIL_ADDRESS][PERSON_NAME][DOMAIN_NAME]" at bounding box center [529, 120] width 260 height 10
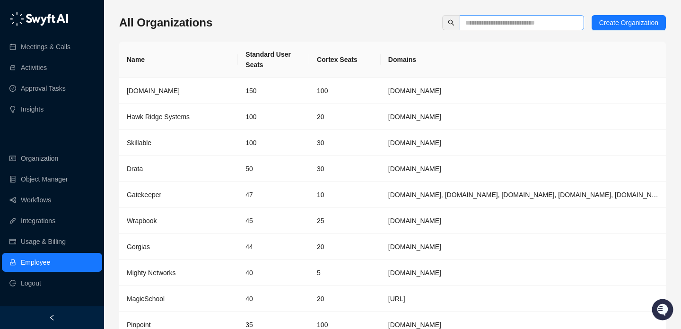
click at [486, 28] on span at bounding box center [522, 22] width 124 height 15
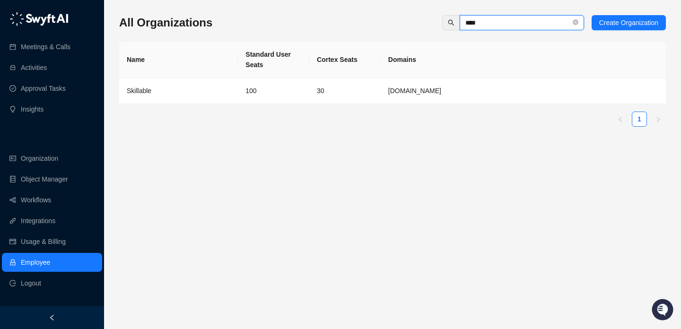
type input "****"
click at [419, 89] on td "[DOMAIN_NAME]" at bounding box center [523, 91] width 285 height 26
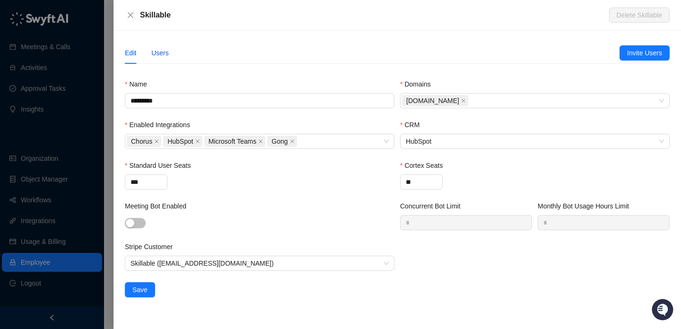
click at [160, 55] on div "Users" at bounding box center [160, 53] width 18 height 10
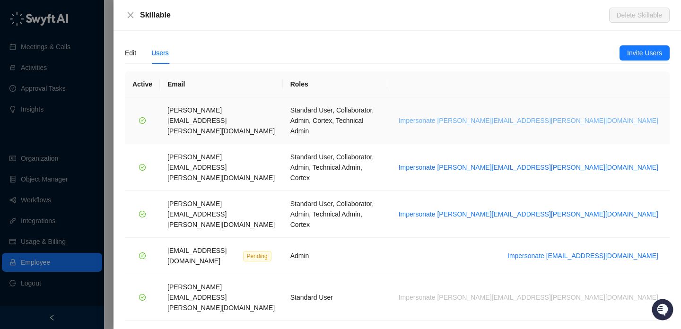
click at [585, 115] on span "Impersonate brian.olsen@skillable.com" at bounding box center [529, 120] width 260 height 10
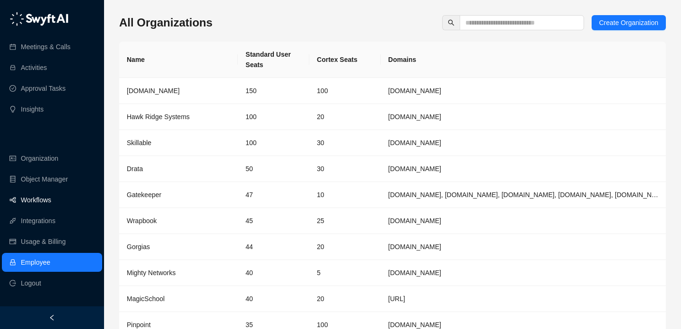
click at [51, 196] on link "Workflows" at bounding box center [36, 200] width 30 height 19
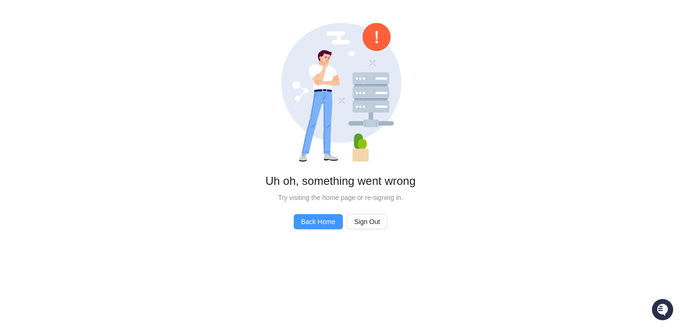
click at [312, 228] on link "Back Home" at bounding box center [318, 221] width 49 height 15
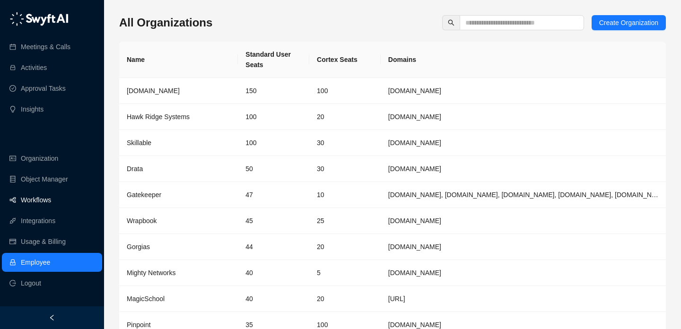
click at [51, 202] on link "Workflows" at bounding box center [36, 200] width 30 height 19
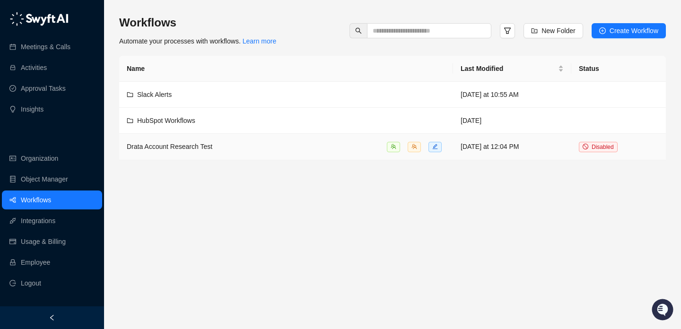
click at [282, 151] on div "Drata Account Research Test" at bounding box center [286, 146] width 319 height 11
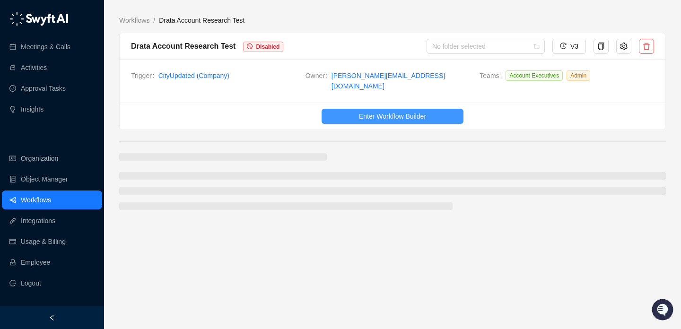
click at [385, 111] on span "Enter Workflow Builder" at bounding box center [392, 116] width 67 height 10
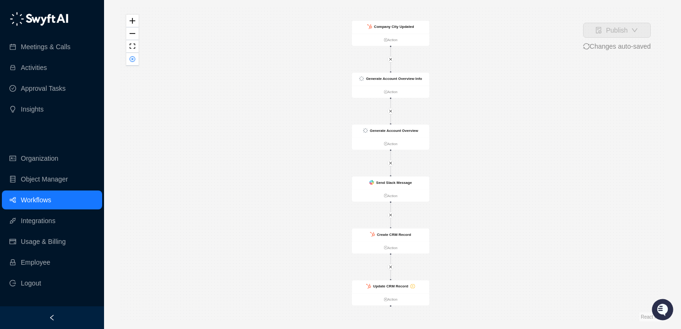
drag, startPoint x: 339, startPoint y: 202, endPoint x: 289, endPoint y: 160, distance: 65.2
click at [289, 160] on div "Company City Updated Action Send Slack Message Action Generate Account Overview…" at bounding box center [392, 165] width 547 height 314
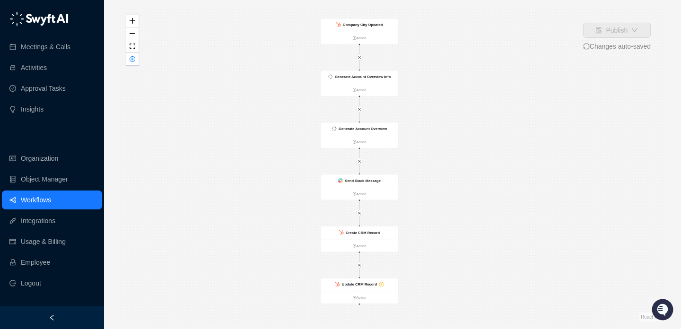
drag, startPoint x: 277, startPoint y: 165, endPoint x: 294, endPoint y: 203, distance: 41.9
click at [294, 203] on div "Company City Updated Action Send Slack Message Action Generate Account Overview…" at bounding box center [392, 165] width 547 height 314
click at [348, 234] on strong "Create CRM Record" at bounding box center [363, 232] width 34 height 4
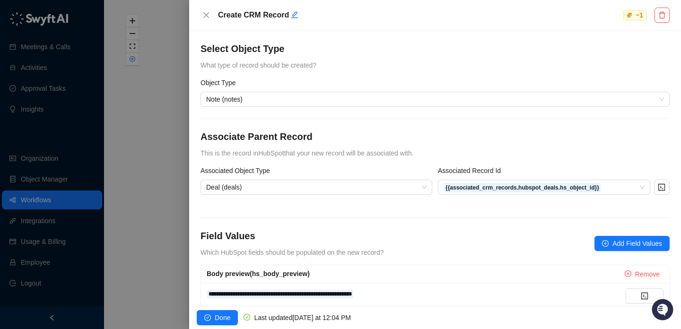
click at [158, 118] on div at bounding box center [340, 164] width 681 height 329
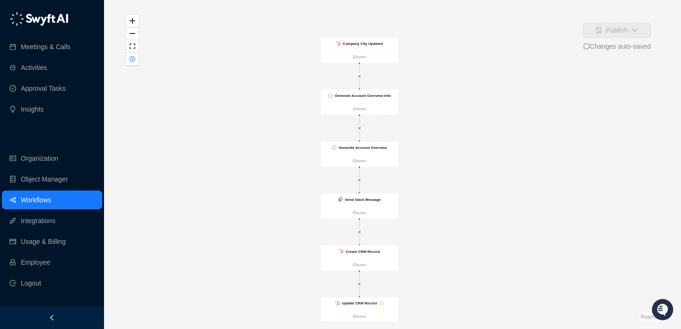
drag, startPoint x: 230, startPoint y: 136, endPoint x: 230, endPoint y: 163, distance: 27.4
click at [230, 163] on div "Company City Updated Action Send Slack Message Action Generate Account Overview…" at bounding box center [392, 165] width 547 height 314
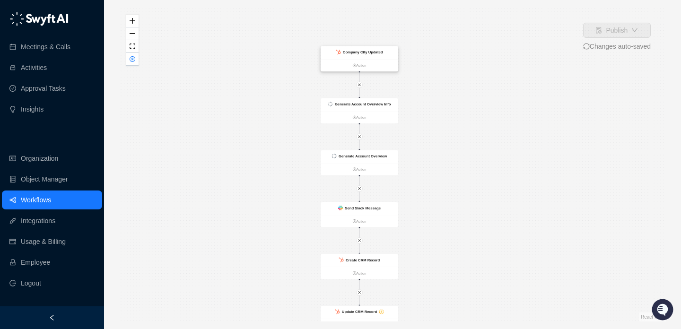
click at [373, 54] on div "Company City Updated" at bounding box center [363, 52] width 40 height 6
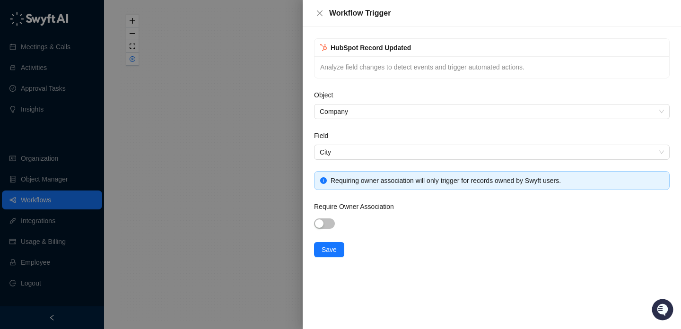
click at [244, 133] on div at bounding box center [340, 164] width 681 height 329
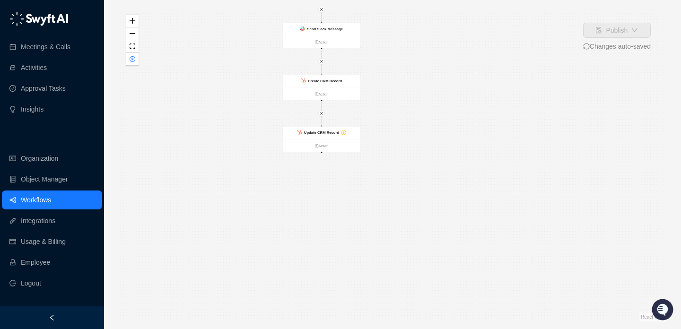
drag, startPoint x: 310, startPoint y: 211, endPoint x: 272, endPoint y: 31, distance: 183.6
click at [272, 31] on div "Company City Updated Action Send Slack Message Action Generate Account Overview…" at bounding box center [392, 165] width 547 height 314
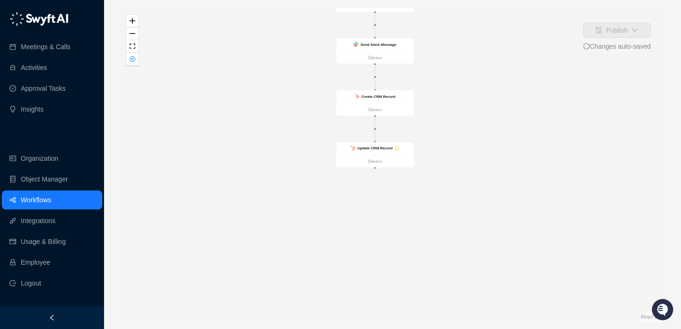
drag, startPoint x: 246, startPoint y: 114, endPoint x: 296, endPoint y: 129, distance: 52.4
click at [297, 130] on div "Company City Updated Action Send Slack Message Action Generate Account Overview…" at bounding box center [392, 165] width 547 height 314
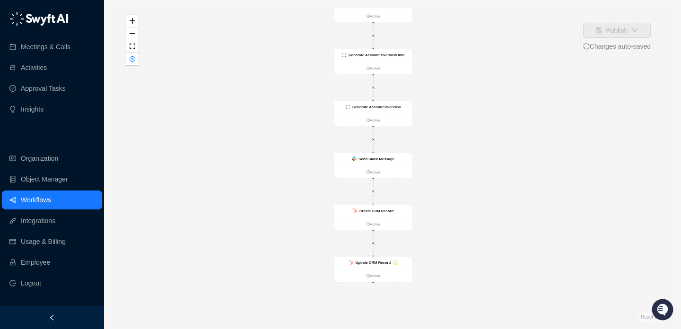
drag, startPoint x: 296, startPoint y: 129, endPoint x: 296, endPoint y: 243, distance: 114.0
click at [296, 243] on div "Company City Updated Action Send Slack Message Action Generate Account Overview…" at bounding box center [392, 165] width 547 height 314
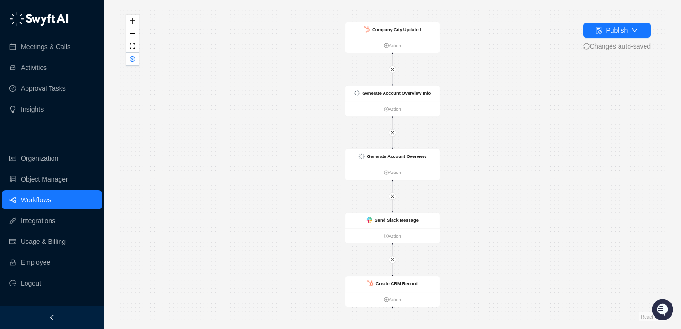
click at [51, 202] on link "Workflows" at bounding box center [36, 200] width 30 height 19
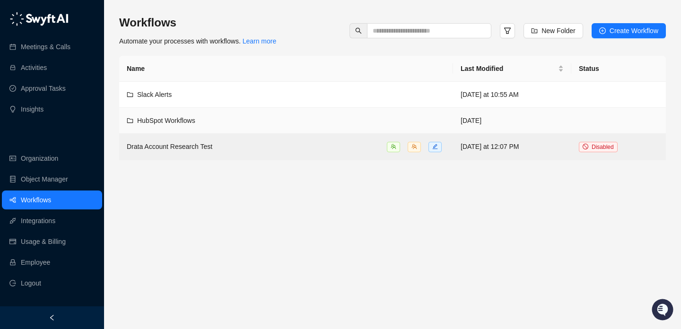
click at [258, 116] on div "HubSpot Workflows" at bounding box center [286, 120] width 319 height 10
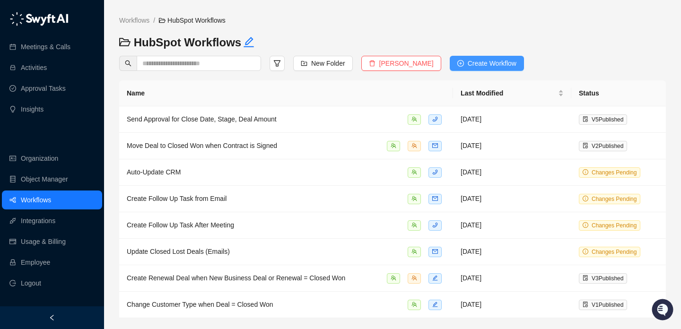
click at [471, 67] on span "Create Workflow" at bounding box center [492, 63] width 49 height 10
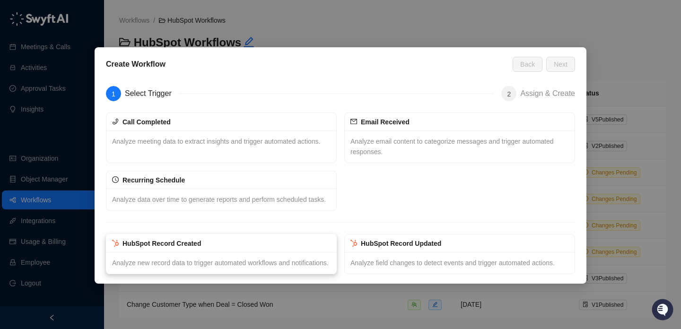
click at [249, 253] on div "HubSpot Record Created" at bounding box center [221, 244] width 230 height 18
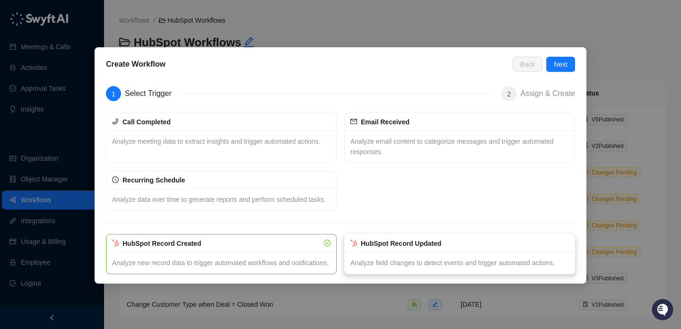
click at [397, 264] on div "Analyze field changes to detect events and trigger automated actions." at bounding box center [460, 263] width 230 height 22
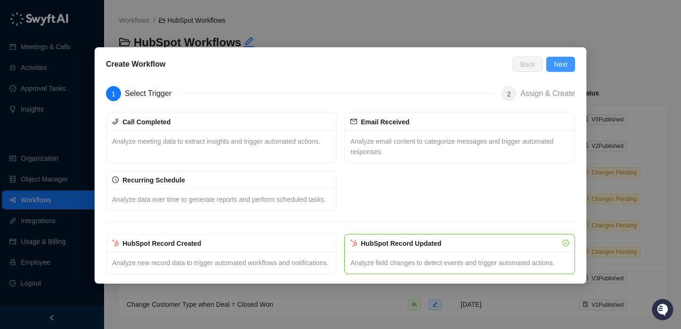
click at [560, 66] on span "Next" at bounding box center [561, 64] width 14 height 10
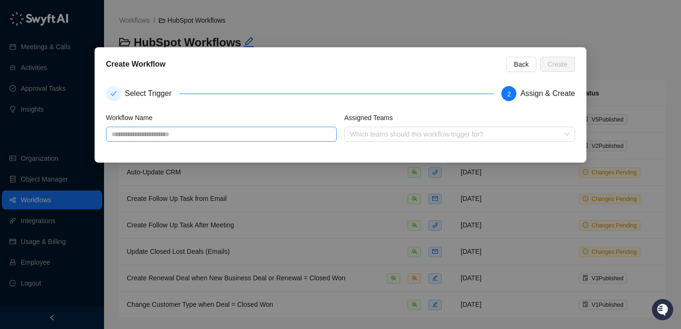
click at [287, 138] on input "text" at bounding box center [221, 134] width 231 height 15
type input "**********"
click at [351, 116] on label "Assigned Teams" at bounding box center [371, 118] width 55 height 10
click at [368, 128] on div "Which teams should this workflow trigger for?" at bounding box center [459, 134] width 231 height 15
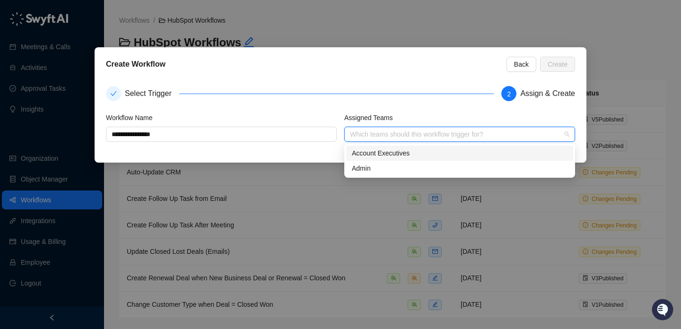
click at [375, 156] on div "Account Executives" at bounding box center [460, 153] width 216 height 10
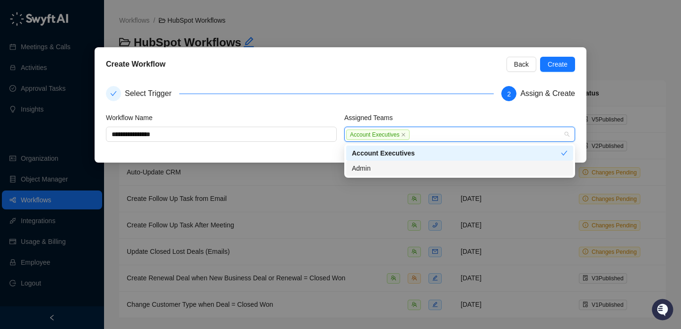
click at [375, 167] on div "Admin" at bounding box center [460, 168] width 216 height 10
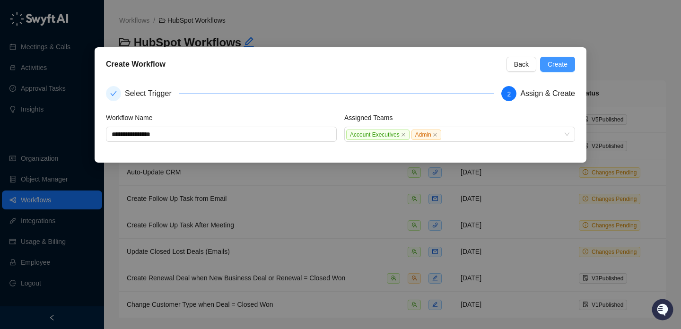
click at [551, 68] on span "Create" at bounding box center [558, 64] width 20 height 10
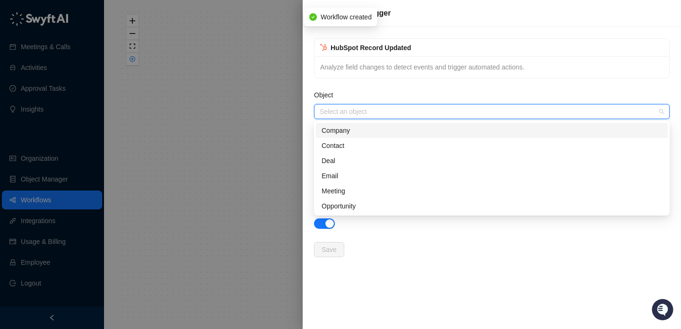
click at [359, 110] on input "Object" at bounding box center [489, 112] width 339 height 14
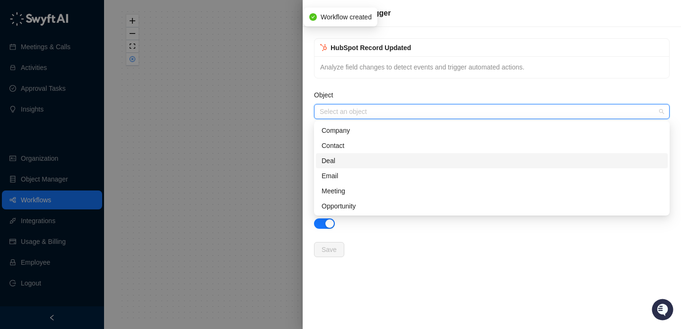
click at [360, 163] on div "Deal" at bounding box center [492, 161] width 341 height 10
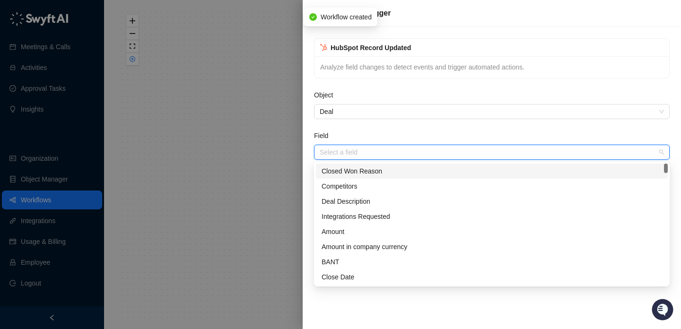
click at [351, 157] on input "Field" at bounding box center [489, 152] width 339 height 14
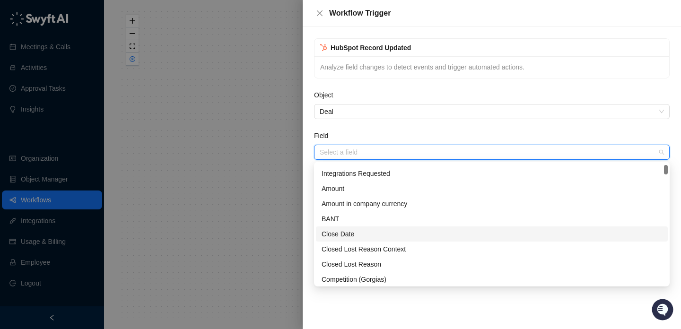
scroll to position [67, 0]
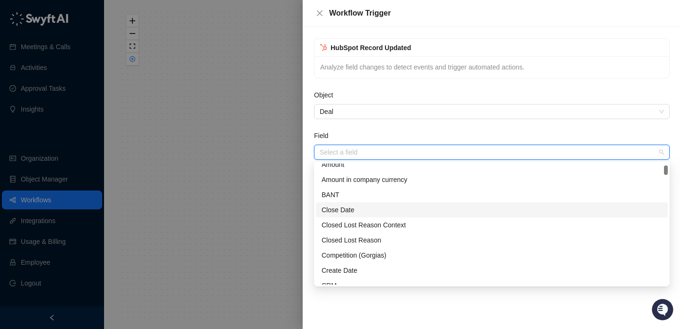
click at [367, 211] on div "Close Date" at bounding box center [492, 210] width 341 height 10
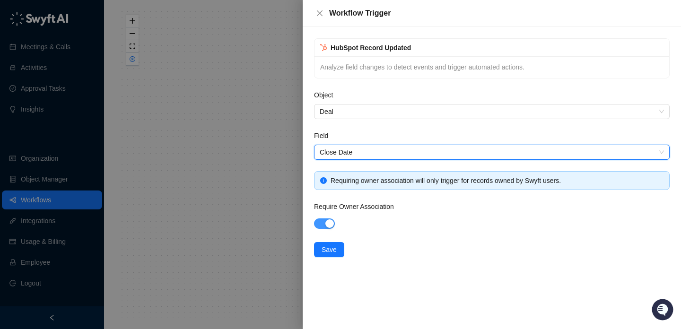
click at [329, 221] on div "button" at bounding box center [329, 224] width 9 height 9
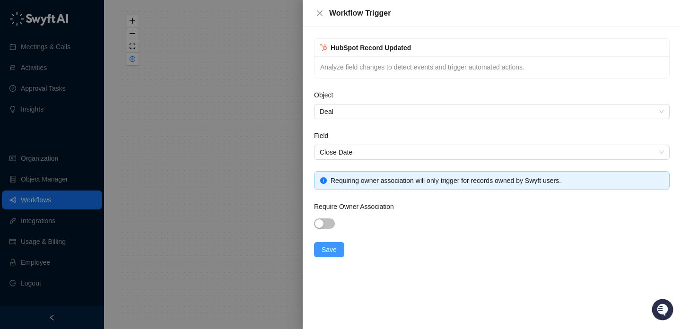
click at [332, 247] on span "Save" at bounding box center [329, 250] width 15 height 10
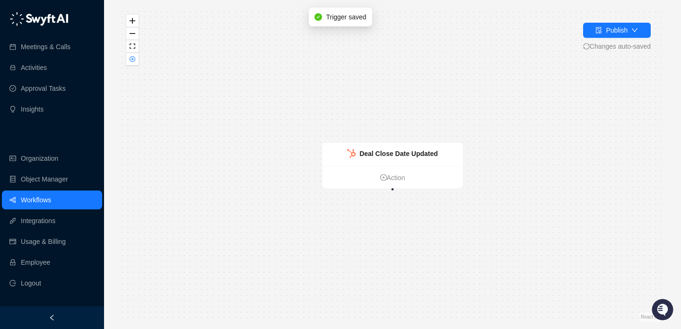
drag, startPoint x: 292, startPoint y: 213, endPoint x: 243, endPoint y: 142, distance: 86.3
click at [243, 142] on div "Deal Close Date Updated Action" at bounding box center [392, 165] width 547 height 314
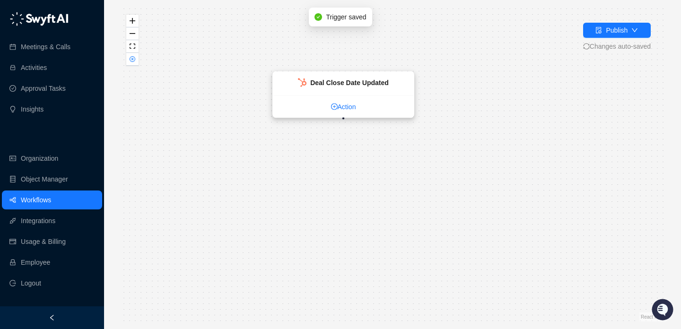
click at [349, 108] on link "Action" at bounding box center [343, 107] width 141 height 10
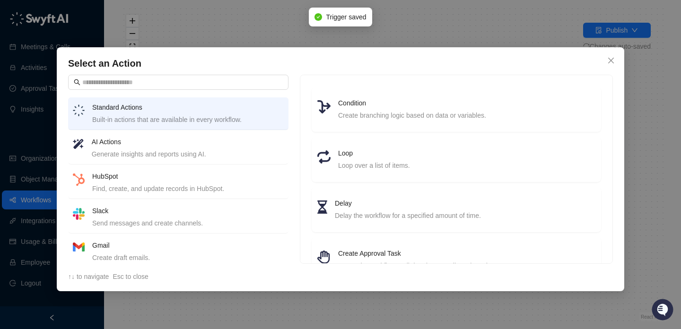
click at [228, 179] on h4 "HubSpot" at bounding box center [188, 176] width 192 height 10
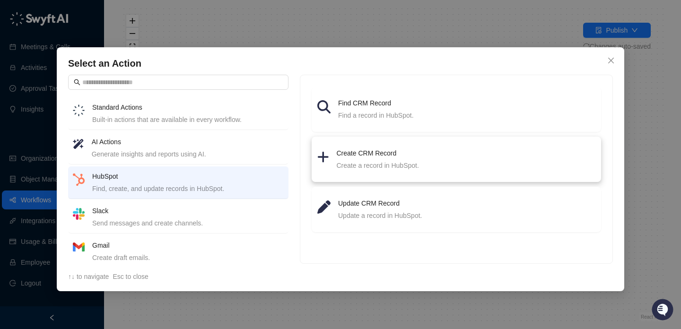
click at [380, 162] on div "Create a record in HubSpot." at bounding box center [466, 165] width 259 height 10
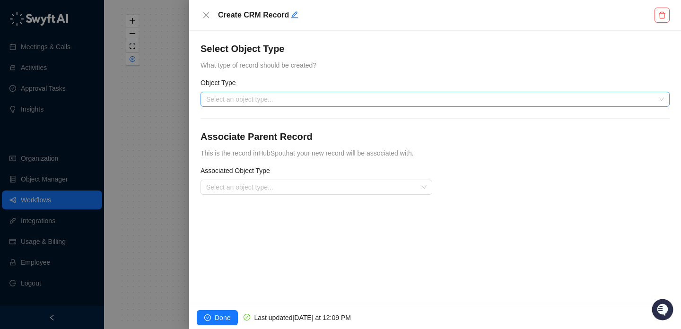
click at [307, 97] on input "search" at bounding box center [432, 99] width 452 height 14
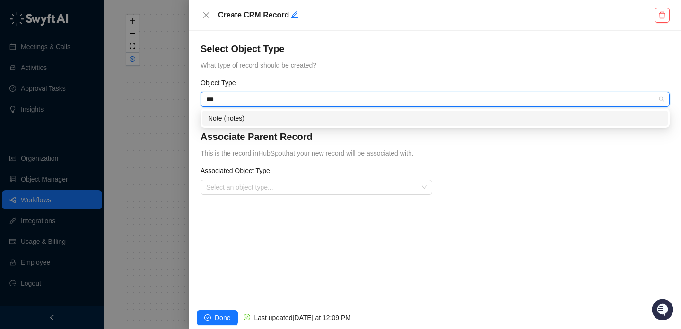
type input "****"
click at [262, 118] on div "Note (notes)" at bounding box center [435, 118] width 454 height 10
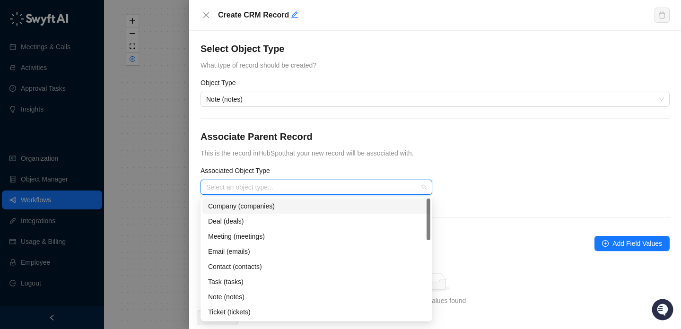
click at [294, 187] on input "search" at bounding box center [313, 187] width 215 height 14
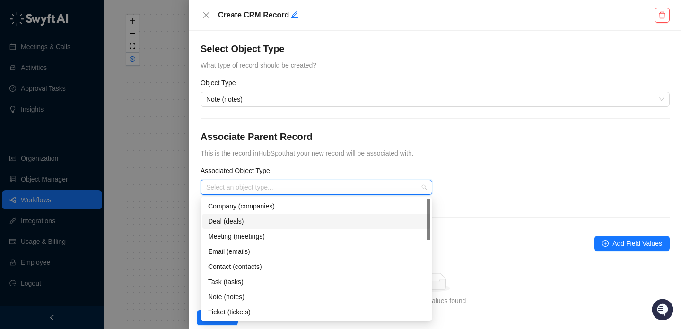
click at [303, 220] on div "Deal (deals)" at bounding box center [316, 221] width 217 height 10
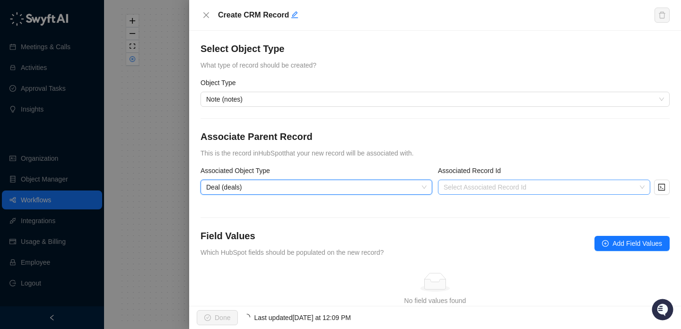
click at [492, 185] on input "search" at bounding box center [541, 187] width 195 height 14
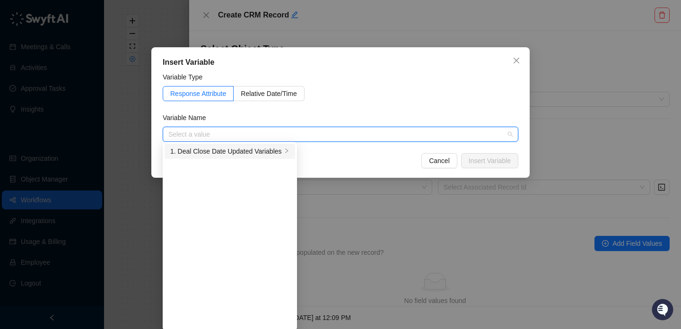
click at [256, 154] on div "1. Deal Close Date Updated Variables" at bounding box center [226, 151] width 112 height 10
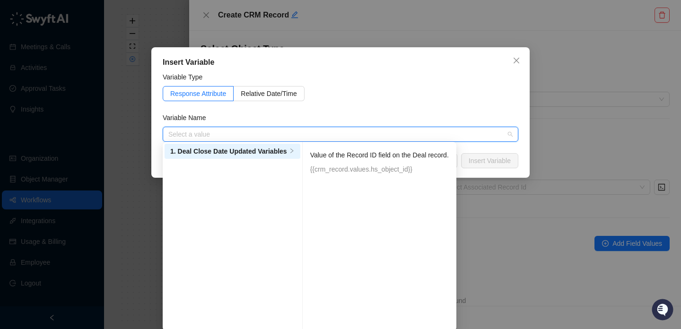
click at [379, 154] on p "Value of the Record ID field on the Deal record." at bounding box center [379, 155] width 139 height 10
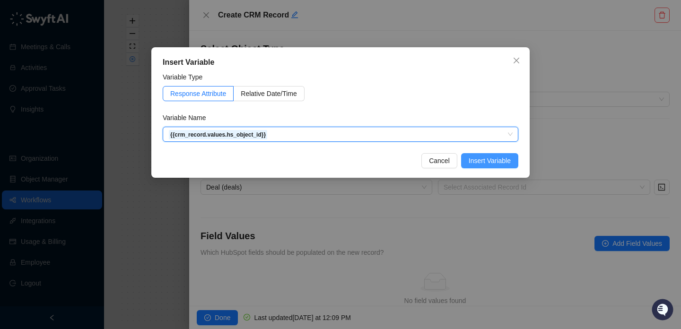
click at [501, 163] on span "Insert Variable" at bounding box center [490, 161] width 42 height 10
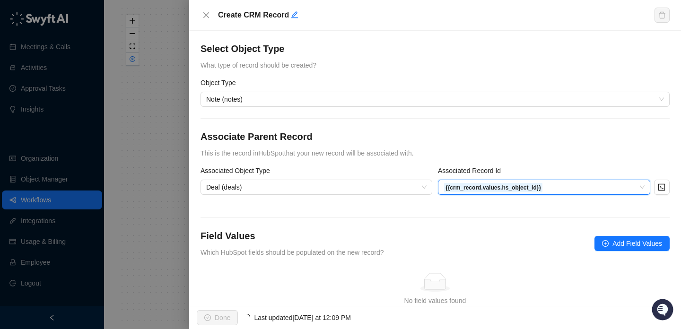
scroll to position [49, 0]
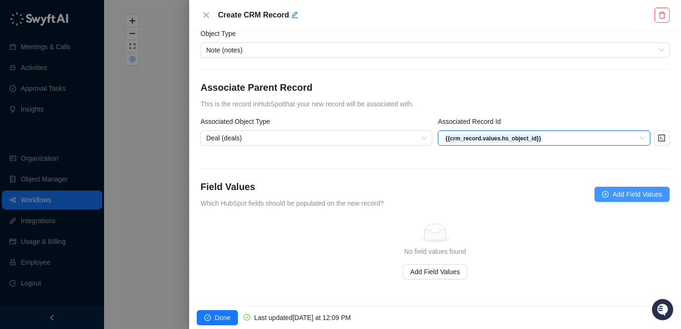
click at [625, 190] on span "Add Field Values" at bounding box center [638, 194] width 50 height 10
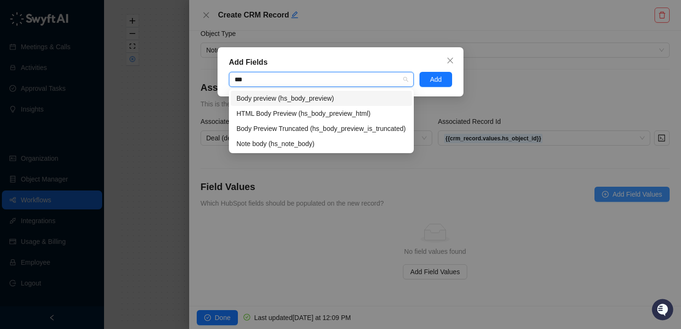
type input "****"
click at [351, 98] on div "Body preview (hs_body_preview)" at bounding box center [322, 98] width 170 height 10
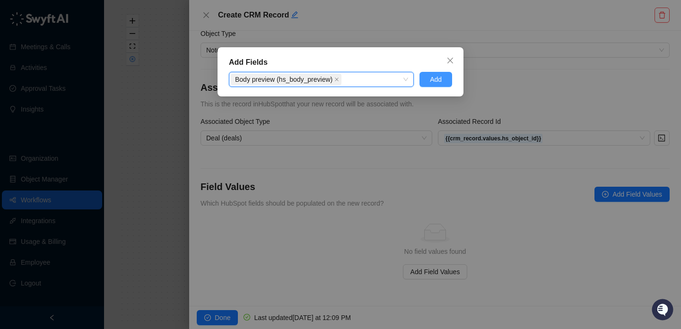
click at [439, 81] on span "Add" at bounding box center [436, 79] width 12 height 10
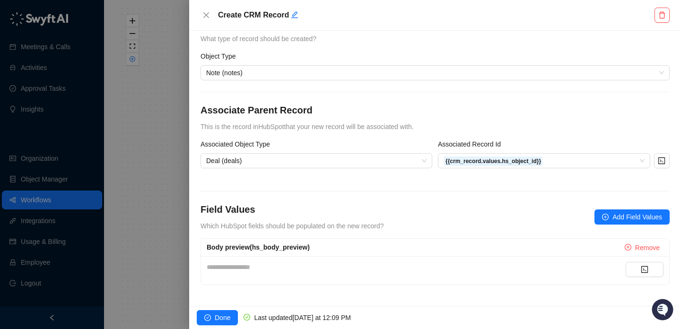
scroll to position [26, 0]
click at [403, 270] on div "**********" at bounding box center [416, 267] width 419 height 10
click at [228, 315] on span "Done" at bounding box center [223, 318] width 16 height 10
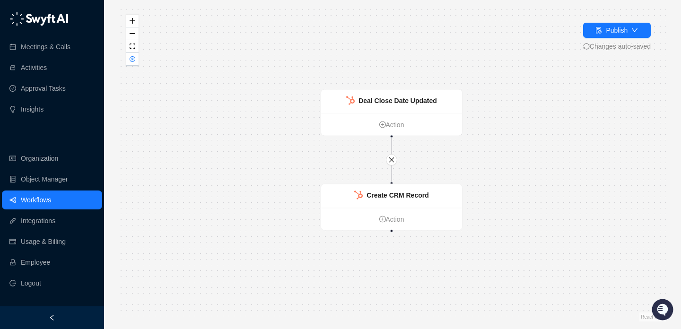
drag, startPoint x: 261, startPoint y: 237, endPoint x: 211, endPoint y: 129, distance: 119.8
click at [211, 129] on div "Deal Close Date Updated Action Create CRM Record Action" at bounding box center [392, 165] width 547 height 314
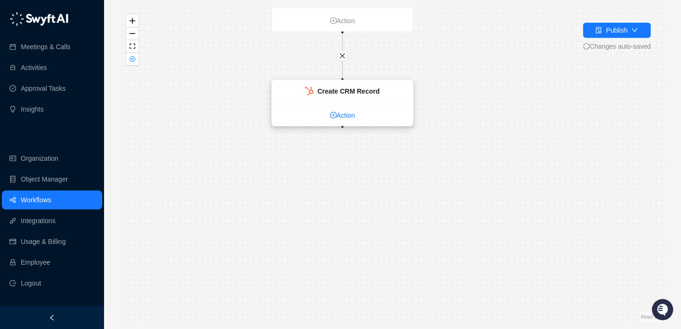
click at [343, 114] on link "Action" at bounding box center [342, 115] width 141 height 10
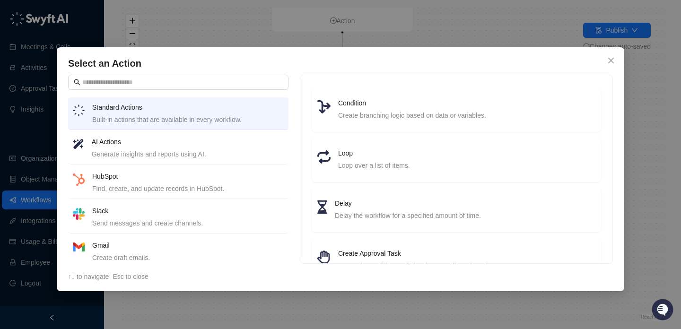
click at [226, 185] on div "Find, create, and update records in HubSpot." at bounding box center [188, 189] width 192 height 10
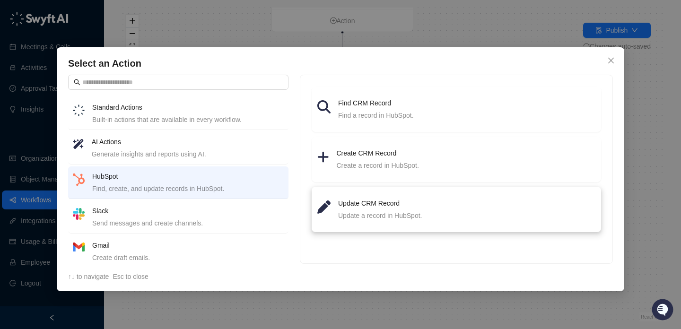
click at [370, 210] on div "Update CRM Record Update a record in HubSpot." at bounding box center [466, 209] width 257 height 23
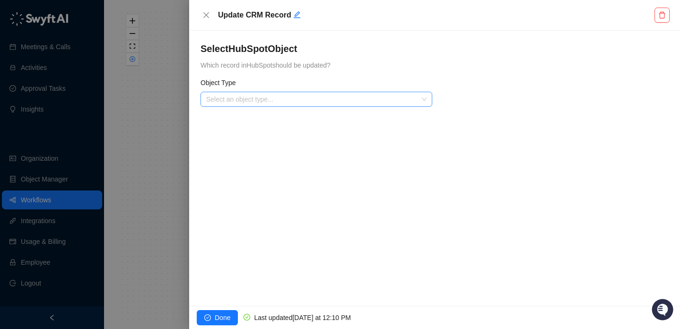
click at [328, 97] on input "search" at bounding box center [313, 99] width 215 height 14
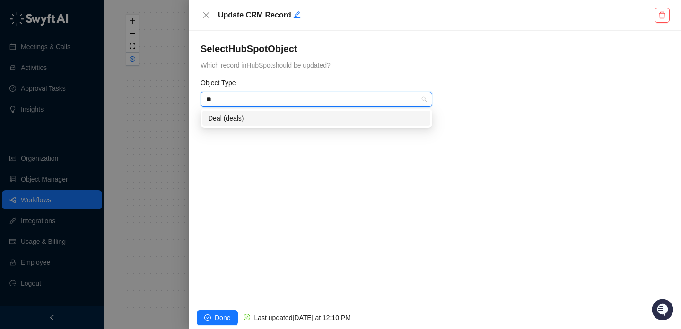
type input "***"
click at [288, 121] on div "Deal (deals)" at bounding box center [316, 118] width 217 height 10
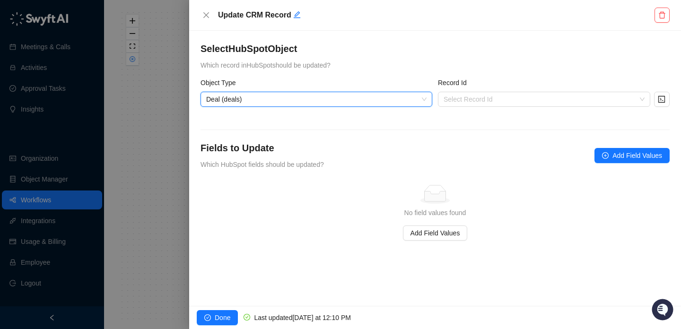
click at [484, 112] on div "Record Id Select Record Id" at bounding box center [553, 98] width 237 height 41
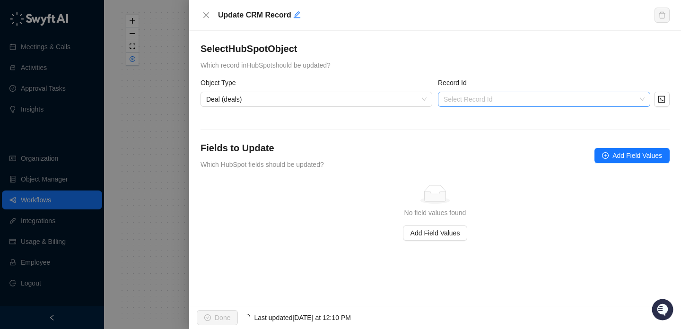
click at [484, 99] on input "search" at bounding box center [541, 99] width 195 height 14
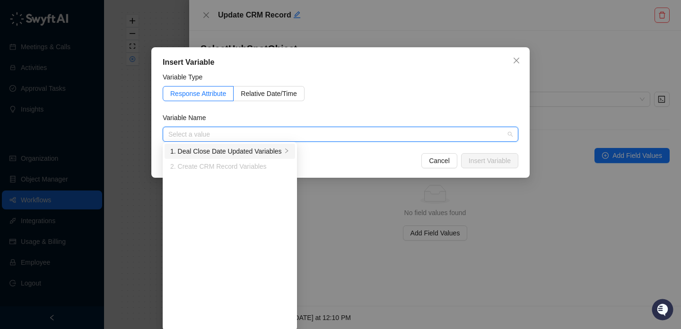
click at [268, 153] on div "1. Deal Close Date Updated Variables" at bounding box center [226, 151] width 112 height 10
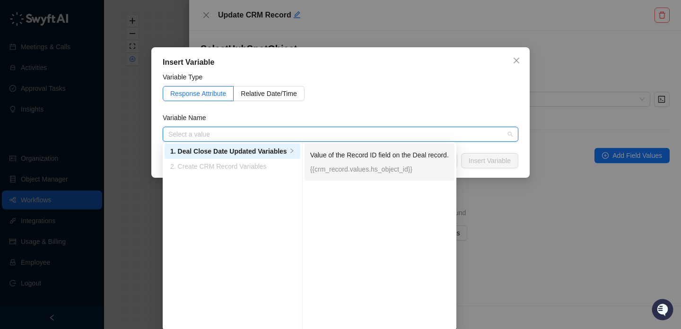
click at [372, 156] on p "Value of the Record ID field on the Deal record." at bounding box center [379, 155] width 139 height 10
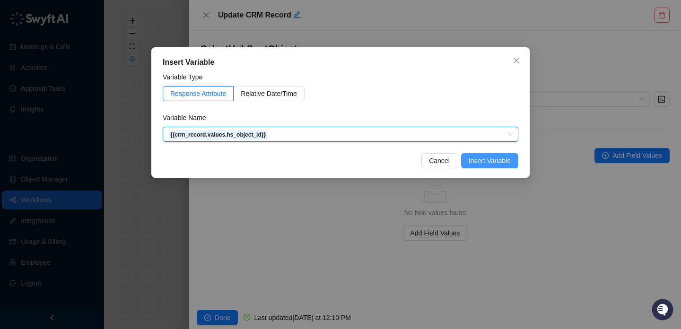
click at [472, 155] on button "Insert Variable" at bounding box center [489, 160] width 57 height 15
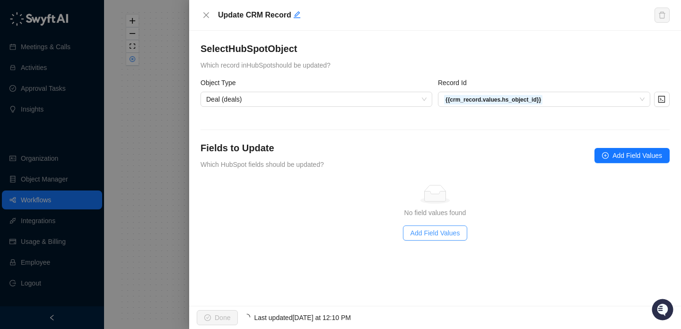
click at [438, 236] on span "Add Field Values" at bounding box center [436, 233] width 50 height 10
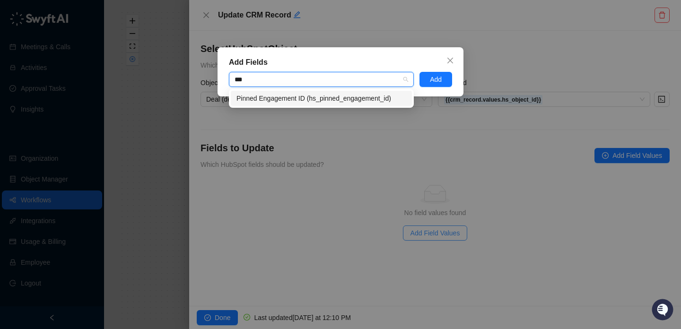
type input "****"
click at [353, 96] on div "Pinned Engagement ID (hs_pinned_engagement_id)" at bounding box center [322, 98] width 170 height 10
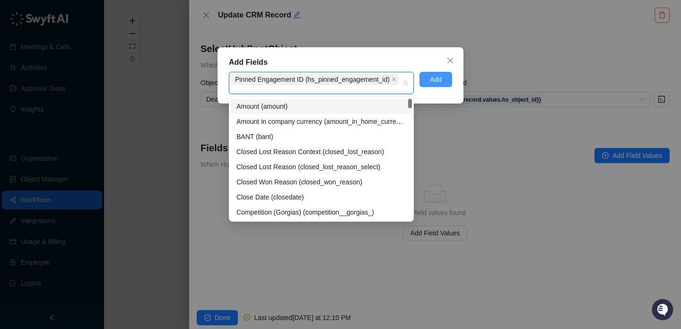
click at [444, 87] on button "Add" at bounding box center [436, 79] width 33 height 15
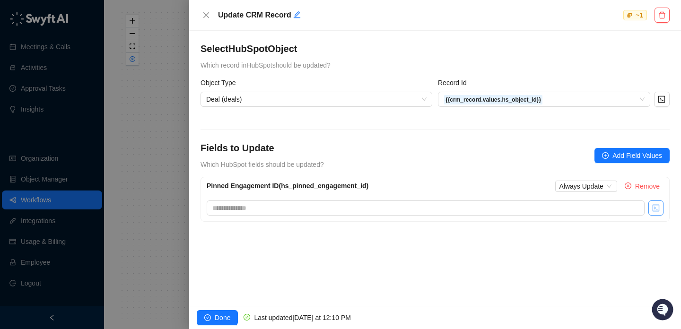
click at [651, 205] on button "button" at bounding box center [656, 208] width 15 height 15
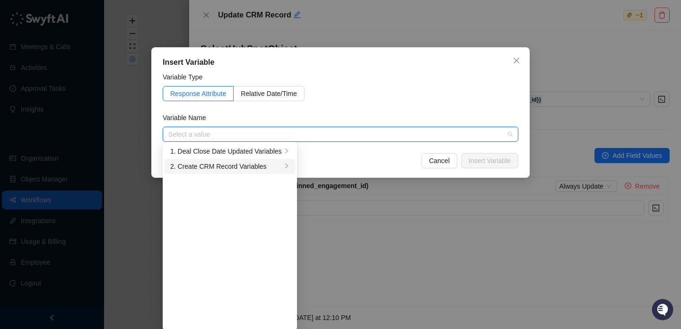
click at [246, 164] on div "2. Create CRM Record Variables" at bounding box center [226, 166] width 112 height 10
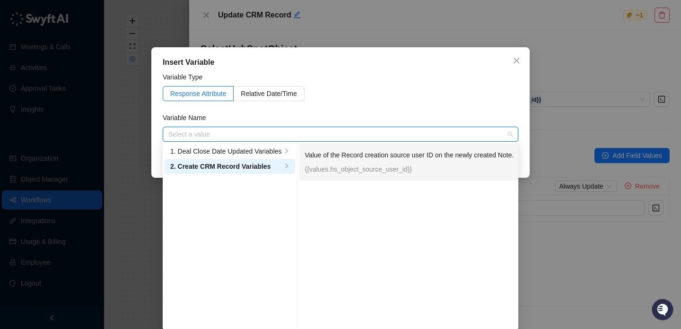
click at [364, 164] on div "Value of the Record creation source user ID on the newly created Note. {{values…" at bounding box center [409, 162] width 209 height 25
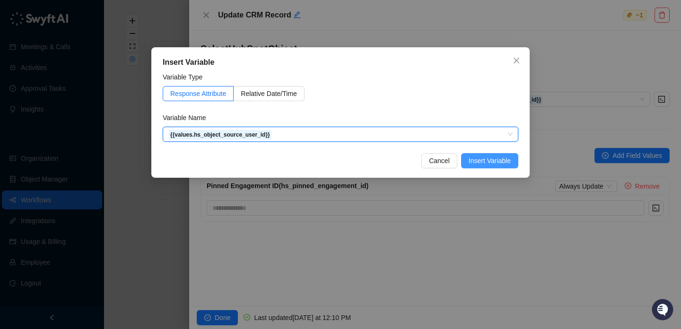
click at [488, 159] on span "Insert Variable" at bounding box center [490, 161] width 42 height 10
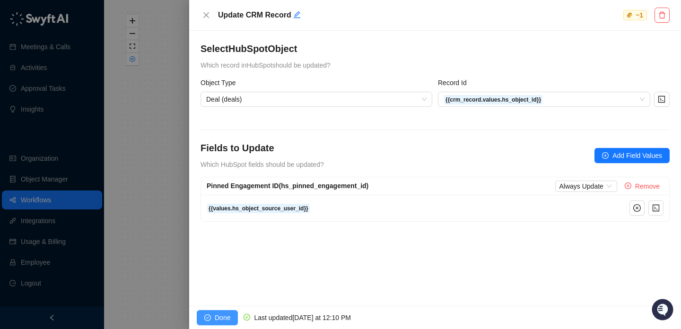
click at [225, 314] on span "Done" at bounding box center [223, 318] width 16 height 10
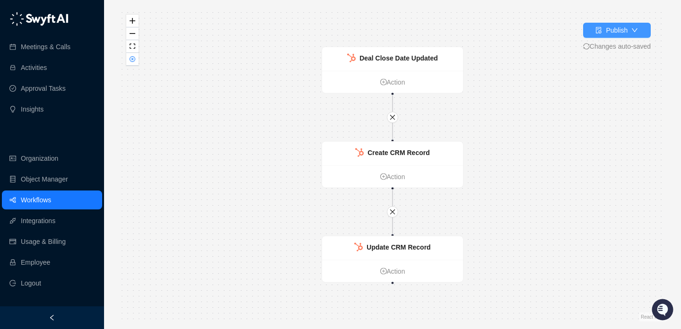
click at [602, 28] on div "Publish" at bounding box center [612, 30] width 32 height 10
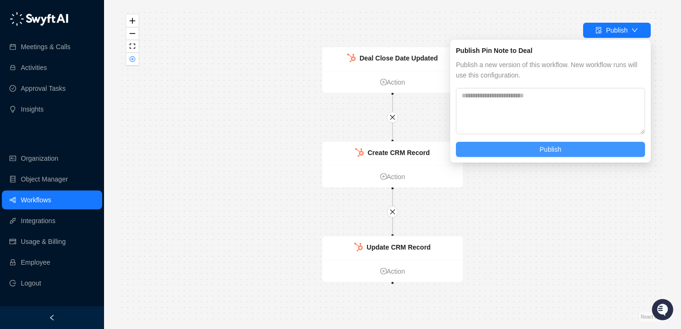
click at [576, 143] on button "Publish" at bounding box center [550, 149] width 189 height 15
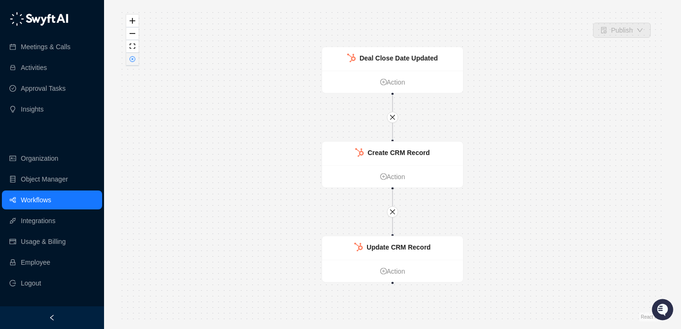
click at [132, 57] on icon "close-circle" at bounding box center [132, 59] width 5 height 5
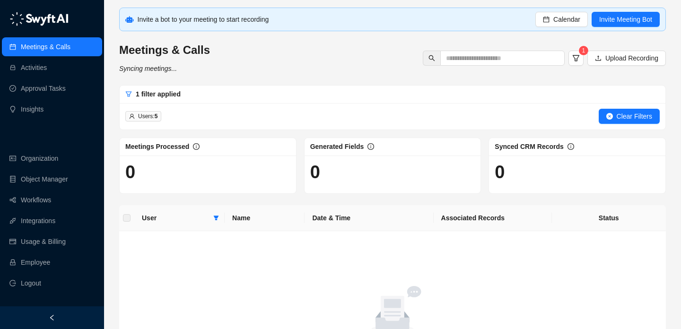
click at [51, 210] on ul "Organization Object Manager Workflows Integrations Usage & Billing Employee Log…" at bounding box center [52, 221] width 104 height 148
click at [51, 203] on link "Workflows" at bounding box center [36, 200] width 30 height 19
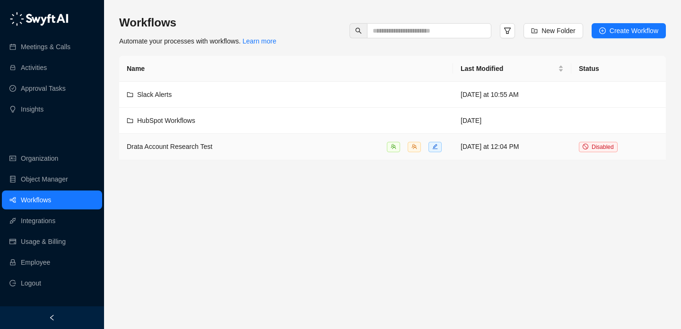
click at [291, 151] on div "Drata Account Research Test" at bounding box center [286, 146] width 319 height 11
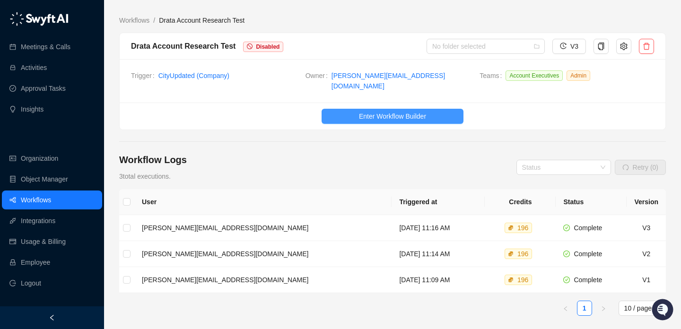
click at [410, 111] on span "Enter Workflow Builder" at bounding box center [392, 116] width 67 height 10
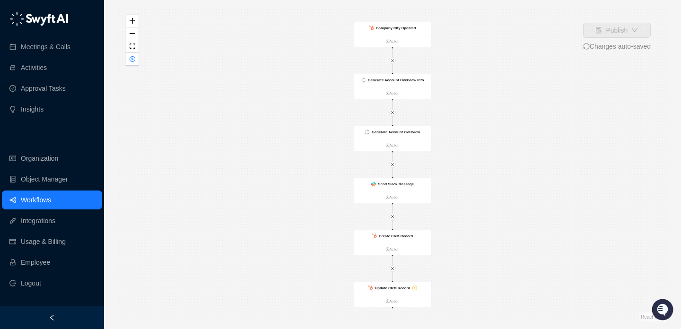
drag, startPoint x: 314, startPoint y: 220, endPoint x: 282, endPoint y: 151, distance: 76.2
click at [282, 151] on div "Company City Updated Action Send Slack Message Action Generate Account Overview…" at bounding box center [392, 165] width 547 height 314
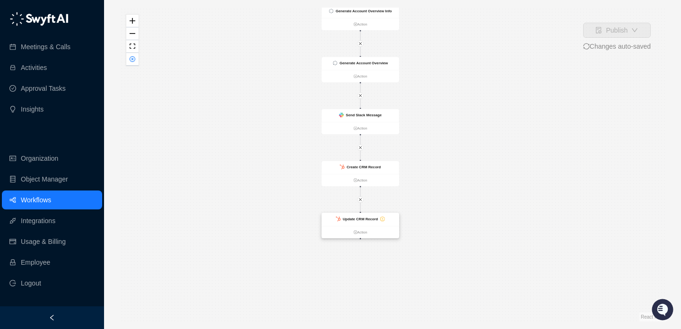
click at [378, 219] on strong "Update CRM Record" at bounding box center [360, 219] width 35 height 4
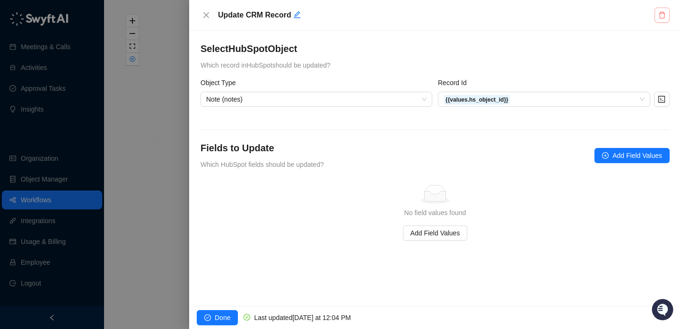
click at [664, 15] on icon "delete" at bounding box center [663, 15] width 8 height 8
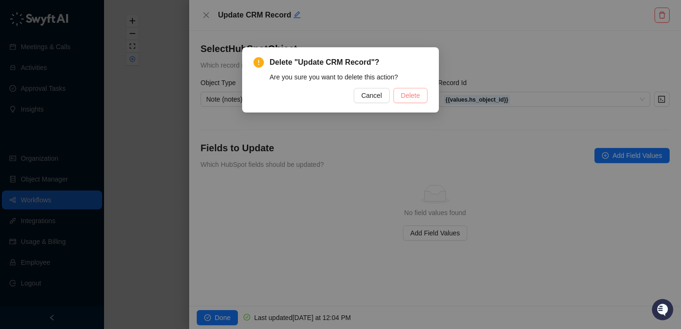
click at [417, 92] on span "Delete" at bounding box center [410, 95] width 19 height 10
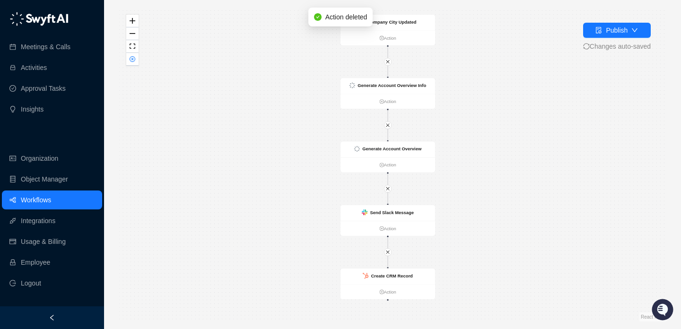
drag, startPoint x: 268, startPoint y: 149, endPoint x: 260, endPoint y: 133, distance: 17.6
click at [261, 136] on div "Company City Updated Action Send Slack Message Action Generate Account Overview…" at bounding box center [392, 165] width 547 height 314
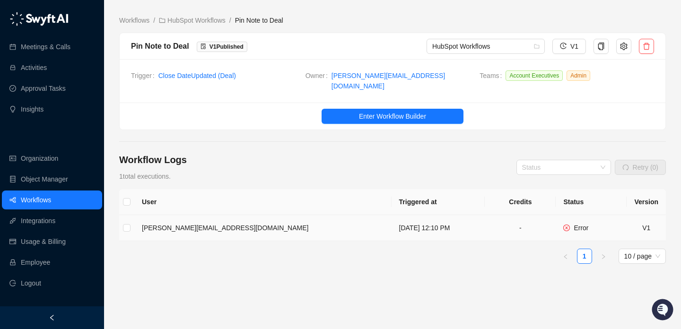
click at [427, 229] on td "[DATE] 12:10 PM" at bounding box center [439, 228] width 94 height 26
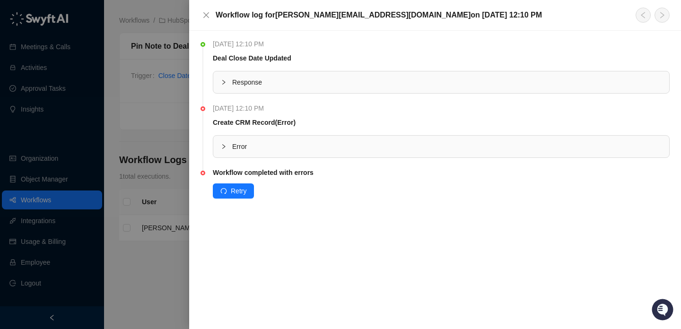
click at [283, 155] on div "Error" at bounding box center [441, 147] width 456 height 22
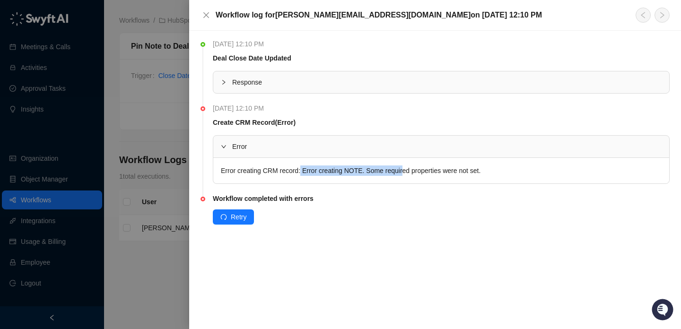
drag, startPoint x: 303, startPoint y: 169, endPoint x: 409, endPoint y: 171, distance: 106.0
click at [409, 171] on div "Error creating CRM record: Error creating NOTE. Some required properties were n…" at bounding box center [441, 171] width 456 height 26
drag, startPoint x: 409, startPoint y: 171, endPoint x: 303, endPoint y: 171, distance: 106.0
click at [303, 171] on div "Error creating CRM record: Error creating NOTE. Some required properties were n…" at bounding box center [441, 171] width 456 height 26
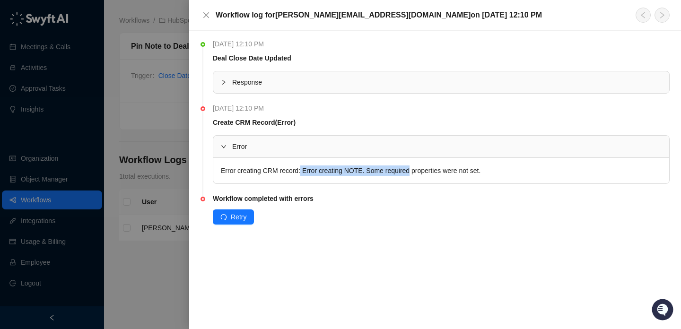
click at [303, 171] on div "Error creating CRM record: Error creating NOTE. Some required properties were n…" at bounding box center [441, 171] width 456 height 26
click at [138, 159] on div at bounding box center [340, 164] width 681 height 329
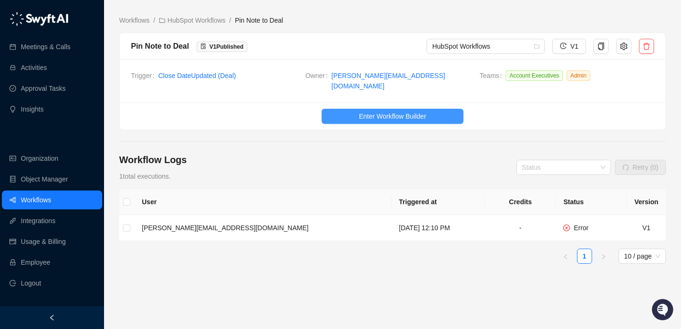
click at [392, 114] on span "Enter Workflow Builder" at bounding box center [392, 116] width 67 height 10
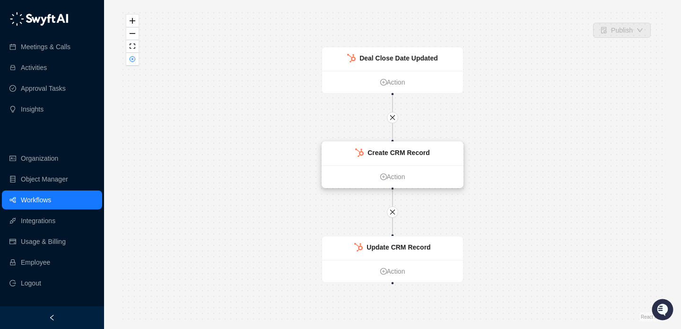
click at [400, 152] on strong "Create CRM Record" at bounding box center [399, 153] width 62 height 8
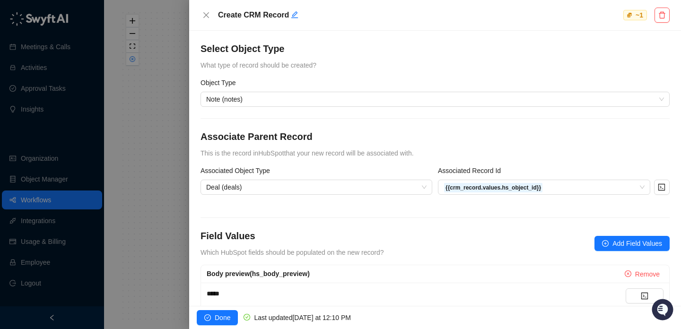
scroll to position [26, 0]
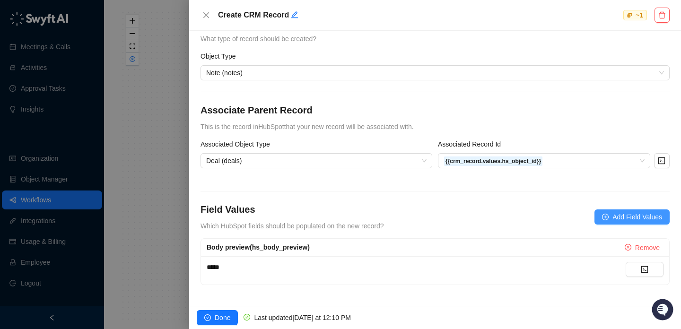
click at [603, 222] on button "Add Field Values" at bounding box center [632, 217] width 75 height 15
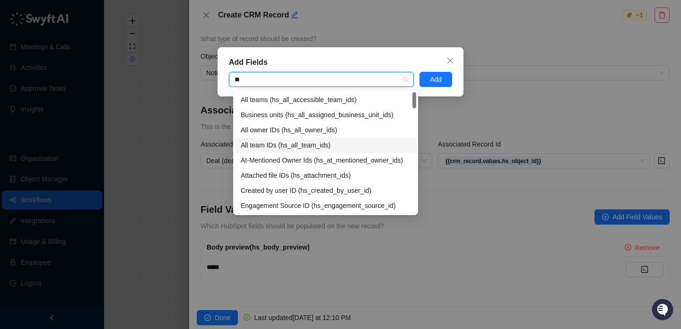
type input "*"
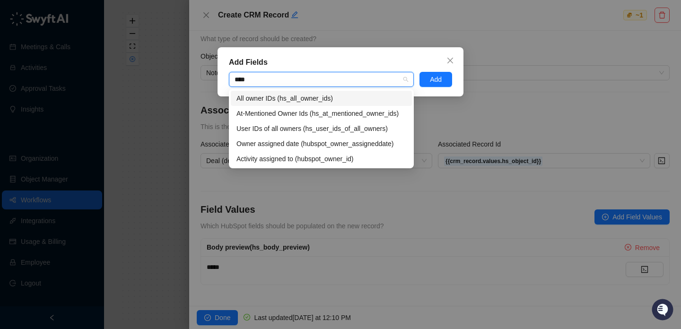
type input "*****"
click at [301, 158] on div "Activity assigned to (hubspot_owner_id)" at bounding box center [322, 159] width 170 height 10
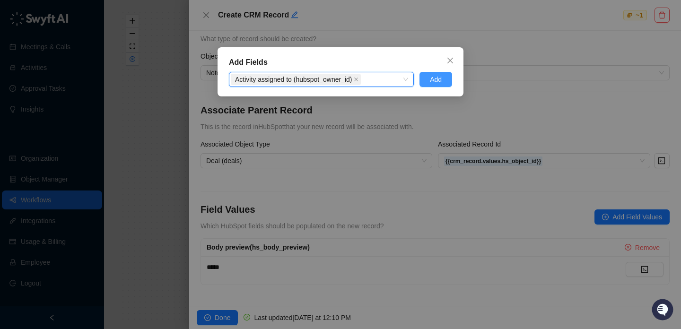
click at [421, 84] on button "Add" at bounding box center [436, 79] width 33 height 15
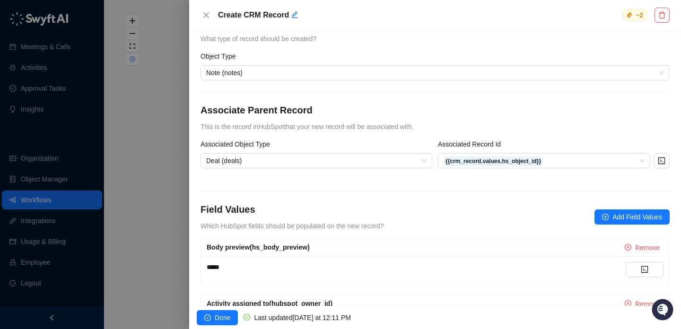
scroll to position [81, 0]
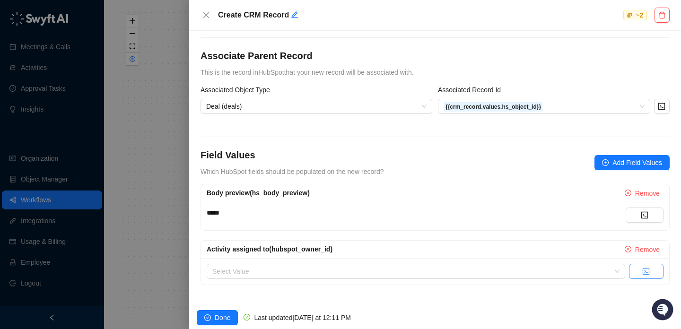
click at [654, 270] on button "button" at bounding box center [646, 271] width 35 height 15
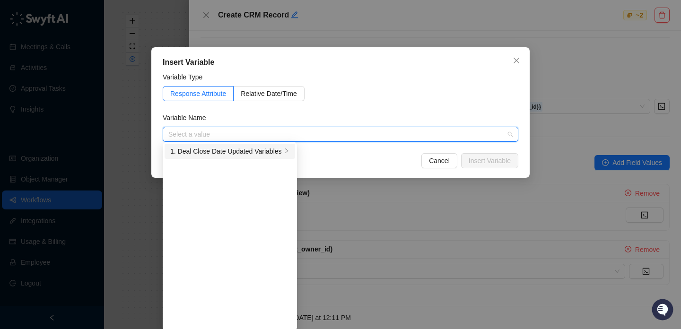
click at [213, 148] on div "1. Deal Close Date Updated Variables" at bounding box center [226, 151] width 112 height 10
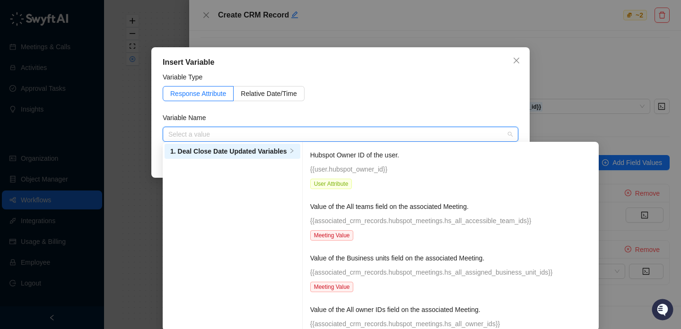
click at [392, 163] on div "Hubspot Owner ID of the user. {{user.hubspot_owner_id}} User Attribute" at bounding box center [450, 169] width 281 height 39
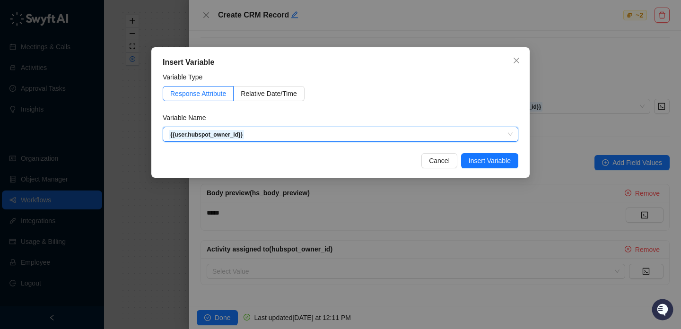
click at [451, 98] on div "Response Attribute Relative Date/Time" at bounding box center [341, 93] width 356 height 15
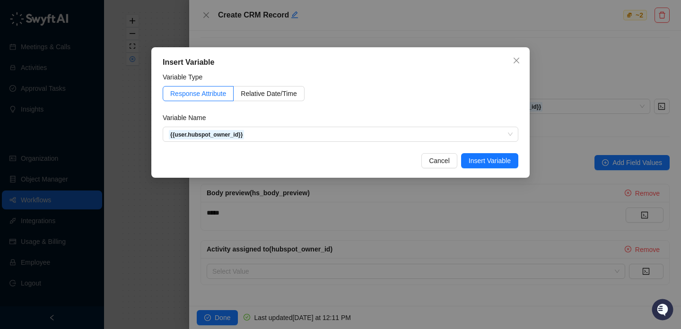
click at [496, 174] on div "Insert Variable Variable Type Response Attribute Relative Date/Time Variable Na…" at bounding box center [340, 112] width 378 height 131
click at [501, 162] on span "Insert Variable" at bounding box center [490, 161] width 42 height 10
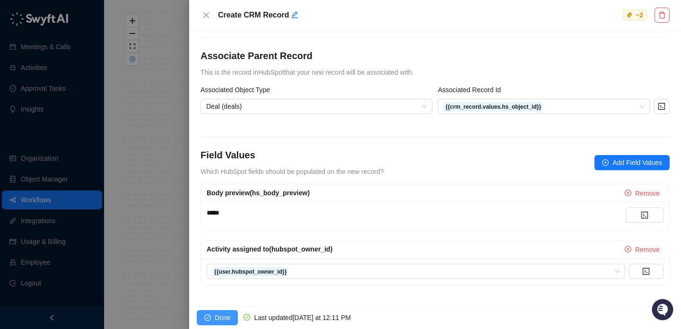
click at [227, 317] on span "Done" at bounding box center [223, 318] width 16 height 10
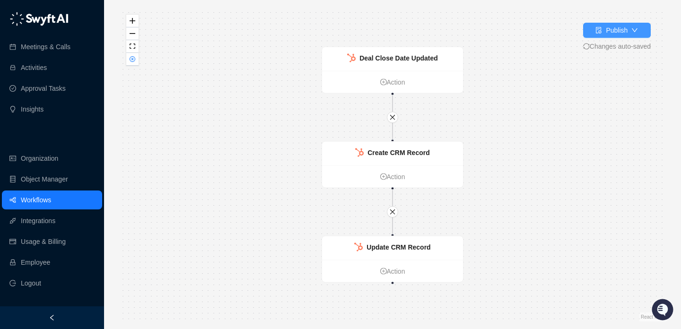
click at [617, 35] on div "Publish" at bounding box center [617, 30] width 22 height 10
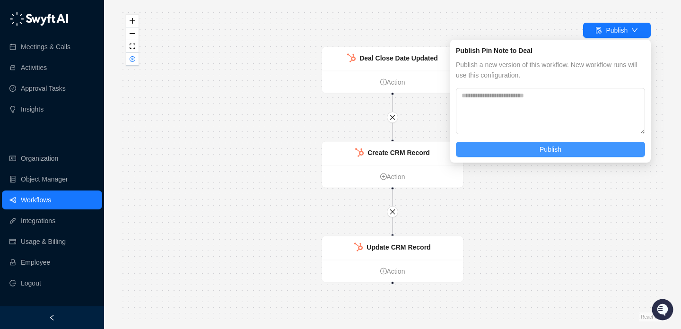
click at [574, 144] on button "Publish" at bounding box center [550, 149] width 189 height 15
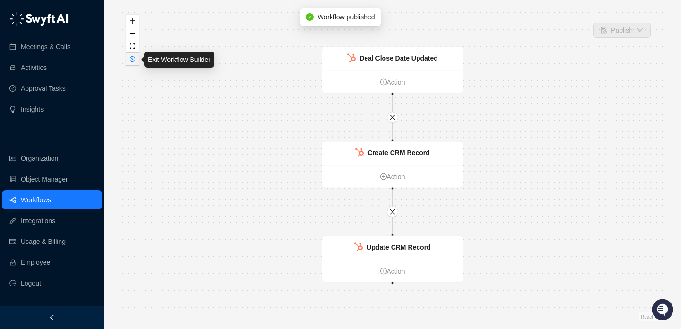
click at [136, 56] on button "button" at bounding box center [132, 59] width 12 height 13
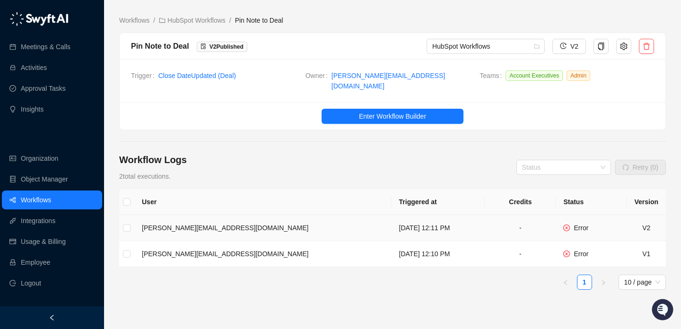
click at [424, 221] on td "[DATE] 12:11 PM" at bounding box center [439, 228] width 94 height 26
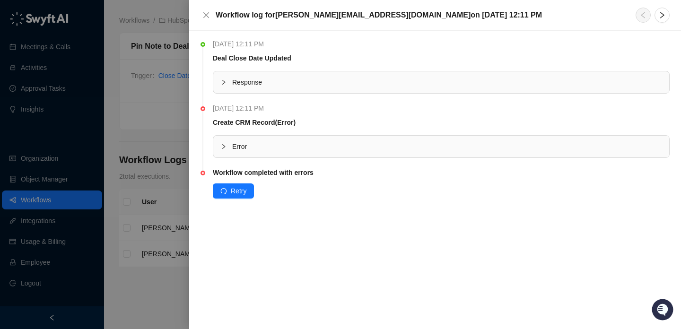
click at [324, 150] on span "Error" at bounding box center [447, 146] width 430 height 10
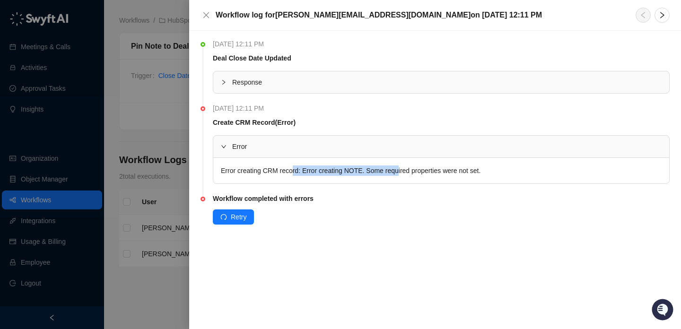
drag, startPoint x: 294, startPoint y: 169, endPoint x: 412, endPoint y: 173, distance: 117.9
click at [412, 173] on div "Error creating CRM record: Error creating NOTE. Some required properties were n…" at bounding box center [441, 171] width 456 height 26
click at [165, 204] on div at bounding box center [340, 164] width 681 height 329
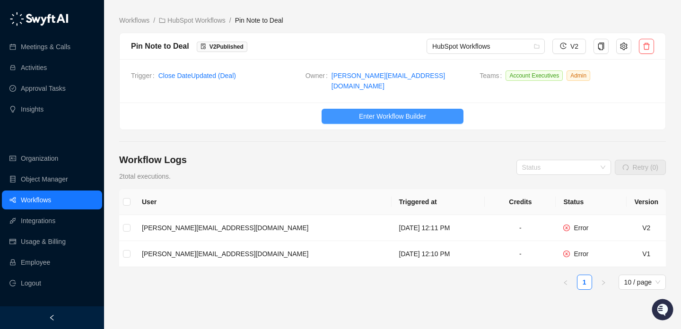
click at [376, 113] on span "Enter Workflow Builder" at bounding box center [392, 116] width 67 height 10
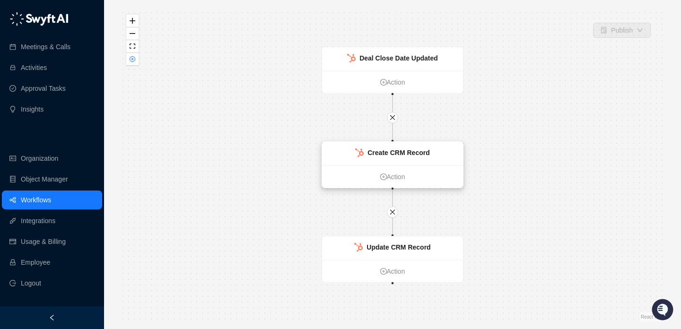
click at [384, 160] on div "Create CRM Record" at bounding box center [392, 154] width 141 height 24
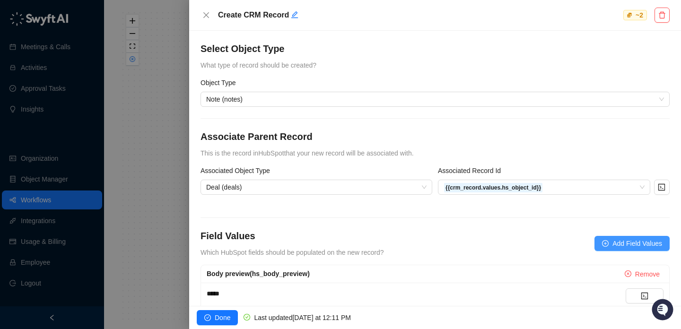
click at [614, 247] on span "Add Field Values" at bounding box center [638, 243] width 50 height 10
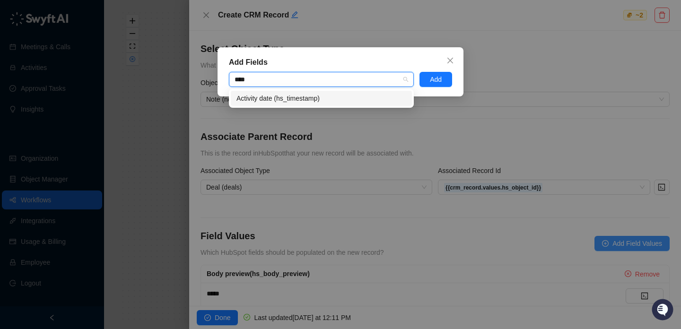
type input "*****"
click at [369, 102] on div "Activity date (hs_timestamp)" at bounding box center [322, 98] width 170 height 10
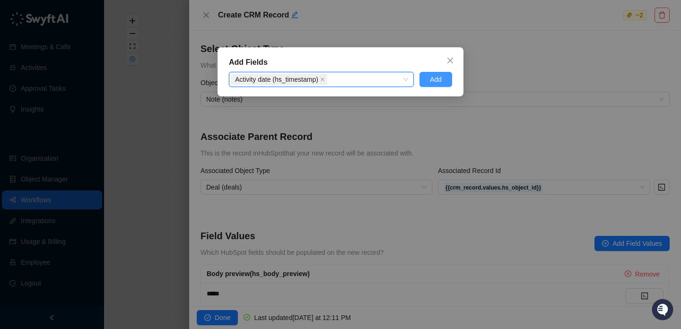
click at [438, 81] on span "Add" at bounding box center [436, 79] width 12 height 10
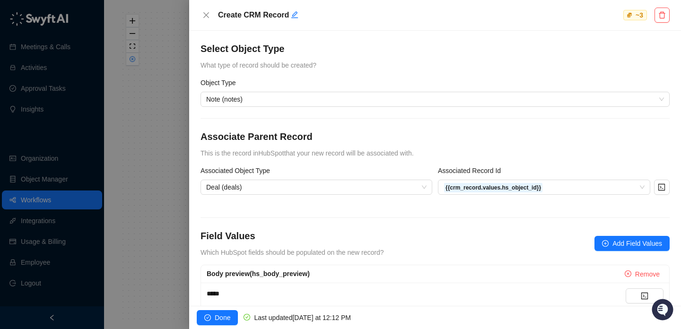
scroll to position [135, 0]
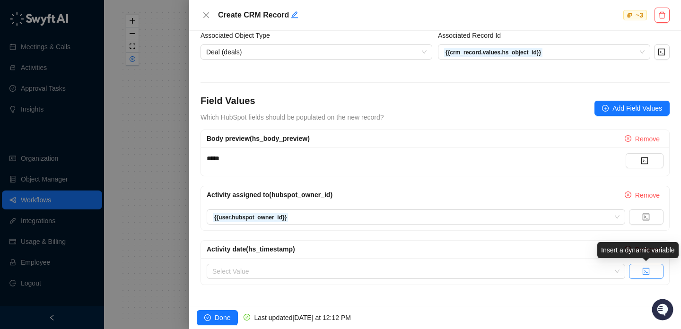
click at [655, 271] on button "button" at bounding box center [646, 271] width 35 height 15
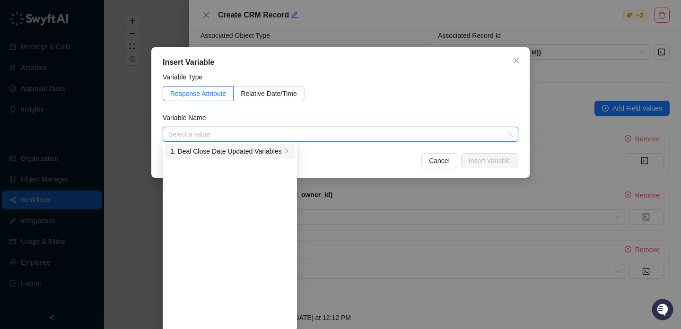
click at [227, 145] on li "1. Deal Close Date Updated Variables" at bounding box center [230, 151] width 131 height 15
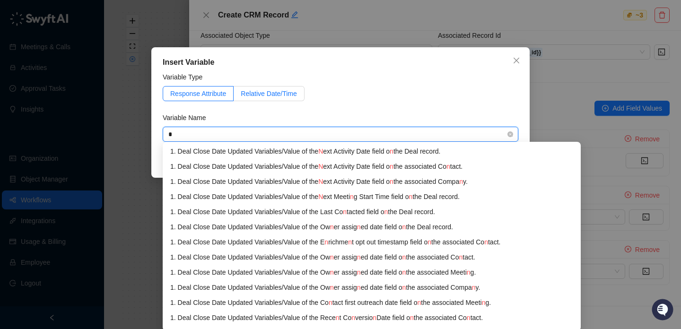
type input "*"
click at [303, 97] on label "Relative Date/Time" at bounding box center [269, 93] width 71 height 15
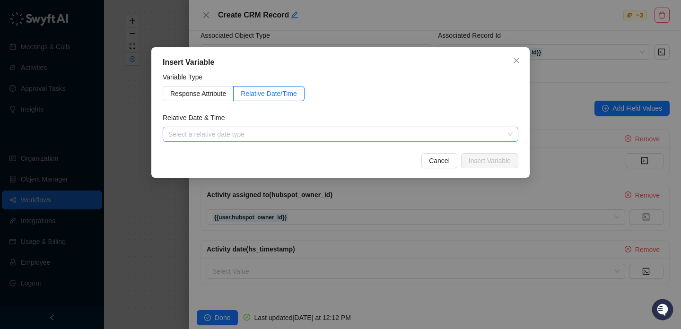
click at [212, 138] on input "search" at bounding box center [337, 134] width 339 height 14
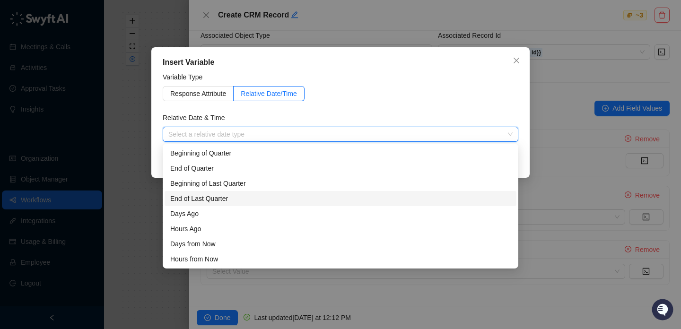
scroll to position [30, 0]
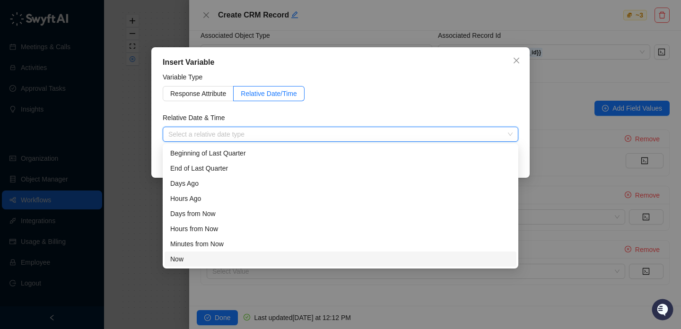
click at [243, 261] on div "Now" at bounding box center [340, 259] width 341 height 10
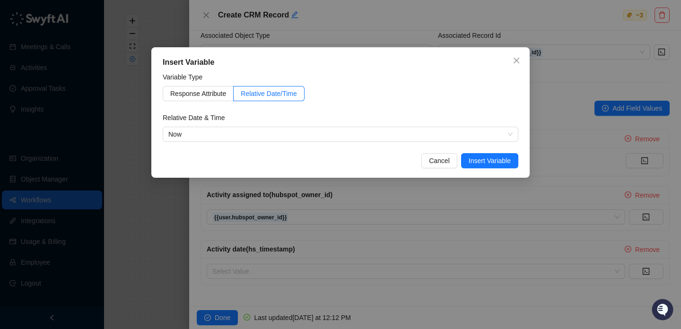
click at [403, 72] on div "Variable Type" at bounding box center [341, 79] width 356 height 14
click at [486, 153] on button "Insert Variable" at bounding box center [489, 160] width 57 height 15
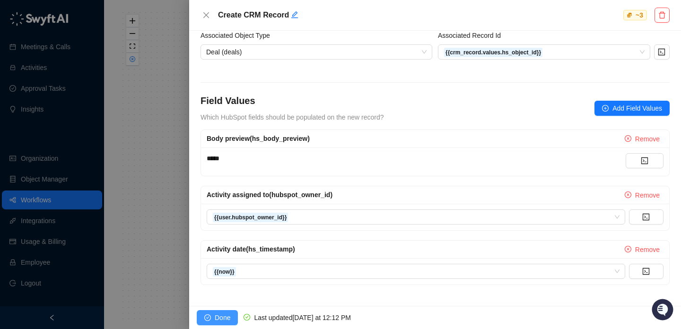
click at [226, 316] on span "Done" at bounding box center [223, 318] width 16 height 10
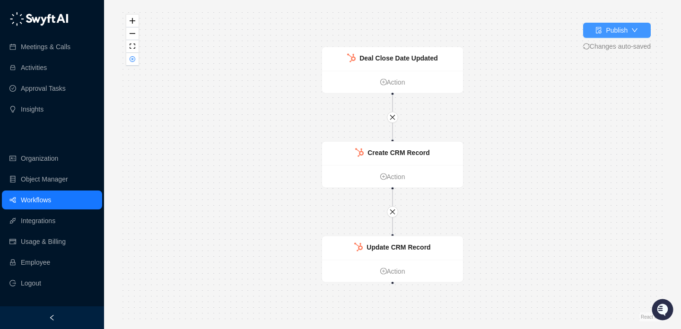
click at [598, 37] on button "Publish" at bounding box center [617, 30] width 68 height 15
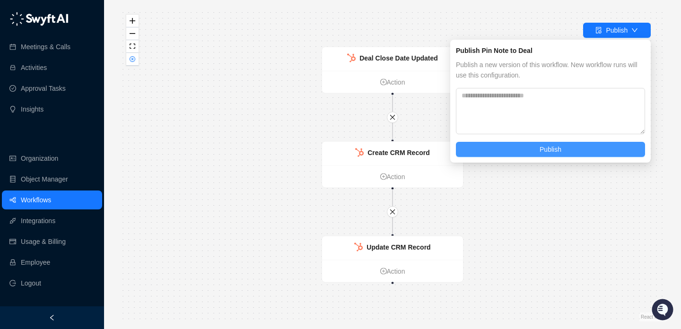
click at [566, 154] on button "Publish" at bounding box center [550, 149] width 189 height 15
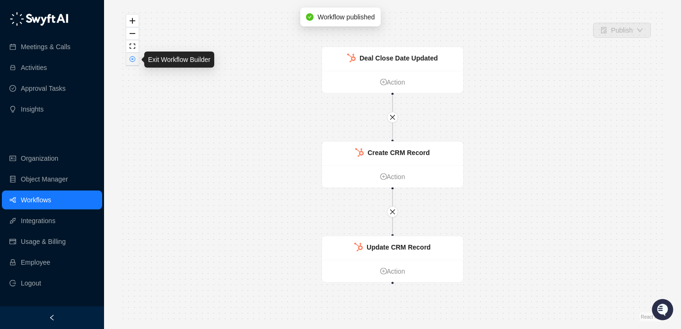
click at [130, 57] on icon "close-circle" at bounding box center [133, 59] width 6 height 6
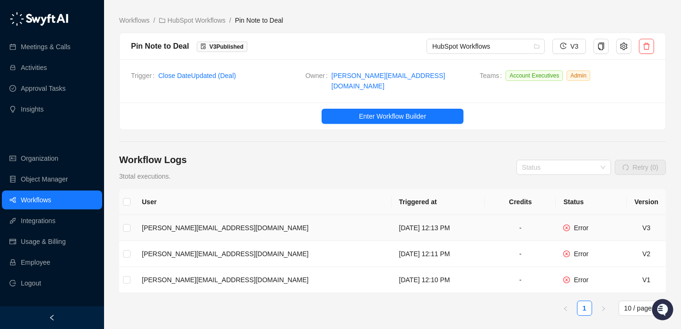
click at [401, 223] on td "[DATE] 12:13 PM" at bounding box center [439, 228] width 94 height 26
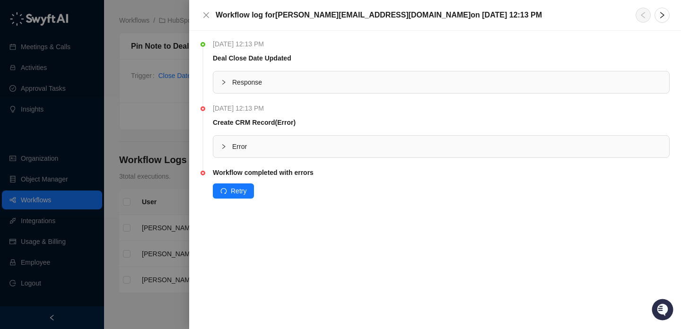
click at [323, 159] on li "[DATE] 12:13 PM Create CRM Record (Error) Error" at bounding box center [435, 138] width 469 height 64
click at [325, 156] on div "Error" at bounding box center [441, 147] width 456 height 22
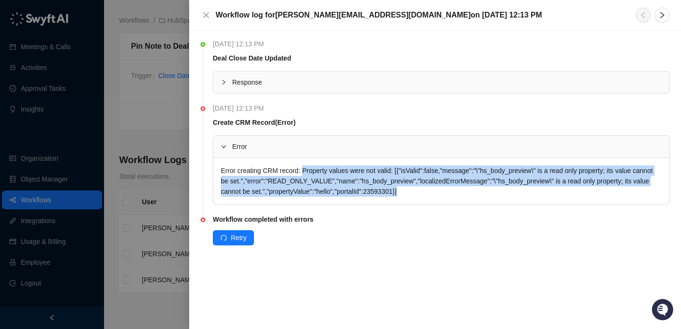
drag, startPoint x: 306, startPoint y: 166, endPoint x: 351, endPoint y: 199, distance: 55.2
click at [351, 199] on div "Error creating CRM record: Property values were not valid: [{"isValid":false,"m…" at bounding box center [441, 181] width 456 height 46
drag, startPoint x: 351, startPoint y: 195, endPoint x: 325, endPoint y: 174, distance: 33.0
click at [325, 174] on div "Error creating CRM record: Property values were not valid: [{"isValid":false,"m…" at bounding box center [441, 181] width 456 height 46
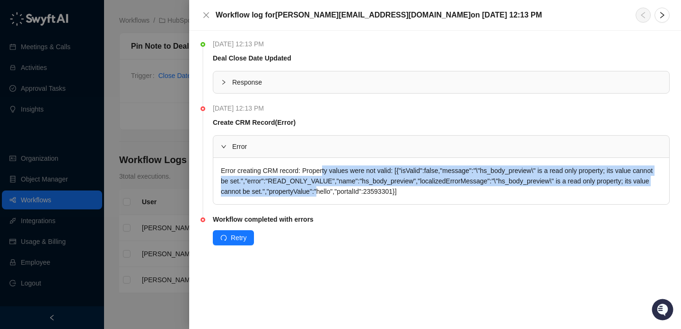
click at [325, 174] on div "Error creating CRM record: Property values were not valid: [{"isValid":false,"m…" at bounding box center [441, 181] width 456 height 46
drag, startPoint x: 325, startPoint y: 174, endPoint x: 334, endPoint y: 193, distance: 21.4
click at [334, 193] on div "Error creating CRM record: Property values were not valid: [{"isValid":false,"m…" at bounding box center [441, 181] width 456 height 46
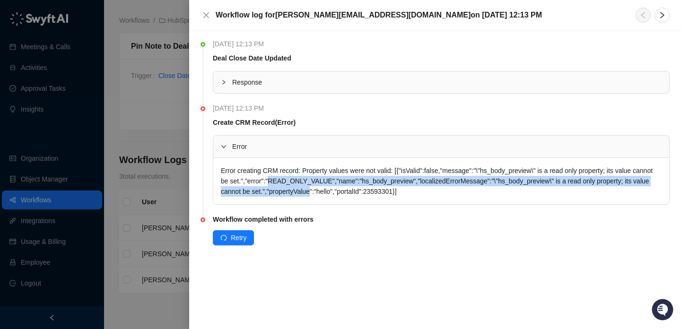
drag, startPoint x: 334, startPoint y: 193, endPoint x: 334, endPoint y: 177, distance: 16.6
click at [334, 177] on div "Error creating CRM record: Property values were not valid: [{"isValid":false,"m…" at bounding box center [441, 181] width 456 height 46
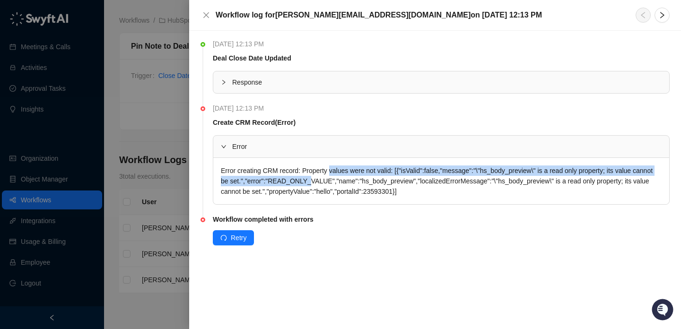
drag, startPoint x: 334, startPoint y: 173, endPoint x: 334, endPoint y: 186, distance: 13.2
click at [334, 186] on div "Error creating CRM record: Property values were not valid: [{"isValid":false,"m…" at bounding box center [441, 181] width 456 height 46
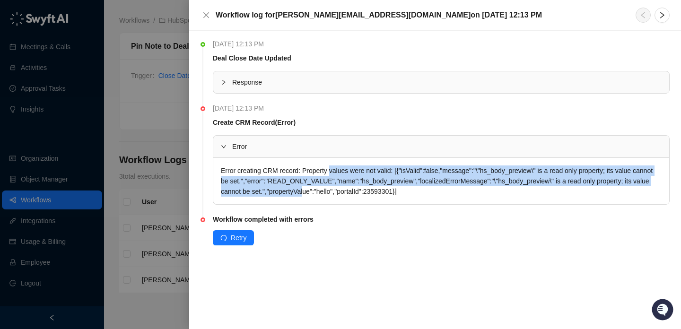
click at [334, 186] on div "Error creating CRM record: Property values were not valid: [{"isValid":false,"m…" at bounding box center [441, 181] width 456 height 46
drag, startPoint x: 334, startPoint y: 186, endPoint x: 324, endPoint y: 174, distance: 15.8
click at [324, 174] on div "Error creating CRM record: Property values were not valid: [{"isValid":false,"m…" at bounding box center [441, 181] width 456 height 46
drag, startPoint x: 324, startPoint y: 174, endPoint x: 324, endPoint y: 193, distance: 18.5
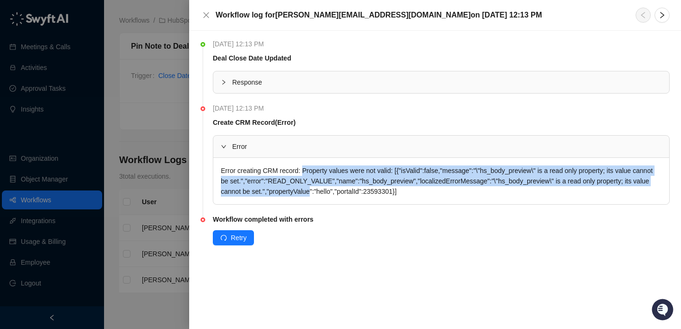
click at [324, 193] on div "Error creating CRM record: Property values were not valid: [{"isValid":false,"m…" at bounding box center [441, 181] width 456 height 46
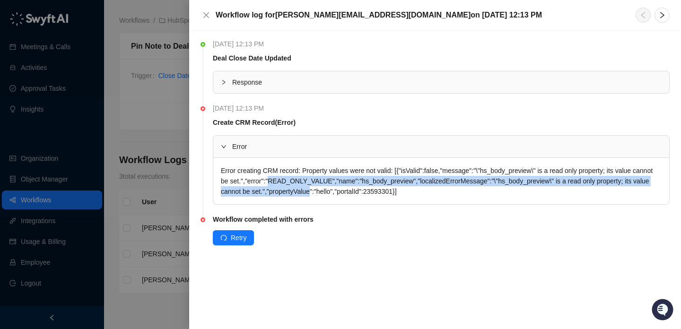
drag, startPoint x: 324, startPoint y: 193, endPoint x: 308, endPoint y: 176, distance: 22.4
click at [308, 176] on div "Error creating CRM record: Property values were not valid: [{"isValid":false,"m…" at bounding box center [441, 181] width 456 height 46
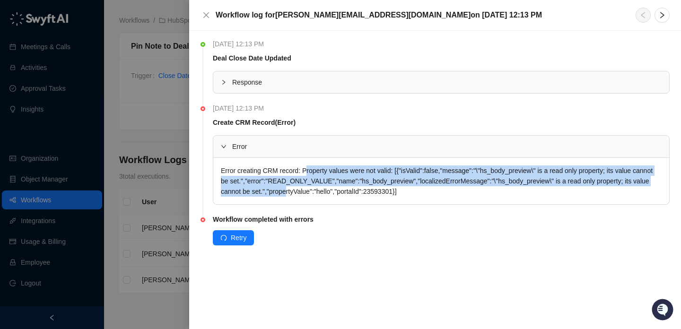
drag, startPoint x: 308, startPoint y: 172, endPoint x: 316, endPoint y: 192, distance: 21.3
click at [316, 193] on div "Error creating CRM record: Property values were not valid: [{"isValid":false,"m…" at bounding box center [441, 181] width 456 height 46
click at [316, 192] on div "Error creating CRM record: Property values were not valid: [{"isValid":false,"m…" at bounding box center [441, 181] width 456 height 46
drag, startPoint x: 316, startPoint y: 192, endPoint x: 294, endPoint y: 168, distance: 32.5
click at [294, 168] on div "Error creating CRM record: Property values were not valid: [{"isValid":false,"m…" at bounding box center [441, 181] width 456 height 46
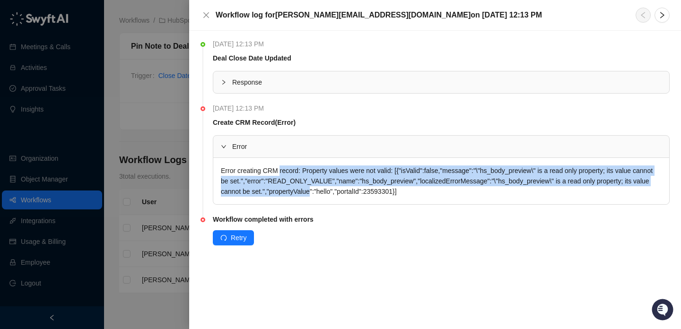
click at [294, 168] on div "Error creating CRM record: Property values were not valid: [{"isValid":false,"m…" at bounding box center [441, 181] width 456 height 46
drag, startPoint x: 294, startPoint y: 168, endPoint x: 330, endPoint y: 196, distance: 45.6
click at [330, 196] on div "Error creating CRM record: Property values were not valid: [{"isValid":false,"m…" at bounding box center [441, 181] width 456 height 46
drag, startPoint x: 338, startPoint y: 195, endPoint x: 306, endPoint y: 171, distance: 40.9
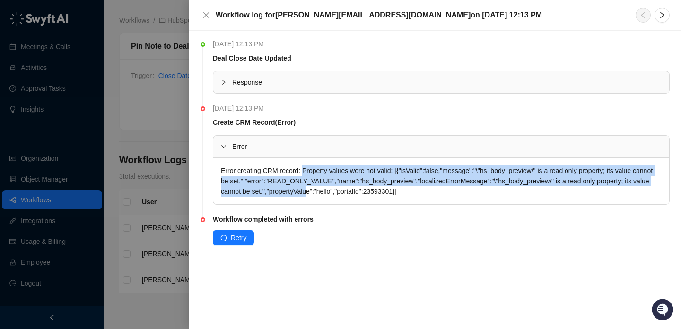
click at [306, 171] on div "Error creating CRM record: Property values were not valid: [{"isValid":false,"m…" at bounding box center [441, 181] width 456 height 46
drag, startPoint x: 306, startPoint y: 171, endPoint x: 326, endPoint y: 190, distance: 27.8
click at [326, 190] on div "Error creating CRM record: Property values were not valid: [{"isValid":false,"m…" at bounding box center [441, 181] width 456 height 46
click at [326, 189] on div "Error creating CRM record: Property values were not valid: [{"isValid":false,"m…" at bounding box center [441, 181] width 456 height 46
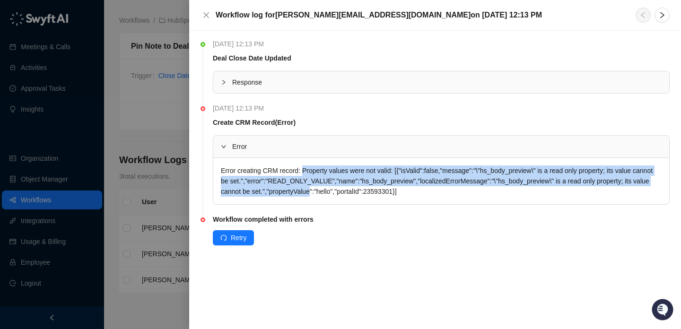
drag, startPoint x: 326, startPoint y: 189, endPoint x: 326, endPoint y: 169, distance: 19.9
click at [326, 169] on div "Error creating CRM record: Property values were not valid: [{"isValid":false,"m…" at bounding box center [441, 181] width 456 height 46
drag, startPoint x: 326, startPoint y: 169, endPoint x: 334, endPoint y: 194, distance: 25.7
click at [334, 194] on div "Error creating CRM record: Property values were not valid: [{"isValid":false,"m…" at bounding box center [441, 181] width 456 height 46
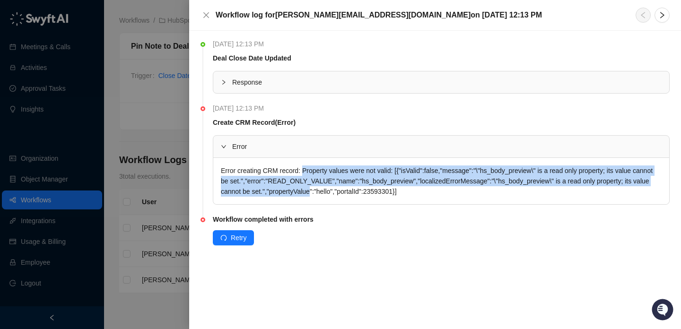
click at [334, 194] on div "Error creating CRM record: Property values were not valid: [{"isValid":false,"m…" at bounding box center [441, 181] width 456 height 46
drag, startPoint x: 334, startPoint y: 194, endPoint x: 301, endPoint y: 165, distance: 43.9
click at [301, 165] on div "Error creating CRM record: Property values were not valid: [{"isValid":false,"m…" at bounding box center [441, 181] width 456 height 46
drag, startPoint x: 301, startPoint y: 165, endPoint x: 330, endPoint y: 191, distance: 38.9
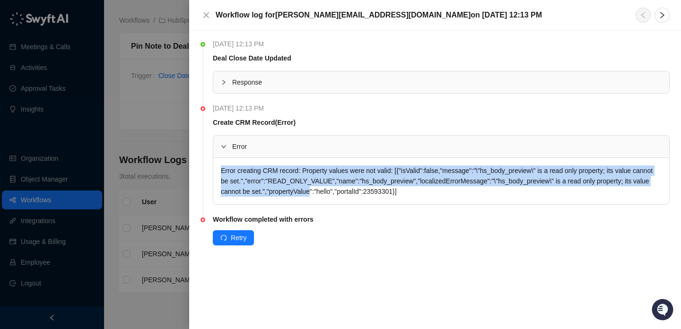
click at [330, 191] on div "Error creating CRM record: Property values were not valid: [{"isValid":false,"m…" at bounding box center [441, 181] width 456 height 46
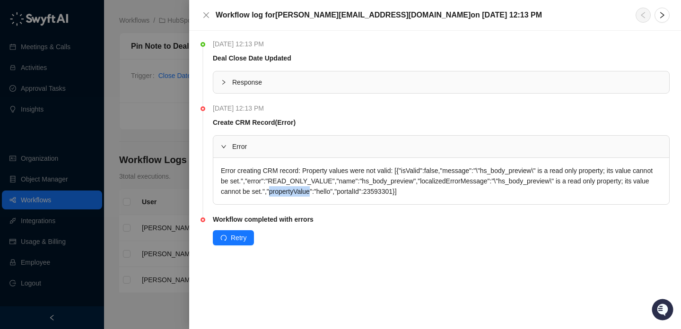
drag, startPoint x: 330, startPoint y: 191, endPoint x: 330, endPoint y: 176, distance: 15.1
click at [330, 176] on div "Error creating CRM record: Property values were not valid: [{"isValid":false,"m…" at bounding box center [441, 181] width 456 height 46
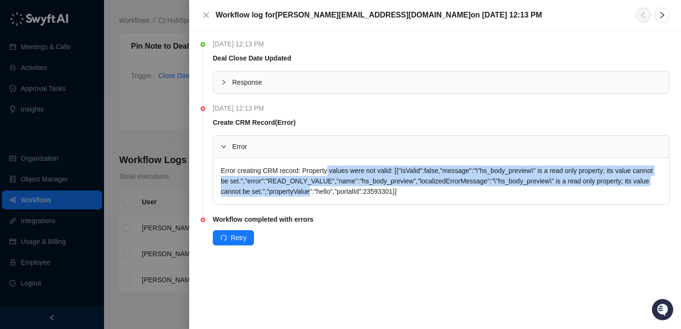
click at [330, 176] on div "Error creating CRM record: Property values were not valid: [{"isValid":false,"m…" at bounding box center [441, 181] width 456 height 46
drag, startPoint x: 330, startPoint y: 176, endPoint x: 337, endPoint y: 198, distance: 23.3
click at [337, 198] on div "Error creating CRM record: Property values were not valid: [{"isValid":false,"m…" at bounding box center [441, 181] width 456 height 46
drag, startPoint x: 308, startPoint y: 175, endPoint x: 350, endPoint y: 203, distance: 50.5
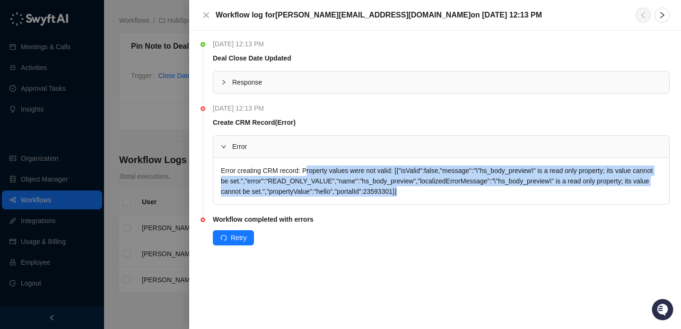
click at [350, 203] on div "Error creating CRM record: Property values were not valid: [{"isValid":false,"m…" at bounding box center [441, 181] width 456 height 46
drag, startPoint x: 347, startPoint y: 194, endPoint x: 294, endPoint y: 165, distance: 60.8
click at [294, 165] on div "Error creating CRM record: Property values were not valid: [{"isValid":false,"m…" at bounding box center [441, 181] width 456 height 46
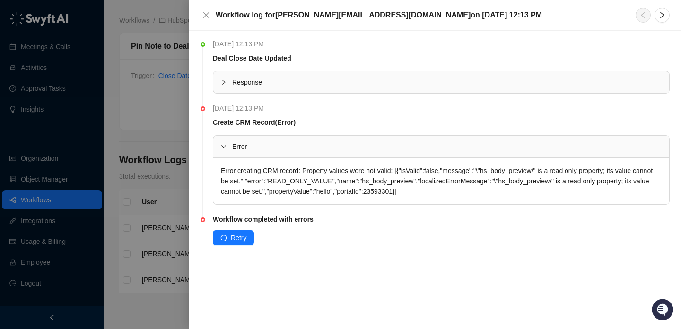
click at [127, 121] on div at bounding box center [340, 164] width 681 height 329
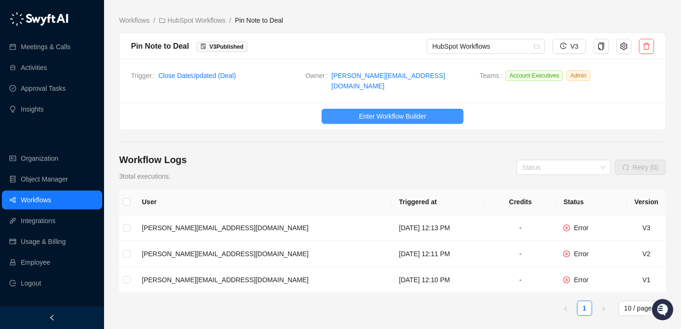
click at [353, 109] on button "Enter Workflow Builder" at bounding box center [393, 116] width 142 height 15
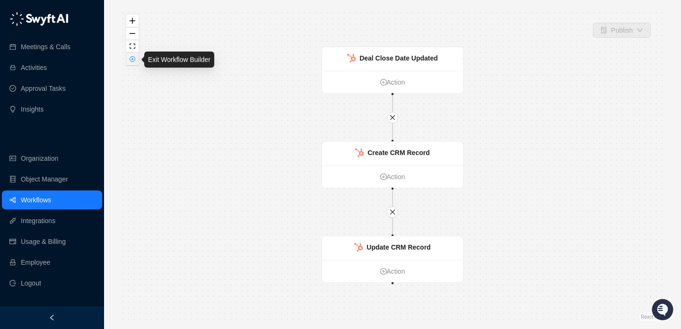
click at [133, 55] on button "button" at bounding box center [132, 59] width 12 height 13
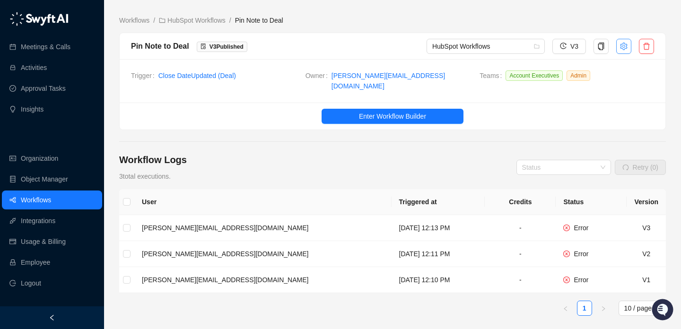
click at [620, 53] on button "button" at bounding box center [623, 46] width 15 height 15
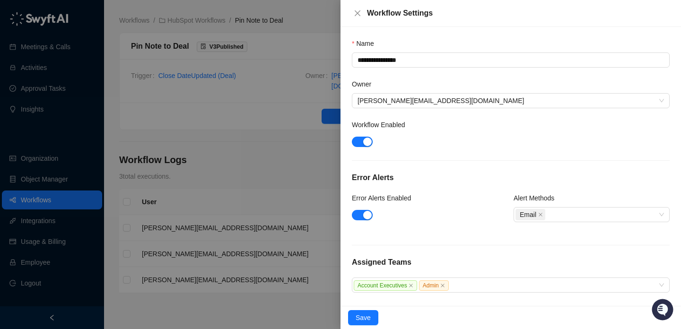
click at [252, 172] on div at bounding box center [340, 164] width 681 height 329
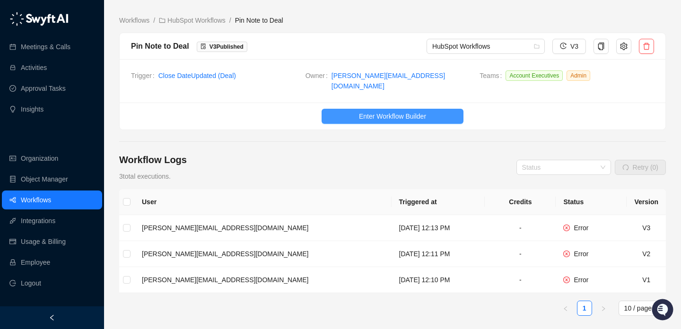
click at [372, 114] on span "Enter Workflow Builder" at bounding box center [392, 116] width 67 height 10
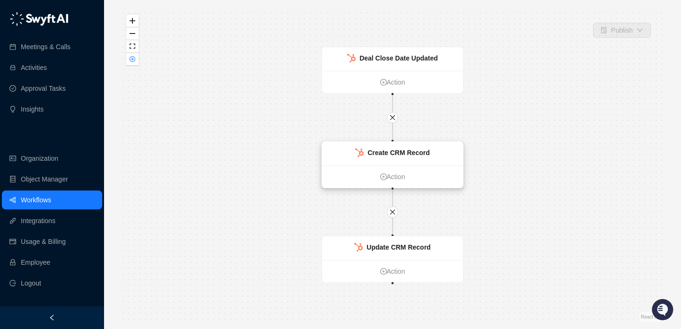
click at [413, 157] on div "Create CRM Record" at bounding box center [399, 153] width 62 height 10
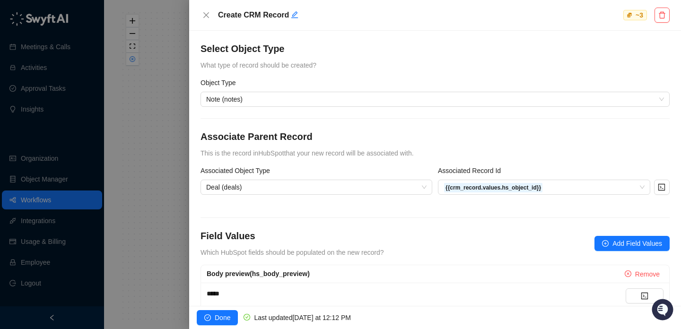
scroll to position [135, 0]
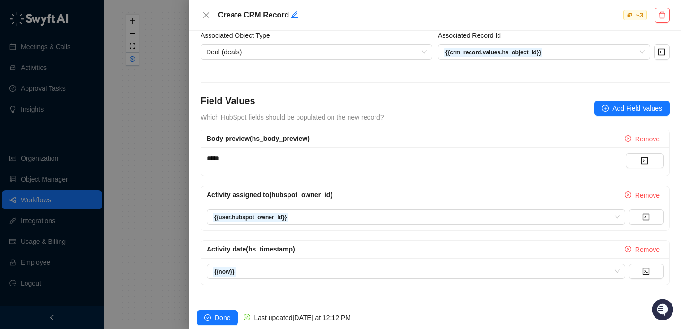
click at [161, 173] on div at bounding box center [340, 164] width 681 height 329
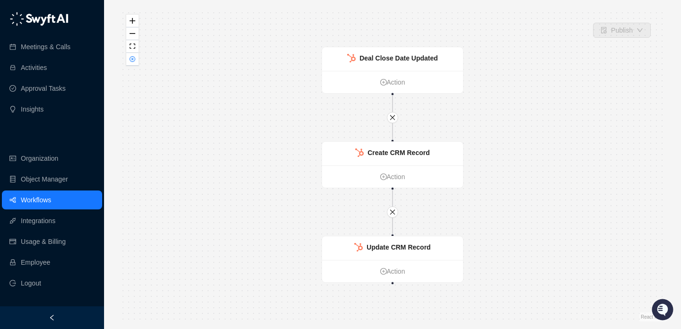
click at [132, 66] on div "Deal Close Date Updated Action Update CRM Record Action Create CRM Record Action" at bounding box center [392, 165] width 547 height 314
click at [381, 61] on strong "Deal Close Date Updated" at bounding box center [399, 58] width 79 height 8
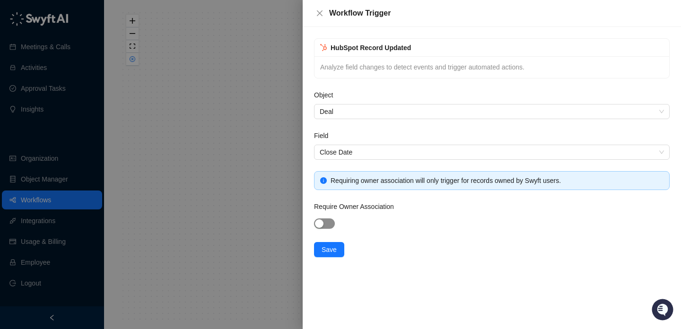
click at [330, 224] on span "button" at bounding box center [324, 224] width 21 height 10
click at [332, 255] on button "Save" at bounding box center [329, 249] width 30 height 15
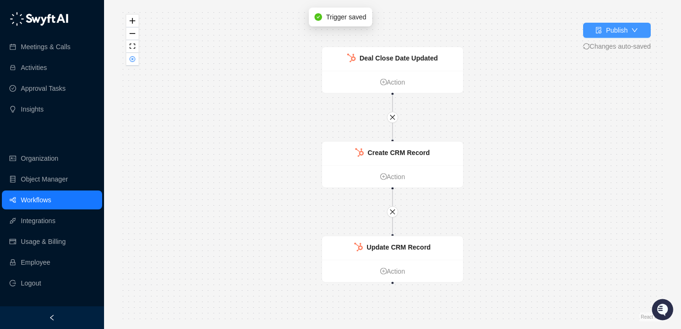
click at [618, 30] on div "Publish" at bounding box center [617, 30] width 22 height 10
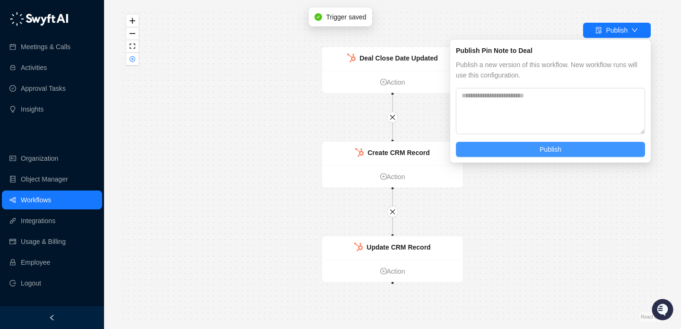
click at [570, 150] on button "Publish" at bounding box center [550, 149] width 189 height 15
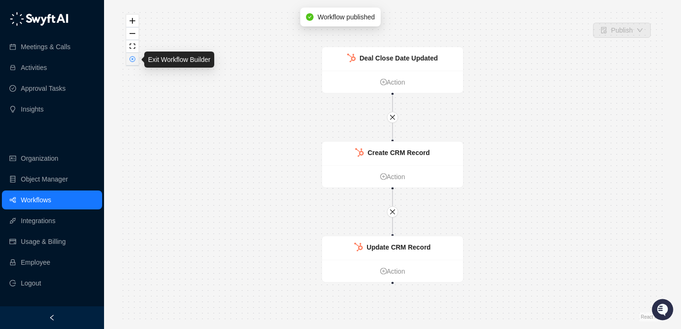
click at [134, 63] on button "button" at bounding box center [132, 59] width 12 height 13
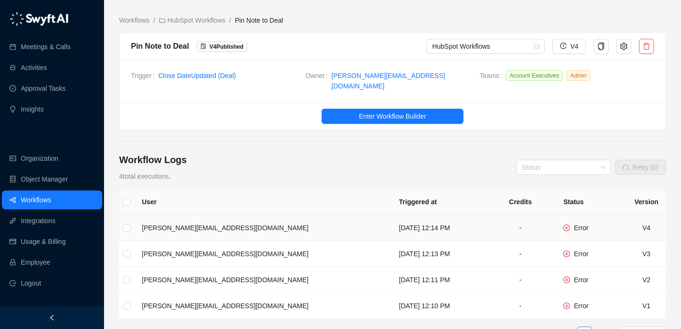
click at [392, 215] on td "[DATE] 12:14 PM" at bounding box center [439, 228] width 94 height 26
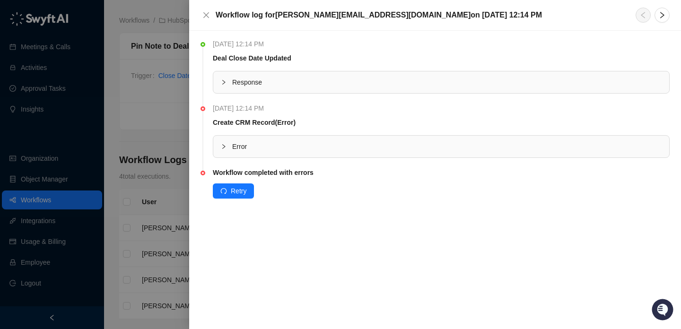
click at [319, 159] on li "[DATE] 12:14 PM Create CRM Record (Error) Error" at bounding box center [435, 138] width 469 height 64
click at [326, 150] on span "Error" at bounding box center [447, 146] width 430 height 10
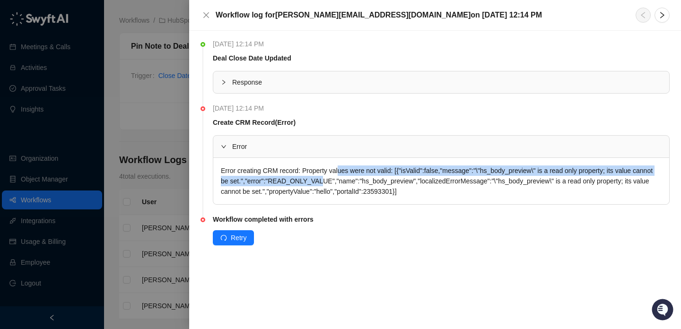
drag, startPoint x: 343, startPoint y: 171, endPoint x: 347, endPoint y: 188, distance: 17.7
click at [347, 187] on div "Error creating CRM record: Property values were not valid: [{"isValid":false,"m…" at bounding box center [441, 181] width 456 height 46
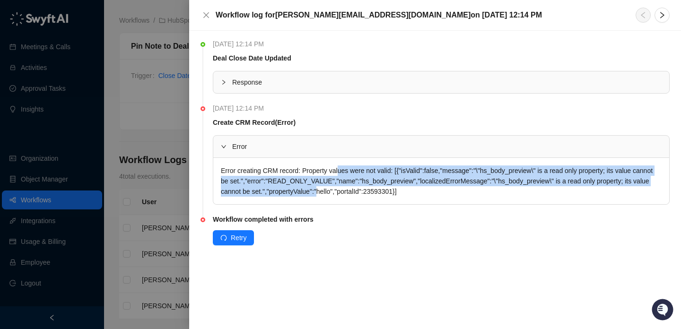
click at [347, 188] on div "Error creating CRM record: Property values were not valid: [{"isValid":false,"m…" at bounding box center [441, 181] width 456 height 46
drag, startPoint x: 347, startPoint y: 188, endPoint x: 328, endPoint y: 163, distance: 31.3
click at [328, 163] on div "Error creating CRM record: Property values were not valid: [{"isValid":false,"m…" at bounding box center [441, 181] width 456 height 46
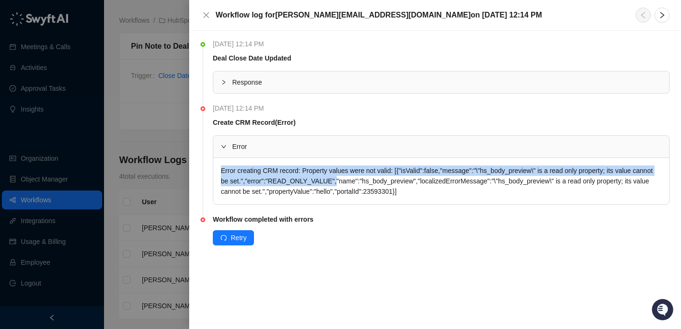
drag, startPoint x: 328, startPoint y: 163, endPoint x: 367, endPoint y: 190, distance: 47.4
click at [367, 190] on div "Error creating CRM record: Property values were not valid: [{"isValid":false,"m…" at bounding box center [441, 181] width 456 height 46
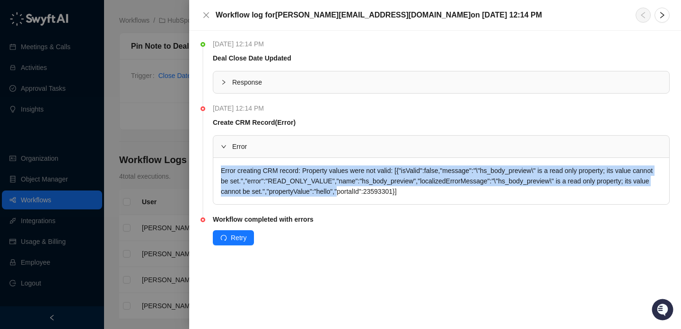
click at [367, 190] on div "Error creating CRM record: Property values were not valid: [{"isValid":false,"m…" at bounding box center [441, 181] width 456 height 46
drag, startPoint x: 367, startPoint y: 190, endPoint x: 363, endPoint y: 173, distance: 17.4
click at [363, 173] on div "Error creating CRM record: Property values were not valid: [{"isValid":false,"m…" at bounding box center [441, 181] width 456 height 46
click at [363, 172] on div "Error creating CRM record: Property values were not valid: [{"isValid":false,"m…" at bounding box center [441, 181] width 456 height 46
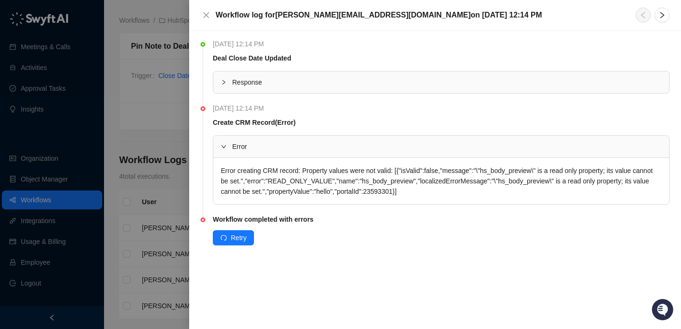
click at [161, 160] on div at bounding box center [340, 164] width 681 height 329
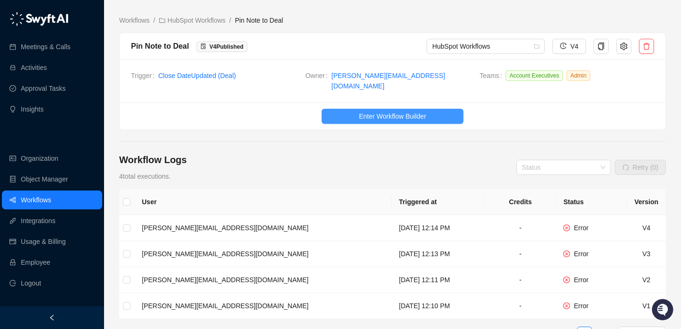
click at [413, 111] on span "Enter Workflow Builder" at bounding box center [392, 116] width 67 height 10
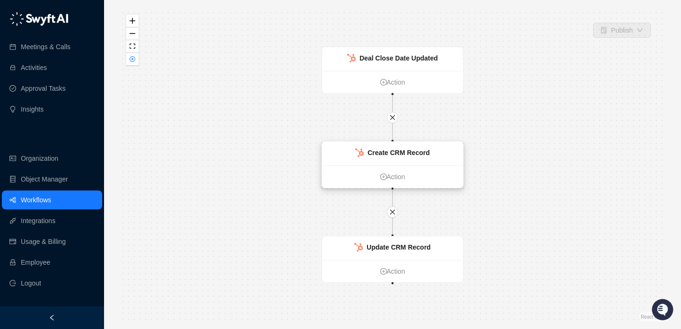
click at [413, 151] on strong "Create CRM Record" at bounding box center [399, 153] width 62 height 8
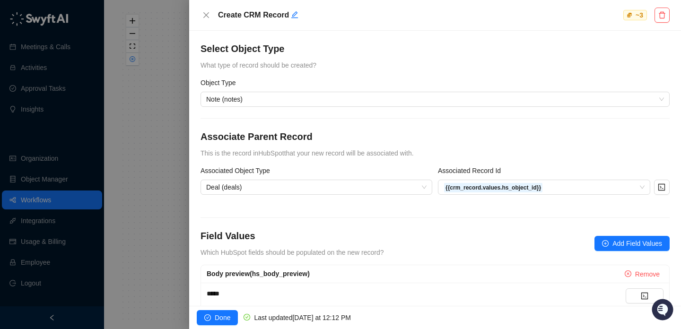
scroll to position [135, 0]
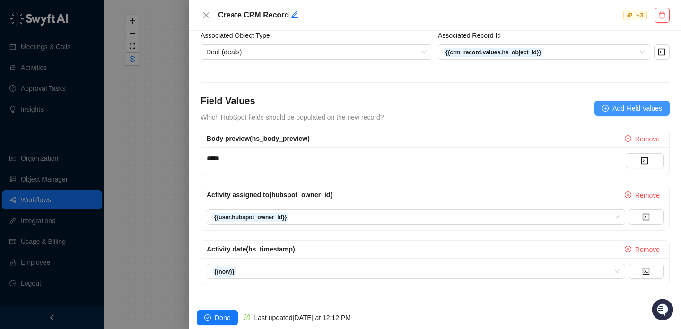
click at [613, 110] on span "Add Field Values" at bounding box center [638, 108] width 50 height 10
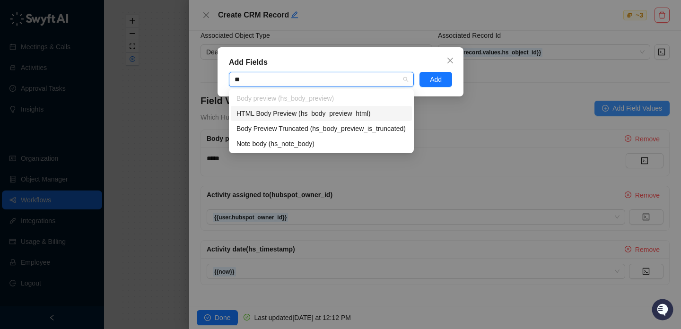
type input "***"
click at [452, 59] on icon "close" at bounding box center [451, 61] width 6 height 6
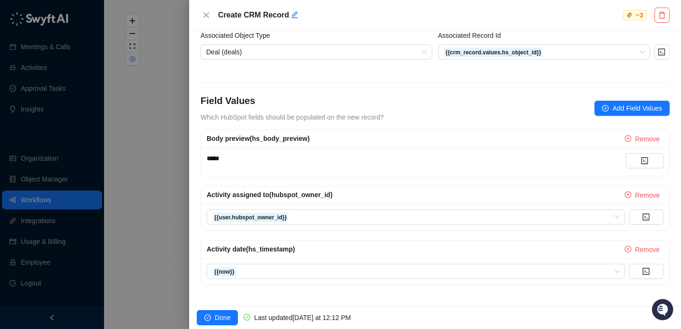
click at [305, 159] on div "*****" at bounding box center [416, 158] width 419 height 10
click at [608, 106] on button "Add Field Values" at bounding box center [632, 108] width 75 height 15
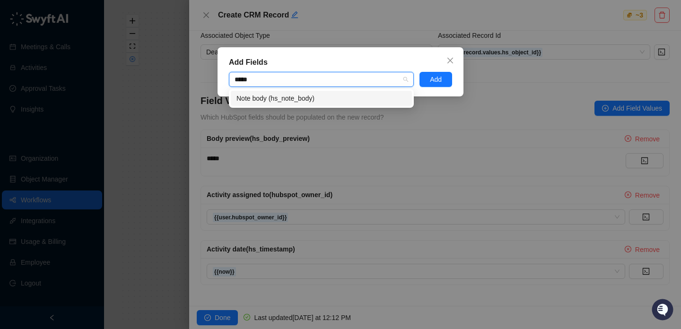
type input "******"
click at [350, 96] on div "Note body (hs_note_body)" at bounding box center [322, 98] width 170 height 10
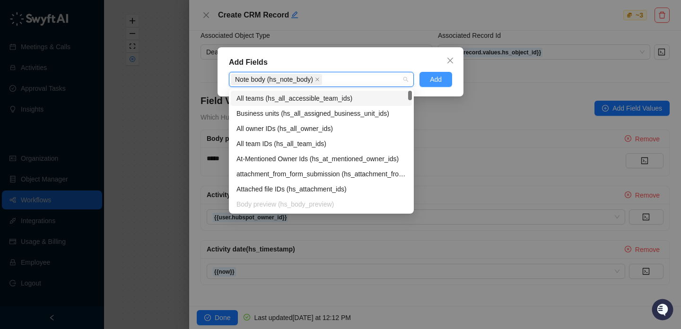
click at [439, 75] on span "Add" at bounding box center [436, 79] width 12 height 10
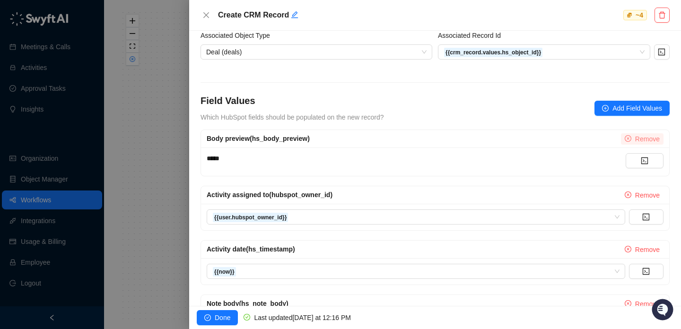
click at [645, 136] on span "Remove" at bounding box center [647, 139] width 25 height 10
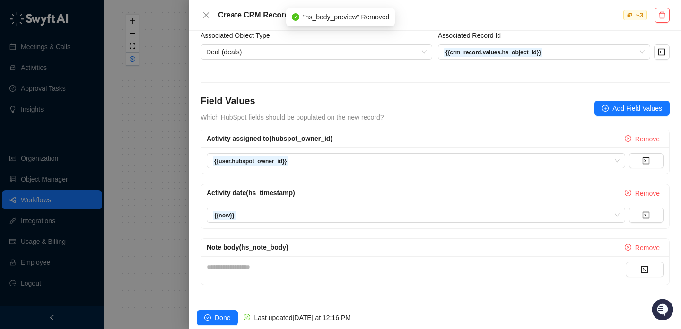
click at [357, 274] on div "**********" at bounding box center [416, 270] width 419 height 17
click at [362, 266] on div "**********" at bounding box center [416, 267] width 419 height 10
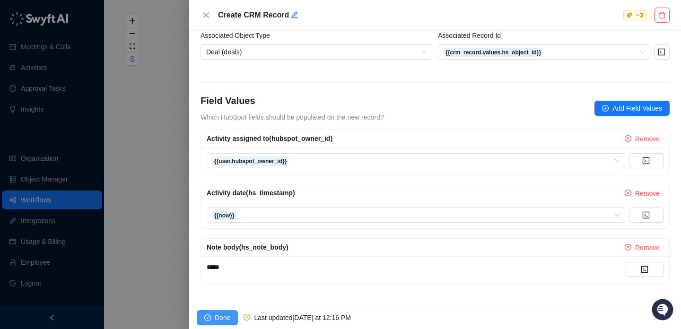
click at [229, 314] on span "Done" at bounding box center [223, 318] width 16 height 10
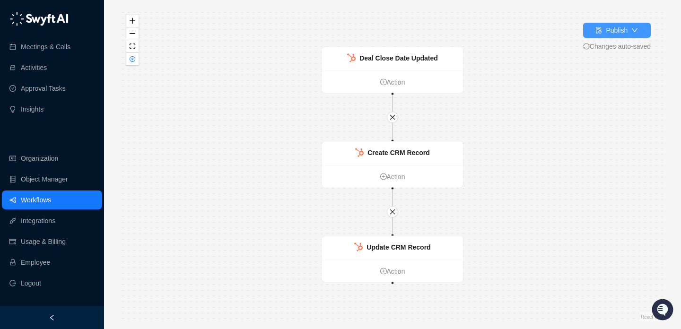
click at [592, 29] on button "Publish" at bounding box center [617, 30] width 68 height 15
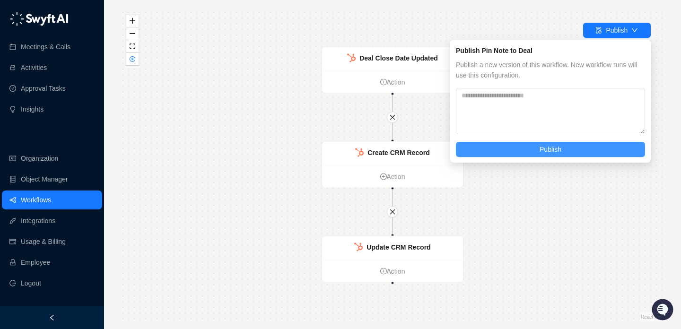
click at [550, 157] on button "Publish" at bounding box center [550, 149] width 189 height 15
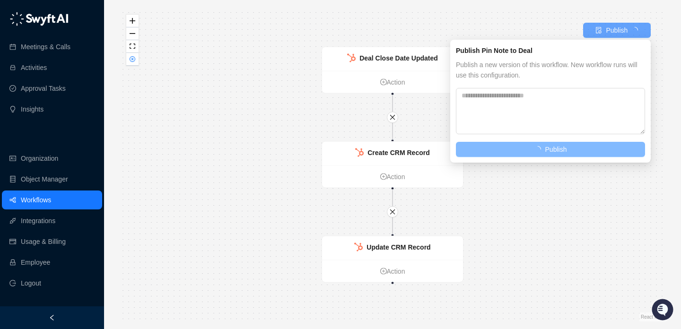
click at [551, 156] on button "Publish" at bounding box center [550, 149] width 189 height 15
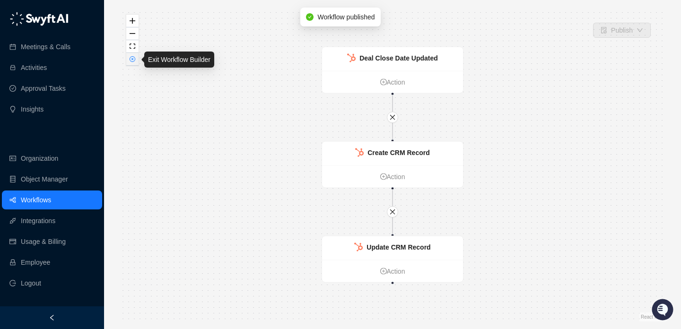
click at [132, 63] on button "button" at bounding box center [132, 59] width 12 height 13
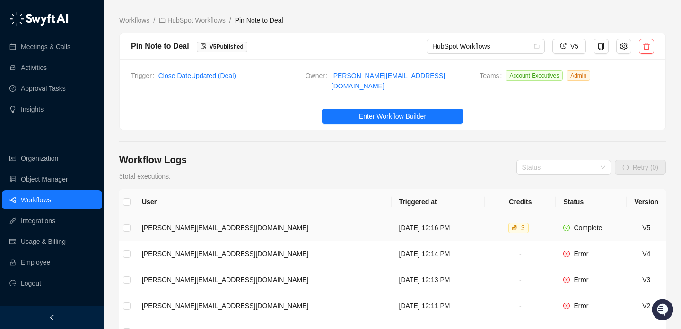
click at [453, 221] on td "[DATE] 12:16 PM" at bounding box center [439, 228] width 94 height 26
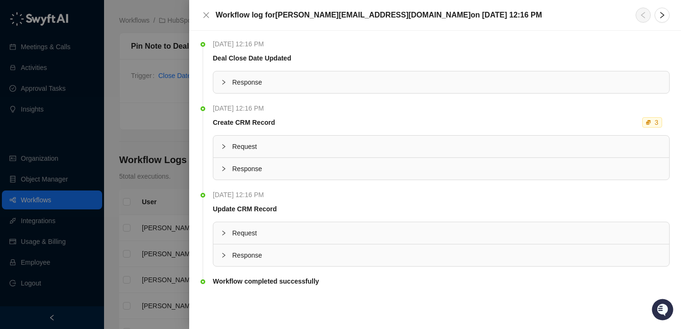
click at [169, 170] on div at bounding box center [340, 164] width 681 height 329
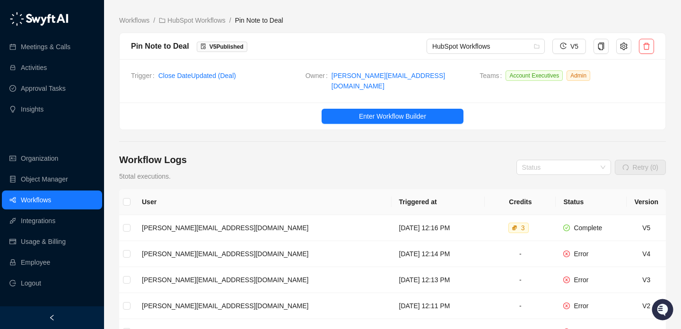
click at [350, 120] on ul "Enter Workflow Builder" at bounding box center [393, 116] width 546 height 27
click at [357, 112] on button "Enter Workflow Builder" at bounding box center [393, 116] width 142 height 15
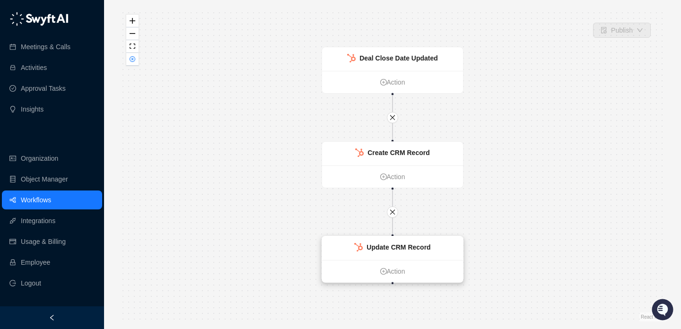
click at [388, 253] on div "Update CRM Record" at bounding box center [392, 249] width 141 height 24
click at [388, 253] on div "Update CRM Record" at bounding box center [393, 249] width 141 height 24
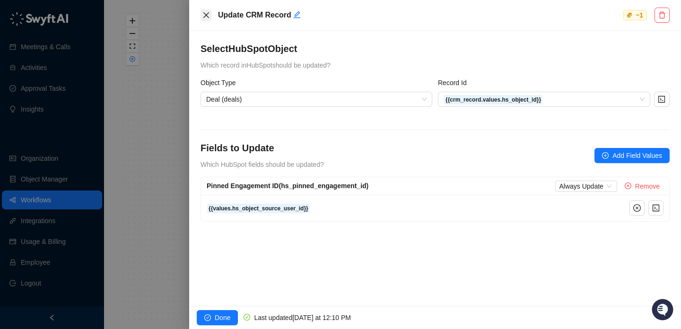
click at [205, 11] on button "Close" at bounding box center [206, 14] width 11 height 11
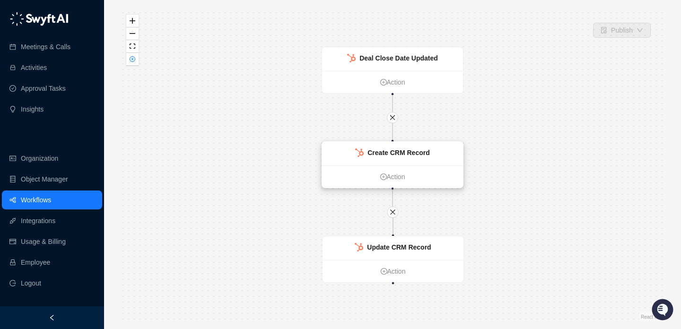
click at [406, 146] on div "Create CRM Record" at bounding box center [392, 154] width 141 height 24
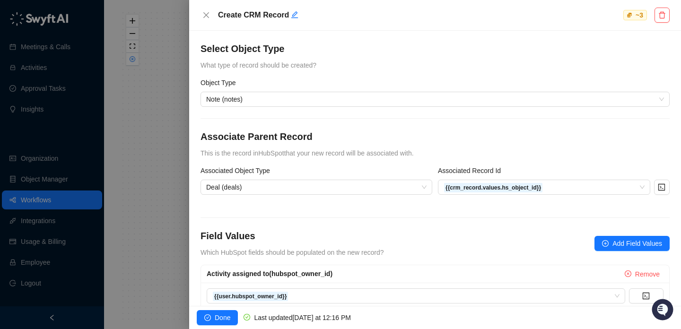
scroll to position [135, 0]
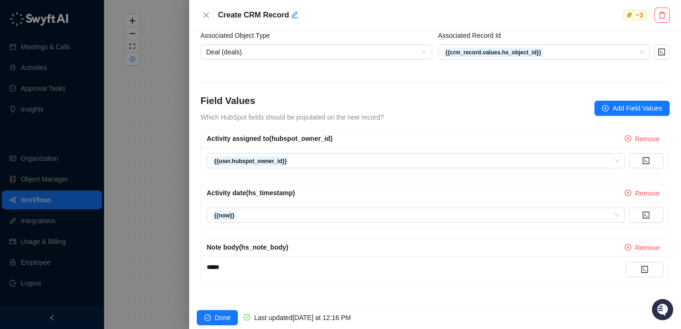
click at [160, 159] on div at bounding box center [340, 164] width 681 height 329
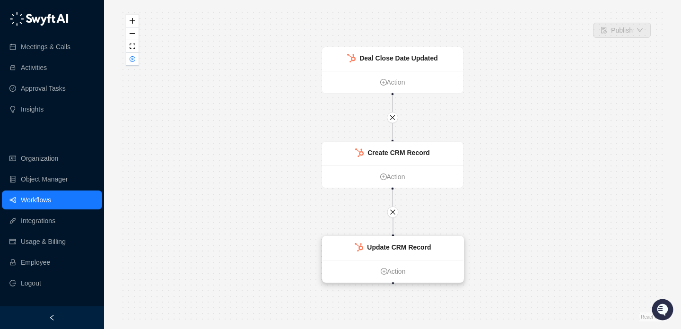
click at [381, 240] on div "Update CRM Record" at bounding box center [393, 249] width 141 height 24
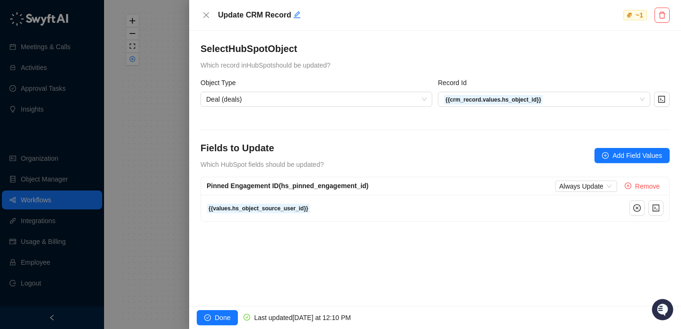
click at [150, 129] on div at bounding box center [340, 164] width 681 height 329
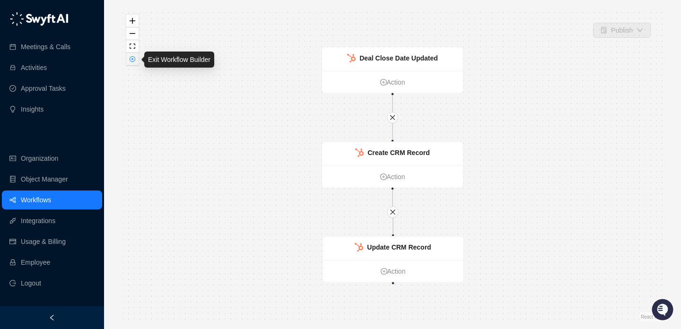
click at [132, 57] on icon "close-circle" at bounding box center [132, 59] width 5 height 5
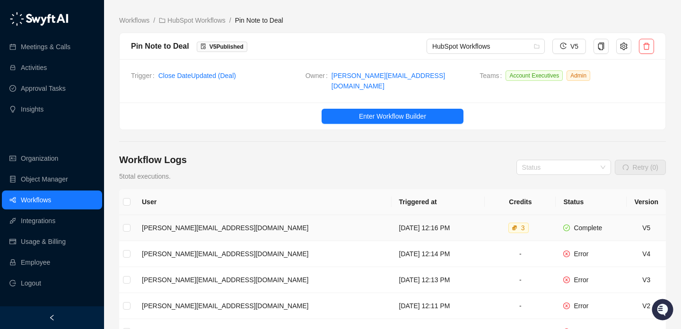
click at [392, 222] on td "[DATE] 12:16 PM" at bounding box center [439, 228] width 94 height 26
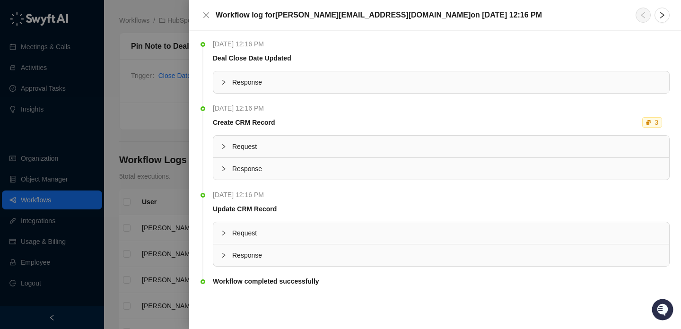
click at [363, 257] on span "Response" at bounding box center [447, 255] width 430 height 10
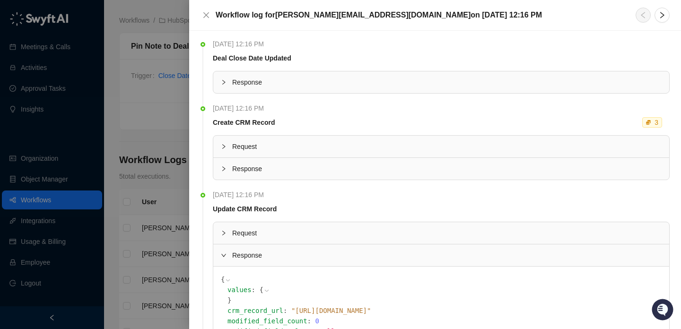
scroll to position [82, 0]
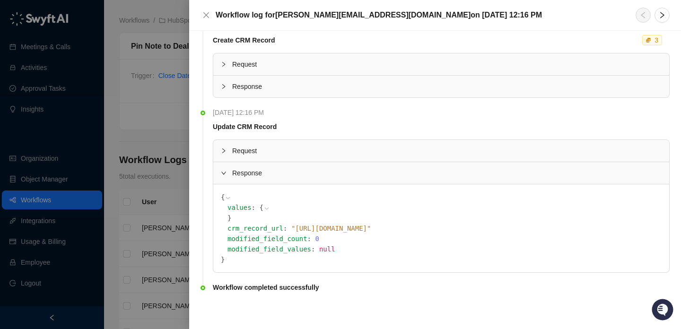
click at [322, 152] on span "Request" at bounding box center [447, 151] width 430 height 10
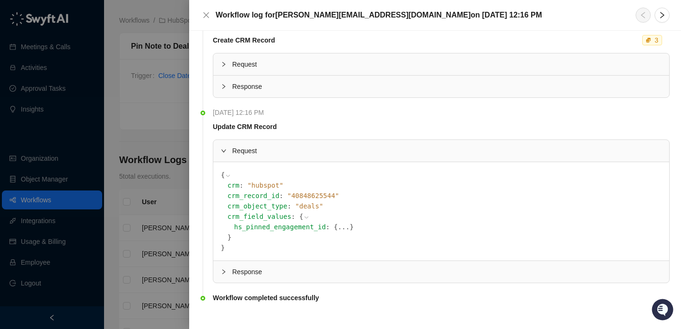
scroll to position [93, 0]
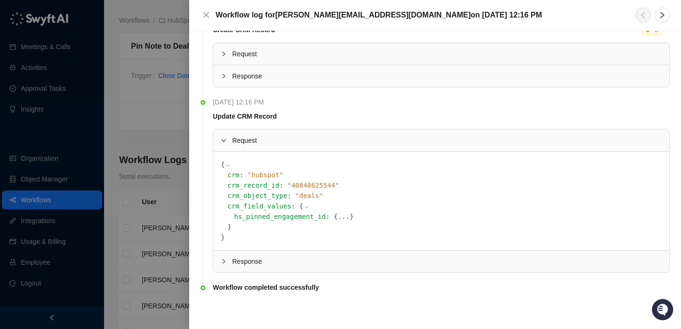
click at [346, 215] on button "..." at bounding box center [344, 216] width 12 height 10
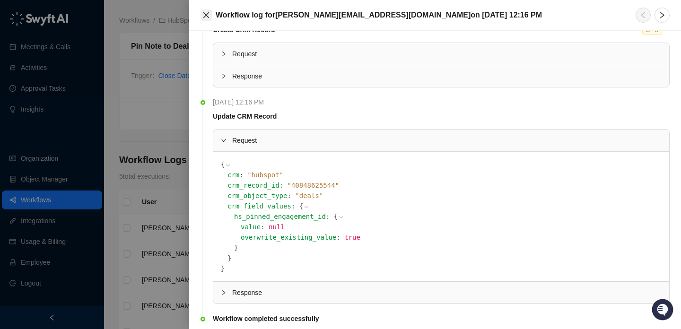
click at [203, 17] on icon "close" at bounding box center [206, 15] width 8 height 8
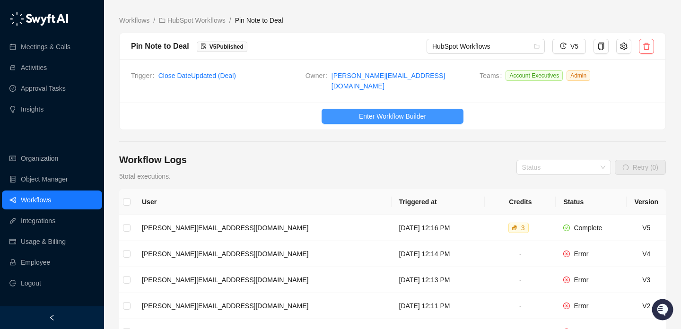
click at [359, 111] on span "Enter Workflow Builder" at bounding box center [392, 116] width 67 height 10
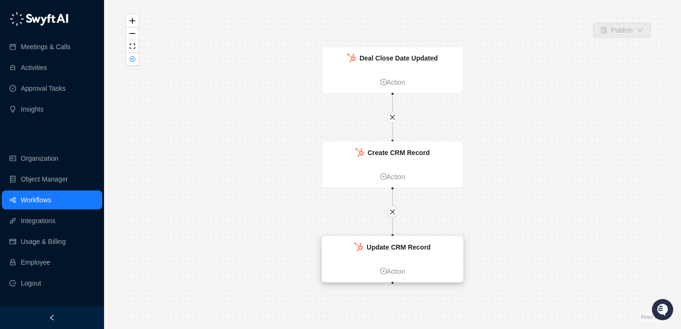
click at [395, 251] on div "Update CRM Record" at bounding box center [399, 247] width 64 height 10
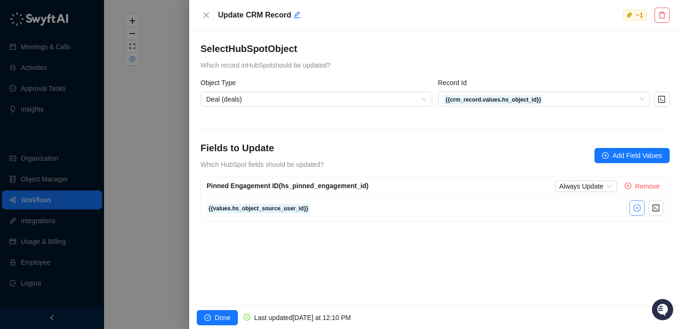
click at [639, 207] on icon "close-circle" at bounding box center [637, 208] width 8 height 8
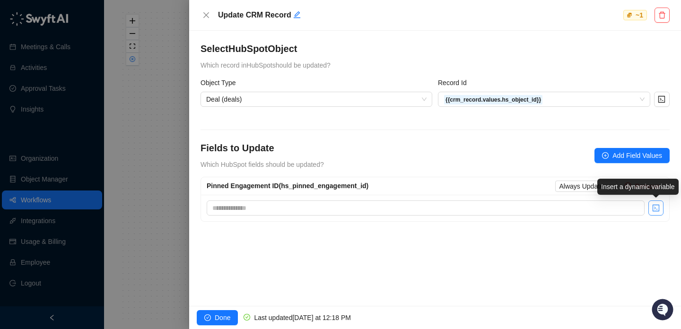
click at [655, 208] on icon "code" at bounding box center [656, 208] width 7 height 7
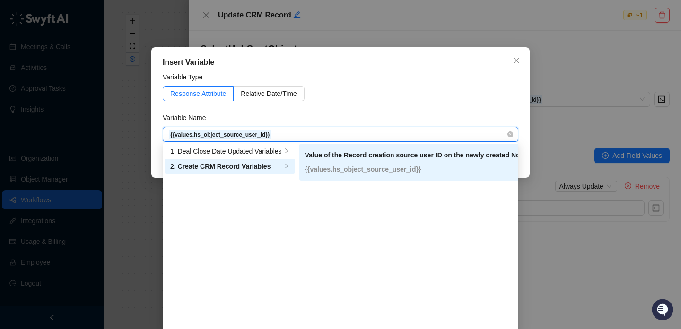
click at [363, 203] on ul "Value of the Record creation source user ID on the newly created Note. {{values…" at bounding box center [417, 236] width 238 height 189
click at [305, 135] on span "{{values.hs_object_source_user_id}}" at bounding box center [340, 134] width 344 height 14
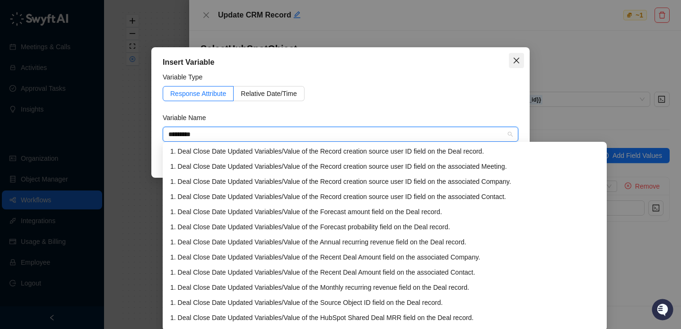
type input "*********"
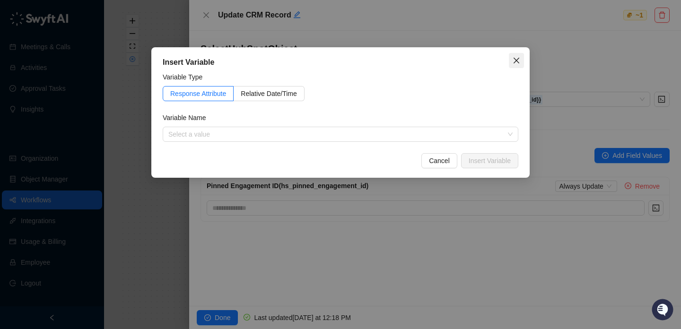
click at [513, 61] on icon "close" at bounding box center [517, 61] width 8 height 8
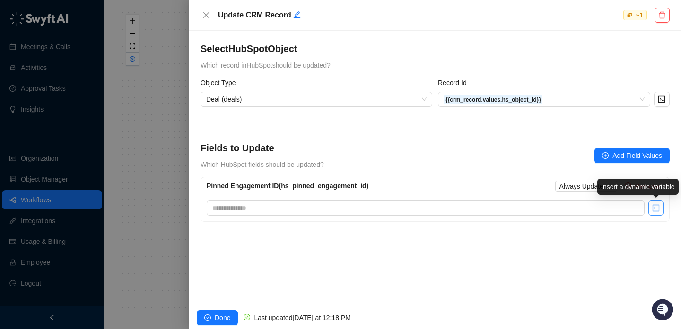
click at [652, 206] on button "button" at bounding box center [656, 208] width 15 height 15
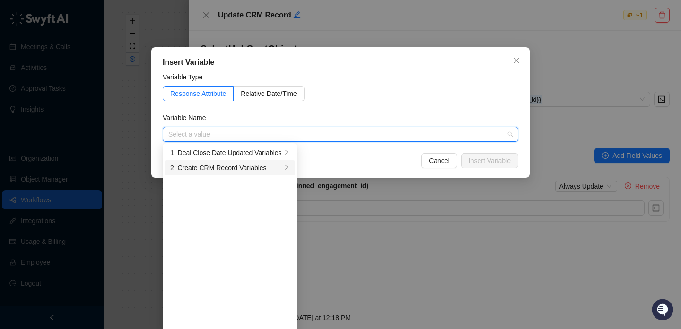
click at [261, 170] on div "2. Create CRM Record Variables" at bounding box center [226, 168] width 112 height 10
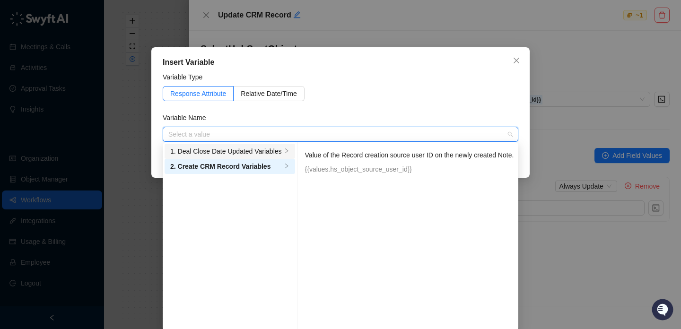
click at [233, 147] on div "1. Deal Close Date Updated Variables" at bounding box center [226, 151] width 112 height 10
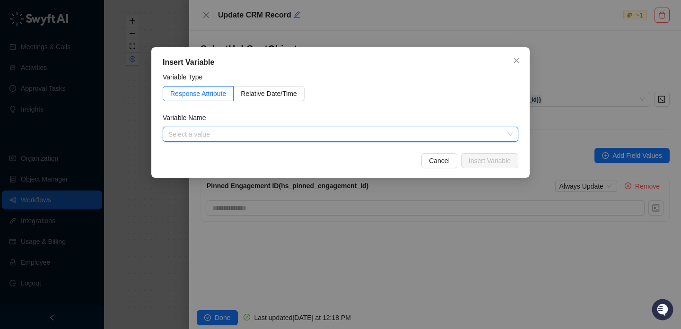
click at [409, 119] on div "Variable Name" at bounding box center [341, 120] width 356 height 14
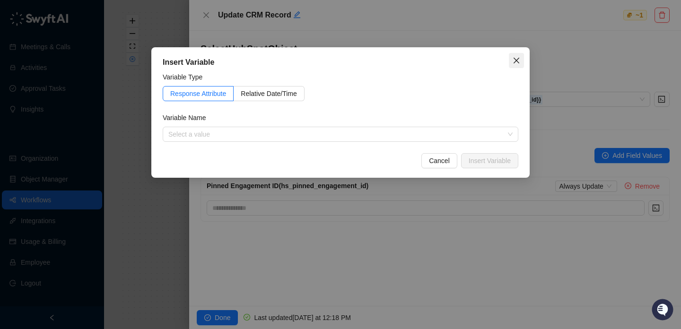
click at [523, 56] on button "Close" at bounding box center [516, 60] width 15 height 15
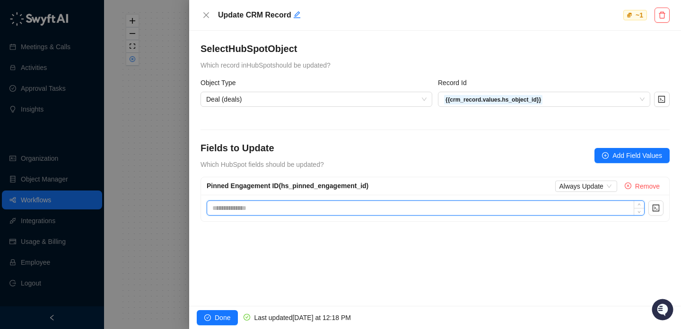
click at [285, 211] on input at bounding box center [425, 208] width 437 height 14
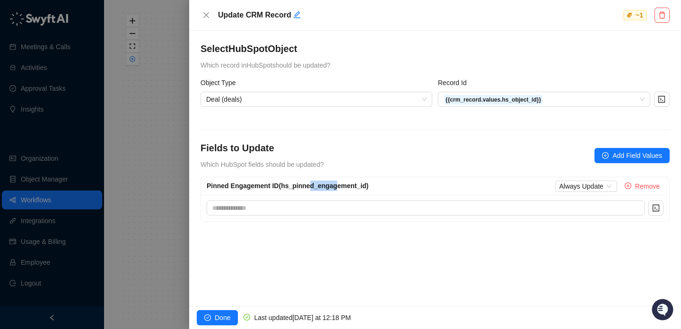
drag, startPoint x: 334, startPoint y: 188, endPoint x: 310, endPoint y: 188, distance: 24.6
click at [310, 188] on span "Pinned Engagement ID (hs_pinned_engagement_id)" at bounding box center [288, 186] width 162 height 8
drag, startPoint x: 310, startPoint y: 188, endPoint x: 341, endPoint y: 188, distance: 30.8
click at [341, 188] on span "Pinned Engagement ID (hs_pinned_engagement_id)" at bounding box center [288, 186] width 162 height 8
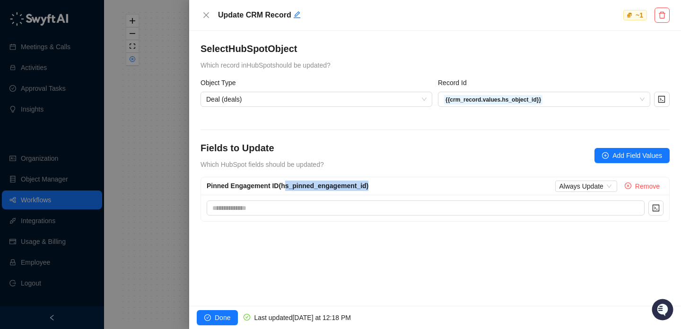
click at [341, 188] on span "Pinned Engagement ID (hs_pinned_engagement_id)" at bounding box center [288, 186] width 162 height 8
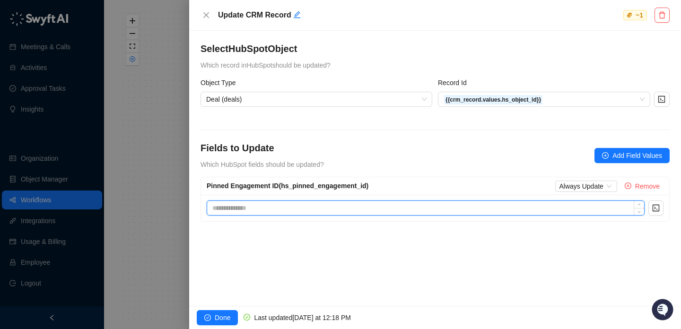
click at [383, 204] on input at bounding box center [425, 208] width 437 height 14
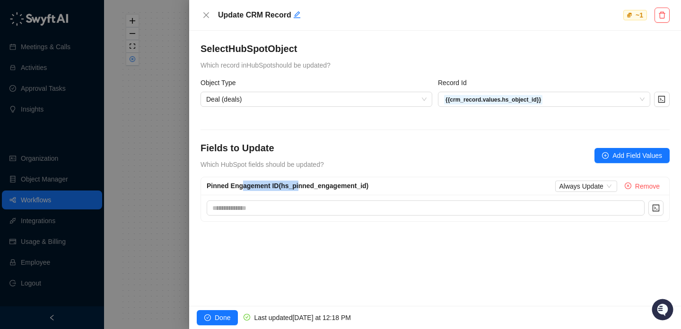
drag, startPoint x: 242, startPoint y: 187, endPoint x: 322, endPoint y: 187, distance: 80.4
click at [322, 187] on span "Pinned Engagement ID (hs_pinned_engagement_id)" at bounding box center [288, 186] width 162 height 8
drag, startPoint x: 322, startPoint y: 187, endPoint x: 255, endPoint y: 187, distance: 66.7
click at [255, 187] on span "Pinned Engagement ID (hs_pinned_engagement_id)" at bounding box center [288, 186] width 162 height 8
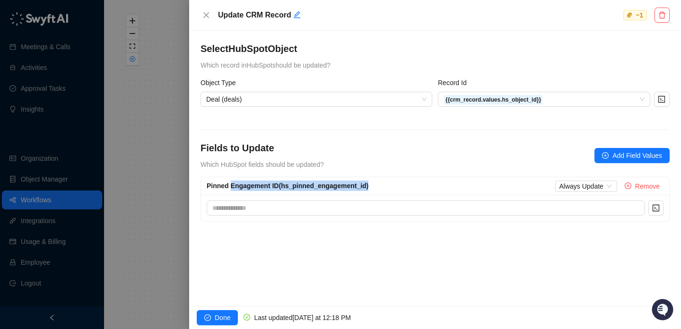
click at [255, 187] on span "Pinned Engagement ID (hs_pinned_engagement_id)" at bounding box center [288, 186] width 162 height 8
drag, startPoint x: 255, startPoint y: 187, endPoint x: 324, endPoint y: 187, distance: 68.1
click at [324, 187] on span "Pinned Engagement ID (hs_pinned_engagement_id)" at bounding box center [288, 186] width 162 height 8
drag, startPoint x: 324, startPoint y: 187, endPoint x: 235, endPoint y: 187, distance: 88.9
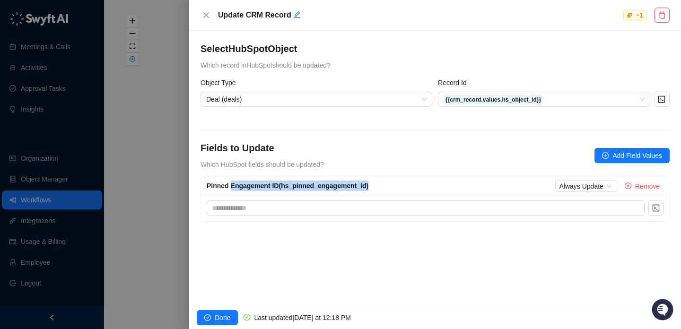
click at [235, 187] on span "Pinned Engagement ID (hs_pinned_engagement_id)" at bounding box center [288, 186] width 162 height 8
drag, startPoint x: 235, startPoint y: 187, endPoint x: 261, endPoint y: 187, distance: 26.0
click at [261, 187] on span "Pinned Engagement ID (hs_pinned_engagement_id)" at bounding box center [288, 186] width 162 height 8
drag, startPoint x: 278, startPoint y: 184, endPoint x: 237, endPoint y: 184, distance: 41.2
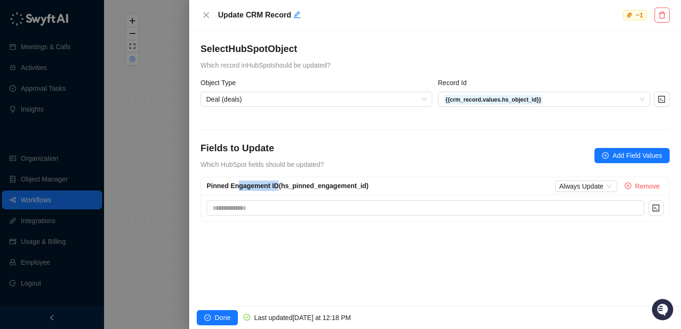
click at [237, 184] on span "Pinned Engagement ID (hs_pinned_engagement_id)" at bounding box center [288, 186] width 162 height 8
drag, startPoint x: 237, startPoint y: 184, endPoint x: 257, endPoint y: 184, distance: 20.3
click at [257, 184] on span "Pinned Engagement ID (hs_pinned_engagement_id)" at bounding box center [288, 186] width 162 height 8
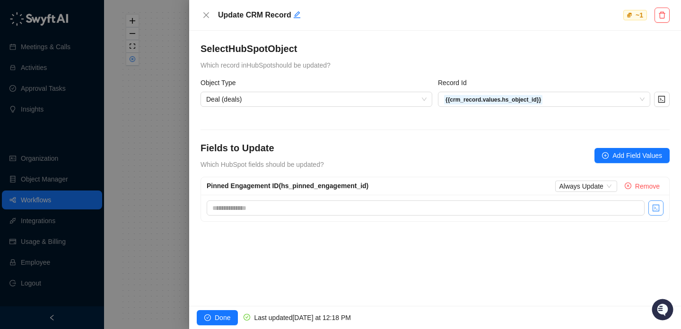
click at [658, 204] on button "button" at bounding box center [656, 208] width 15 height 15
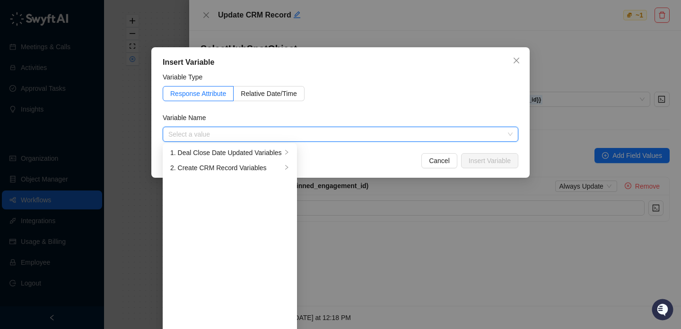
click at [458, 156] on div "Cancel Insert Variable" at bounding box center [341, 160] width 356 height 15
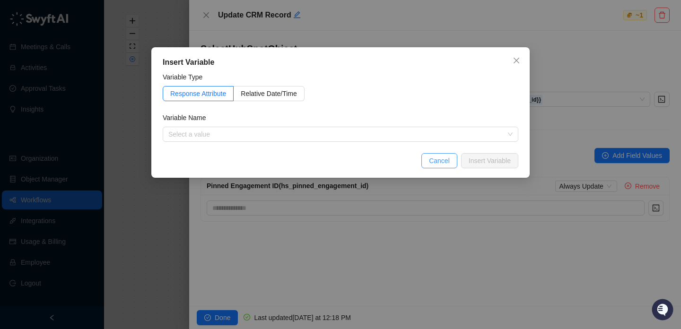
click at [441, 158] on span "Cancel" at bounding box center [439, 161] width 21 height 10
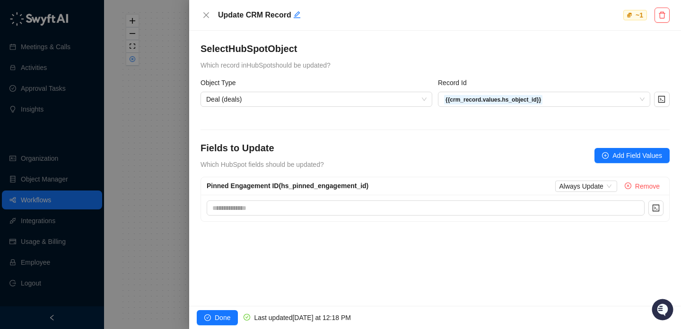
click at [157, 145] on div at bounding box center [340, 164] width 681 height 329
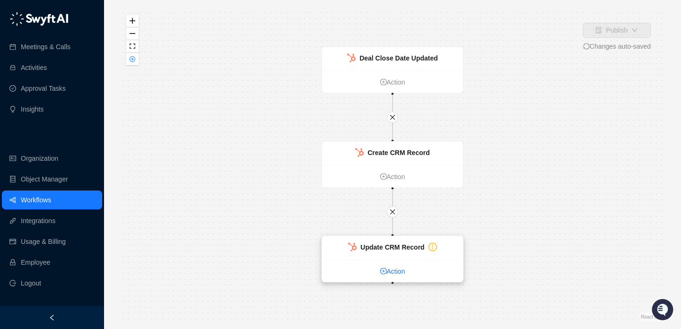
click at [390, 269] on link "Action" at bounding box center [392, 271] width 141 height 10
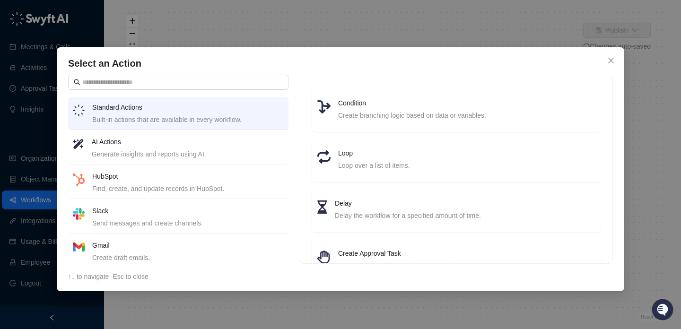
click at [203, 183] on div "HubSpot Find, create, and update records in HubSpot." at bounding box center [188, 182] width 192 height 23
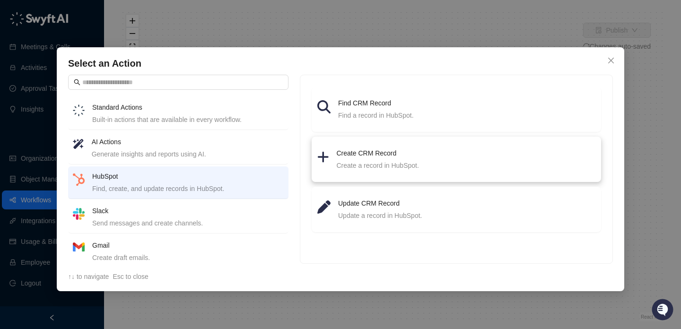
click at [408, 163] on div "Create a record in HubSpot." at bounding box center [466, 165] width 259 height 10
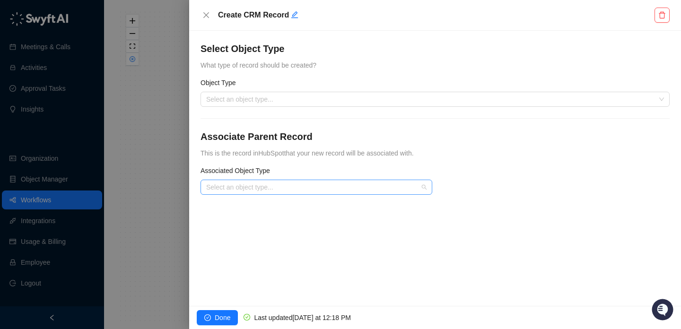
click at [333, 185] on input "search" at bounding box center [313, 187] width 215 height 14
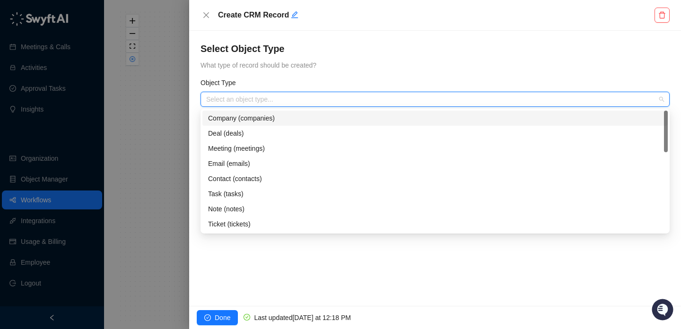
click at [357, 99] on input "search" at bounding box center [432, 99] width 452 height 14
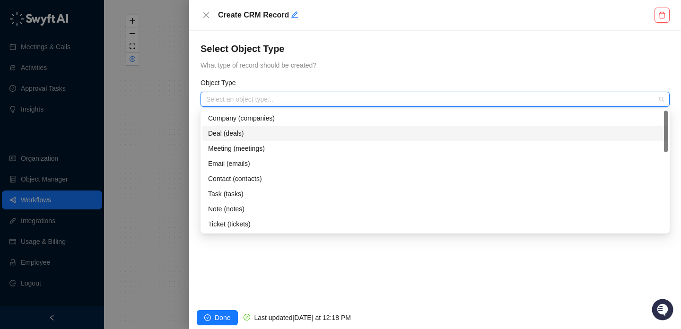
click at [334, 136] on div "Deal (deals)" at bounding box center [435, 133] width 454 height 10
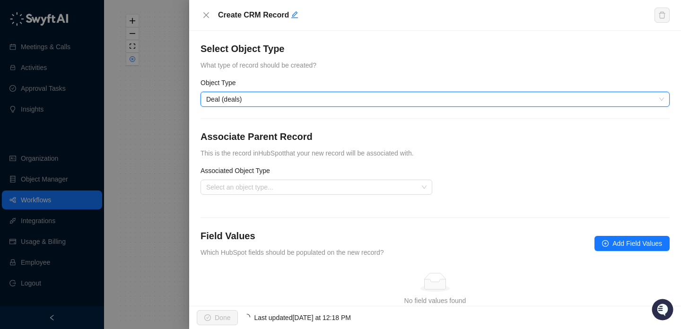
click at [319, 107] on form "Object Type Deal (deals) Deal (deals) Associate Parent Record This is the recor…" at bounding box center [435, 203] width 469 height 251
click at [292, 98] on span "Deal (deals)" at bounding box center [435, 99] width 458 height 14
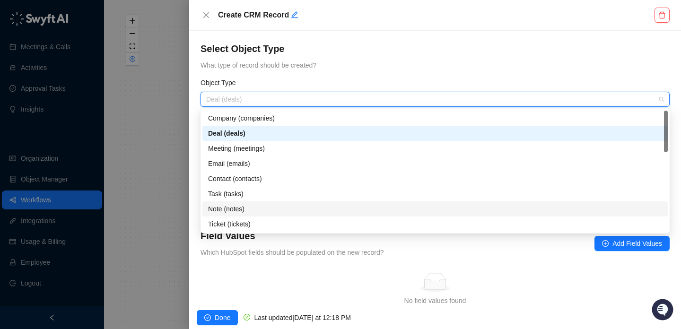
click at [276, 211] on div "Note (notes)" at bounding box center [435, 209] width 454 height 10
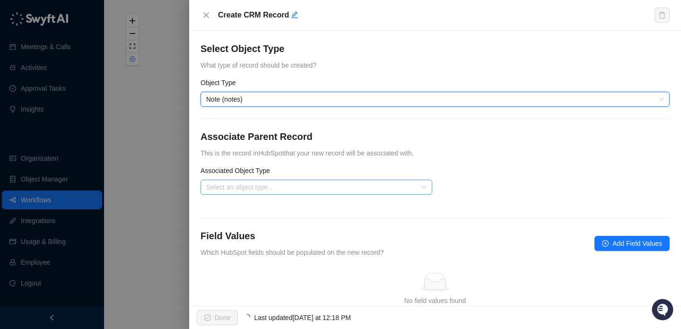
click at [318, 186] on input "search" at bounding box center [313, 187] width 215 height 14
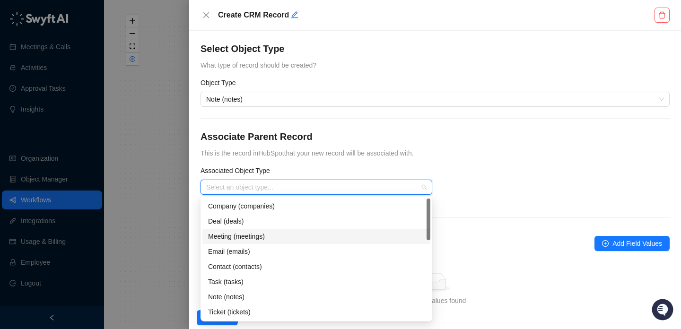
click at [314, 229] on div "Meeting (meetings)" at bounding box center [316, 236] width 228 height 15
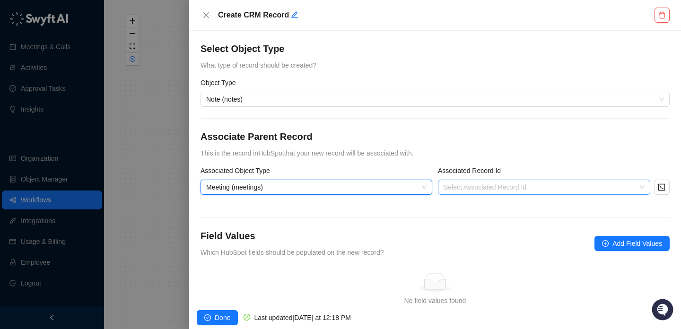
click at [490, 186] on input "search" at bounding box center [541, 187] width 195 height 14
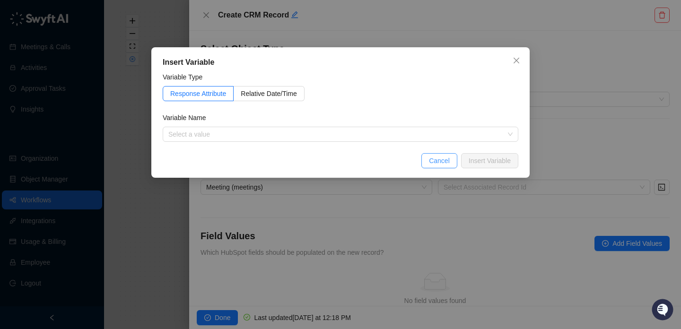
click at [445, 164] on span "Cancel" at bounding box center [439, 161] width 21 height 10
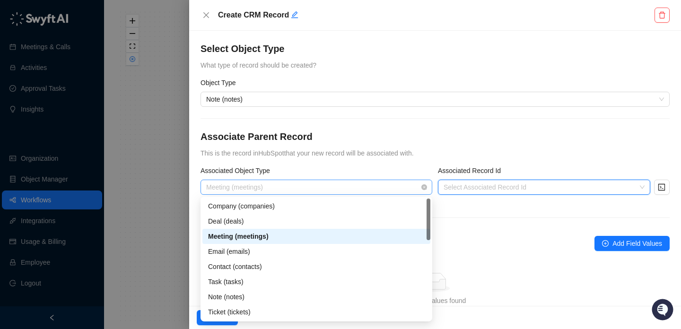
click at [347, 185] on span "Meeting (meetings)" at bounding box center [316, 187] width 220 height 14
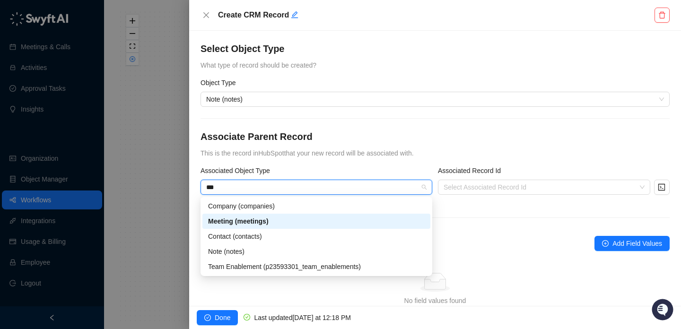
type input "****"
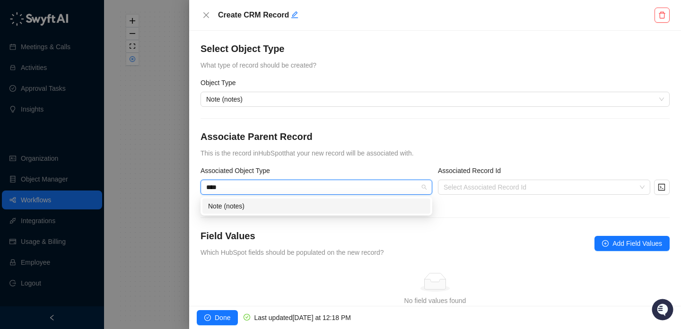
click at [287, 211] on div "Note (notes)" at bounding box center [316, 206] width 217 height 10
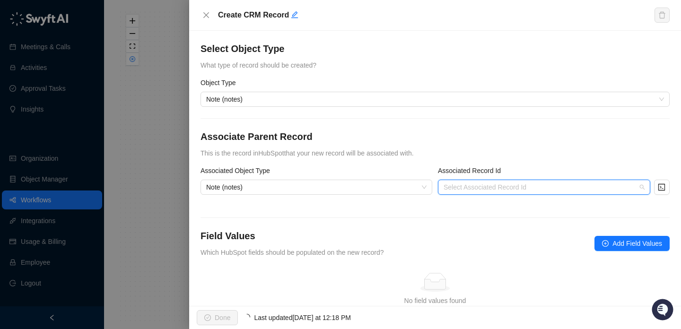
click at [478, 182] on input "search" at bounding box center [541, 187] width 195 height 14
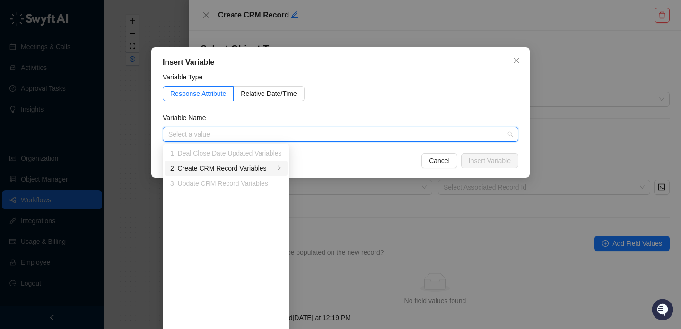
click at [238, 167] on div "2. Create CRM Record Variables" at bounding box center [222, 168] width 104 height 10
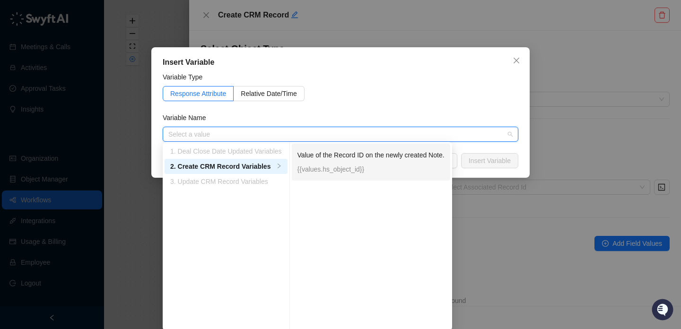
click at [404, 160] on div "Value of the Record ID on the newly created Note. {{values.hs_object_id}}" at bounding box center [371, 162] width 147 height 25
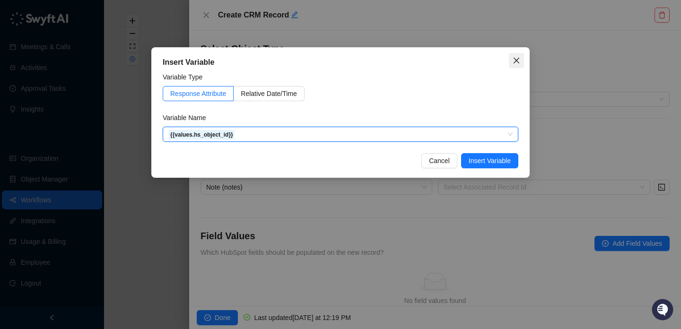
click at [517, 63] on icon "close" at bounding box center [517, 61] width 8 height 8
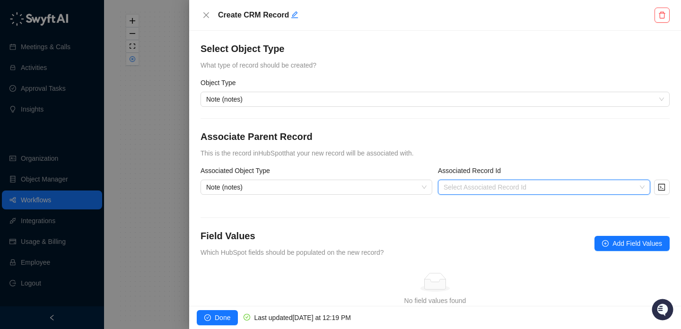
click at [561, 140] on h4 "Associate Parent Record" at bounding box center [435, 136] width 469 height 13
click at [131, 148] on div at bounding box center [340, 164] width 681 height 329
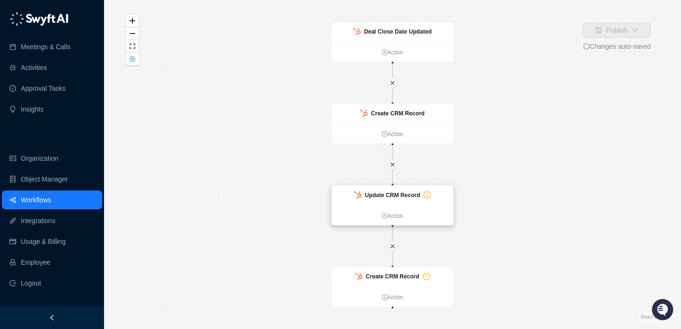
click at [406, 198] on strong "Update CRM Record" at bounding box center [392, 195] width 55 height 7
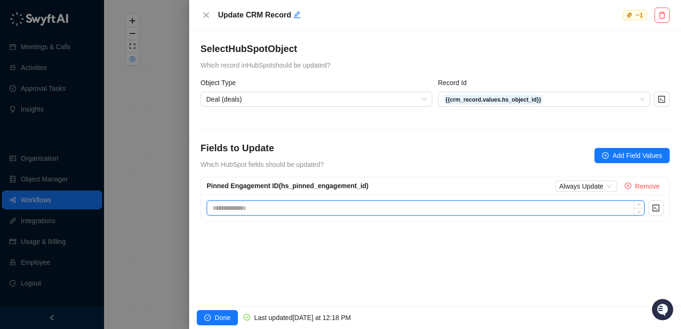
click at [371, 204] on input at bounding box center [425, 208] width 437 height 14
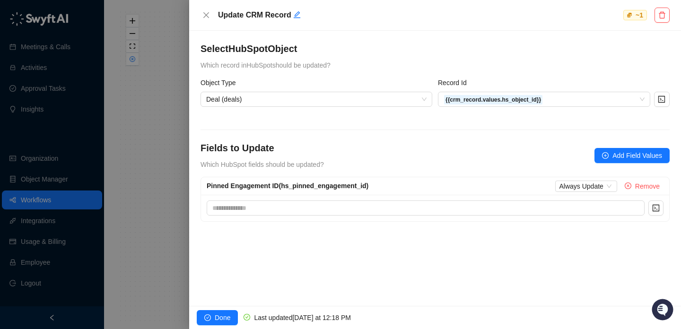
click at [131, 160] on div at bounding box center [340, 164] width 681 height 329
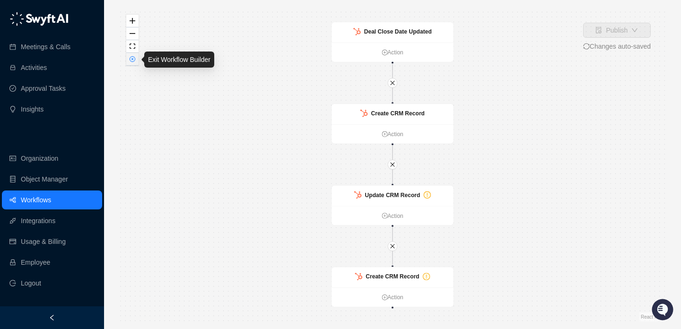
click at [130, 59] on icon "close-circle" at bounding box center [132, 59] width 5 height 5
